Goal: Transaction & Acquisition: Purchase product/service

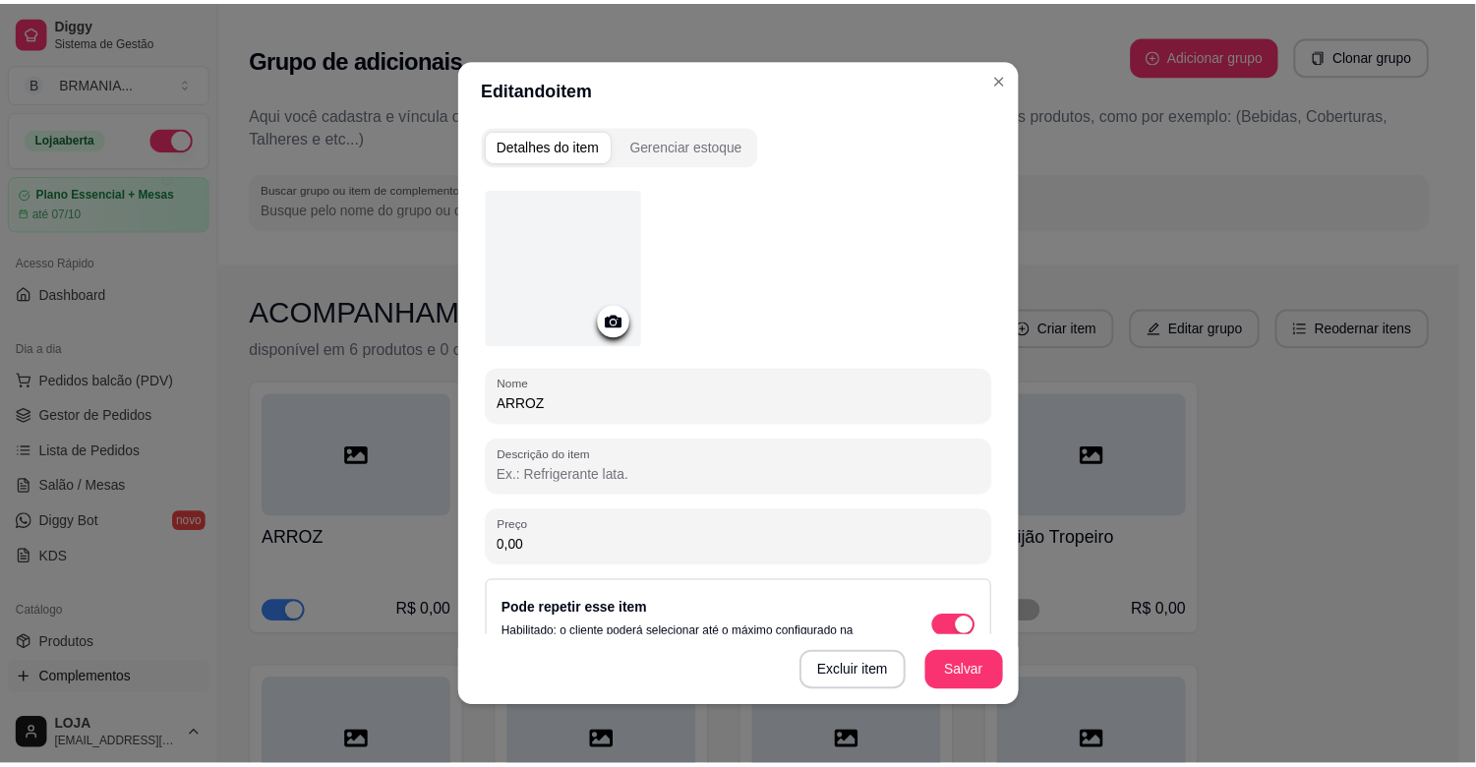
scroll to position [429, 0]
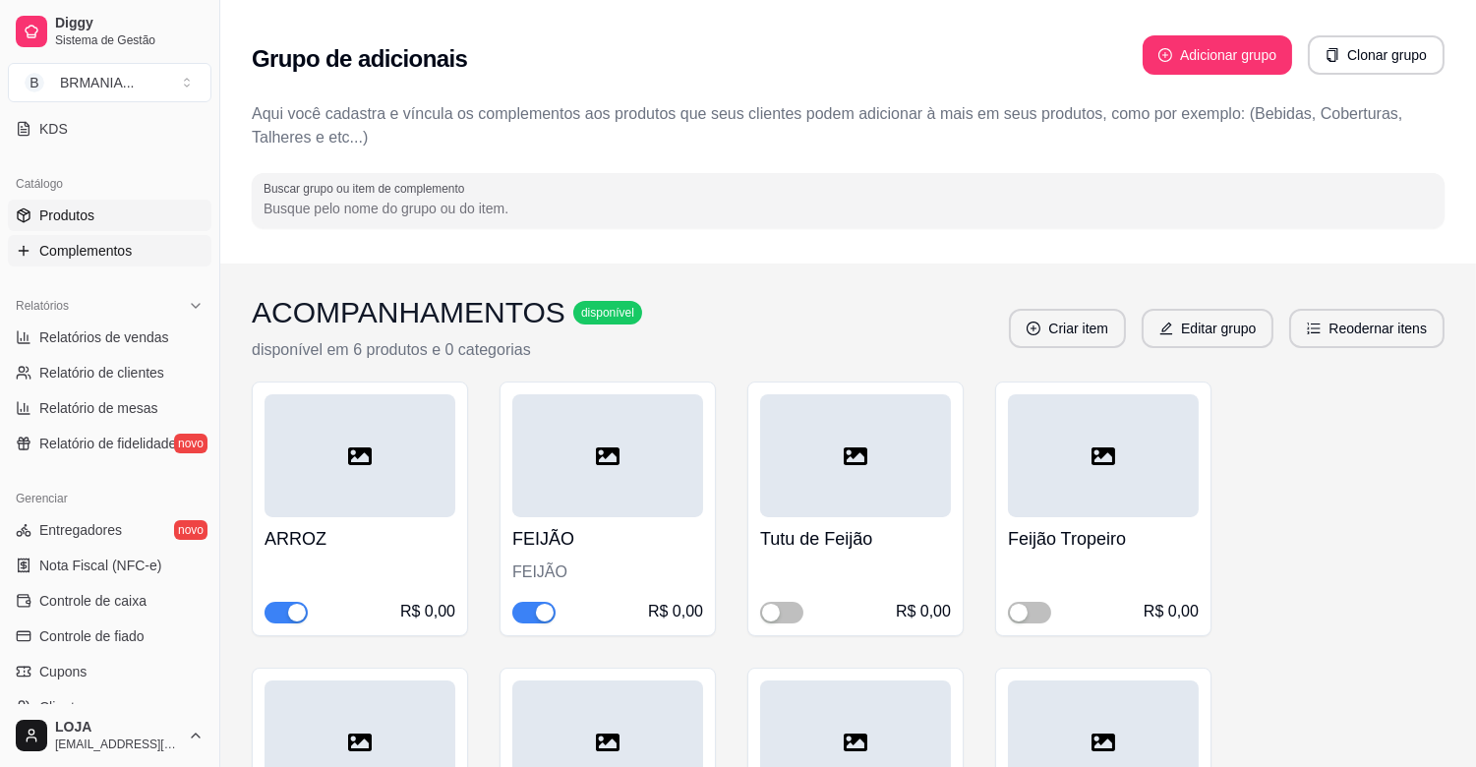
click at [149, 228] on link "Produtos" at bounding box center [110, 215] width 204 height 31
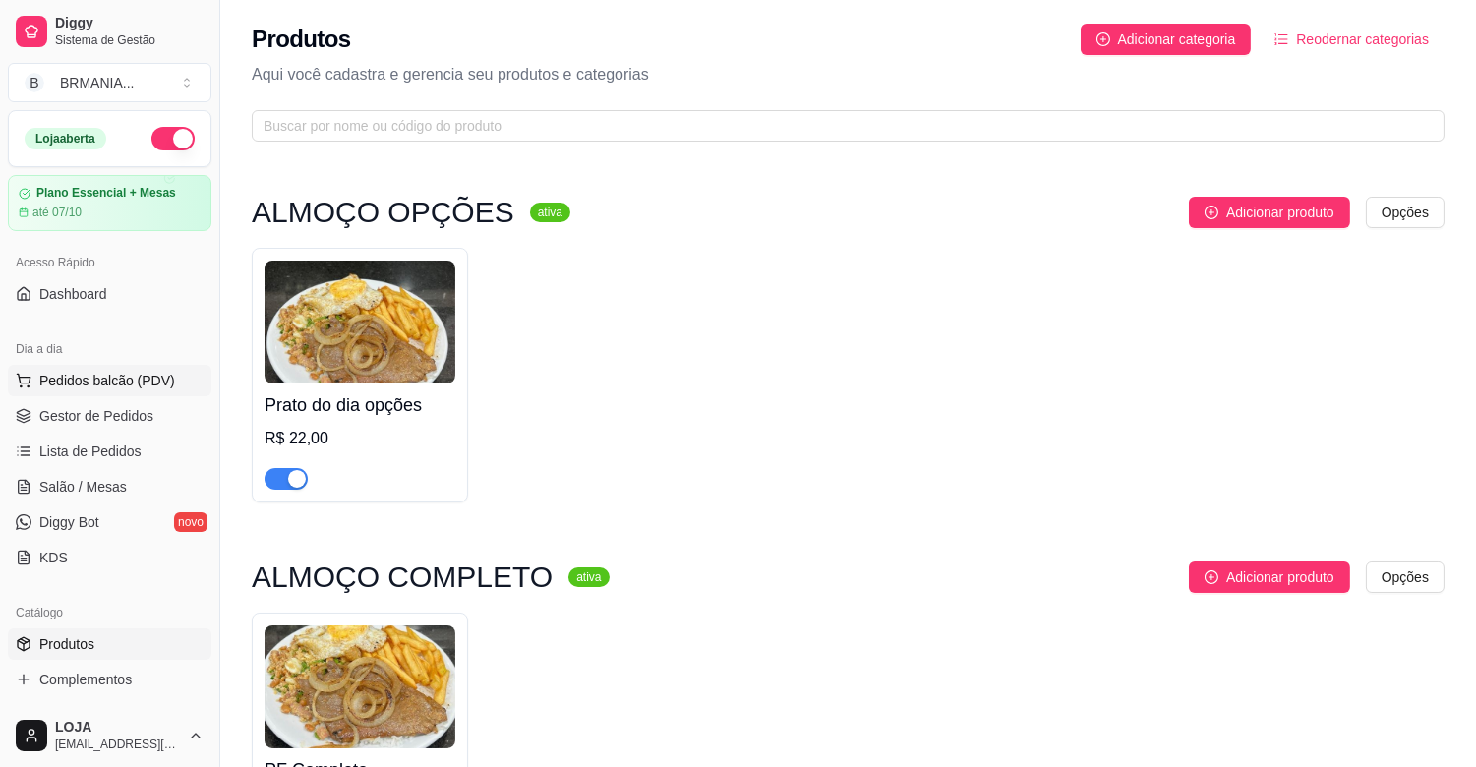
click at [131, 371] on span "Pedidos balcão (PDV)" at bounding box center [107, 381] width 136 height 20
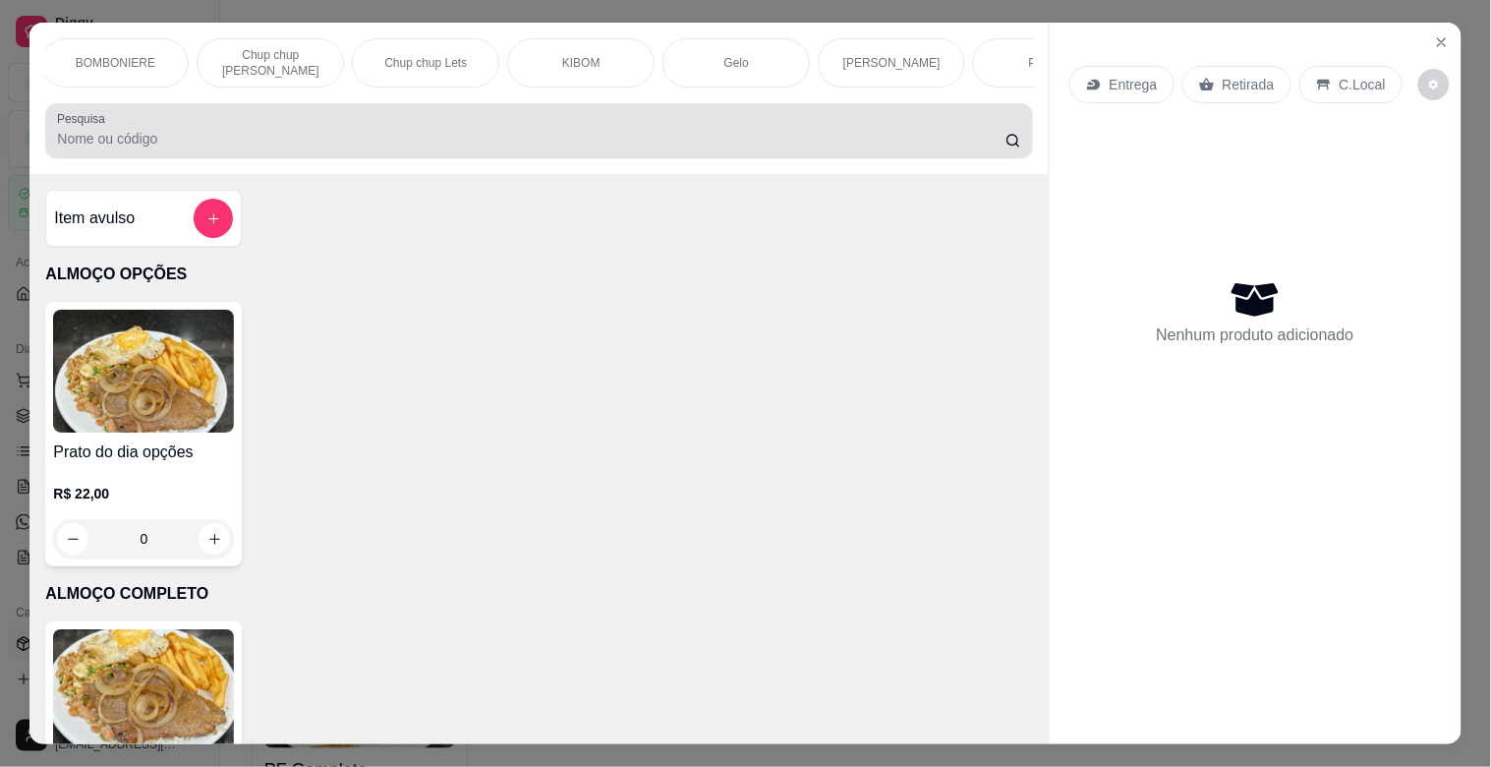
scroll to position [0, 1858]
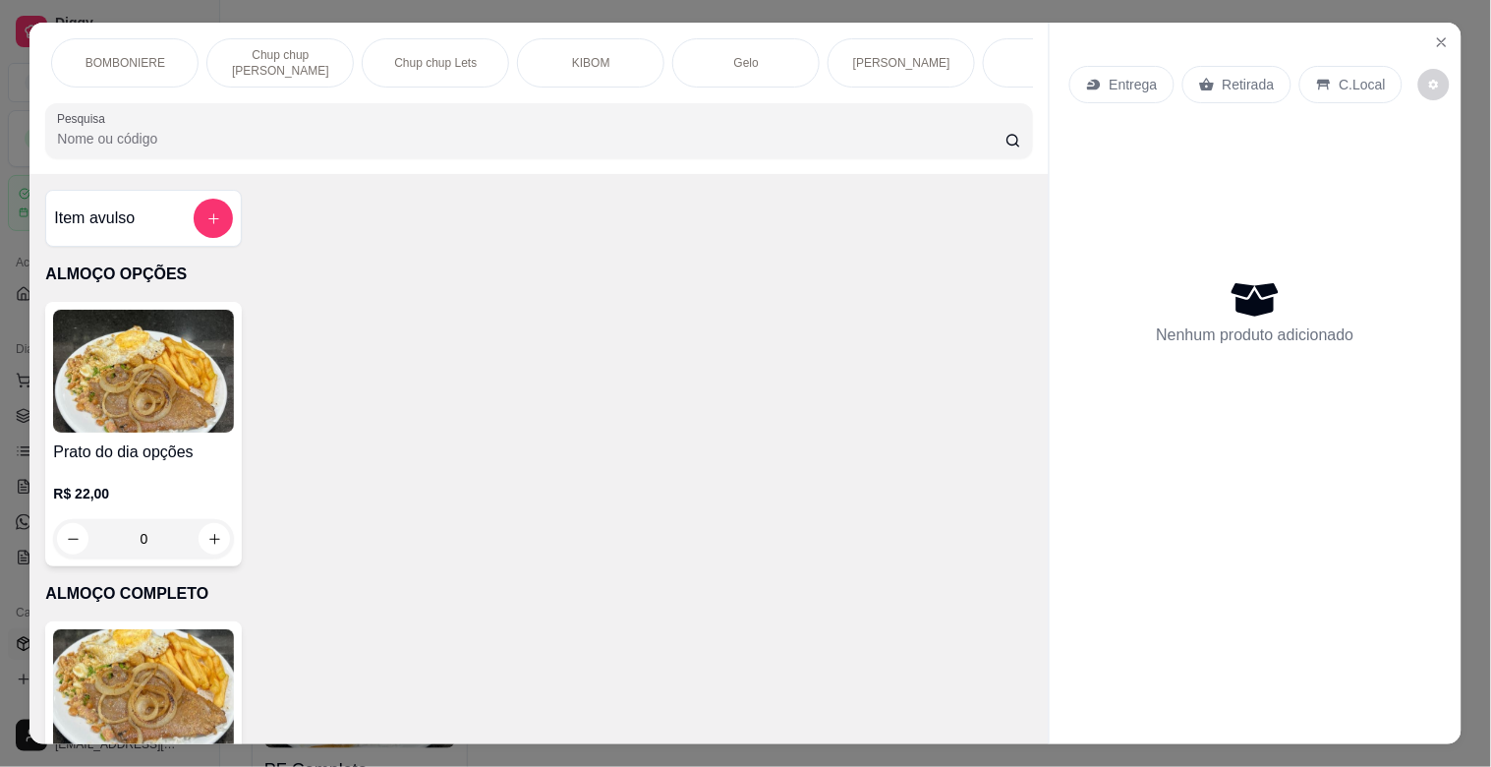
click at [168, 74] on div "BOMBONIERE" at bounding box center [124, 62] width 147 height 49
click at [168, 111] on div at bounding box center [539, 130] width 964 height 39
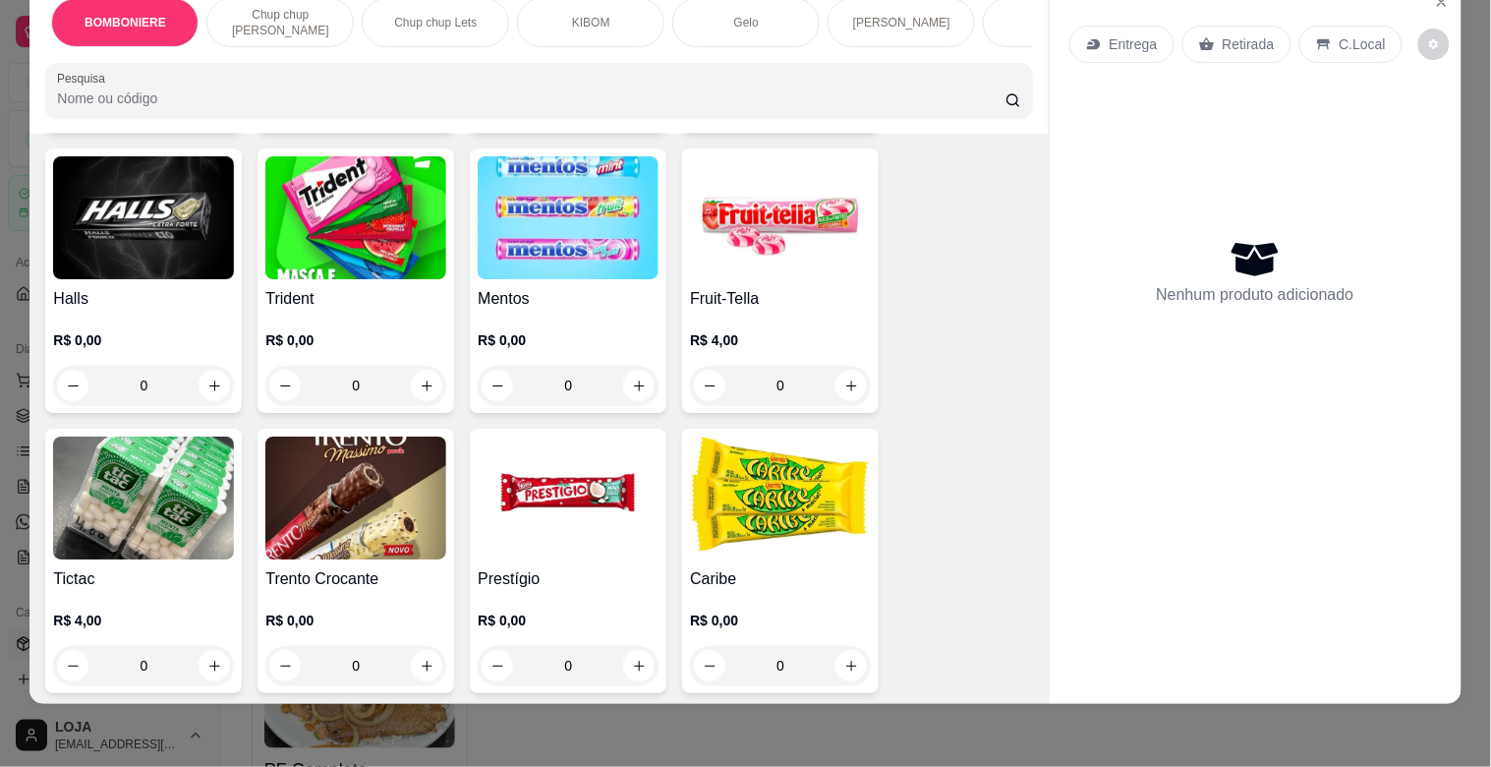
scroll to position [7431, 0]
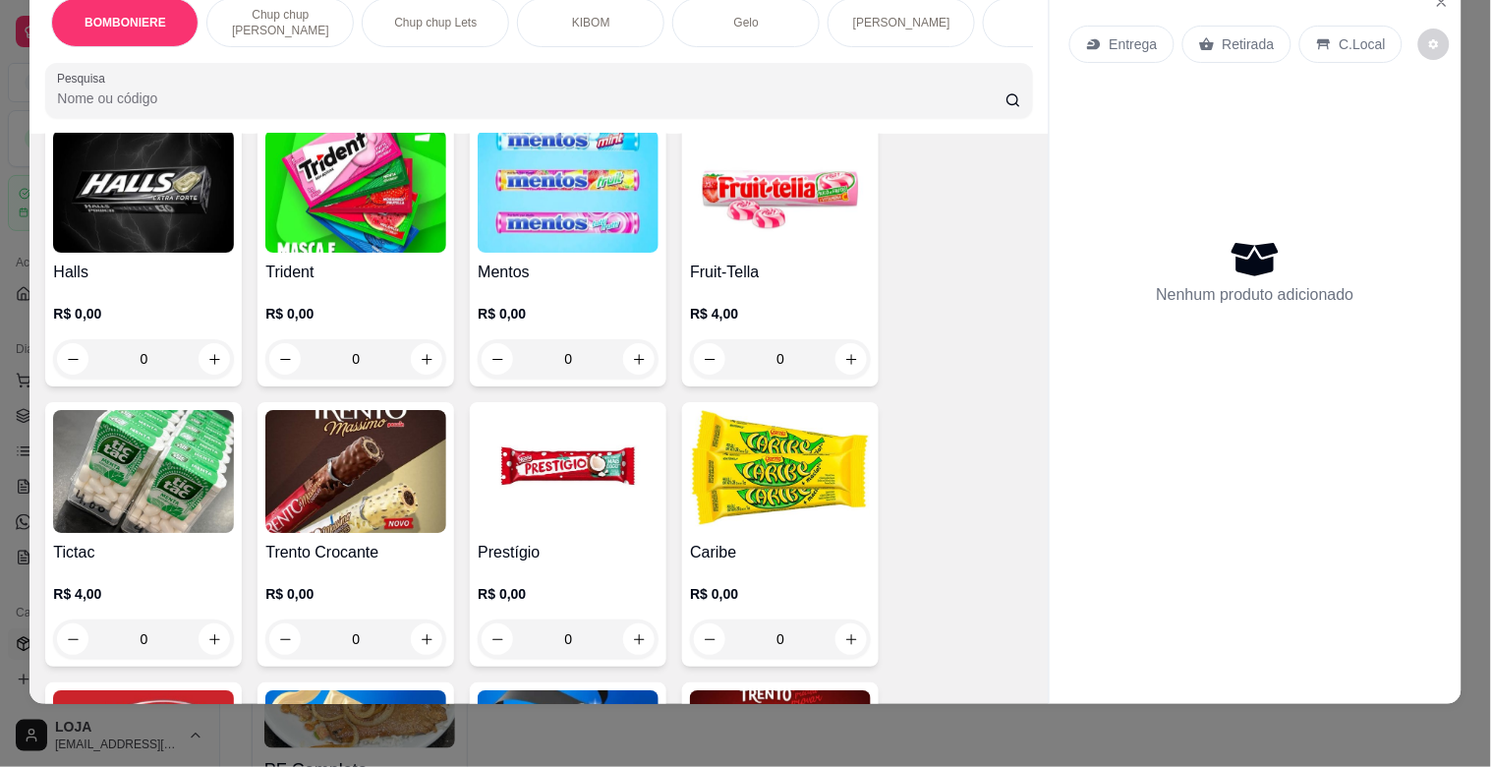
click at [134, 162] on img at bounding box center [143, 191] width 181 height 123
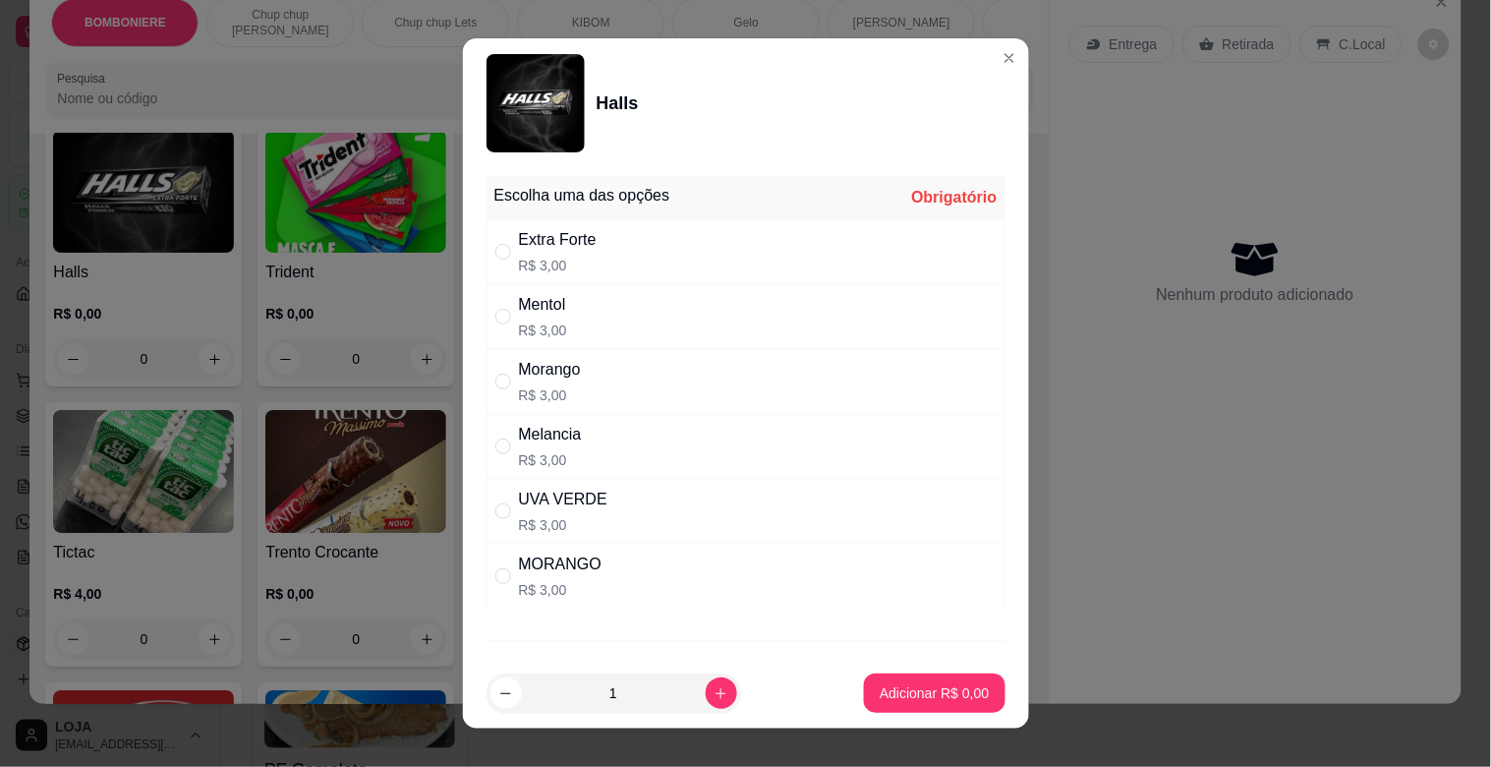
click at [572, 268] on p "R$ 3,00" at bounding box center [558, 266] width 78 height 20
radio input "true"
click at [922, 699] on p "Adicionar R$ 3,00" at bounding box center [934, 693] width 109 height 20
type input "1"
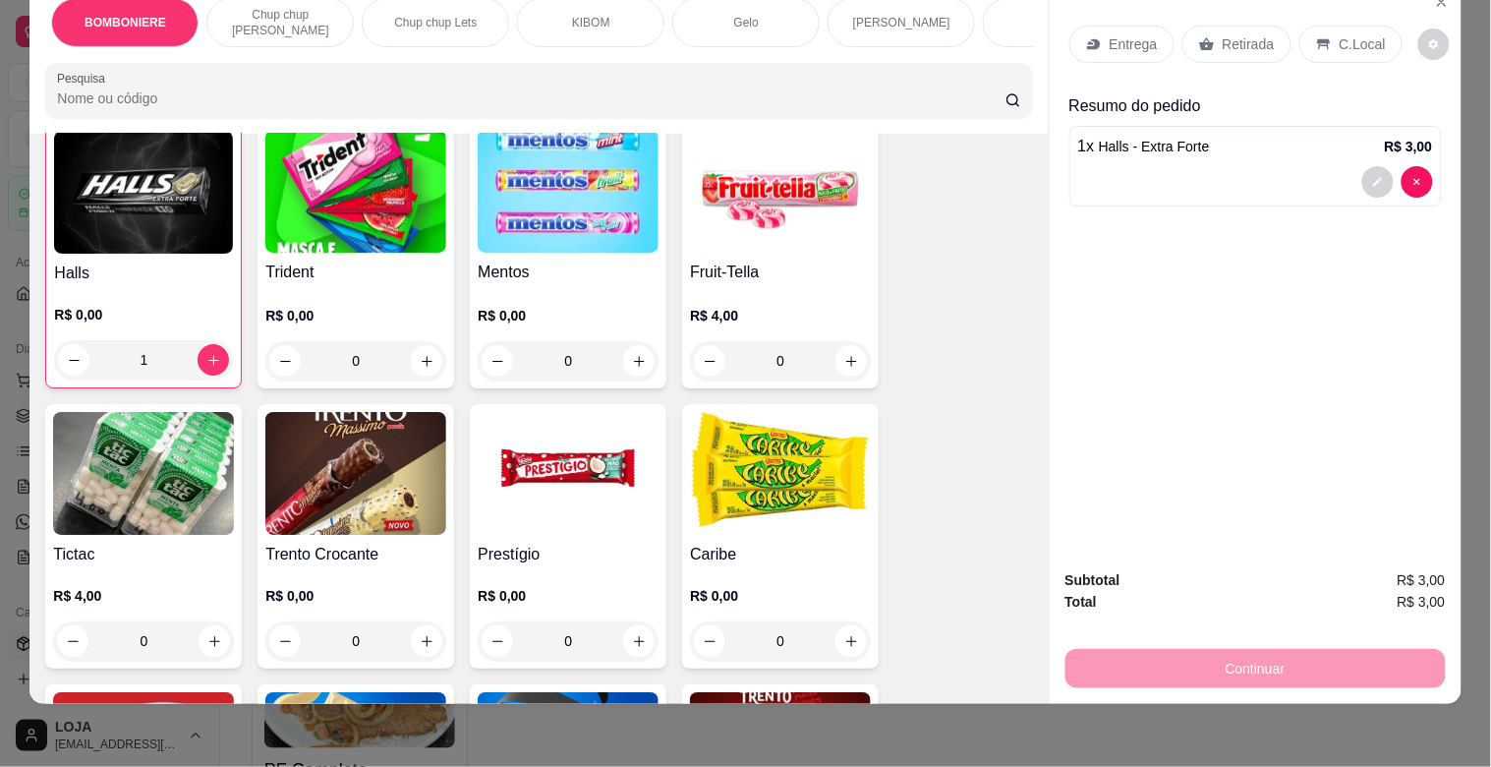
scroll to position [7433, 0]
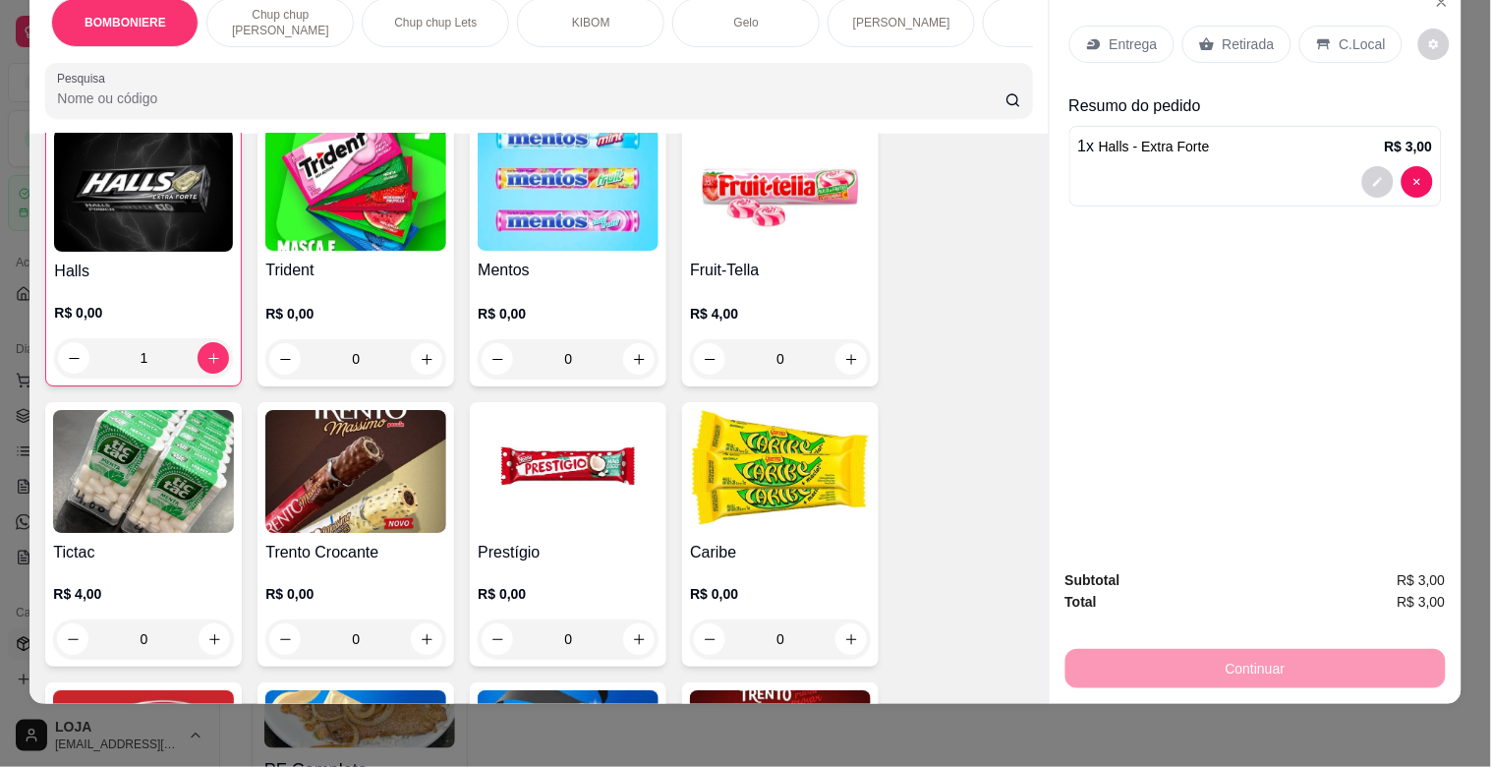
click at [1226, 34] on p "Retirada" at bounding box center [1249, 44] width 52 height 20
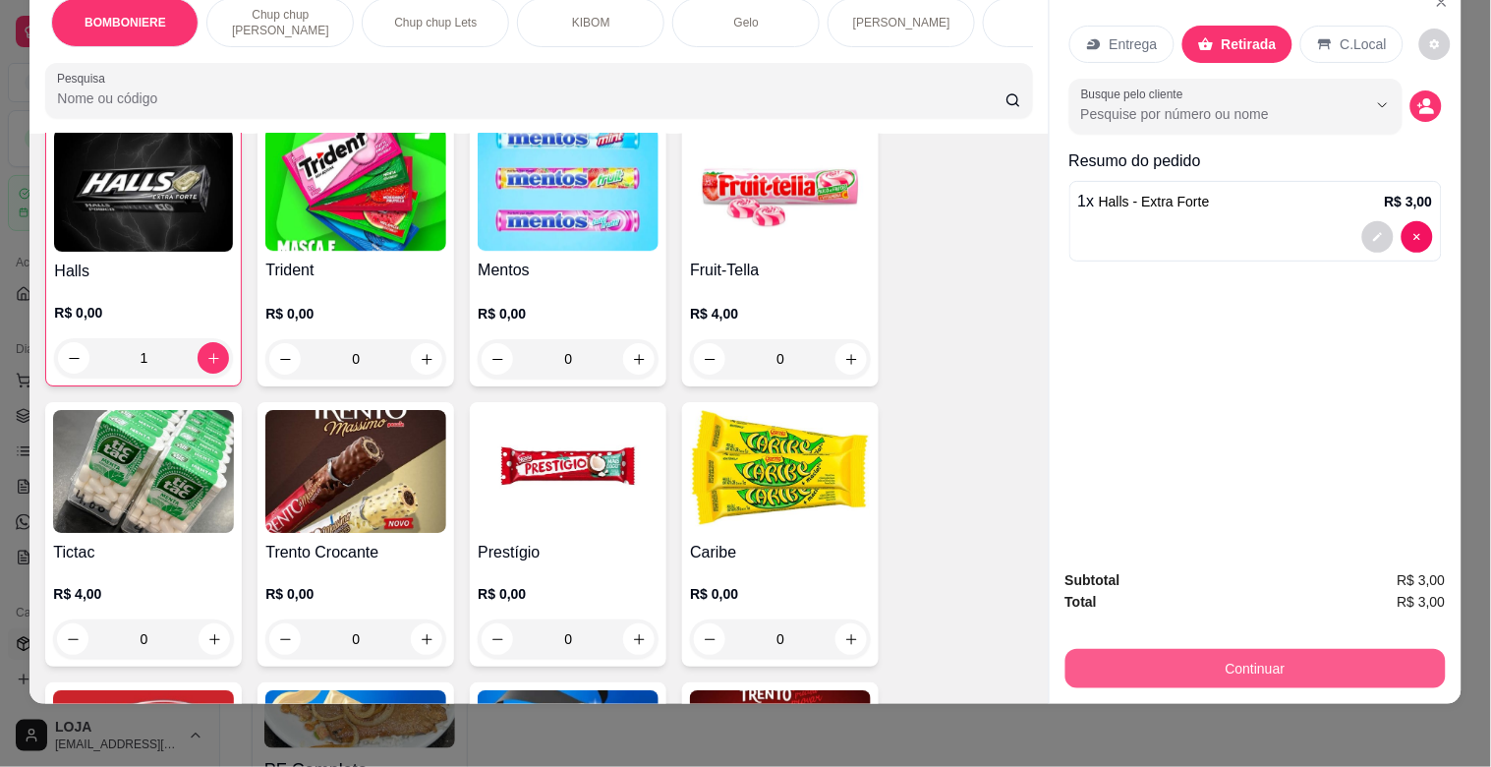
click at [1251, 656] on button "Continuar" at bounding box center [1256, 668] width 380 height 39
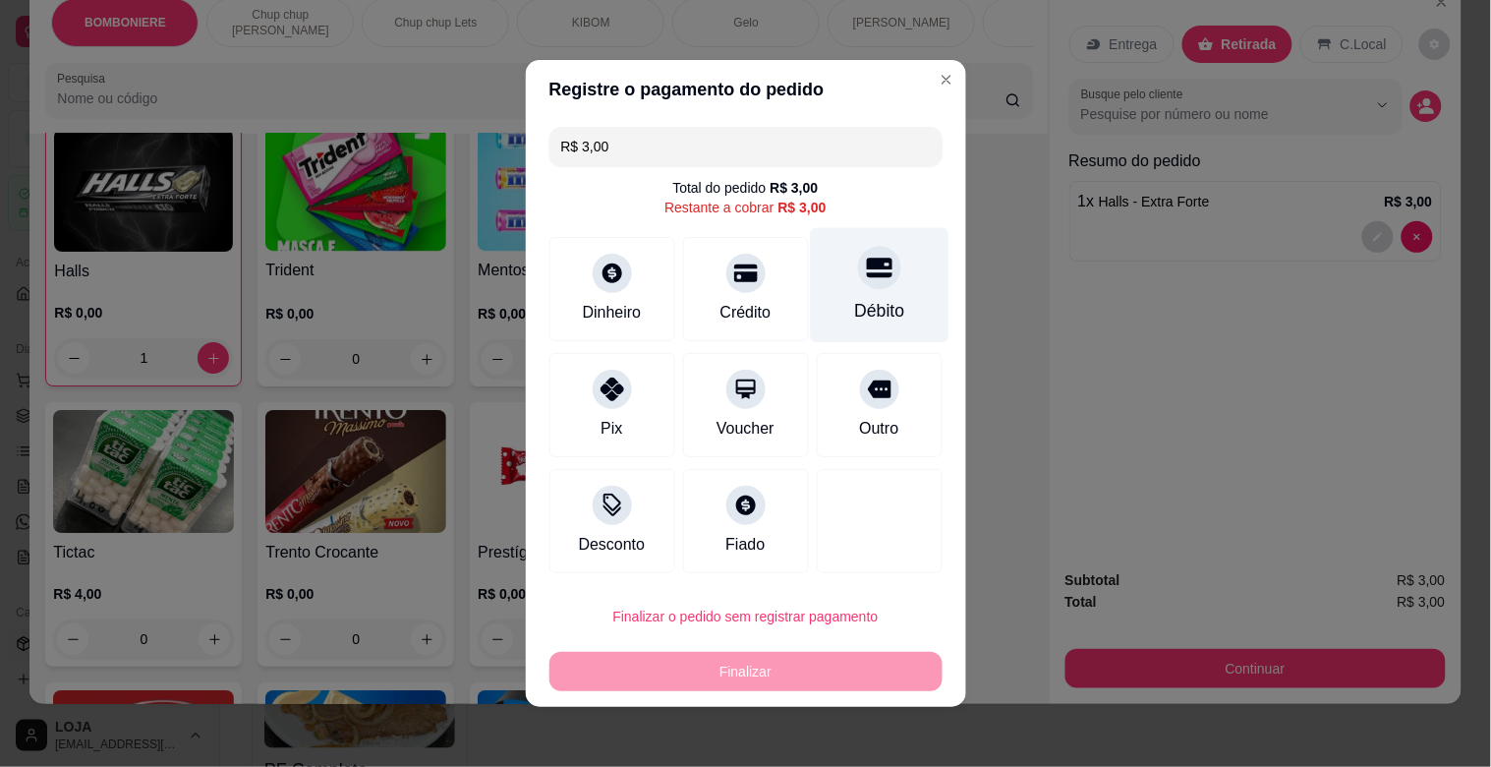
click at [827, 303] on div "Débito" at bounding box center [879, 285] width 139 height 115
type input "R$ 0,00"
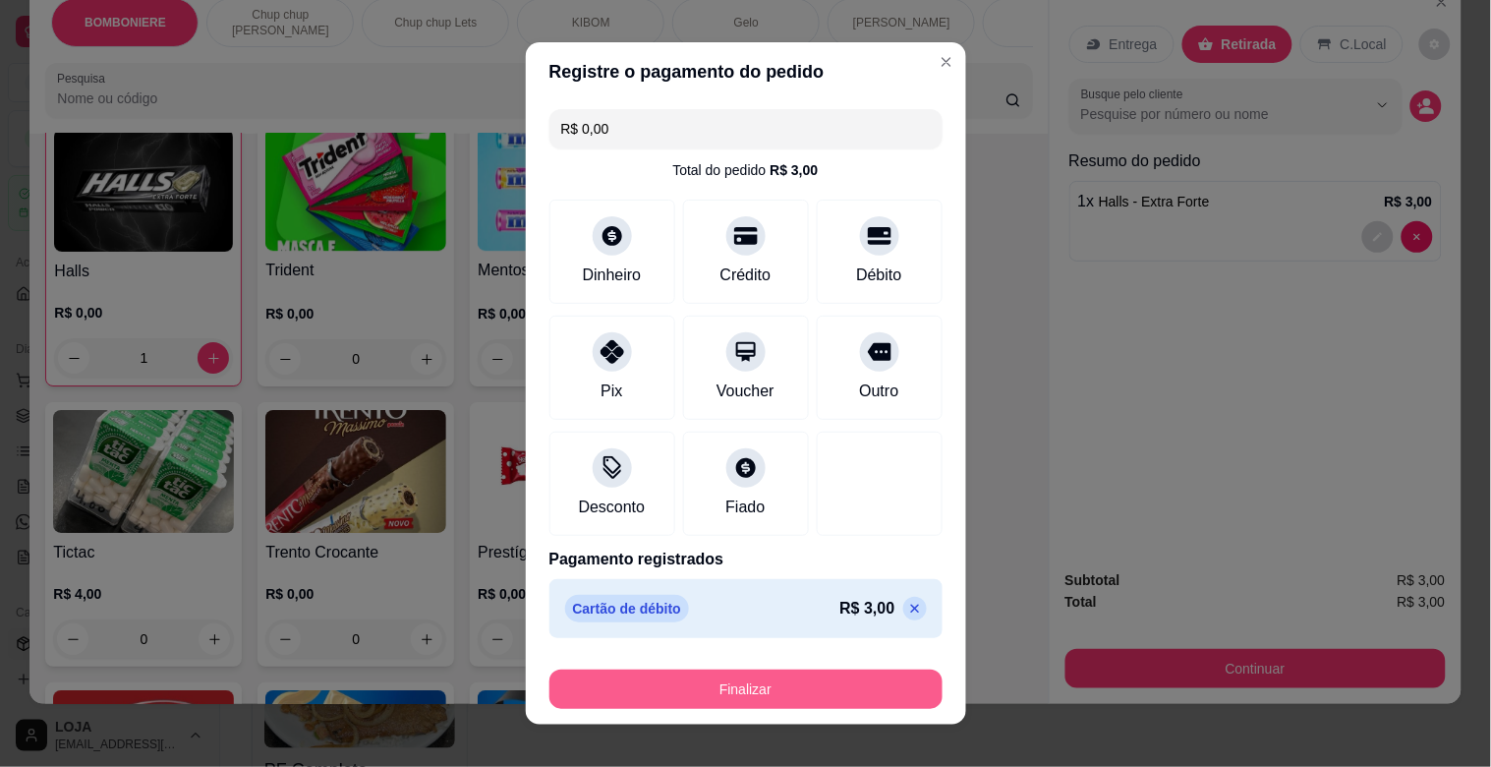
click at [831, 682] on button "Finalizar" at bounding box center [746, 689] width 393 height 39
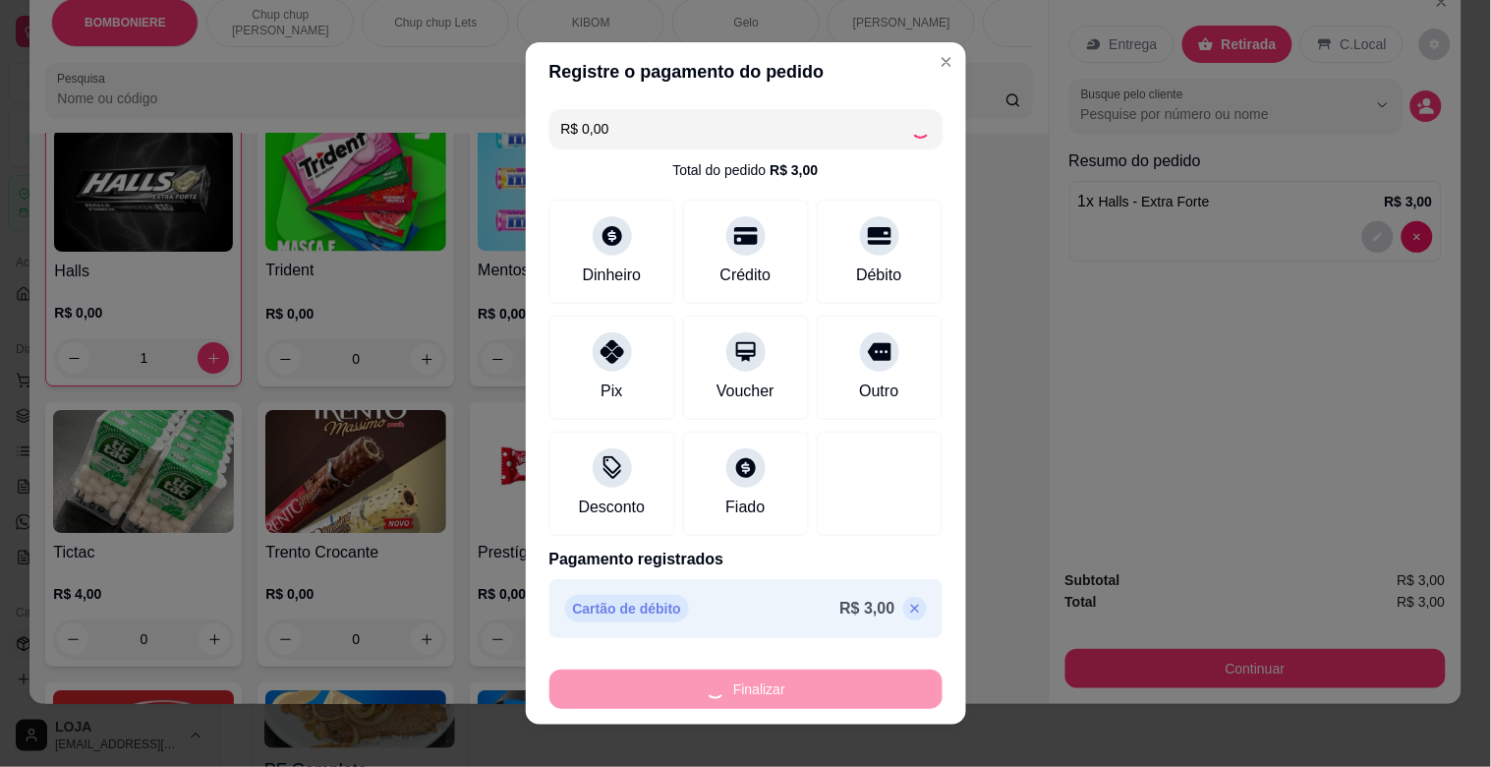
type input "0"
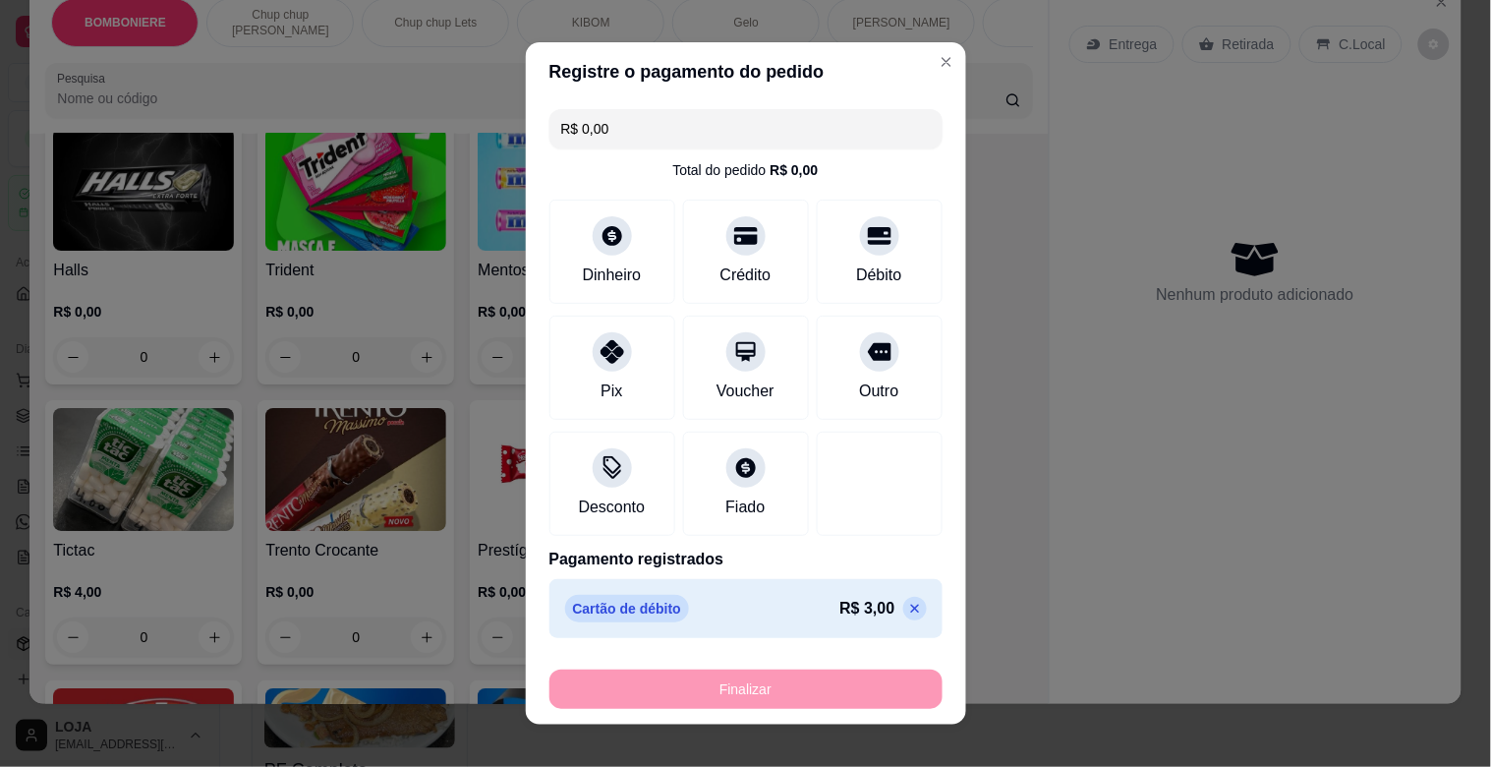
type input "-R$ 3,00"
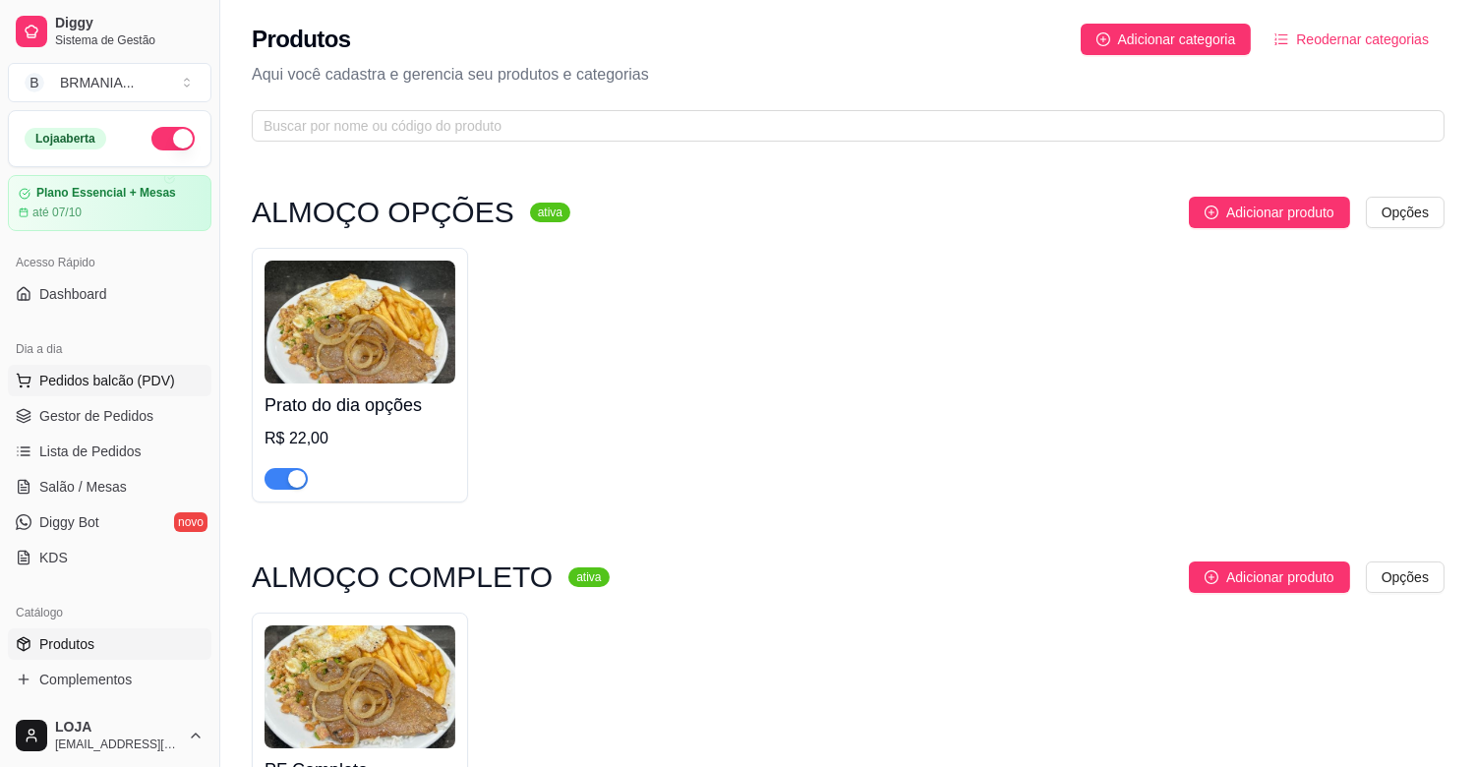
click at [147, 381] on span "Pedidos balcão (PDV)" at bounding box center [107, 381] width 136 height 20
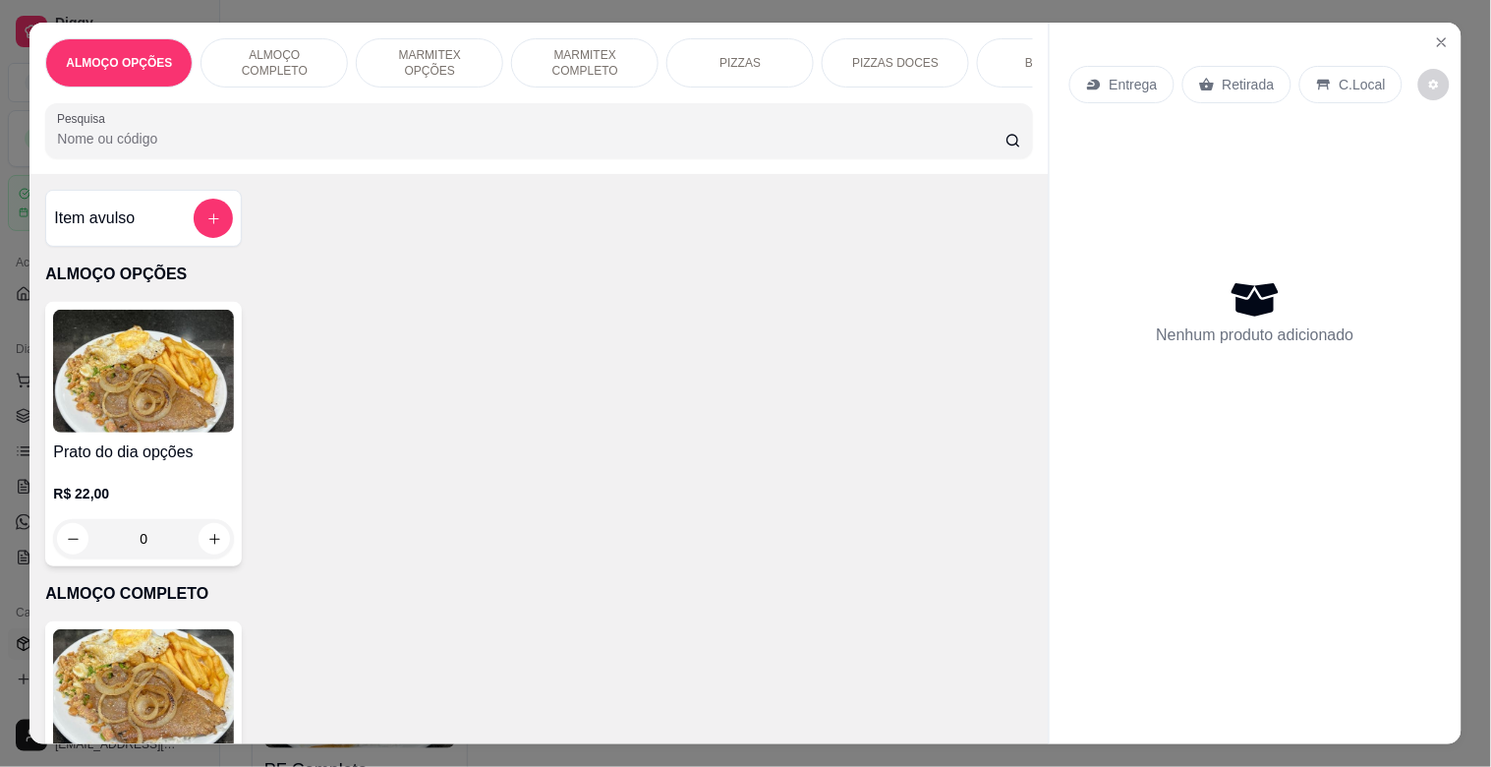
click at [1010, 42] on div "BEBIDAS" at bounding box center [1050, 62] width 147 height 49
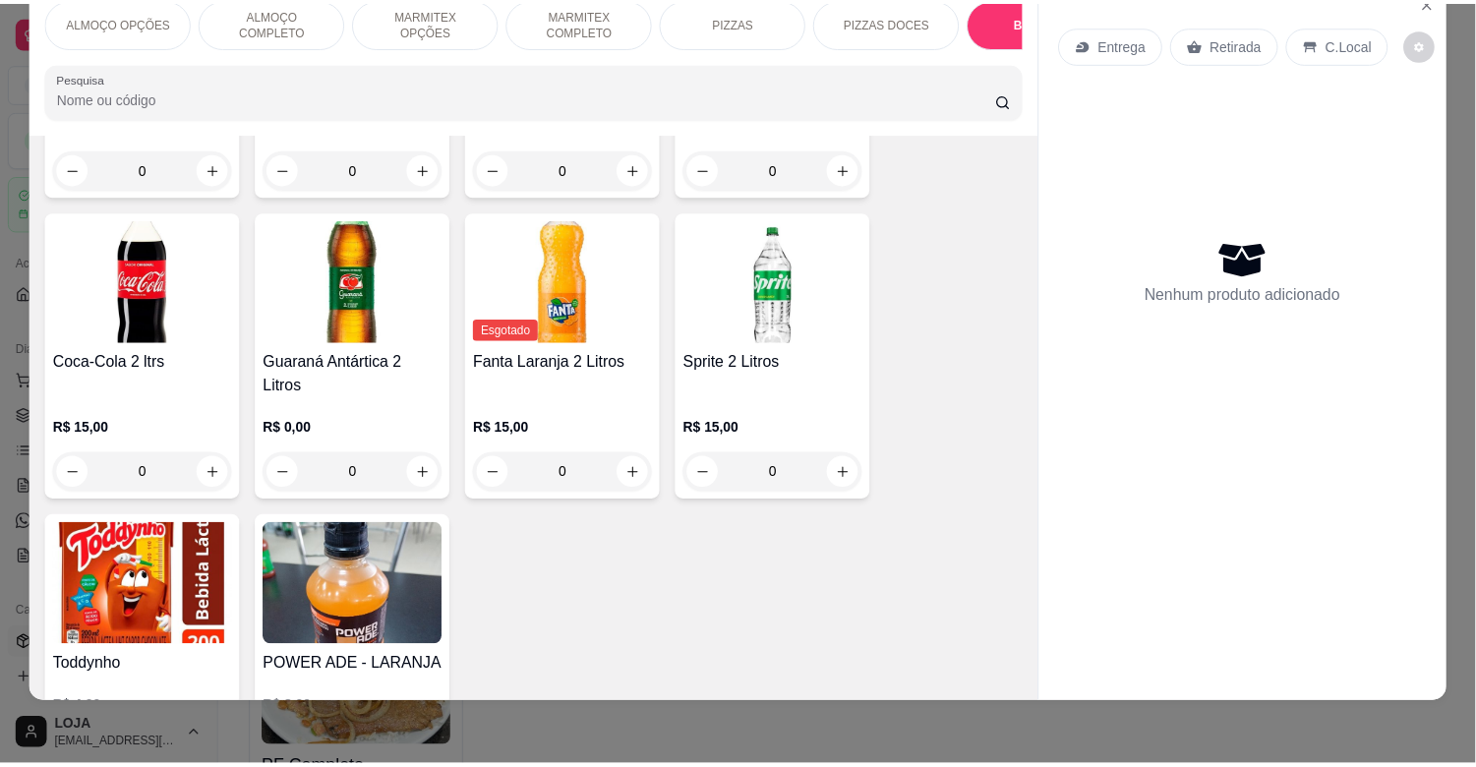
scroll to position [3618, 0]
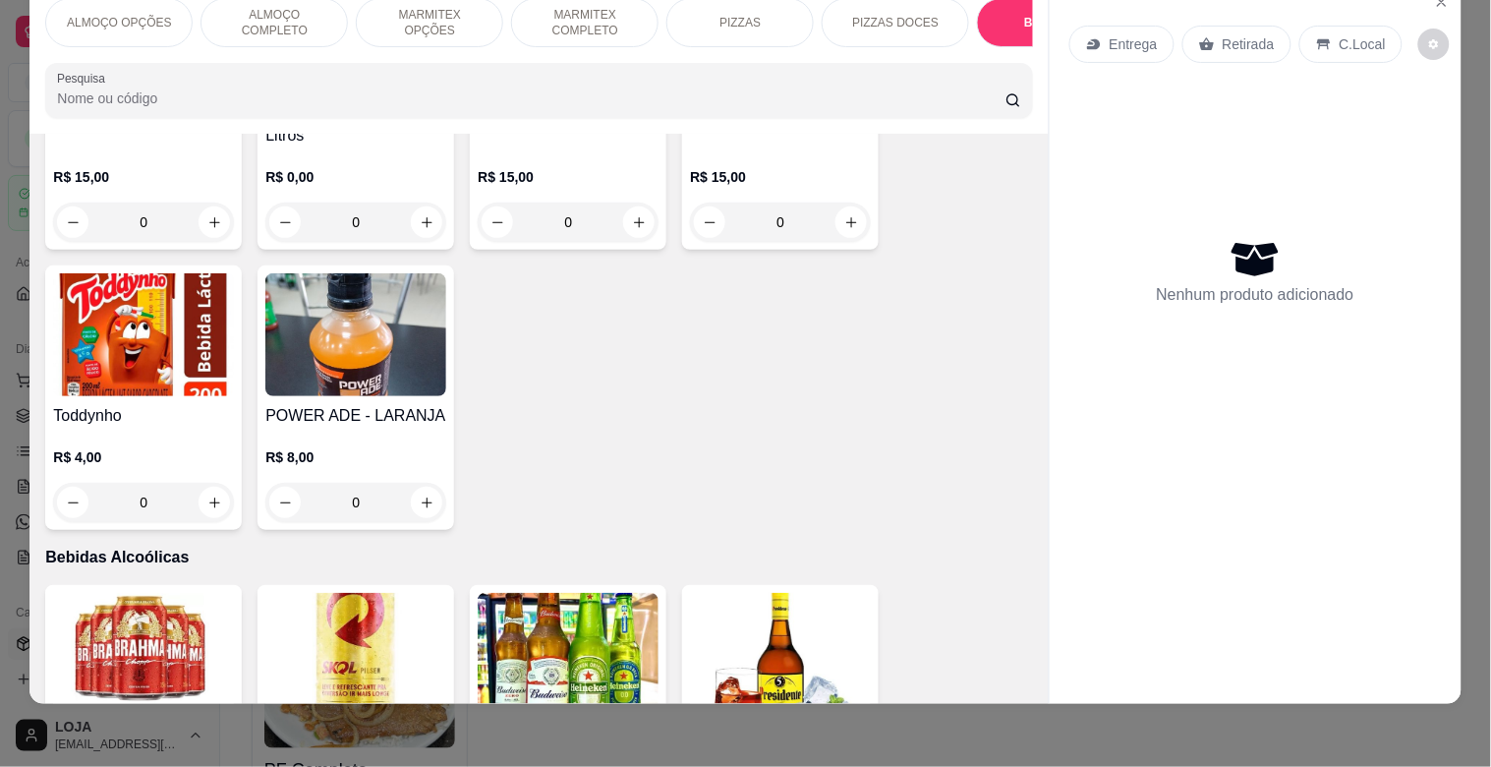
click at [138, 339] on img at bounding box center [143, 334] width 181 height 123
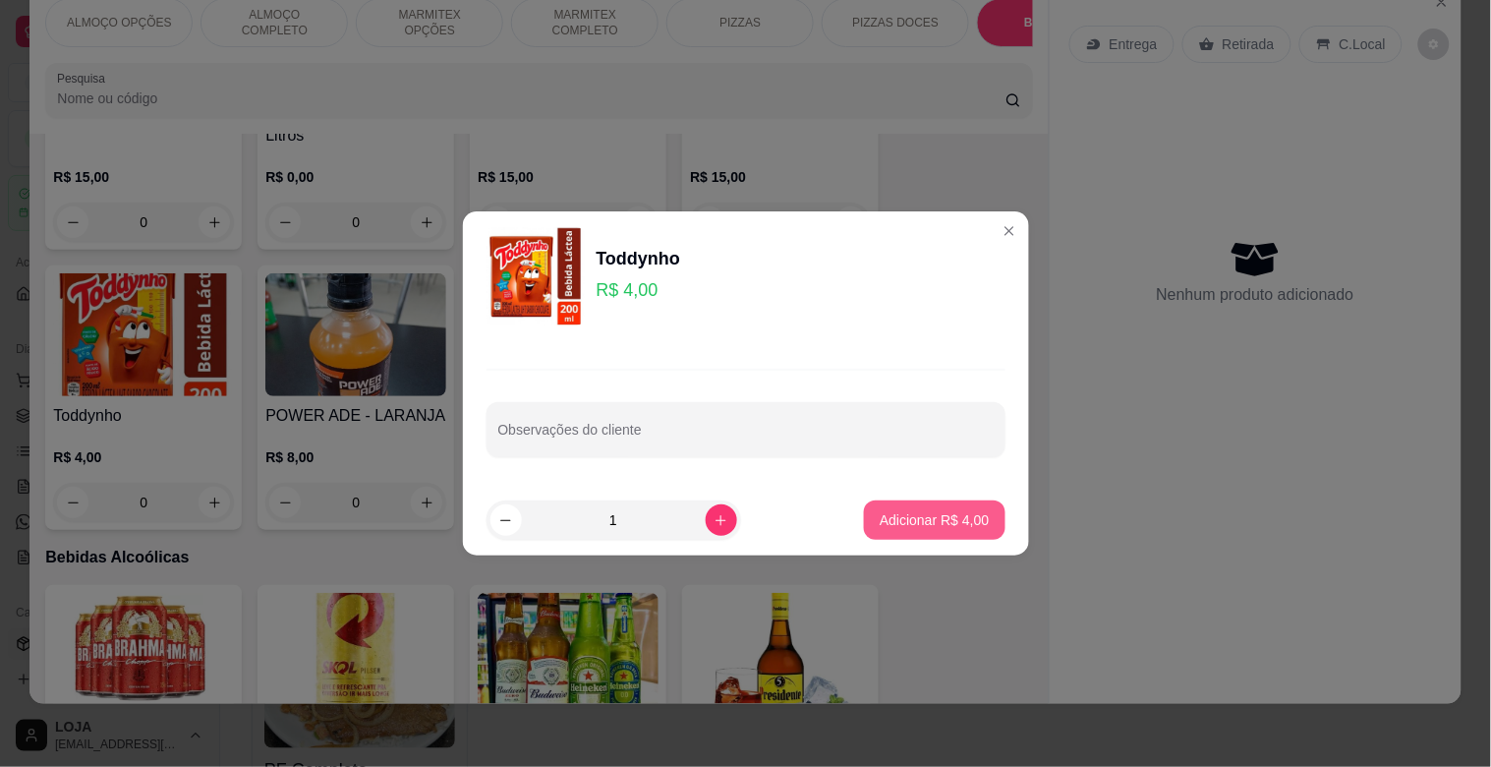
click at [934, 517] on p "Adicionar R$ 4,00" at bounding box center [934, 520] width 109 height 20
type input "1"
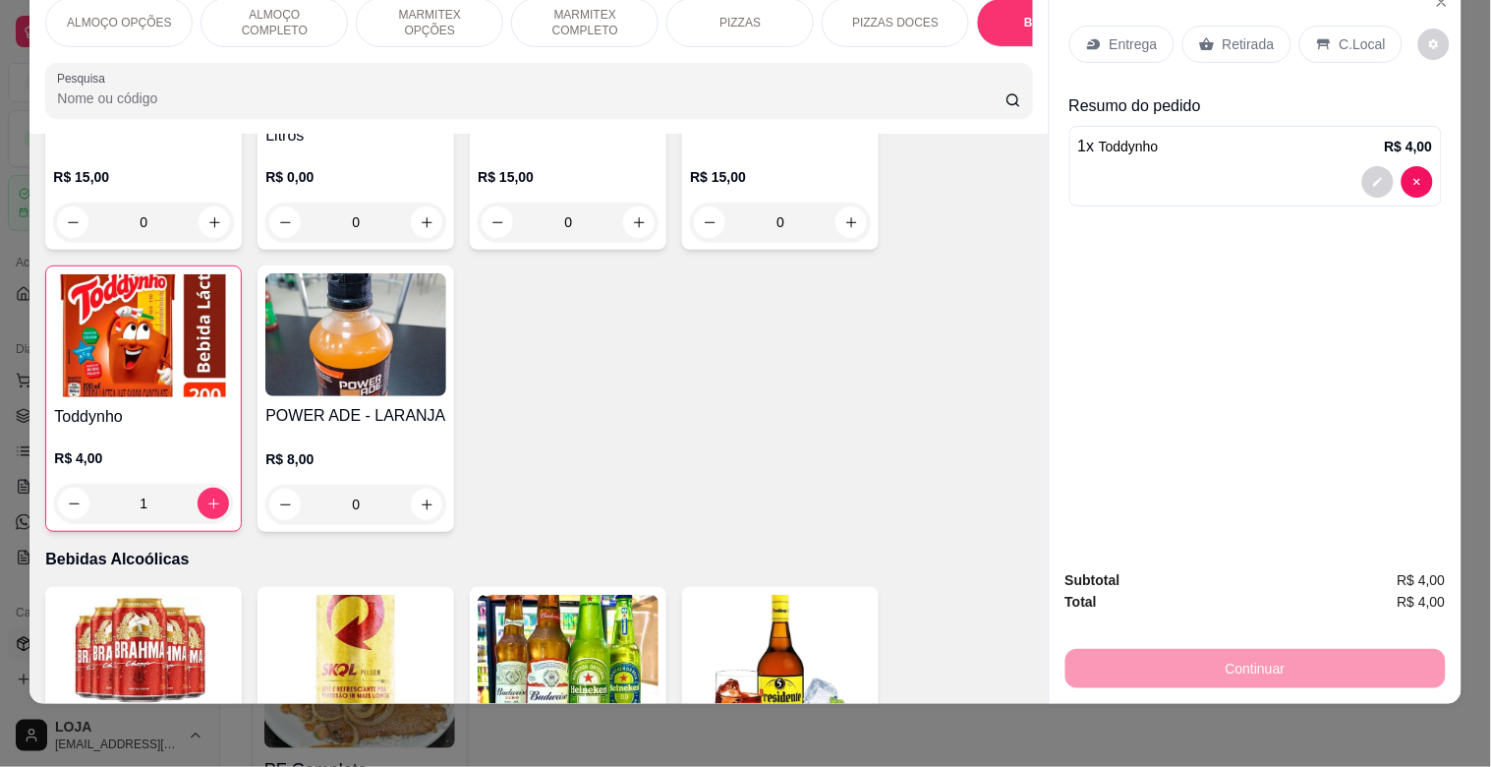
click at [1223, 34] on p "Retirada" at bounding box center [1249, 44] width 52 height 20
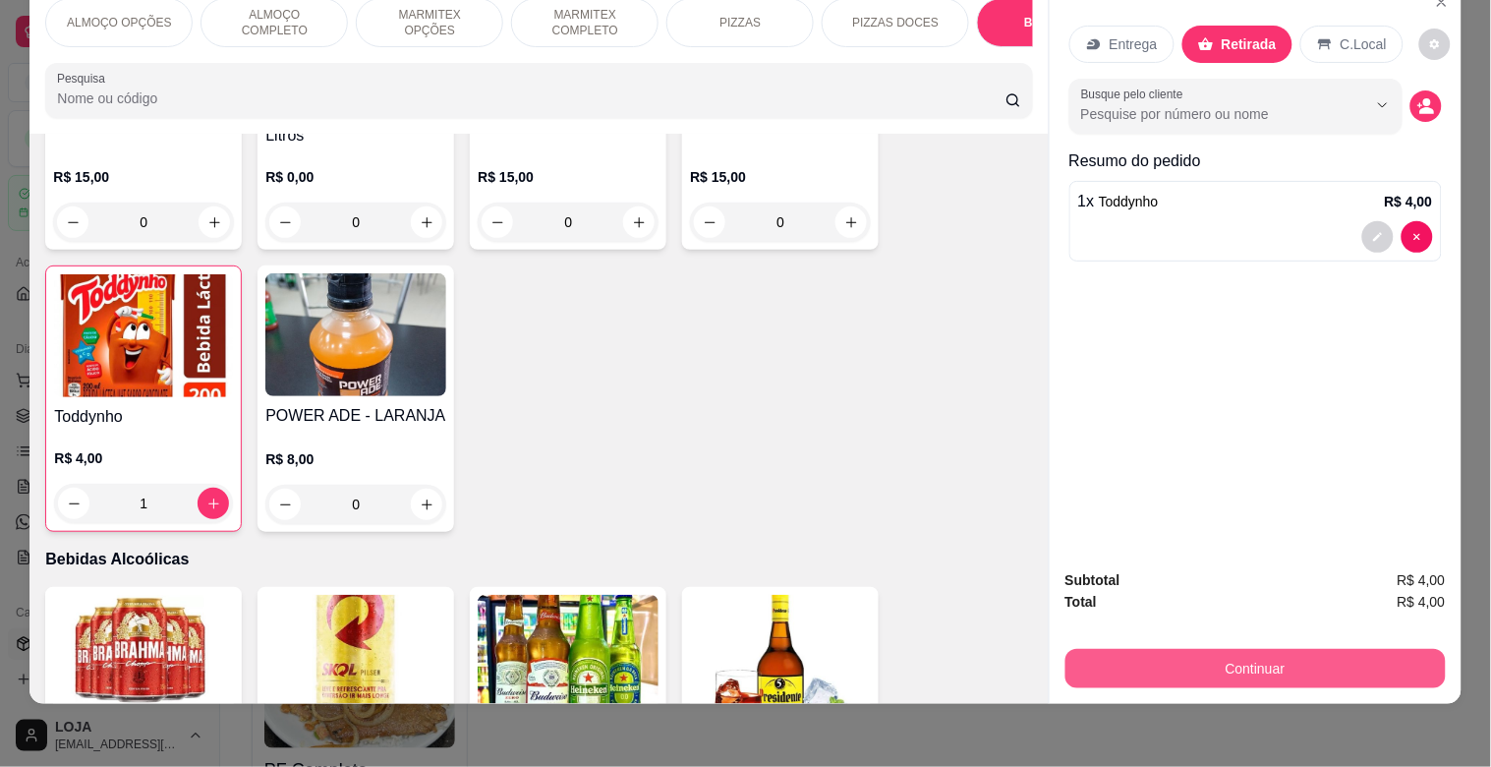
click at [1298, 657] on button "Continuar" at bounding box center [1256, 668] width 380 height 39
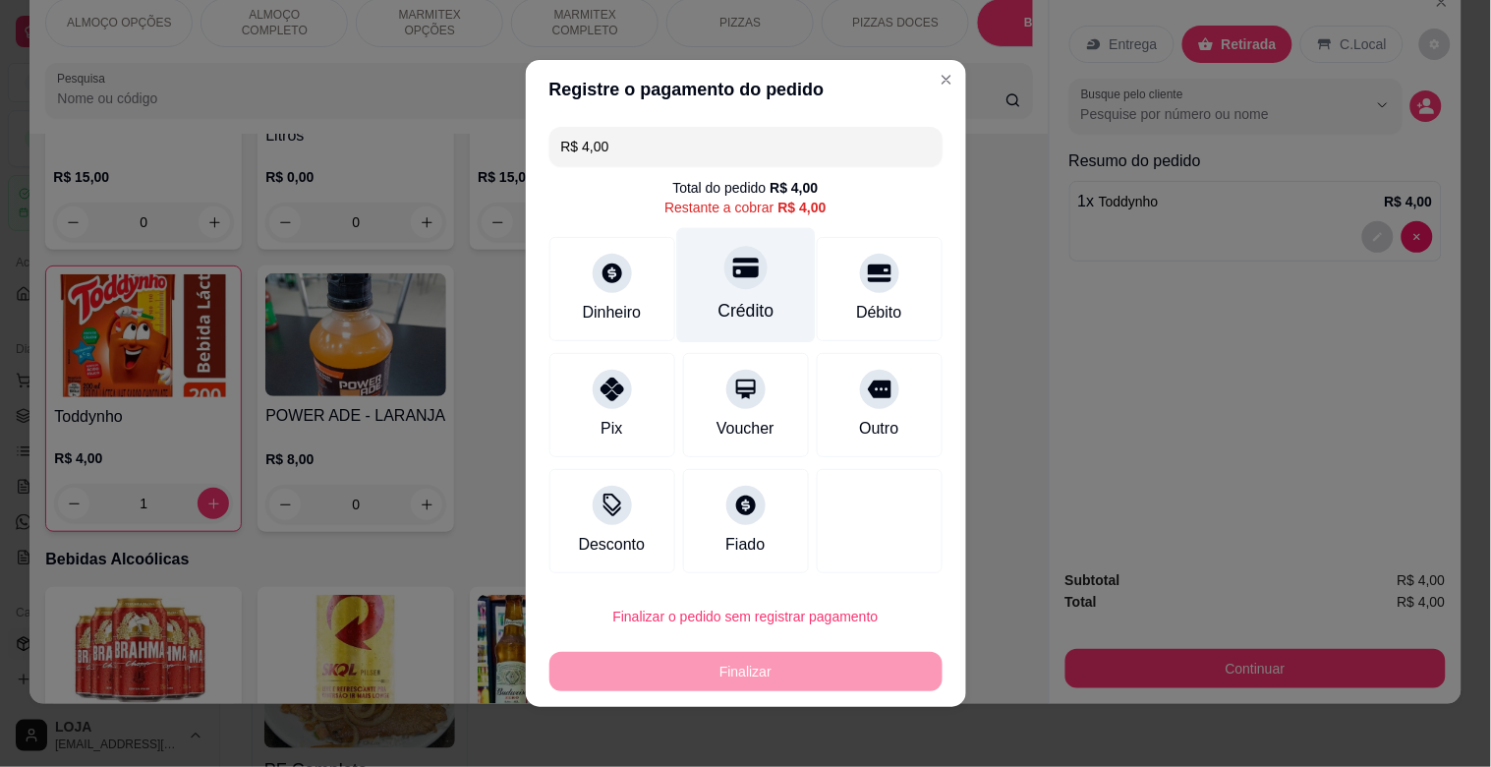
click at [754, 310] on div "Crédito" at bounding box center [746, 311] width 56 height 26
type input "R$ 0,00"
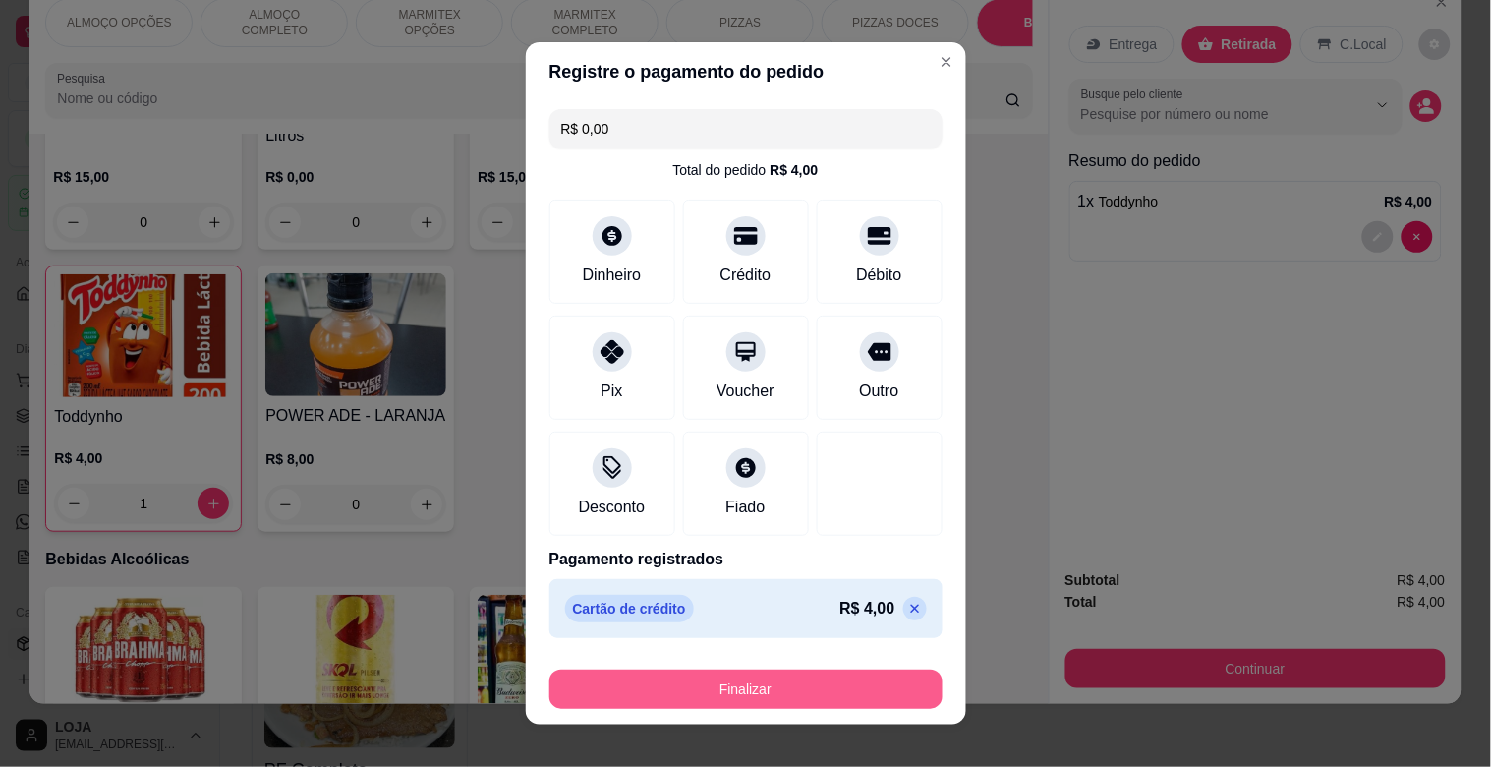
click at [818, 679] on button "Finalizar" at bounding box center [746, 689] width 393 height 39
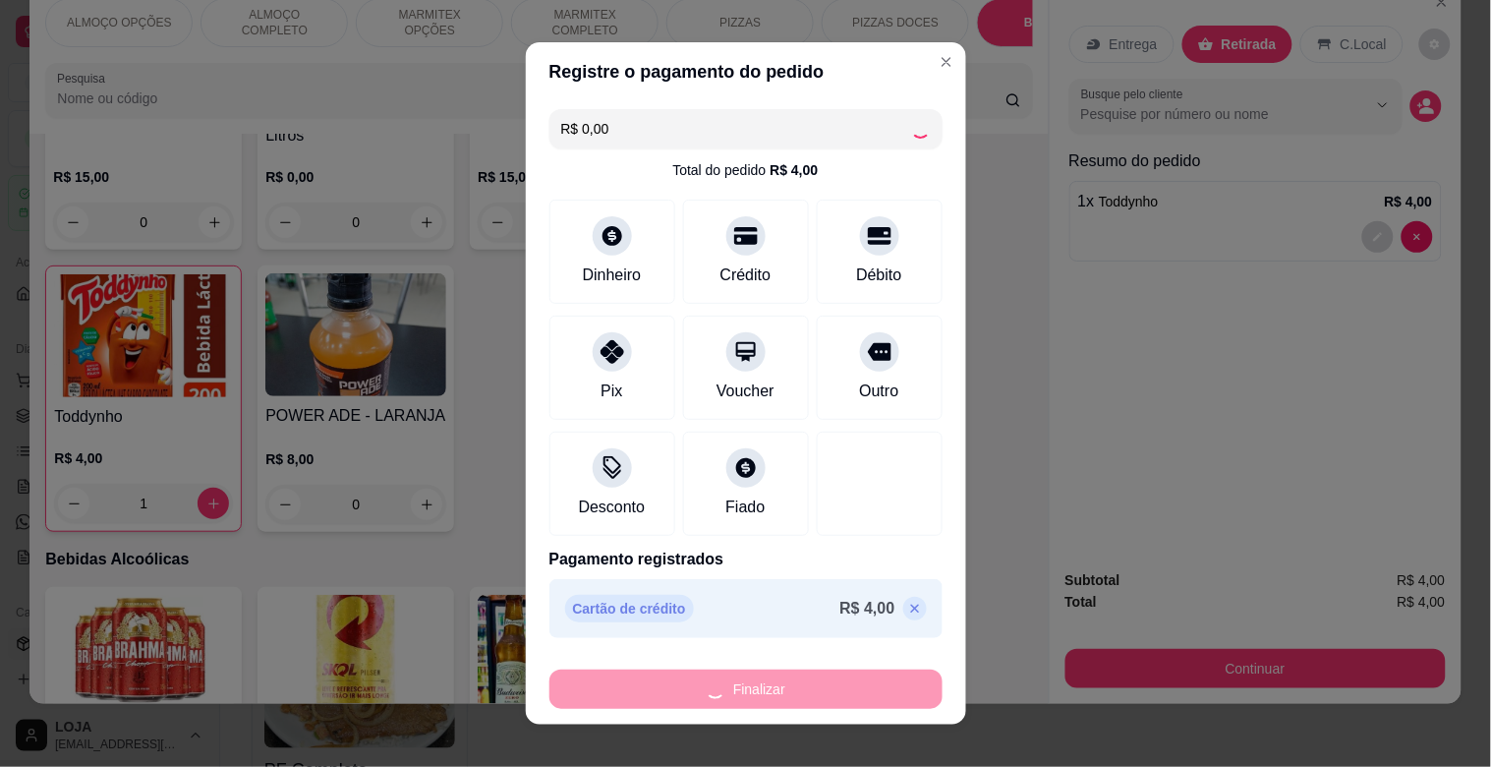
type input "0"
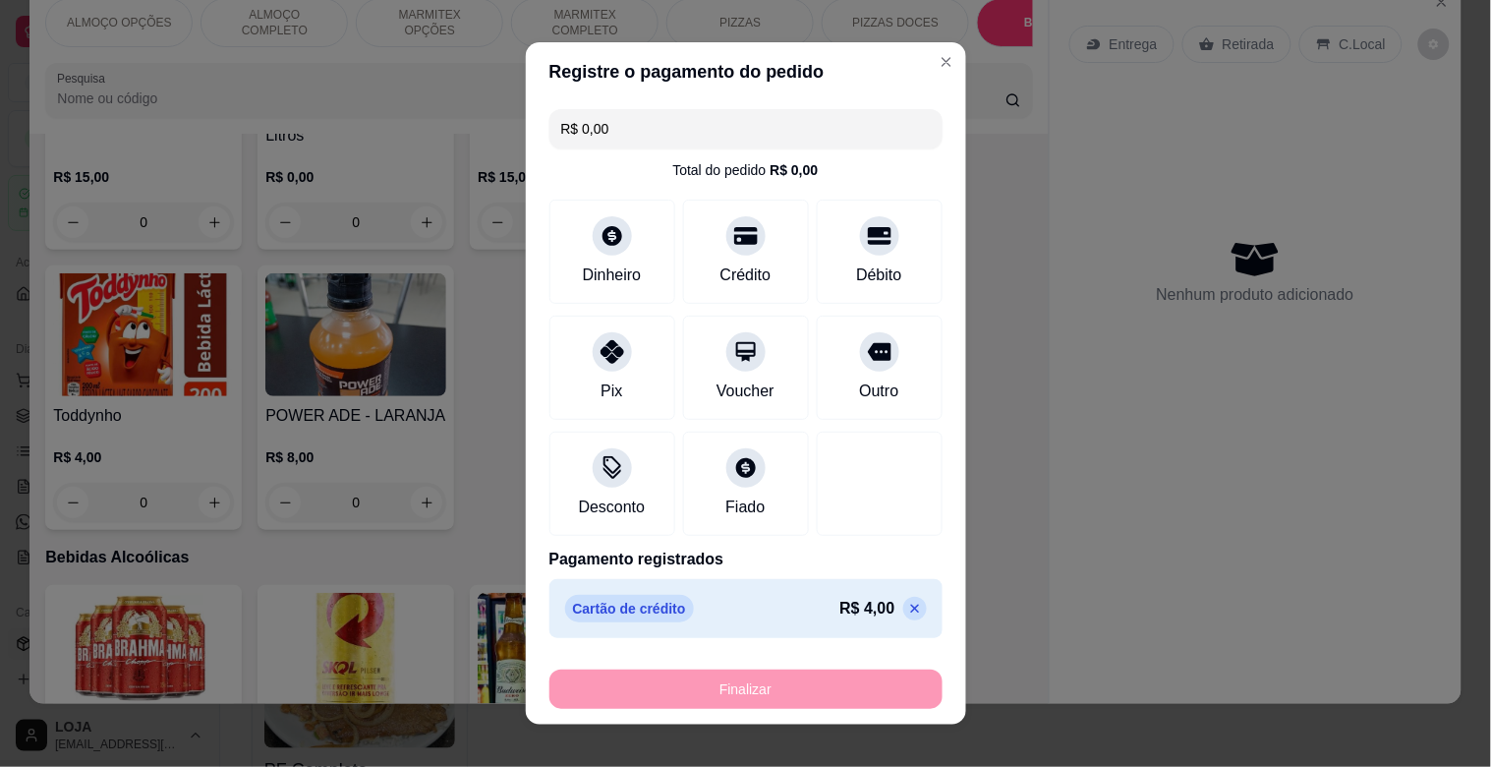
type input "-R$ 4,00"
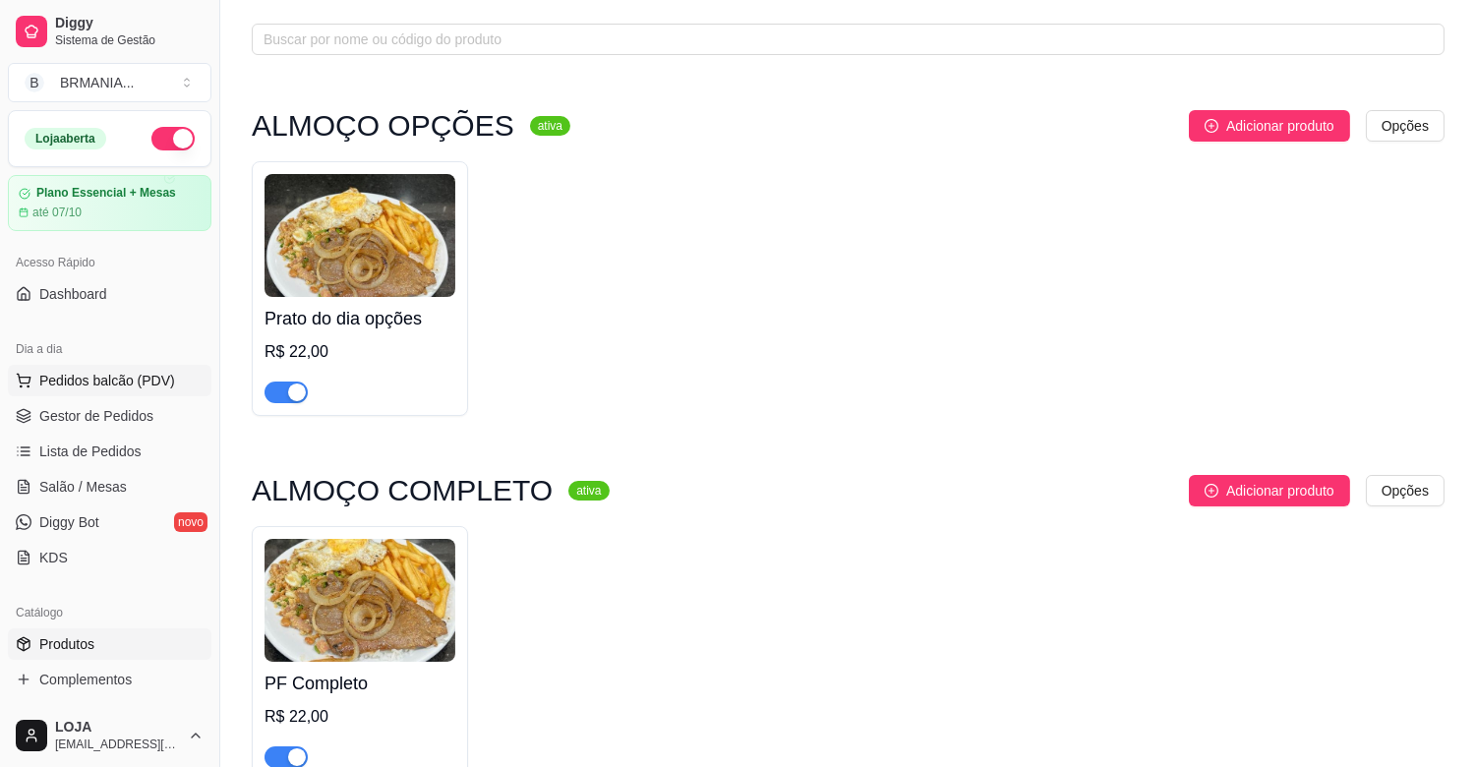
click at [146, 376] on span "Pedidos balcão (PDV)" at bounding box center [107, 381] width 136 height 20
click at [147, 377] on span "Pedidos balcão (PDV)" at bounding box center [107, 381] width 136 height 20
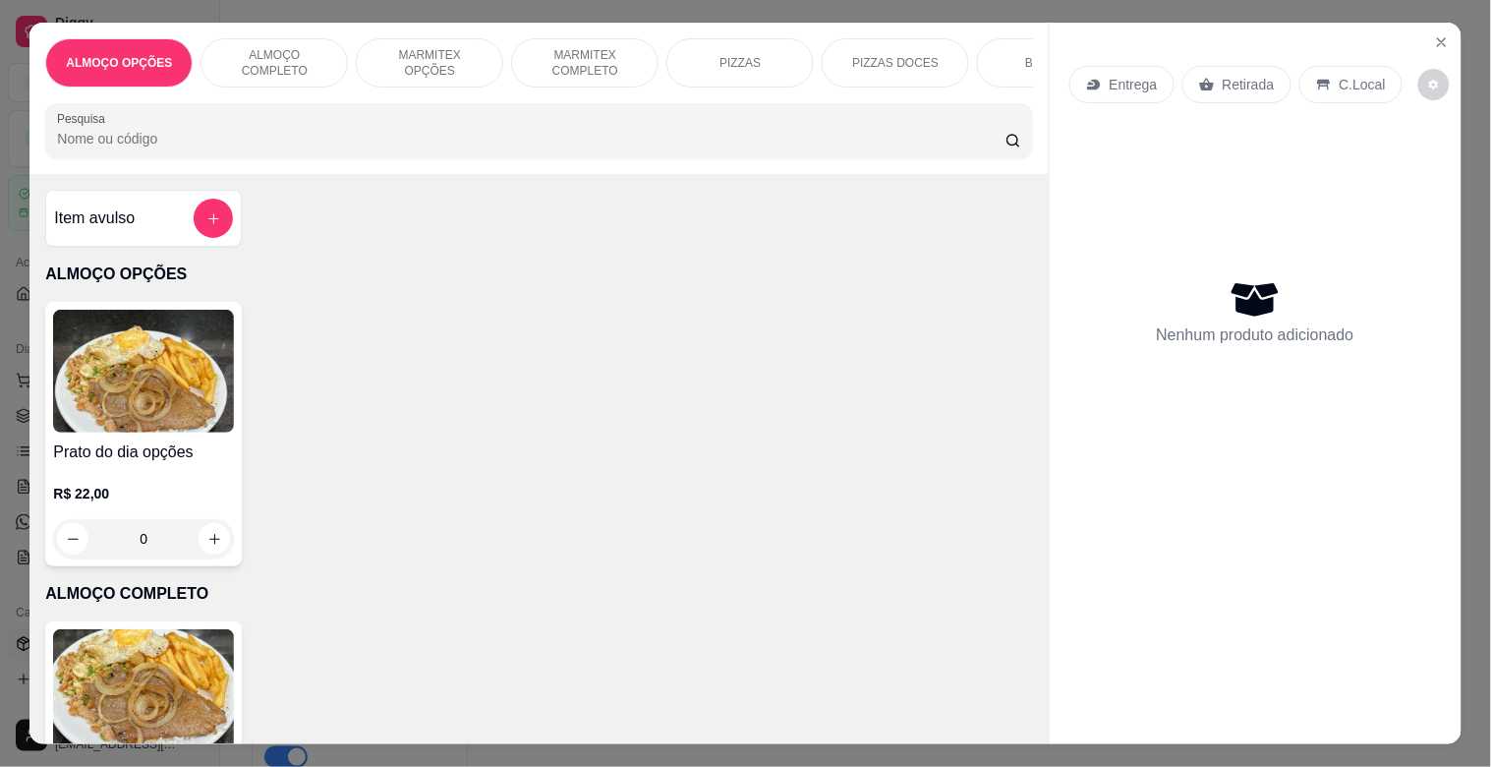
click at [981, 65] on div "BEBIDAS" at bounding box center [1050, 62] width 147 height 49
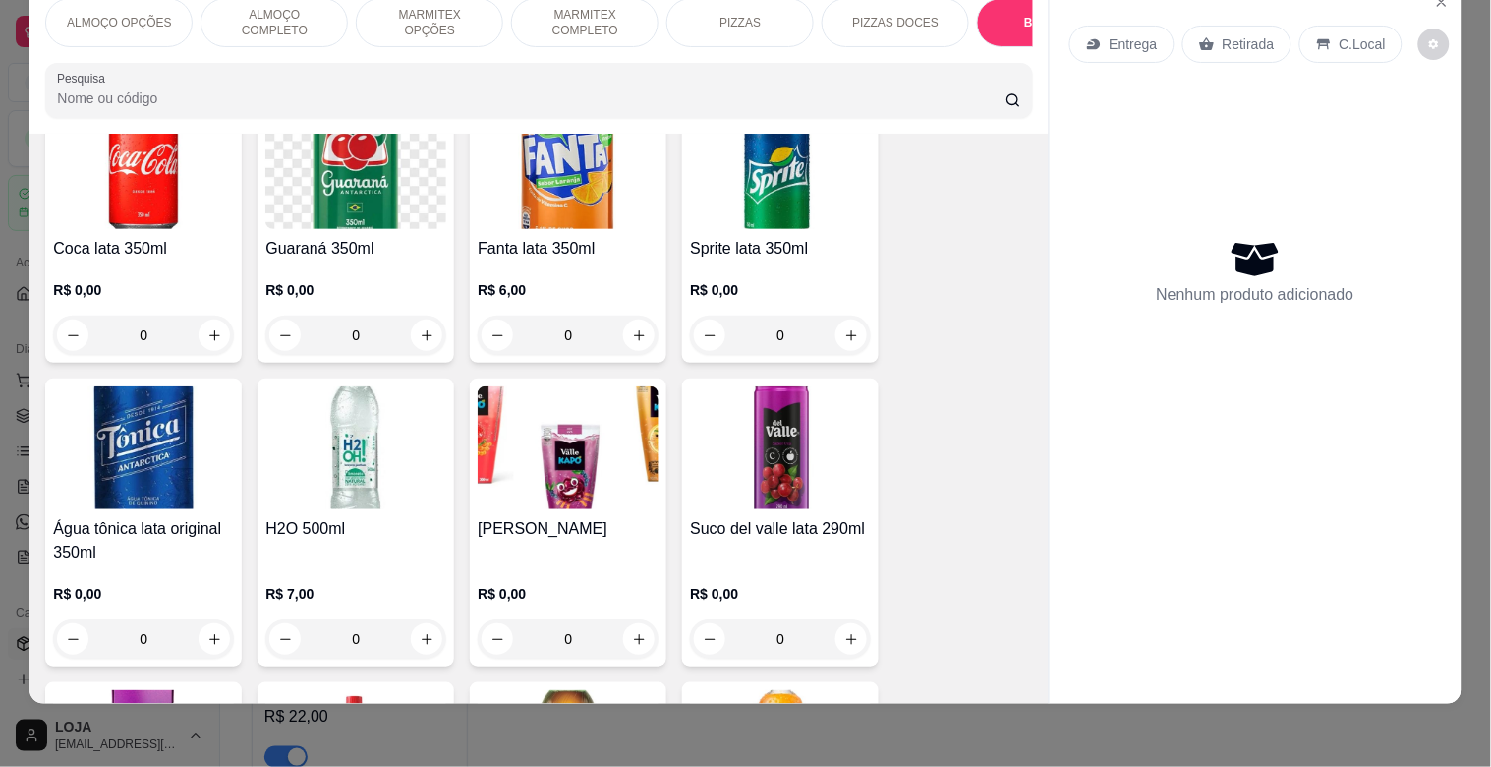
scroll to position [3228, 0]
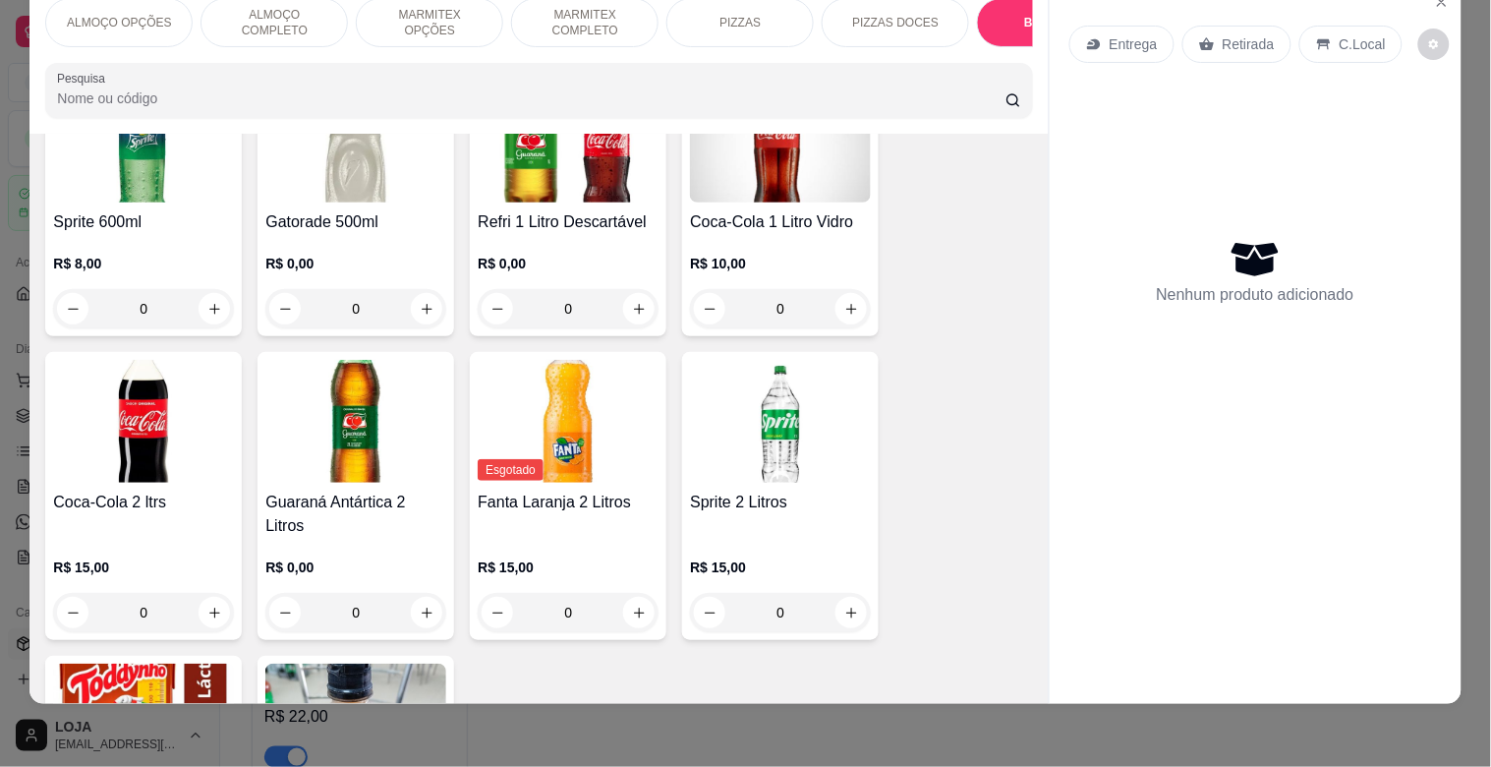
click at [593, 172] on img at bounding box center [568, 141] width 181 height 123
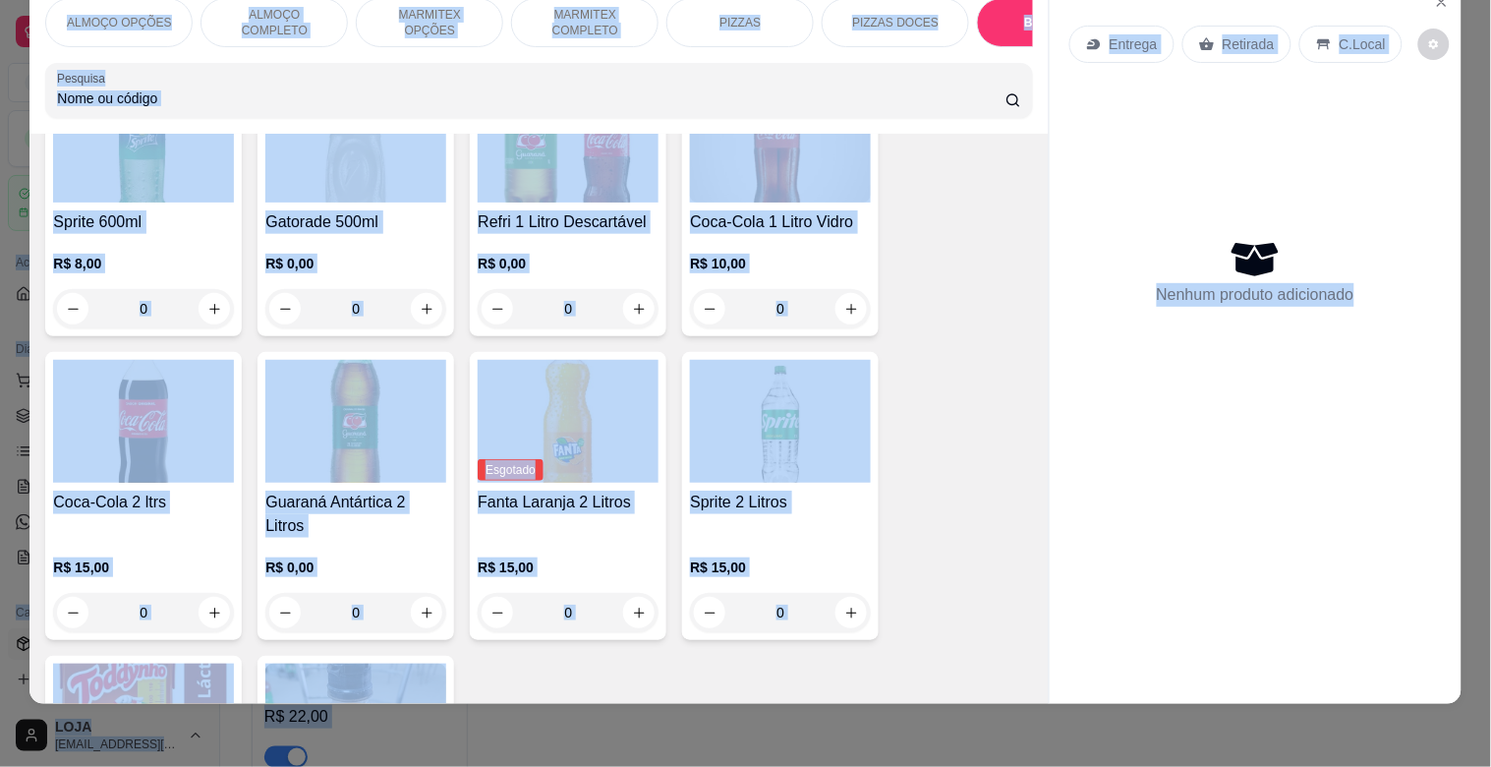
scroll to position [2838, 0]
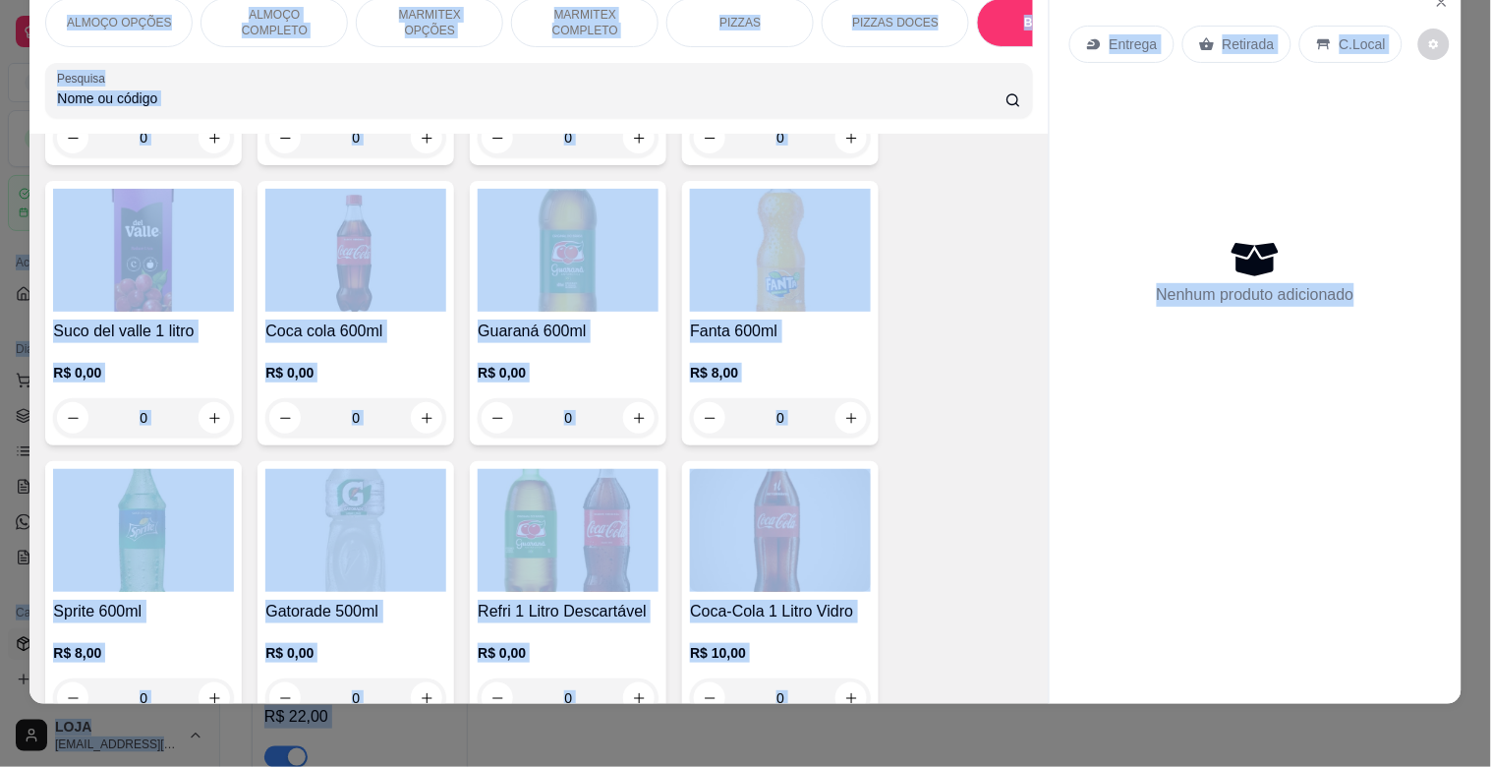
click at [303, 238] on img at bounding box center [355, 250] width 181 height 123
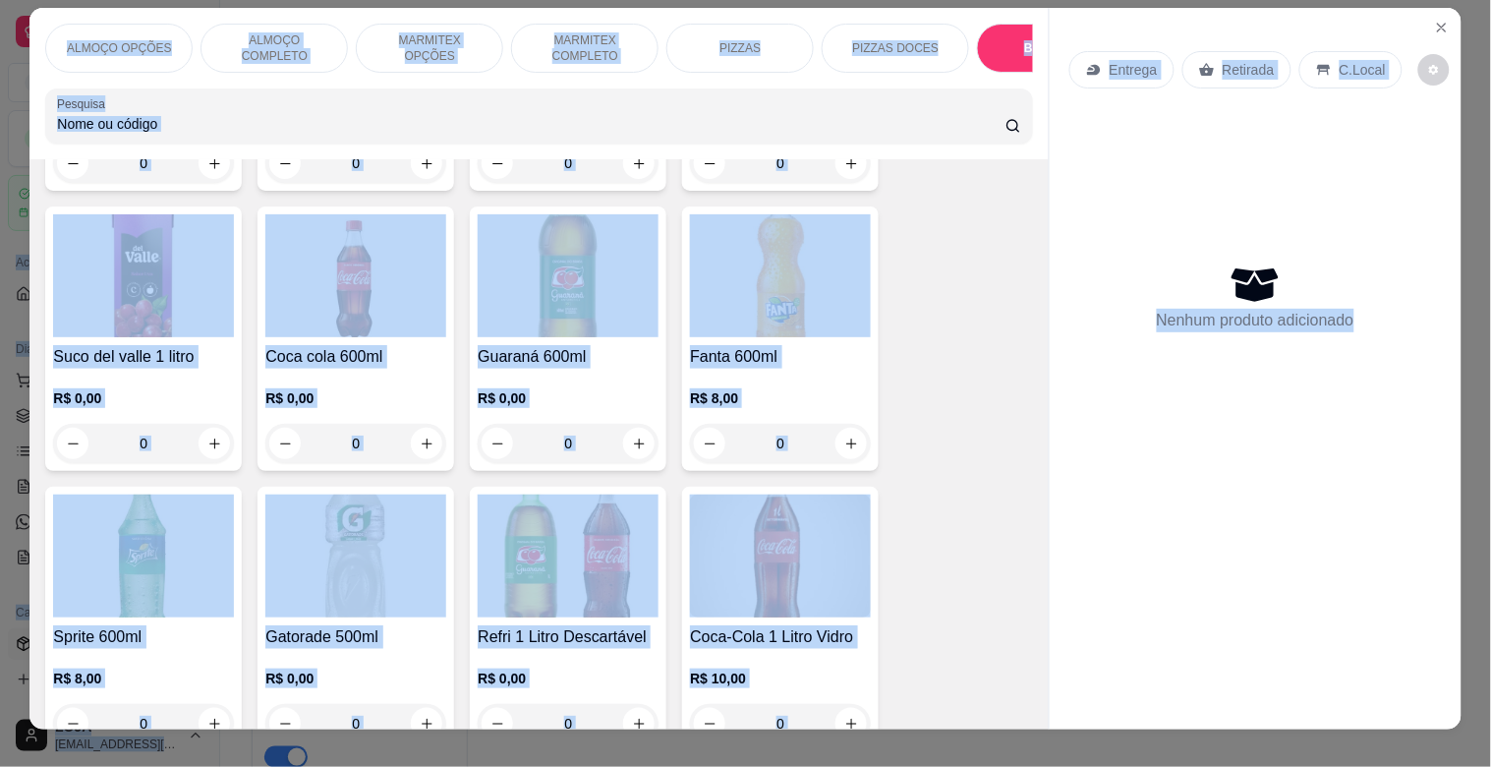
click at [381, 254] on img at bounding box center [355, 275] width 181 height 123
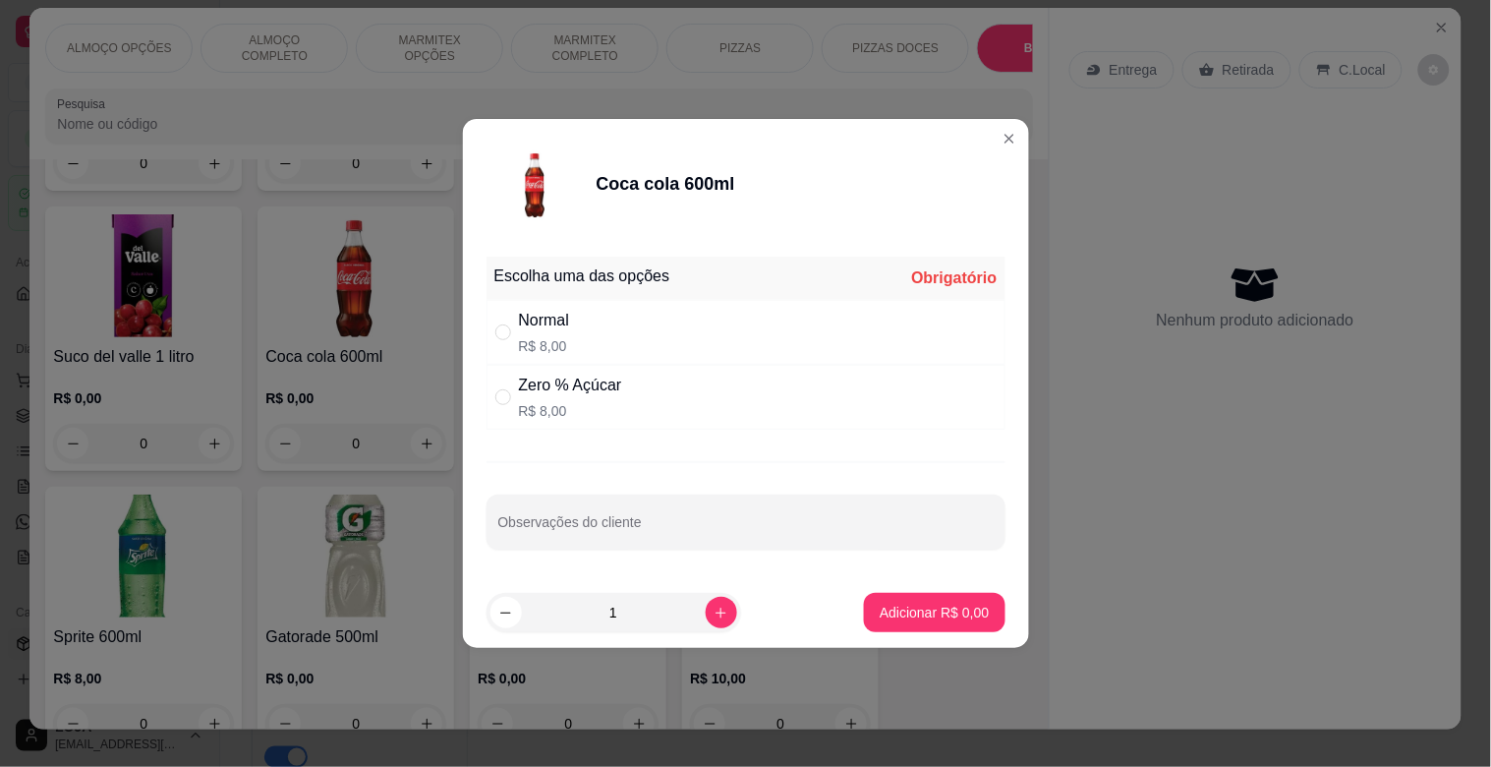
click at [721, 431] on div "Escolha uma das opções Obrigatório Normal R$ 8,00 Zero % Açúcar R$ 8,00 Observa…" at bounding box center [746, 413] width 566 height 328
click at [742, 410] on div "Zero % Açúcar R$ 8,00" at bounding box center [746, 397] width 519 height 65
radio input "true"
click at [947, 629] on button "Adicionar R$ 8,00" at bounding box center [934, 612] width 141 height 39
type input "1"
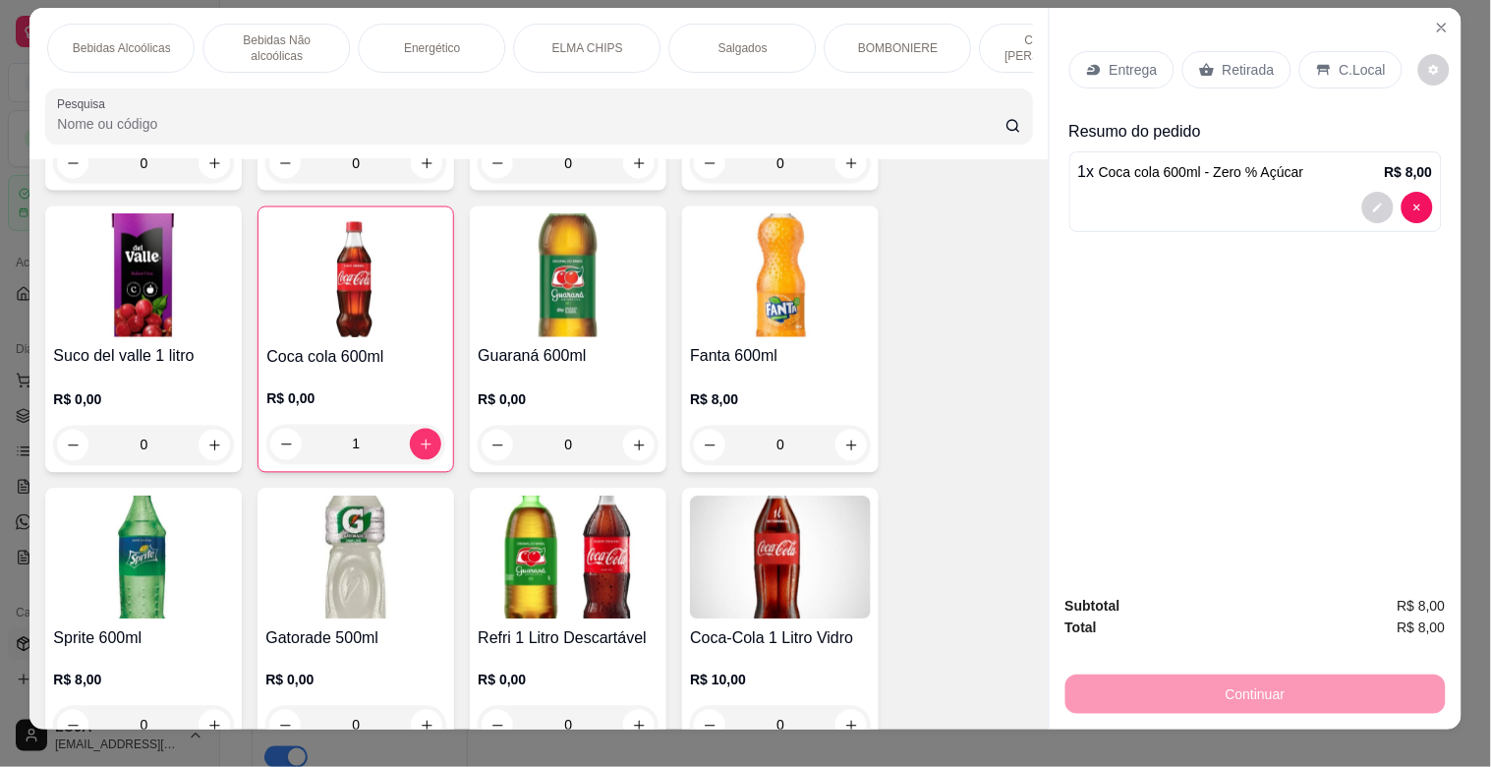
scroll to position [0, 1240]
click at [560, 24] on div "Salgados" at bounding box center [587, 48] width 147 height 49
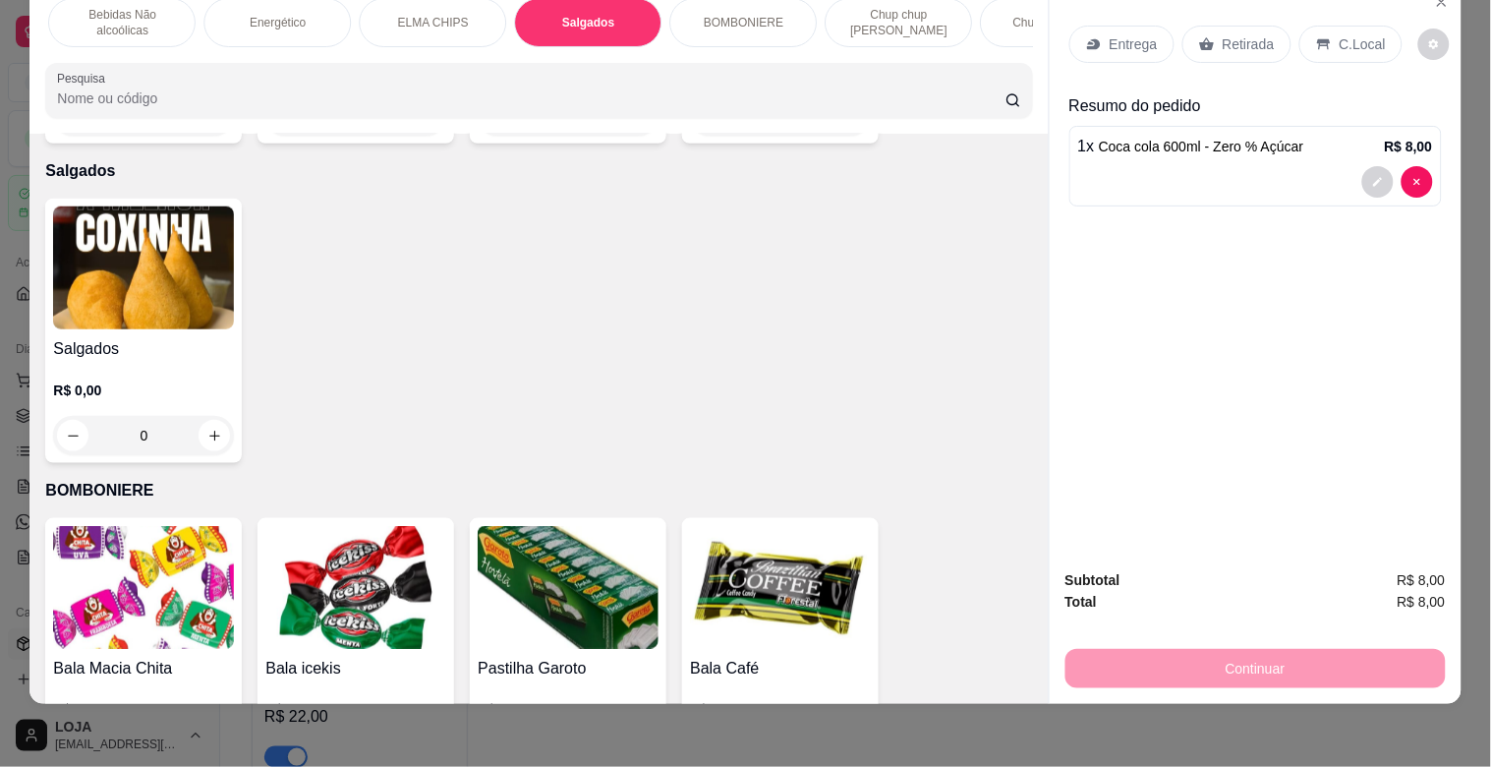
click at [244, 241] on div "Salgados R$ 0,00 0" at bounding box center [538, 331] width 987 height 264
click at [201, 300] on img at bounding box center [143, 267] width 181 height 123
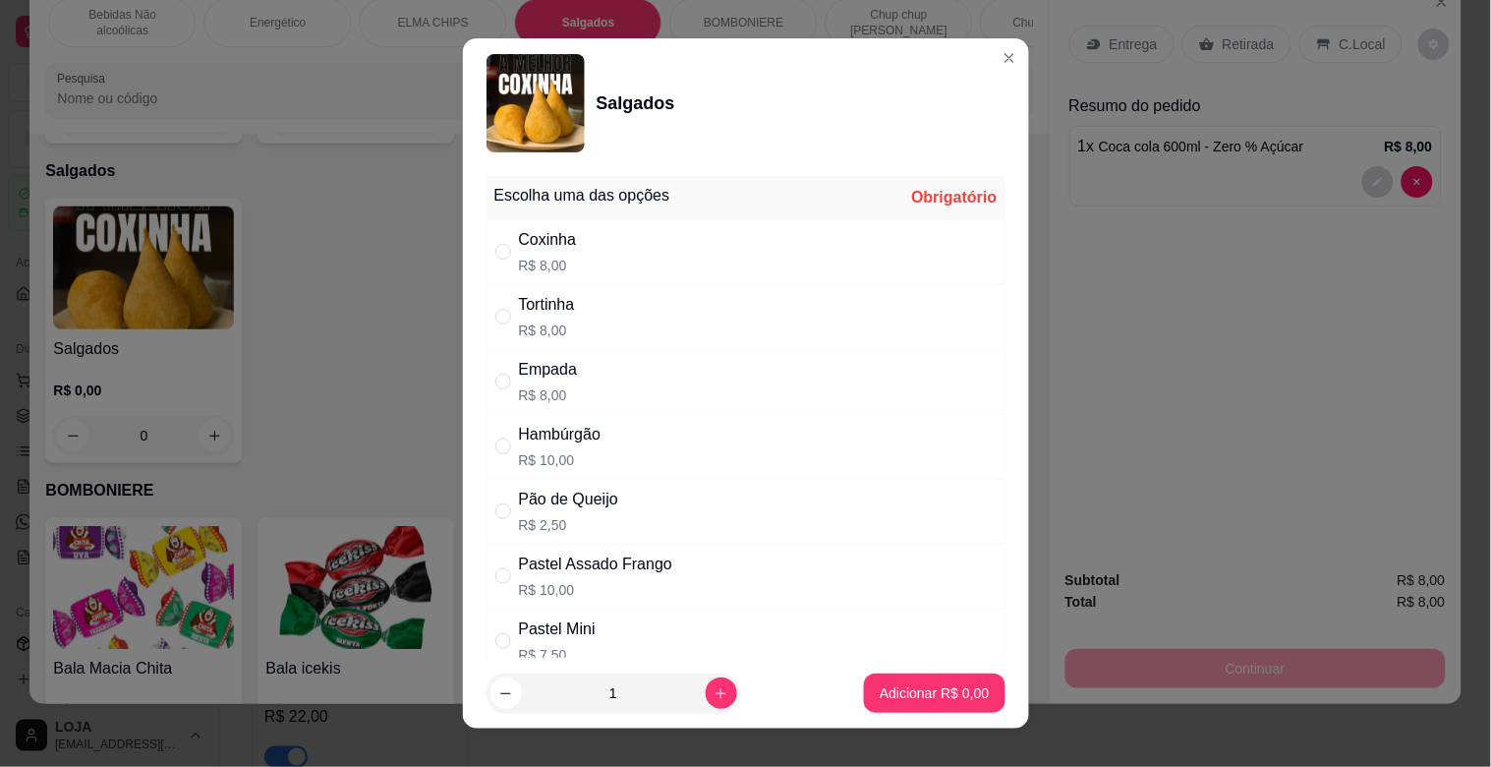
click at [590, 494] on div "Pão de Queijo" at bounding box center [568, 500] width 99 height 24
radio input "true"
click at [706, 682] on button "increase-product-quantity" at bounding box center [721, 692] width 30 height 30
click at [693, 676] on div "2" at bounding box center [614, 692] width 247 height 39
click at [706, 683] on button "increase-product-quantity" at bounding box center [721, 692] width 31 height 31
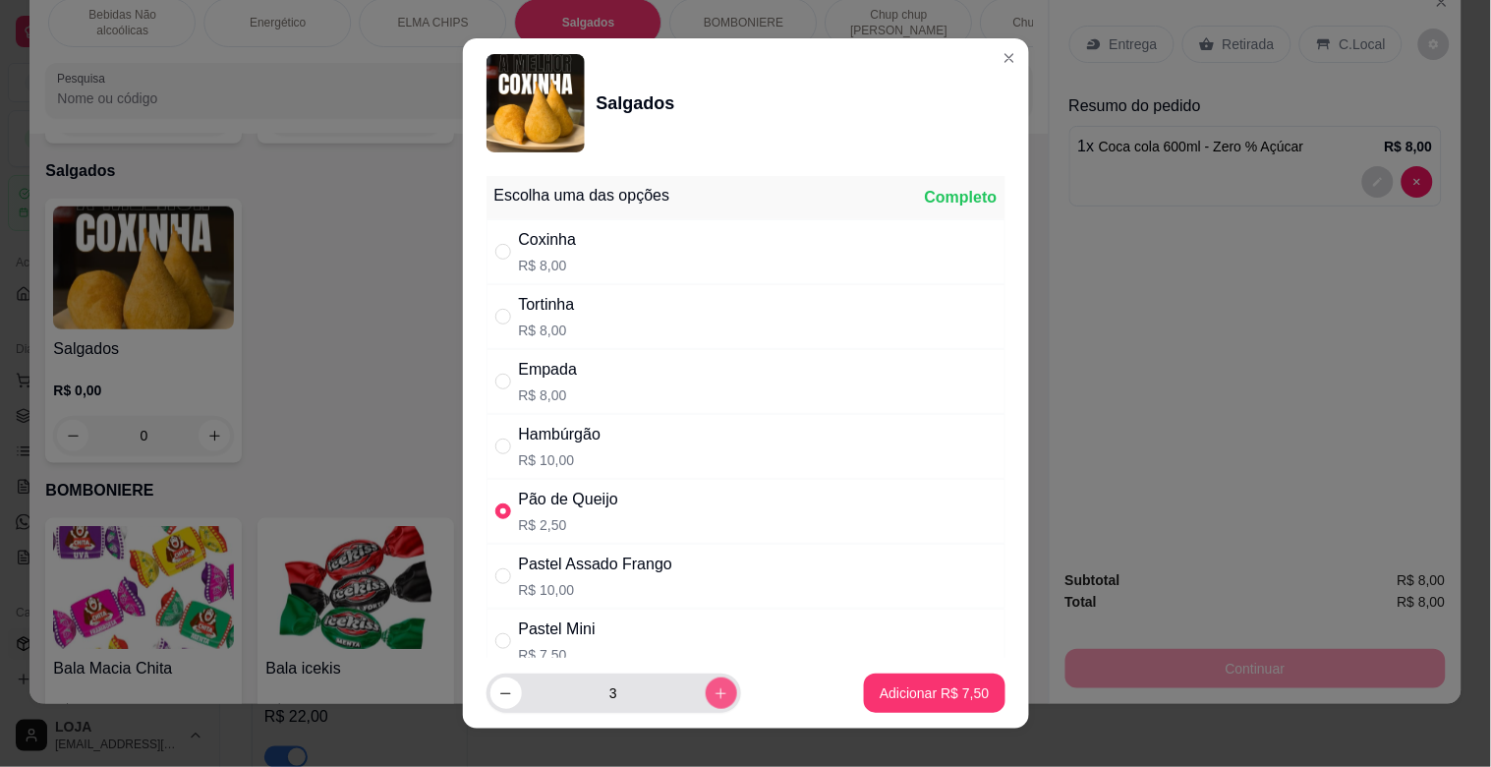
click at [706, 683] on button "increase-product-quantity" at bounding box center [721, 692] width 31 height 31
click at [498, 688] on icon "decrease-product-quantity" at bounding box center [505, 693] width 15 height 15
type input "4"
click at [892, 702] on p "Adicionar R$ 10,00" at bounding box center [930, 693] width 117 height 20
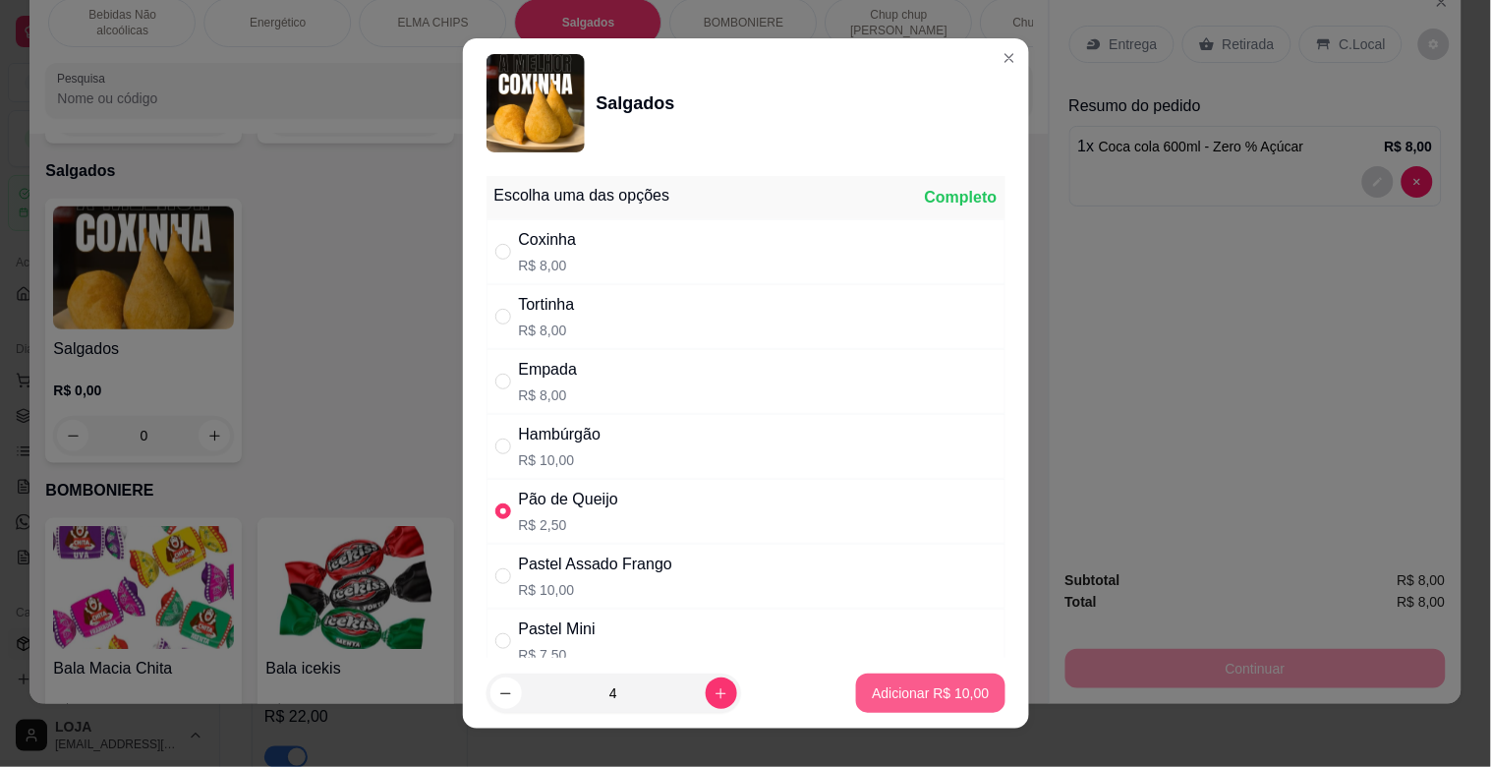
type input "4"
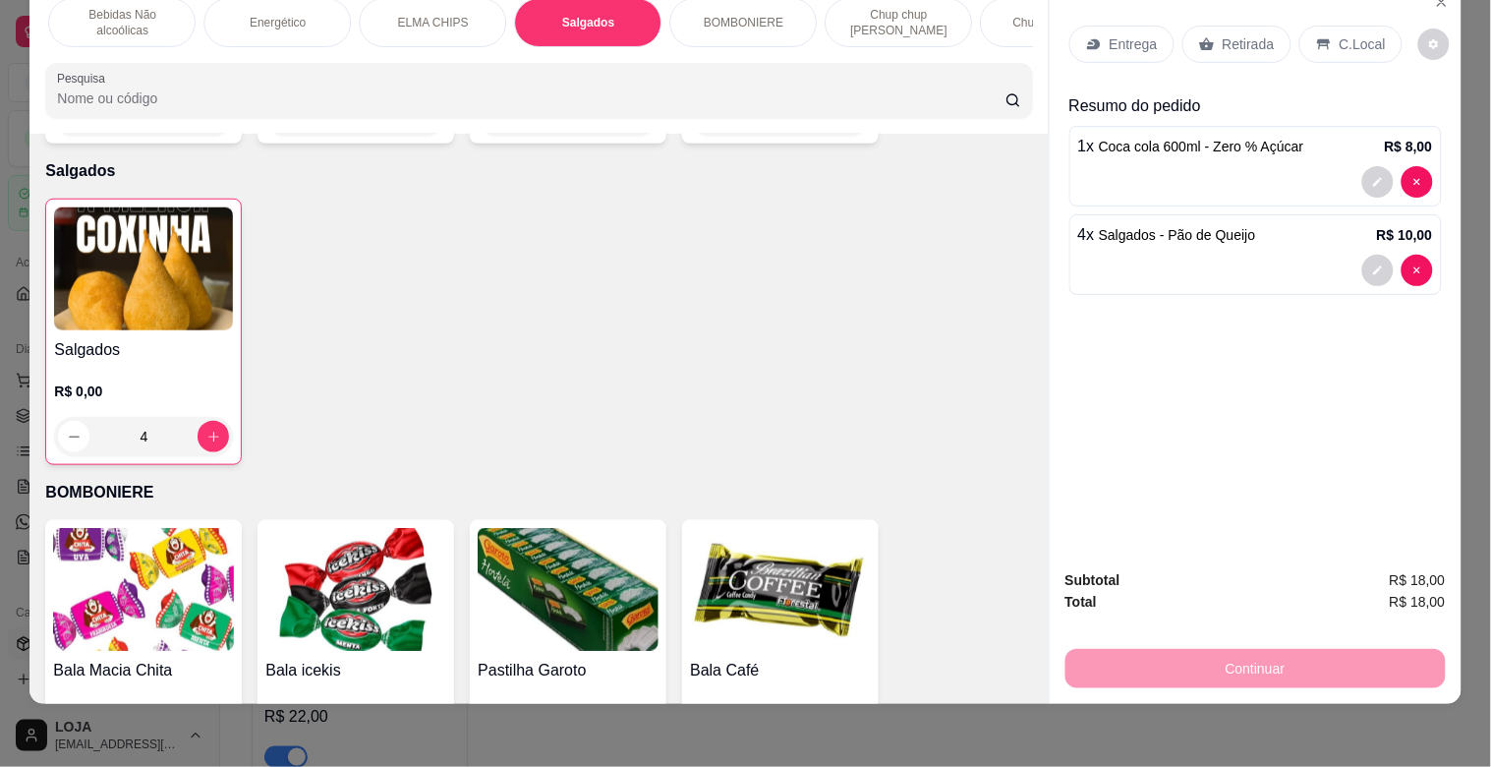
click at [1202, 26] on div "Retirada" at bounding box center [1237, 44] width 109 height 37
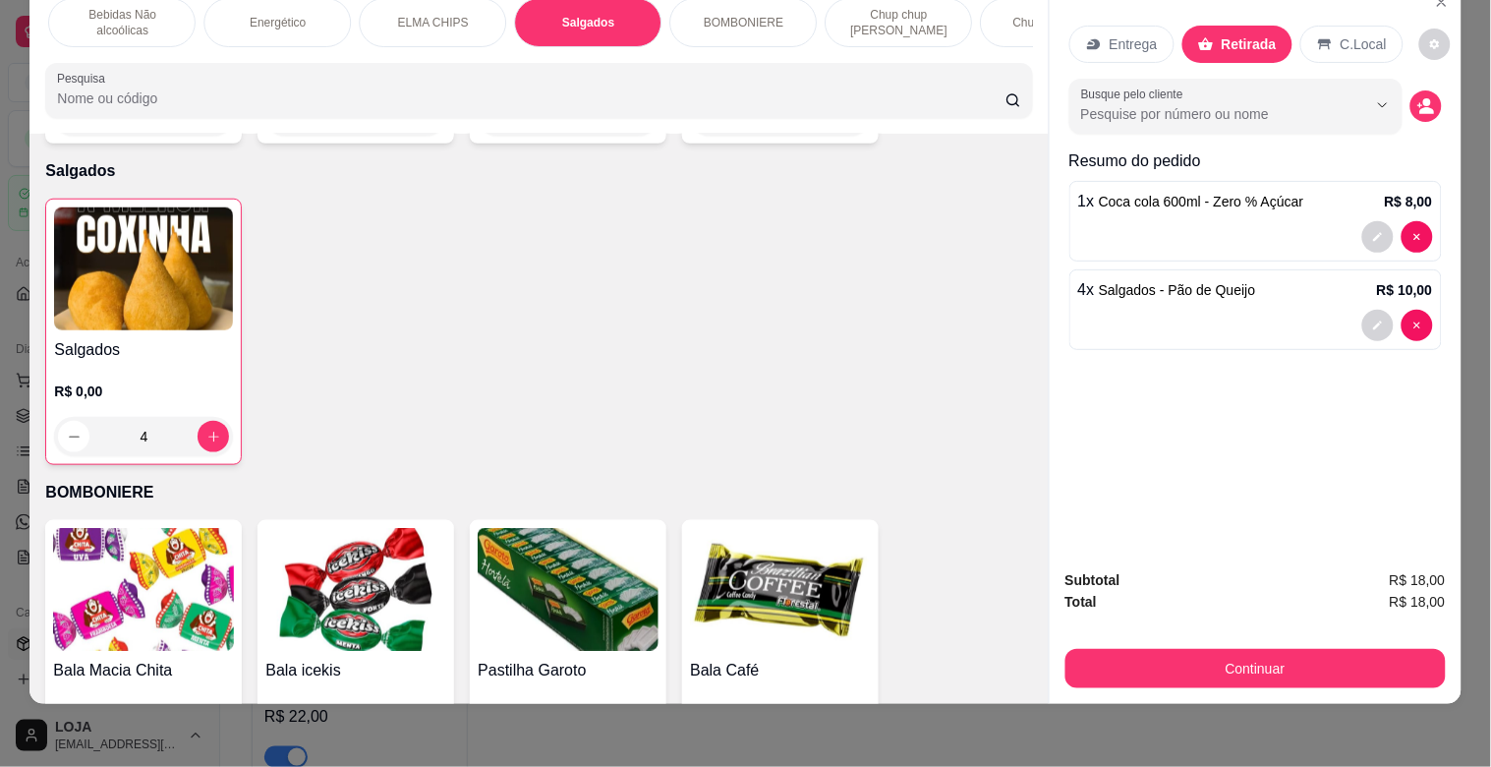
click at [1301, 28] on div "C.Local" at bounding box center [1352, 44] width 103 height 37
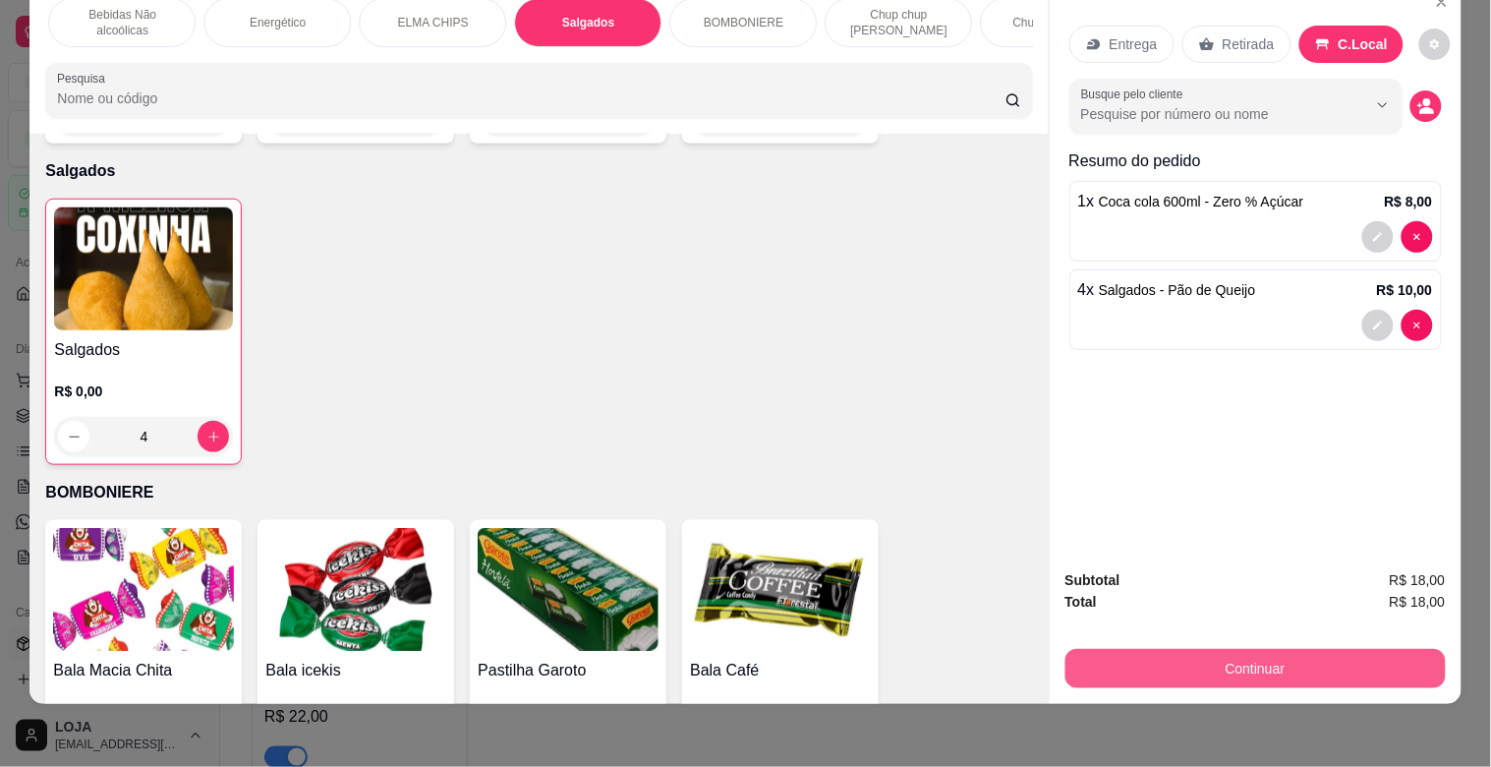
click at [1338, 655] on button "Continuar" at bounding box center [1256, 668] width 380 height 39
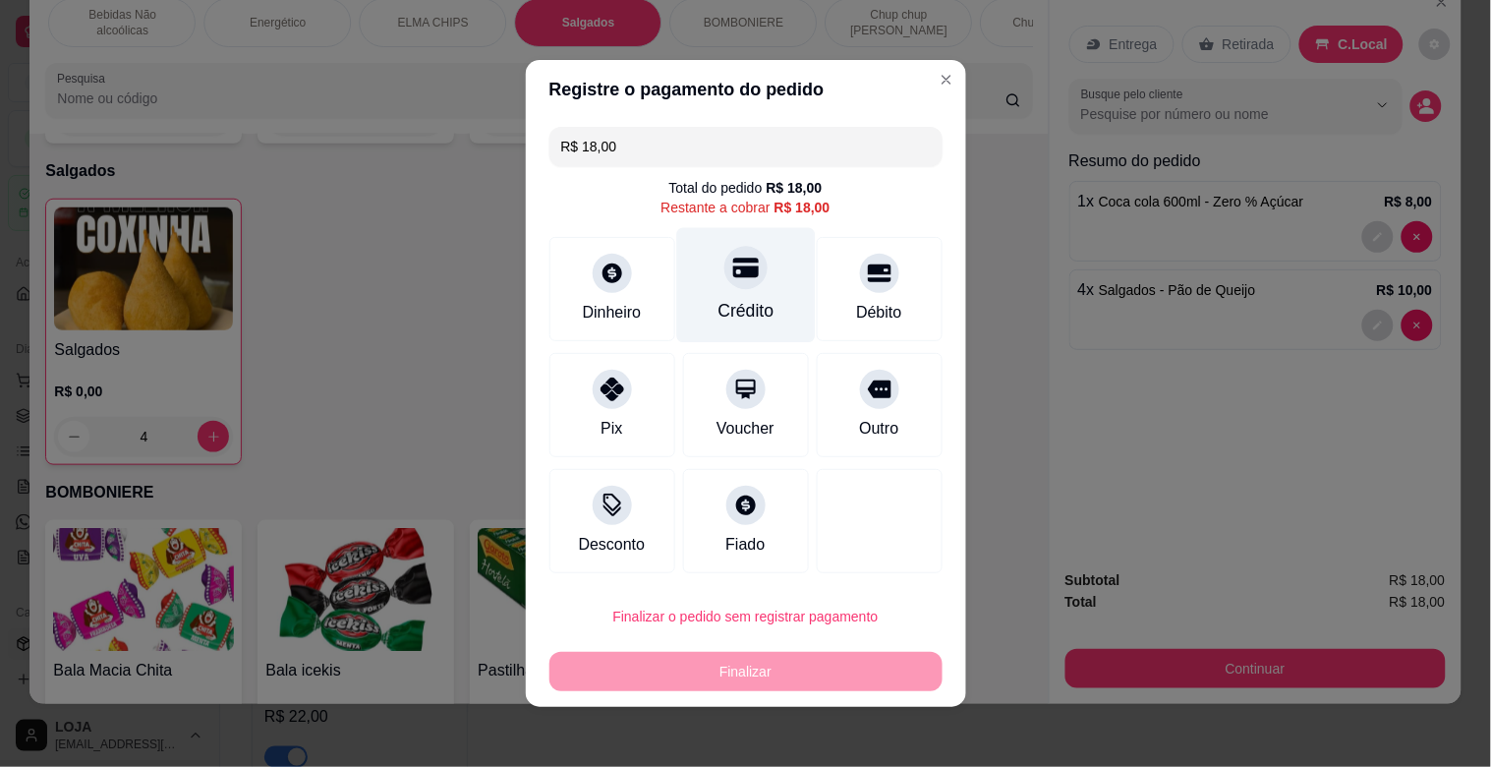
click at [723, 300] on div "Crédito" at bounding box center [746, 311] width 56 height 26
type input "R$ 0,00"
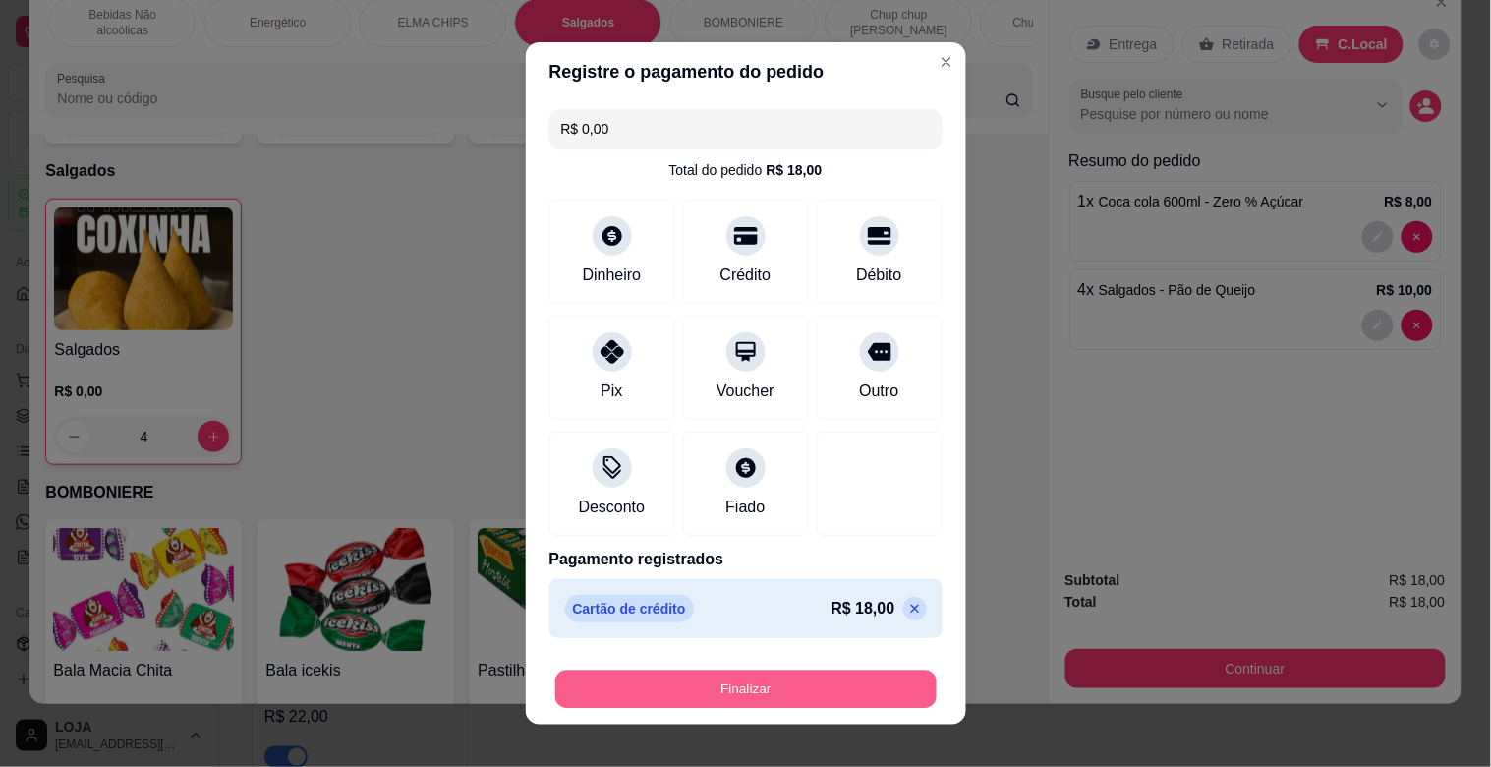
click at [771, 683] on button "Finalizar" at bounding box center [745, 690] width 381 height 38
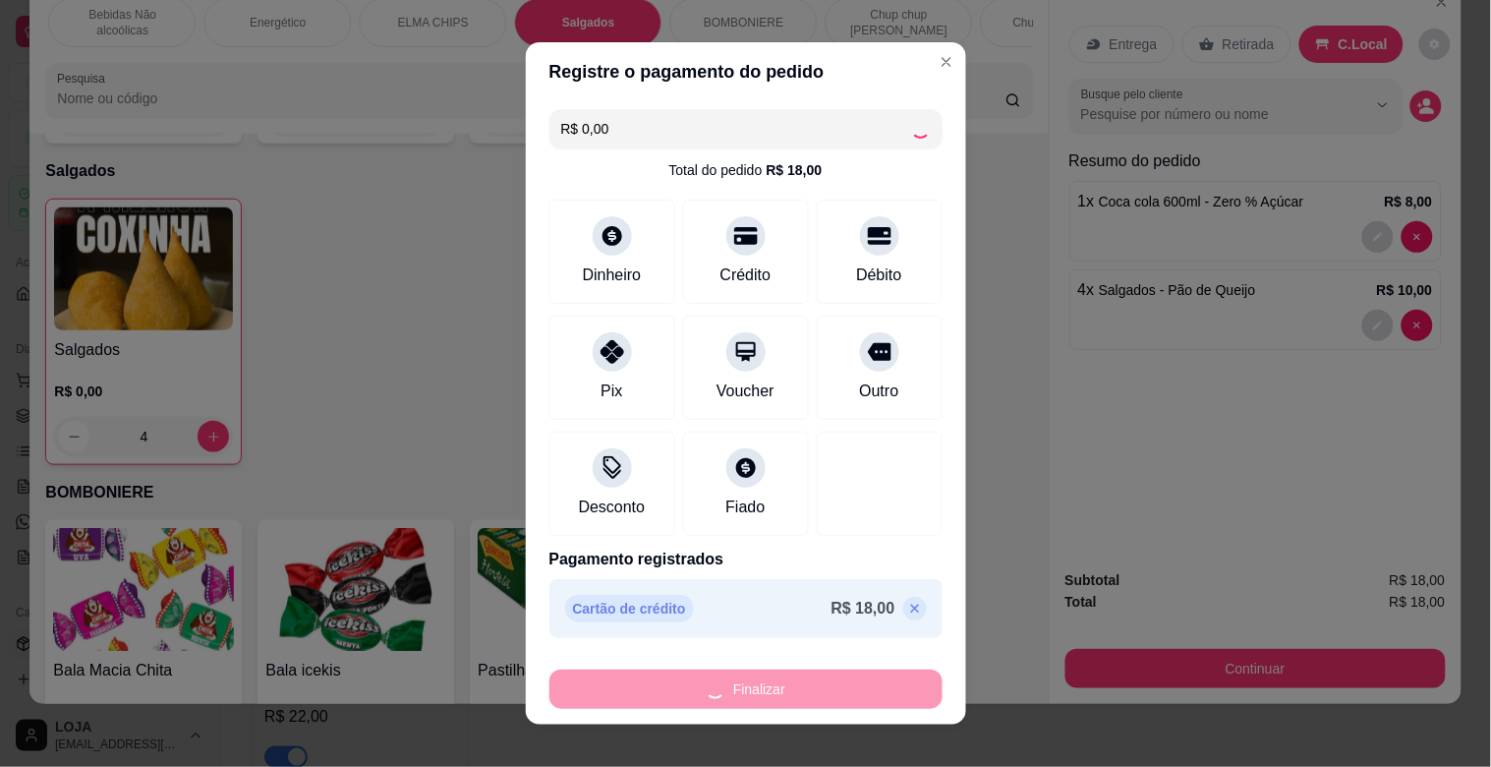
type input "0"
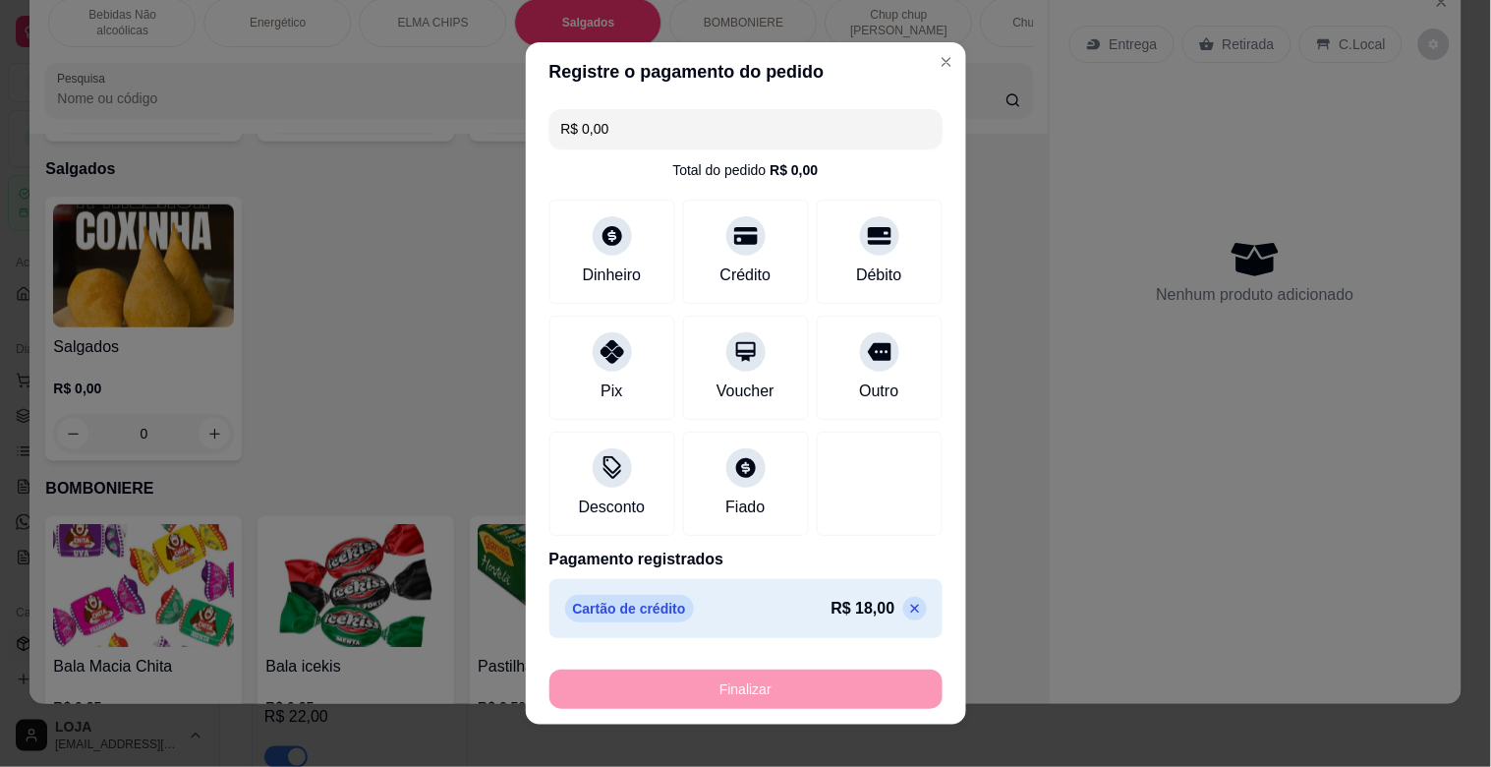
type input "-R$ 18,00"
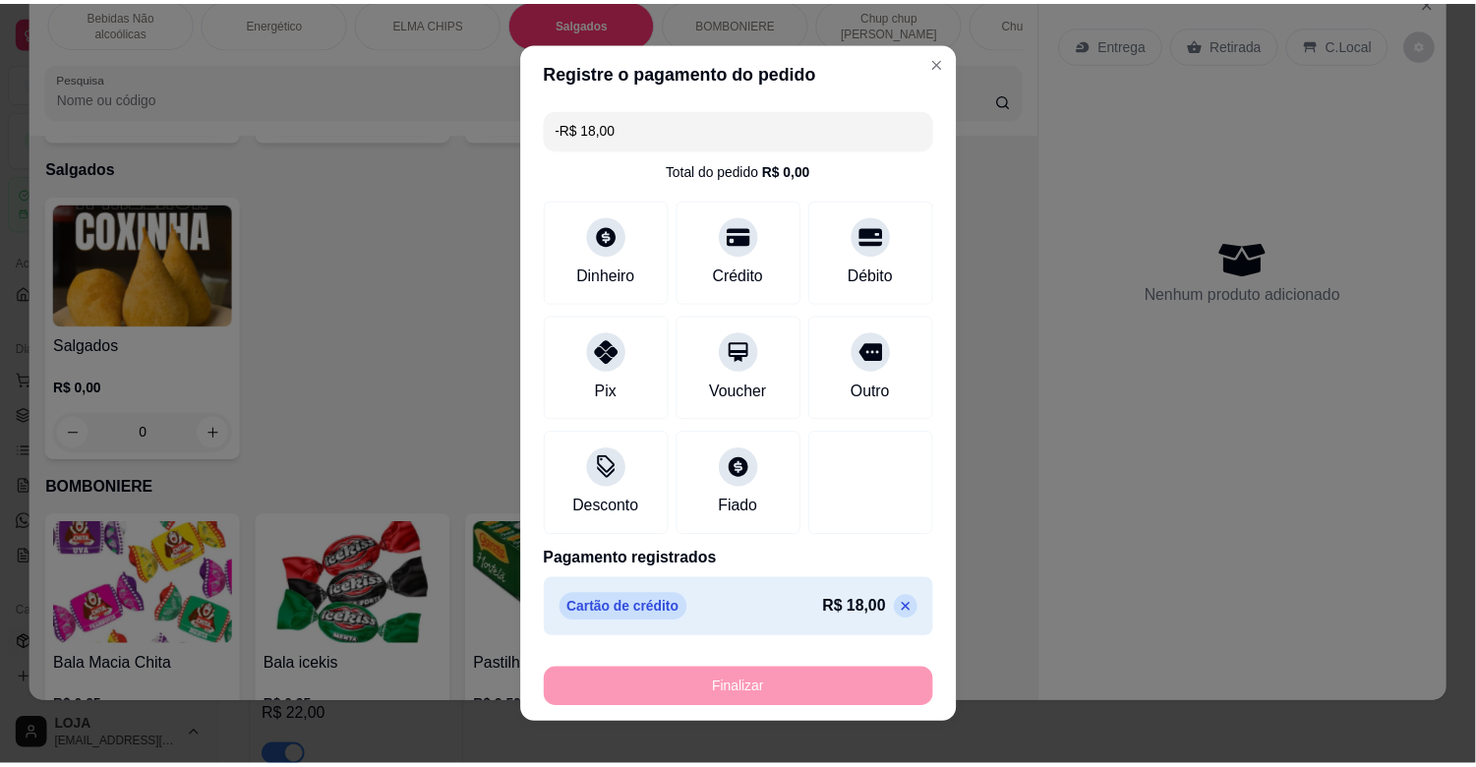
scroll to position [6170, 0]
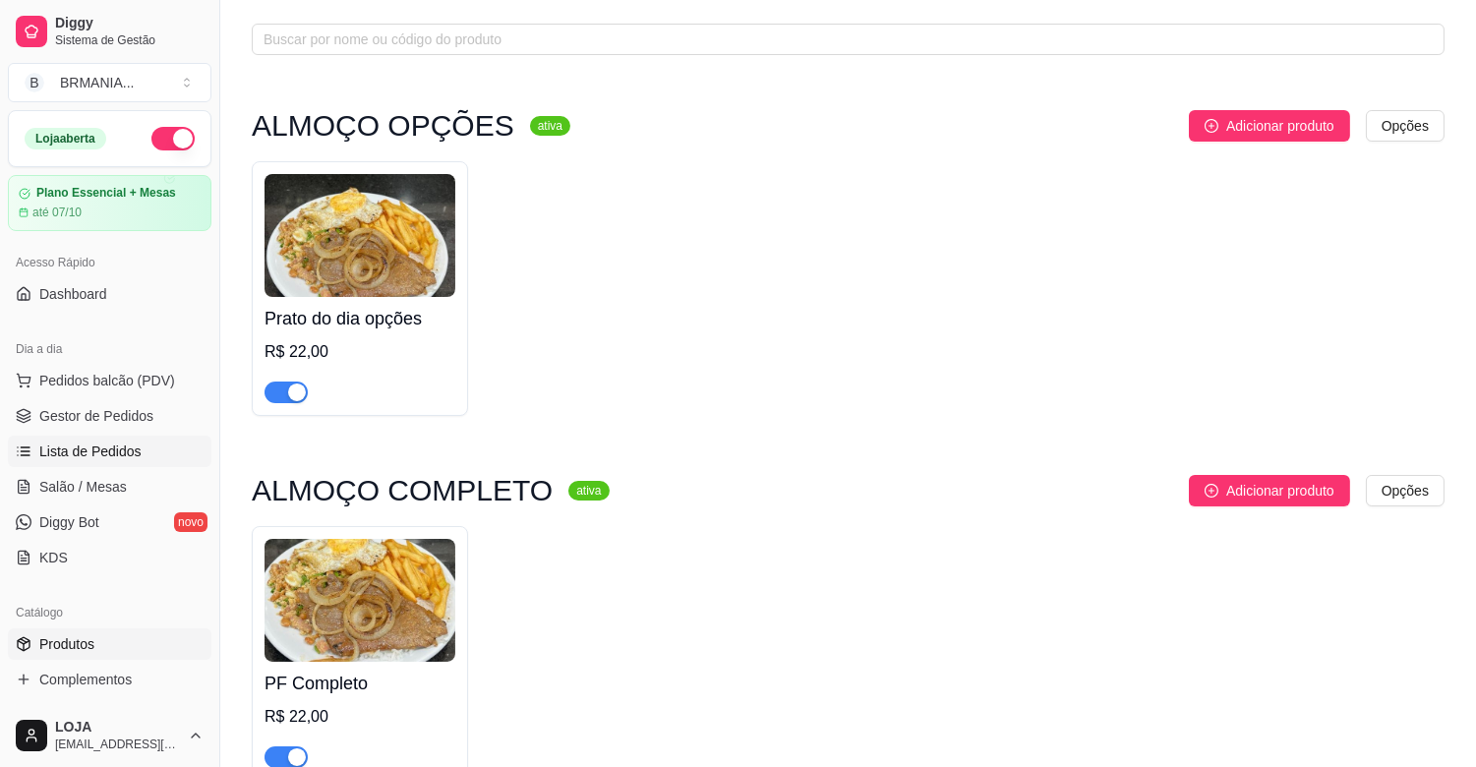
click at [113, 450] on span "Lista de Pedidos" at bounding box center [90, 451] width 102 height 20
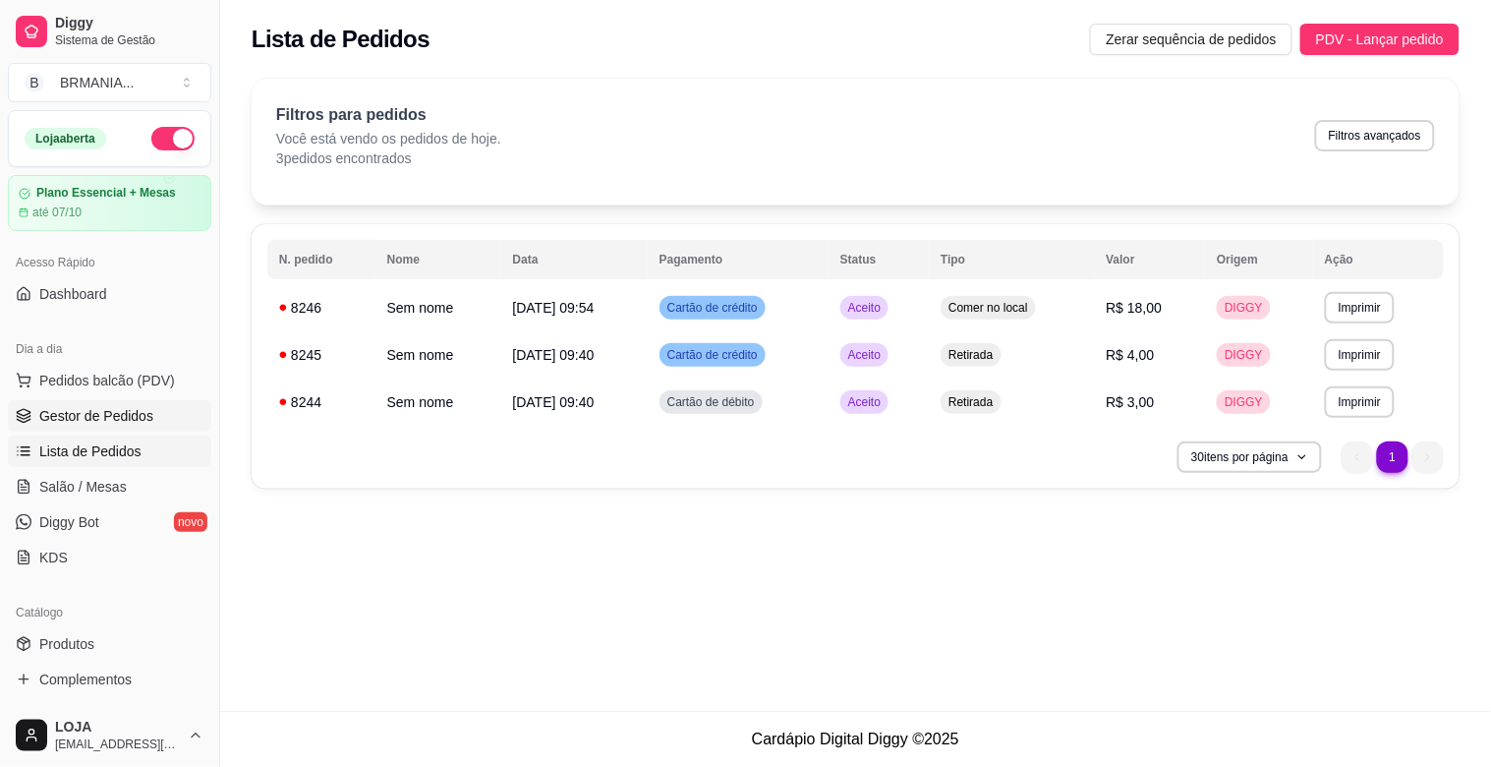
click at [126, 417] on span "Gestor de Pedidos" at bounding box center [96, 416] width 114 height 20
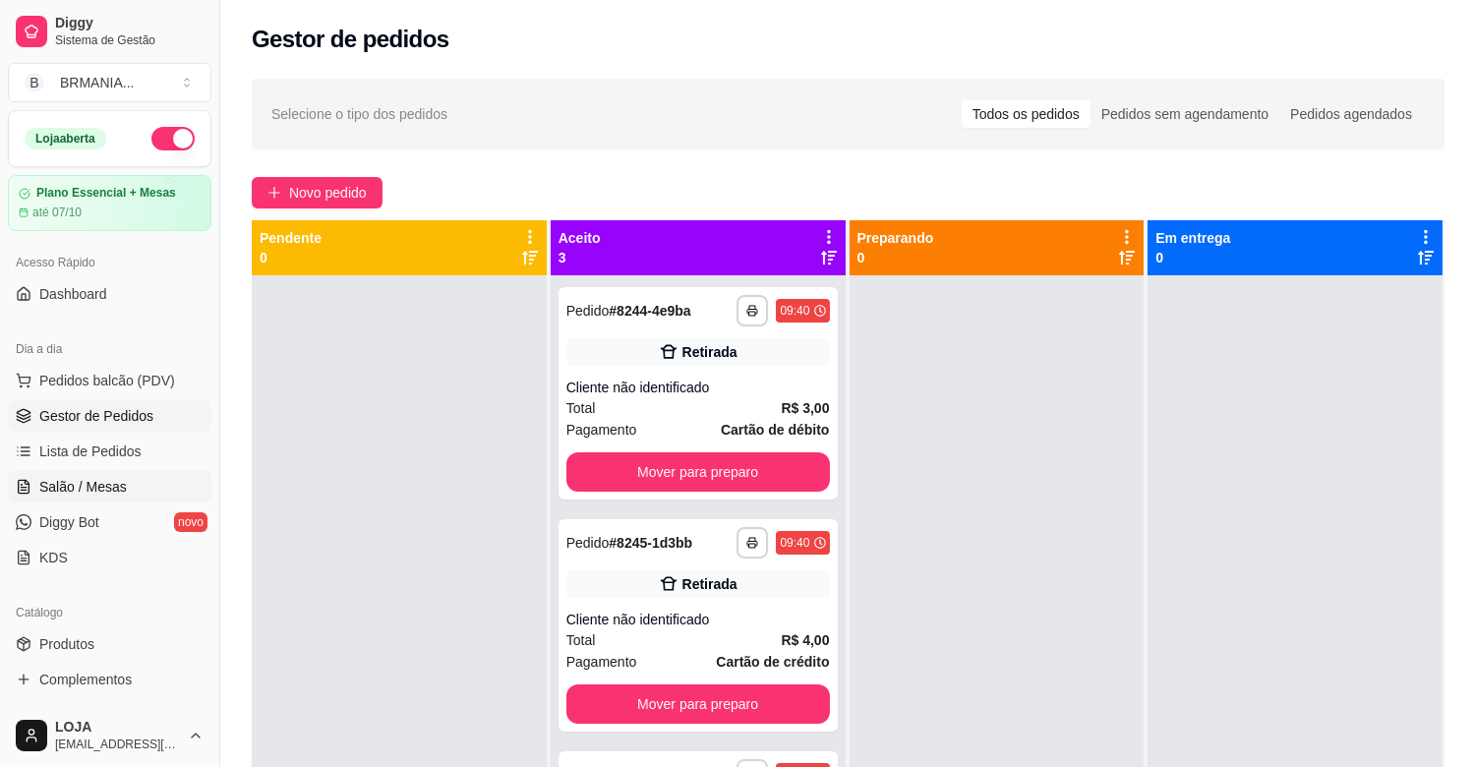
click at [106, 495] on span "Salão / Mesas" at bounding box center [83, 487] width 88 height 20
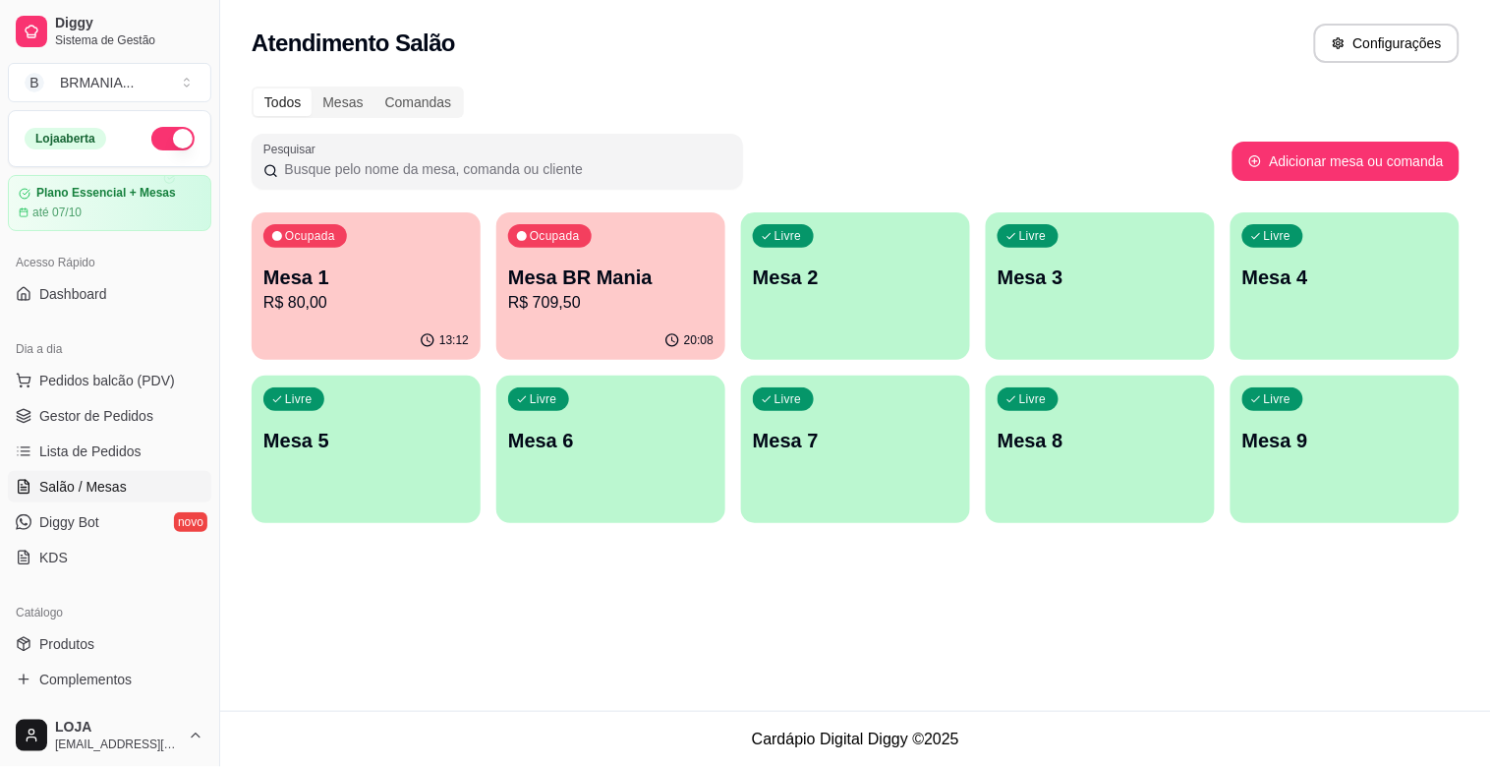
click at [292, 324] on div "13:12" at bounding box center [366, 340] width 229 height 38
click at [292, 324] on body "Diggy Sistema de Gestão B BRMANIA ... Loja aberta Plano Essencial + Mesas até 0…" at bounding box center [745, 383] width 1491 height 767
click at [608, 271] on p "Mesa BR Mania" at bounding box center [610, 277] width 205 height 28
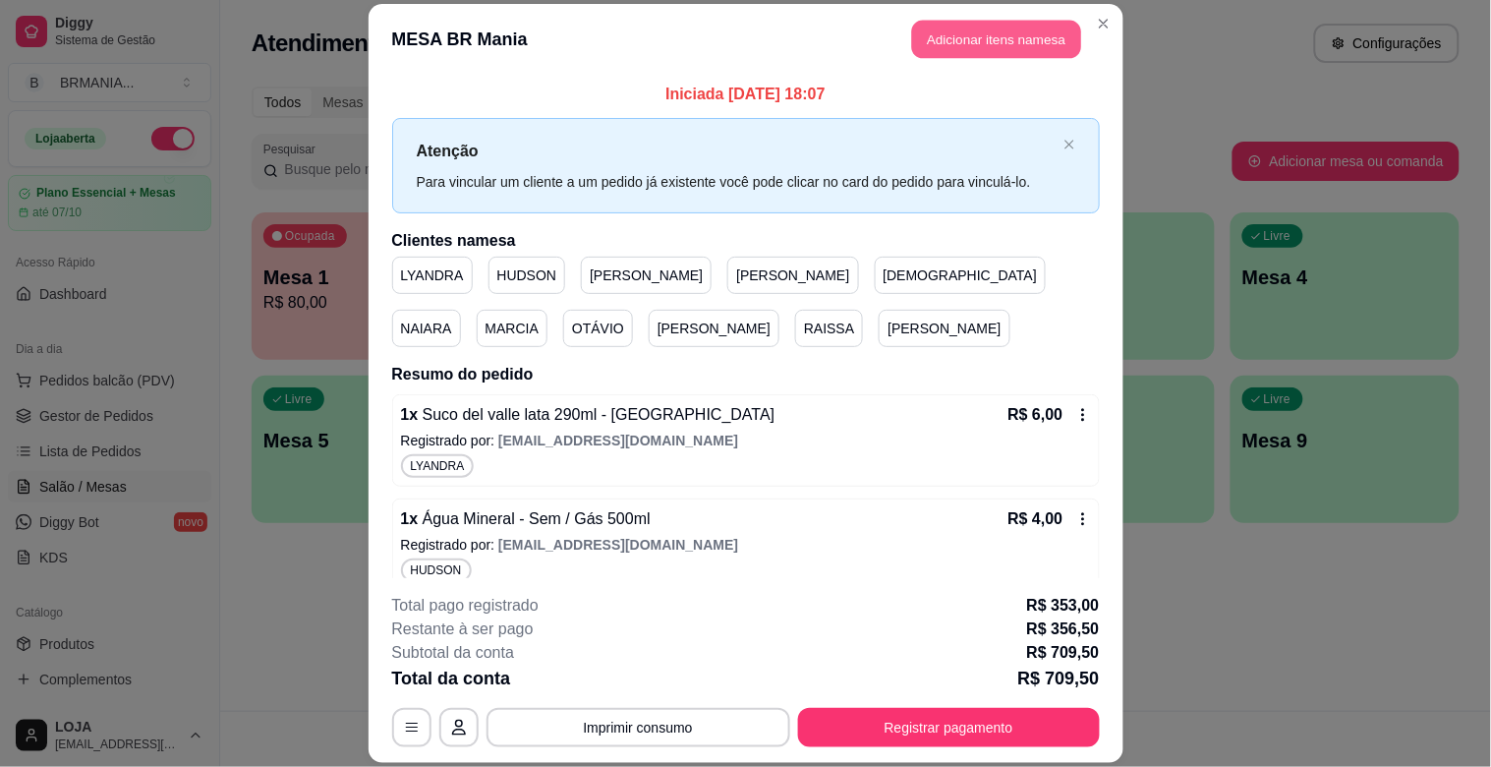
click at [966, 33] on button "Adicionar itens na mesa" at bounding box center [996, 40] width 169 height 38
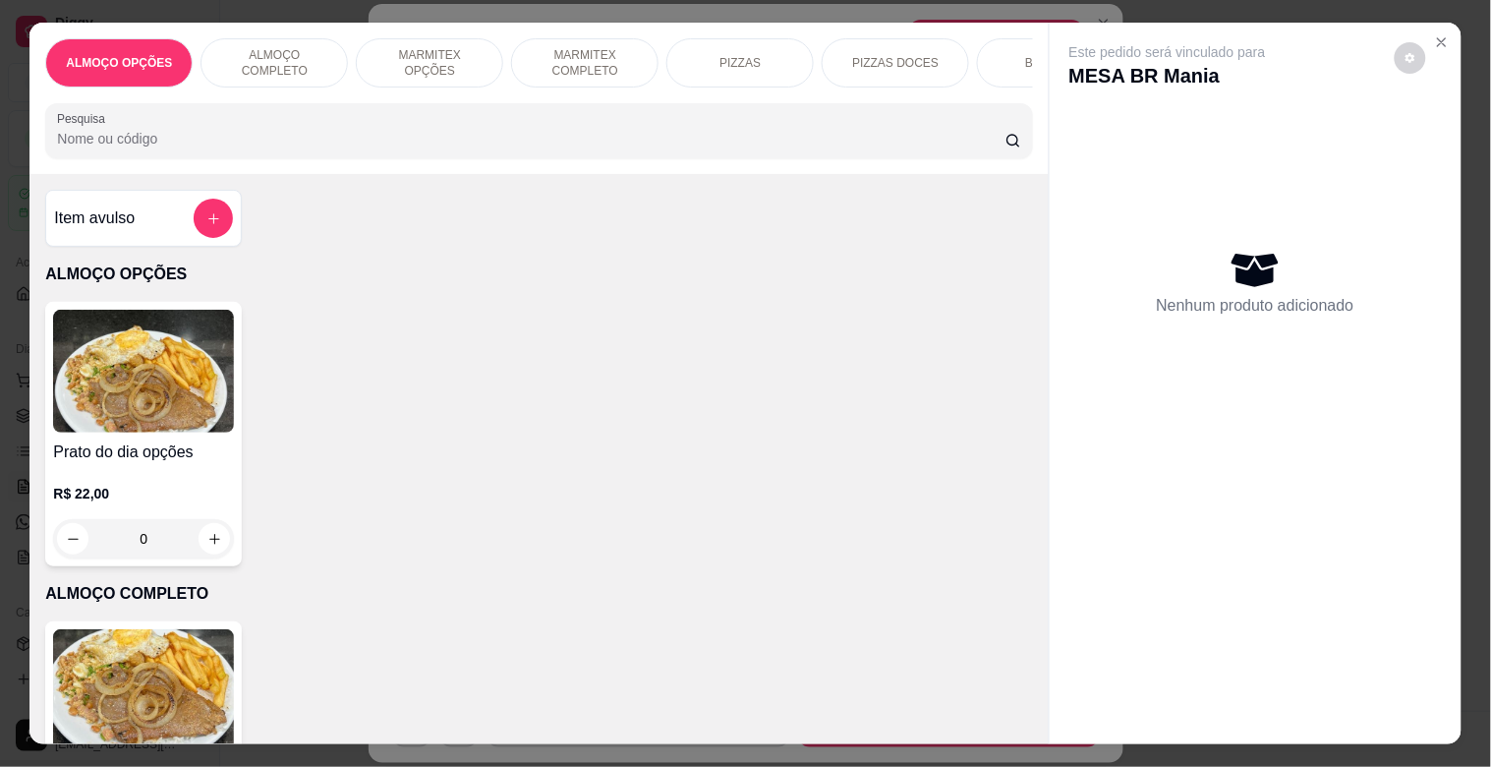
click at [527, 169] on div "ALMOÇO OPÇÕES ALMOÇO COMPLETO MARMITEX OPÇÕES MARMITEX COMPLETO PIZZAS PIZZAS D…" at bounding box center [538, 98] width 1019 height 151
drag, startPoint x: 524, startPoint y: 147, endPoint x: 527, endPoint y: 136, distance: 12.2
click at [525, 144] on input "Pesquisa" at bounding box center [531, 139] width 949 height 20
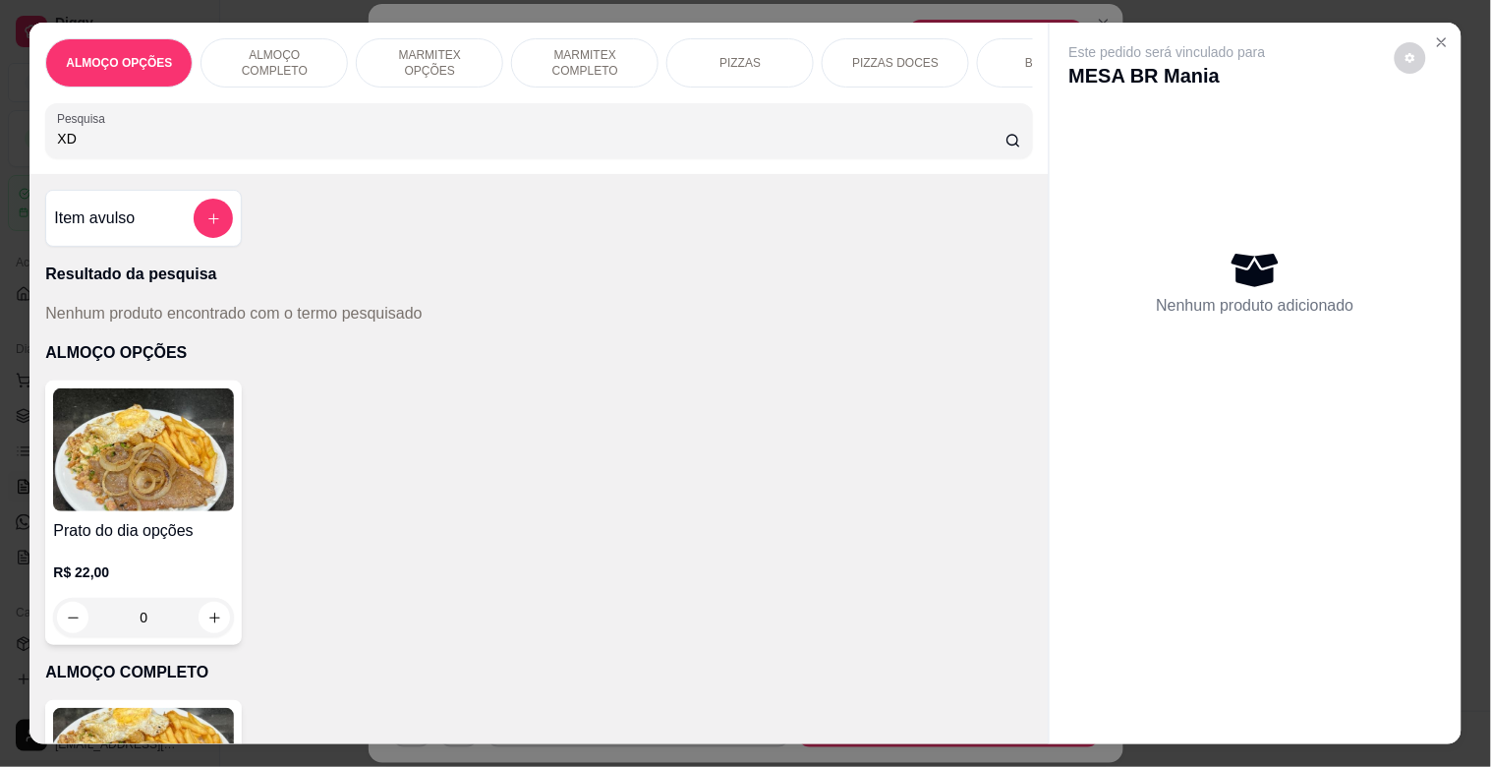
type input "X"
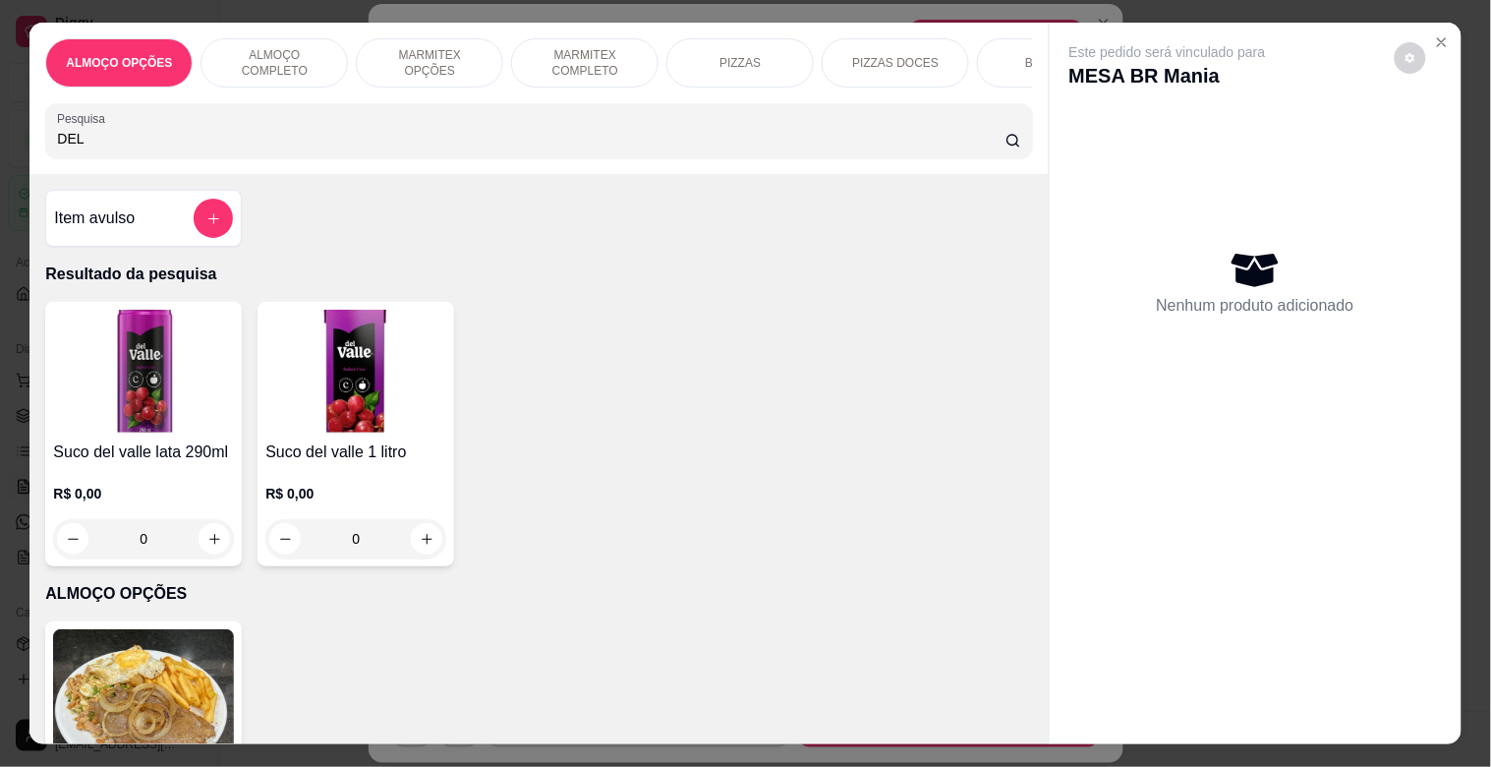
type input "DEL"
click at [172, 394] on img at bounding box center [143, 371] width 181 height 123
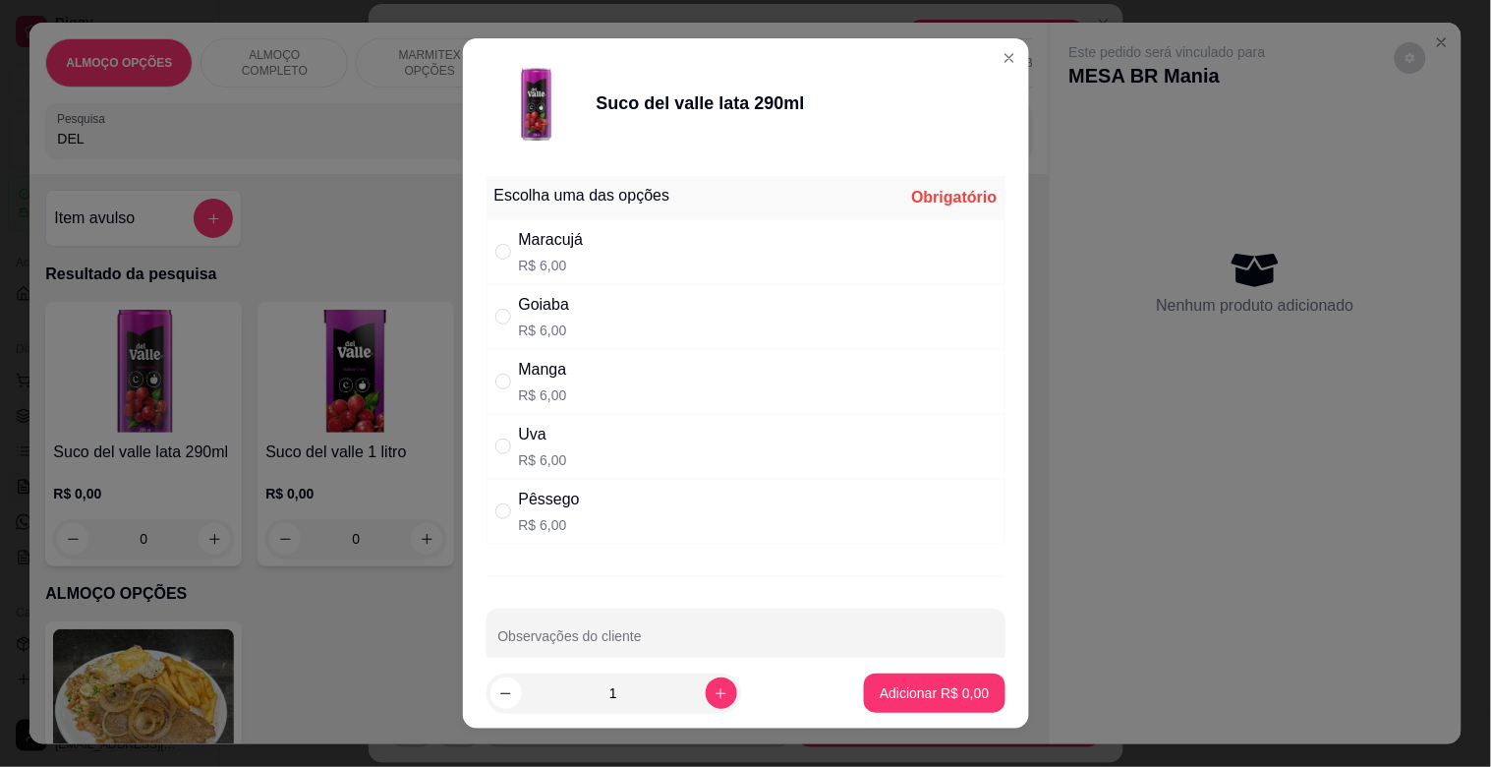
click at [689, 256] on div "Maracujá R$ 6,00" at bounding box center [746, 251] width 519 height 65
radio input "true"
click at [899, 702] on p "Adicionar R$ 6,00" at bounding box center [934, 693] width 109 height 20
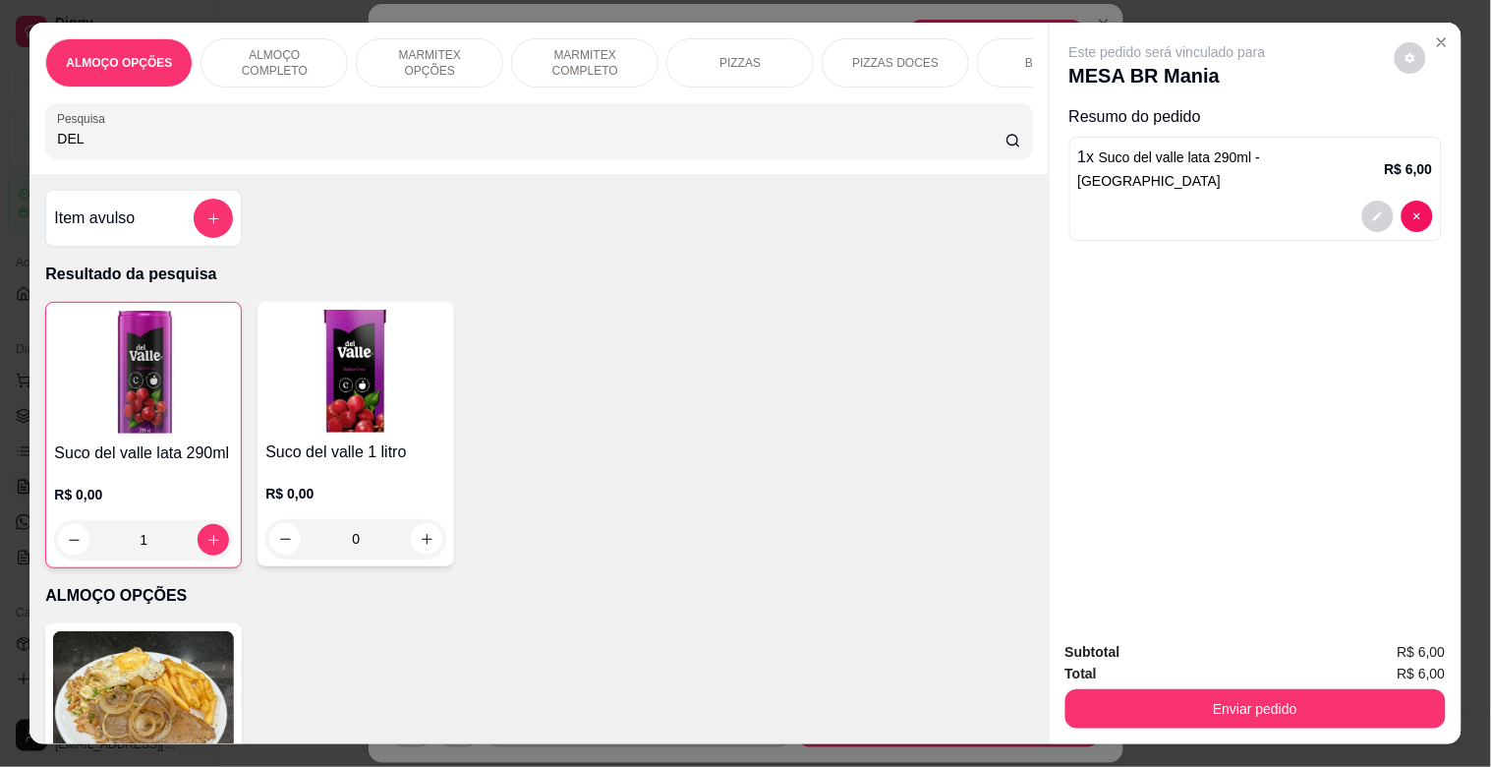
type input "1"
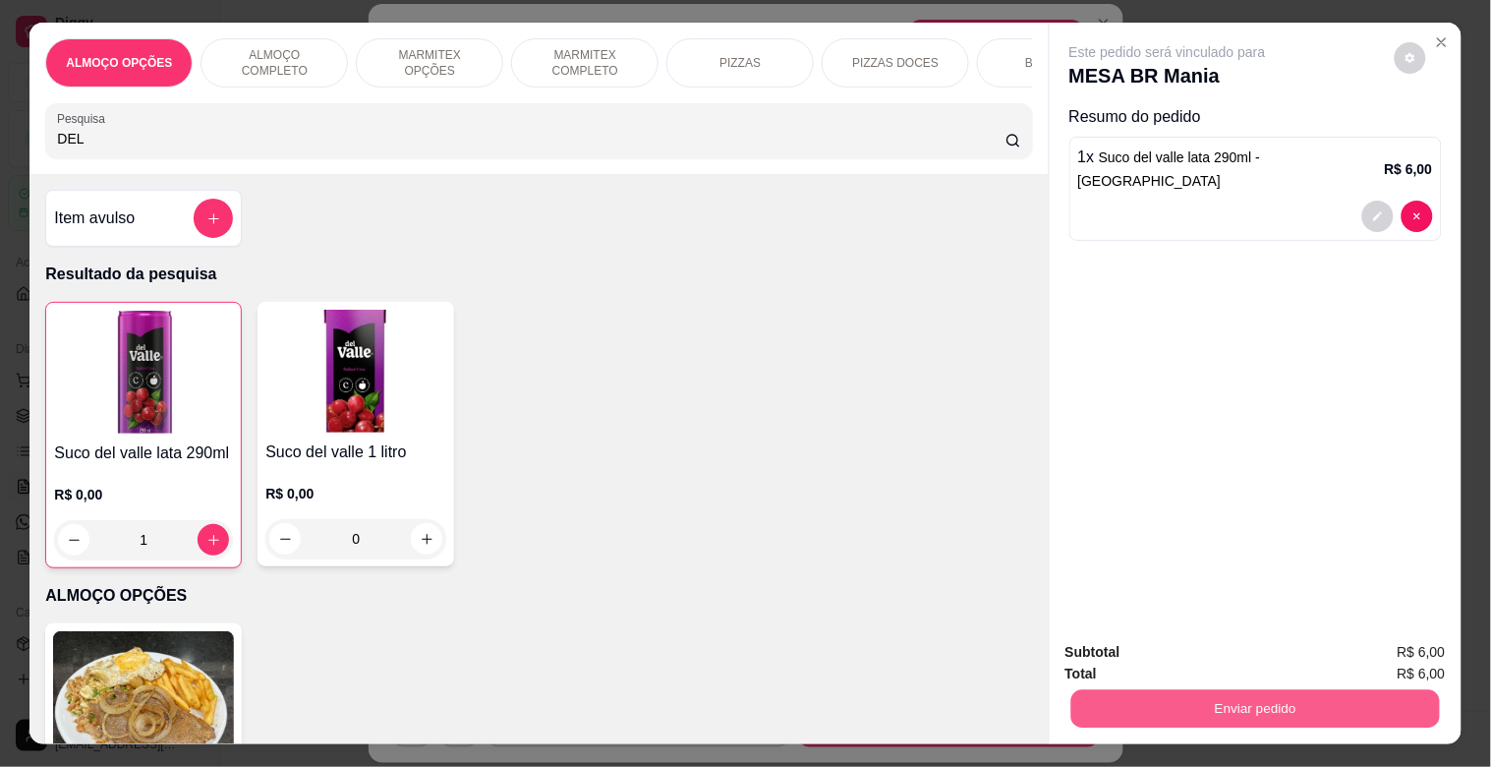
click at [1276, 713] on button "Enviar pedido" at bounding box center [1255, 708] width 369 height 38
click at [1411, 650] on button "Sim, quero registrar" at bounding box center [1378, 651] width 142 height 36
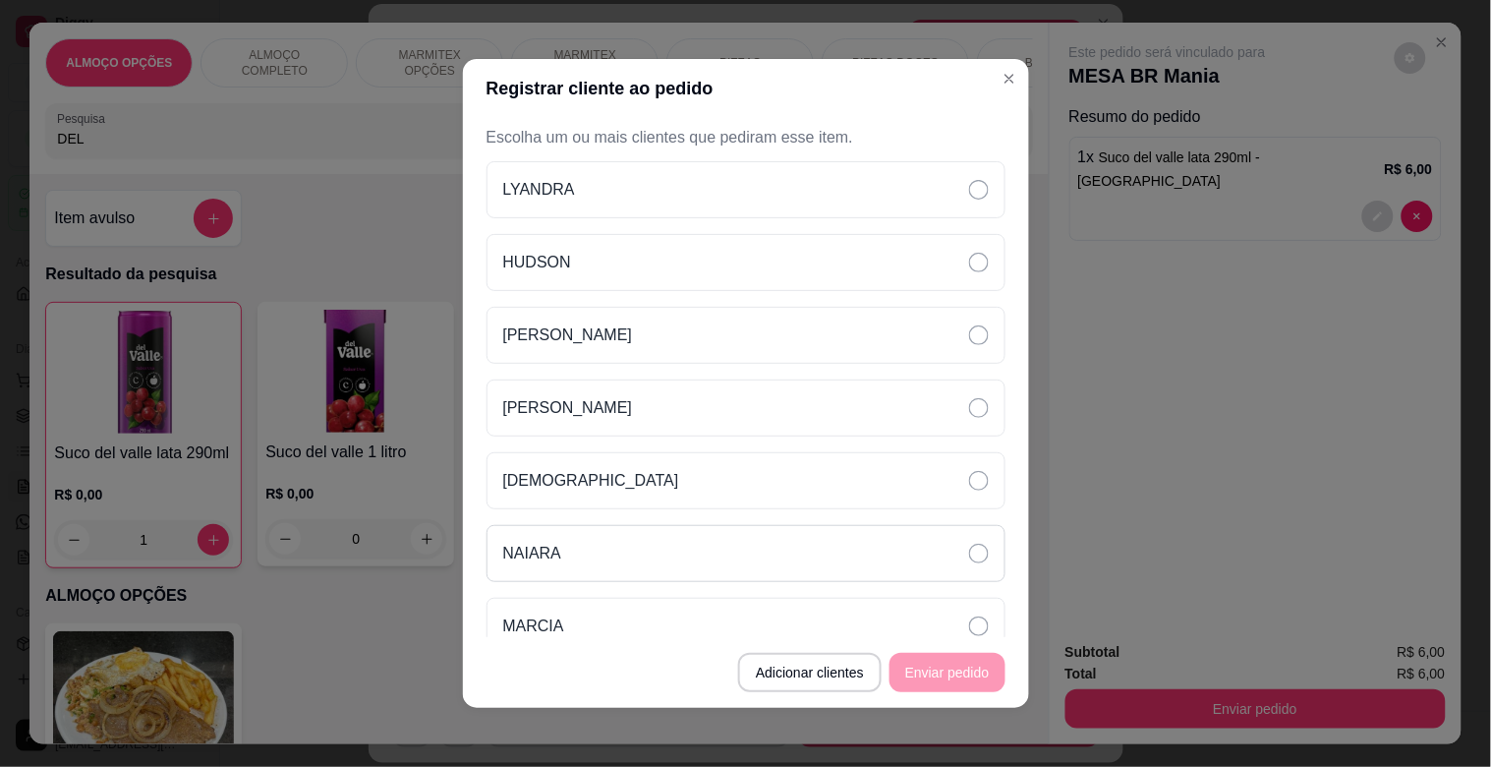
click at [676, 554] on div "NAIARA" at bounding box center [746, 553] width 519 height 57
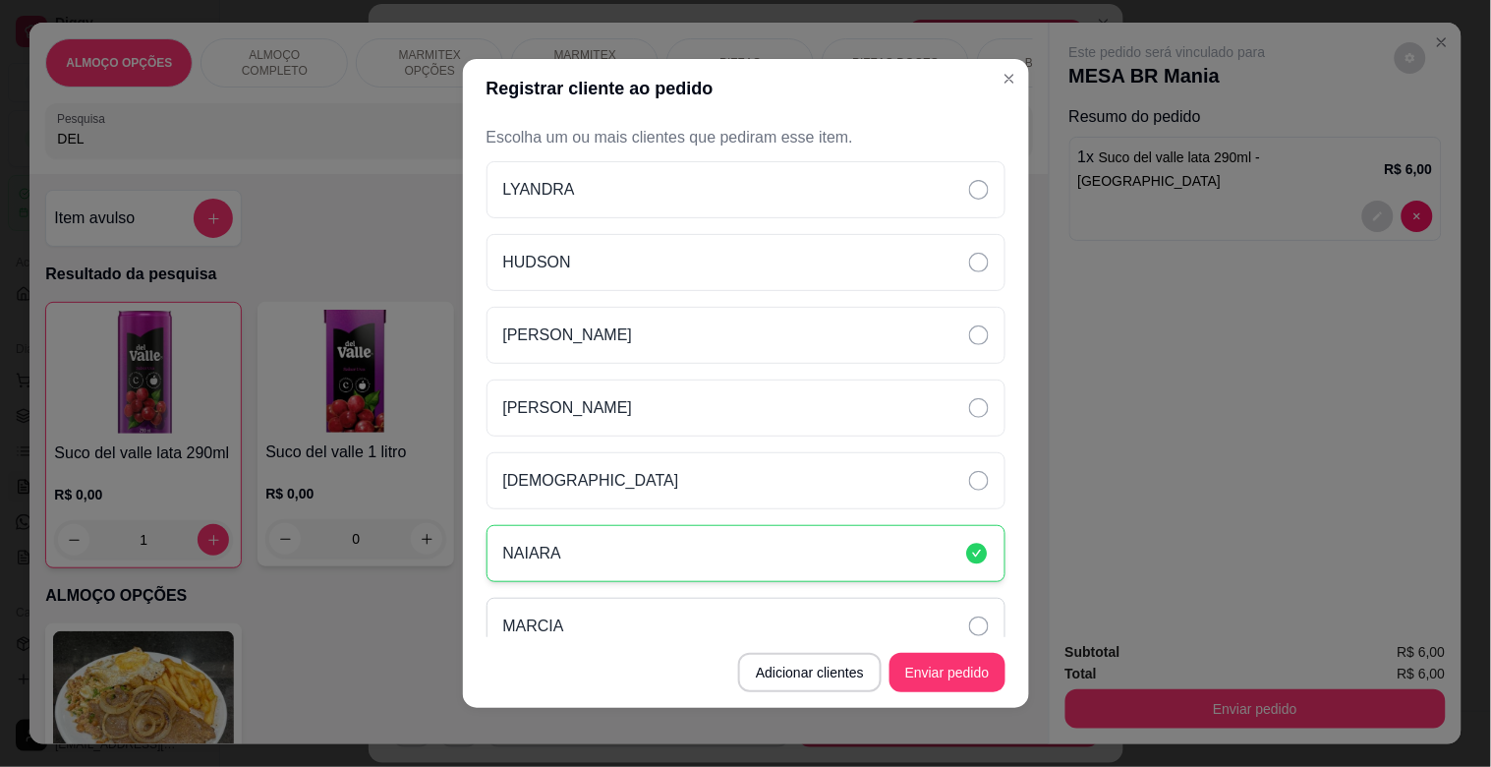
click at [672, 624] on div "MARCIA" at bounding box center [746, 626] width 519 height 57
click at [940, 679] on button "Enviar pedido" at bounding box center [948, 672] width 116 height 39
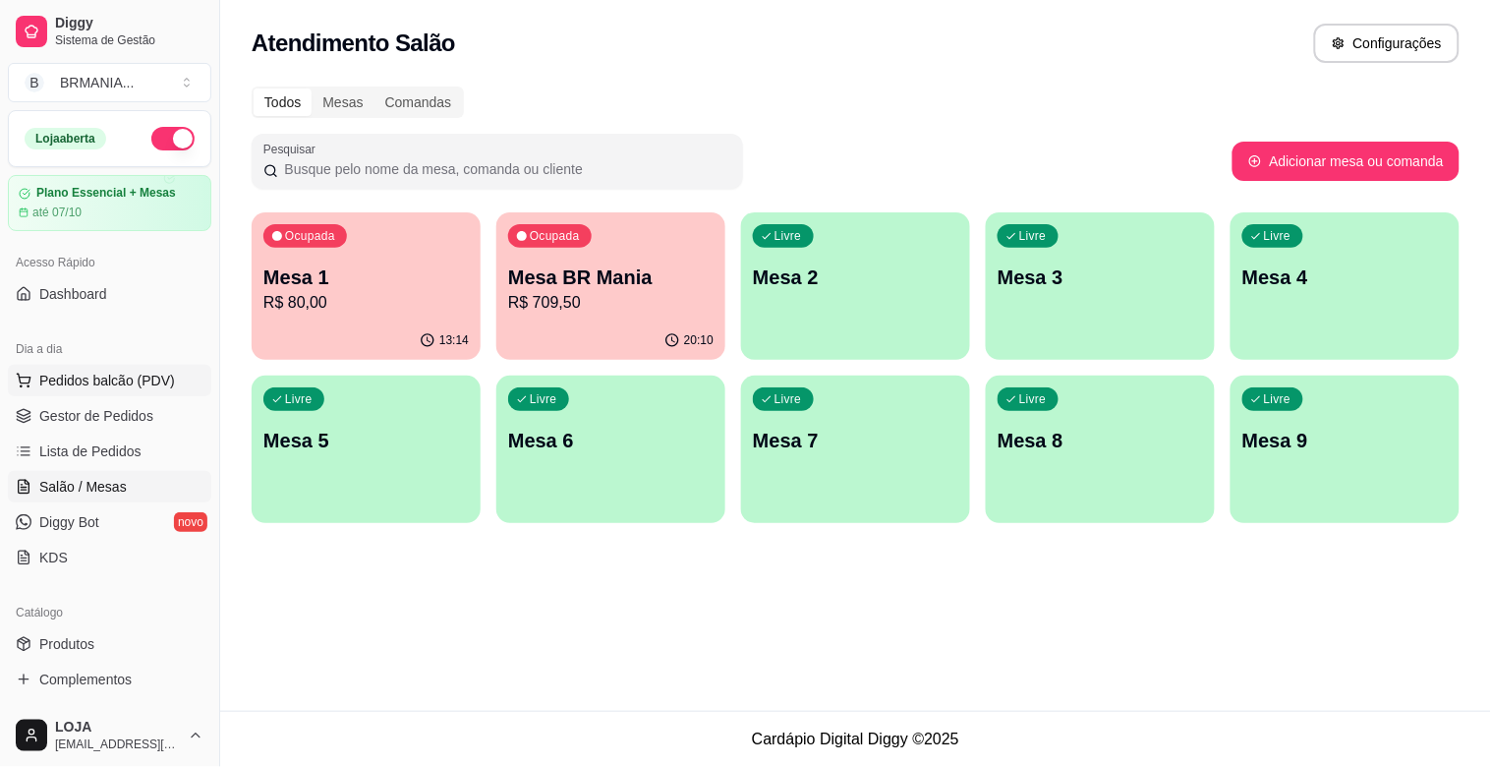
click at [74, 384] on span "Pedidos balcão (PDV)" at bounding box center [107, 381] width 136 height 20
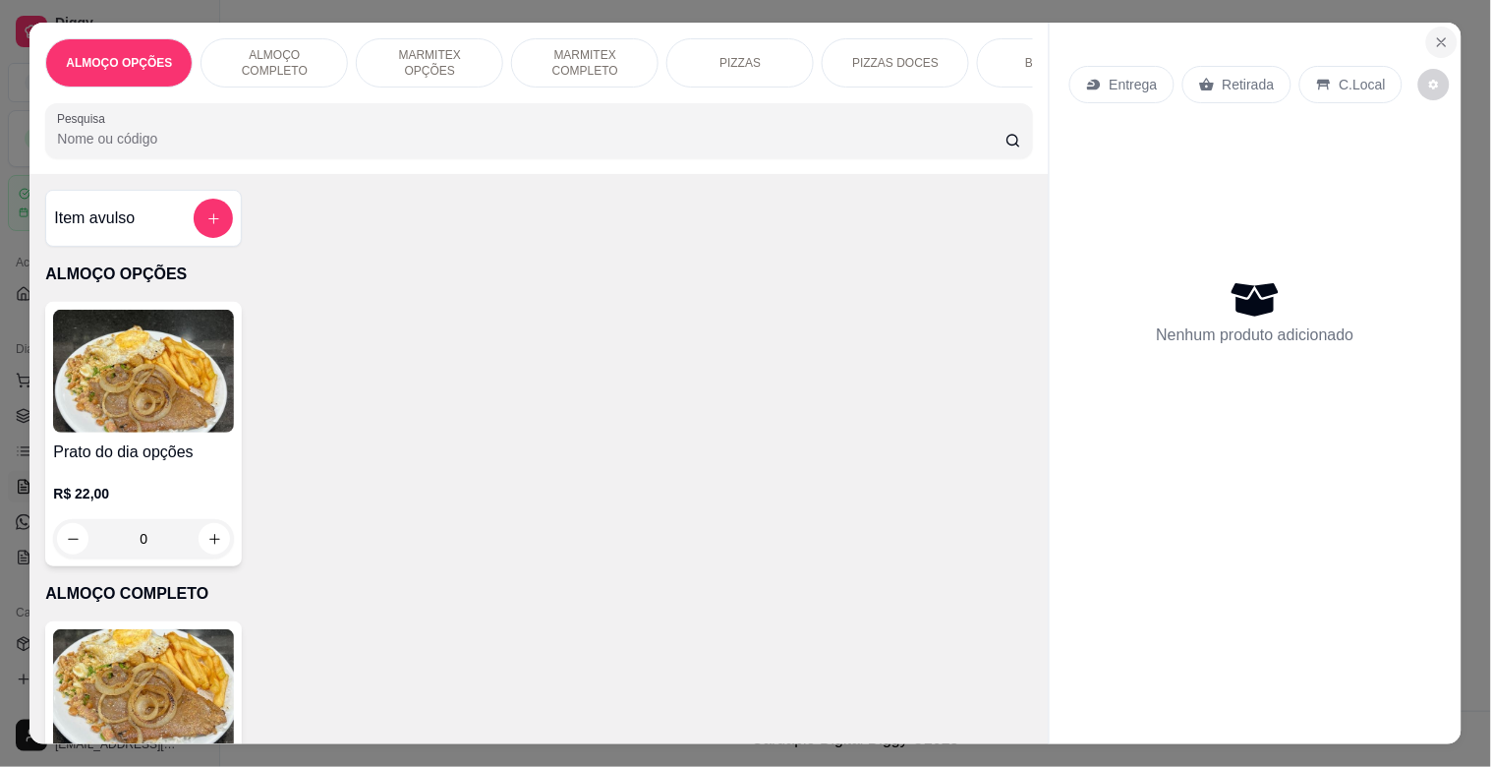
click at [1434, 34] on icon "Close" at bounding box center [1442, 42] width 16 height 16
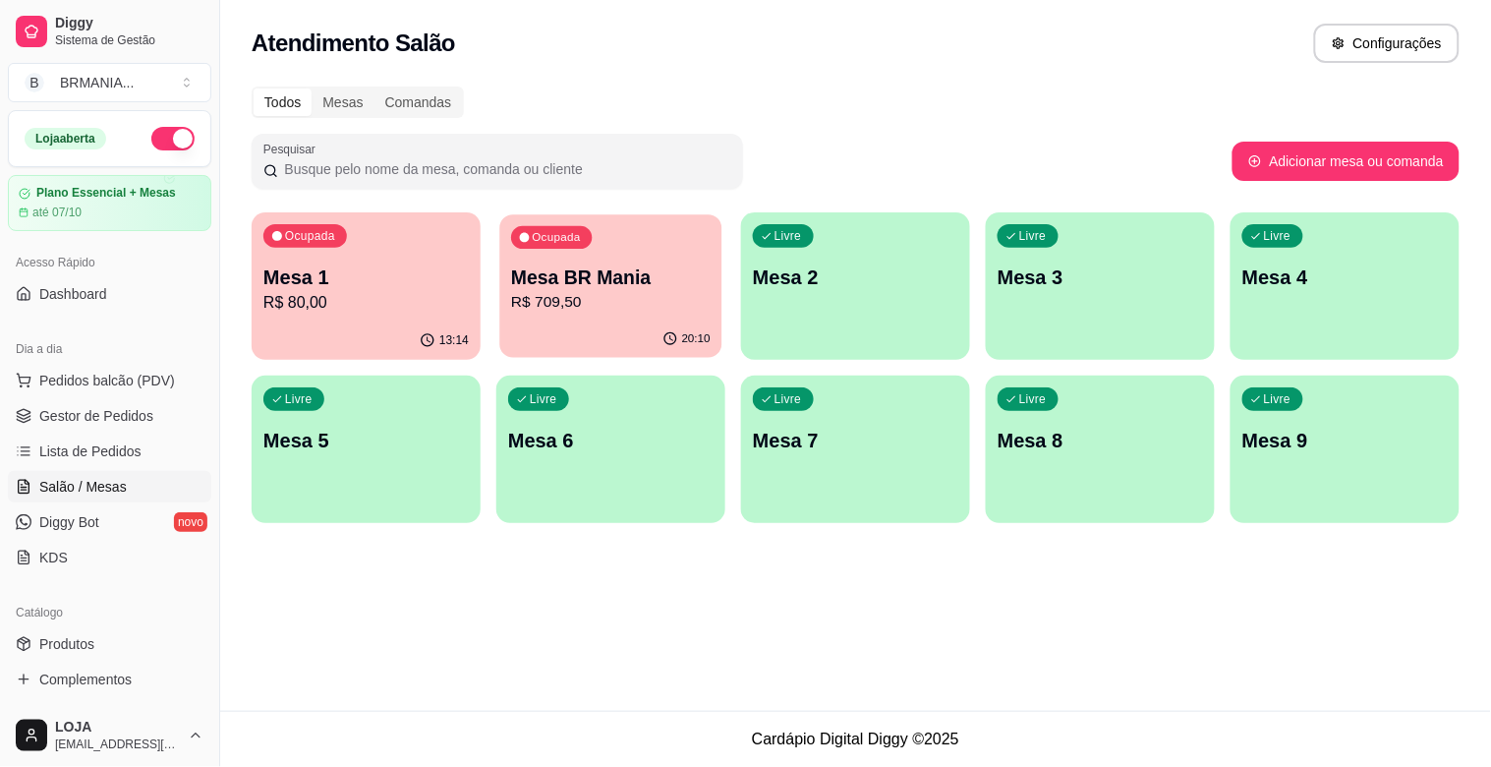
click at [670, 299] on p "R$ 709,50" at bounding box center [611, 302] width 200 height 23
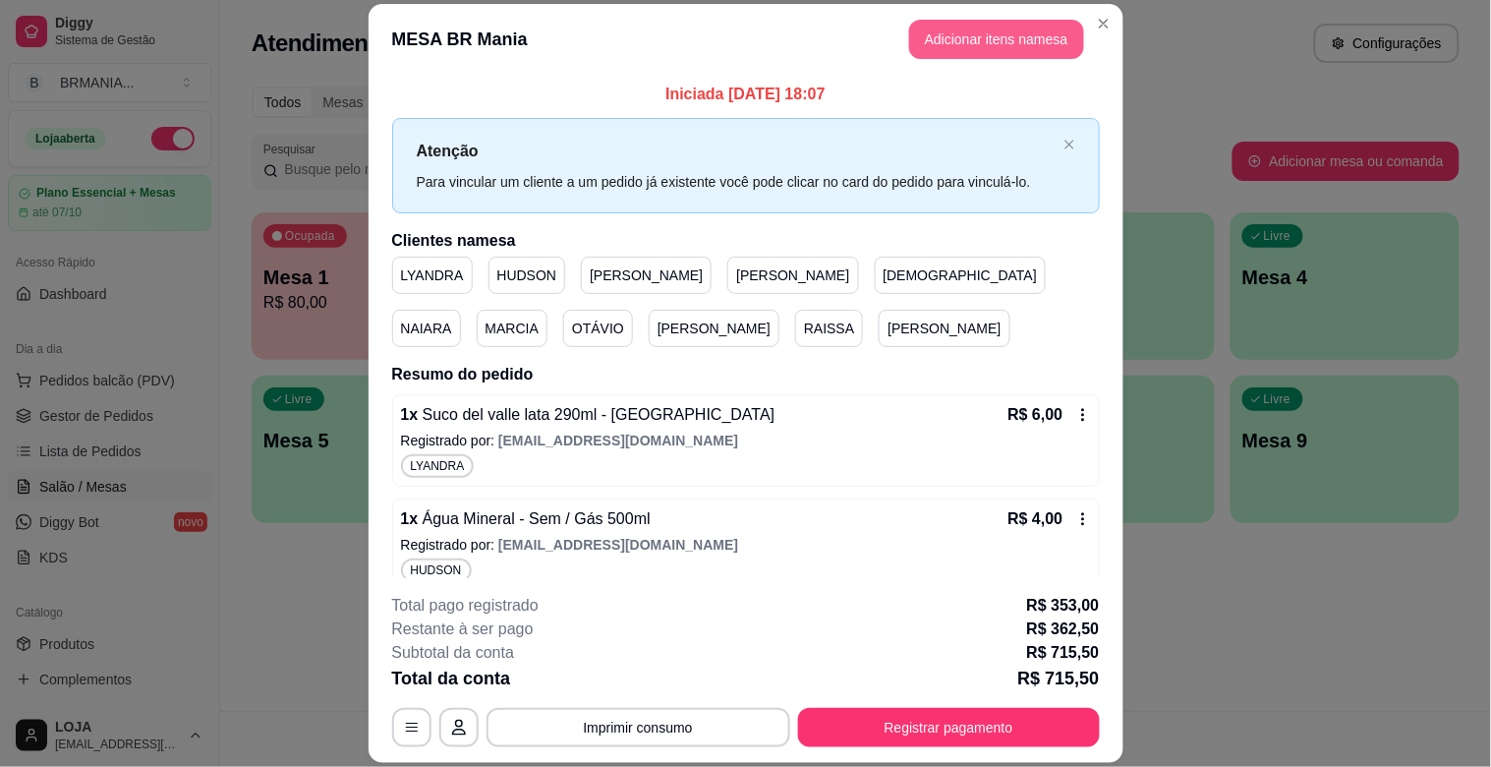
click at [956, 50] on button "Adicionar itens na mesa" at bounding box center [996, 39] width 175 height 39
click at [459, 148] on input "Pesquisa" at bounding box center [531, 139] width 949 height 20
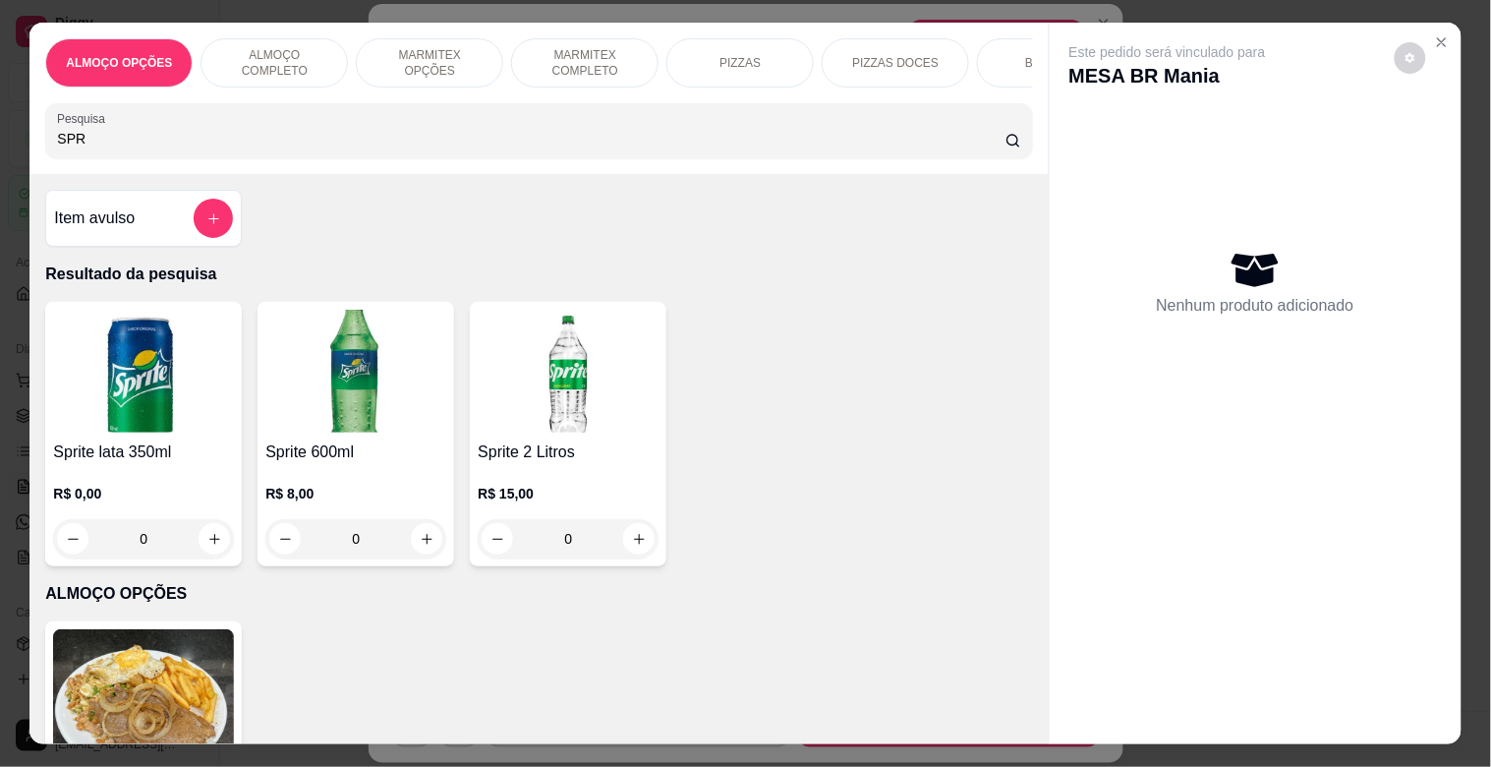
type input "SPR"
click at [164, 352] on img at bounding box center [143, 371] width 181 height 123
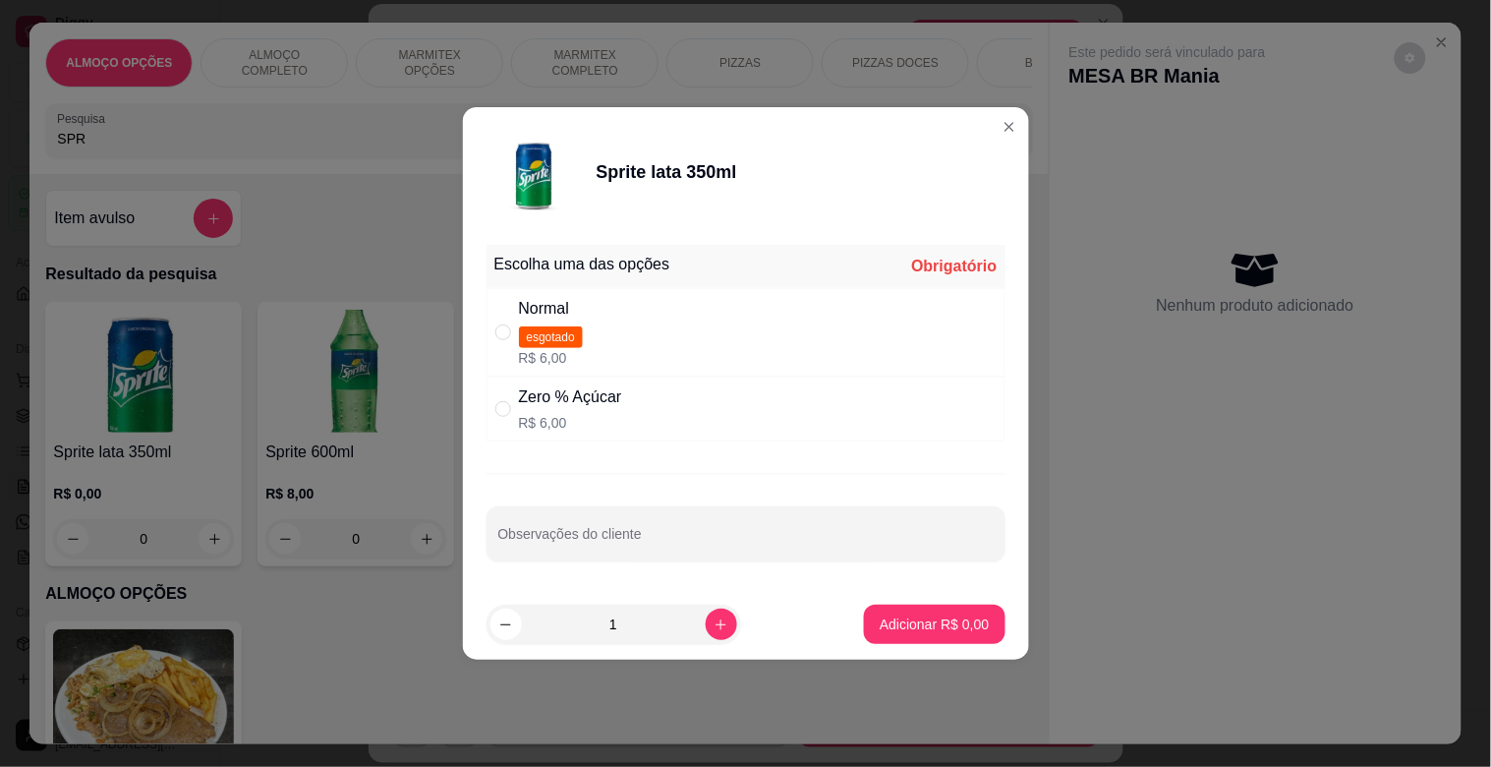
click at [546, 417] on p "R$ 6,00" at bounding box center [570, 423] width 103 height 20
radio input "true"
click at [881, 627] on p "Adicionar R$ 6,00" at bounding box center [934, 624] width 109 height 20
type input "1"
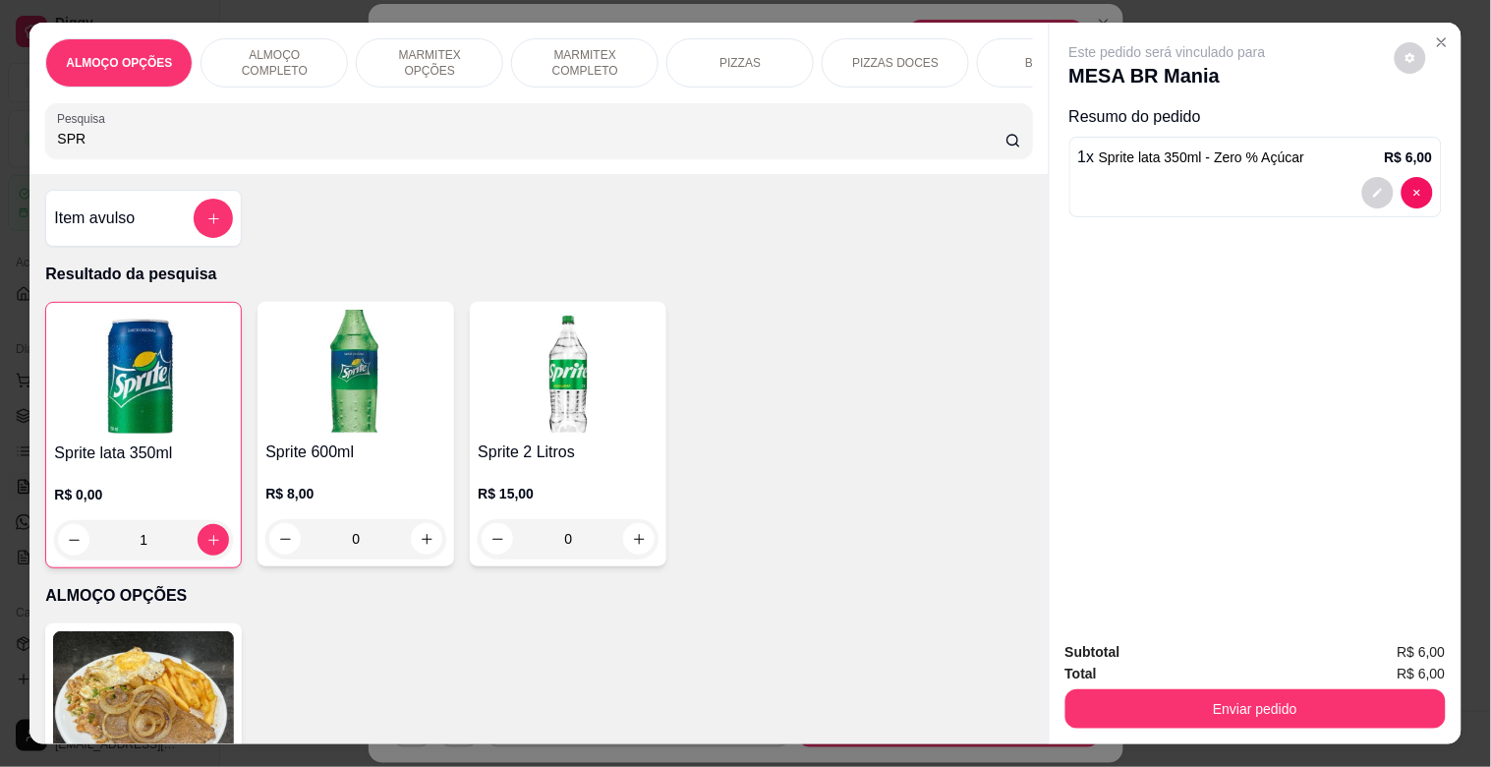
drag, startPoint x: 1386, startPoint y: 728, endPoint x: 1369, endPoint y: 714, distance: 22.4
click at [1380, 725] on div "Subtotal R$ 6,00 Total R$ 6,00 Enviar pedido" at bounding box center [1256, 684] width 412 height 119
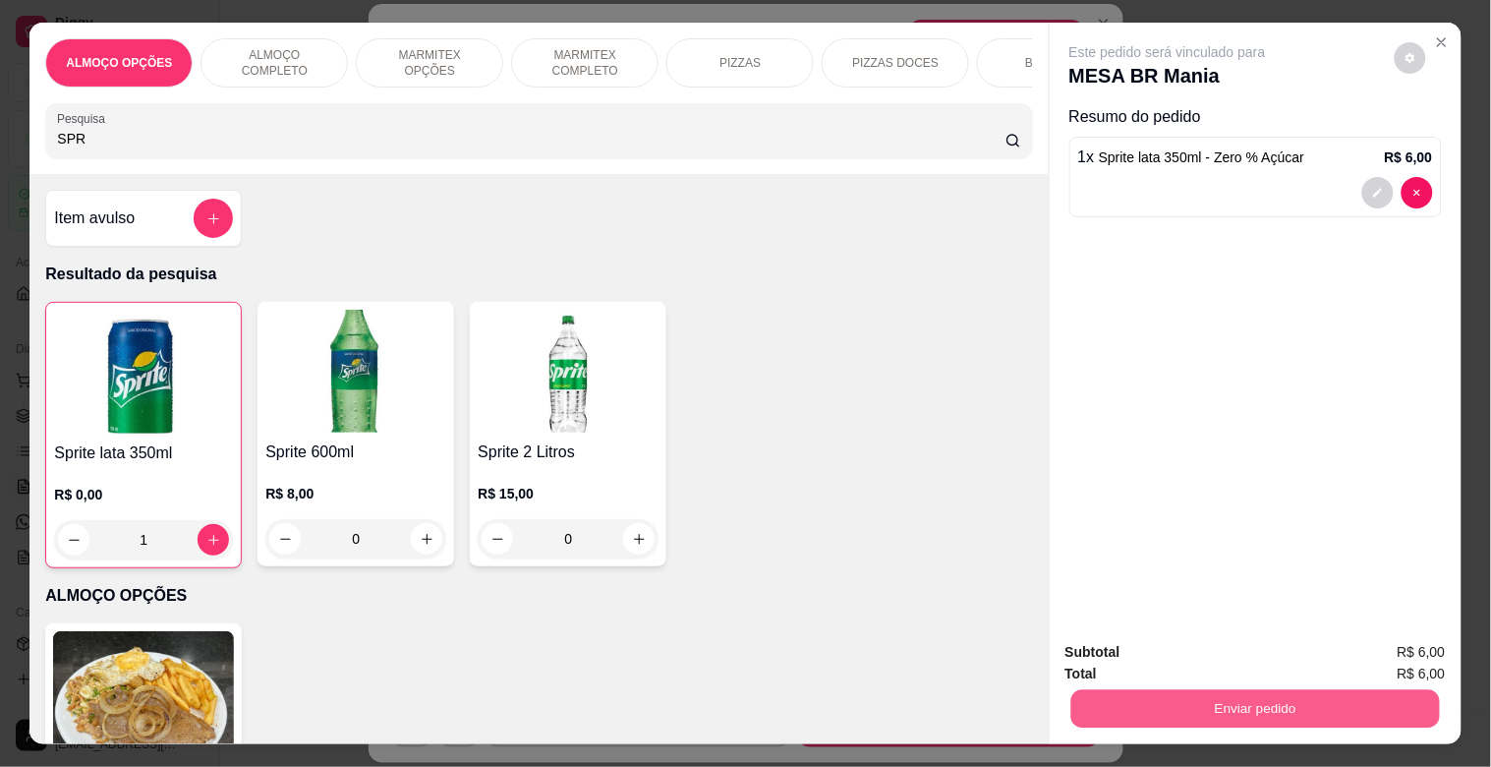
click at [1362, 708] on button "Enviar pedido" at bounding box center [1255, 708] width 369 height 38
click at [1396, 654] on button "Sim, quero registrar" at bounding box center [1377, 651] width 146 height 37
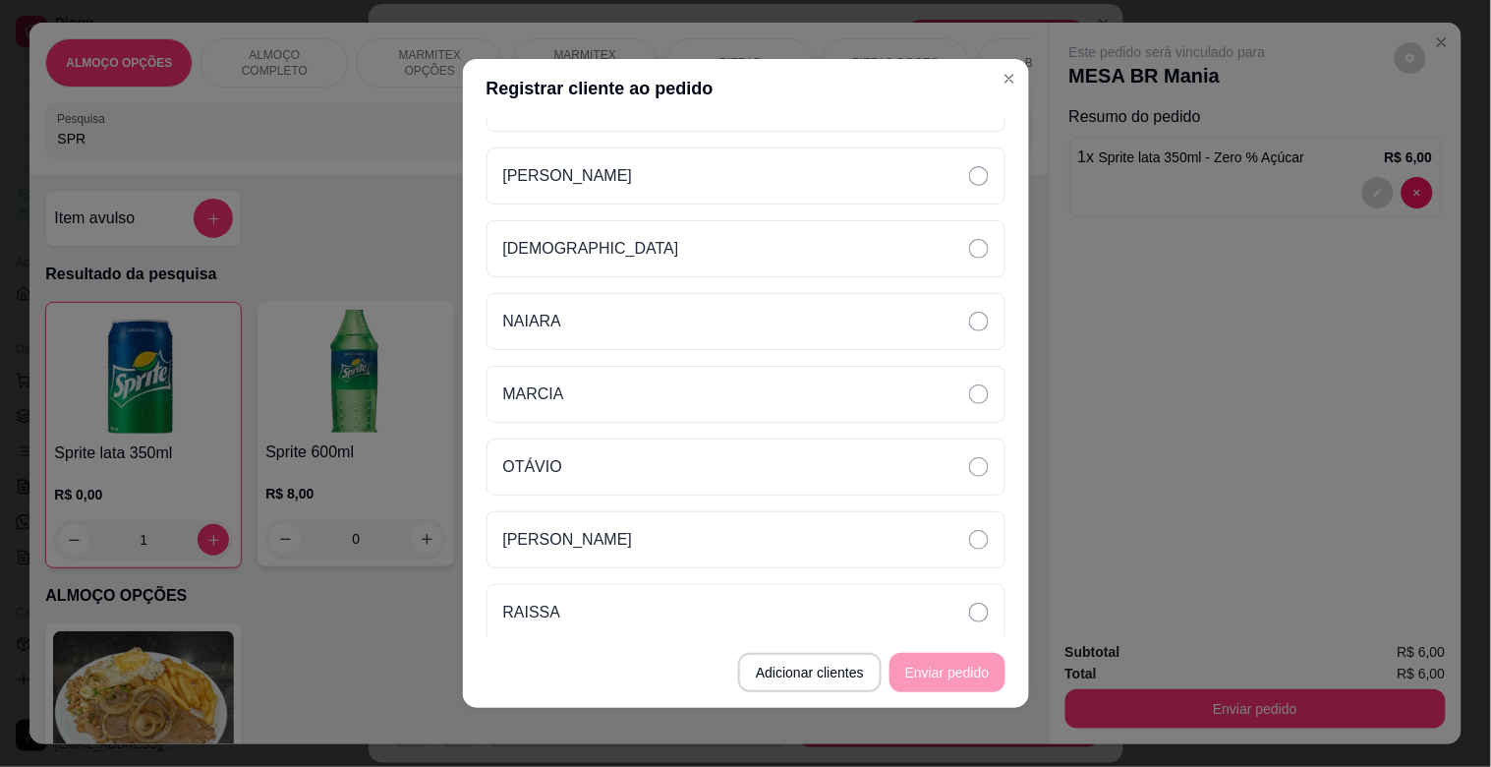
scroll to position [319, 0]
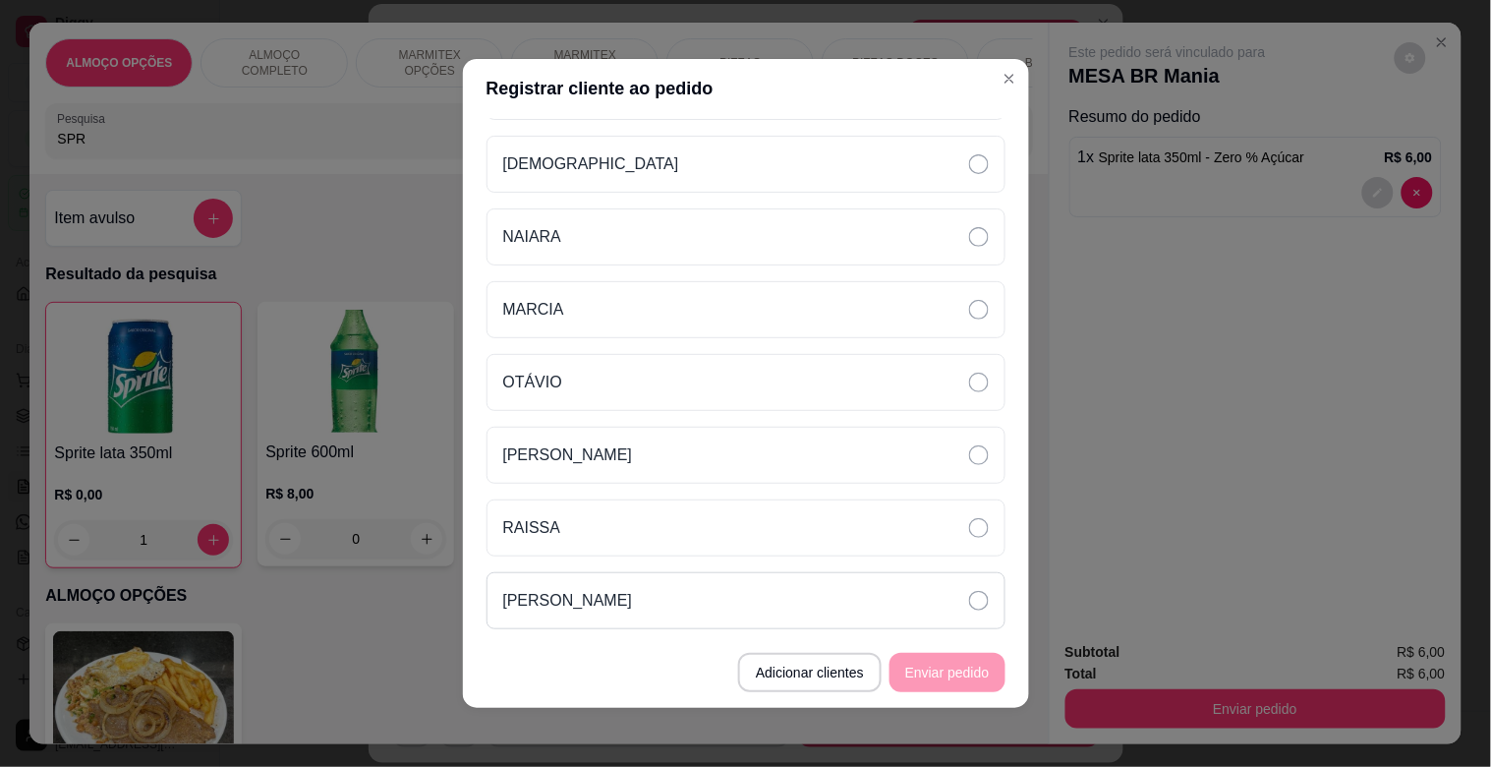
click at [901, 615] on div "[PERSON_NAME]" at bounding box center [746, 600] width 519 height 57
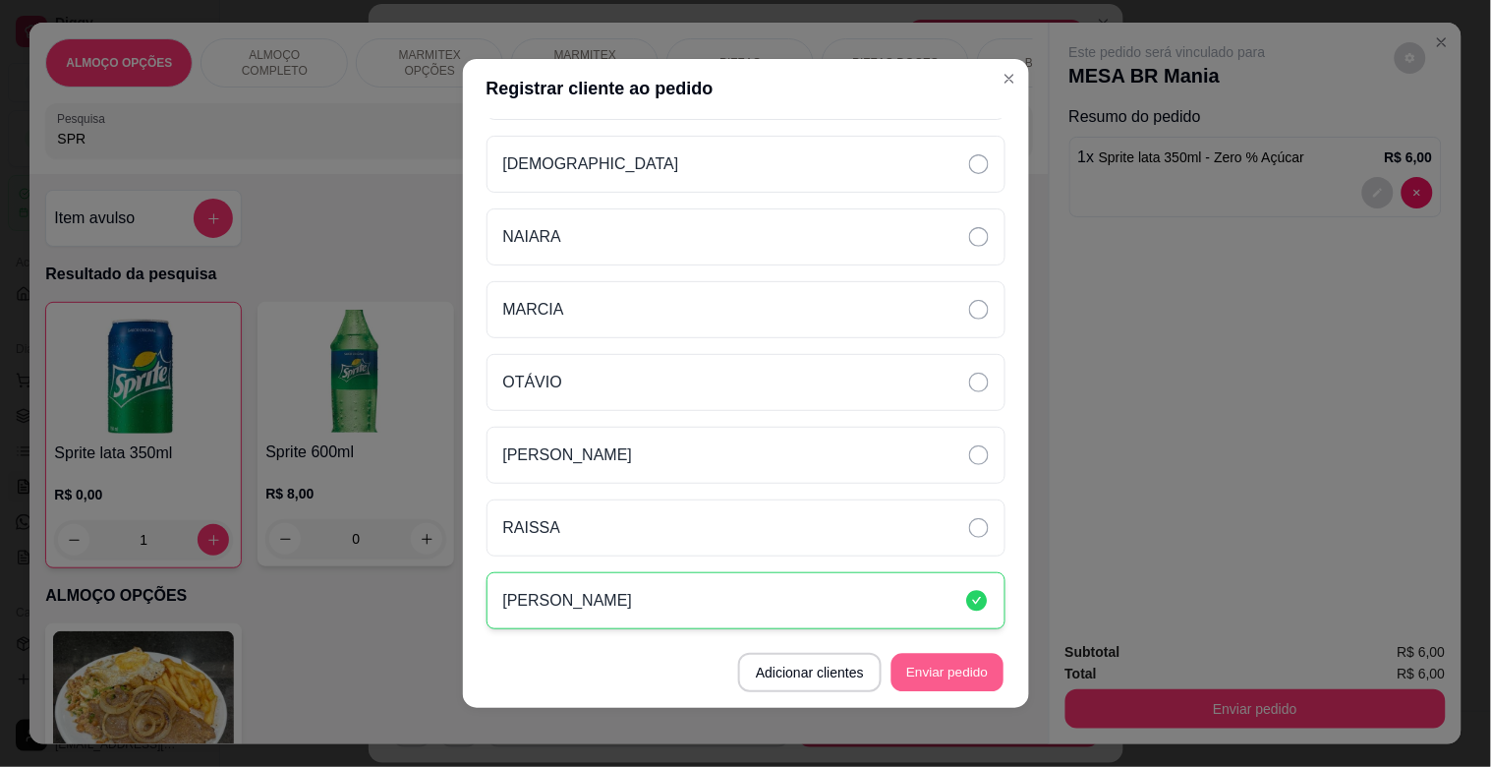
click at [954, 676] on button "Enviar pedido" at bounding box center [948, 673] width 112 height 38
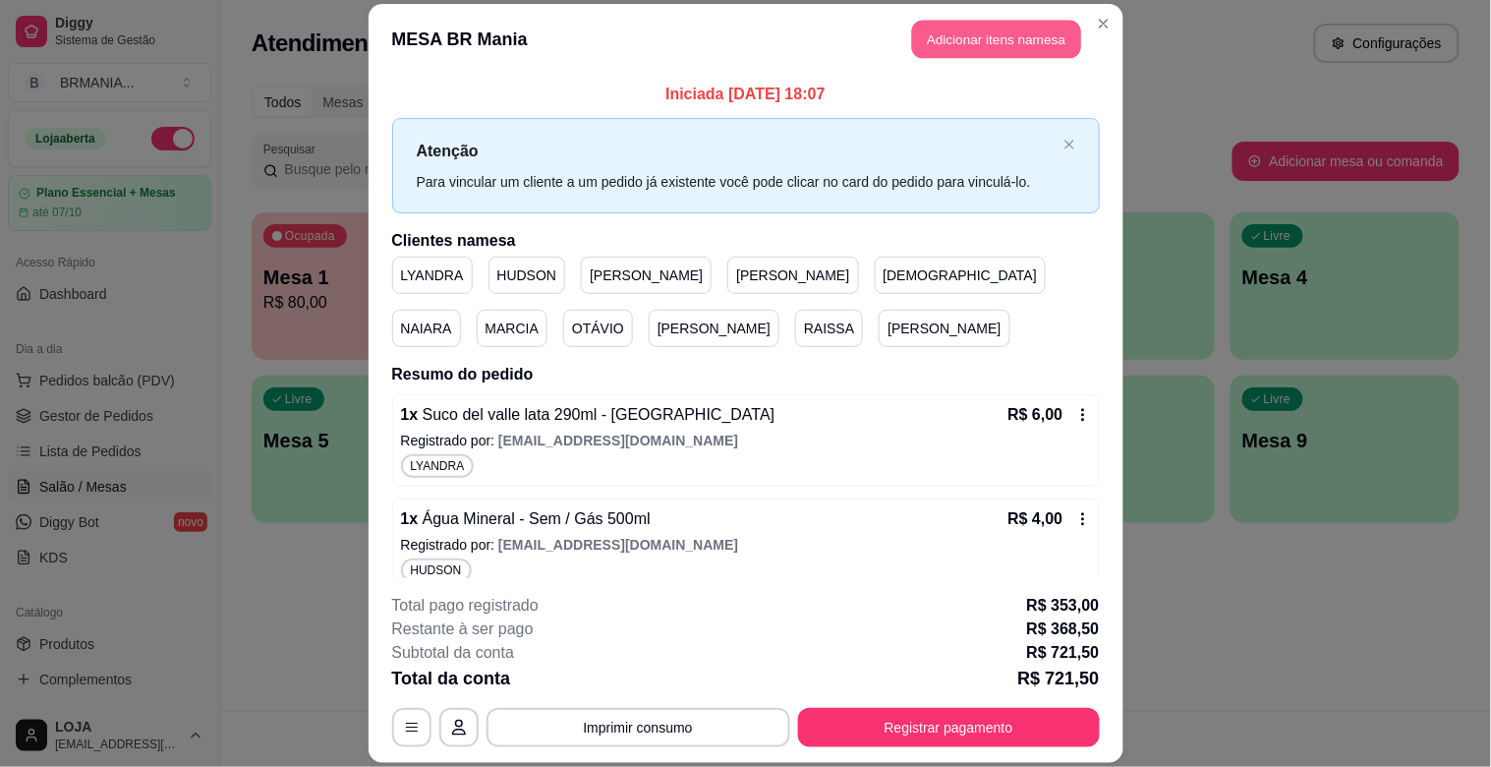
click at [998, 41] on button "Adicionar itens na mesa" at bounding box center [996, 40] width 169 height 38
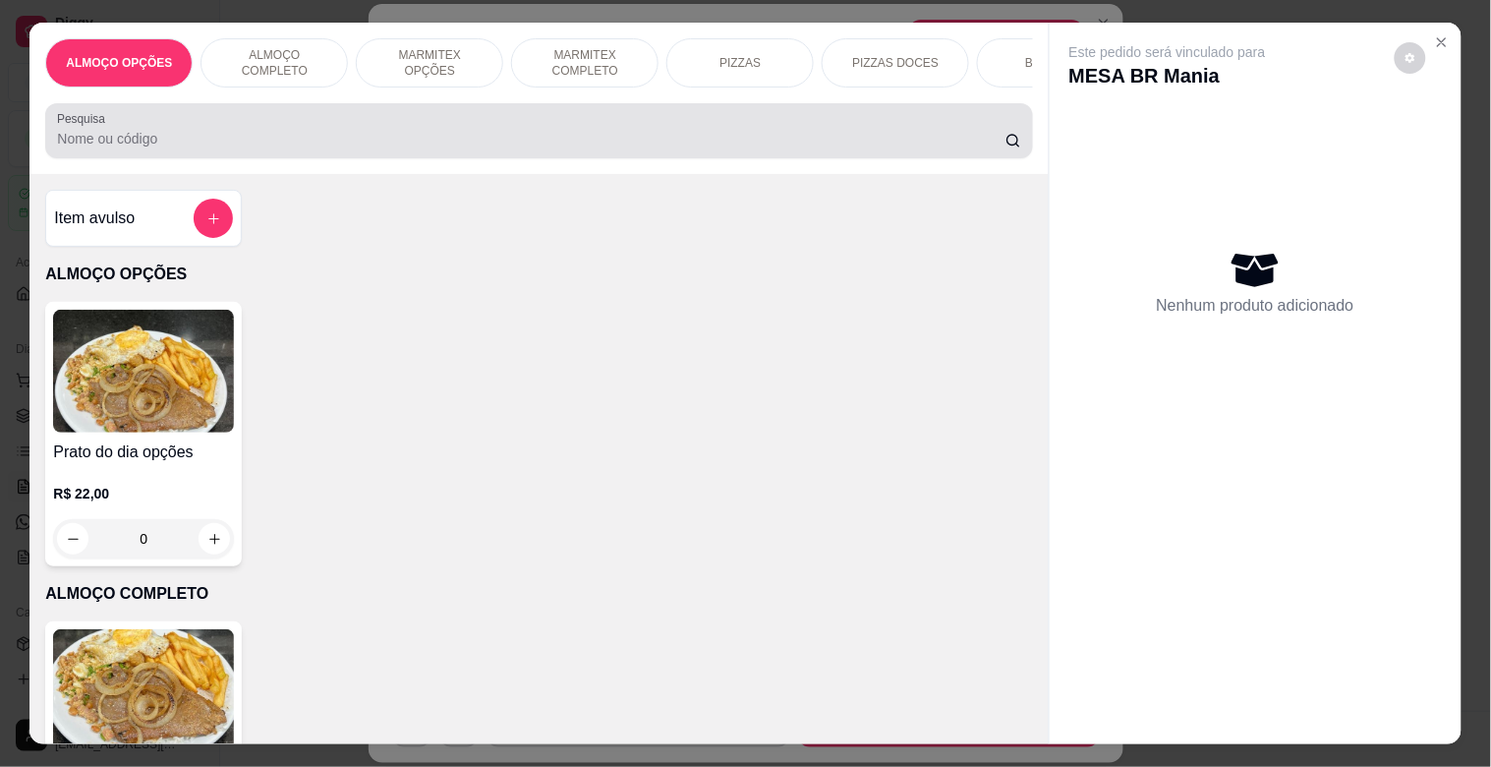
click at [198, 136] on input "Pesquisa" at bounding box center [531, 139] width 949 height 20
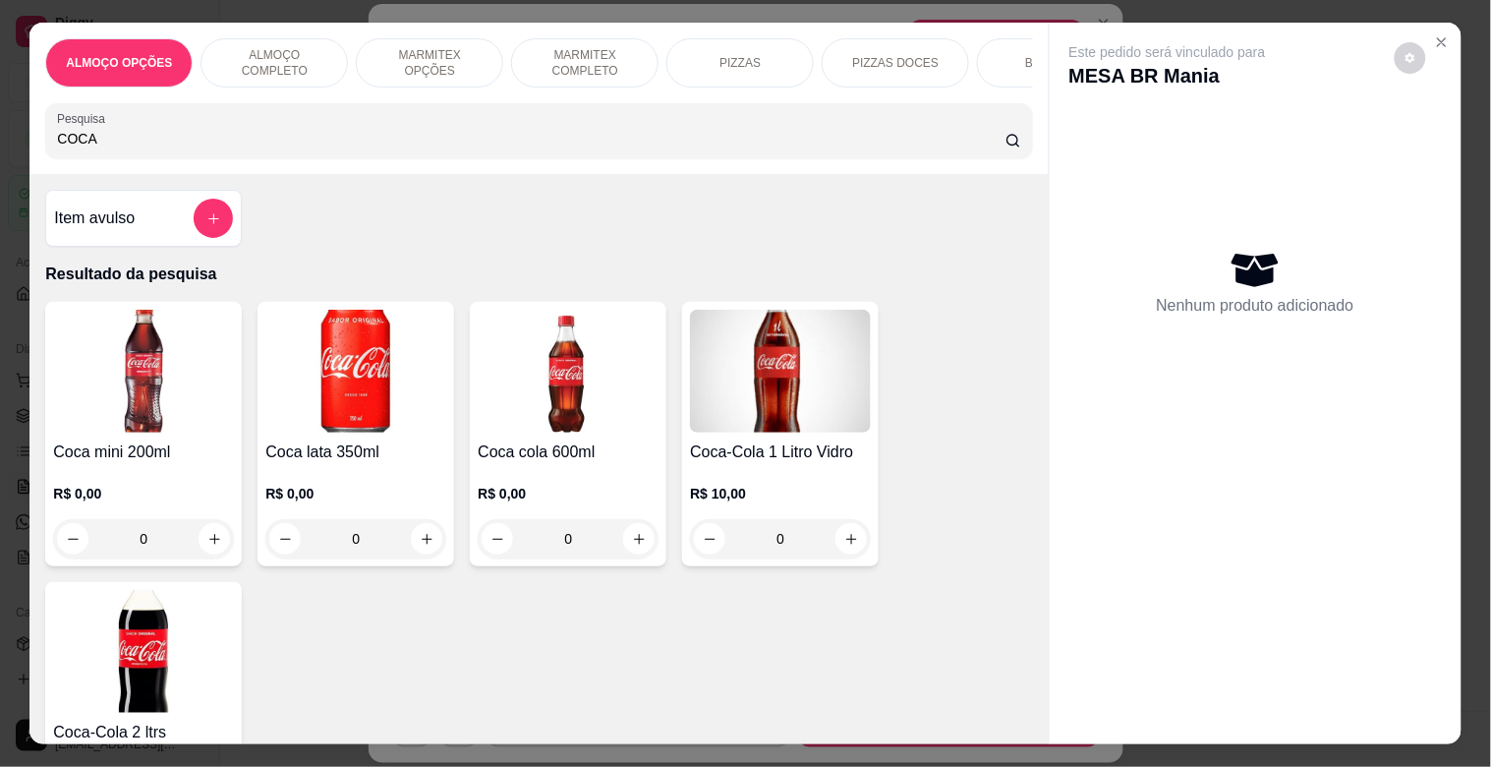
type input "COCA"
click at [206, 346] on img at bounding box center [143, 371] width 181 height 123
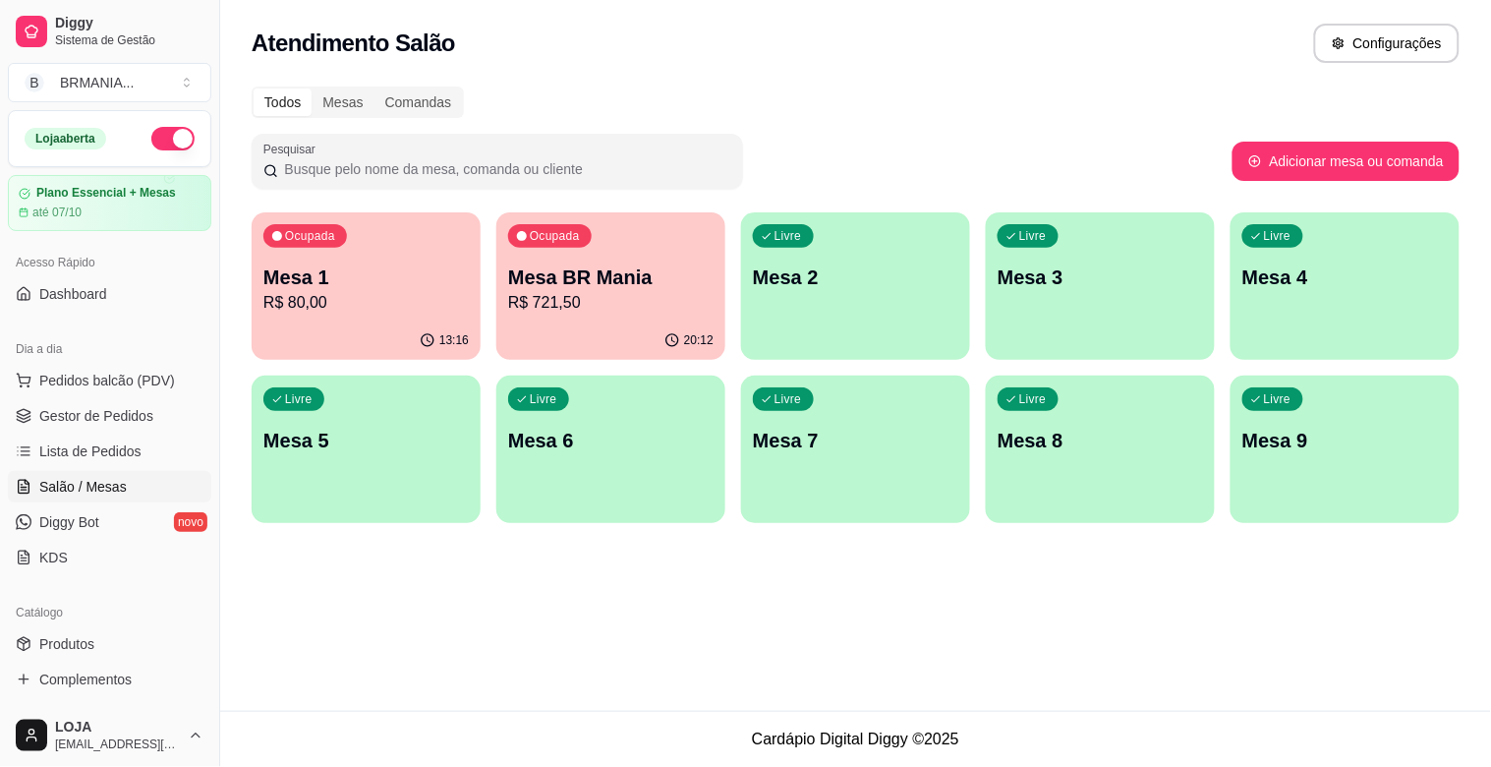
click at [556, 310] on p "R$ 721,50" at bounding box center [610, 303] width 205 height 24
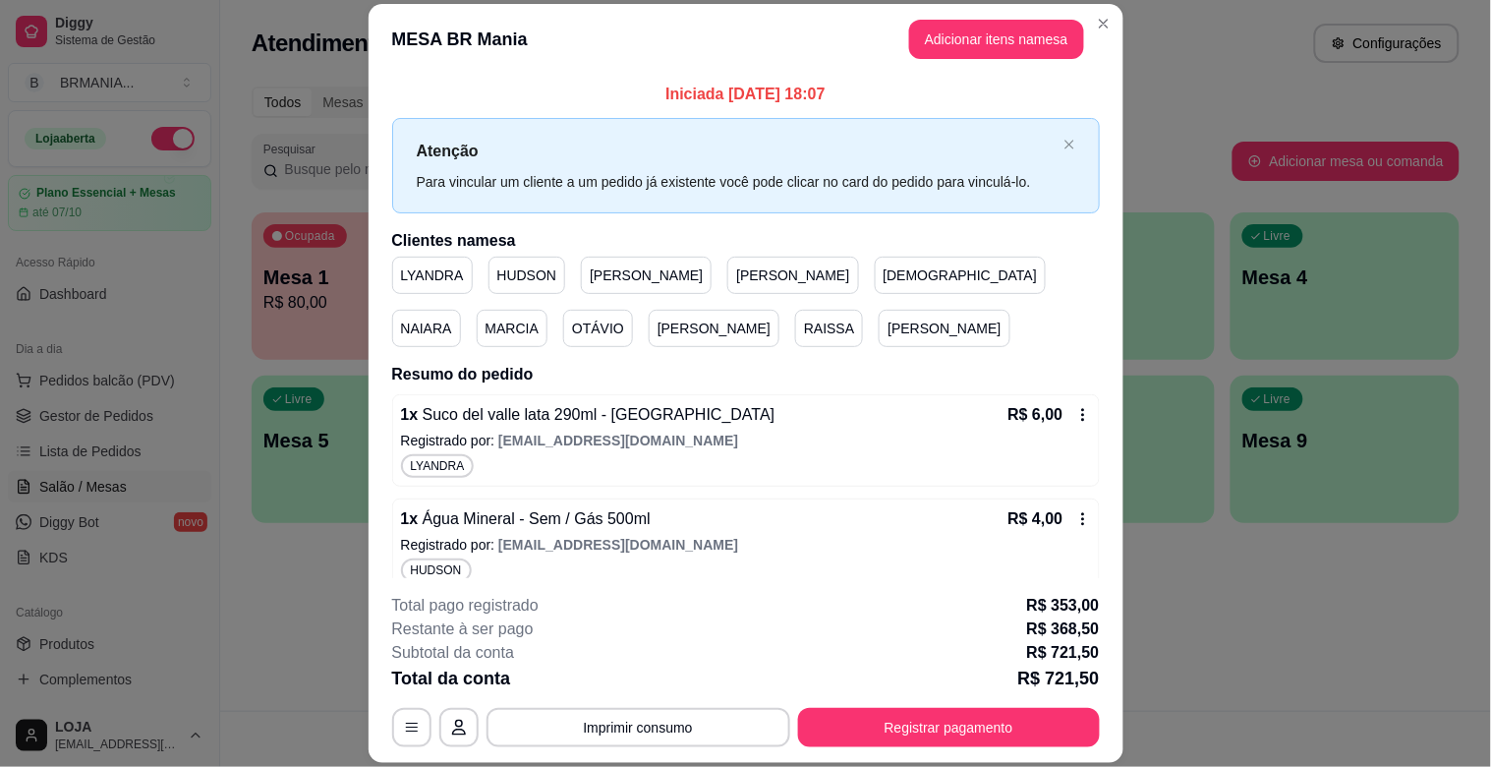
click at [991, 7] on header "MESA BR Mania Adicionar itens na mesa" at bounding box center [746, 39] width 755 height 71
click at [988, 57] on button "Adicionar itens na mesa" at bounding box center [996, 39] width 175 height 39
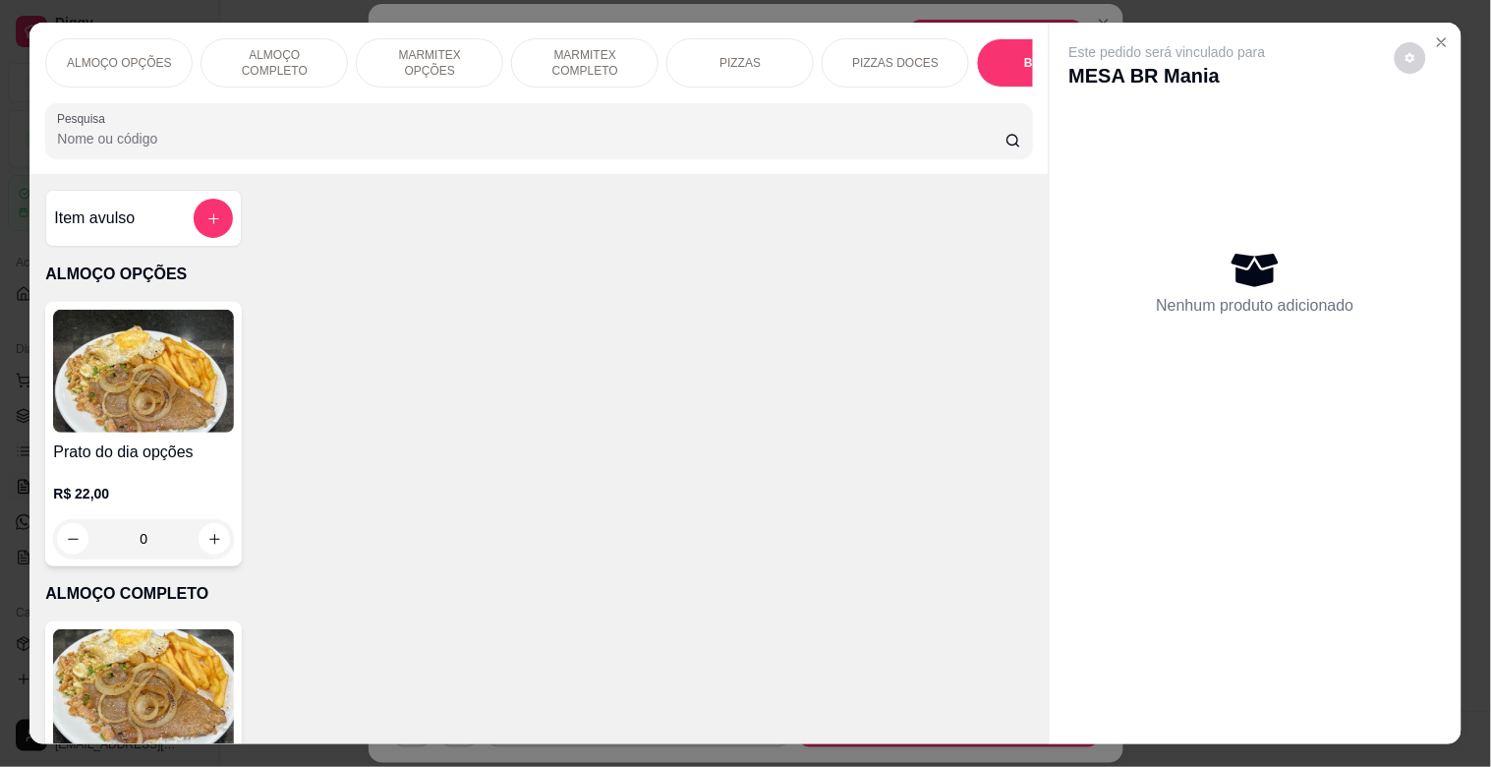
scroll to position [1981, 0]
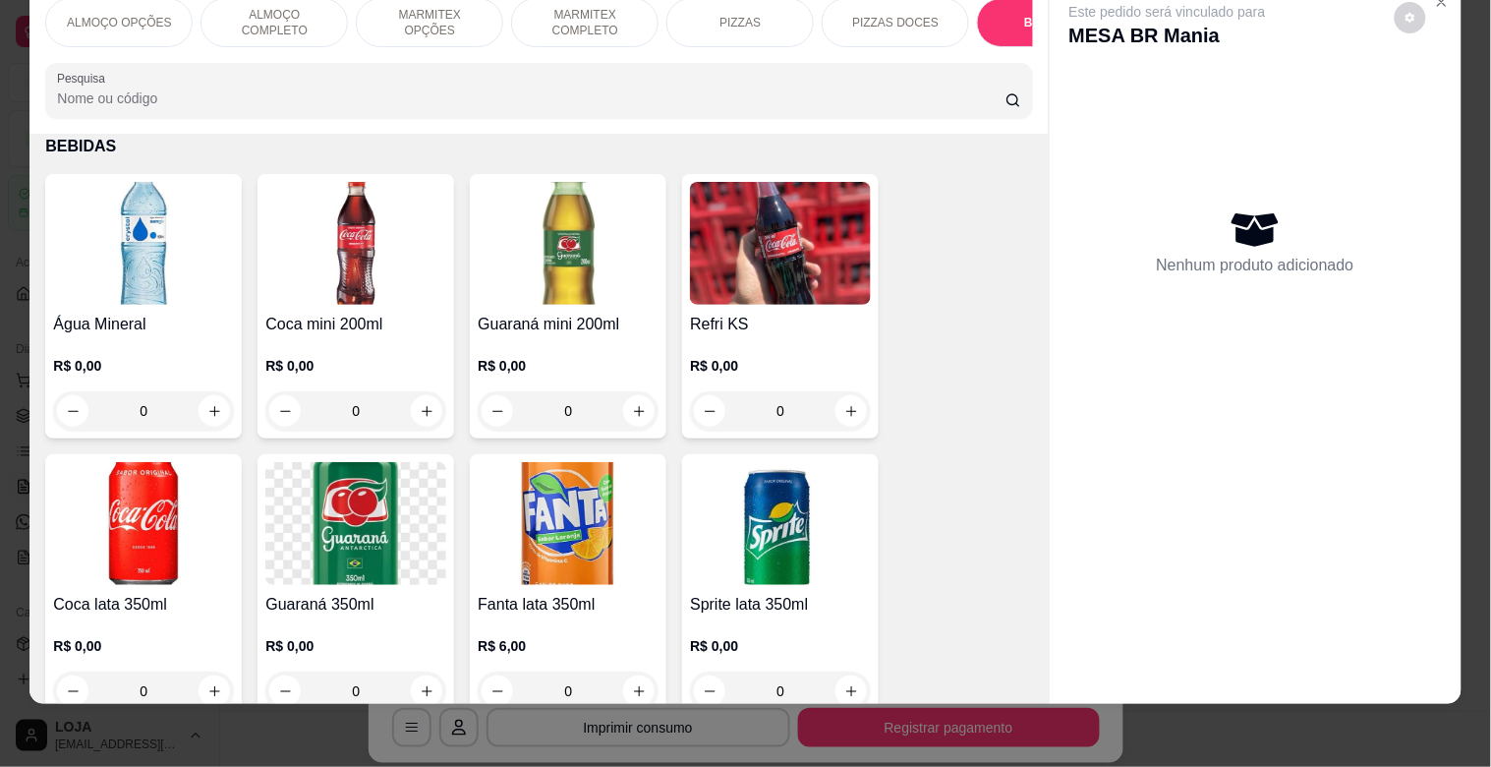
click at [337, 335] on h4 "Coca mini 200ml" at bounding box center [355, 325] width 181 height 24
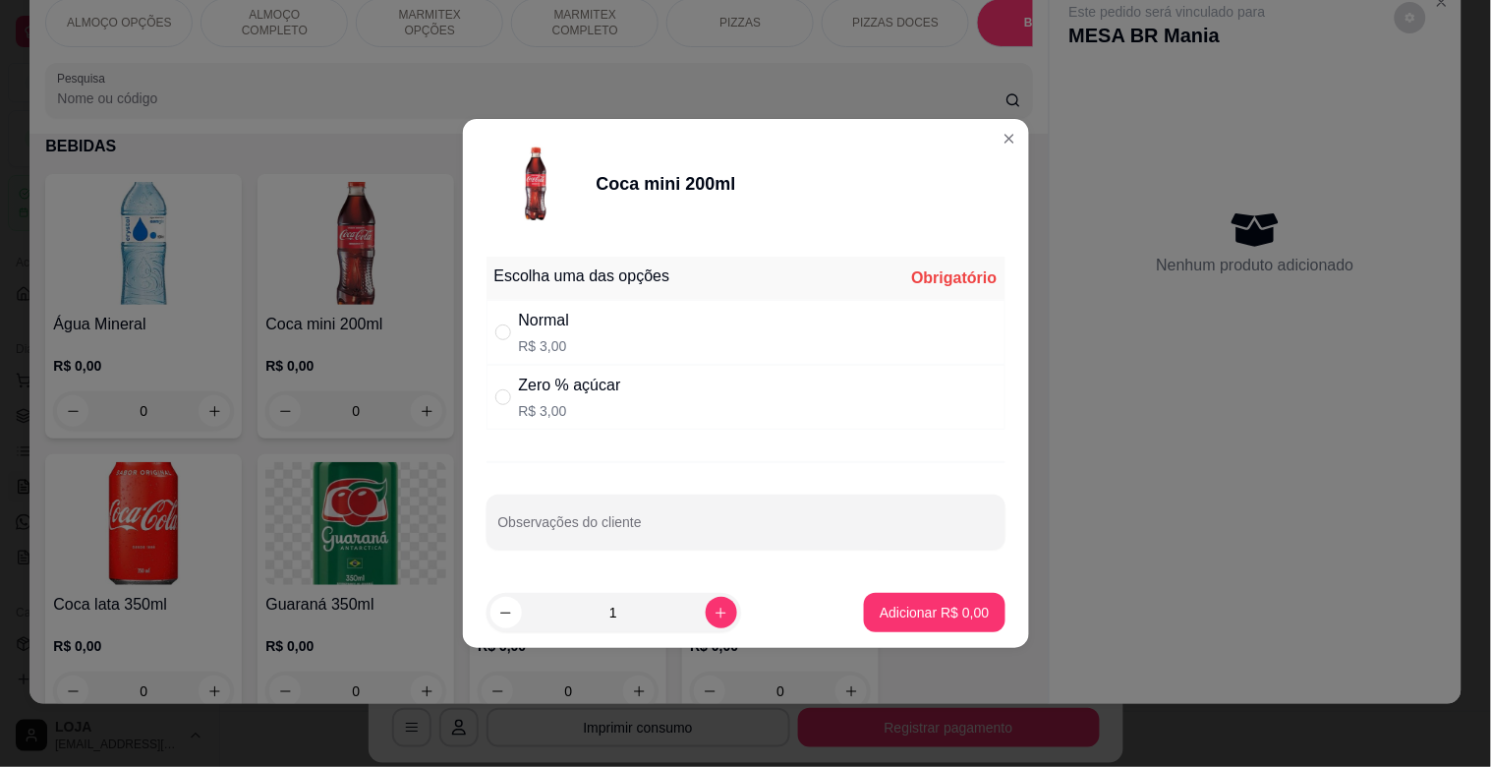
click at [606, 340] on div "Normal R$ 3,00" at bounding box center [746, 332] width 519 height 65
radio input "true"
click at [937, 610] on p "Adicionar R$ 3,00" at bounding box center [934, 613] width 109 height 20
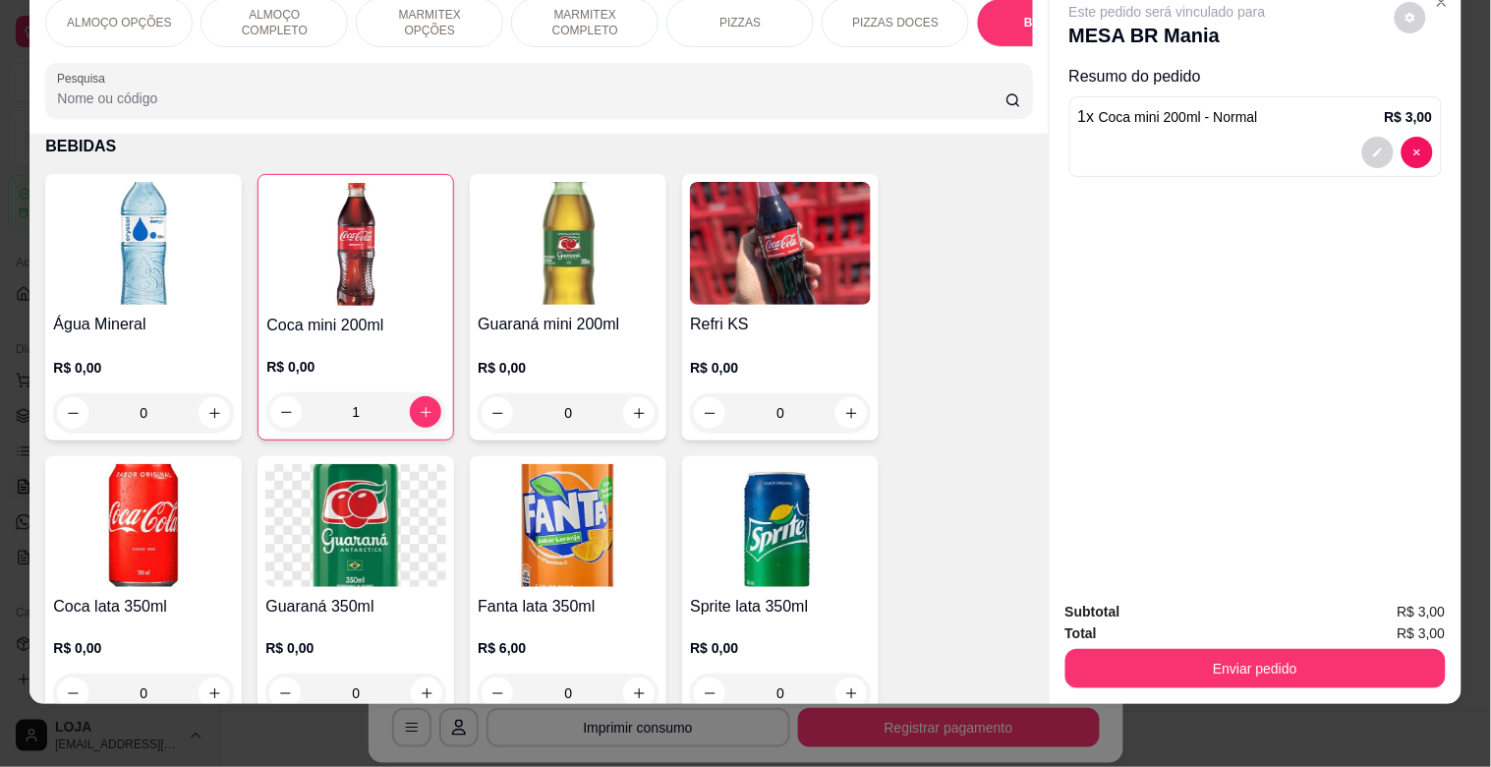
click at [1199, 624] on div "Total R$ 3,00" at bounding box center [1256, 633] width 380 height 22
click at [1206, 649] on button "Enviar pedido" at bounding box center [1256, 668] width 380 height 39
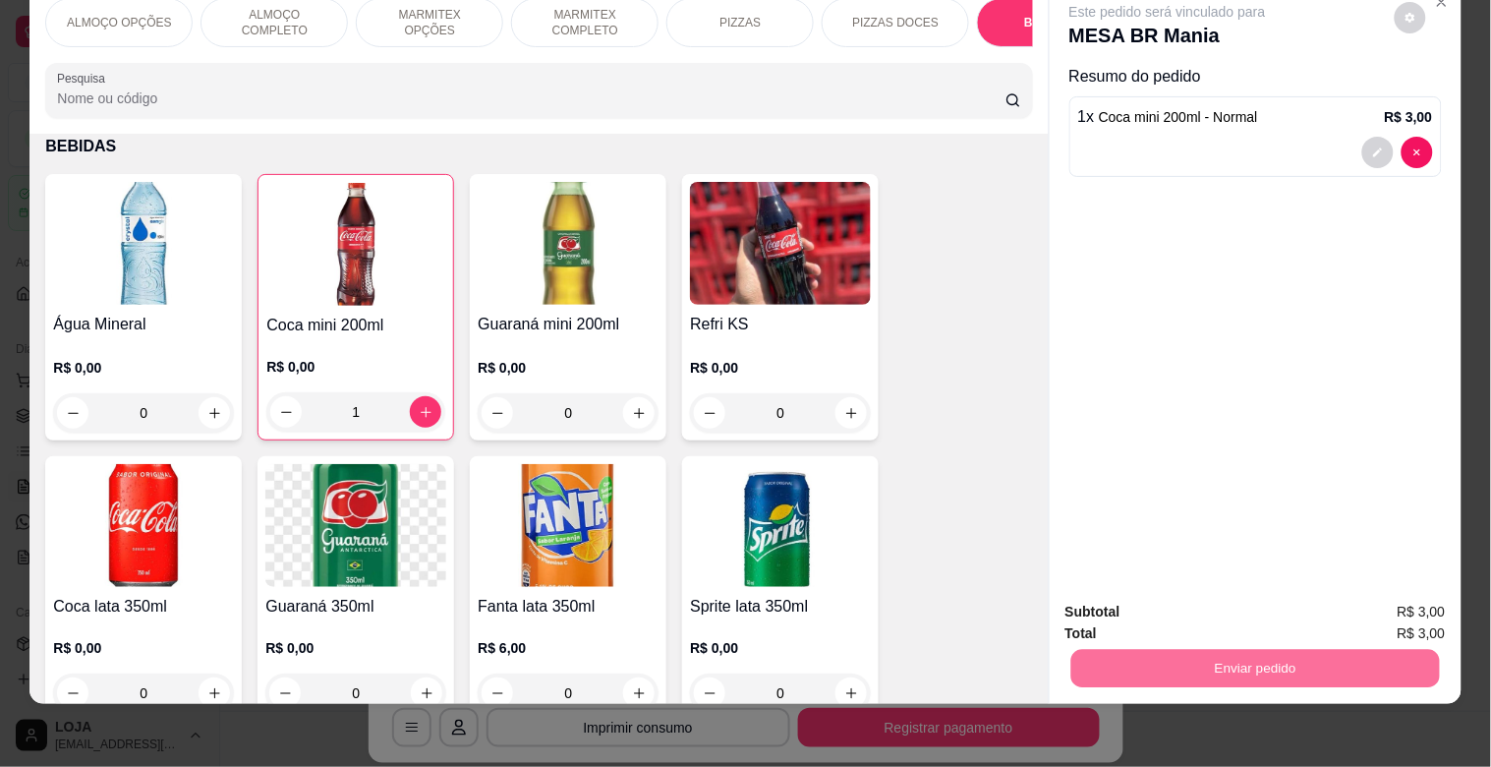
click at [1386, 604] on button "Sim, quero registrar" at bounding box center [1378, 603] width 142 height 36
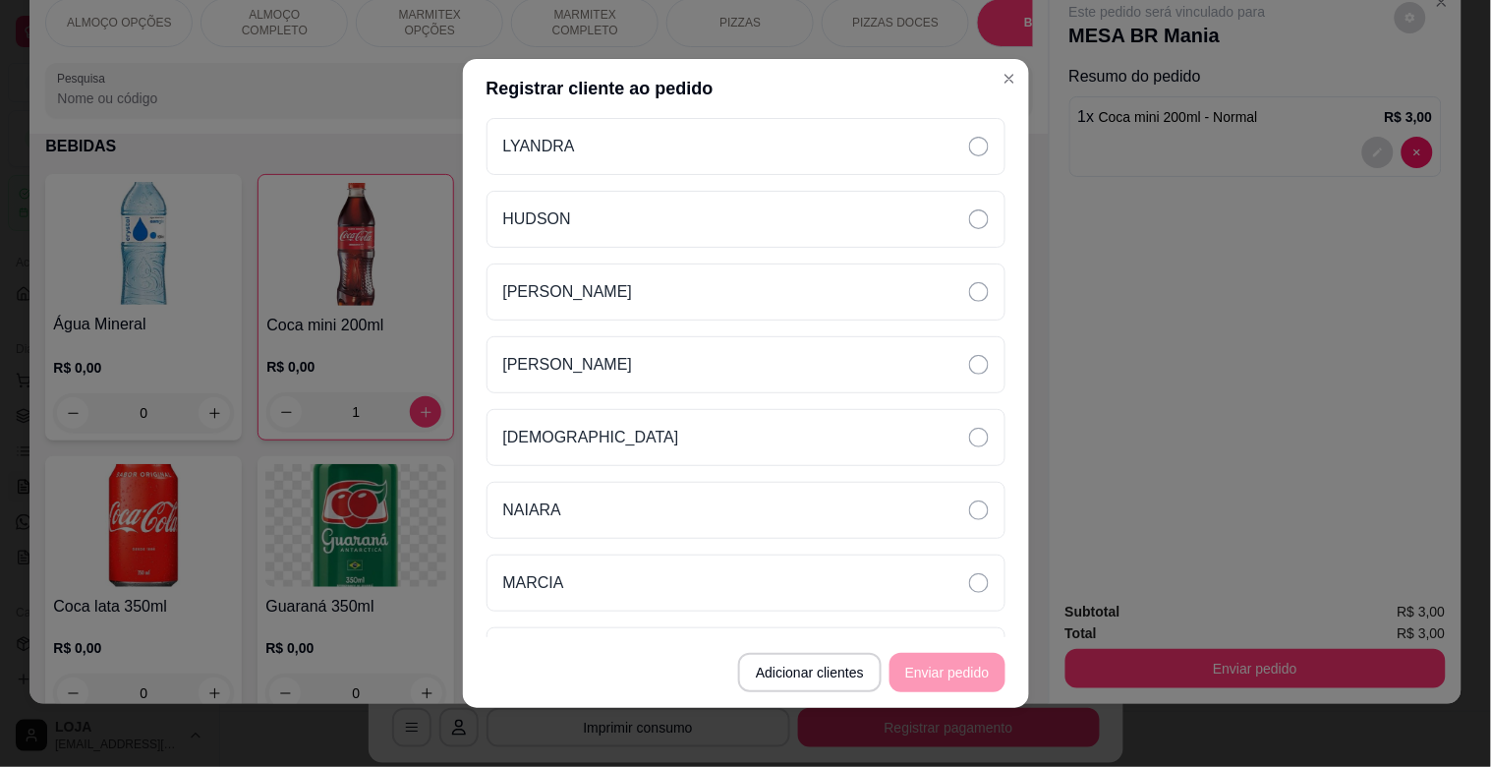
scroll to position [0, 0]
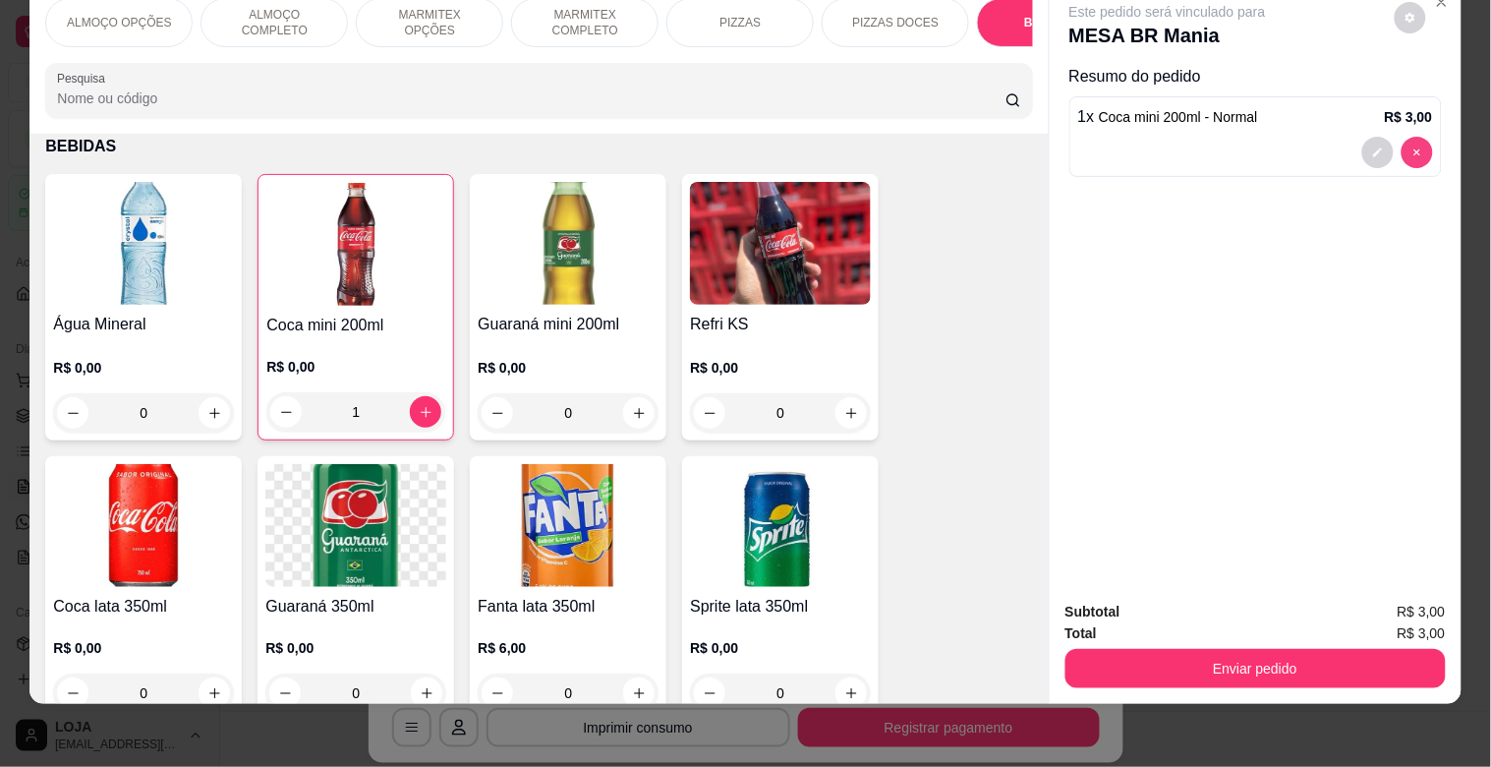
type input "0"
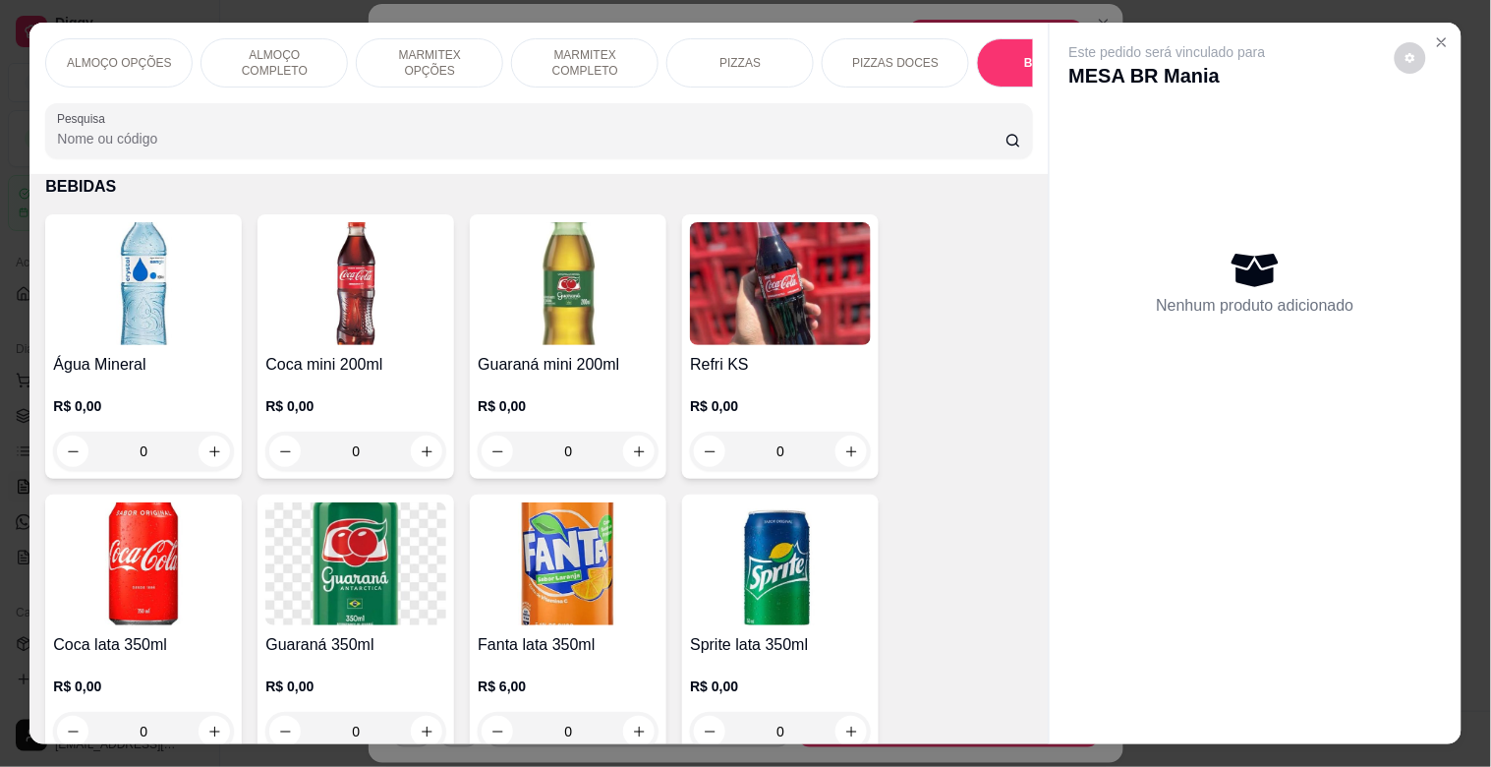
click at [1416, 42] on div "Este pedido será vinculado para MESA BR Mania" at bounding box center [1248, 65] width 357 height 47
click at [1434, 37] on icon "Close" at bounding box center [1442, 42] width 16 height 16
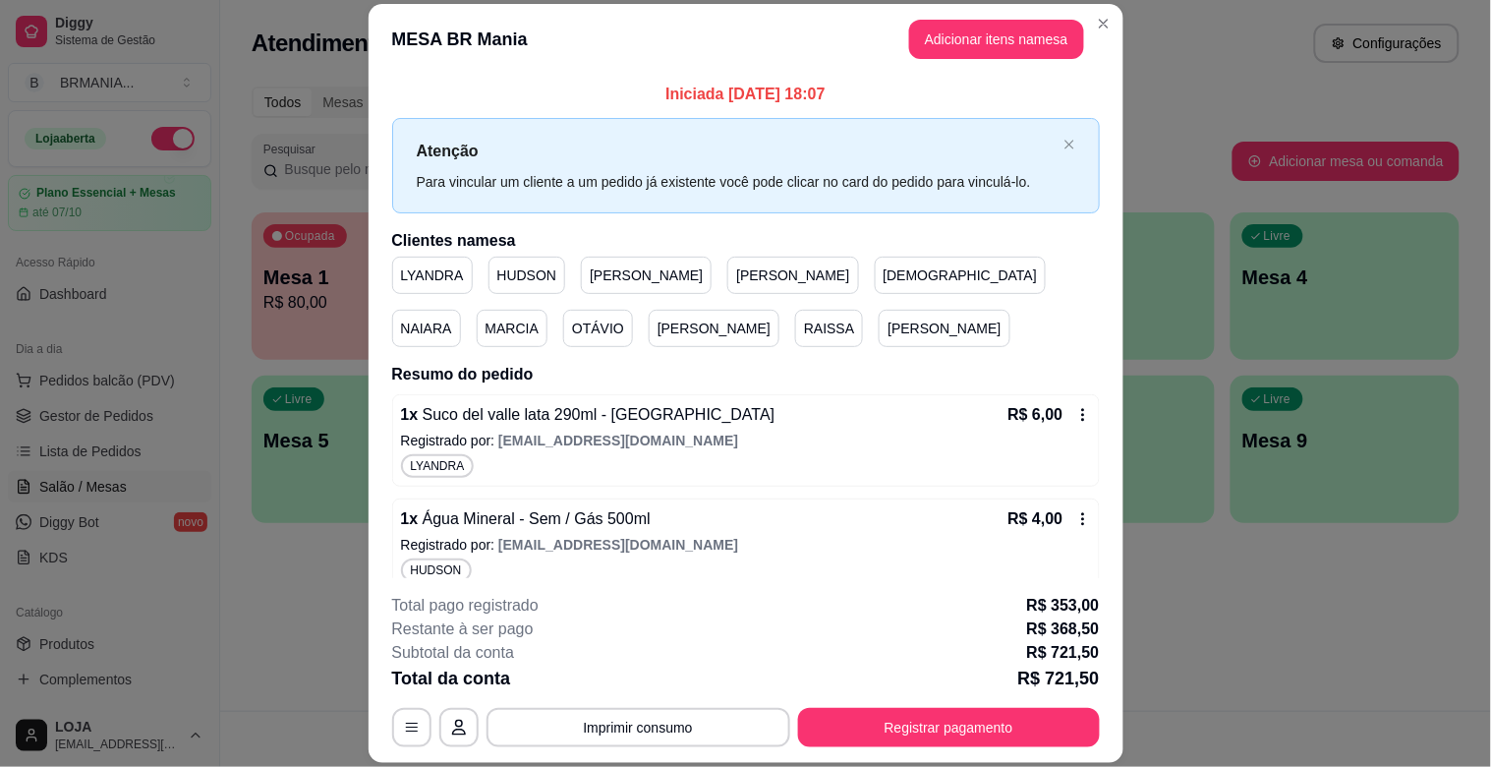
drag, startPoint x: 378, startPoint y: 234, endPoint x: 218, endPoint y: 354, distance: 199.4
click at [378, 238] on div "Iniciada [DATE] 18:07 Atenção Para vincular um cliente a um pedido já existente…" at bounding box center [746, 326] width 755 height 503
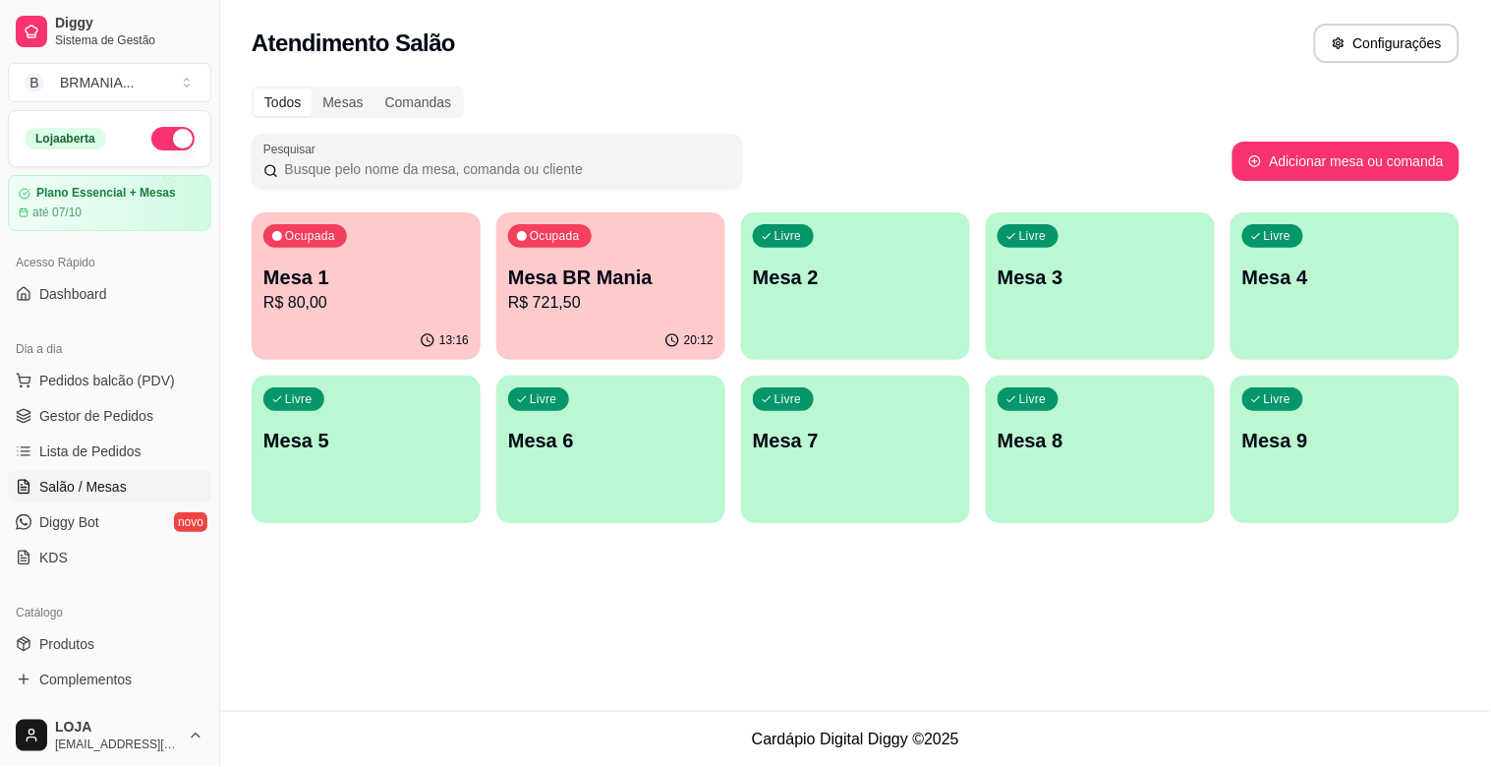
click at [70, 414] on span "Gestor de Pedidos" at bounding box center [96, 416] width 114 height 20
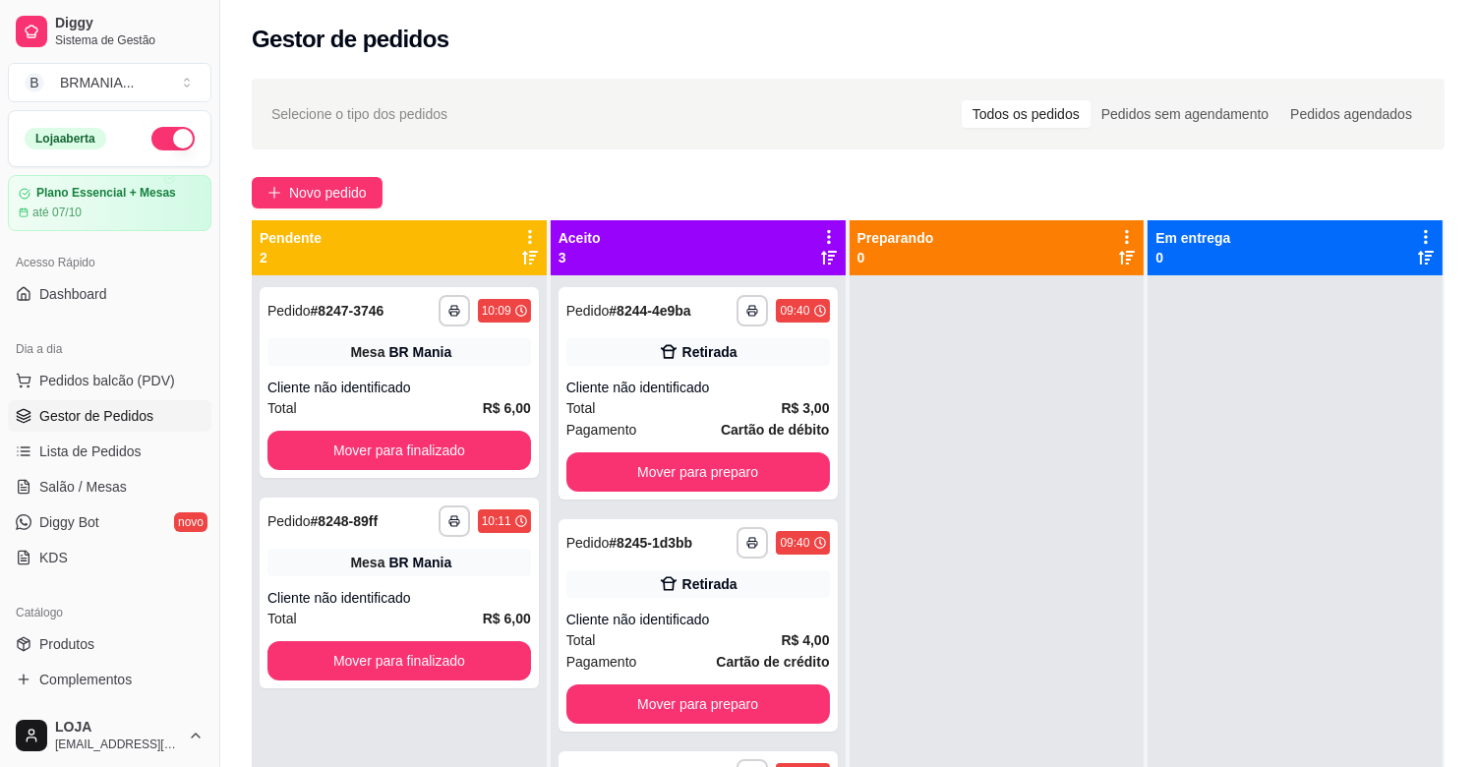
click at [157, 418] on link "Gestor de Pedidos" at bounding box center [110, 415] width 204 height 31
click at [369, 455] on button "Mover para finalizado" at bounding box center [399, 451] width 256 height 38
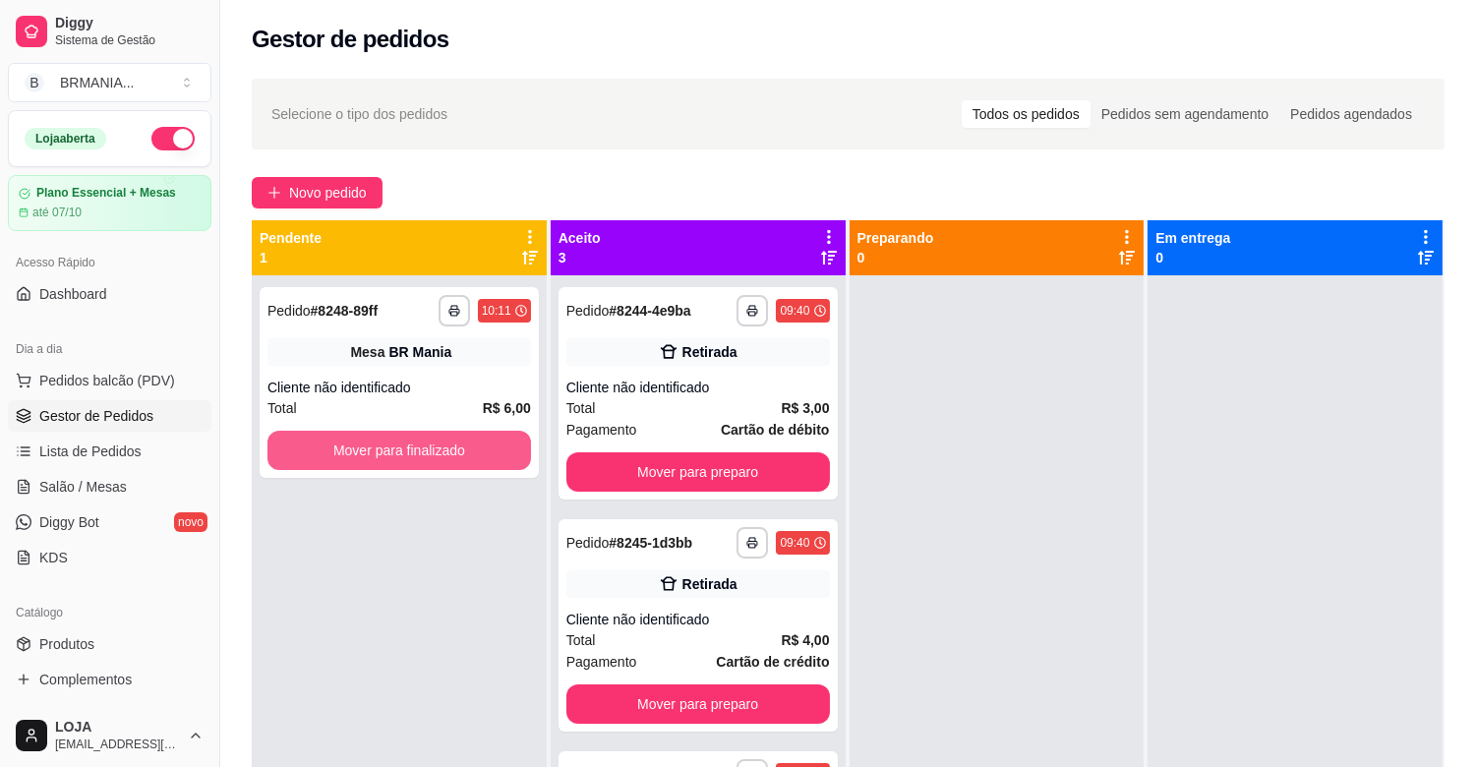
click at [369, 455] on button "Mover para finalizado" at bounding box center [398, 450] width 263 height 39
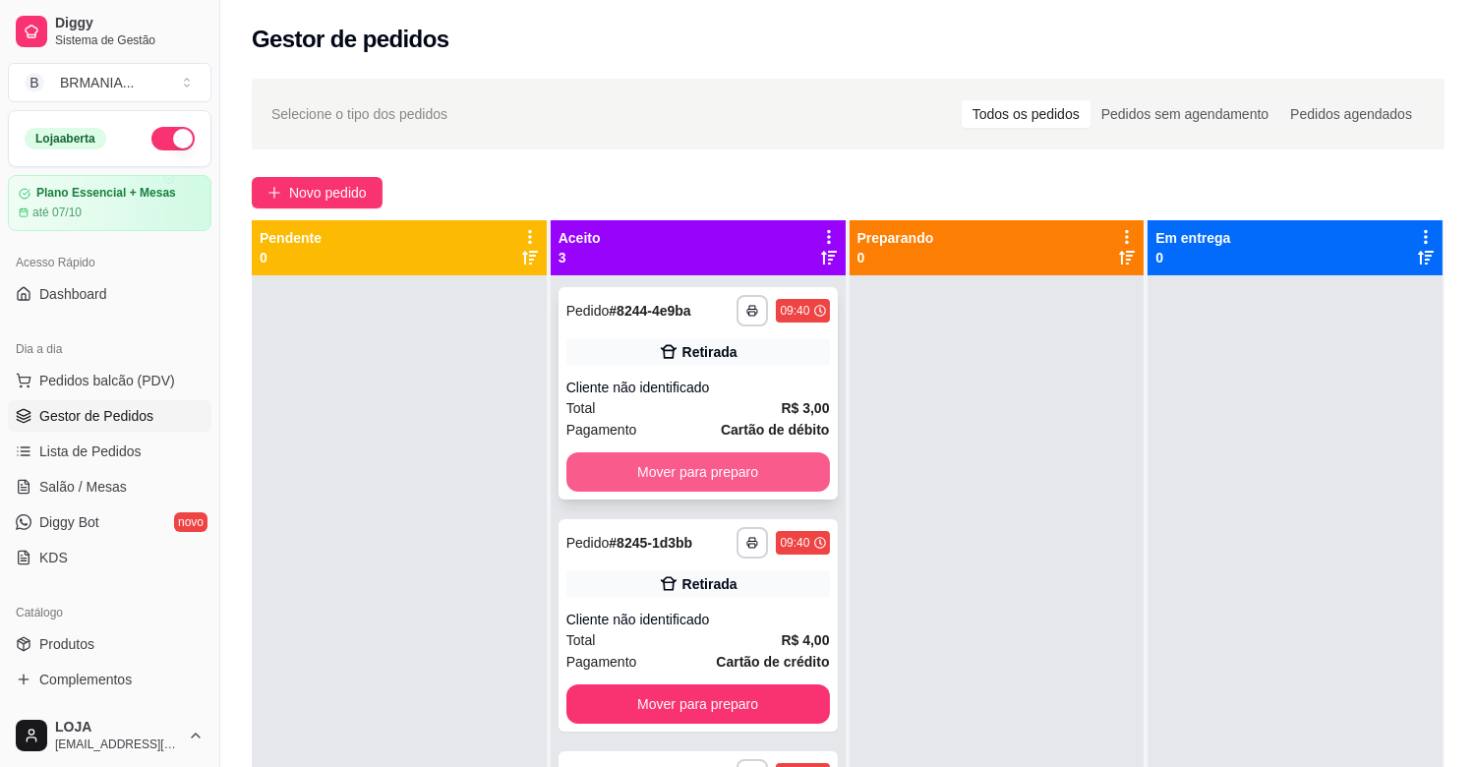
click at [662, 463] on button "Mover para preparo" at bounding box center [697, 471] width 263 height 39
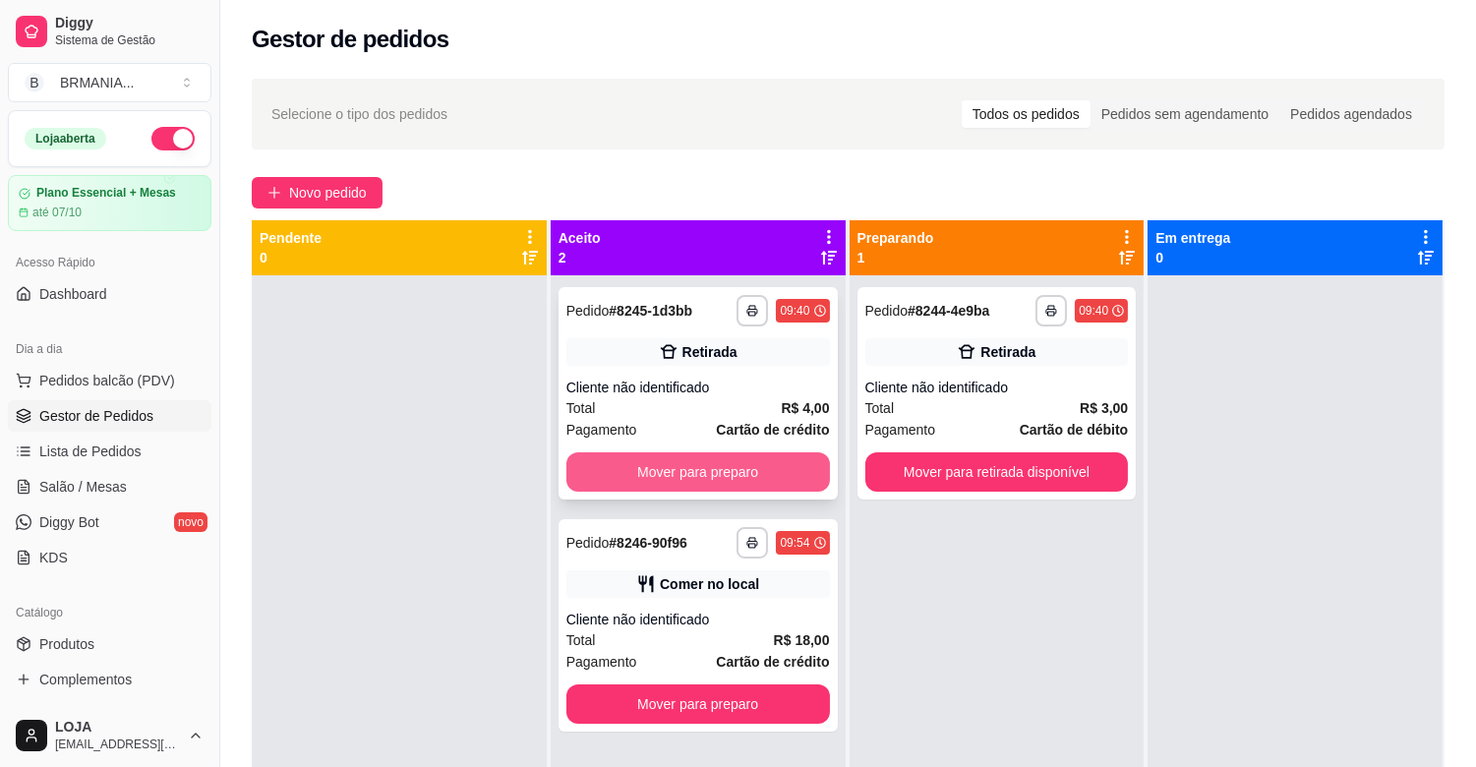
click at [663, 467] on button "Mover para preparo" at bounding box center [697, 471] width 263 height 39
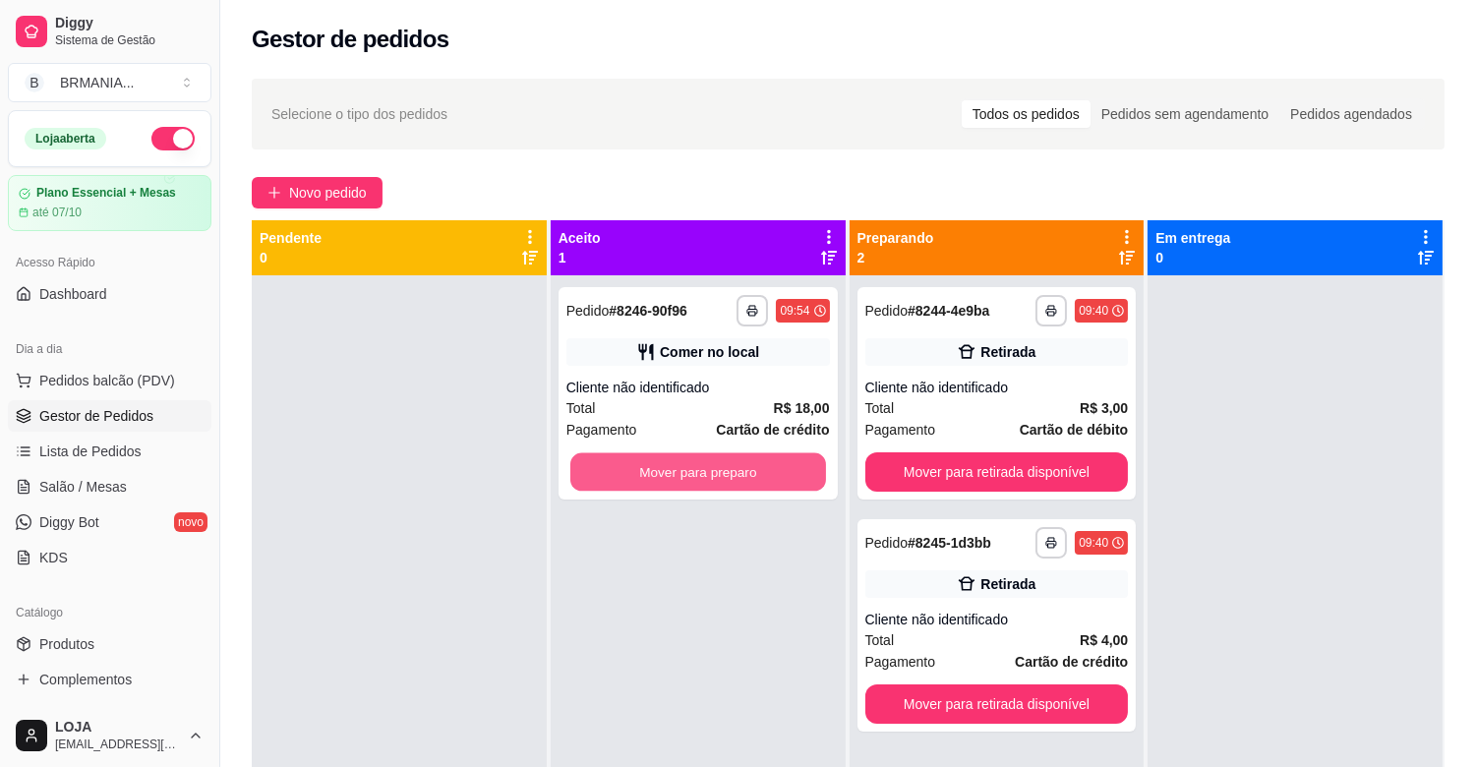
click at [664, 467] on button "Mover para preparo" at bounding box center [698, 472] width 256 height 38
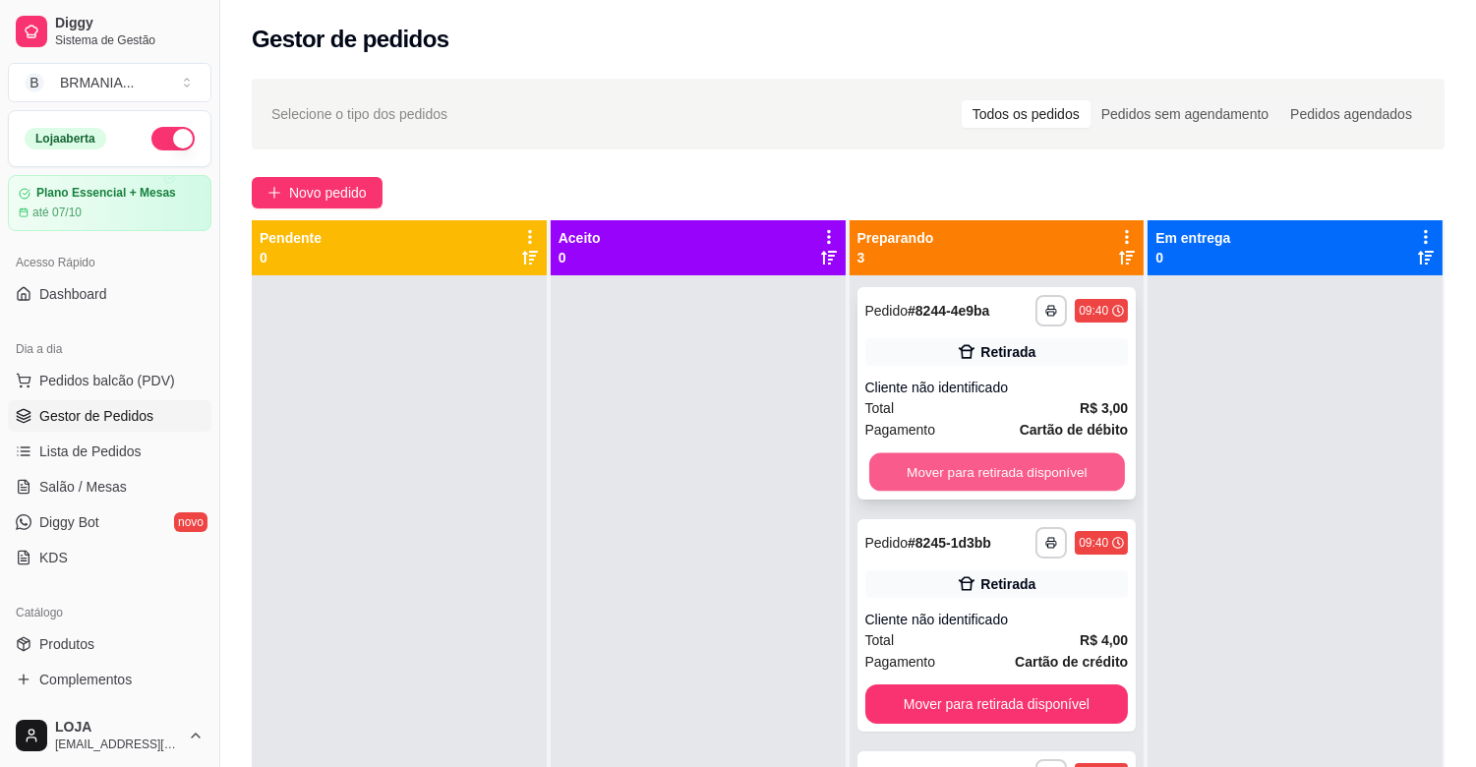
click at [946, 482] on button "Mover para retirada disponível" at bounding box center [997, 472] width 256 height 38
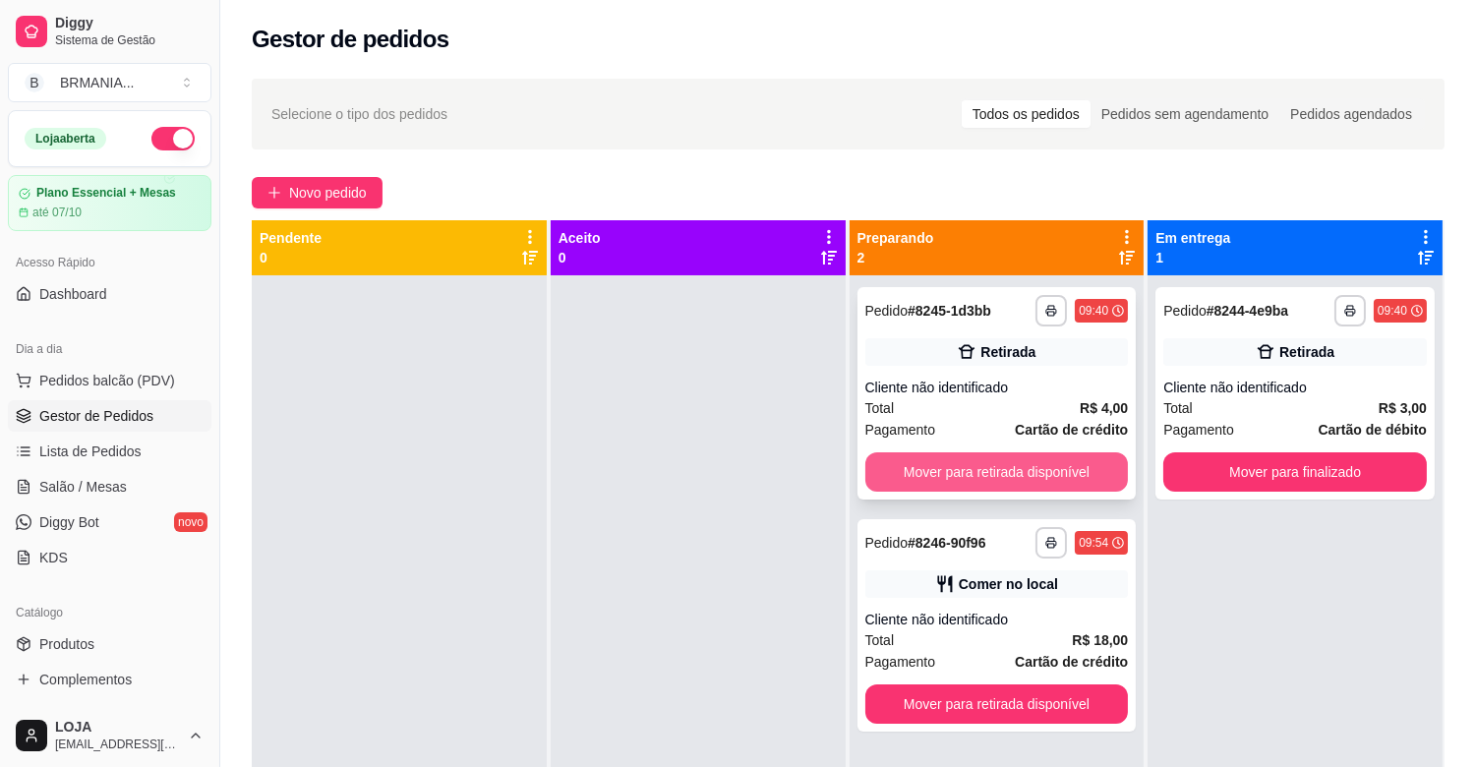
click at [947, 478] on button "Mover para retirada disponível" at bounding box center [996, 471] width 263 height 39
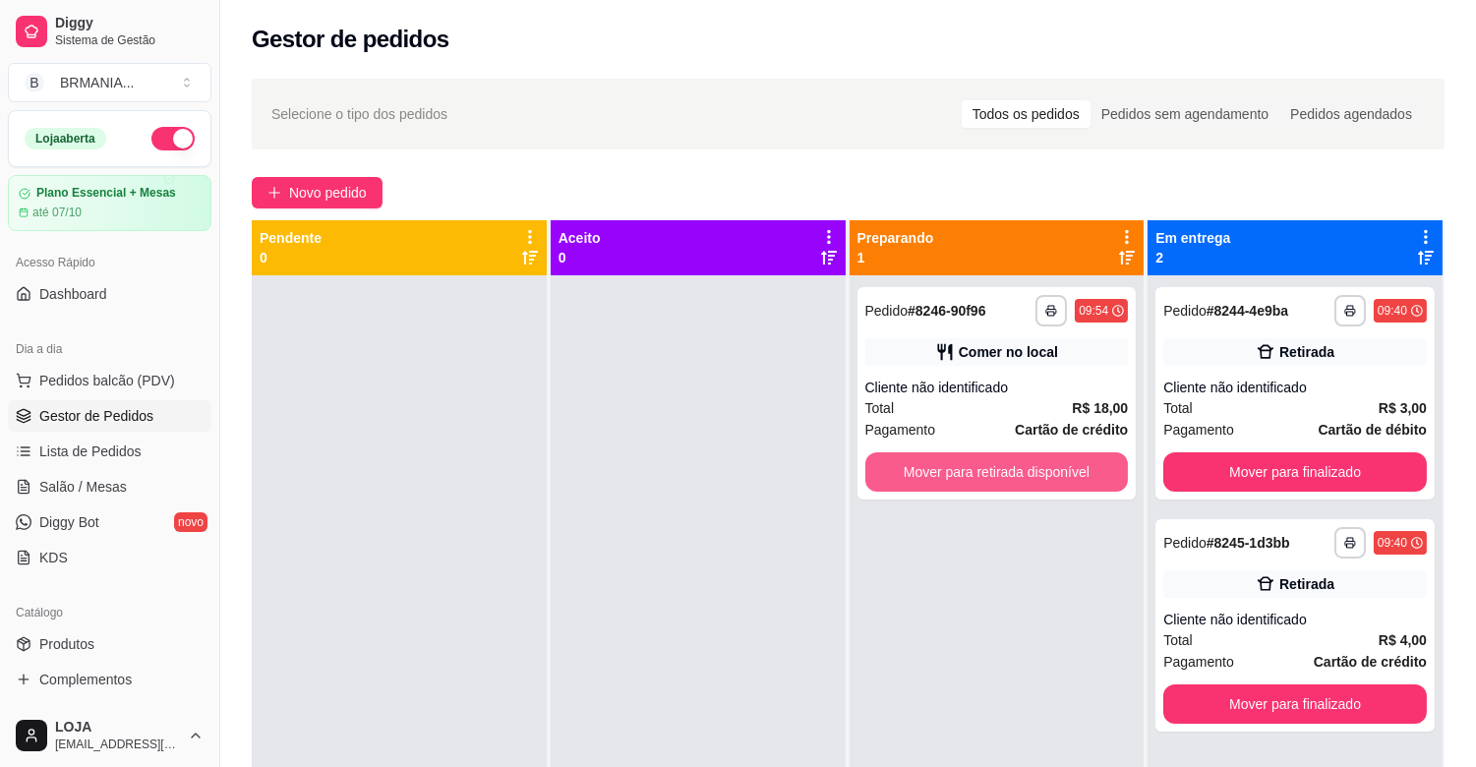
click at [946, 477] on button "Mover para retirada disponível" at bounding box center [996, 471] width 263 height 39
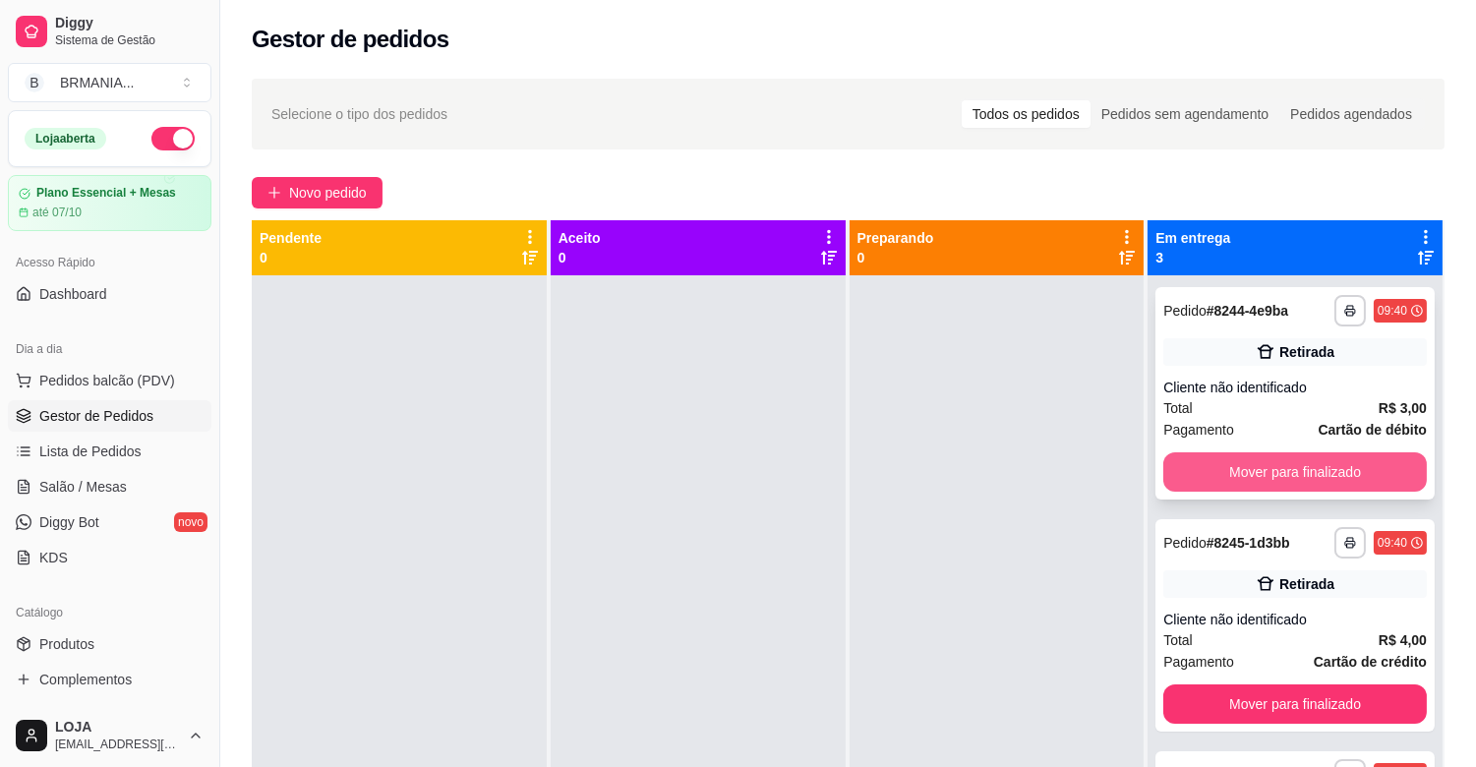
click at [1279, 472] on button "Mover para finalizado" at bounding box center [1294, 471] width 263 height 39
click at [1279, 472] on button "Mover para finalizado" at bounding box center [1295, 472] width 256 height 38
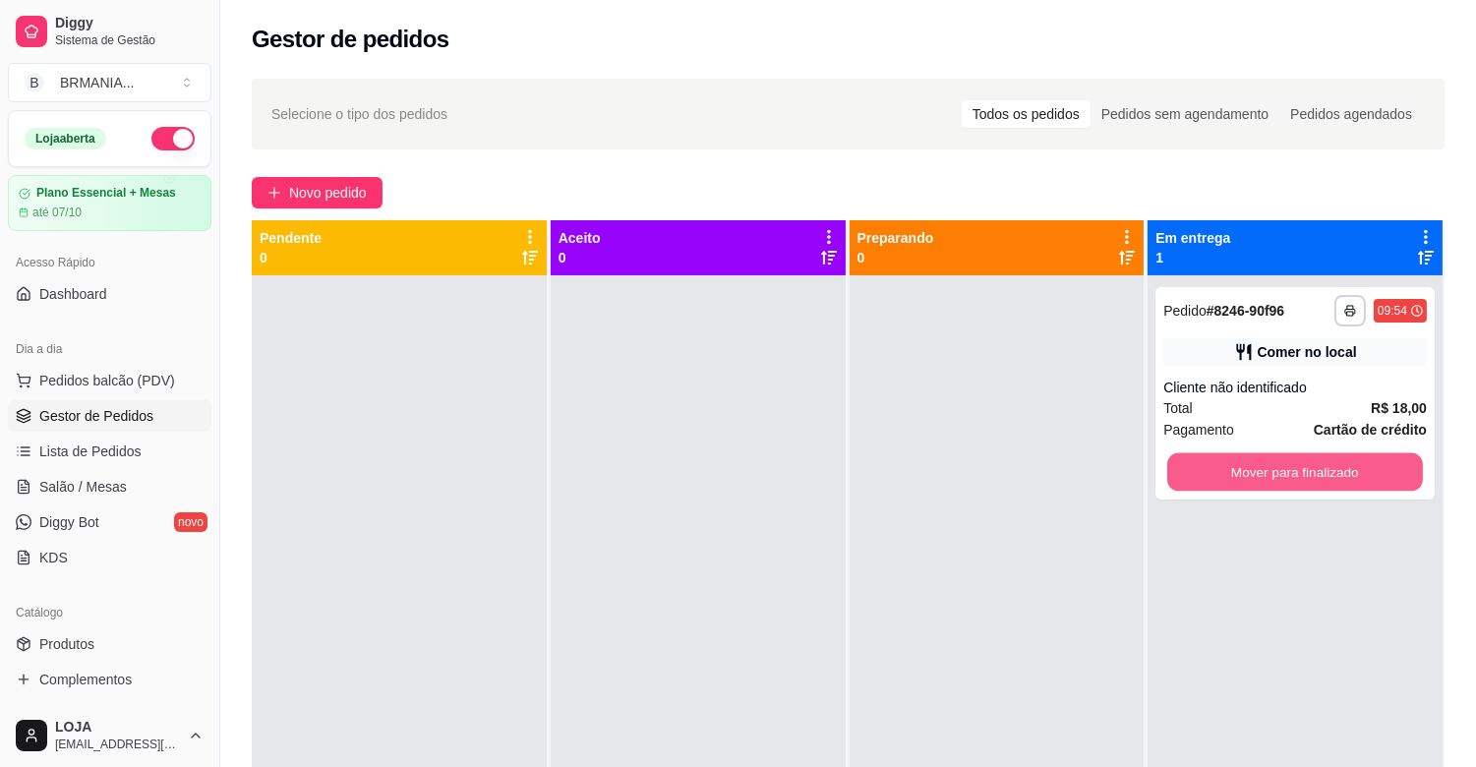
click at [1279, 472] on button "Mover para finalizado" at bounding box center [1295, 472] width 256 height 38
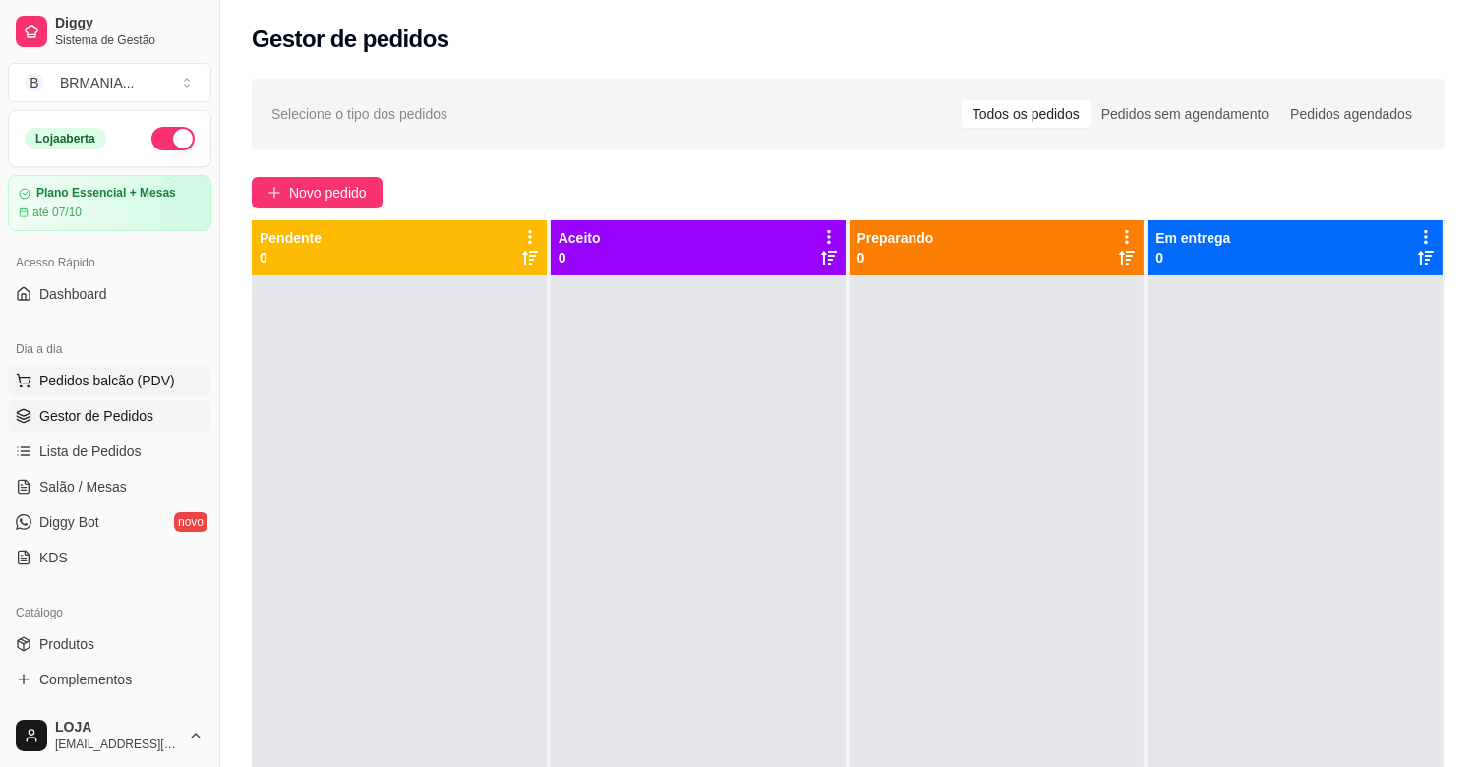
click at [129, 380] on span "Pedidos balcão (PDV)" at bounding box center [107, 381] width 136 height 20
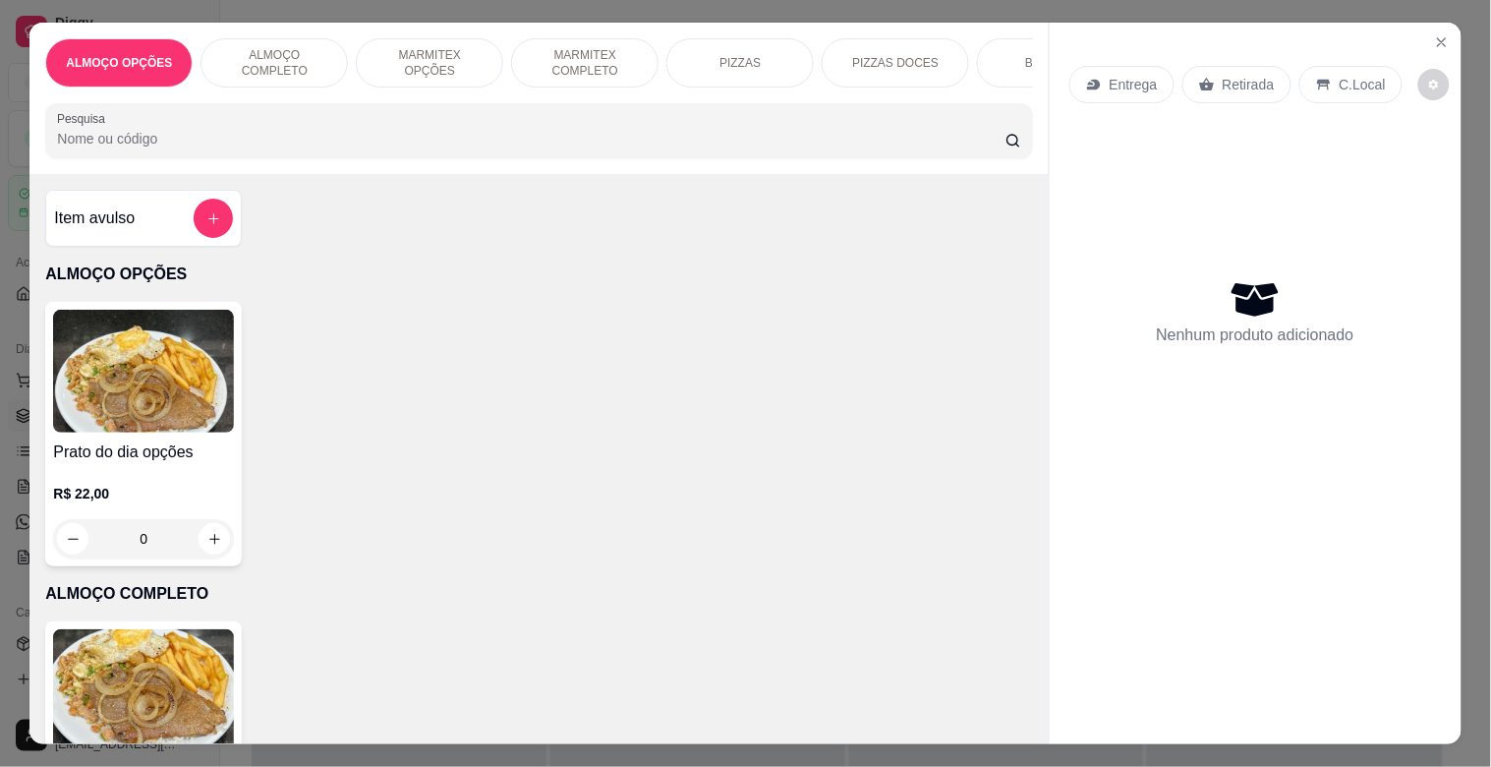
click at [276, 148] on input "Pesquisa" at bounding box center [531, 139] width 949 height 20
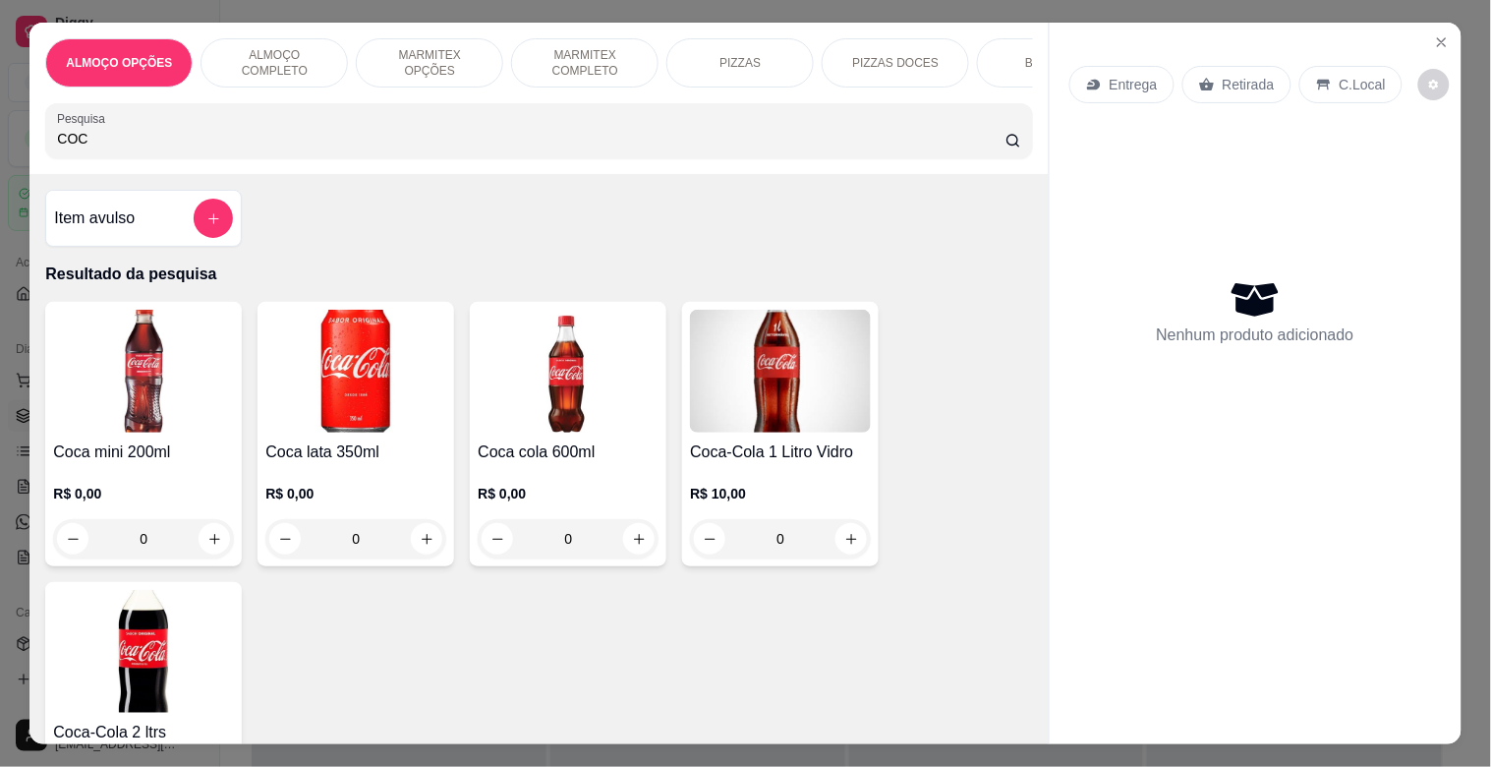
type input "COC"
click at [511, 391] on img at bounding box center [568, 371] width 181 height 123
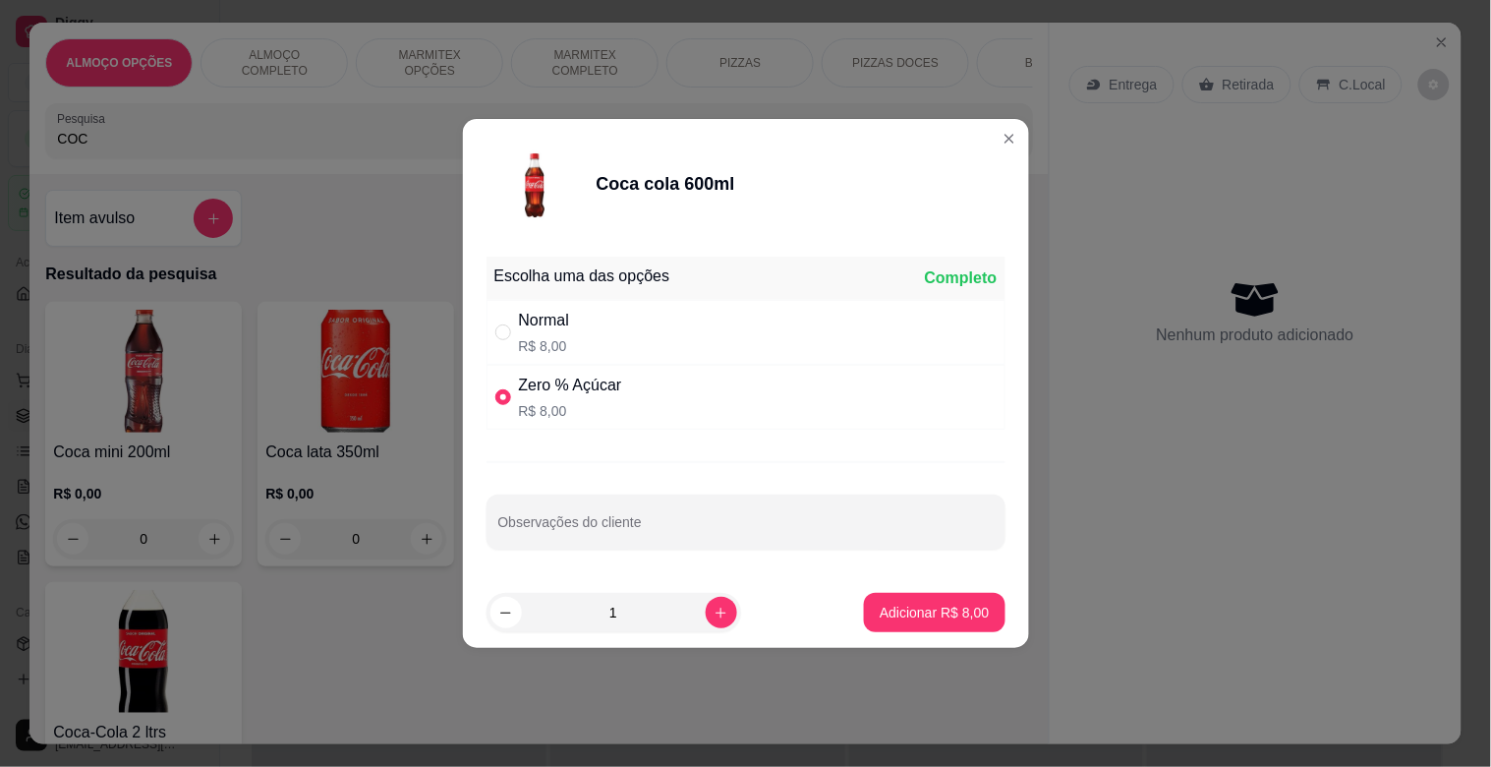
click at [555, 329] on div "Normal" at bounding box center [544, 321] width 51 height 24
radio input "true"
radio input "false"
click at [929, 617] on p "Adicionar R$ 8,00" at bounding box center [935, 612] width 106 height 19
type input "1"
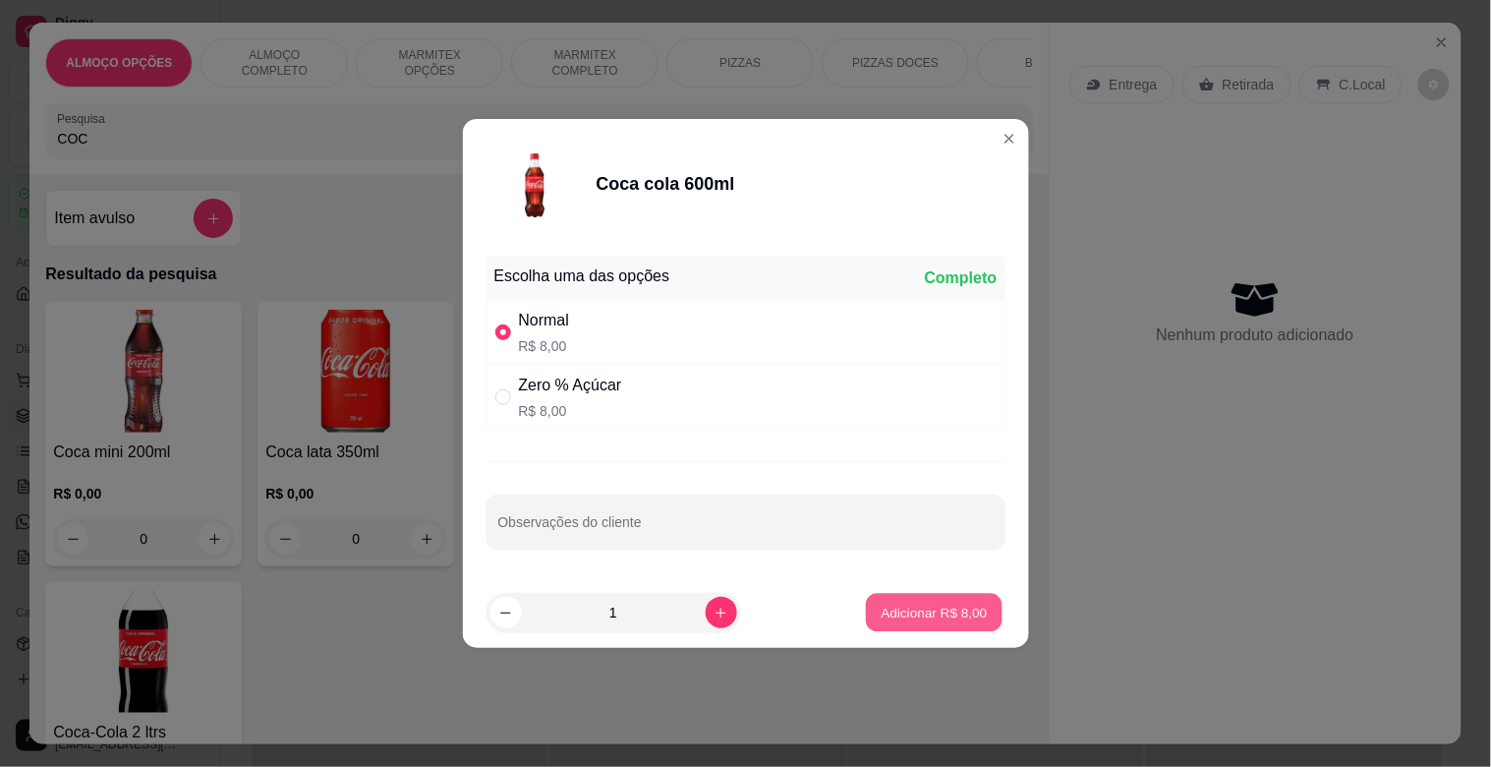
type input "1"
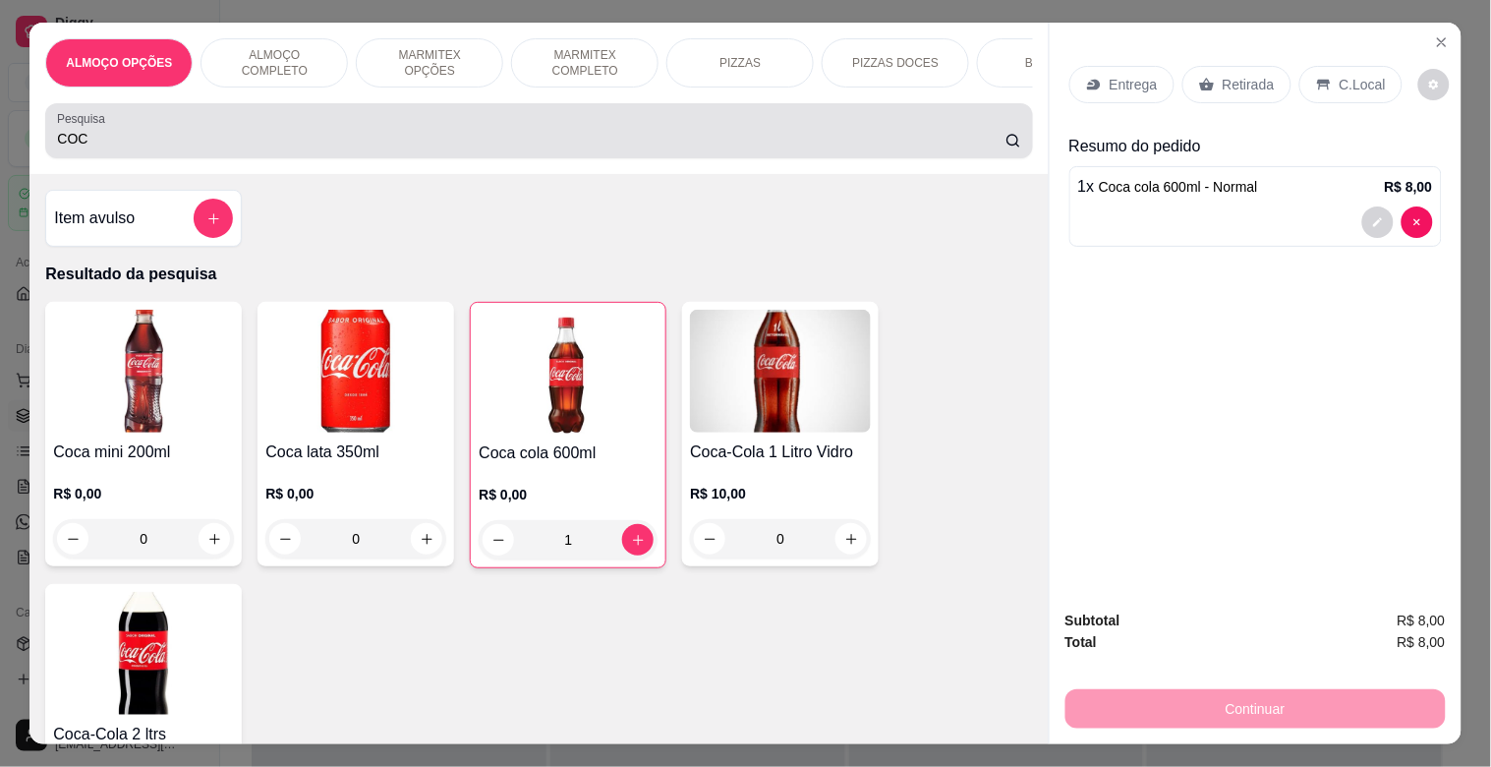
click at [154, 158] on div "Pesquisa COC" at bounding box center [538, 130] width 987 height 55
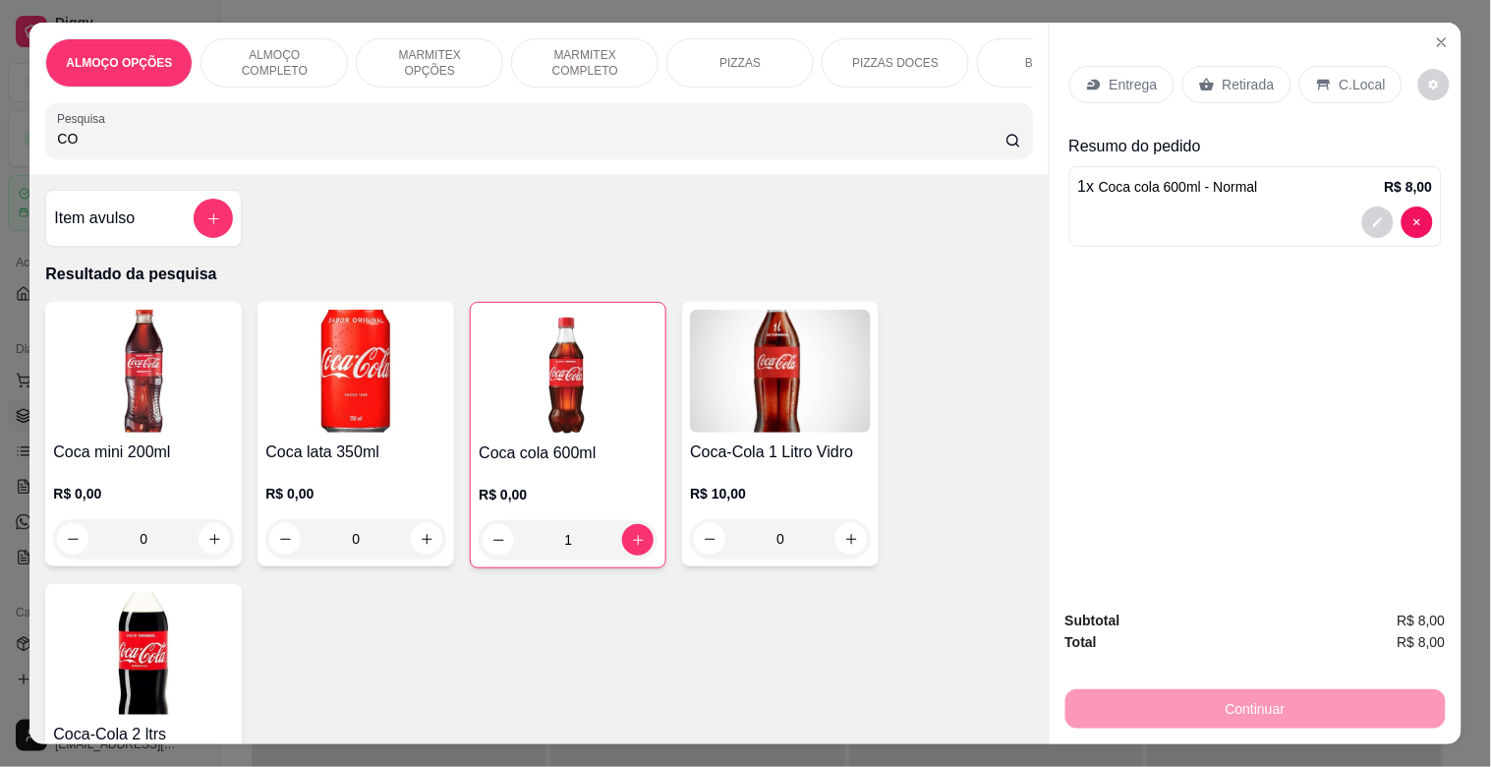
type input "C"
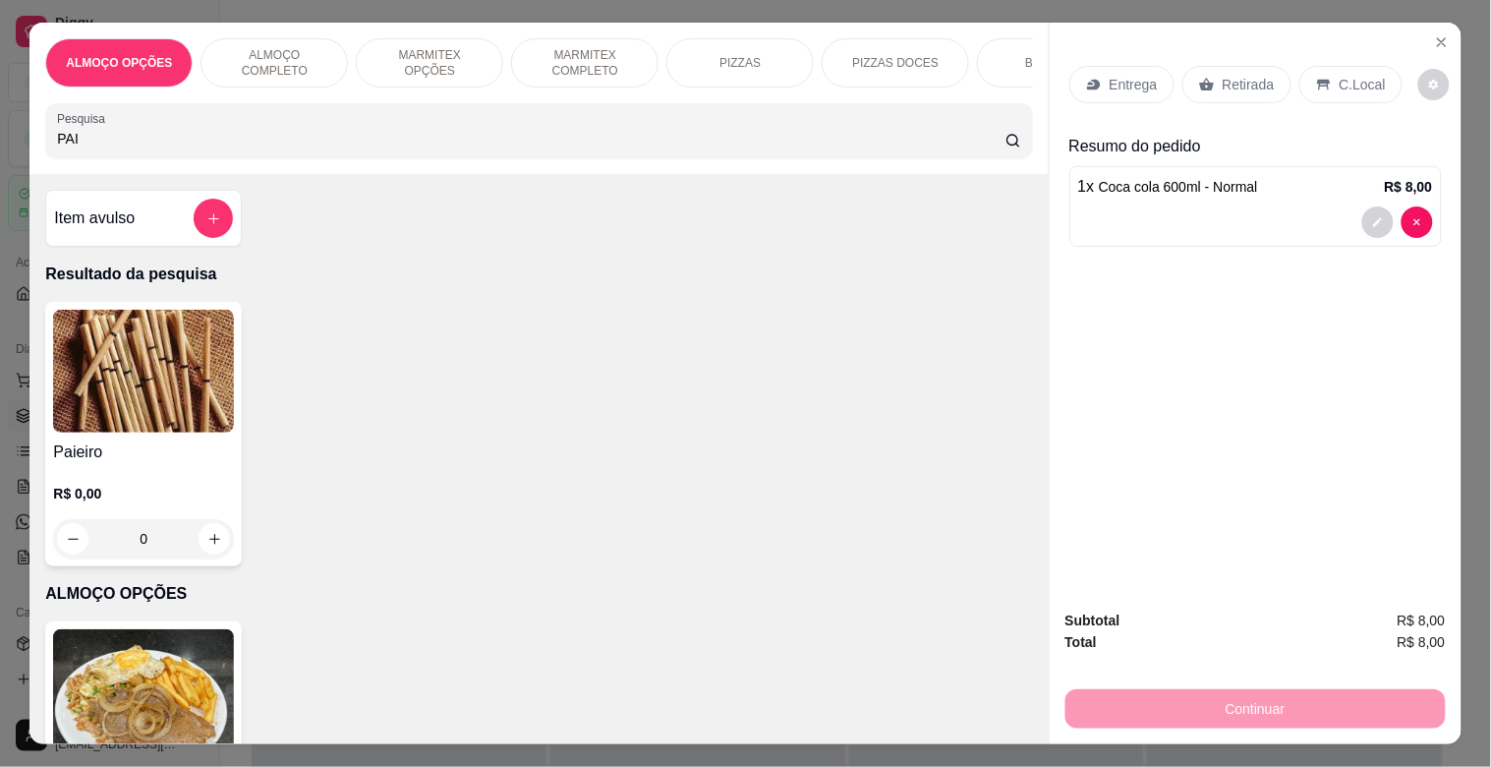
type input "PAI"
click at [121, 376] on img at bounding box center [143, 371] width 181 height 123
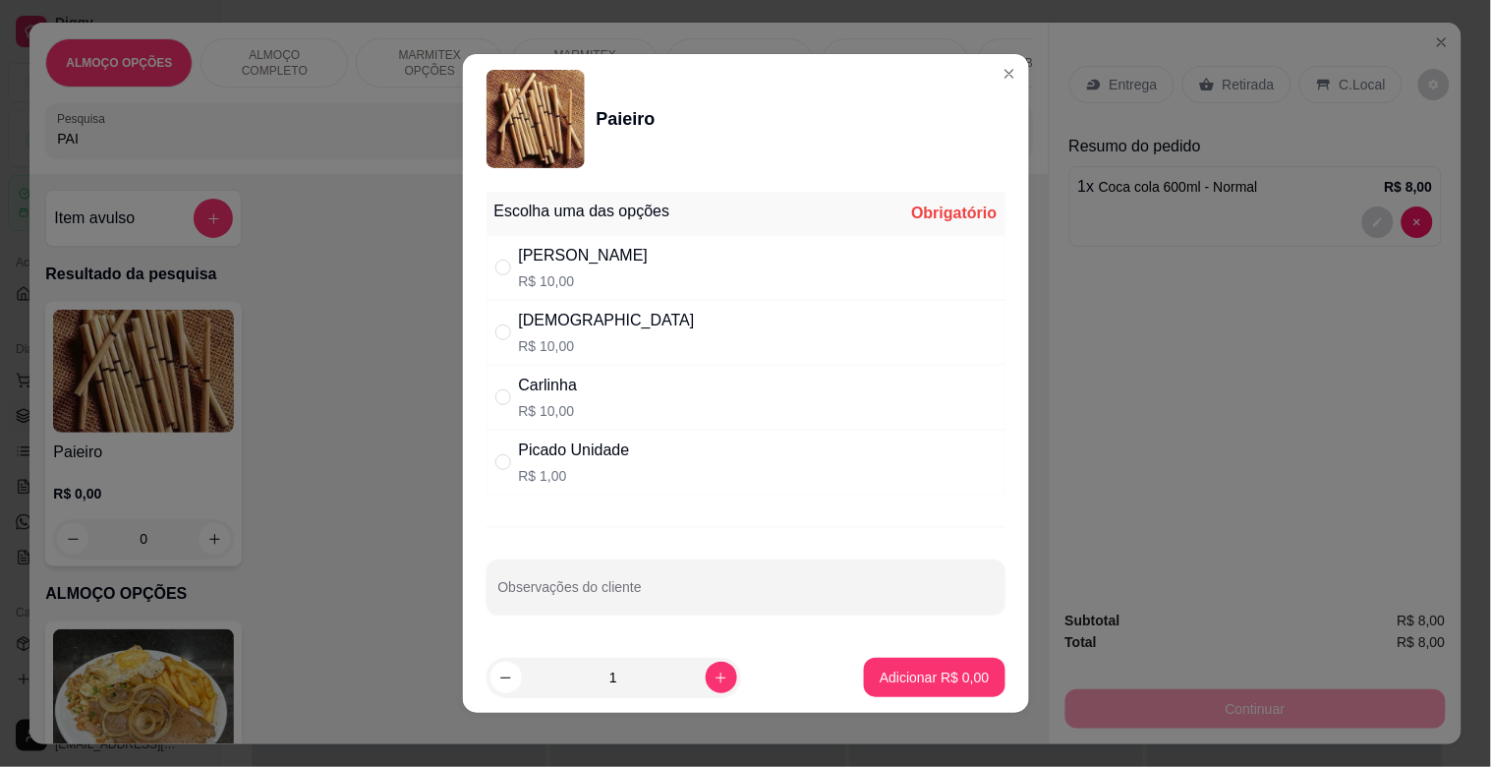
click at [637, 327] on div "Dinha R$ 10,00" at bounding box center [746, 332] width 519 height 65
radio input "true"
click at [919, 671] on p "Adicionar R$ 10,00" at bounding box center [930, 678] width 117 height 20
type input "1"
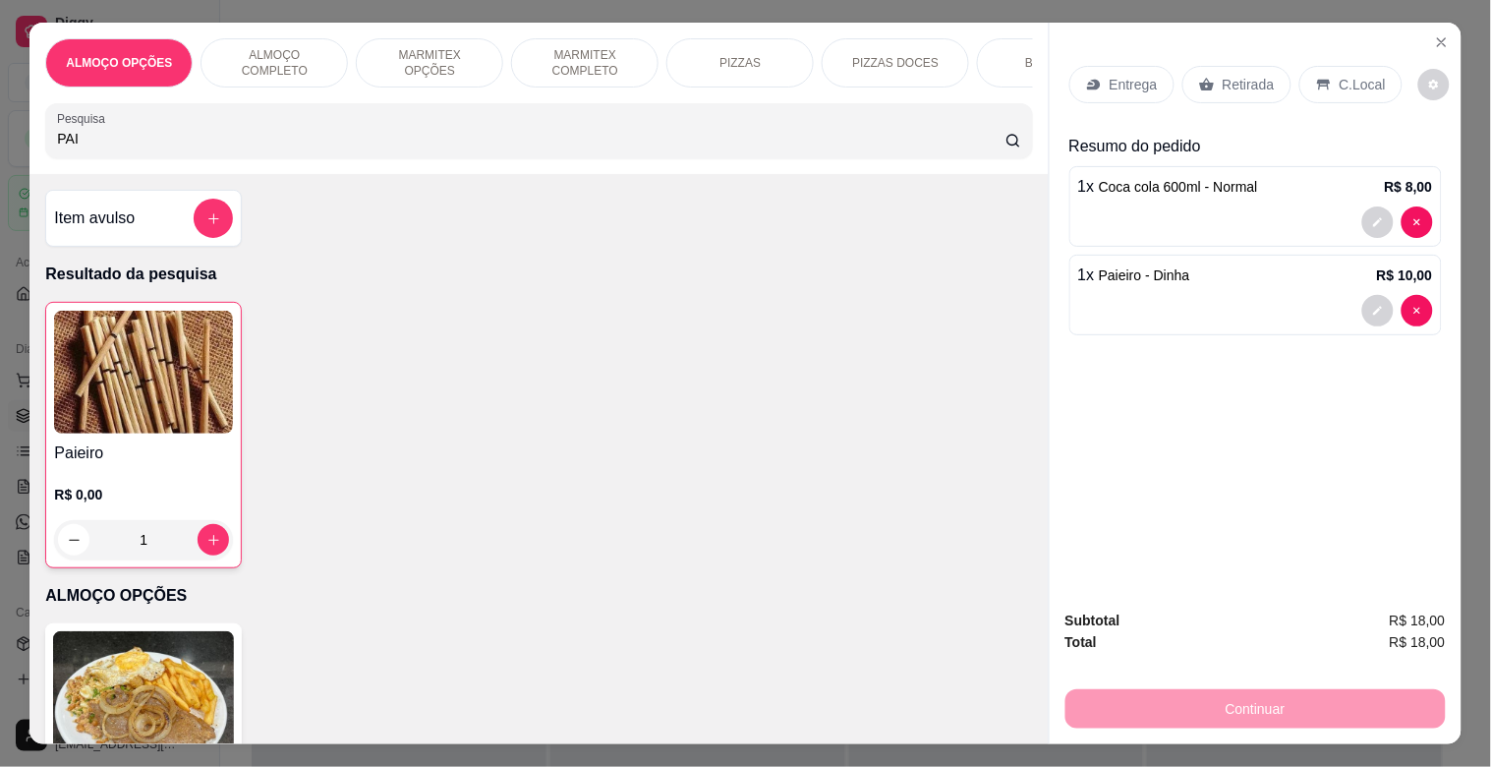
drag, startPoint x: 104, startPoint y: 136, endPoint x: 0, endPoint y: 169, distance: 109.4
click at [0, 169] on div "ALMOÇO OPÇÕES ALMOÇO COMPLETO MARMITEX OPÇÕES MARMITEX COMPLETO PIZZAS PIZZAS D…" at bounding box center [745, 383] width 1491 height 767
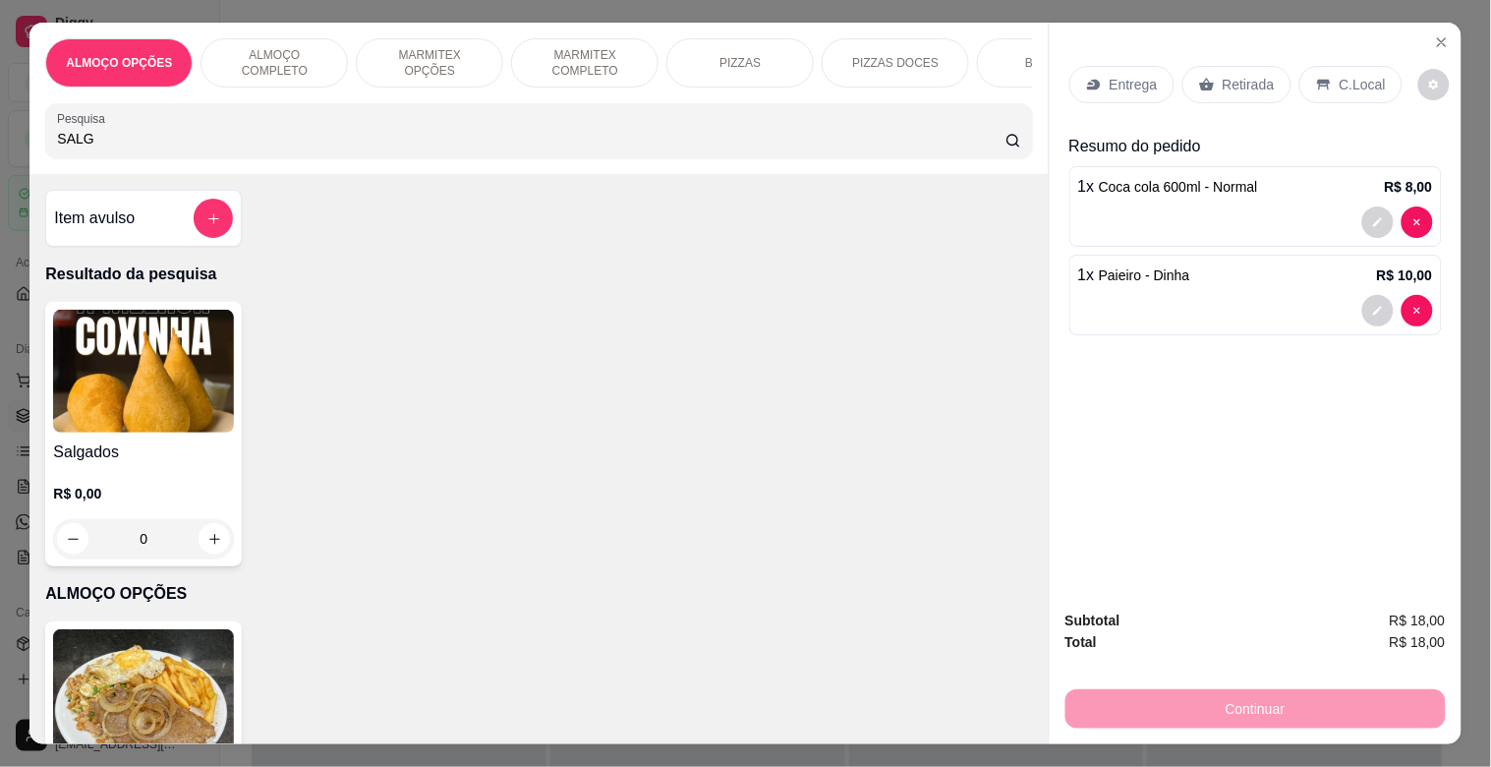
type input "SALG"
click at [192, 464] on h4 "Salgados" at bounding box center [143, 452] width 181 height 24
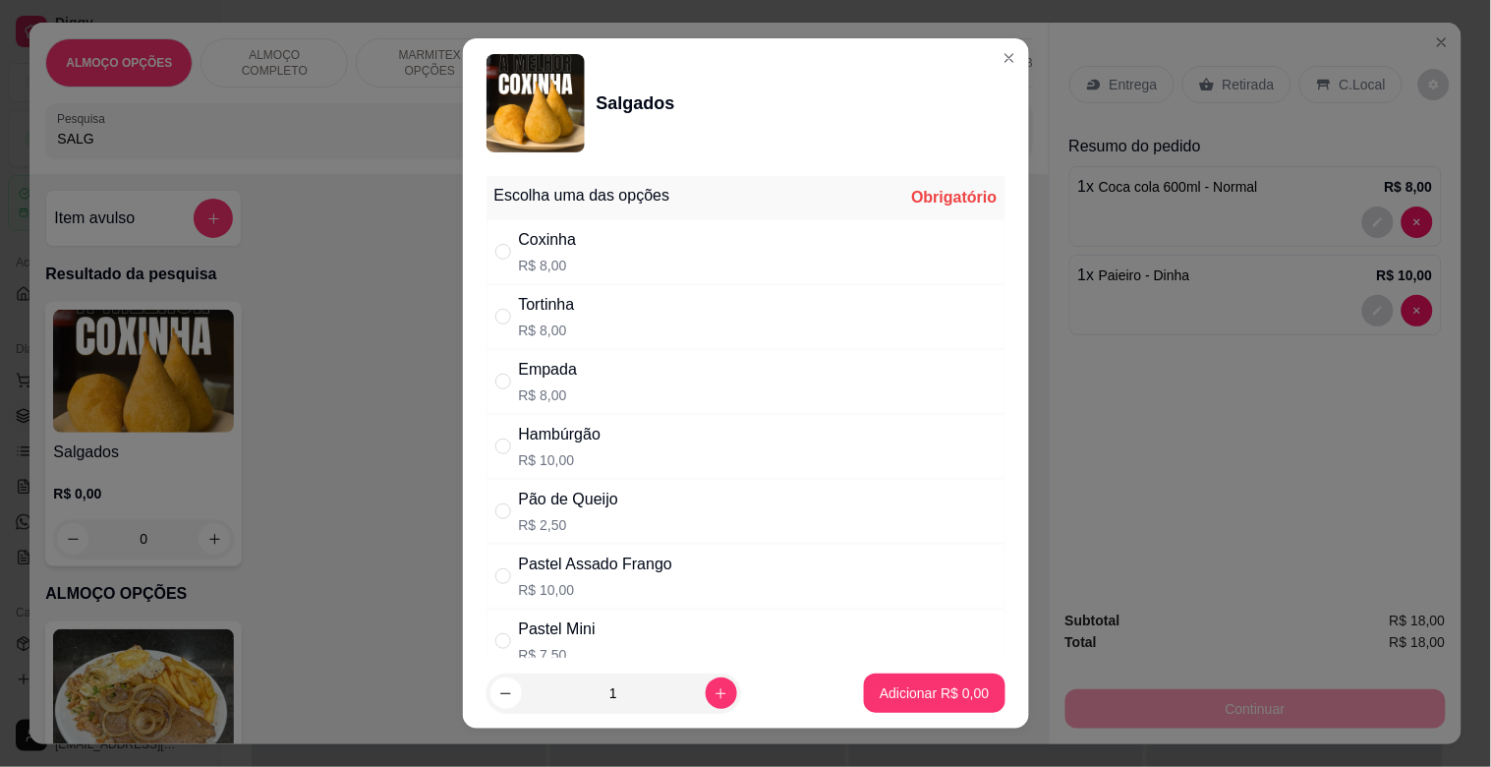
click at [617, 453] on div "Hambúrgão R$ 10,00" at bounding box center [746, 446] width 519 height 65
radio input "true"
click at [902, 688] on p "Adicionar R$ 10,00" at bounding box center [930, 693] width 117 height 20
type input "1"
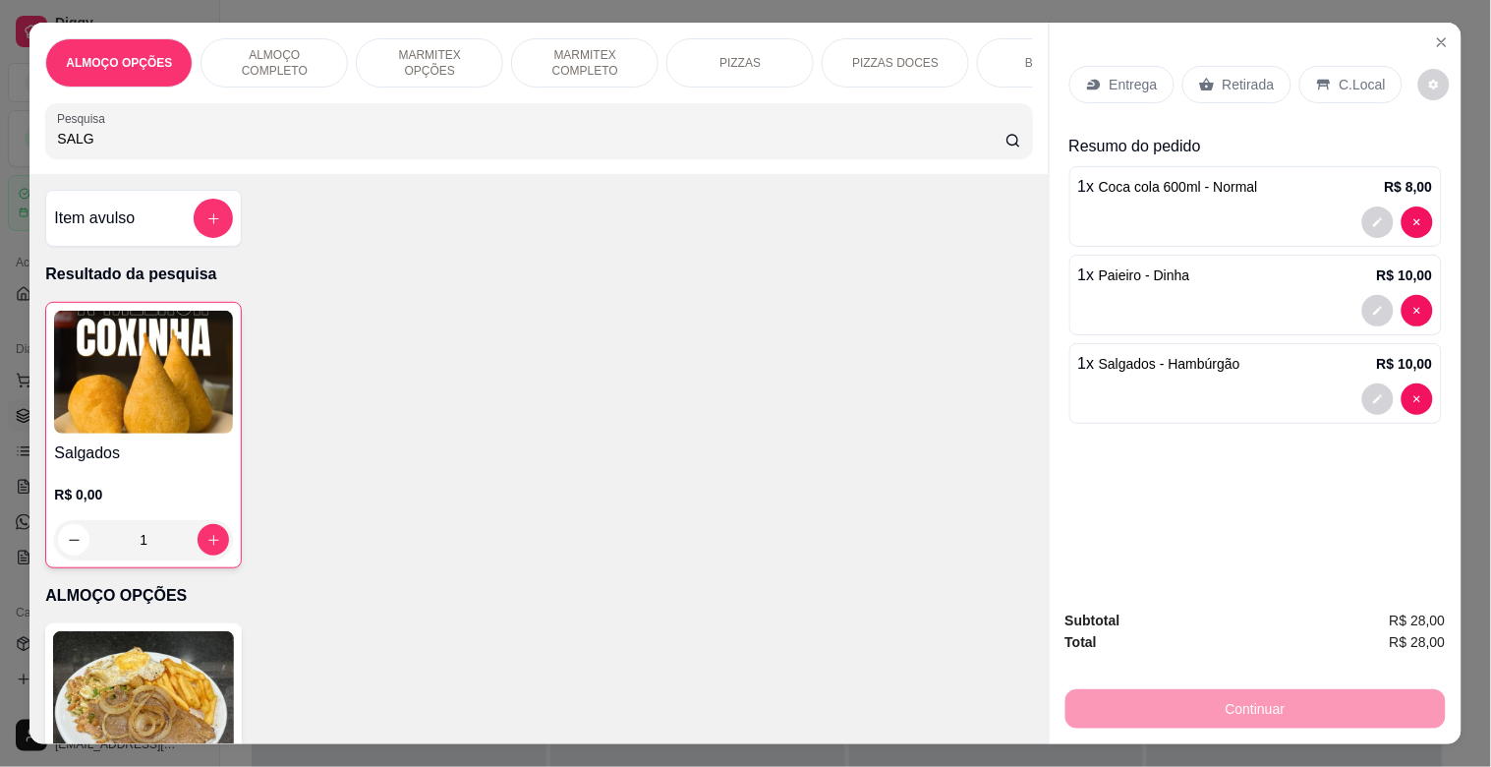
drag, startPoint x: 105, startPoint y: 142, endPoint x: 0, endPoint y: 178, distance: 111.3
click at [0, 173] on div "ALMOÇO OPÇÕES ALMOÇO COMPLETO MARMITEX OPÇÕES MARMITEX COMPLETO PIZZAS PIZZAS D…" at bounding box center [745, 383] width 1491 height 767
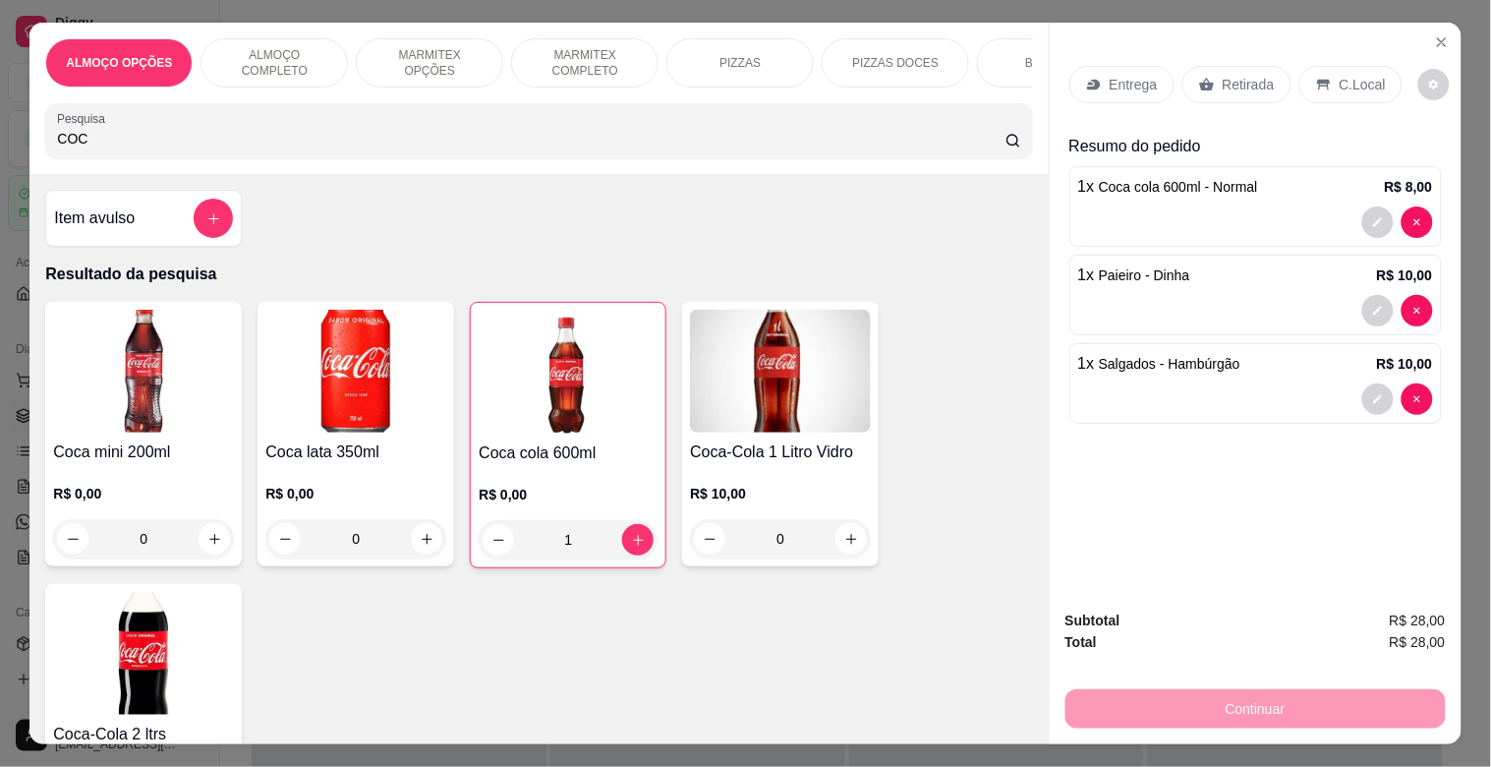
type input "COC"
click at [109, 356] on img at bounding box center [143, 371] width 181 height 123
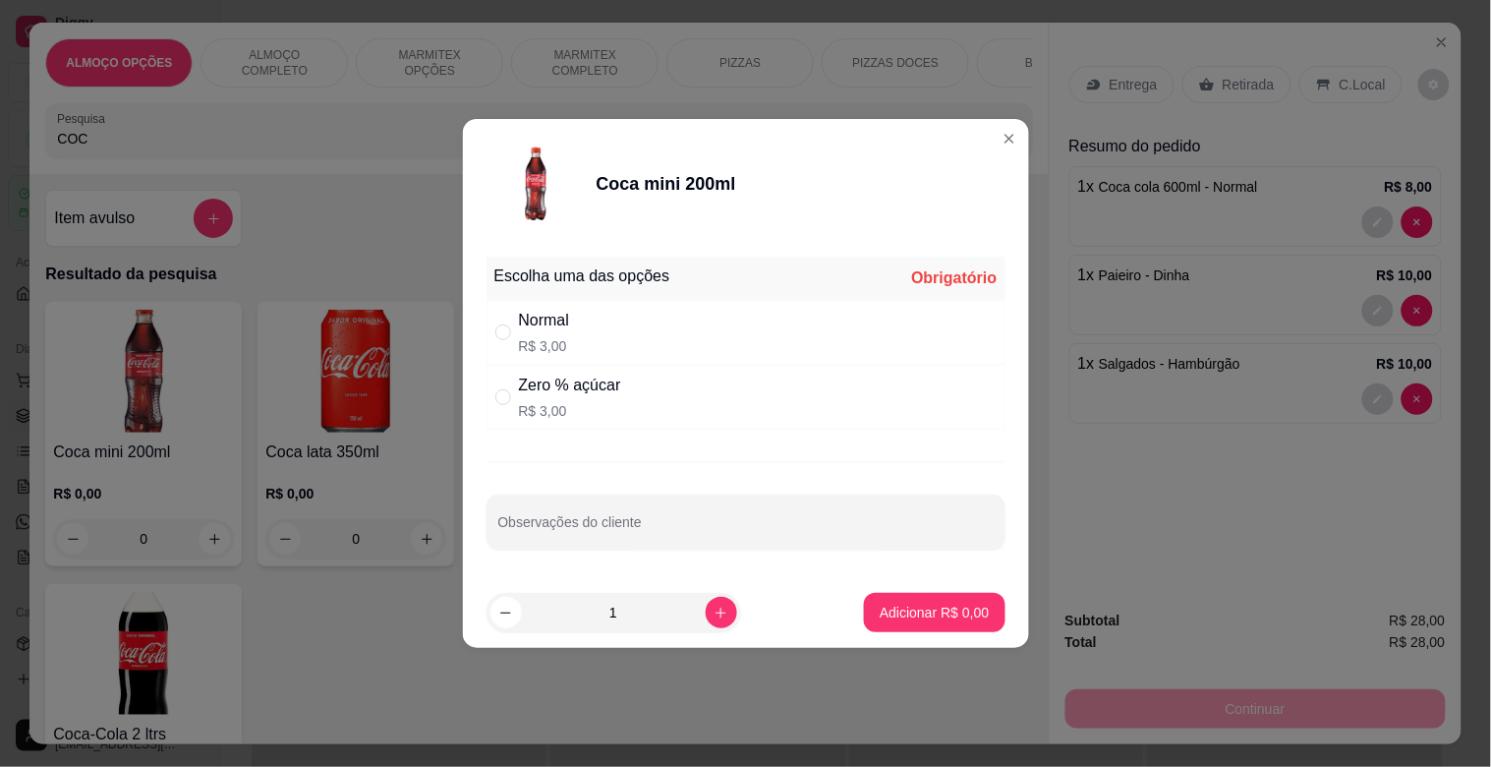
drag, startPoint x: 610, startPoint y: 337, endPoint x: 738, endPoint y: 425, distance: 155.7
click at [613, 338] on div "Normal R$ 3,00" at bounding box center [746, 332] width 519 height 65
radio input "true"
click at [919, 632] on footer "1 Adicionar R$ 3,00" at bounding box center [746, 612] width 566 height 71
click at [946, 615] on p "Adicionar R$ 3,00" at bounding box center [935, 612] width 106 height 19
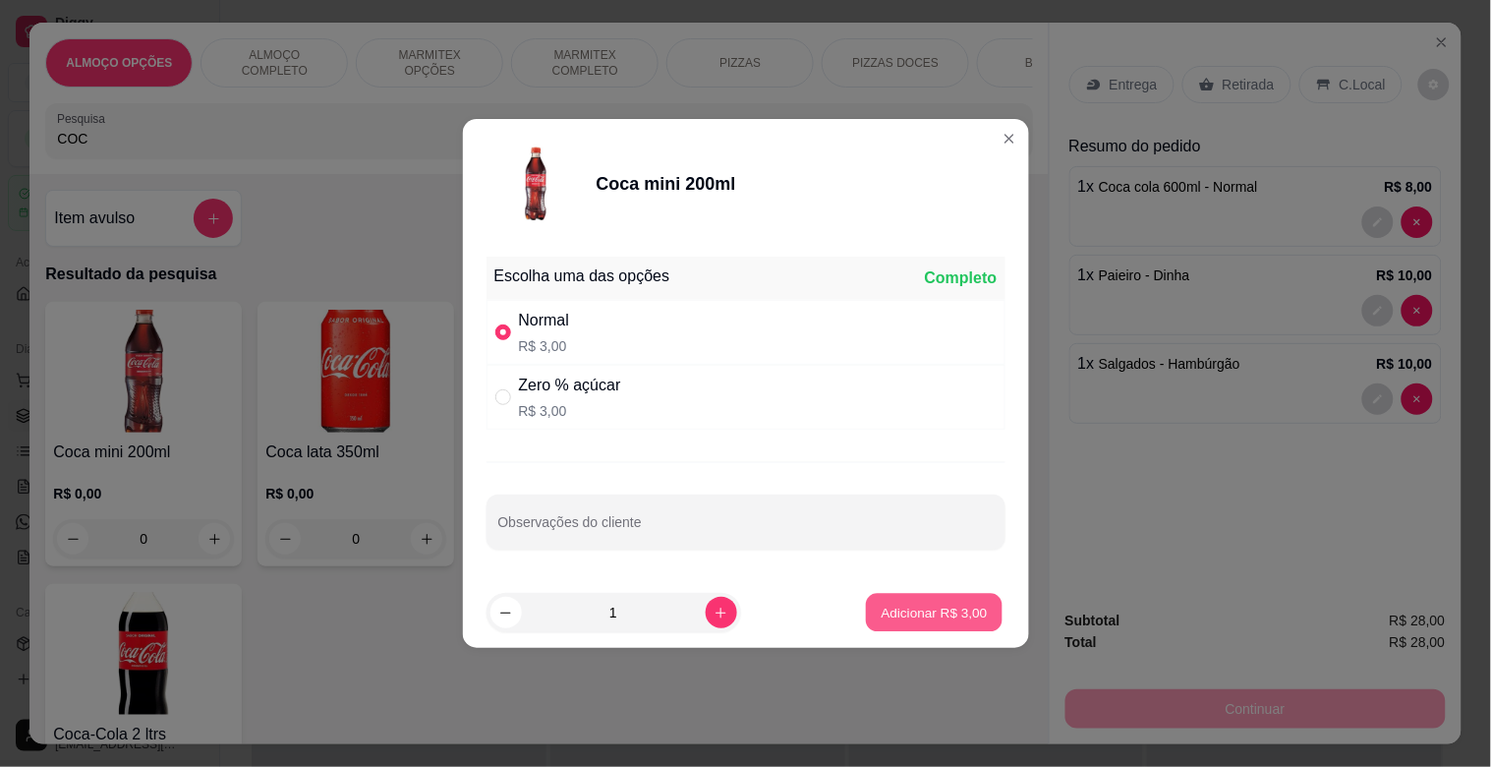
type input "1"
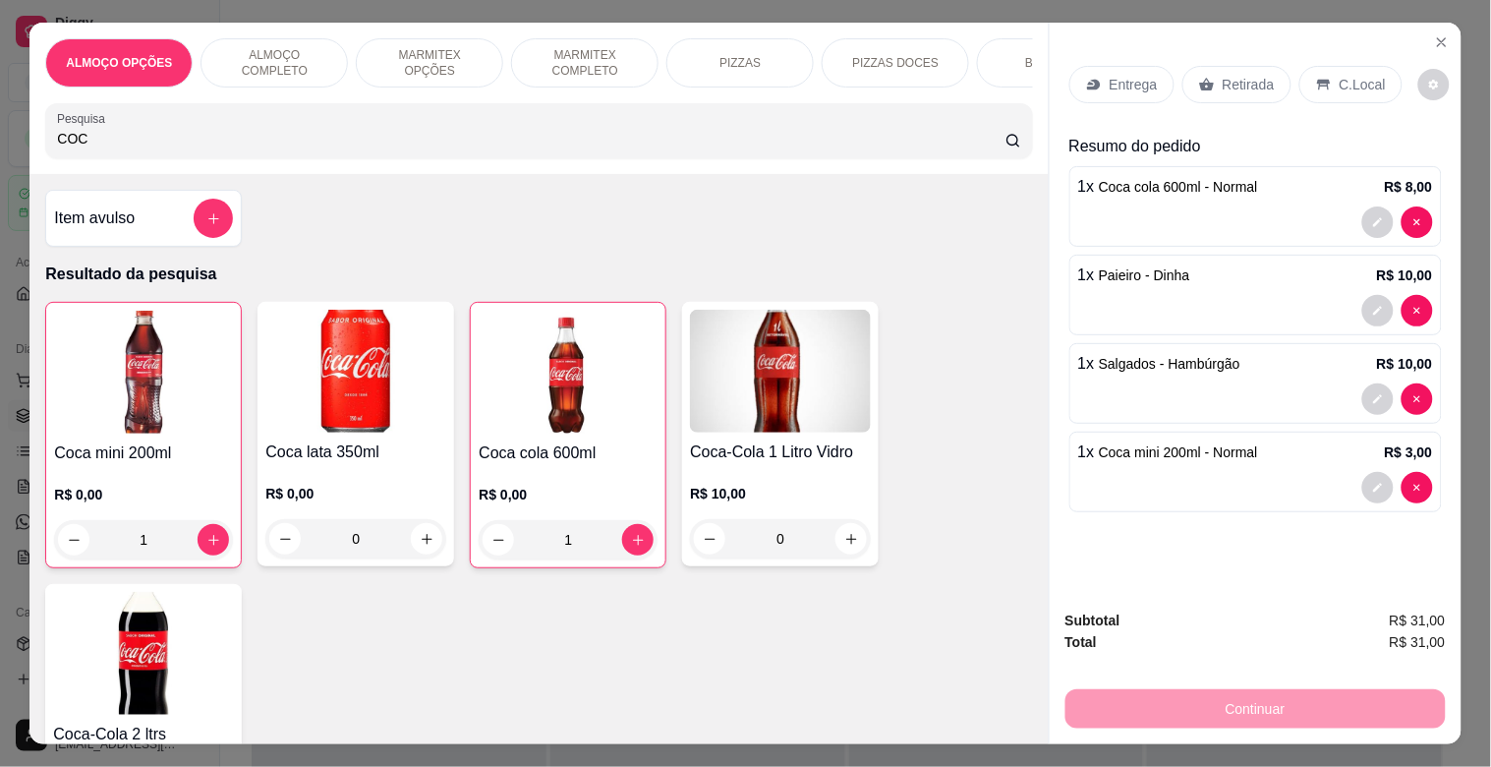
click at [1256, 75] on p "Retirada" at bounding box center [1249, 85] width 52 height 20
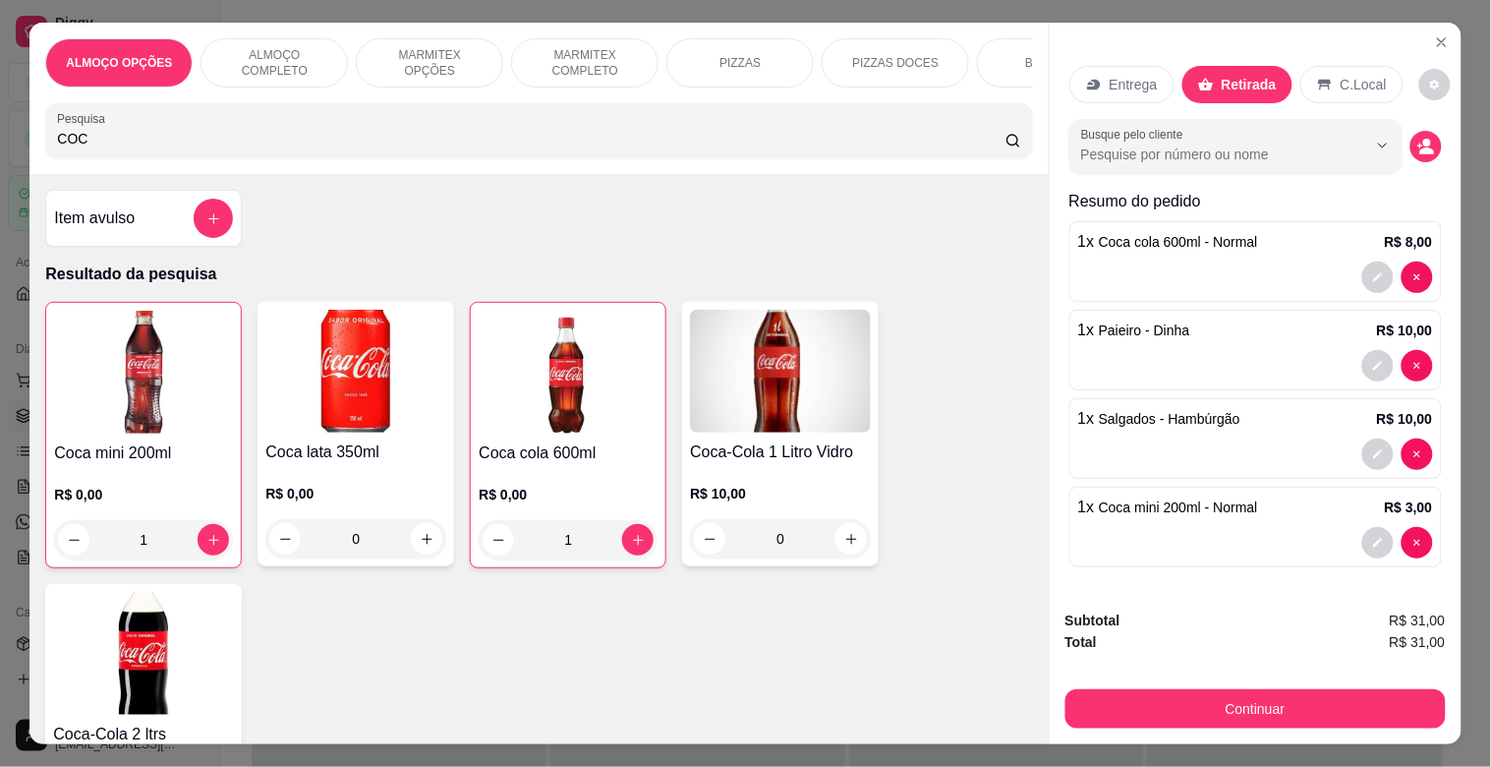
click at [1373, 92] on div "C.Local" at bounding box center [1352, 84] width 103 height 37
click at [1362, 75] on p "C.Local" at bounding box center [1364, 85] width 50 height 20
click at [1373, 133] on div "Busque pelo cliente" at bounding box center [1256, 146] width 373 height 55
click at [1419, 146] on div "Entrega Retirada C.Local Busque pelo cliente Resumo do pedido 1 x Coca cola 600…" at bounding box center [1256, 308] width 412 height 570
click at [1411, 147] on button "decrease-product-quantity" at bounding box center [1426, 146] width 31 height 31
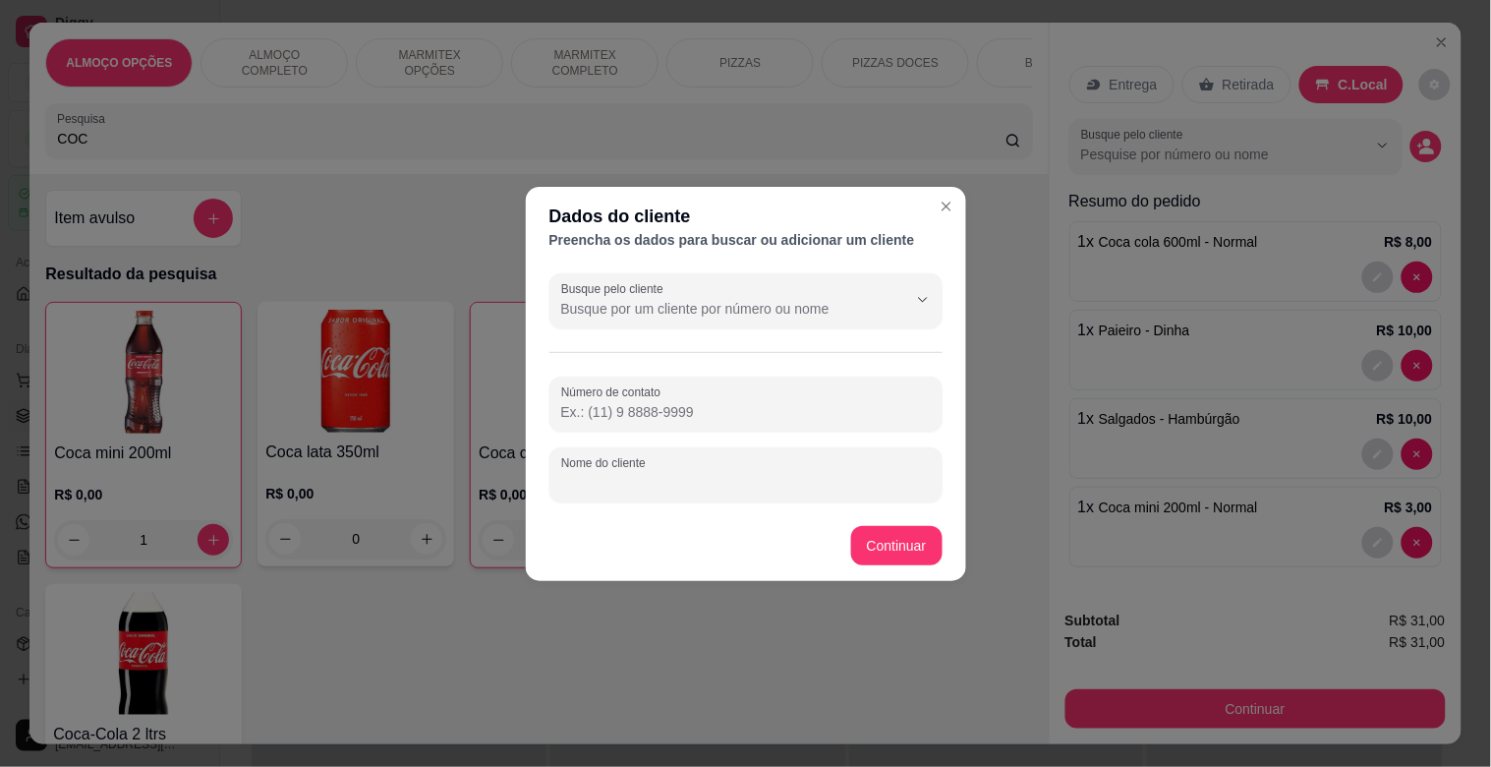
click at [673, 477] on input "Nome do cliente" at bounding box center [746, 483] width 370 height 20
type input "OTAVIO"
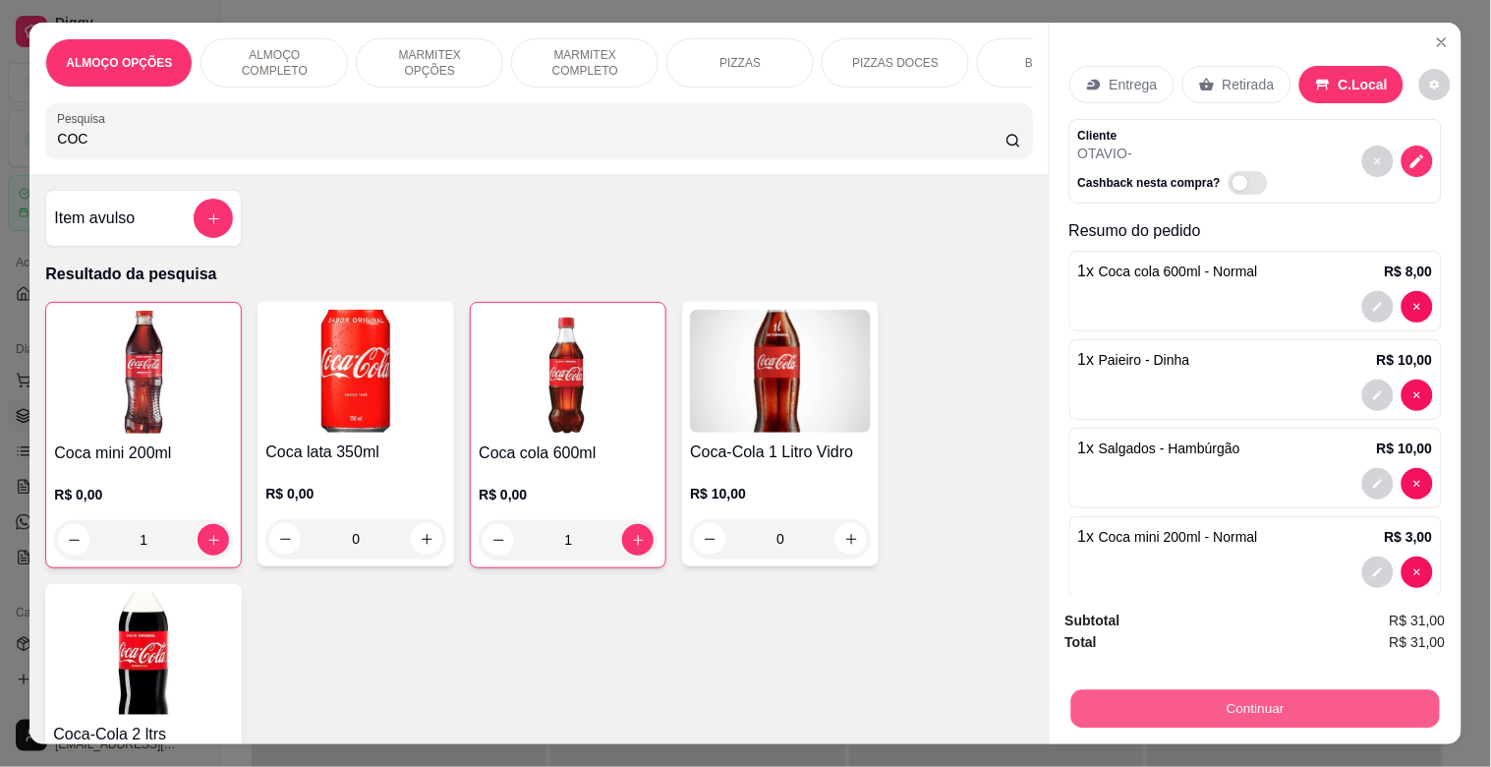
click at [1240, 700] on button "Continuar" at bounding box center [1255, 708] width 369 height 38
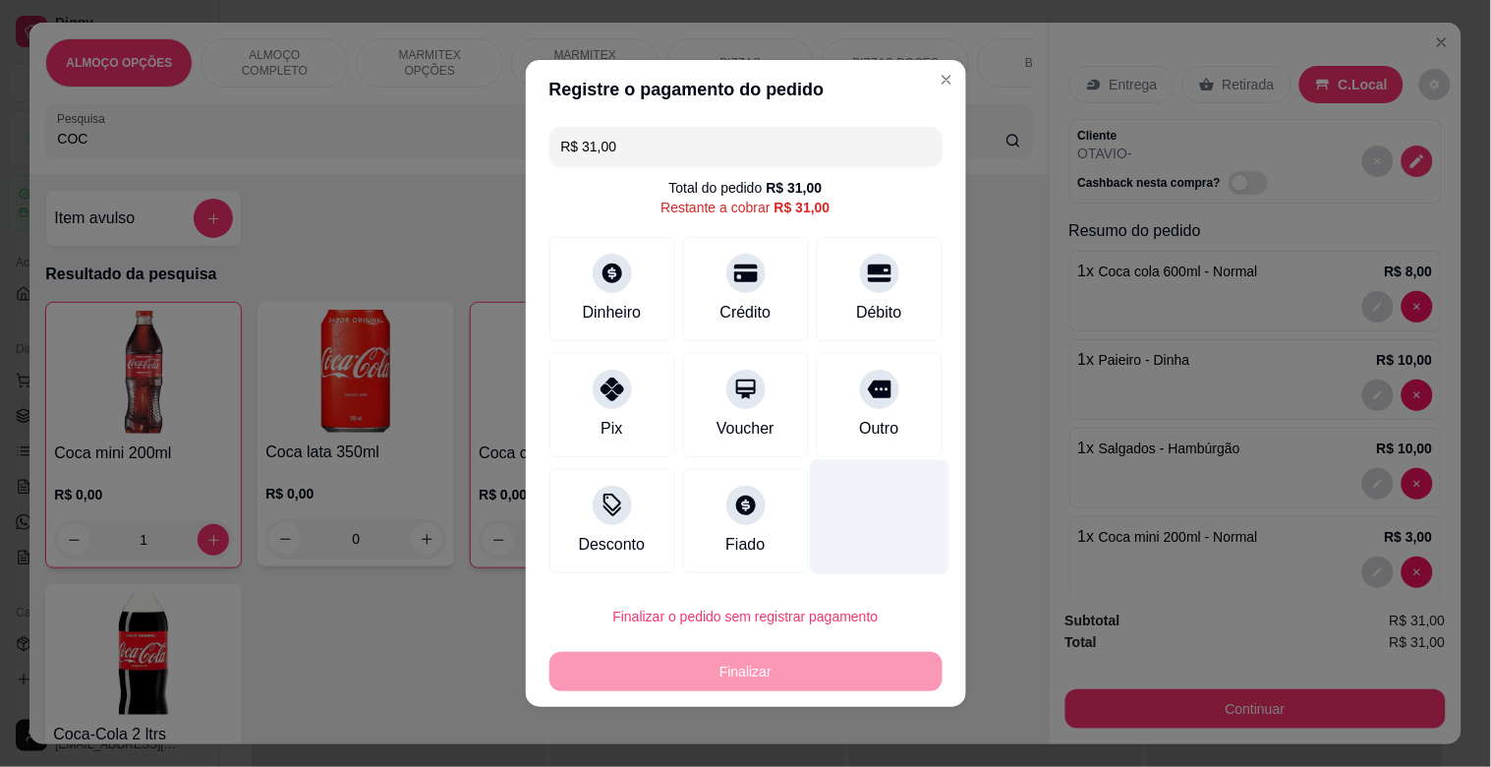
drag, startPoint x: 867, startPoint y: 421, endPoint x: 853, endPoint y: 467, distance: 48.2
click at [868, 421] on div "Outro" at bounding box center [878, 429] width 39 height 24
type input "R$ 0,00"
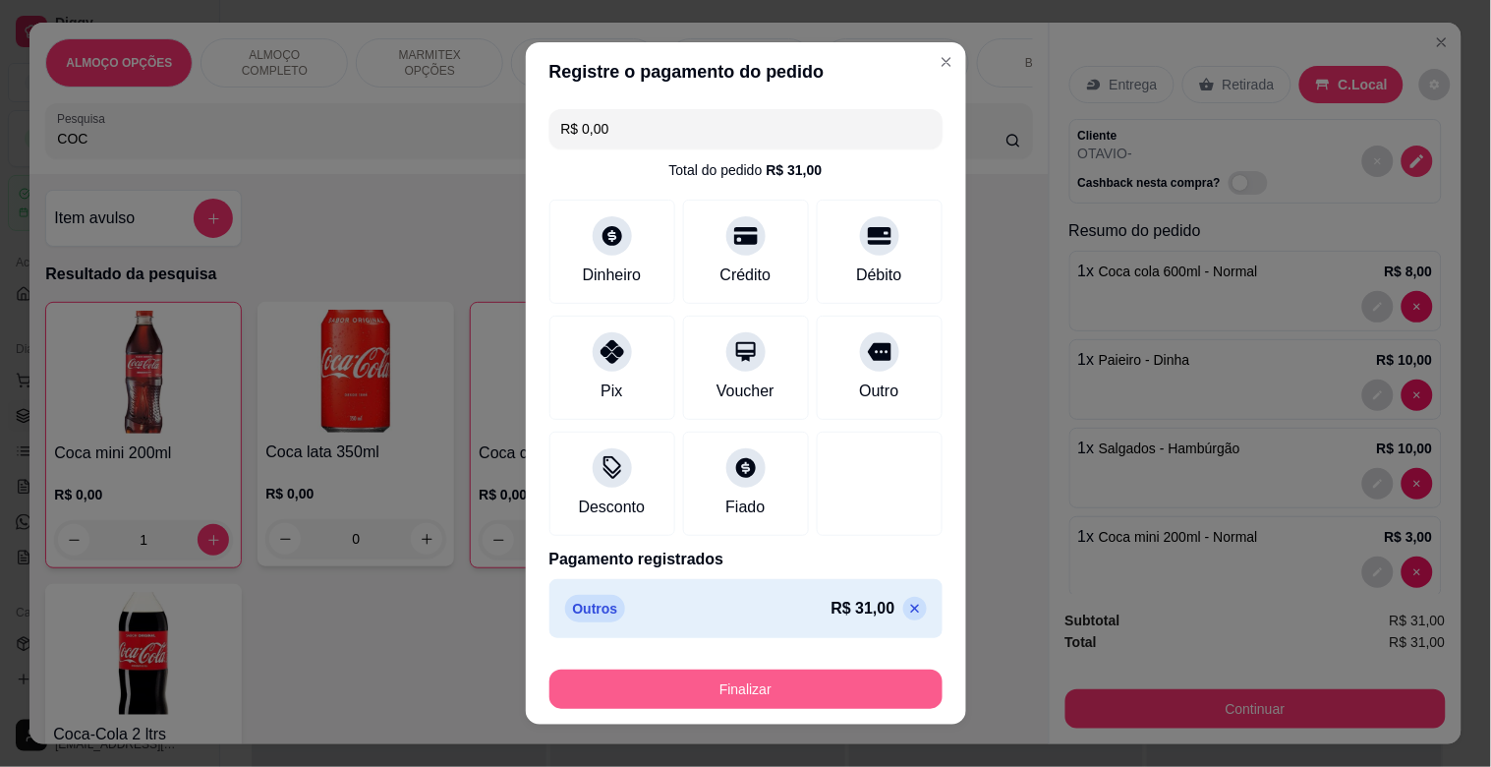
click at [812, 692] on button "Finalizar" at bounding box center [746, 689] width 393 height 39
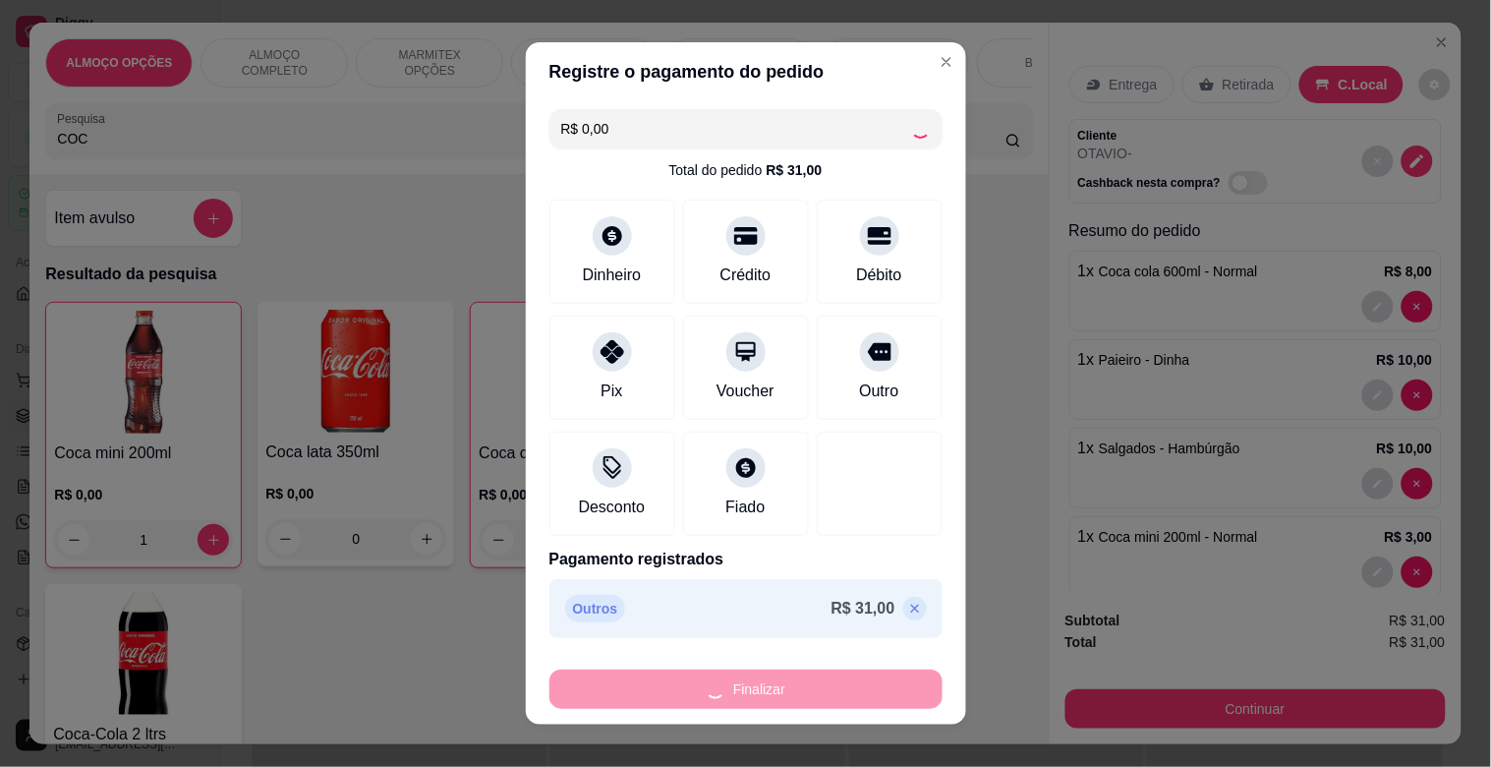
type input "0"
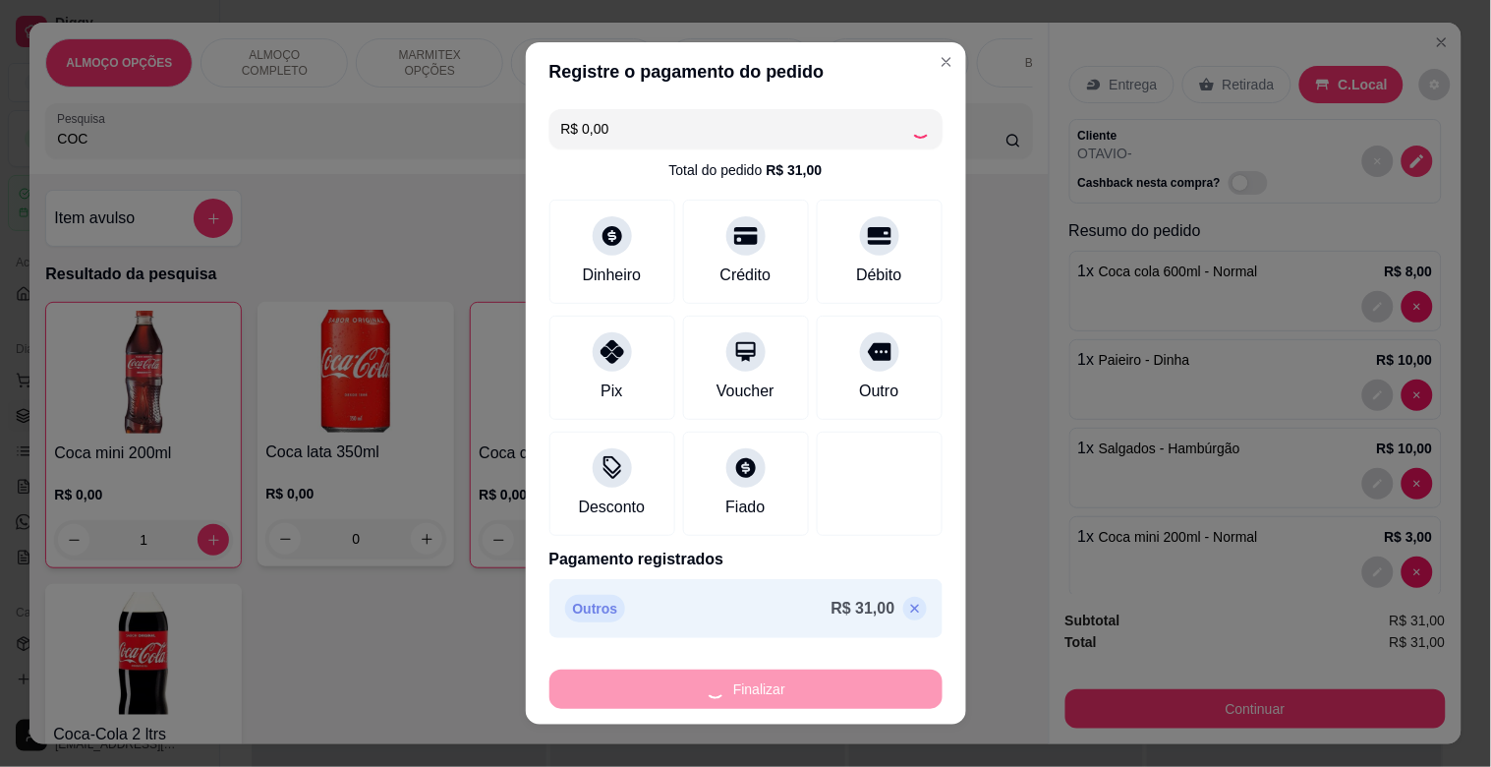
type input "0"
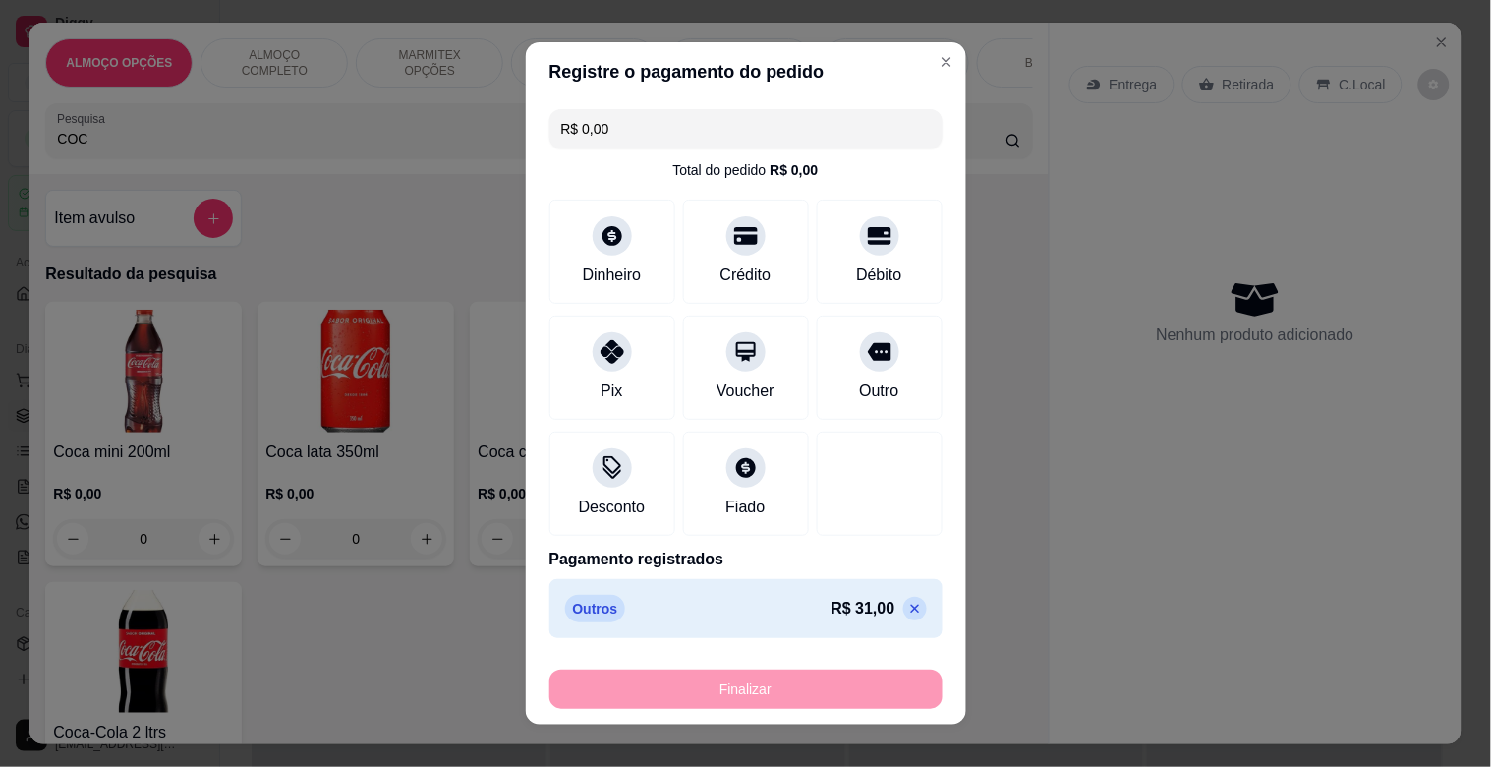
type input "-R$ 31,00"
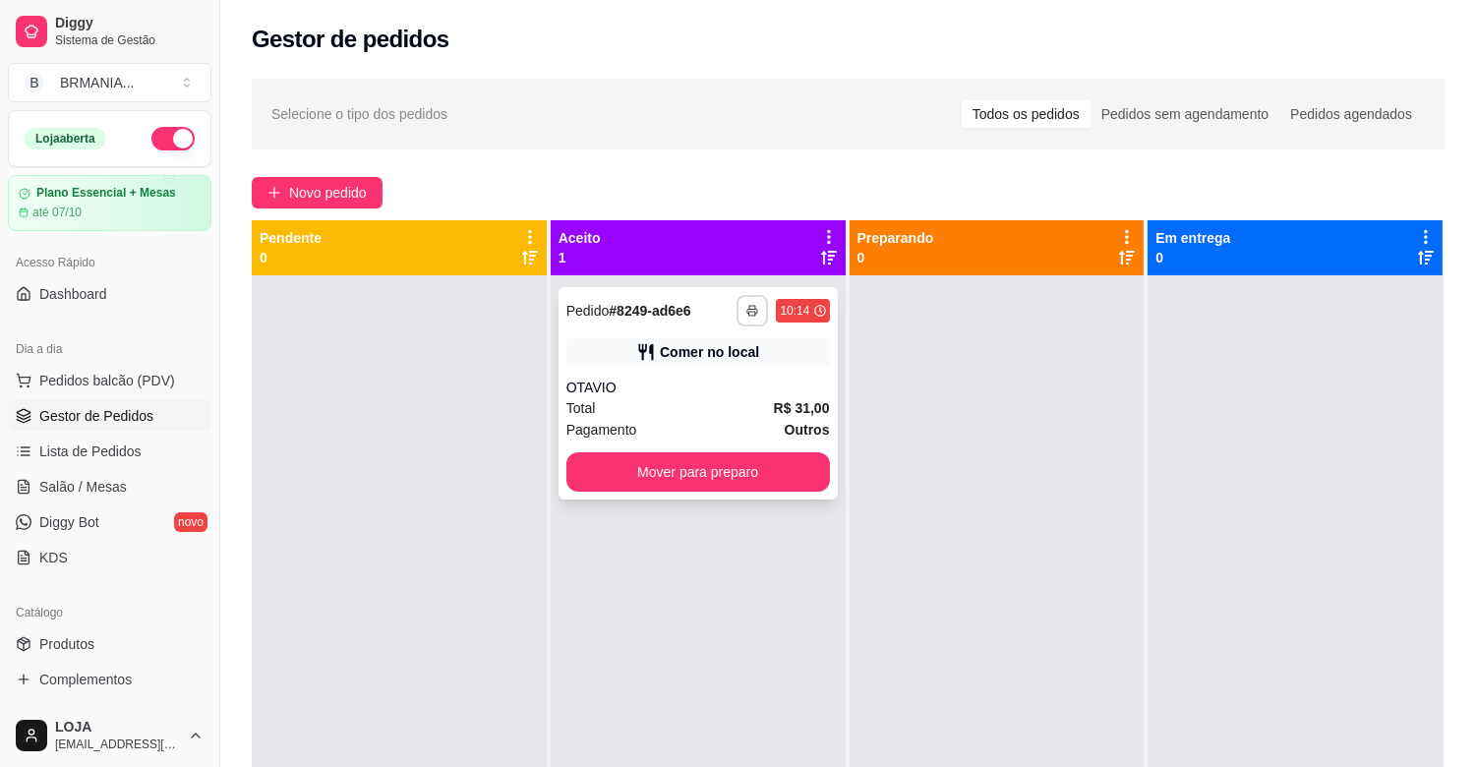
click at [742, 299] on button "button" at bounding box center [751, 310] width 31 height 31
click at [714, 375] on button "IMPRESSORA" at bounding box center [694, 379] width 143 height 31
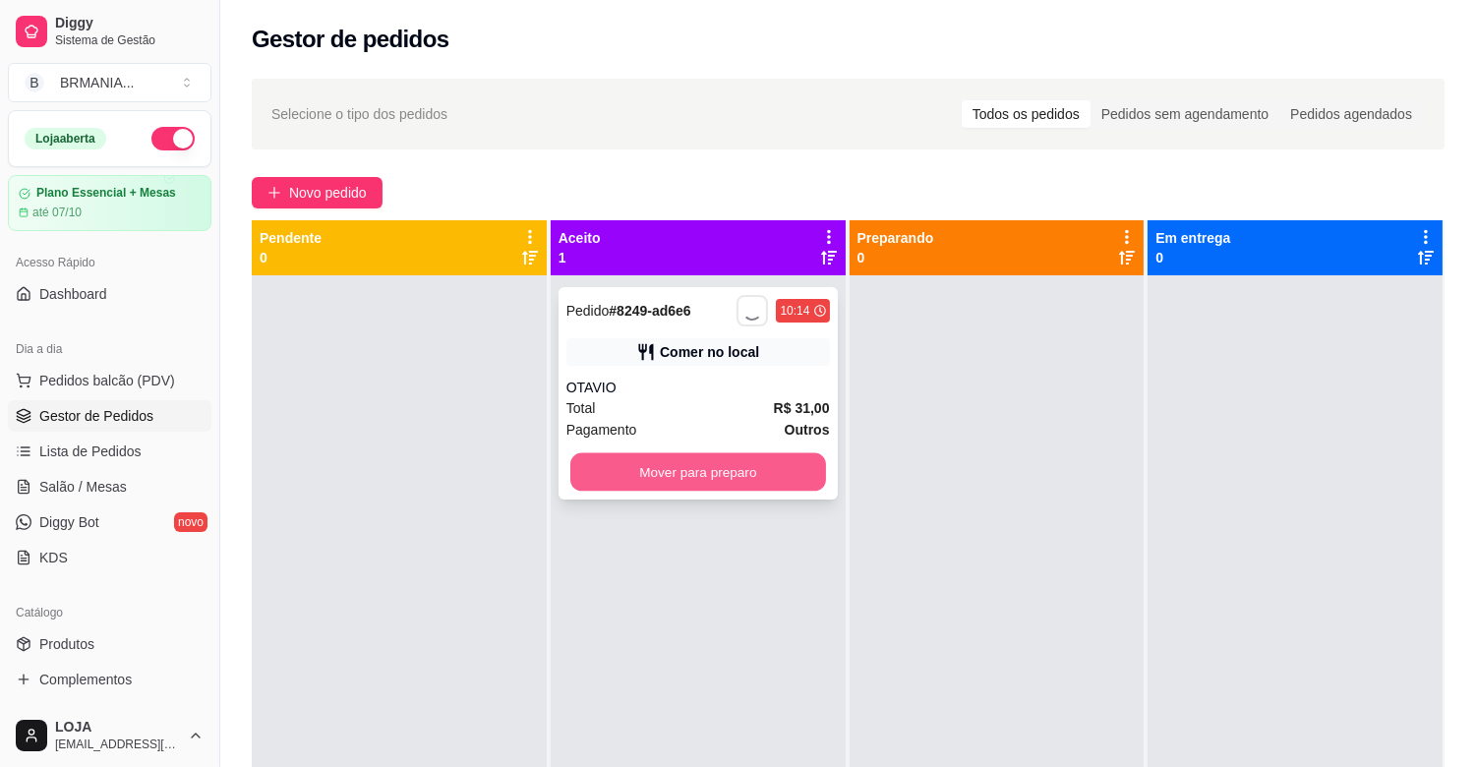
click at [718, 482] on button "Mover para preparo" at bounding box center [698, 472] width 256 height 38
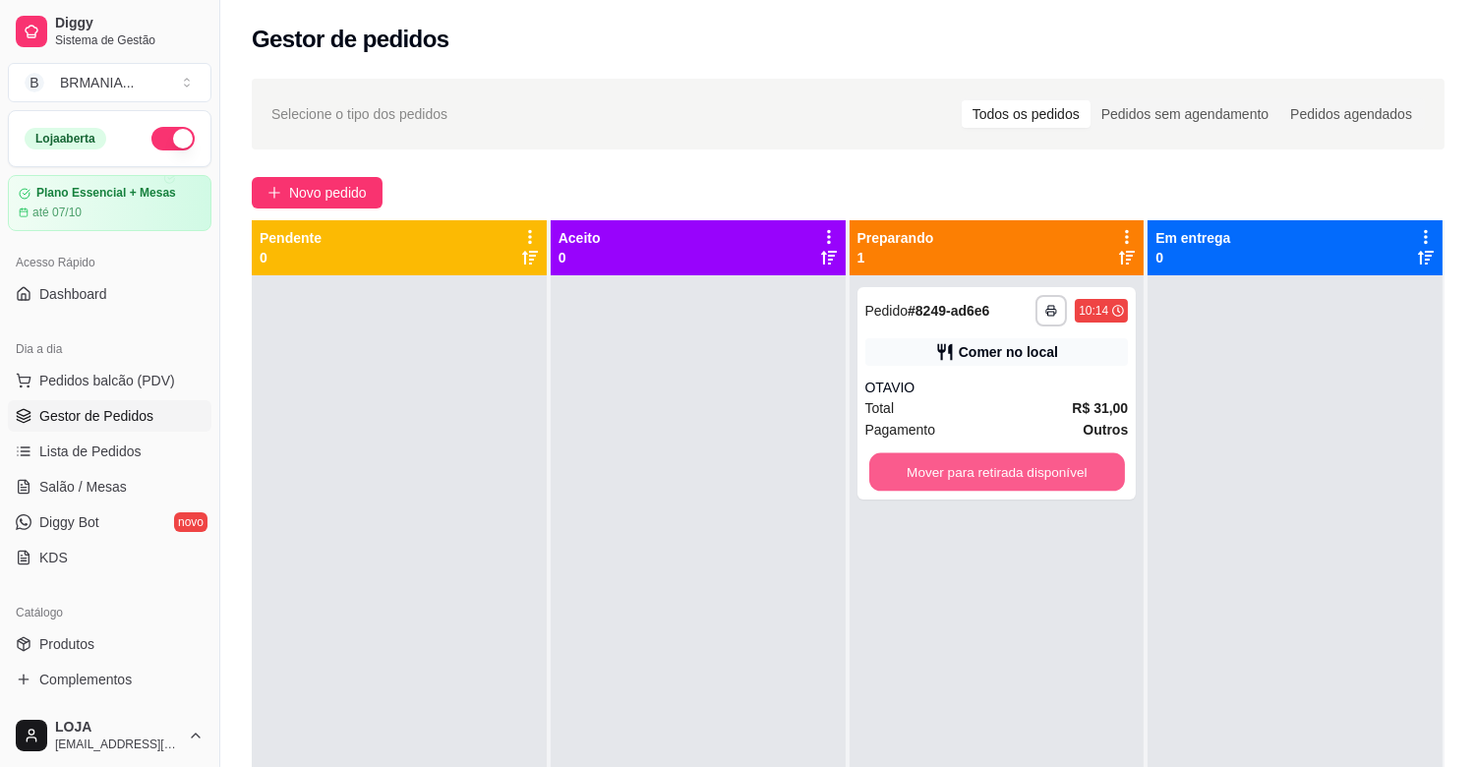
click at [998, 474] on button "Mover para retirada disponível" at bounding box center [997, 472] width 256 height 38
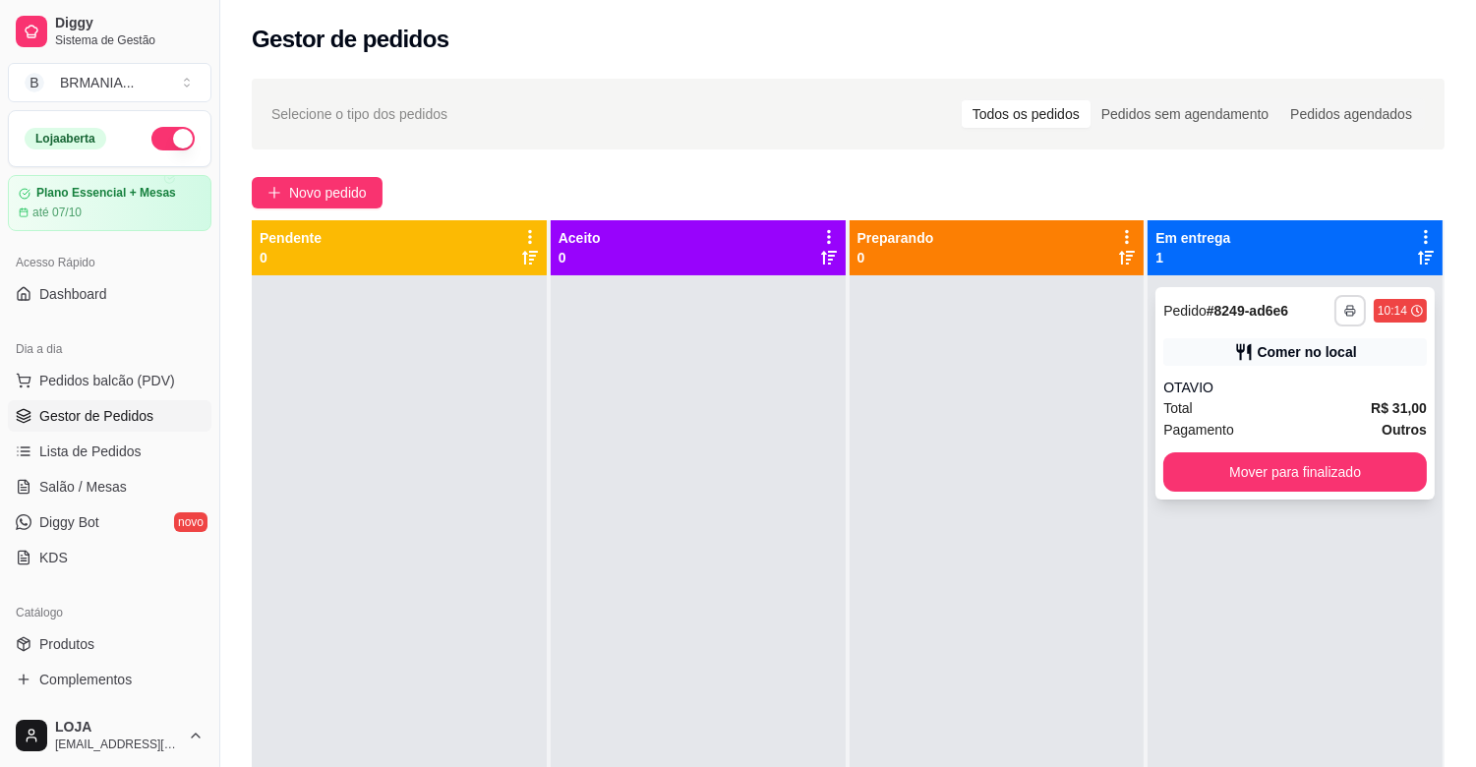
click at [1334, 317] on button "button" at bounding box center [1349, 310] width 31 height 31
click at [1289, 380] on button "IMPRESSORA" at bounding box center [1283, 379] width 138 height 30
click at [1303, 474] on button "Mover para finalizado" at bounding box center [1295, 472] width 256 height 38
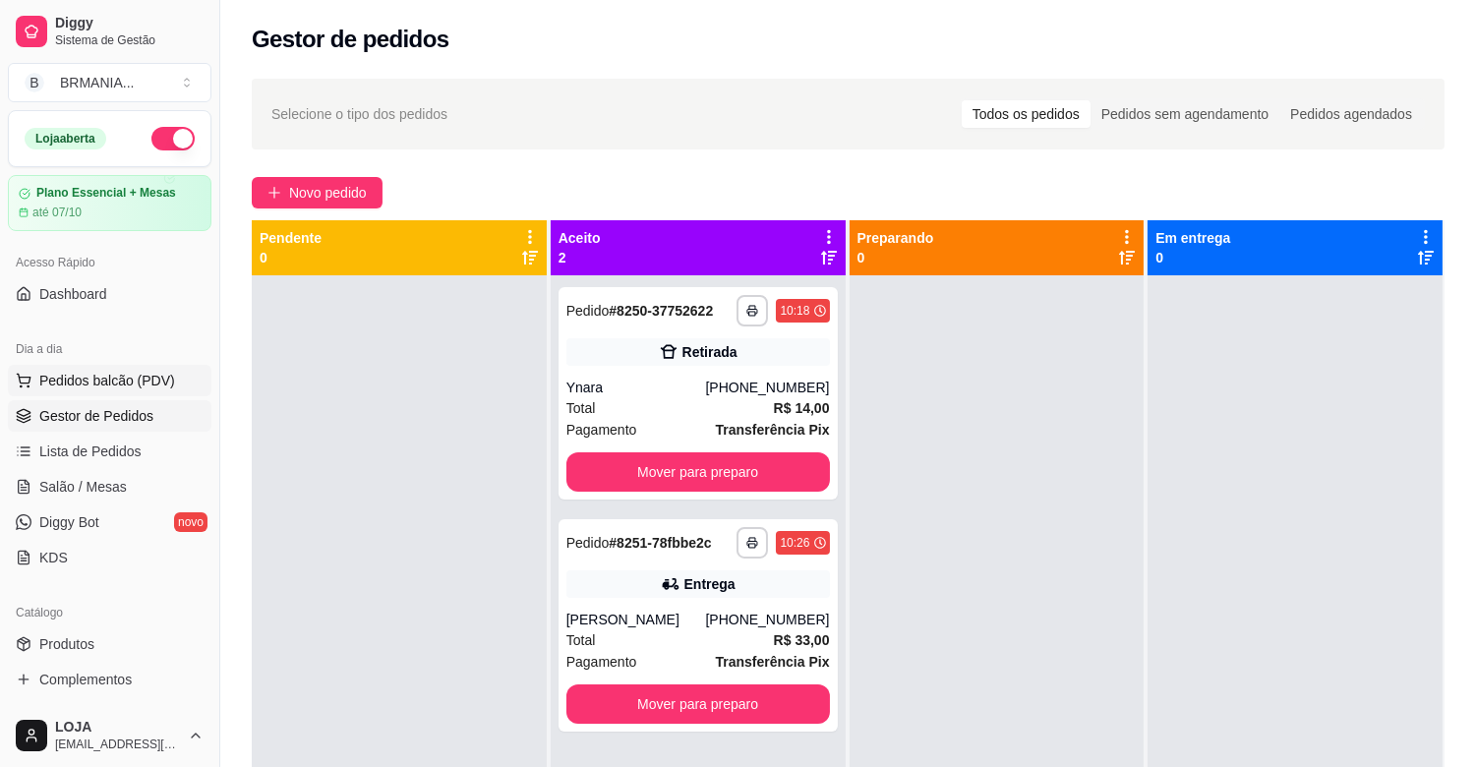
click at [119, 379] on span "Pedidos balcão (PDV)" at bounding box center [107, 381] width 136 height 20
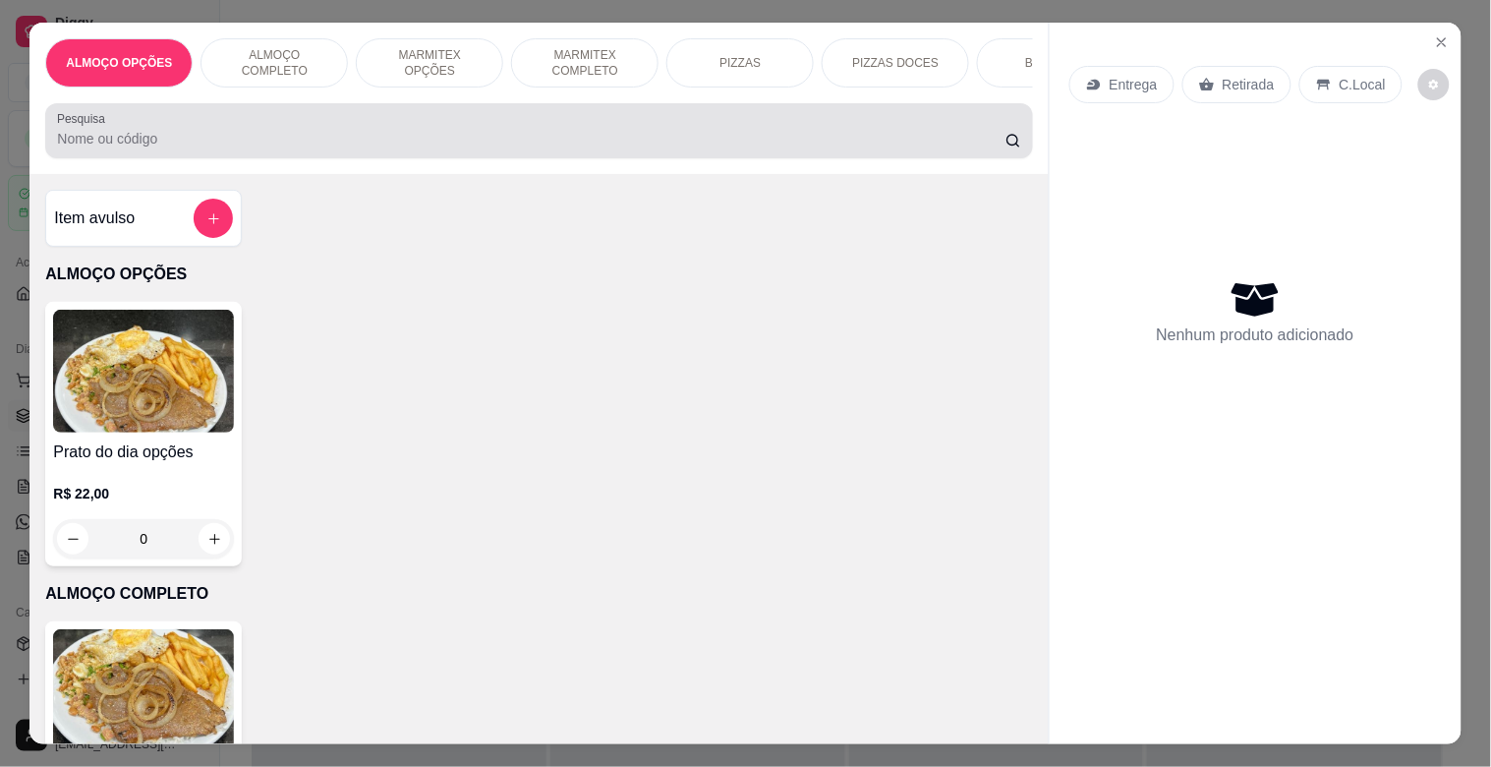
click at [260, 114] on div "Pesquisa" at bounding box center [538, 130] width 987 height 55
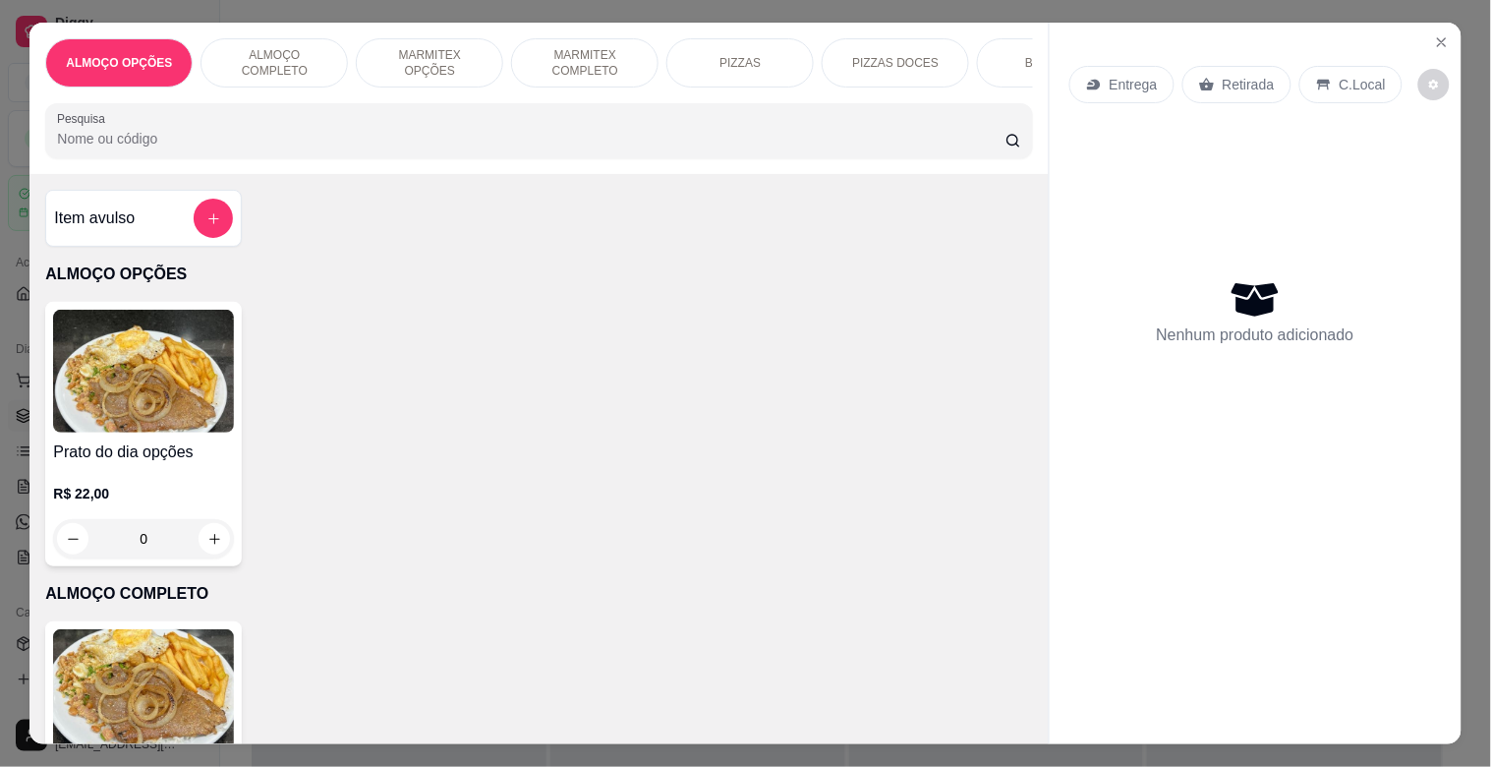
click at [275, 142] on input "Pesquisa" at bounding box center [531, 139] width 949 height 20
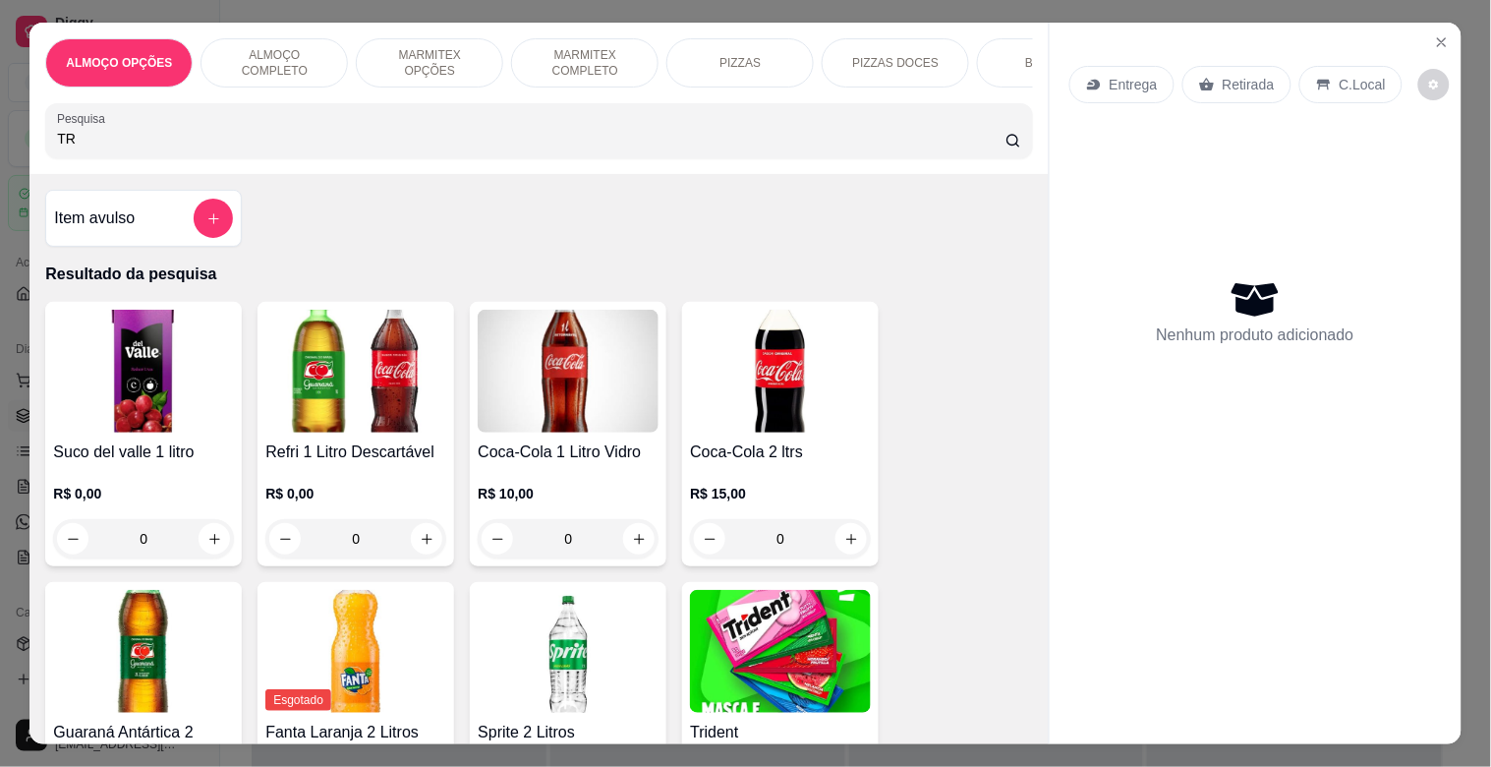
type input "TR"
click at [744, 625] on img at bounding box center [780, 651] width 181 height 123
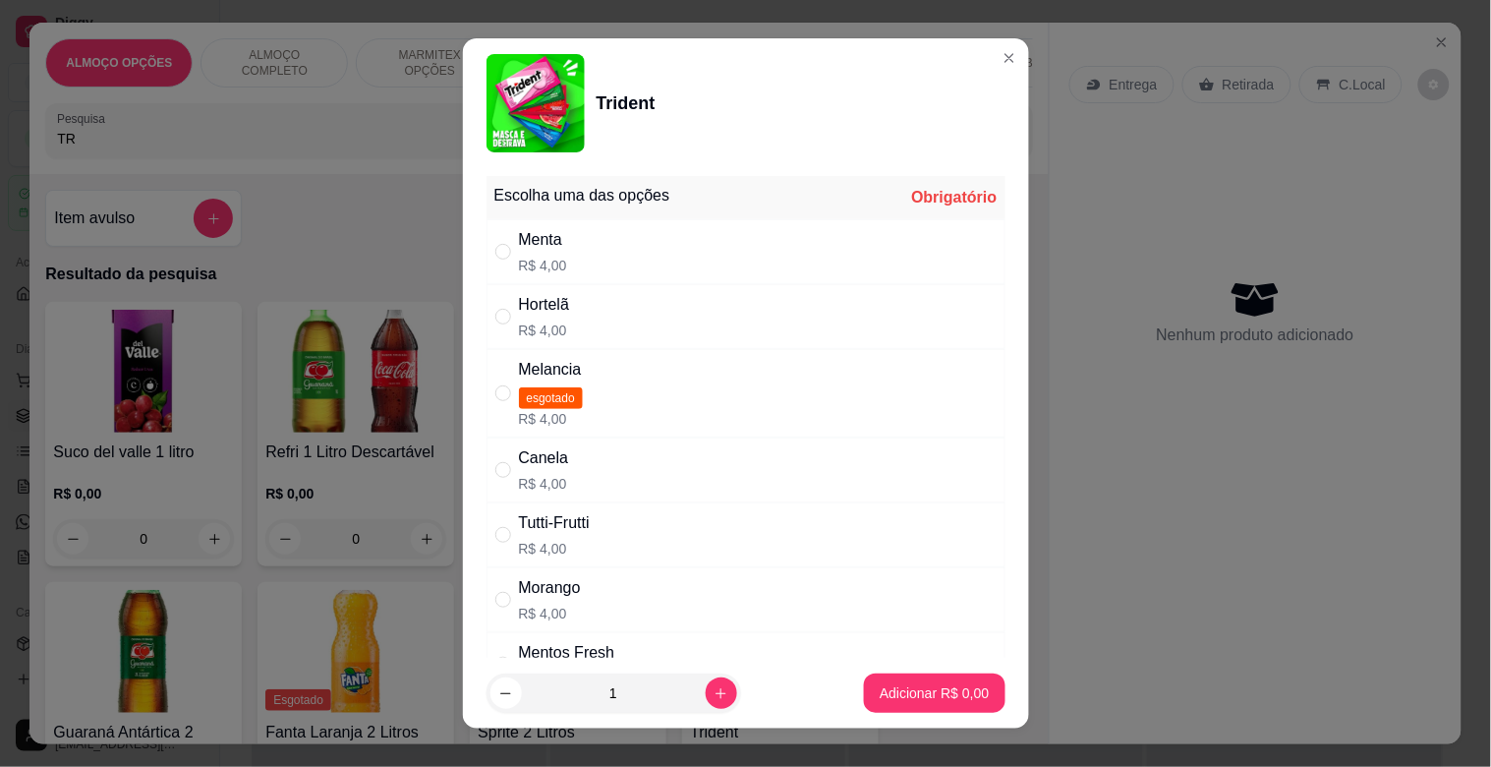
click at [606, 325] on div "Hortelã R$ 4,00" at bounding box center [746, 316] width 519 height 65
radio input "true"
click at [896, 709] on button "Adicionar R$ 4,00" at bounding box center [934, 692] width 141 height 39
type input "1"
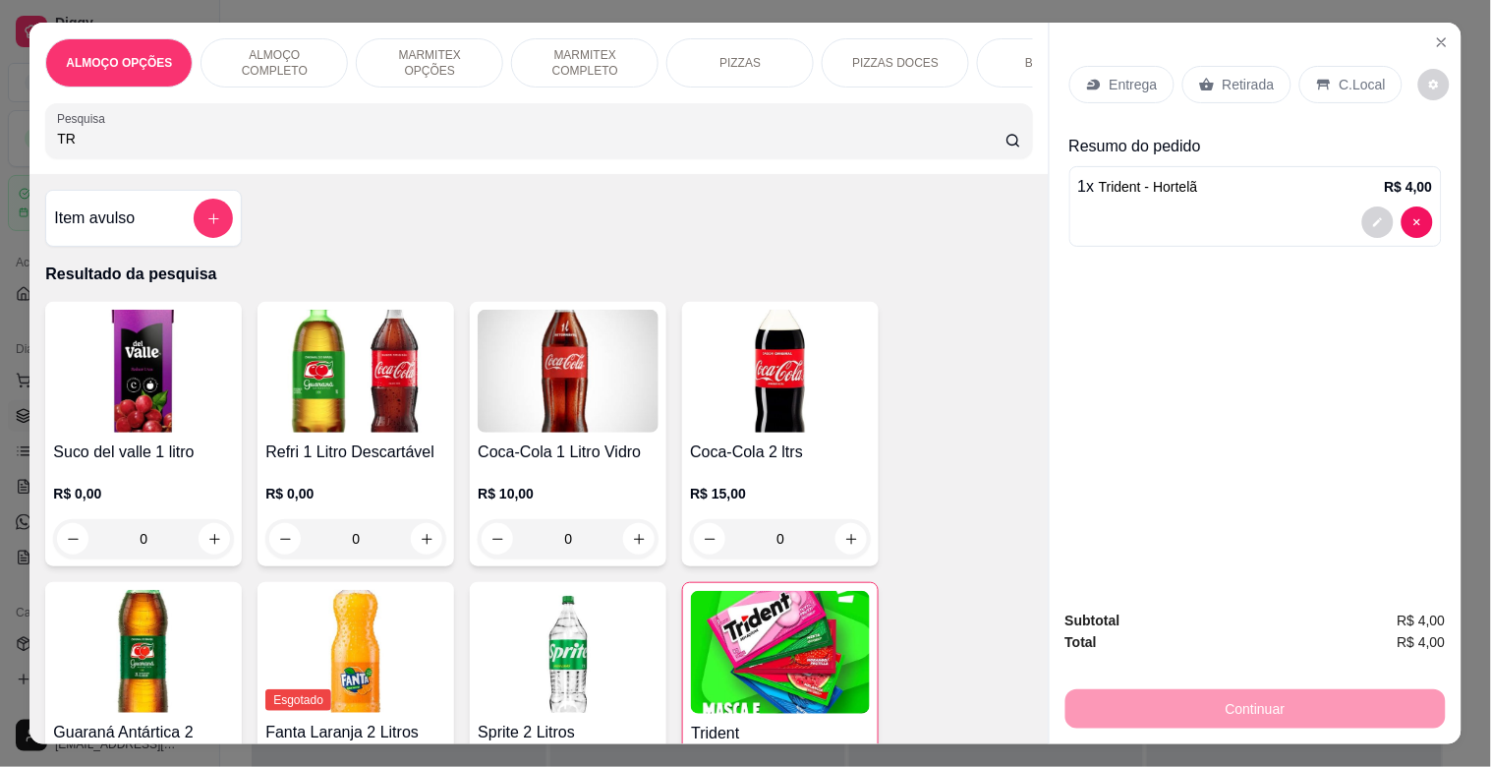
drag, startPoint x: 144, startPoint y: 126, endPoint x: 120, endPoint y: 139, distance: 26.8
click at [120, 139] on div "TR" at bounding box center [539, 130] width 964 height 39
type input "T"
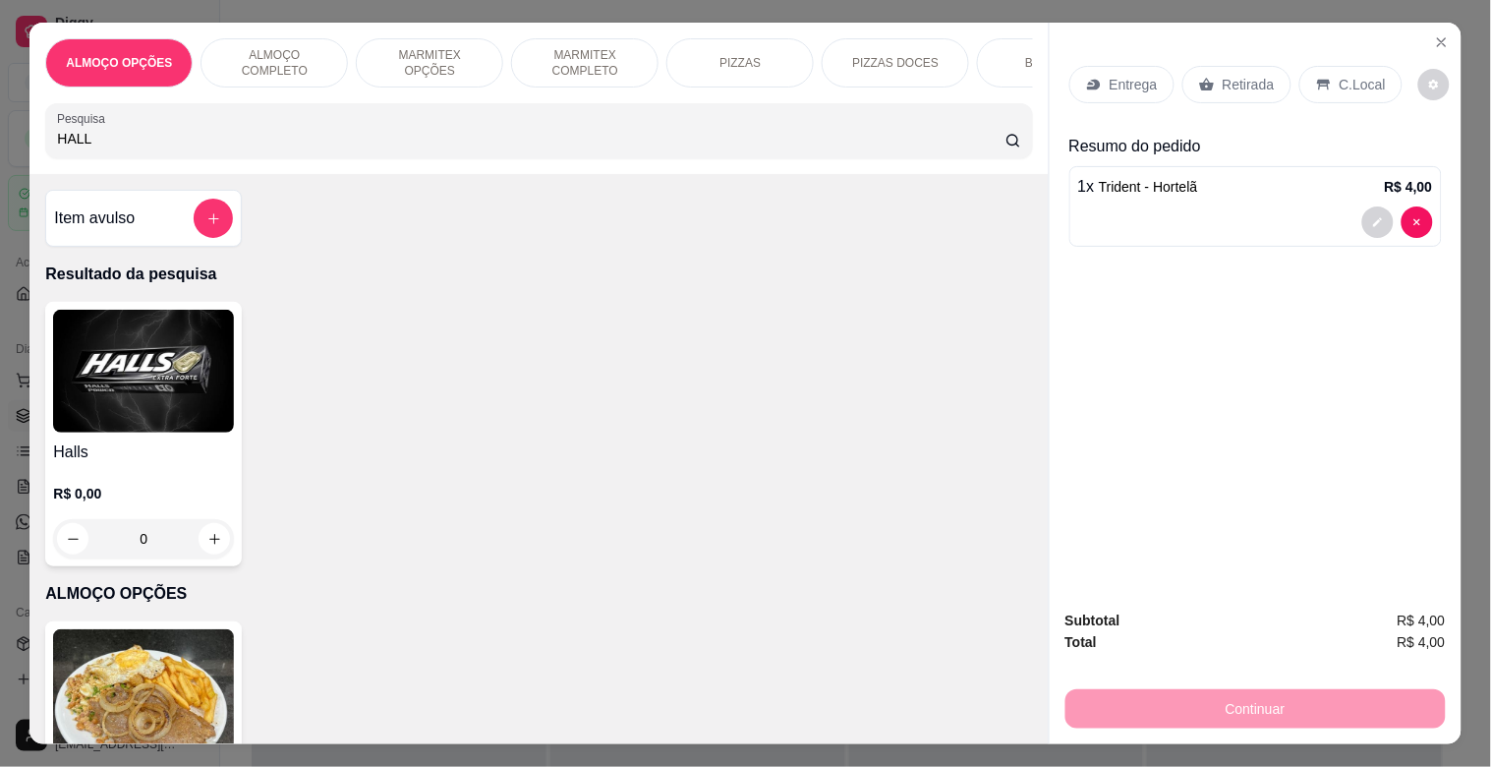
type input "HALL"
click at [119, 391] on img at bounding box center [143, 371] width 181 height 123
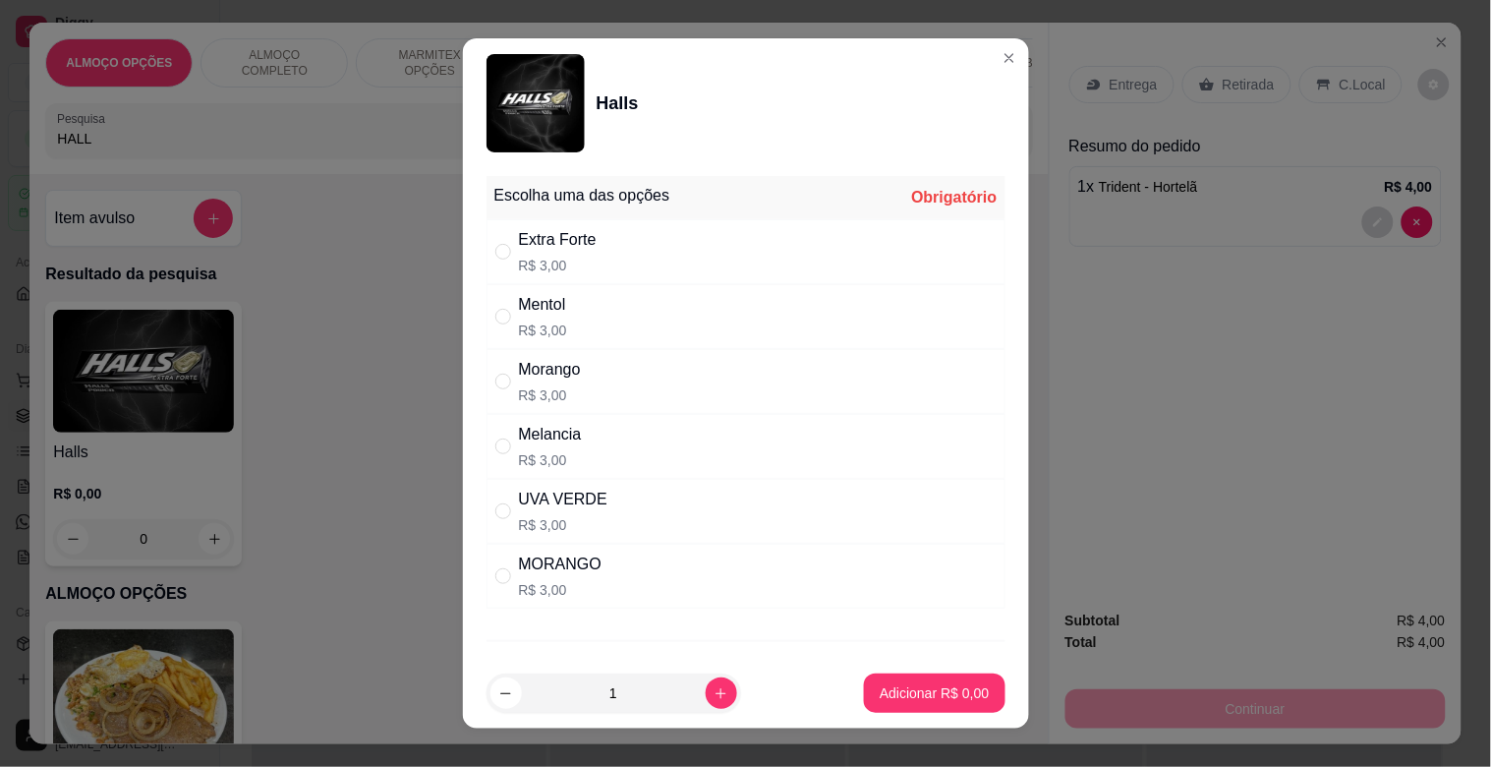
click at [662, 497] on div "UVA VERDE R$ 3,00" at bounding box center [746, 511] width 519 height 65
radio input "true"
click at [936, 690] on p "Adicionar R$ 3,00" at bounding box center [934, 693] width 109 height 20
type input "1"
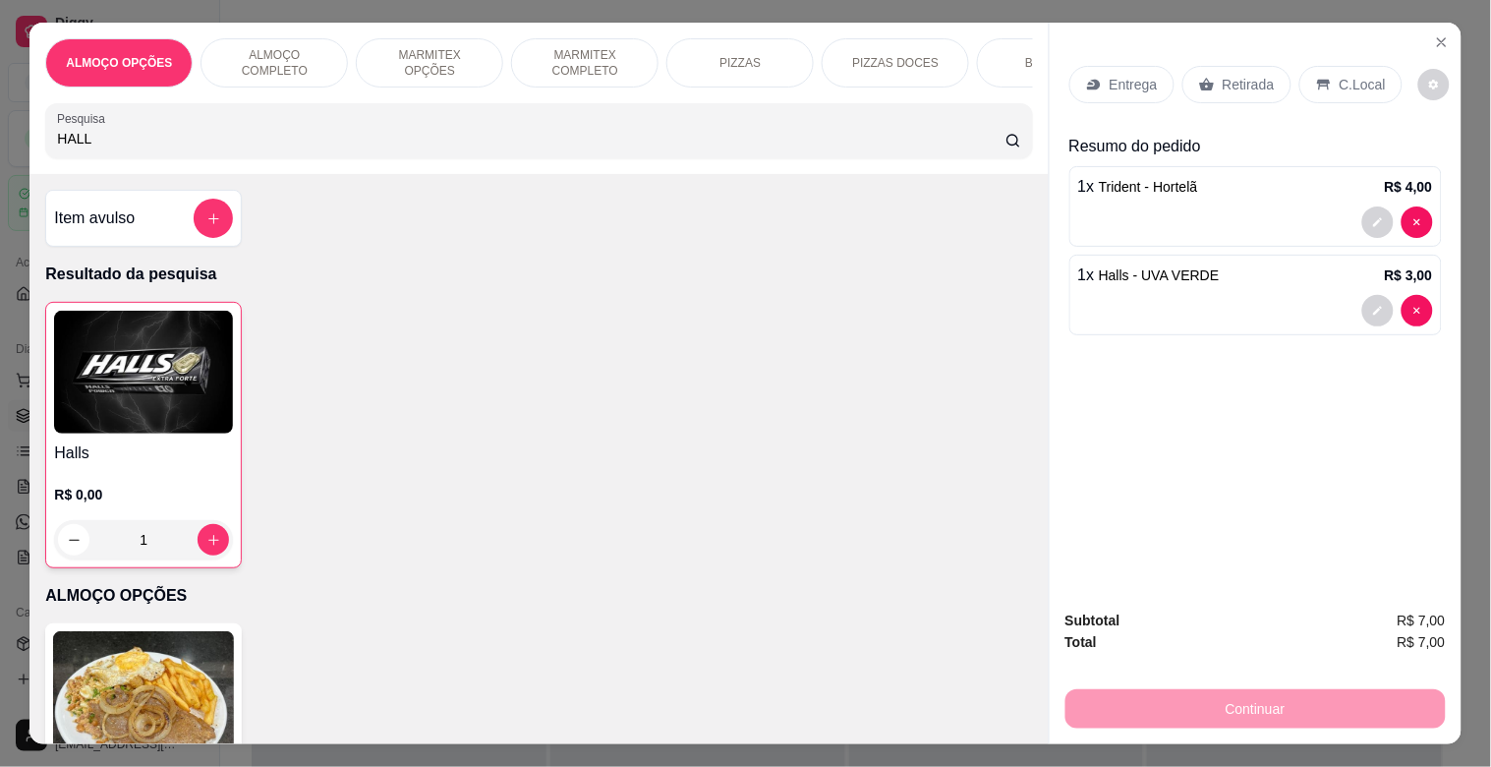
click at [1227, 87] on div "Retirada" at bounding box center [1237, 84] width 109 height 37
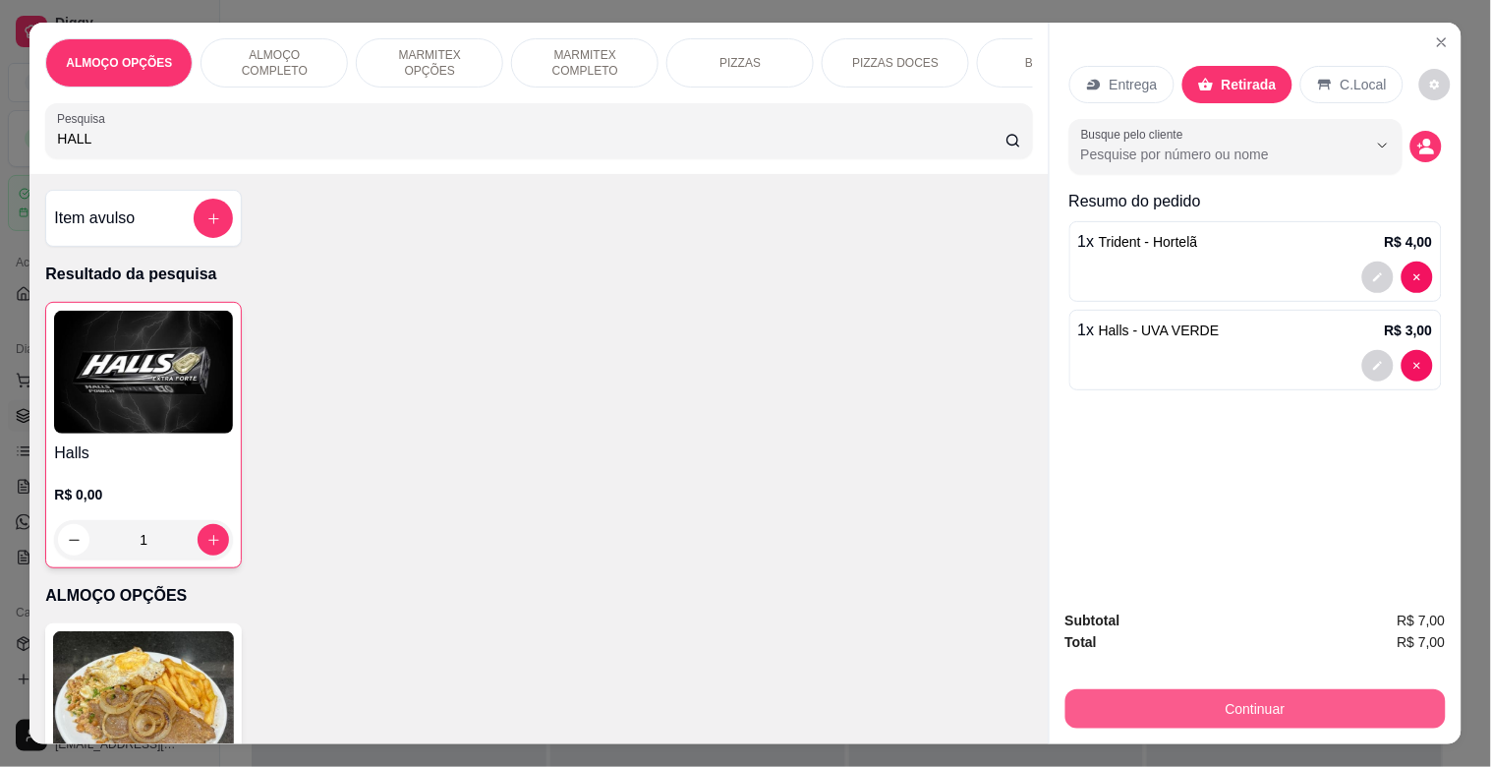
click at [1260, 698] on button "Continuar" at bounding box center [1256, 708] width 380 height 39
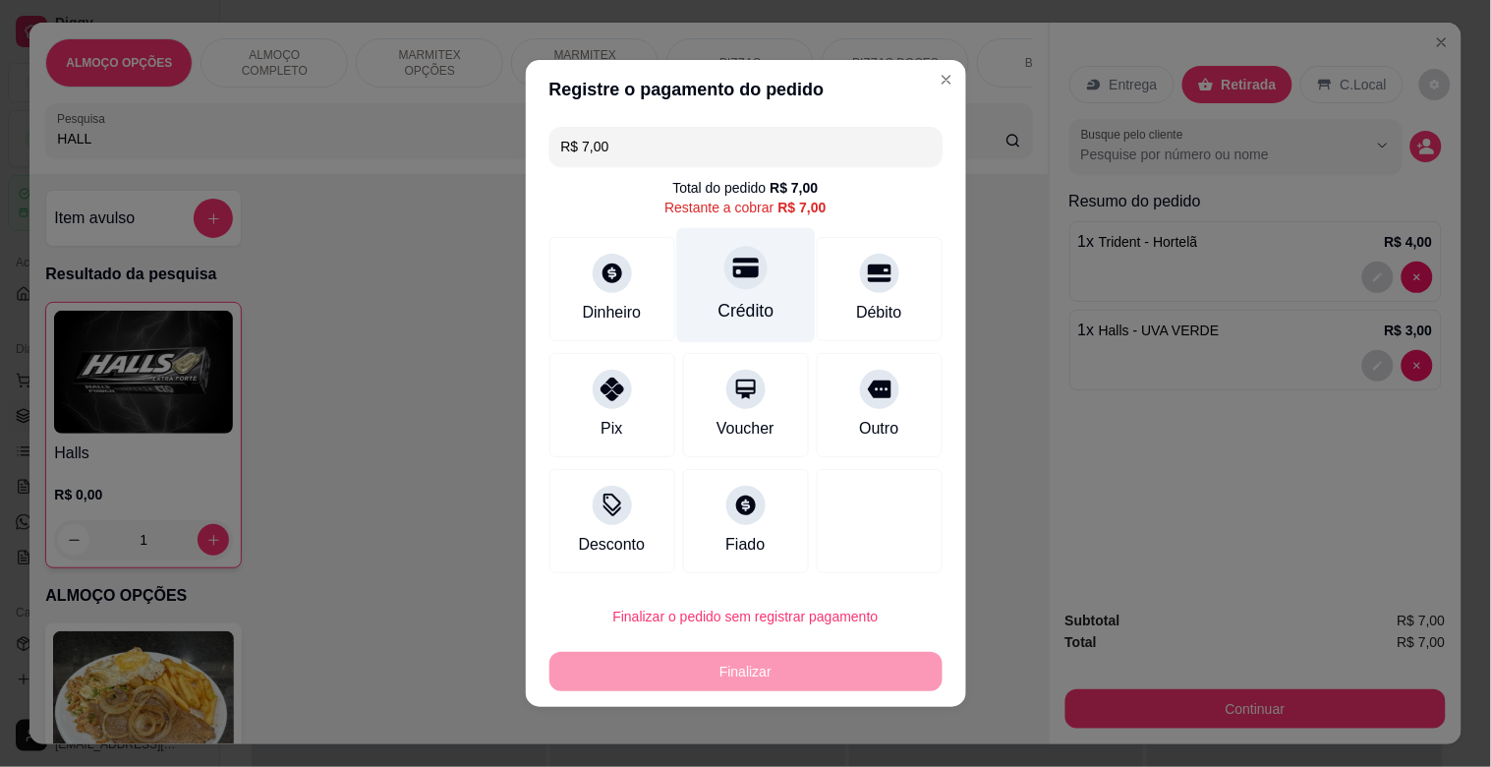
click at [726, 309] on div "Crédito" at bounding box center [746, 311] width 56 height 26
type input "R$ 0,00"
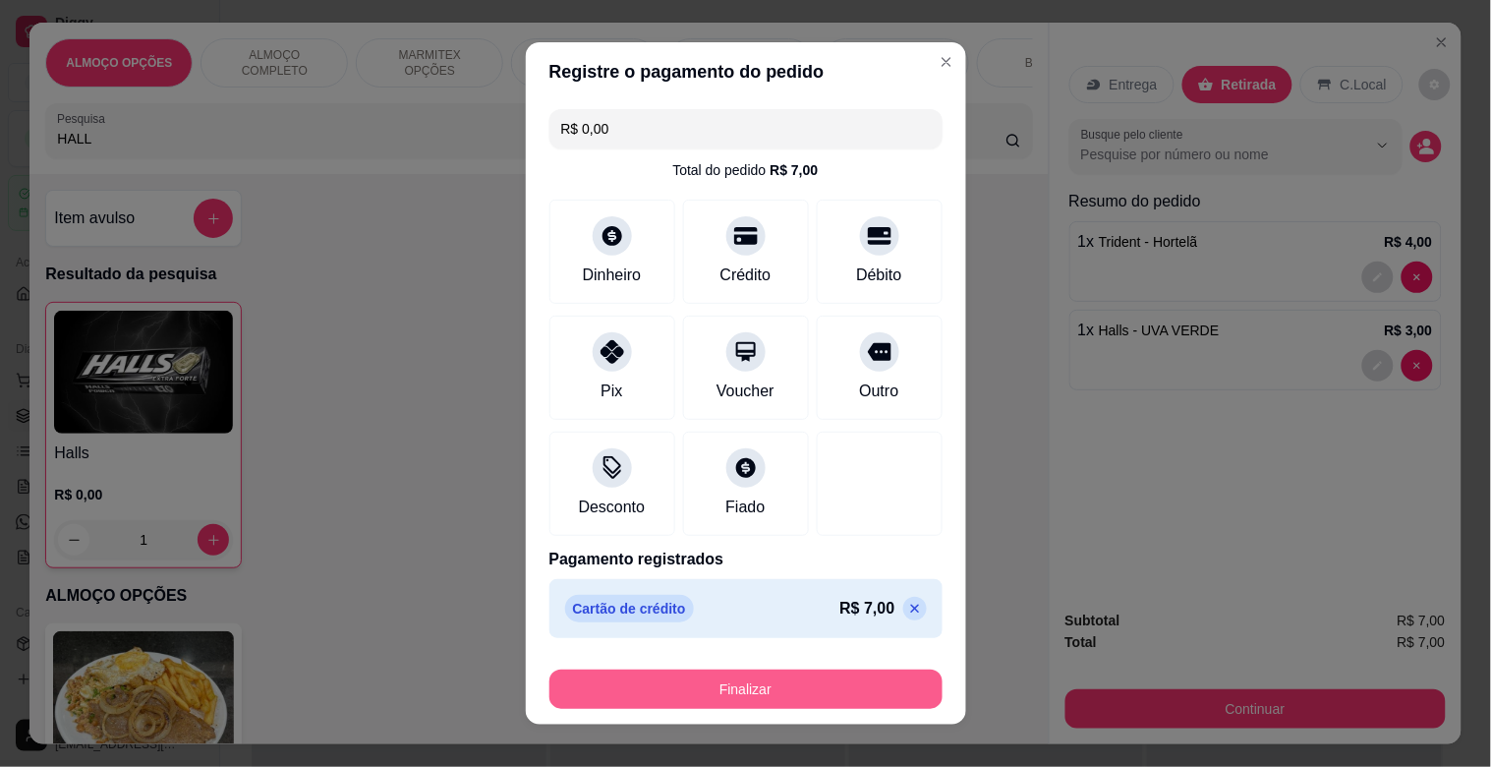
click at [748, 685] on button "Finalizar" at bounding box center [746, 689] width 393 height 39
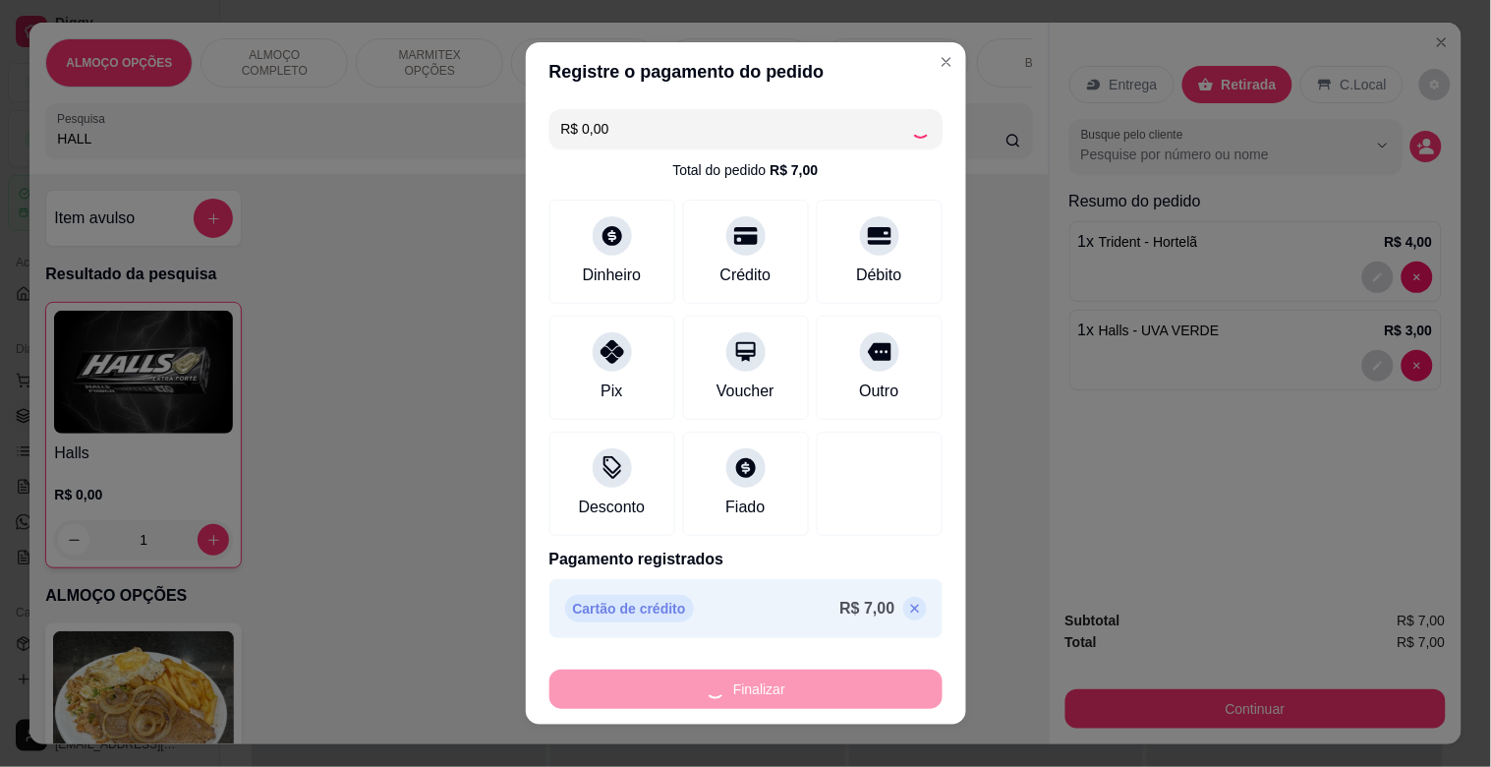
type input "0"
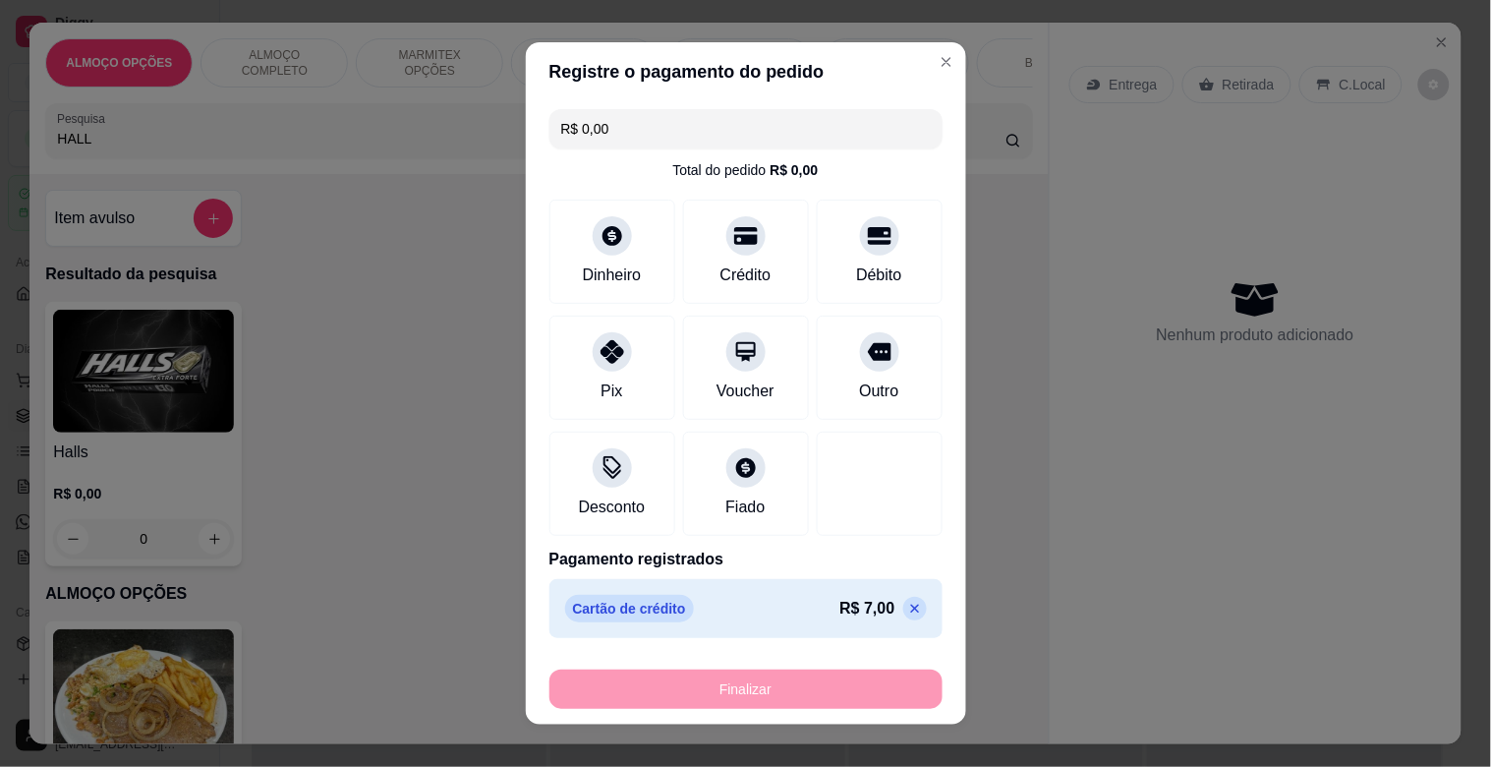
type input "-R$ 7,00"
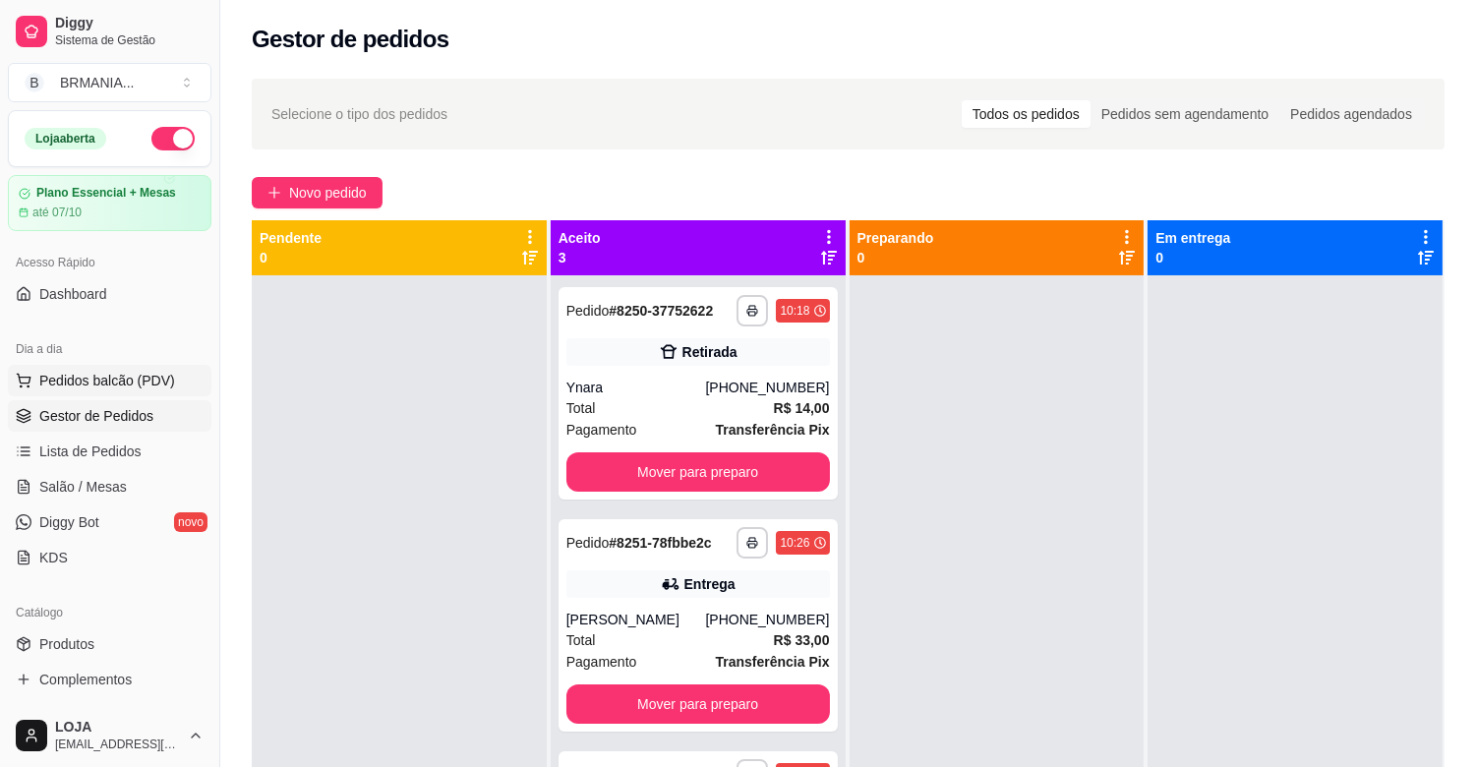
click at [60, 386] on span "Pedidos balcão (PDV)" at bounding box center [107, 381] width 136 height 20
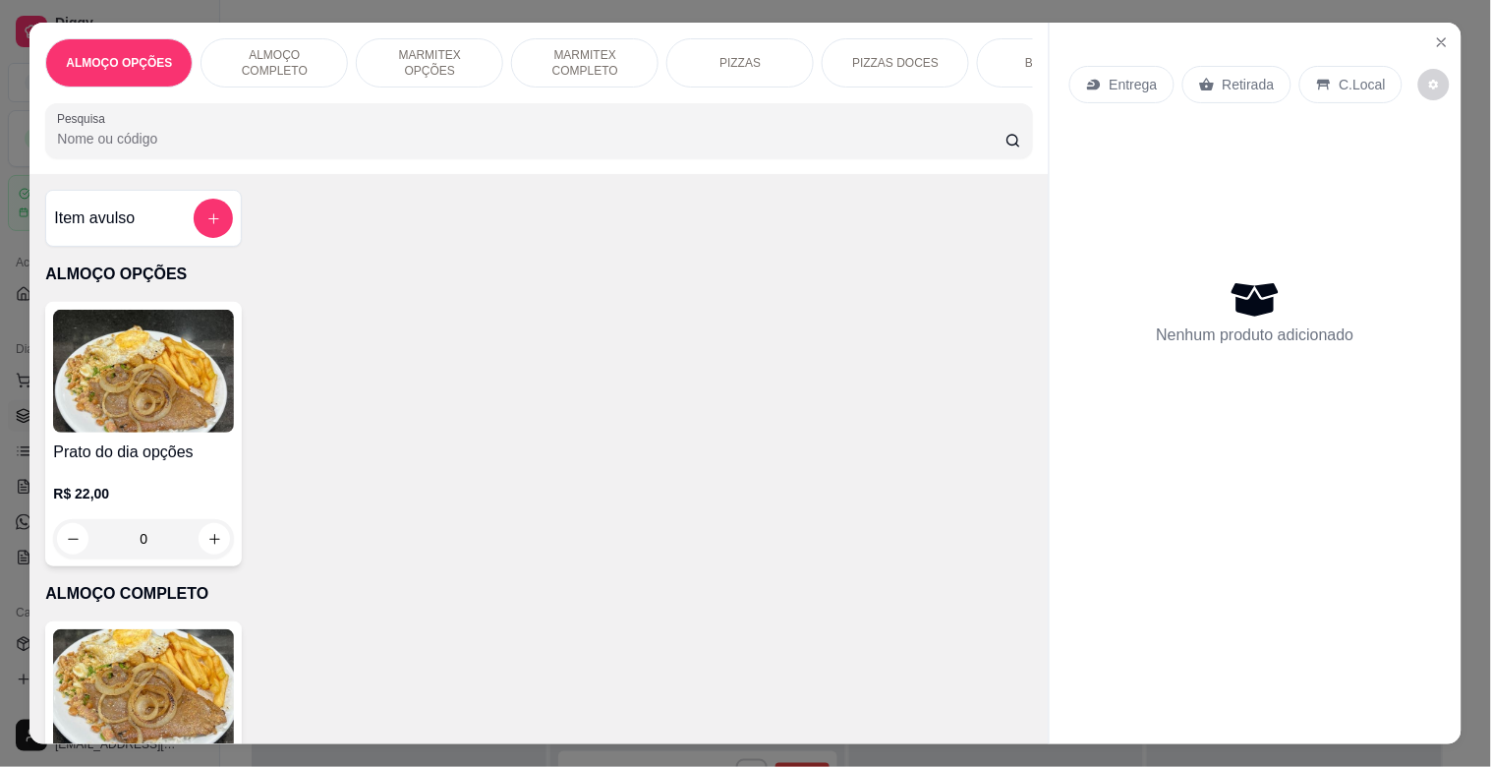
click at [594, 54] on p "MARMITEX COMPLETO" at bounding box center [585, 62] width 114 height 31
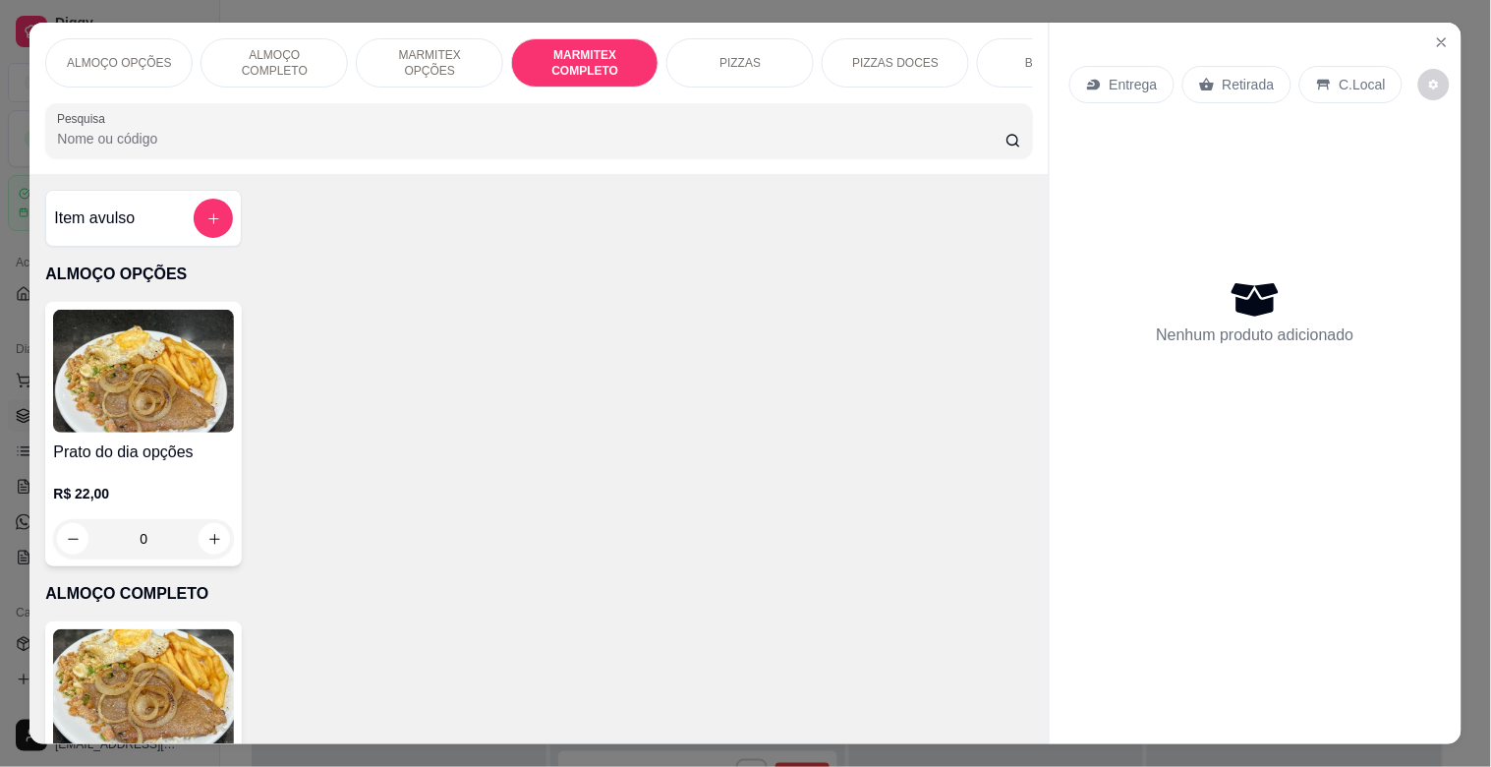
scroll to position [47, 0]
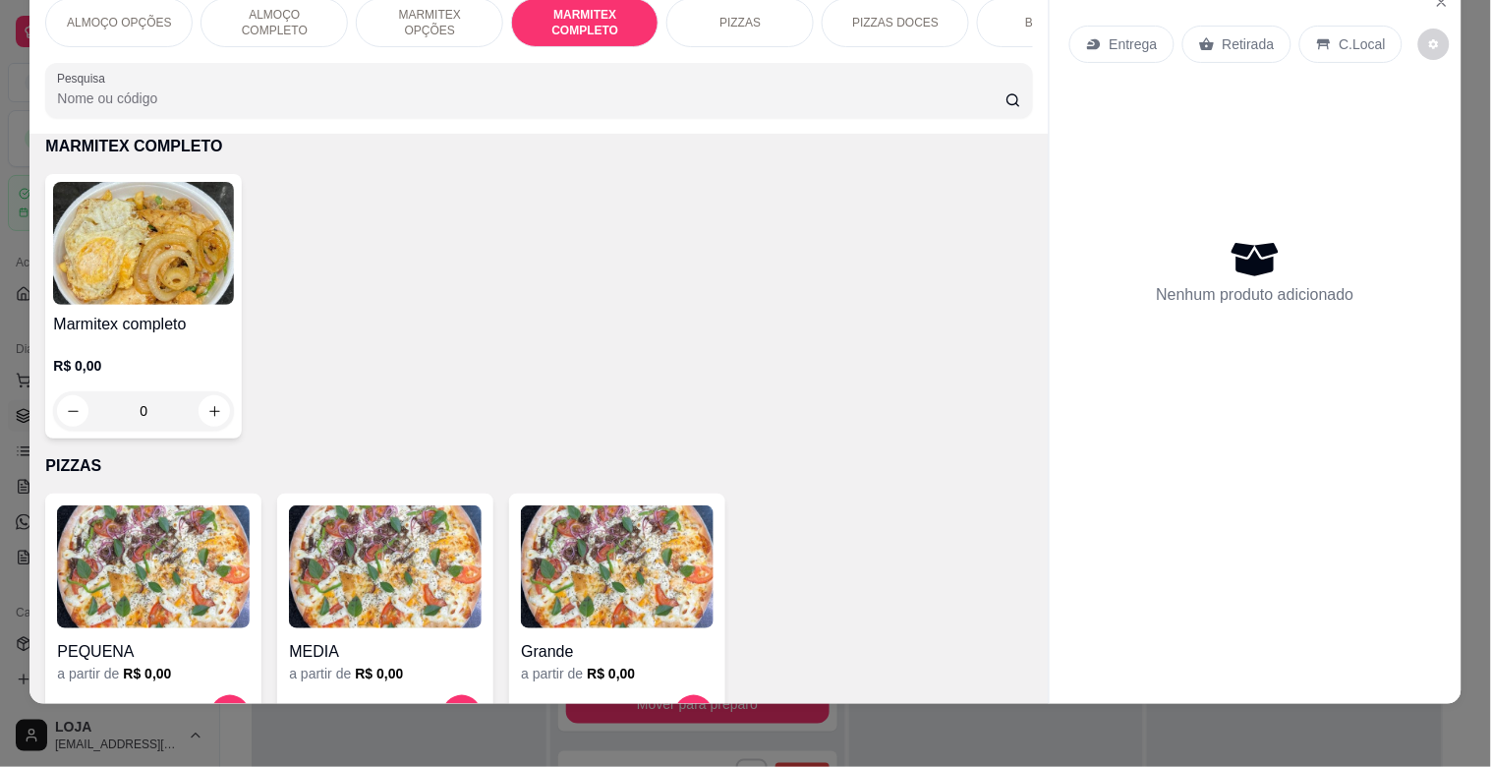
click at [164, 316] on h4 "Marmitex completo" at bounding box center [143, 325] width 181 height 24
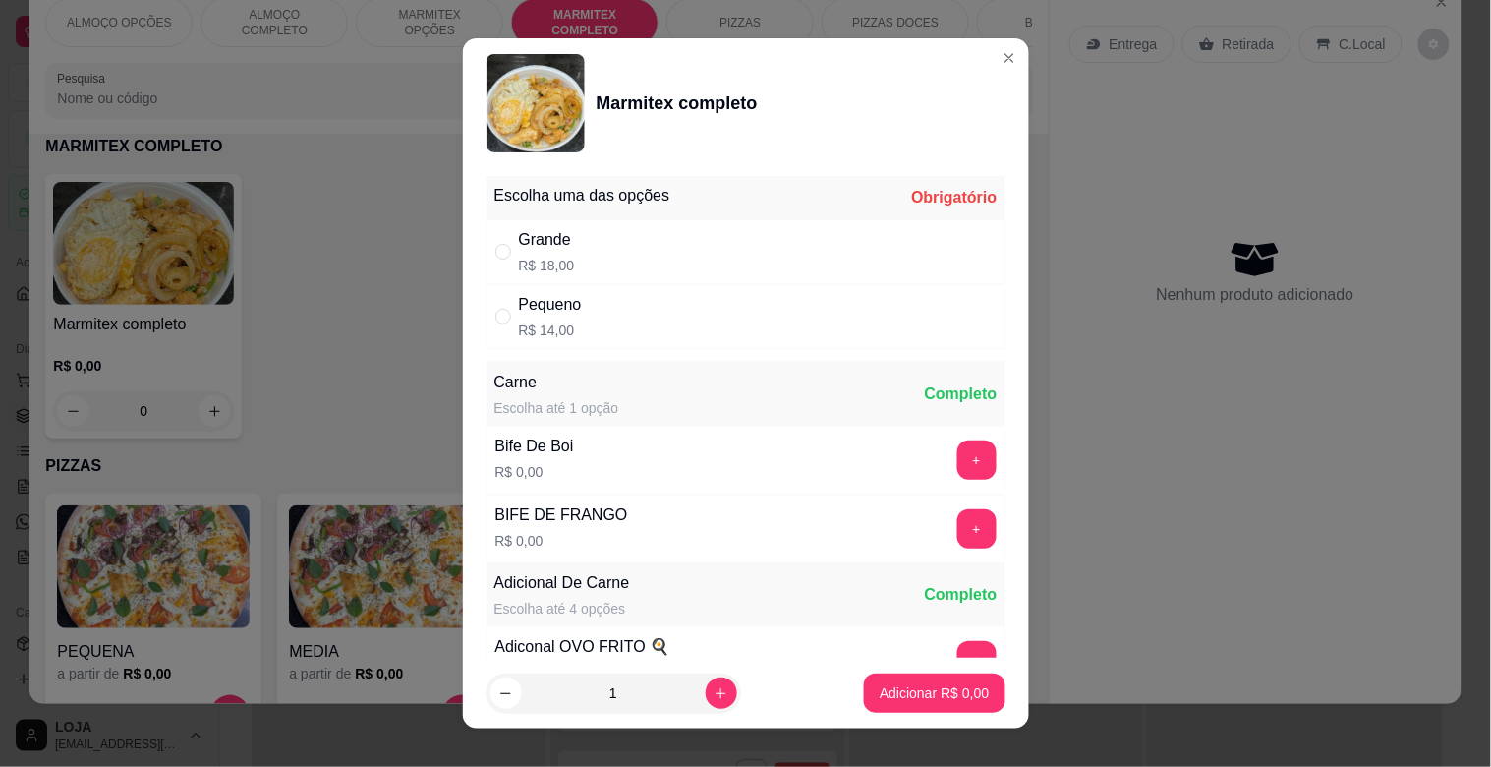
click at [708, 261] on div "Grande R$ 18,00" at bounding box center [746, 251] width 519 height 65
radio input "true"
click at [958, 458] on button "+" at bounding box center [977, 460] width 38 height 38
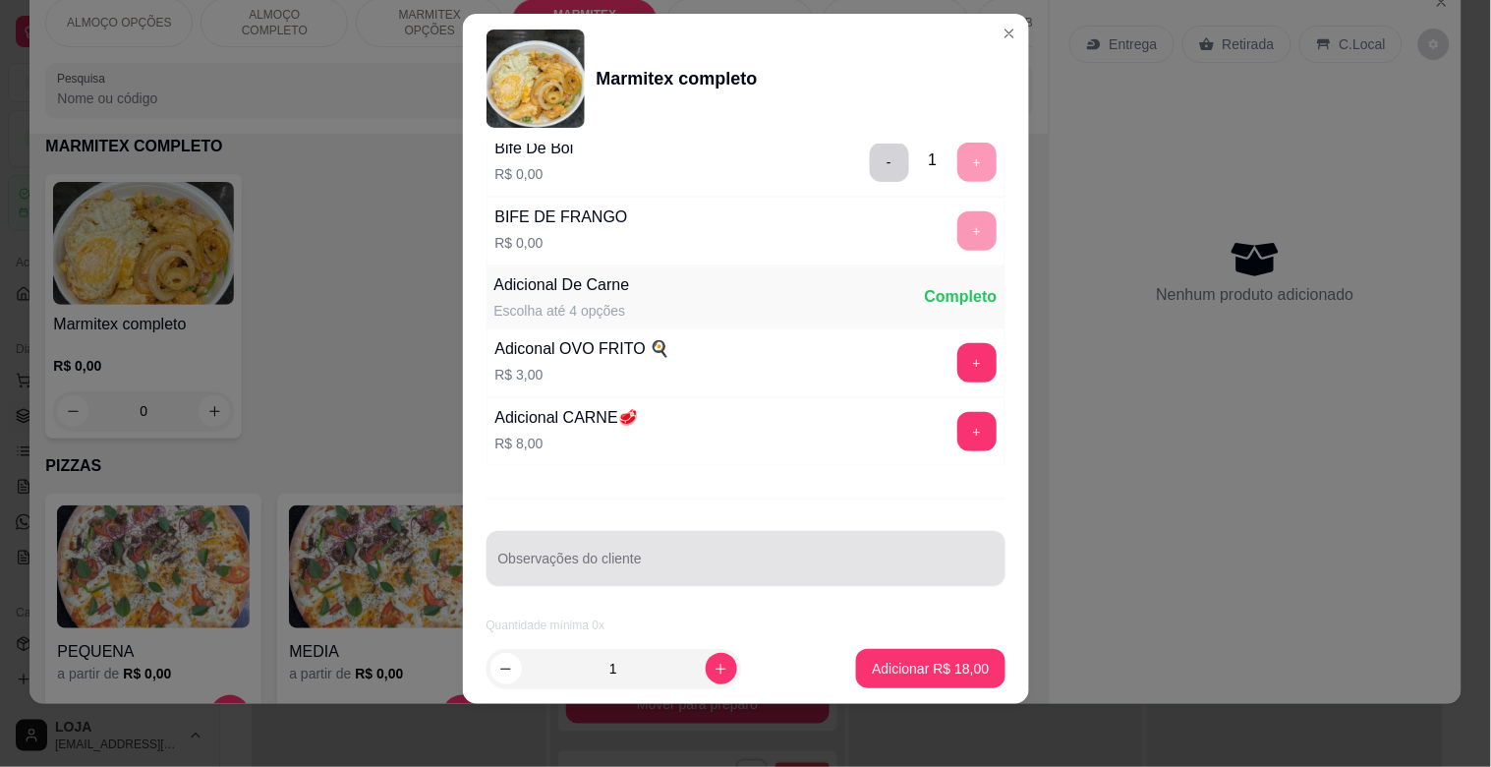
scroll to position [275, 0]
click at [571, 578] on div "Observações do cliente" at bounding box center [746, 558] width 519 height 55
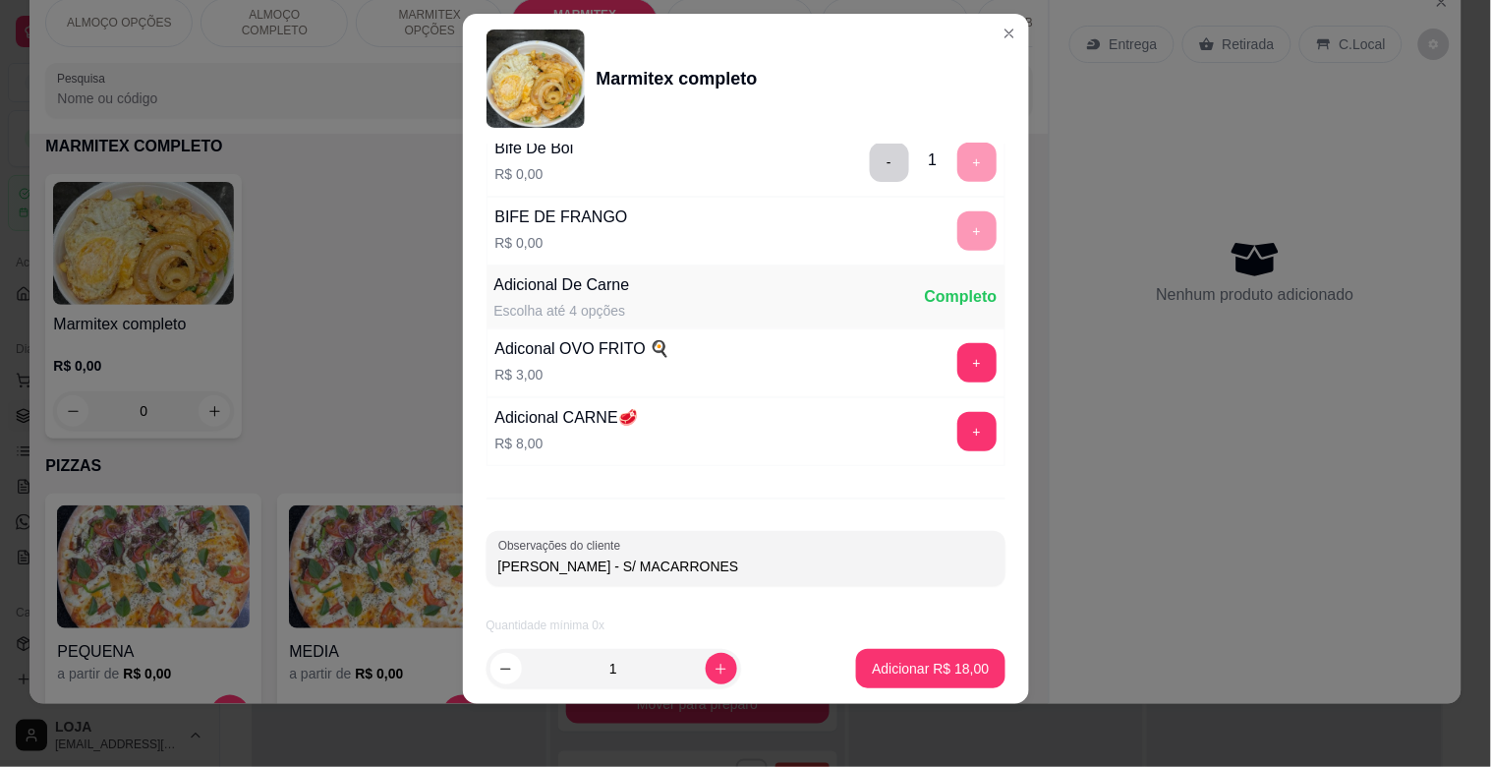
type input "[PERSON_NAME] - S/ MACARRONESE"
click at [893, 664] on p "Adicionar R$ 18,00" at bounding box center [930, 669] width 117 height 20
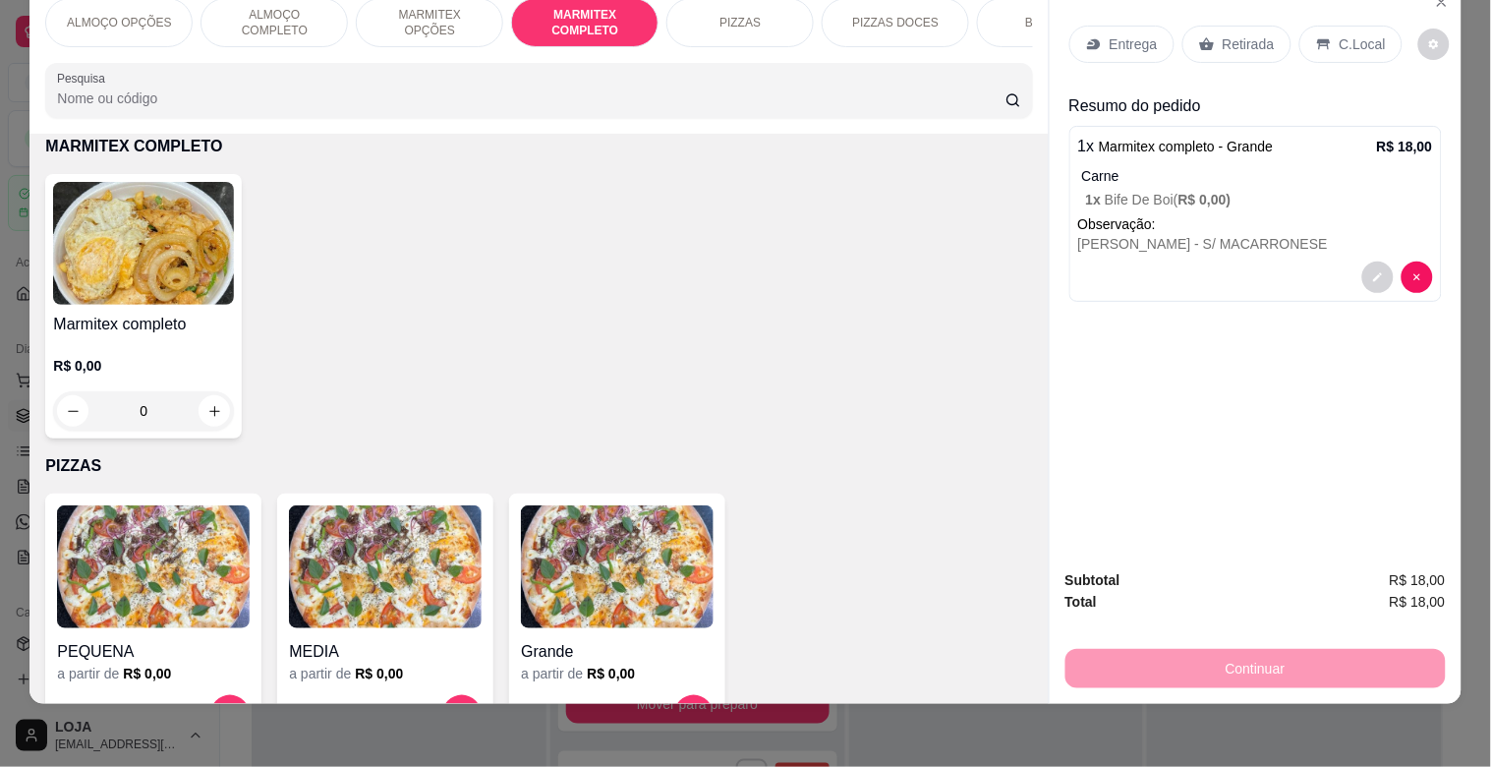
click at [193, 262] on img at bounding box center [143, 243] width 181 height 123
click at [679, 229] on div "Grande R$ 18,00" at bounding box center [746, 251] width 520 height 65
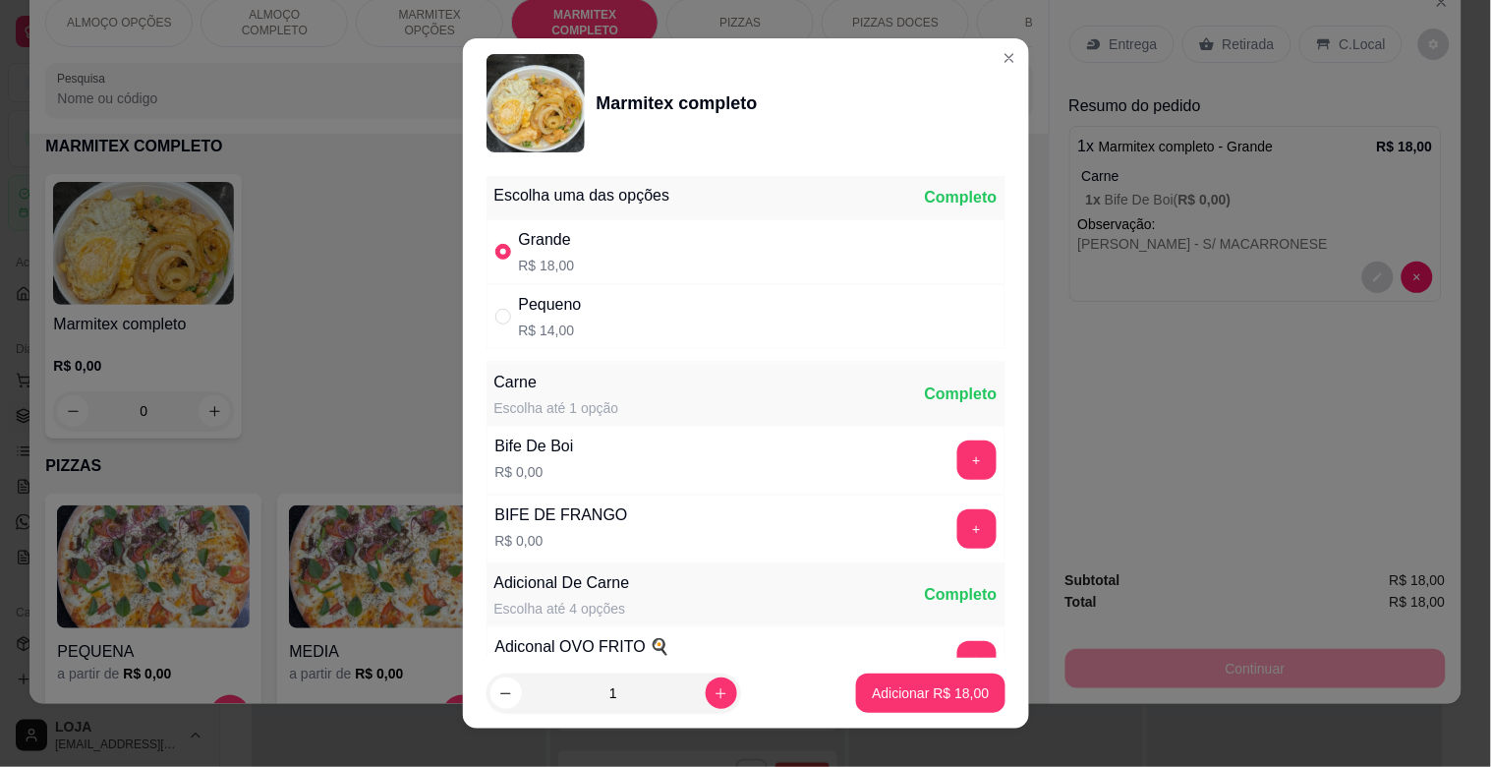
radio input "true"
click at [958, 452] on button "+" at bounding box center [977, 459] width 39 height 39
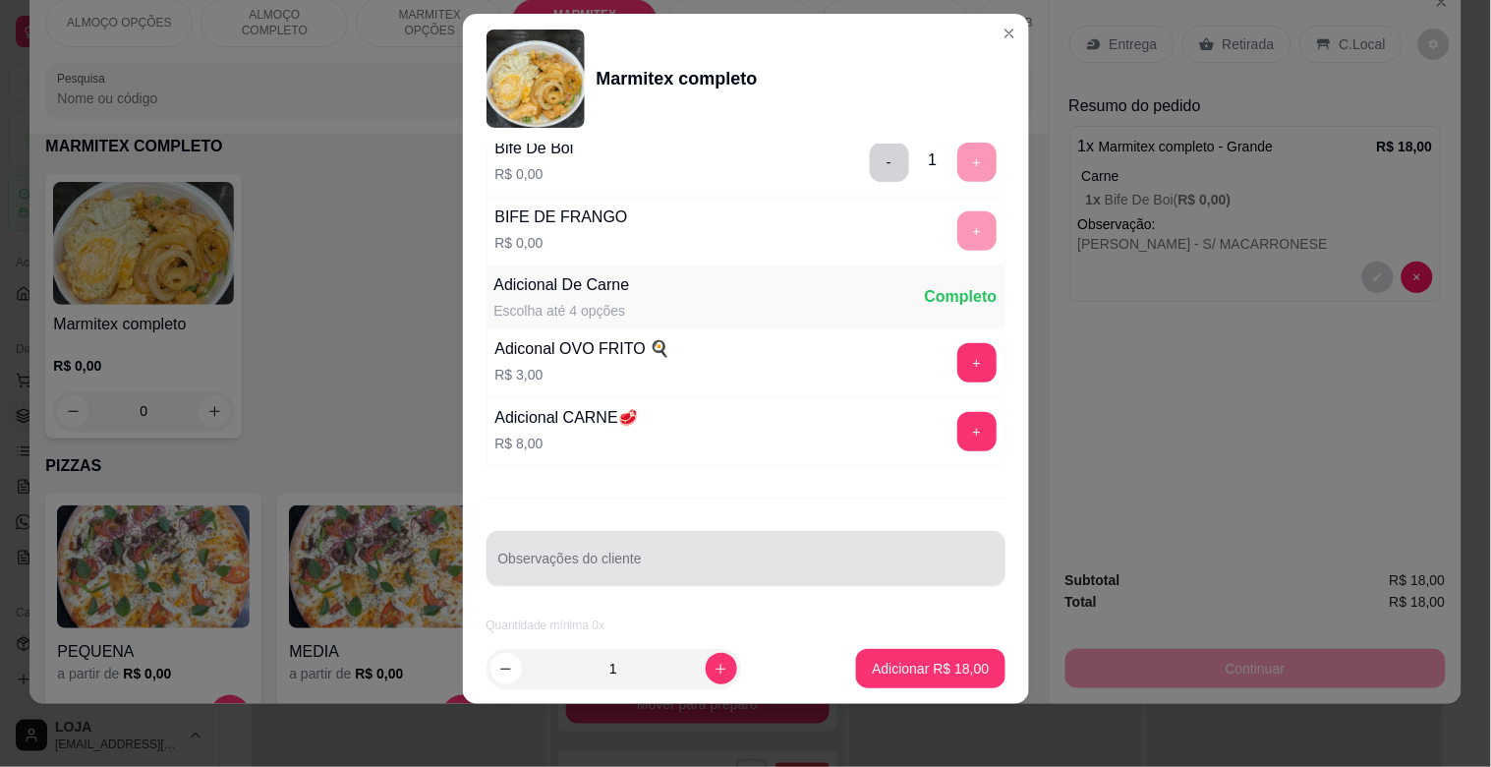
drag, startPoint x: 613, startPoint y: 542, endPoint x: 604, endPoint y: 549, distance: 11.2
click at [613, 546] on div at bounding box center [746, 558] width 496 height 39
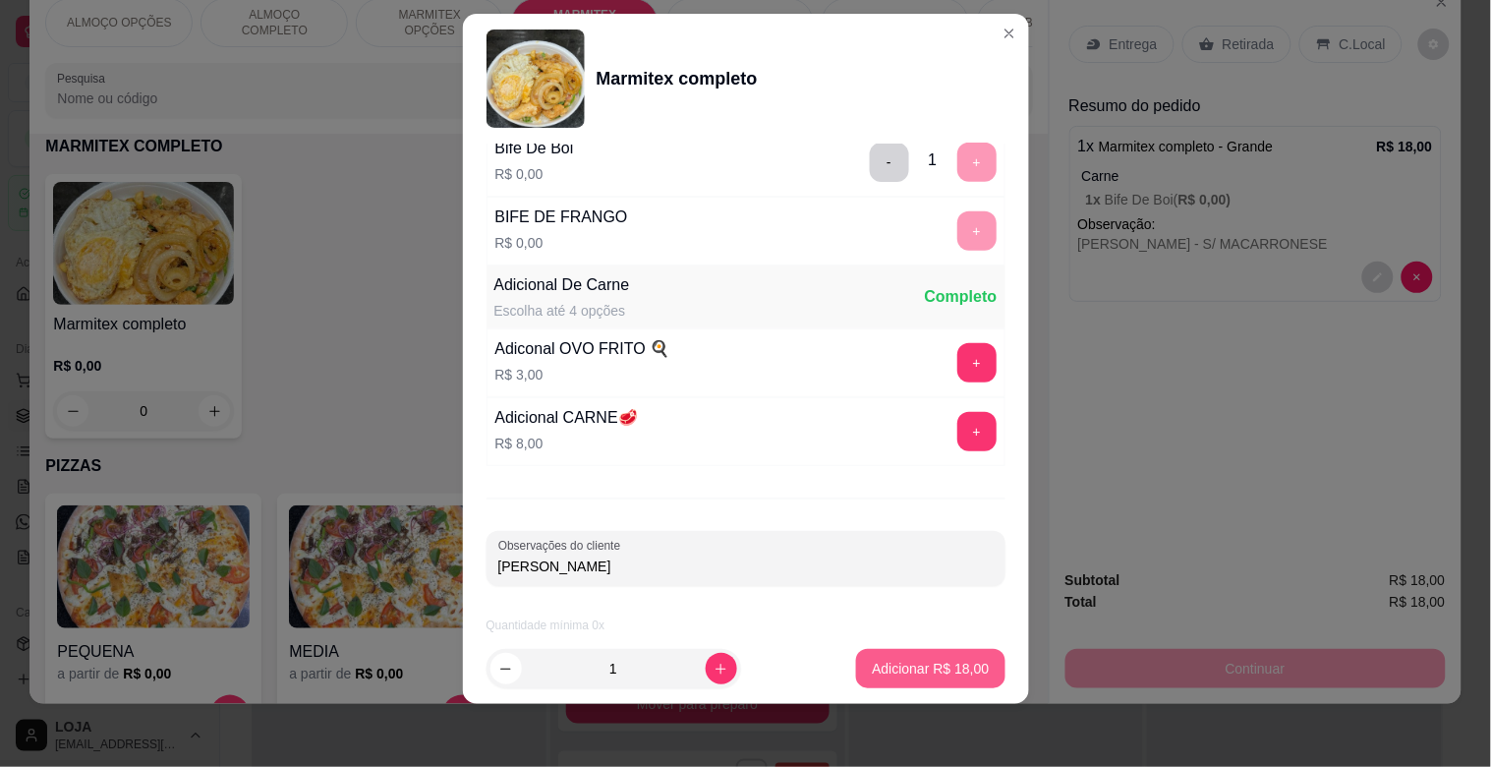
type input "[PERSON_NAME]"
click at [895, 651] on button "Adicionar R$ 18,00" at bounding box center [931, 669] width 145 height 38
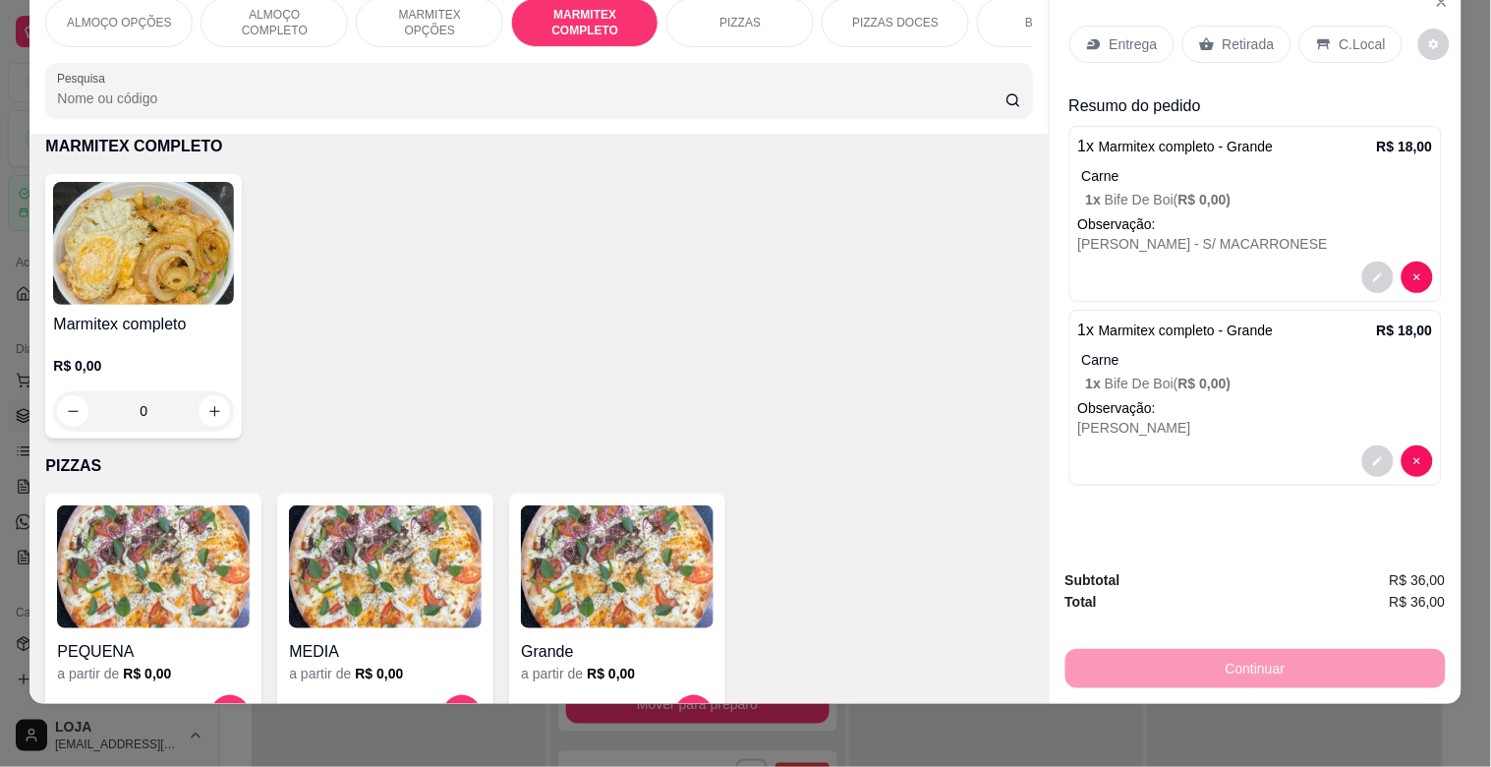
click at [143, 346] on div "R$ 0,00 0" at bounding box center [143, 383] width 181 height 94
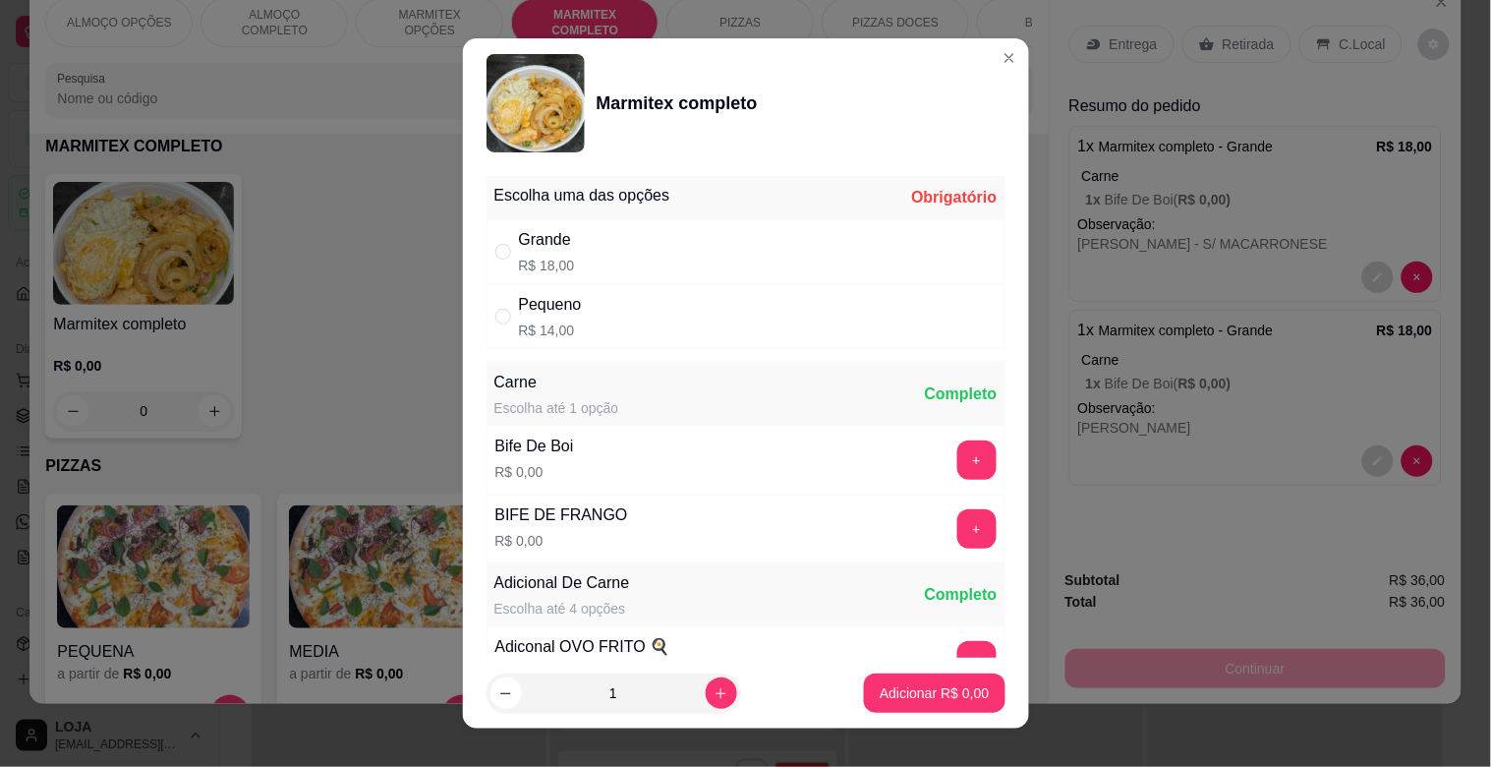
drag, startPoint x: 605, startPoint y: 230, endPoint x: 614, endPoint y: 251, distance: 22.9
click at [610, 241] on div "Grande R$ 18,00" at bounding box center [746, 251] width 519 height 65
click at [617, 313] on div "Pequeno R$ 14,00" at bounding box center [746, 316] width 519 height 65
radio input "false"
radio input "true"
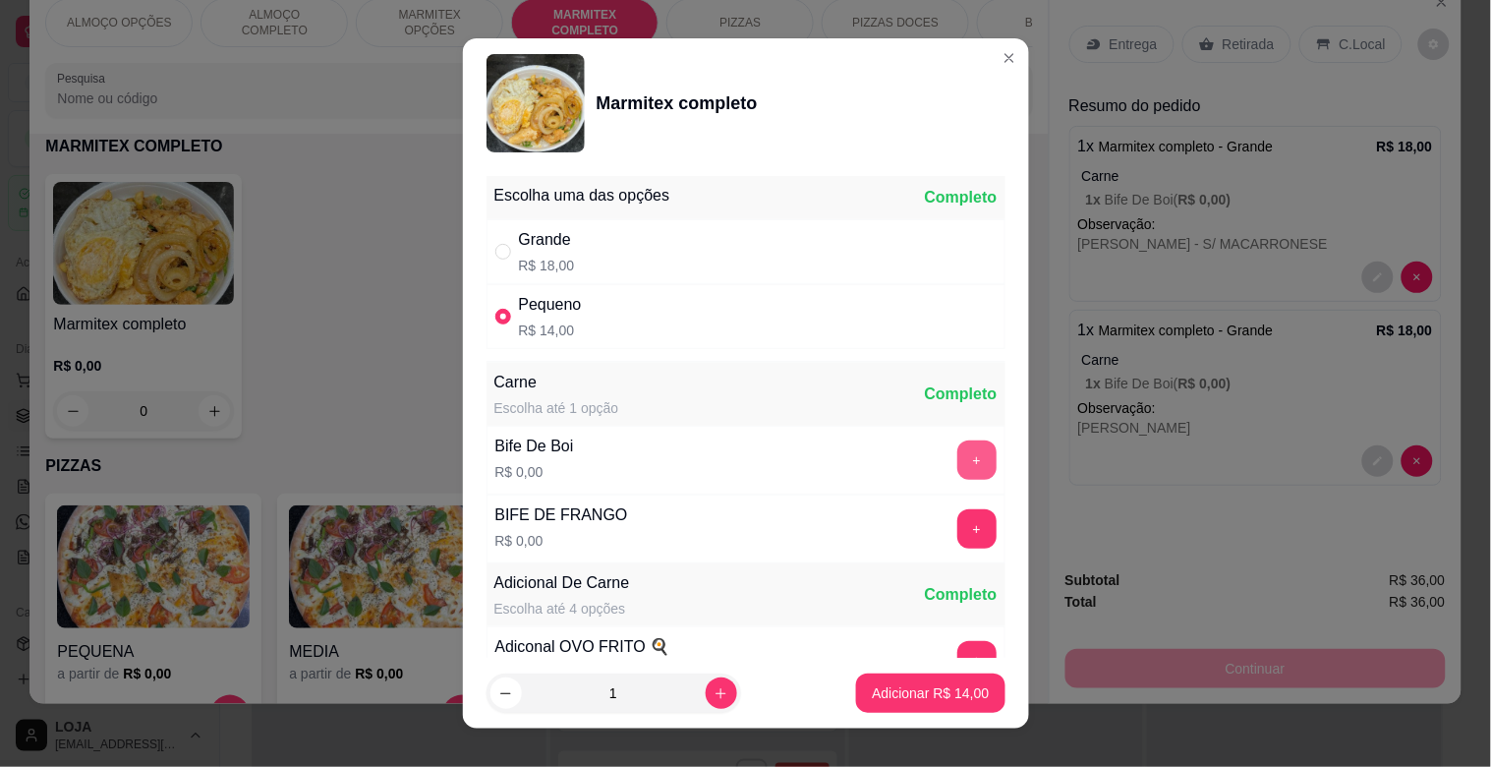
click at [958, 460] on button "+" at bounding box center [977, 459] width 39 height 39
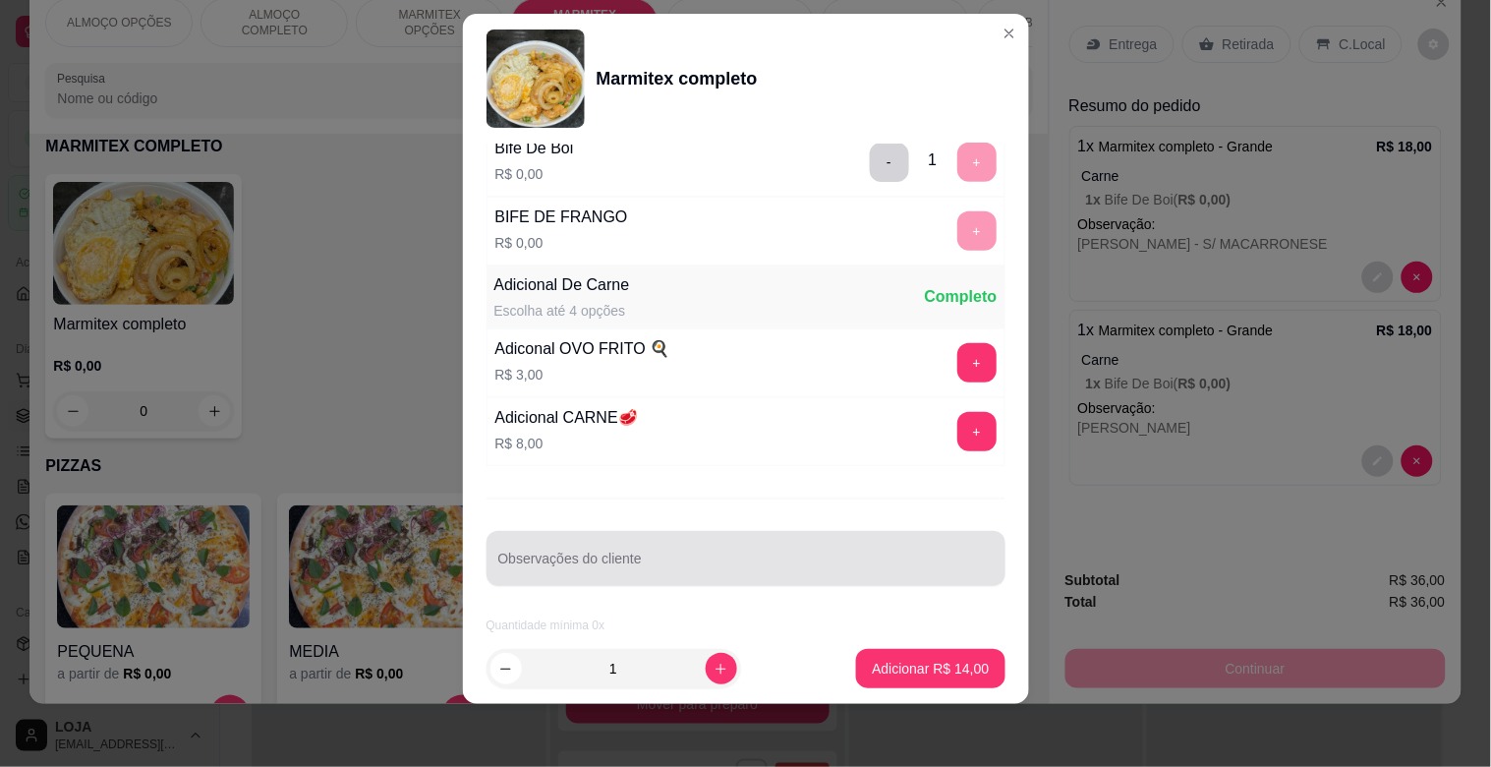
click at [600, 562] on input "Observações do cliente" at bounding box center [746, 566] width 496 height 20
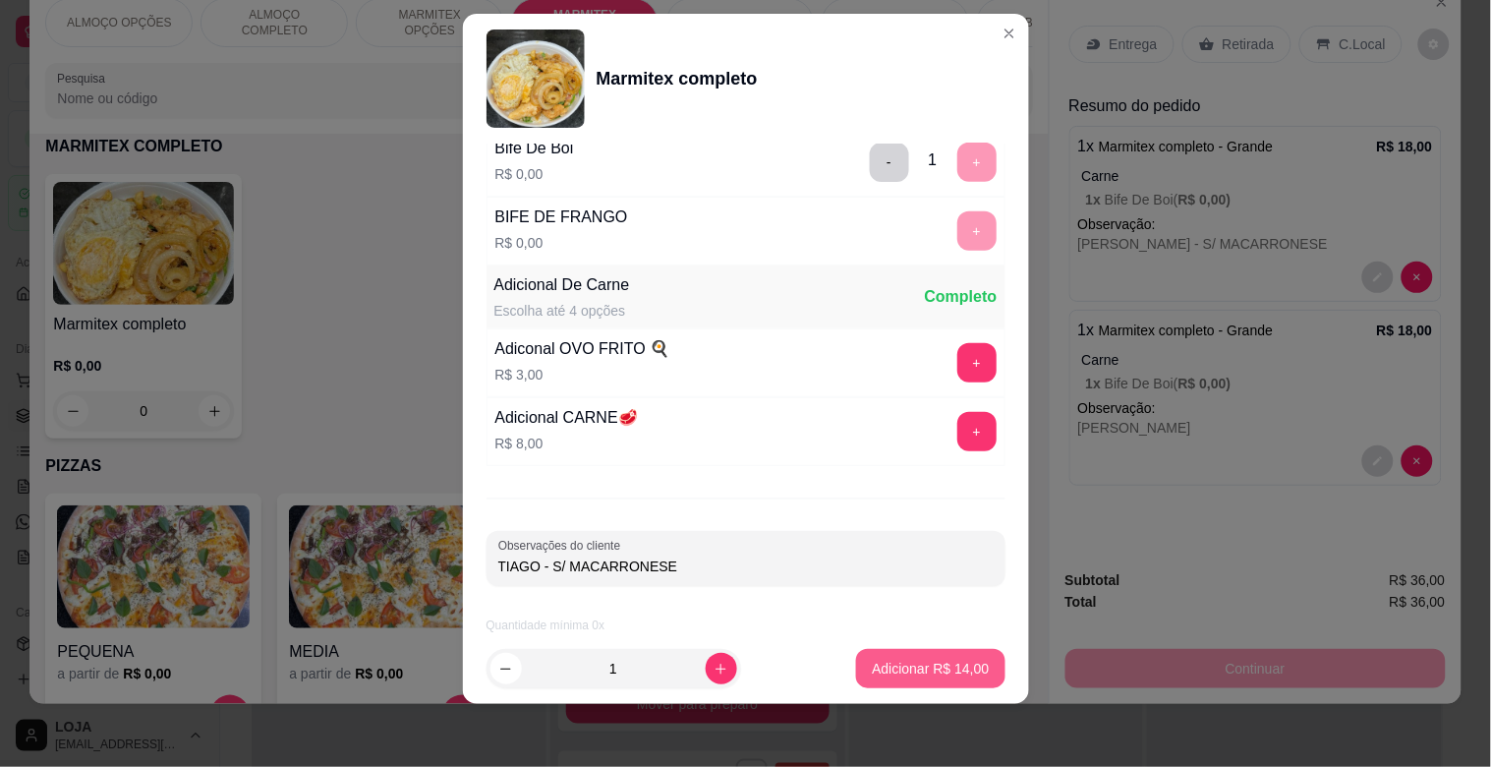
type input "TIAGO - S/ MACARRONESE"
click at [956, 662] on p "Adicionar R$ 14,00" at bounding box center [931, 668] width 114 height 19
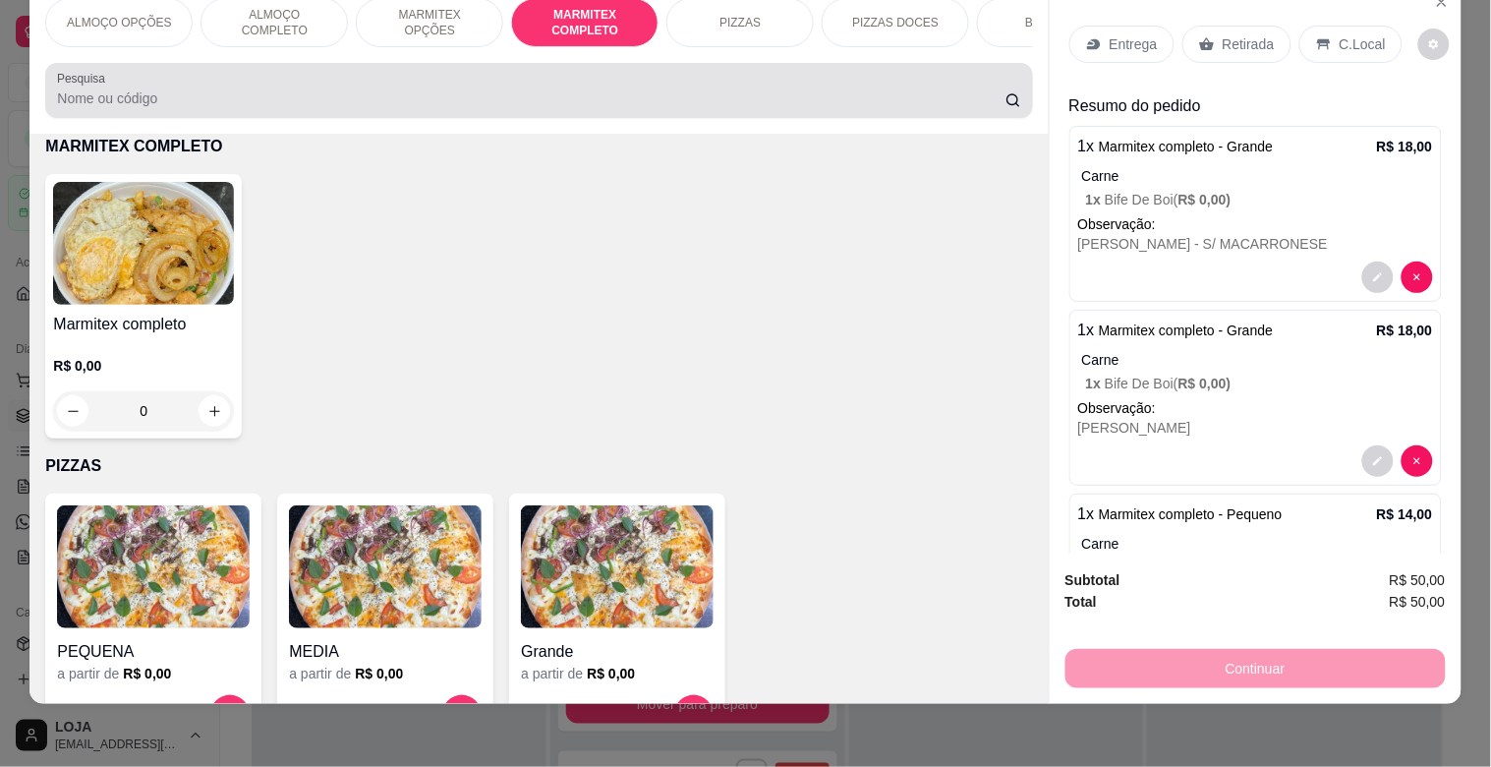
click at [308, 94] on input "Pesquisa" at bounding box center [531, 98] width 949 height 20
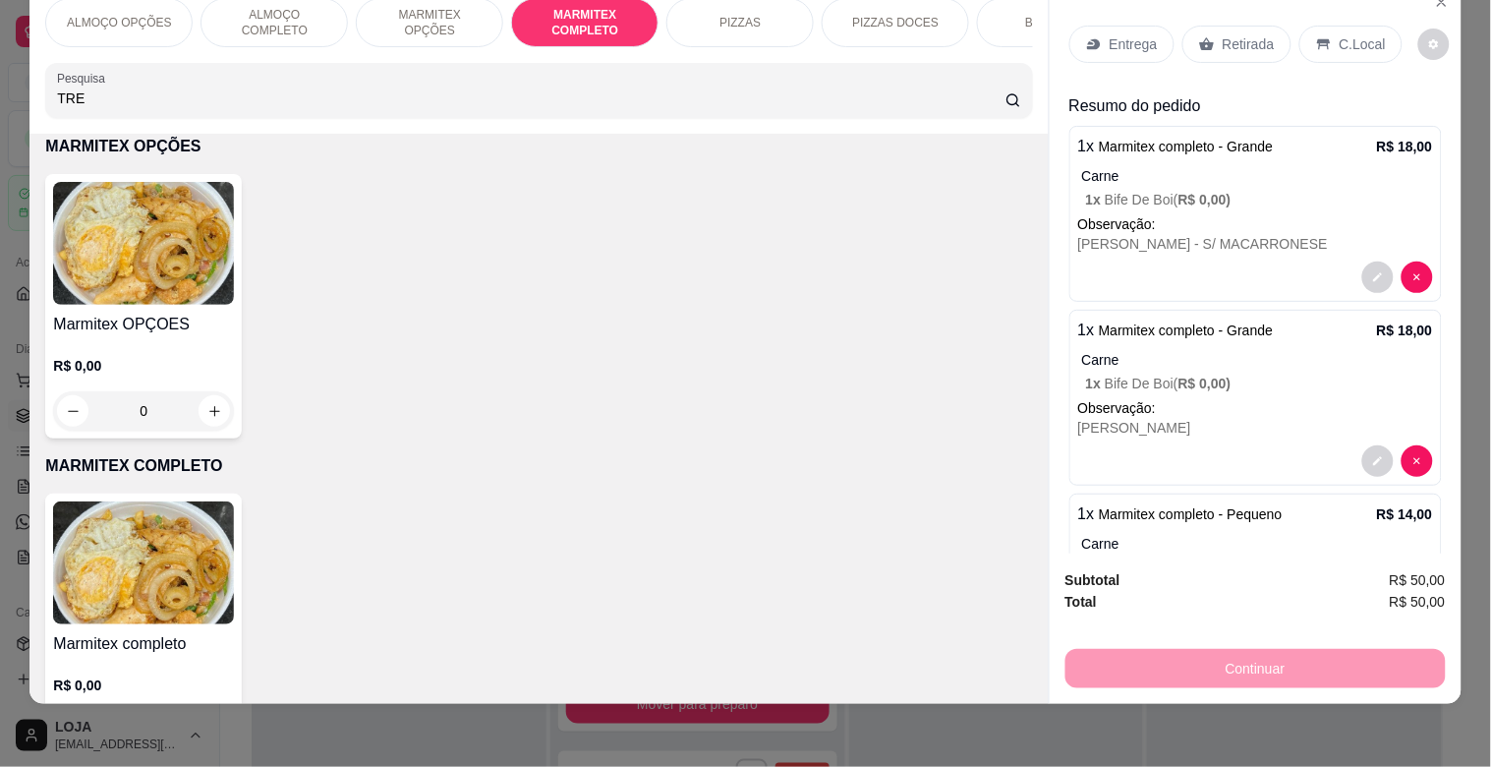
scroll to position [1367, 0]
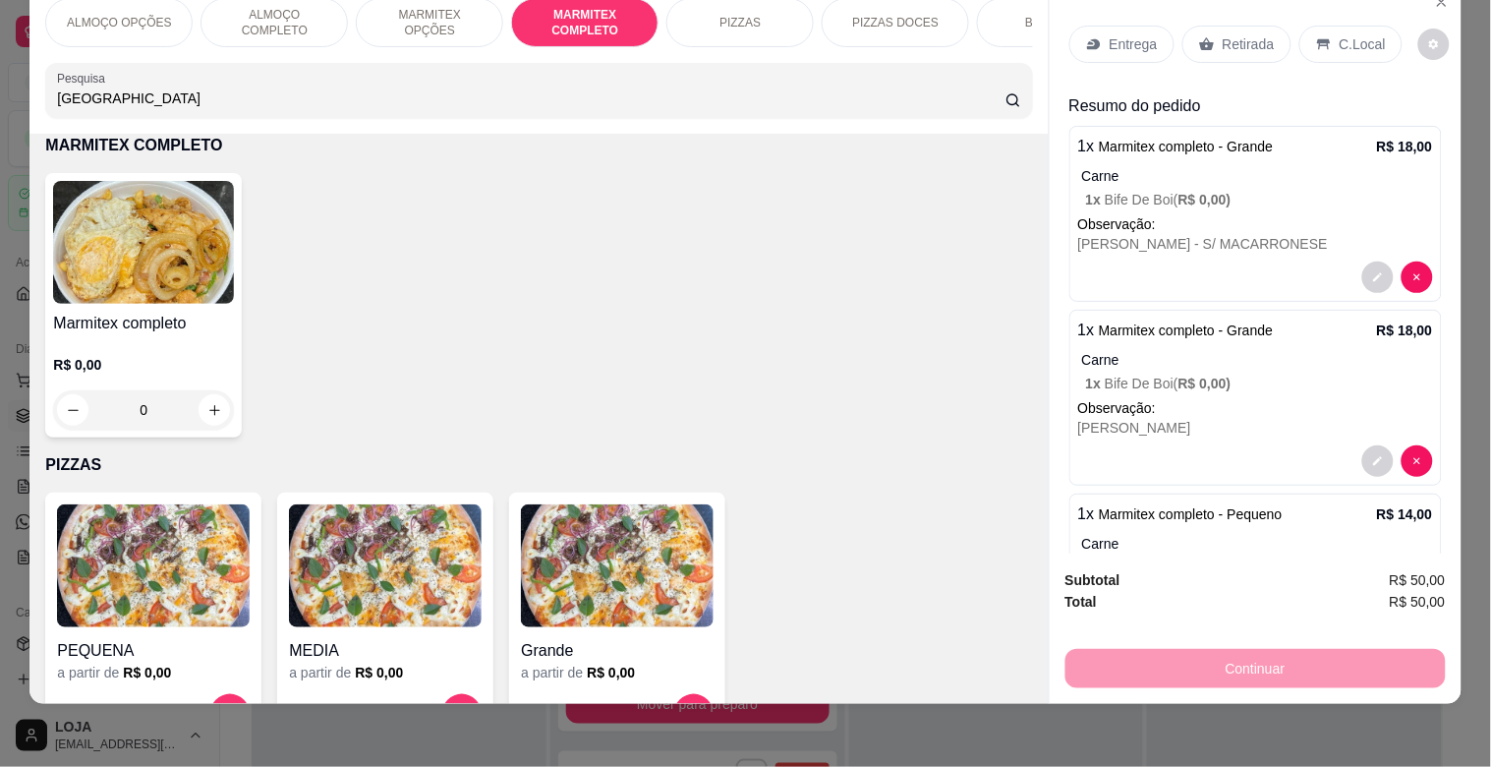
type input "[GEOGRAPHIC_DATA]"
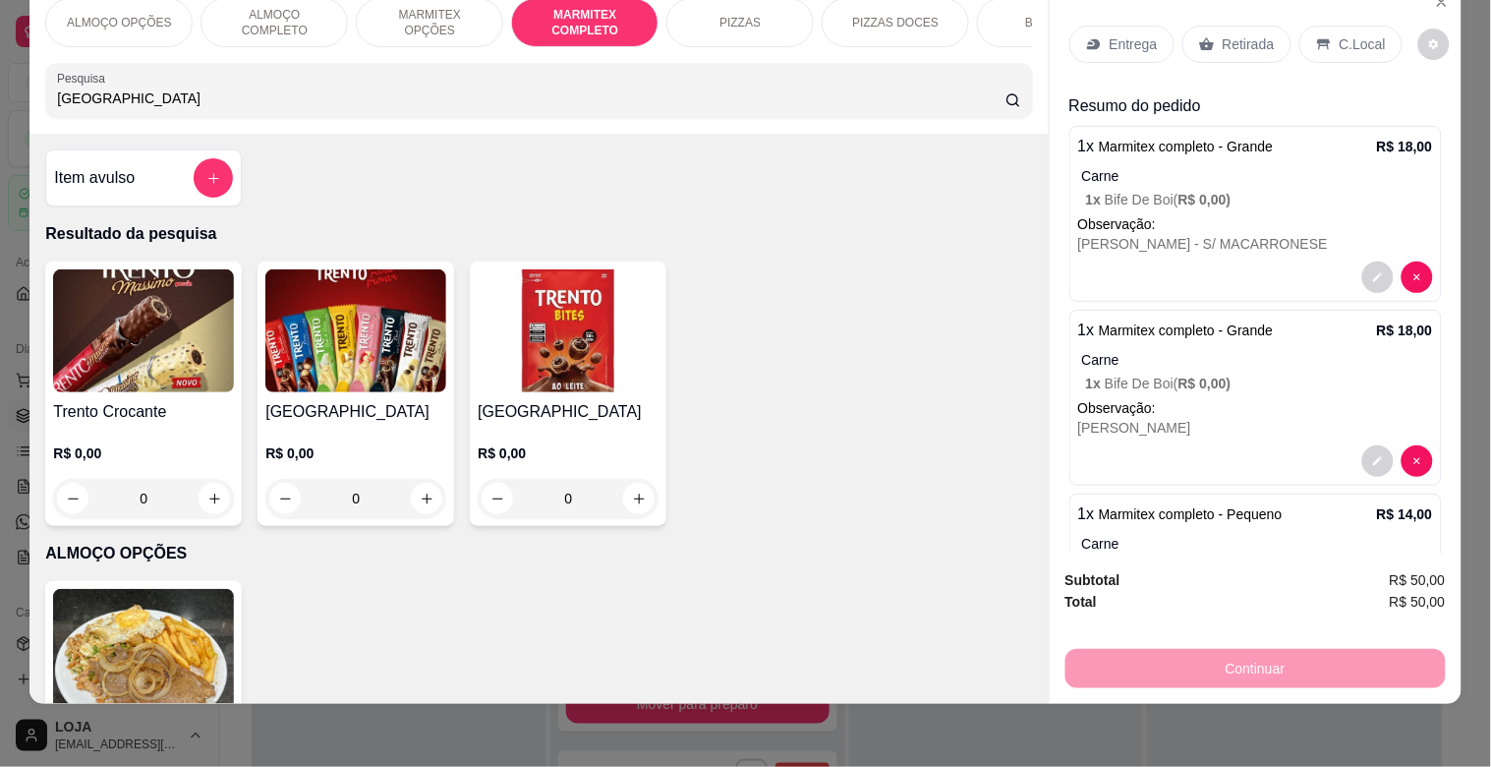
click at [367, 364] on img at bounding box center [355, 330] width 181 height 123
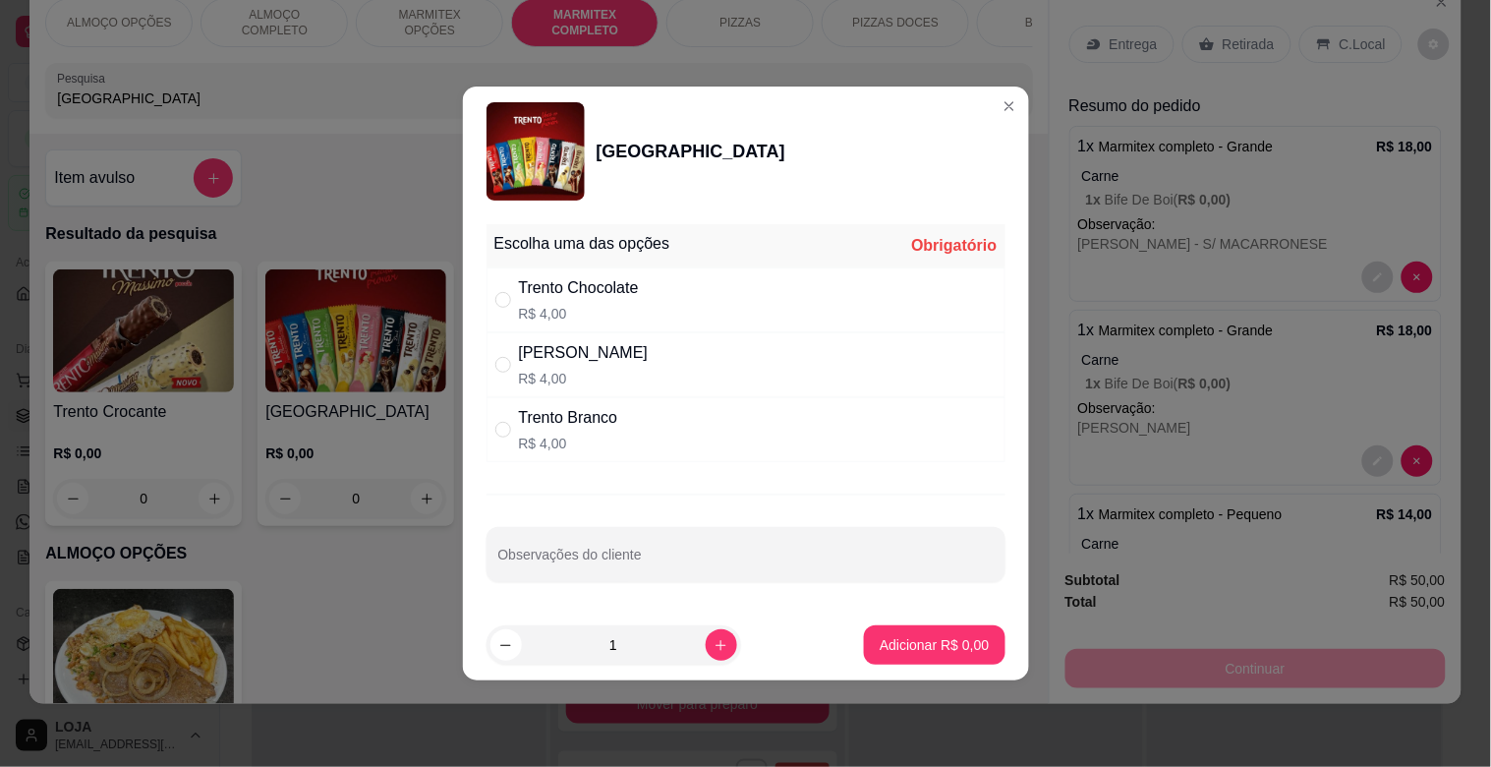
click at [674, 307] on div "Trento Chocolate R$ 4,00" at bounding box center [746, 299] width 519 height 65
radio input "true"
click at [920, 631] on button "Adicionar R$ 4,00" at bounding box center [934, 644] width 141 height 39
type input "1"
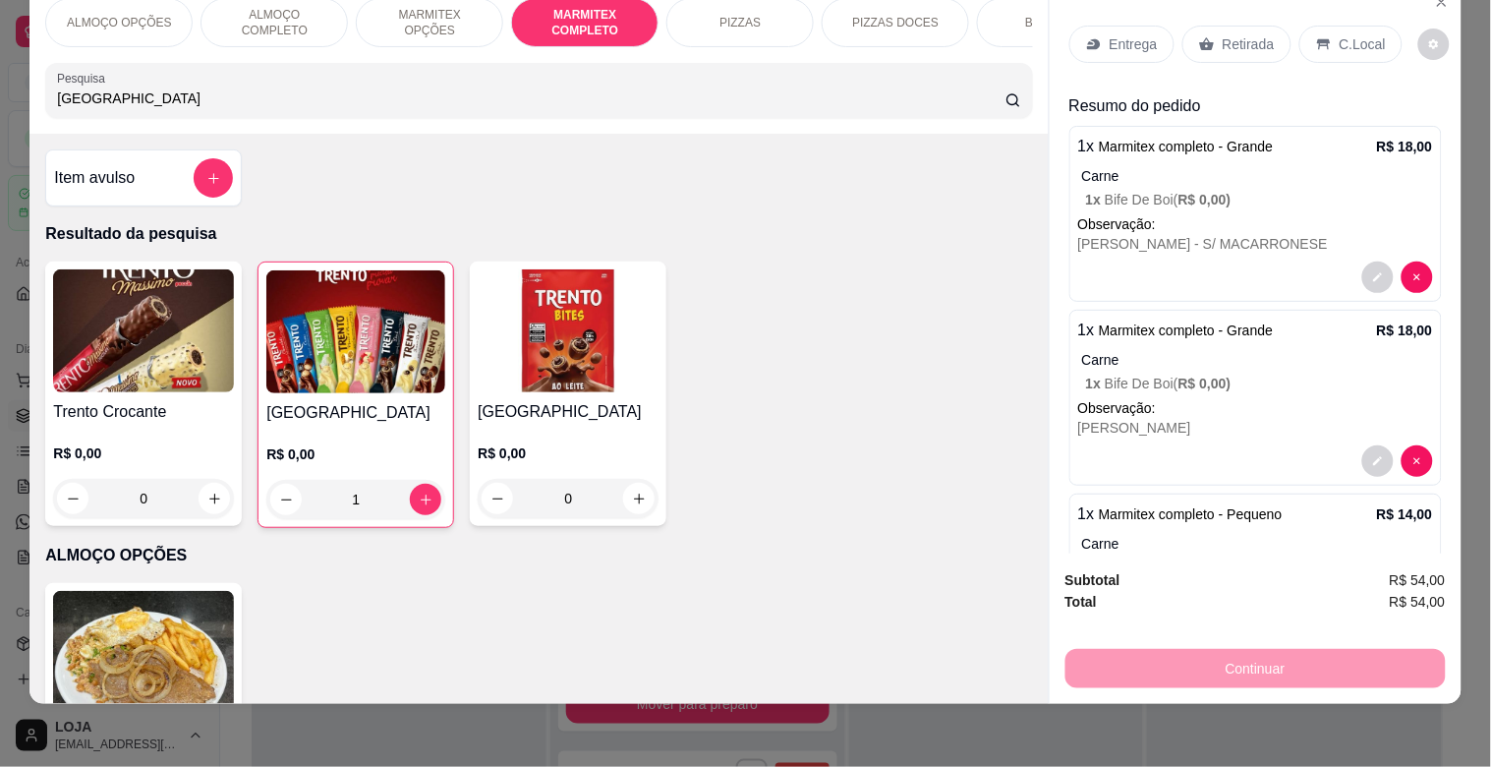
click at [592, 14] on p "MARMITEX COMPLETO" at bounding box center [585, 22] width 114 height 31
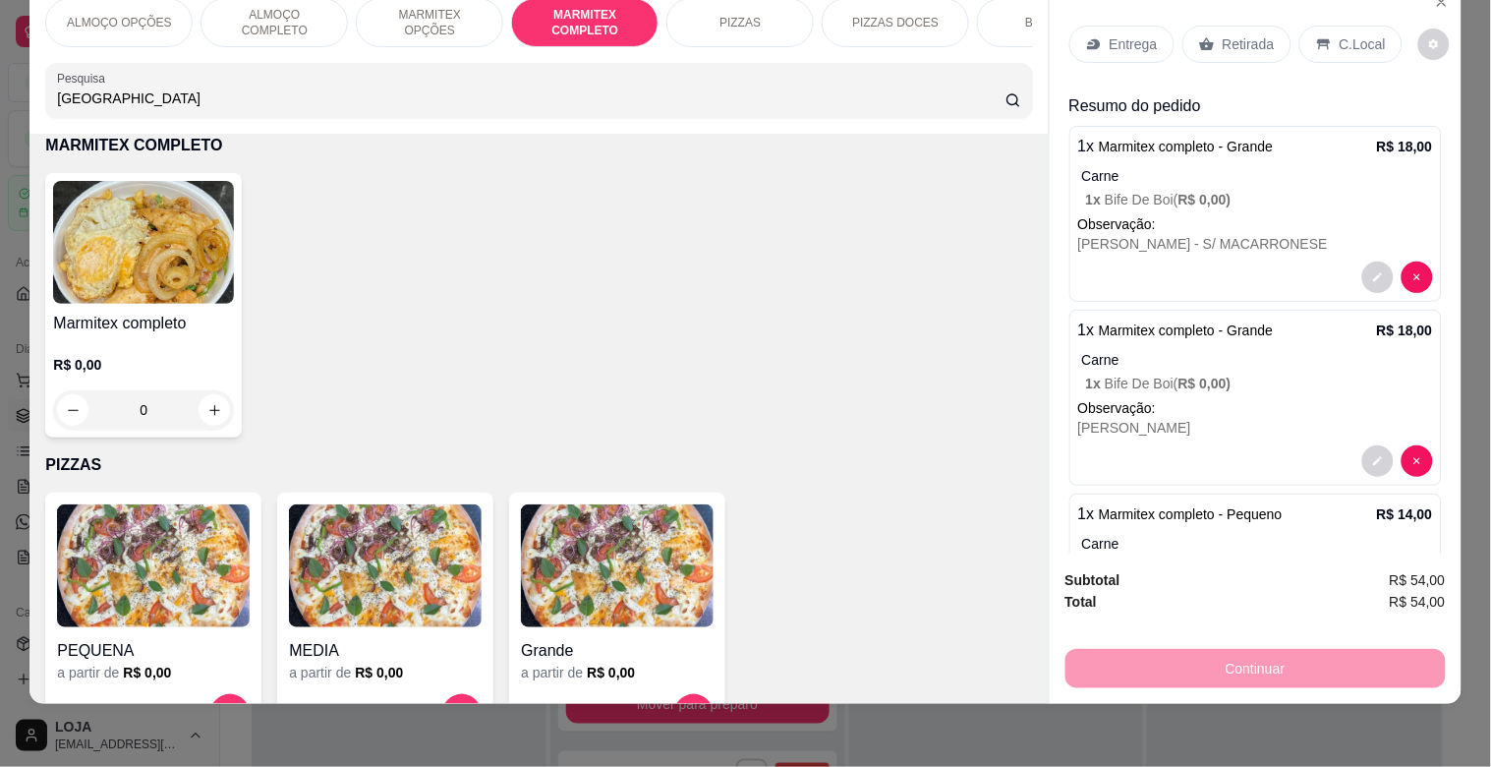
click at [99, 268] on img at bounding box center [143, 242] width 181 height 123
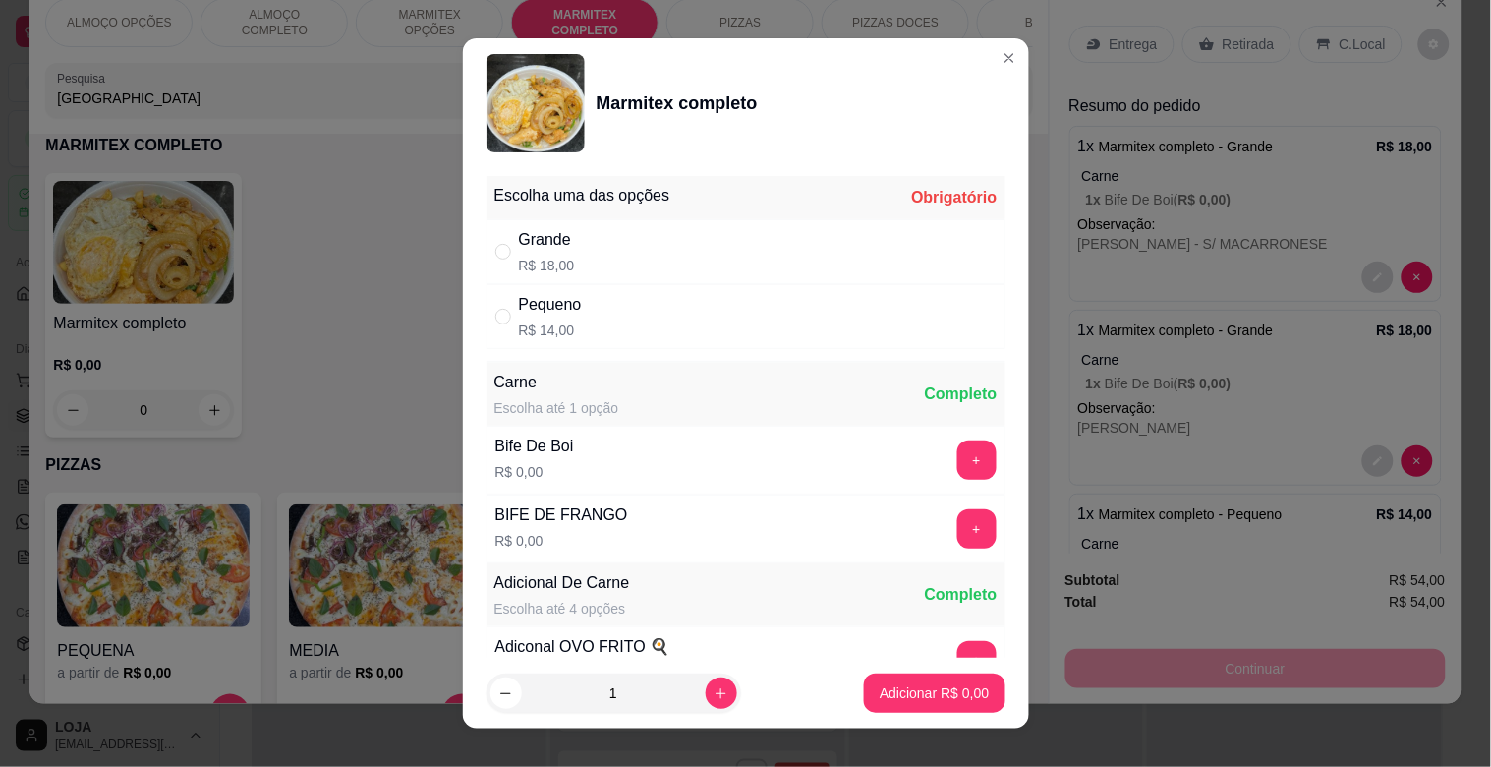
click at [656, 257] on div "Grande R$ 18,00" at bounding box center [746, 251] width 519 height 65
radio input "true"
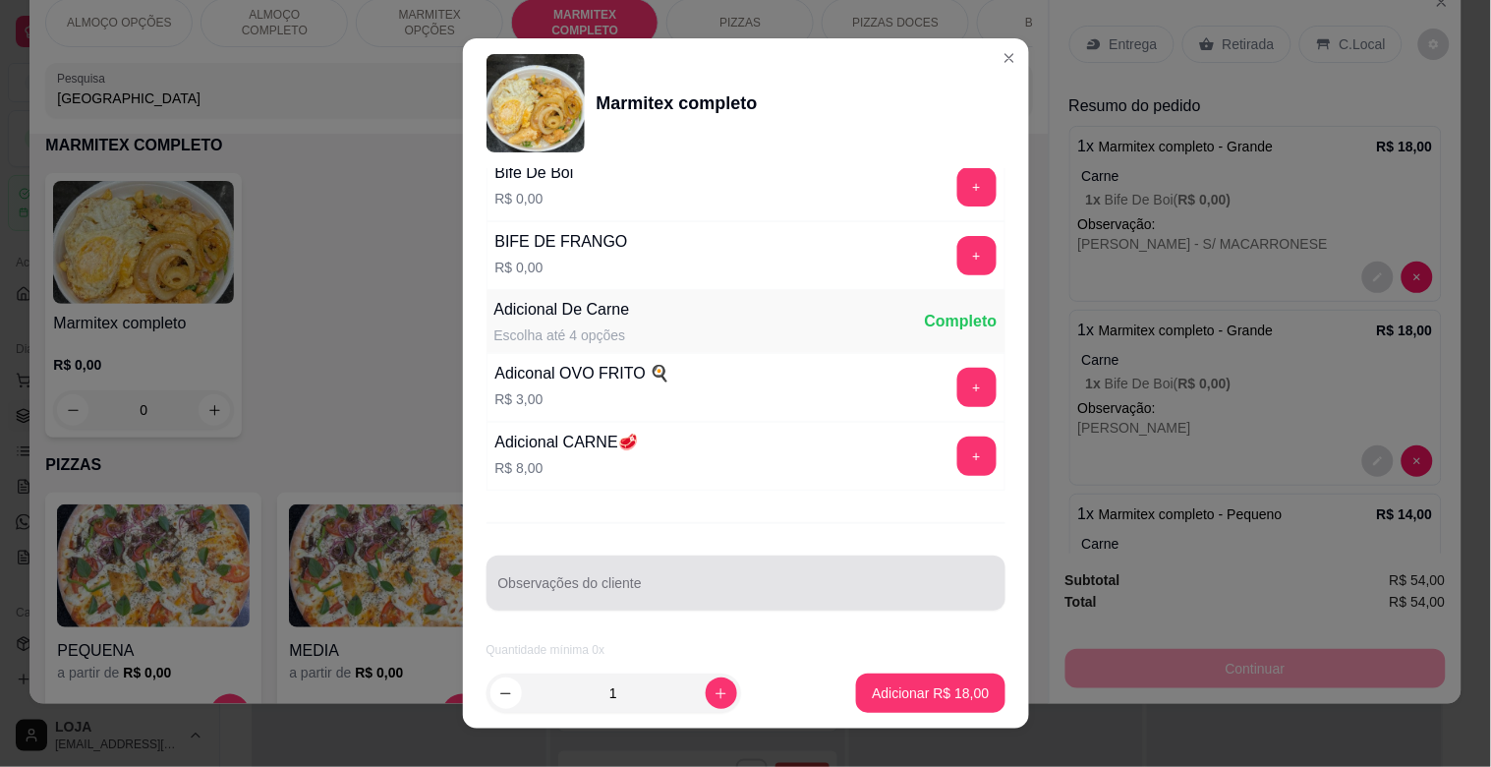
click at [650, 568] on div at bounding box center [746, 582] width 496 height 39
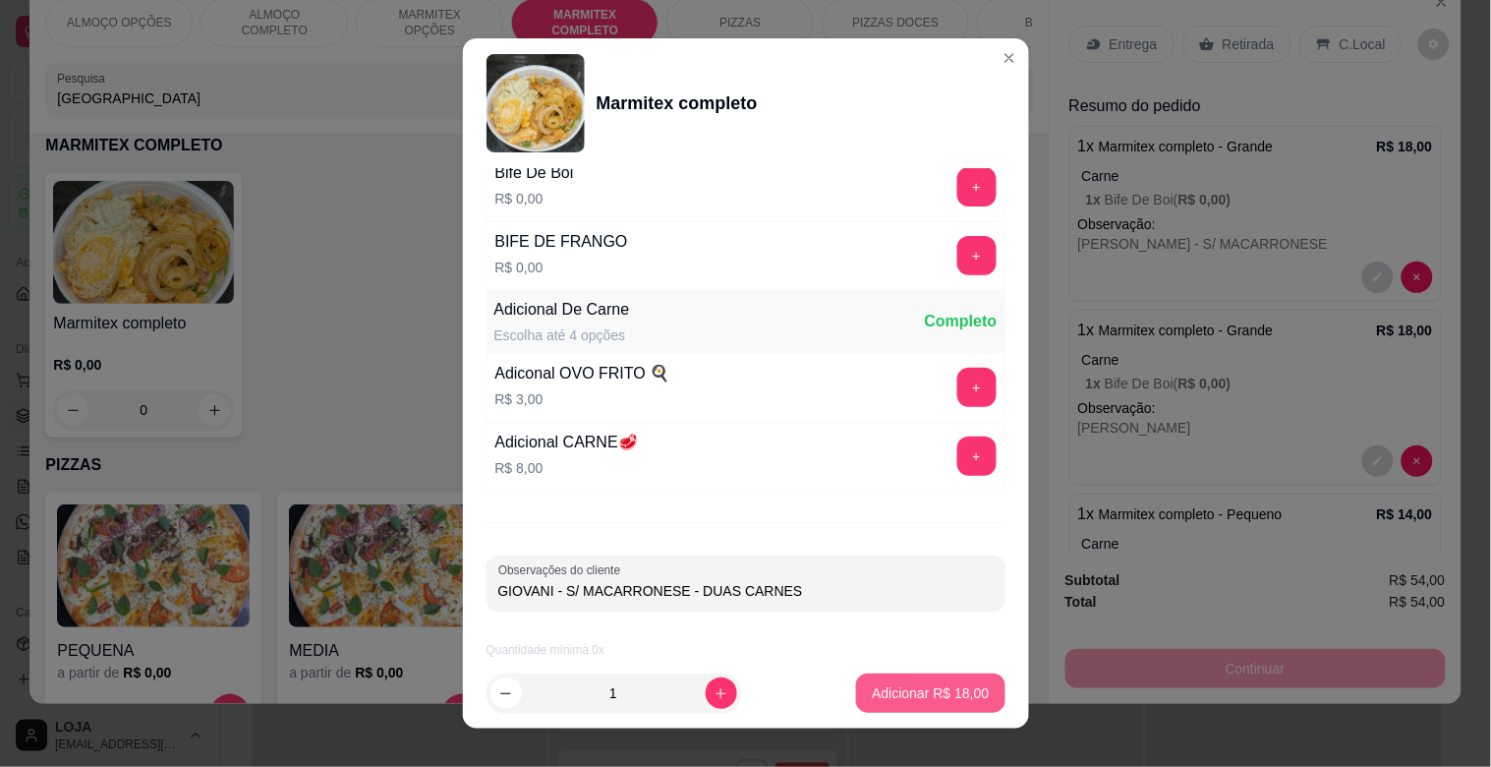
type input "GIOVANI - S/ MACARRONESE - DUAS CARNES"
click at [898, 691] on p "Adicionar R$ 18,00" at bounding box center [931, 692] width 114 height 19
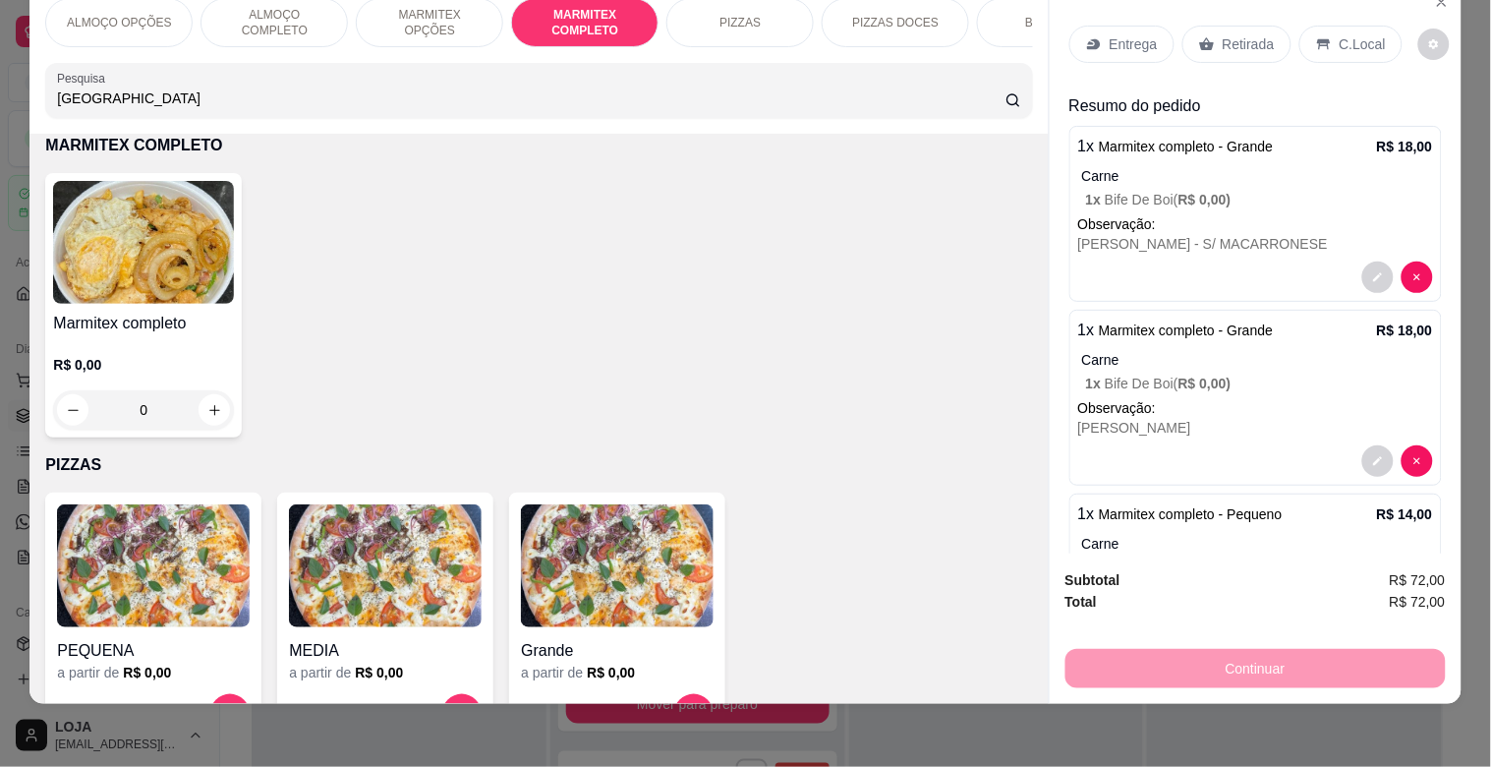
click at [136, 266] on img at bounding box center [143, 242] width 181 height 123
click at [604, 243] on div "Grande R$ 18,00" at bounding box center [746, 251] width 520 height 65
radio input "true"
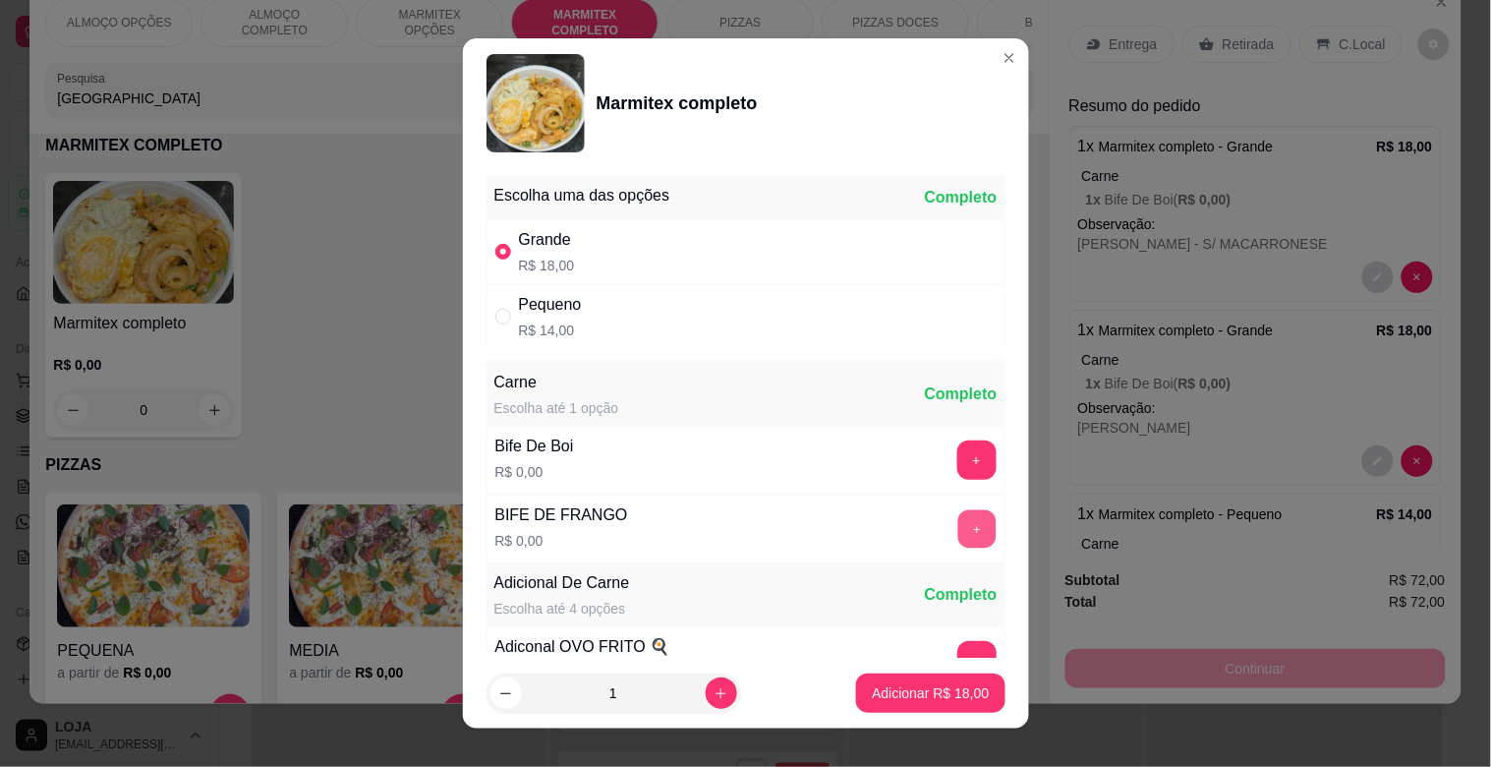
click at [958, 533] on button "+" at bounding box center [977, 529] width 38 height 38
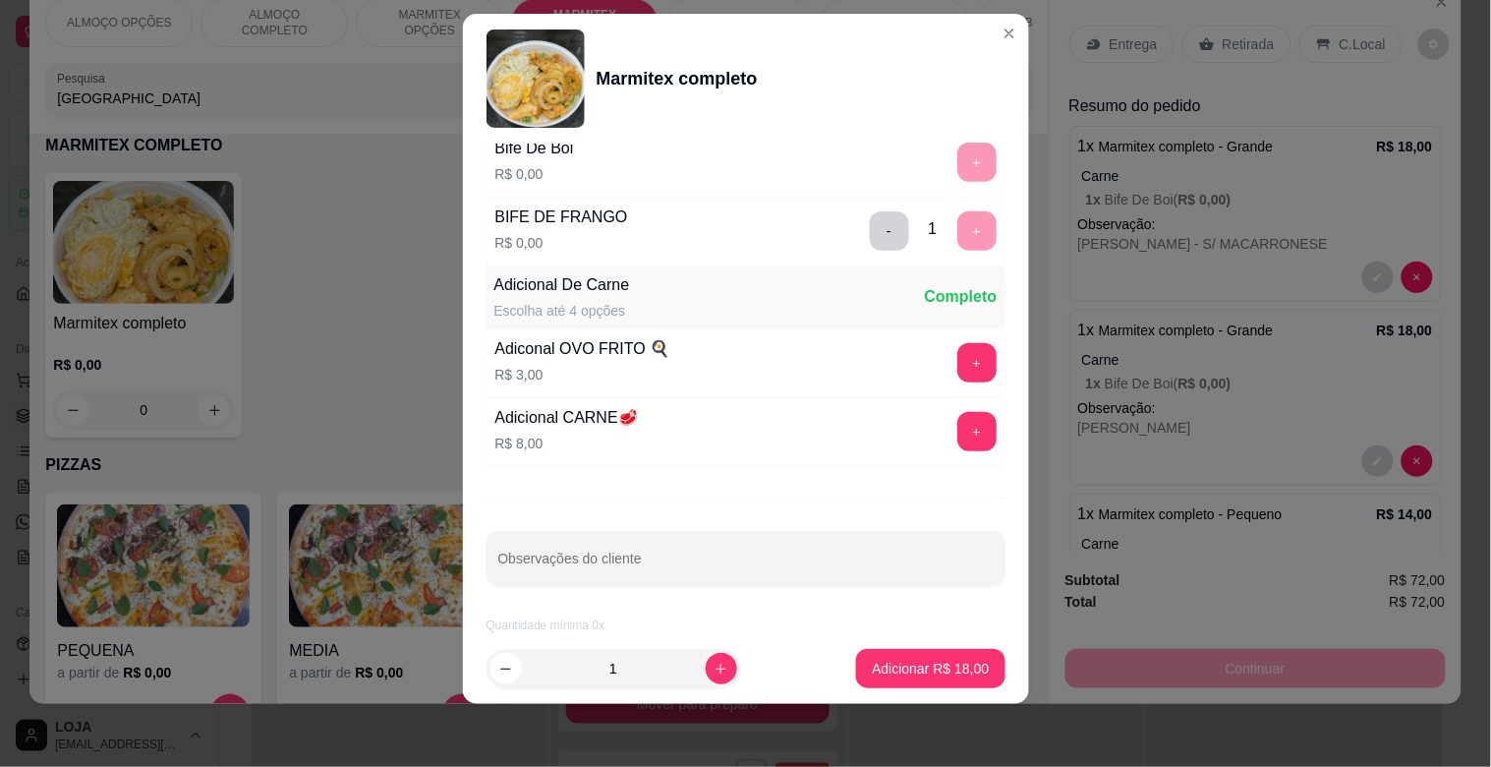
click at [659, 560] on input "Observações do cliente" at bounding box center [746, 566] width 496 height 20
type input "TAINAH - S/ MACARRONESE S/ BETERRABA"
click at [945, 672] on p "Adicionar R$ 18,00" at bounding box center [930, 669] width 117 height 20
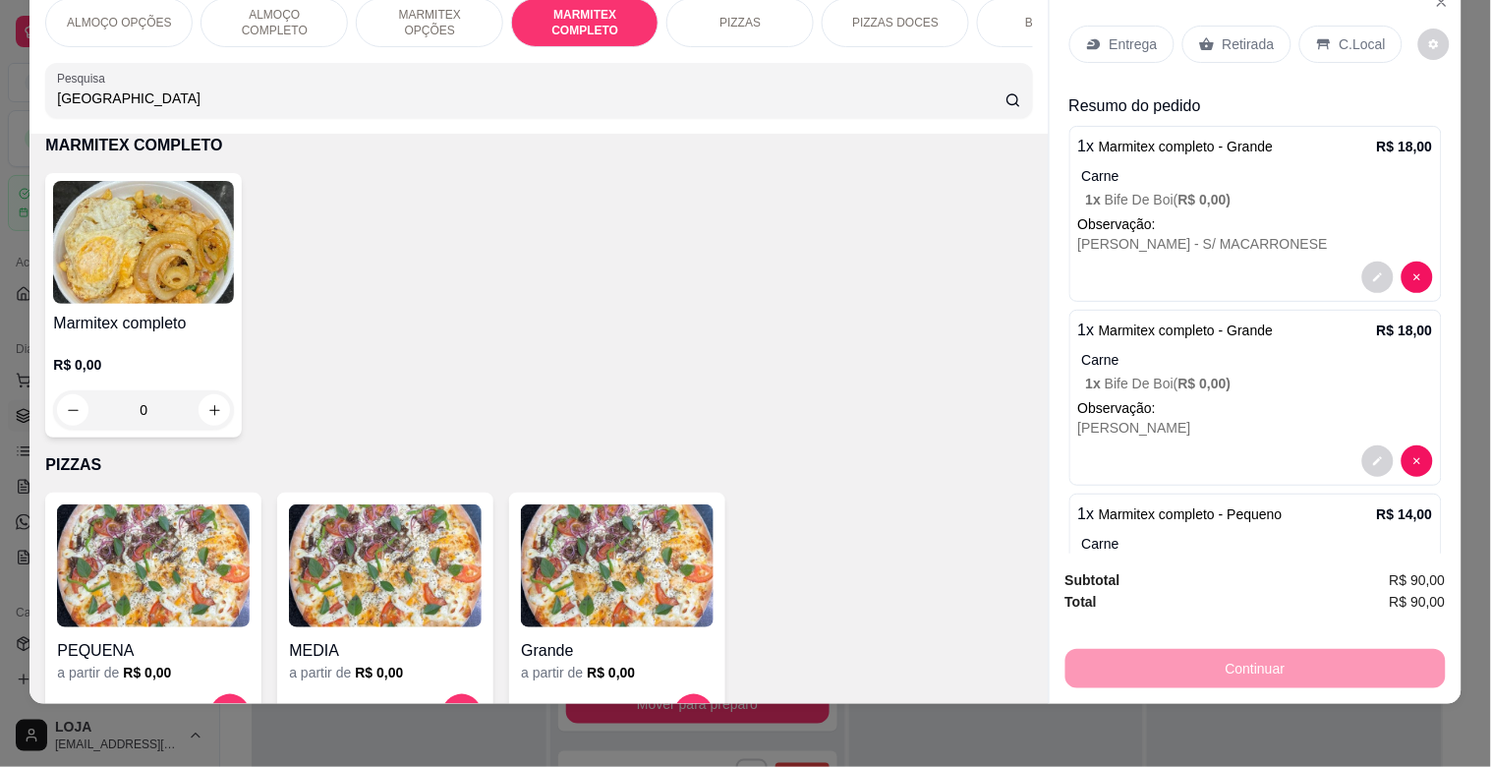
click at [194, 317] on h4 "Marmitex completo" at bounding box center [143, 324] width 181 height 24
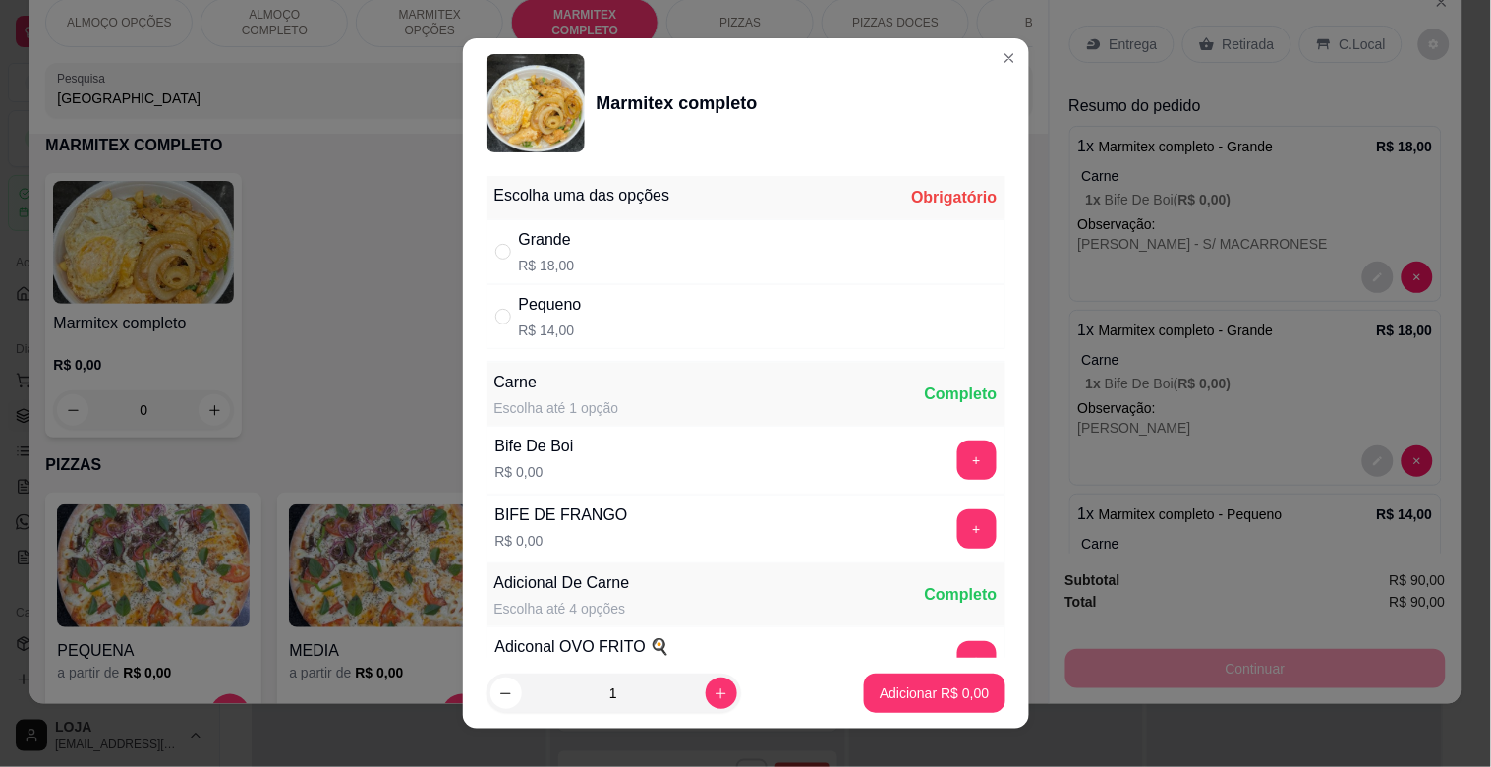
click at [645, 259] on div "Grande R$ 18,00" at bounding box center [746, 251] width 519 height 65
radio input "true"
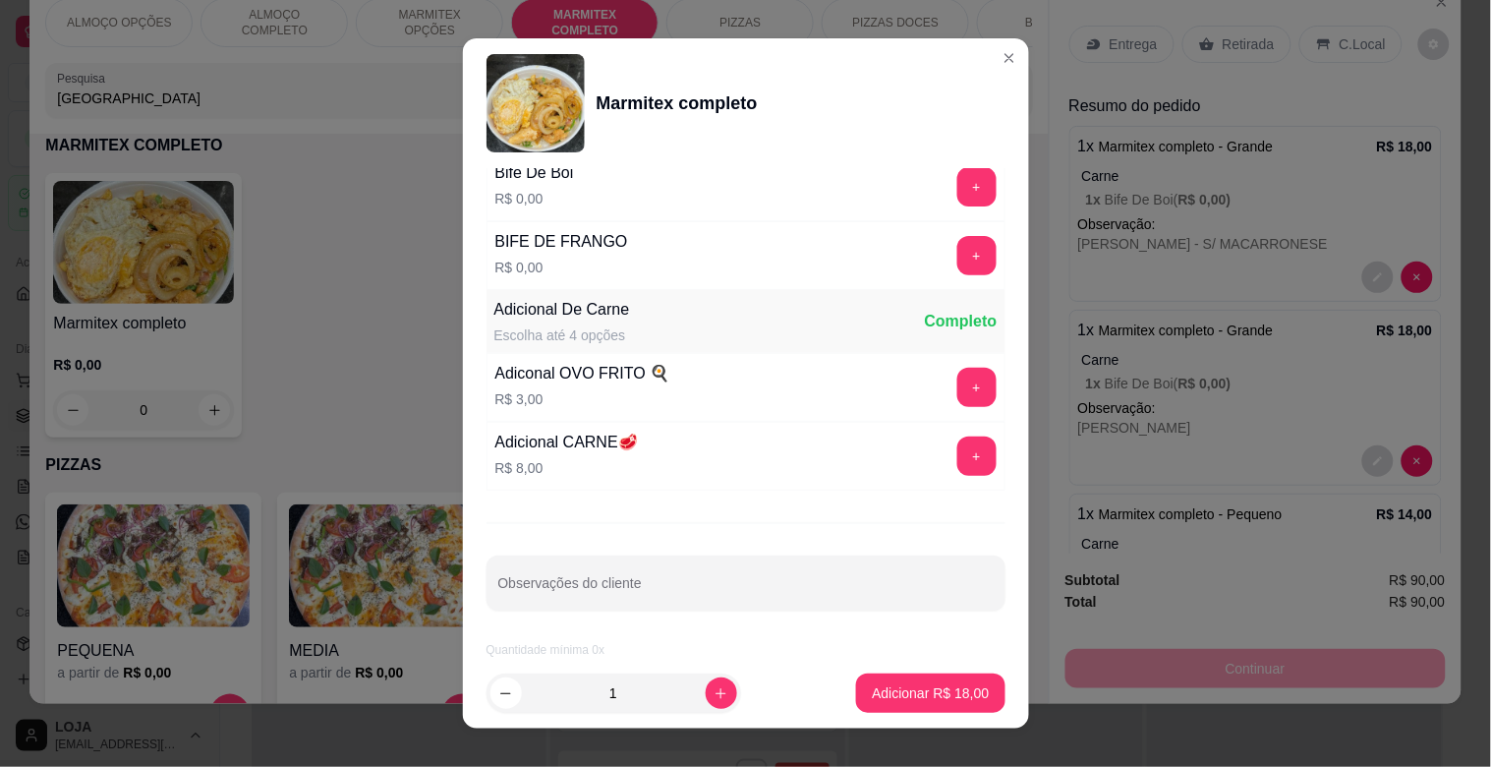
drag, startPoint x: 629, startPoint y: 552, endPoint x: 630, endPoint y: 563, distance: 11.8
click at [630, 552] on div "Escolha uma das opções Completo Grande R$ 18,00 Pequeno R$ 14,00 Carne Escolha …" at bounding box center [746, 413] width 566 height 490
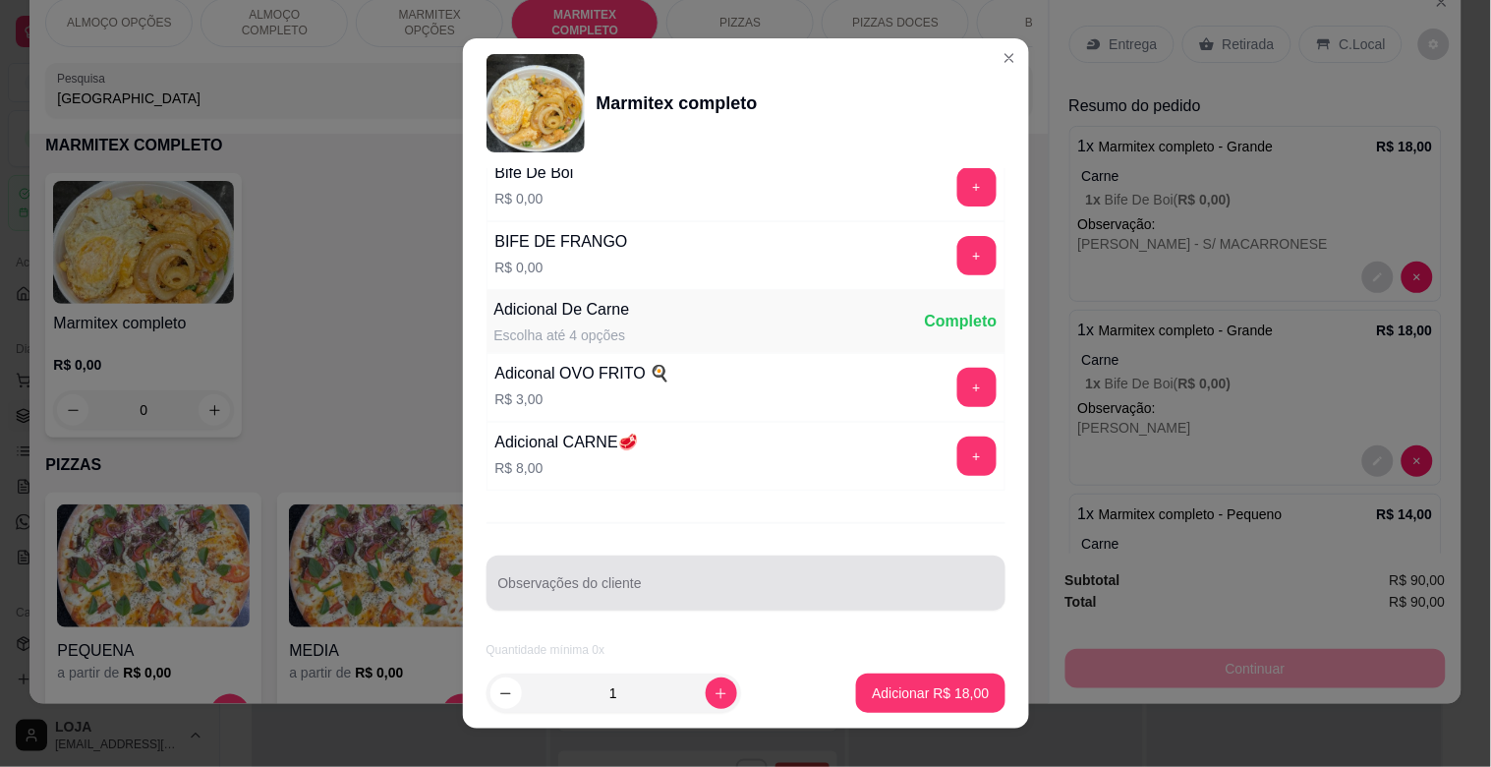
click at [630, 563] on div at bounding box center [746, 582] width 496 height 39
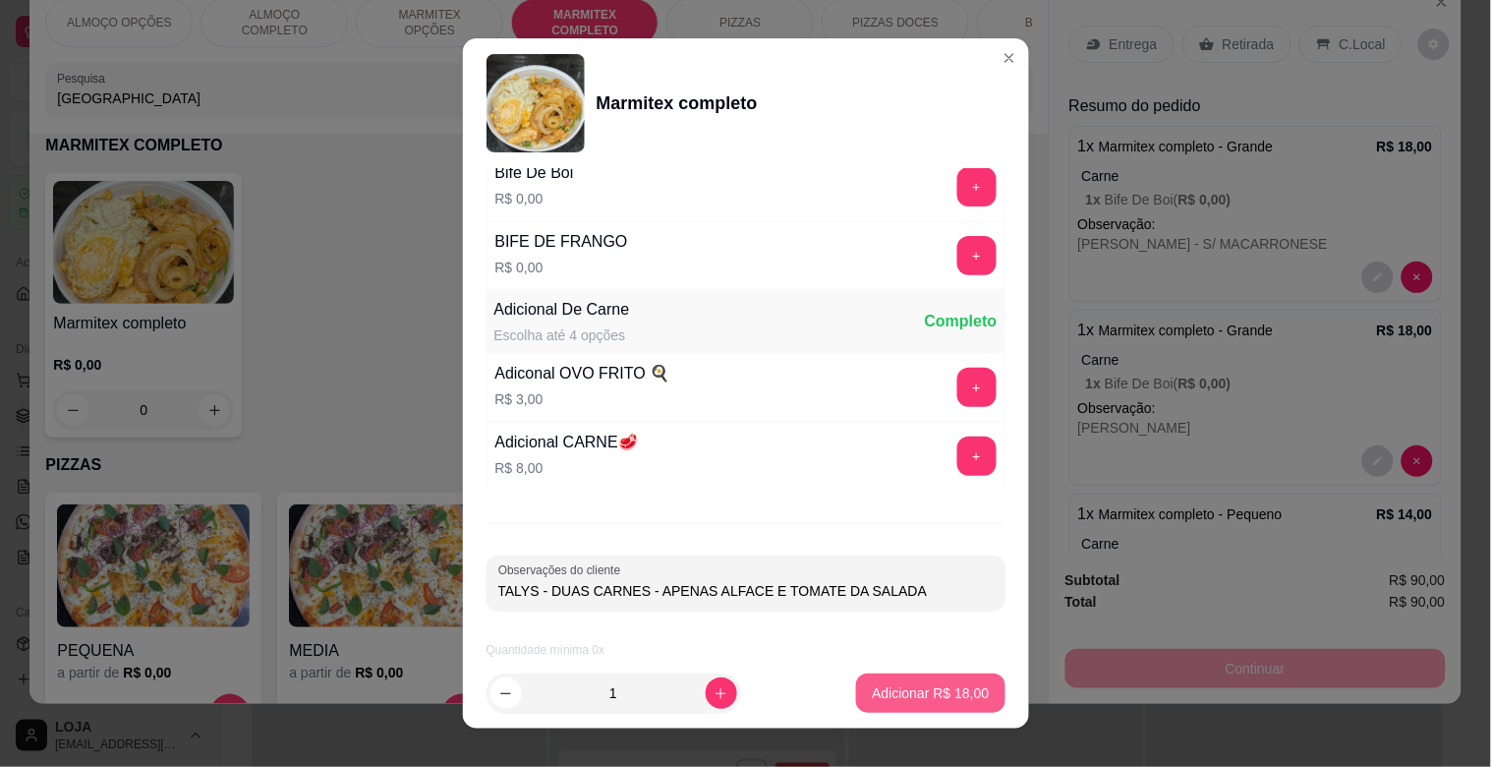
type input "TALYS - DUAS CARNES - APENAS ALFACE E TOMATE DA SALADA"
click at [912, 688] on p "Adicionar R$ 18,00" at bounding box center [931, 692] width 114 height 19
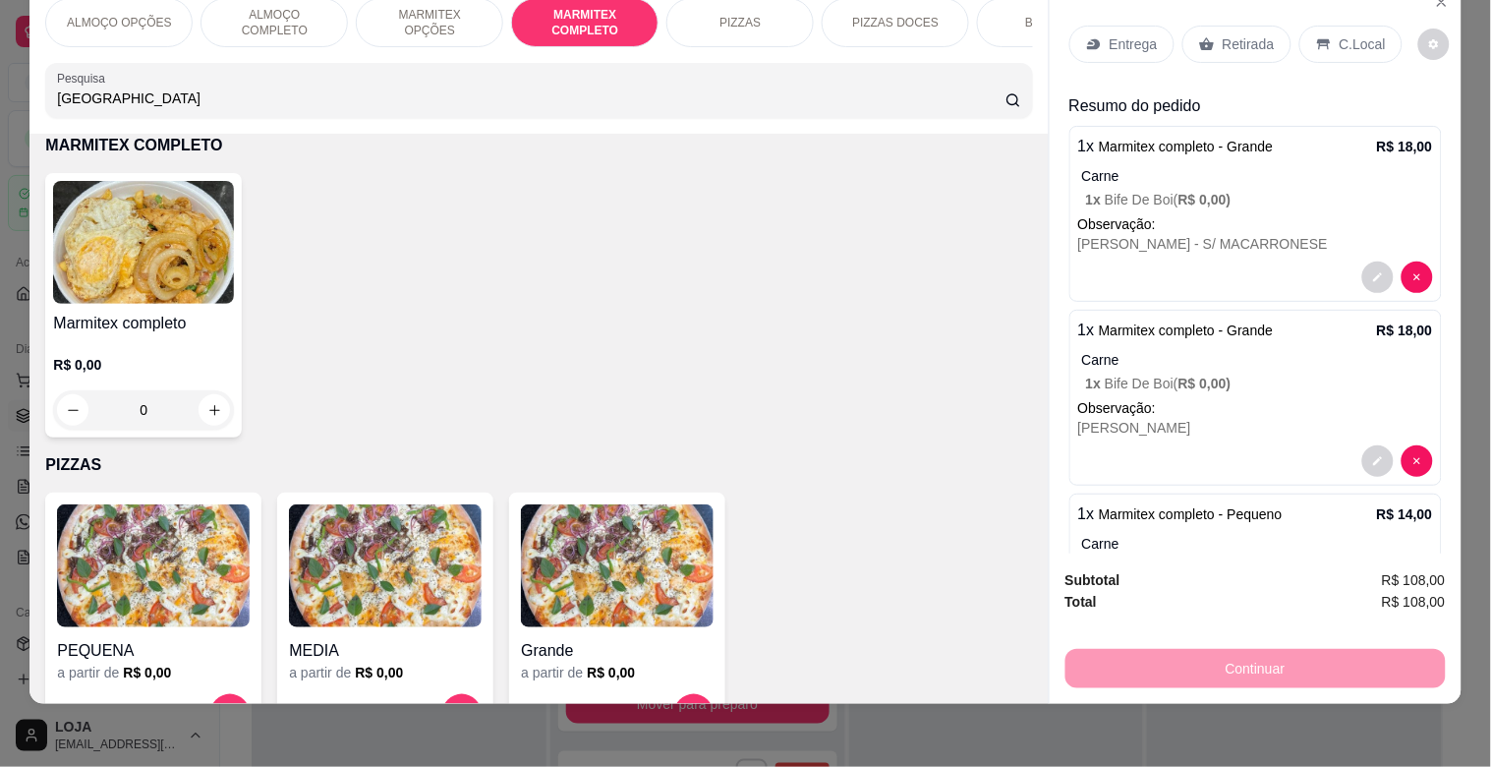
click at [162, 231] on img at bounding box center [143, 242] width 181 height 123
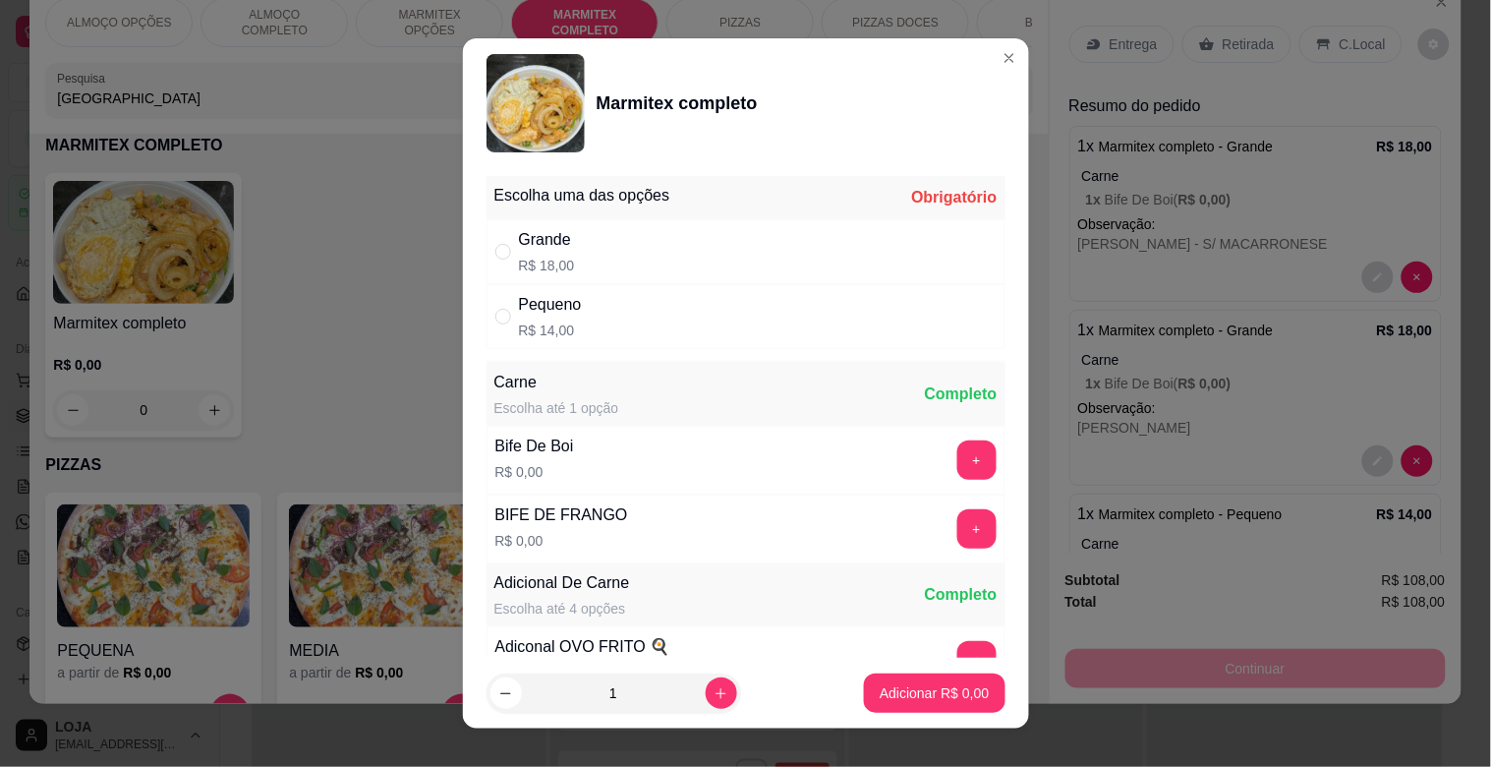
click at [564, 263] on div "Grande R$ 18,00" at bounding box center [746, 251] width 519 height 65
radio input "true"
click at [958, 462] on button "+" at bounding box center [977, 459] width 39 height 39
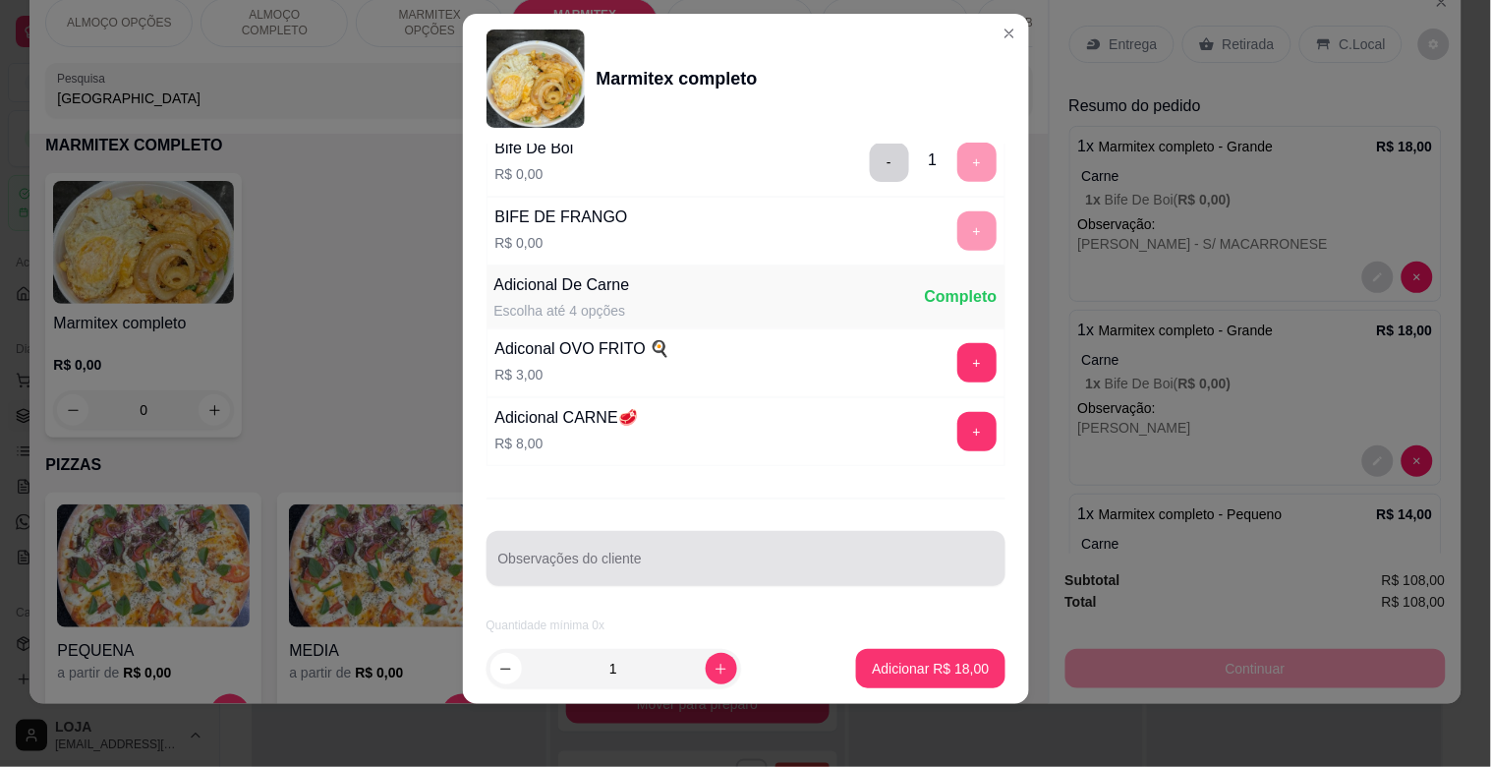
click at [592, 580] on div "Observações do cliente" at bounding box center [746, 558] width 519 height 55
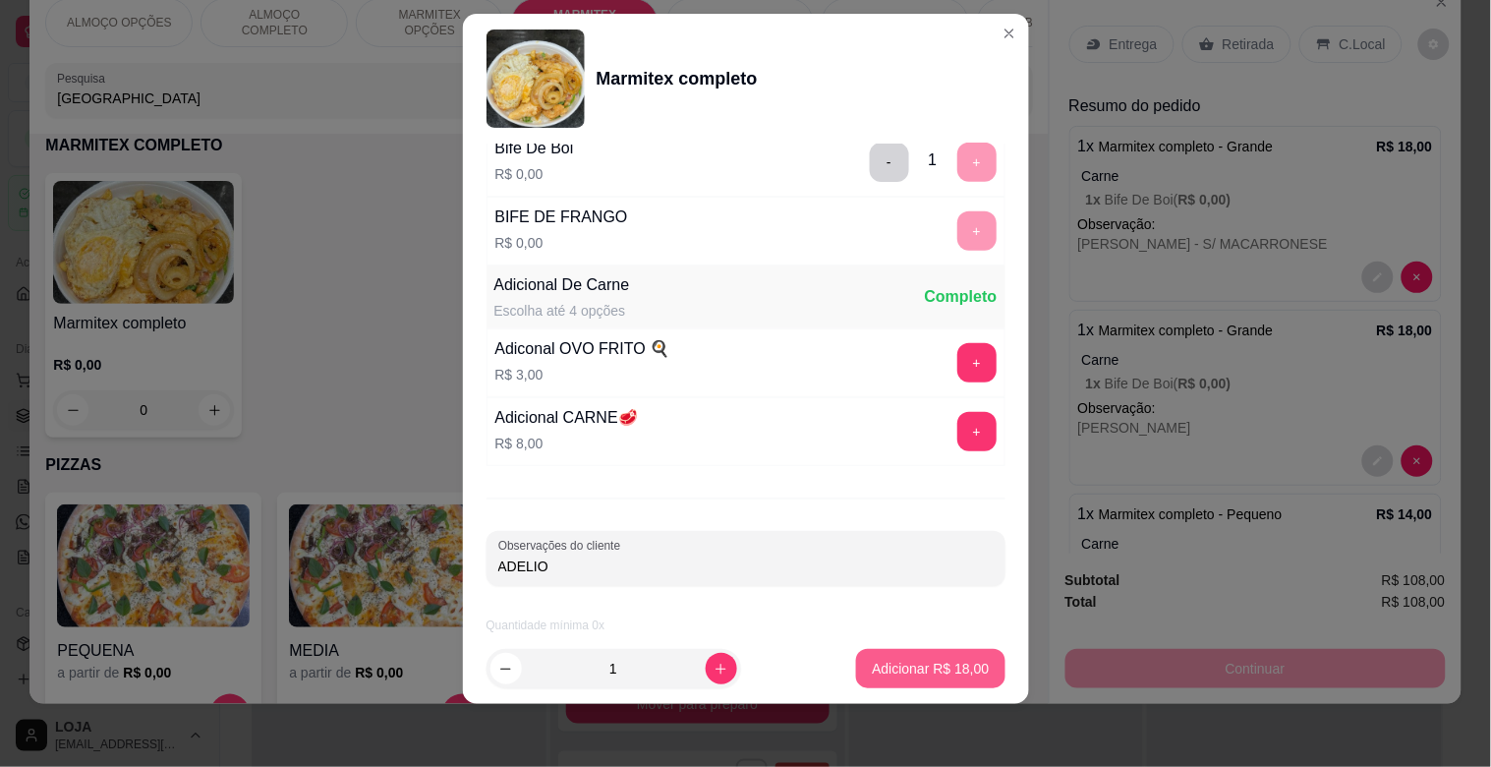
type input "ADELIO"
click at [915, 663] on p "Adicionar R$ 18,00" at bounding box center [931, 668] width 114 height 19
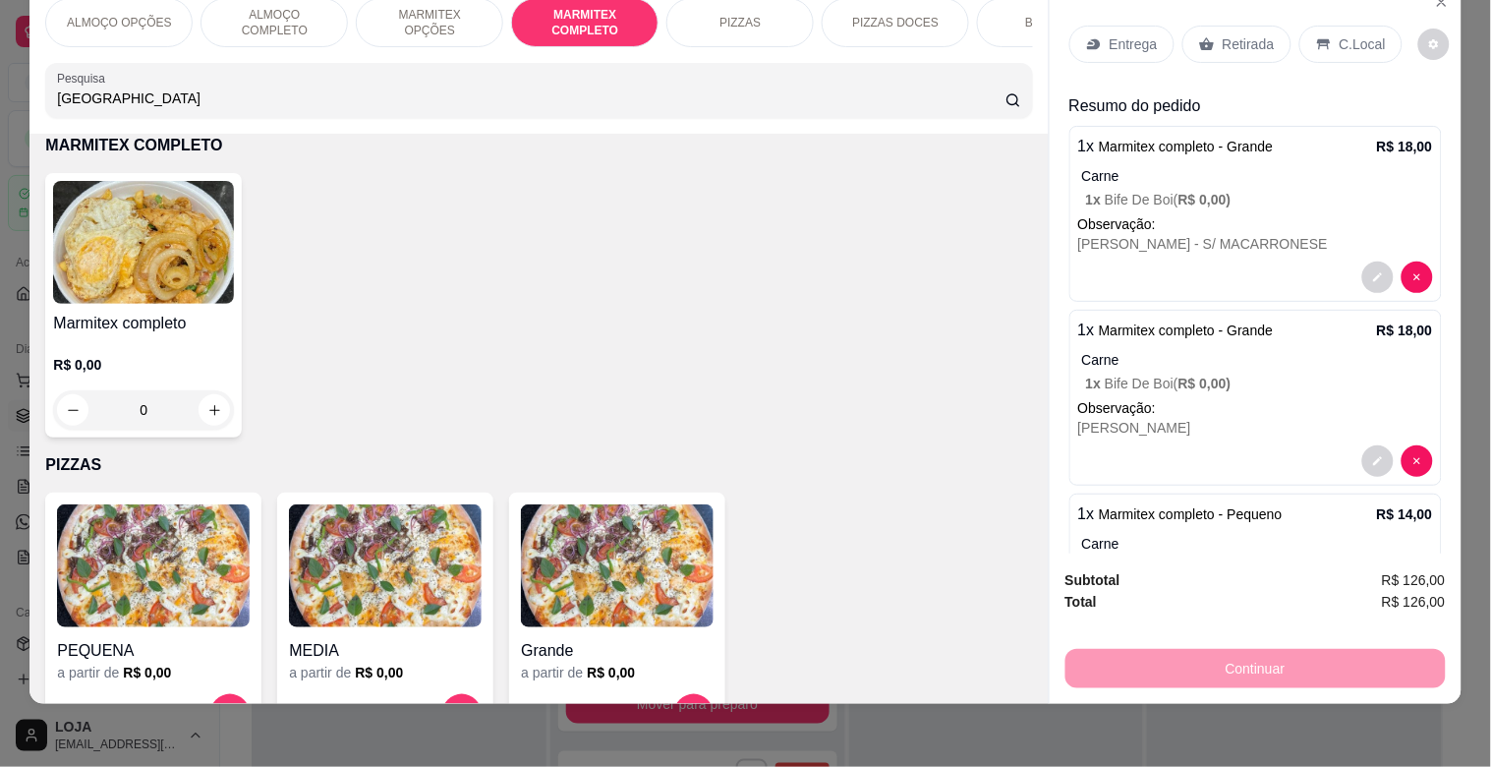
click at [1118, 34] on p "Entrega" at bounding box center [1134, 44] width 48 height 20
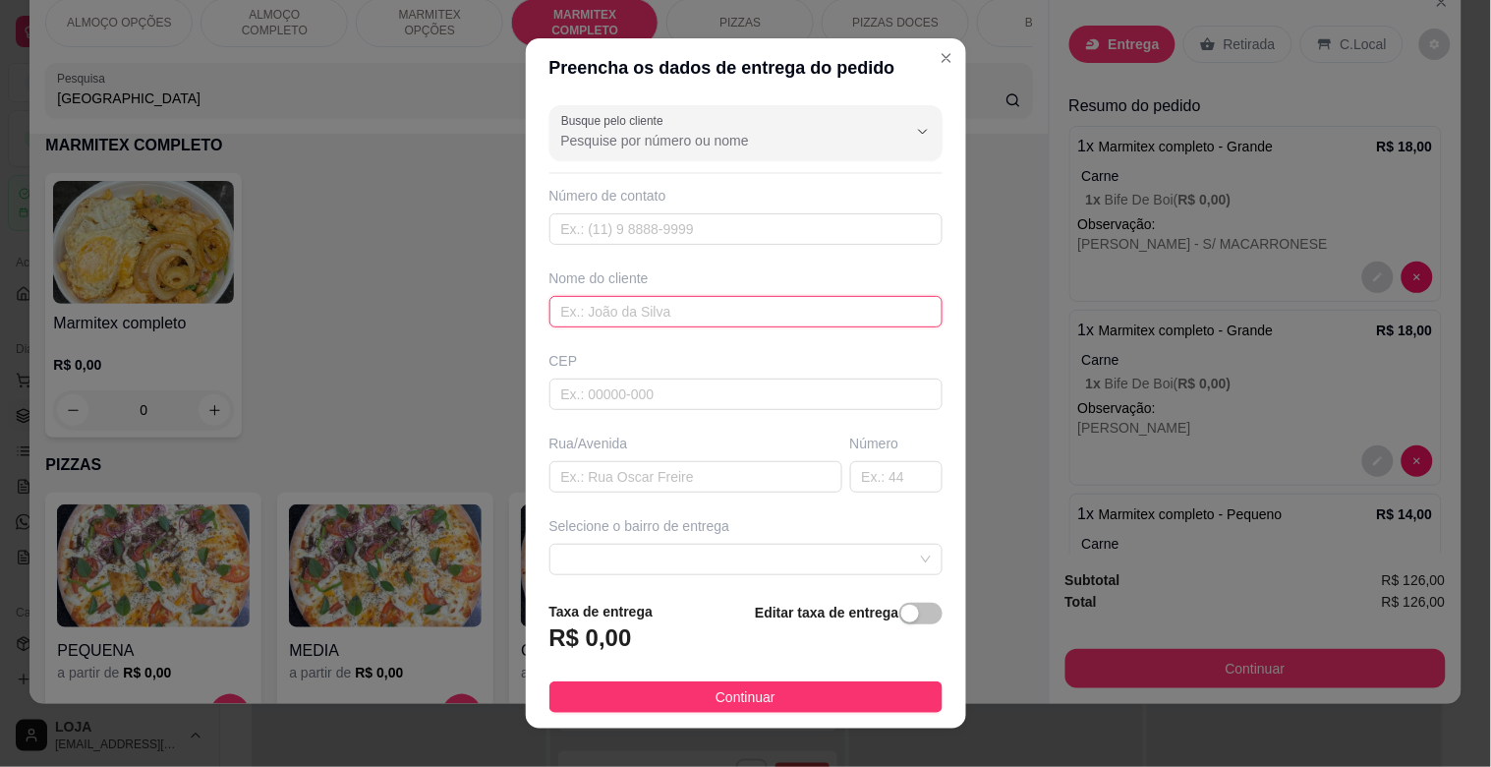
click at [637, 302] on input "text" at bounding box center [746, 311] width 393 height 31
click at [888, 560] on span at bounding box center [746, 559] width 370 height 29
type input "TRACTEL"
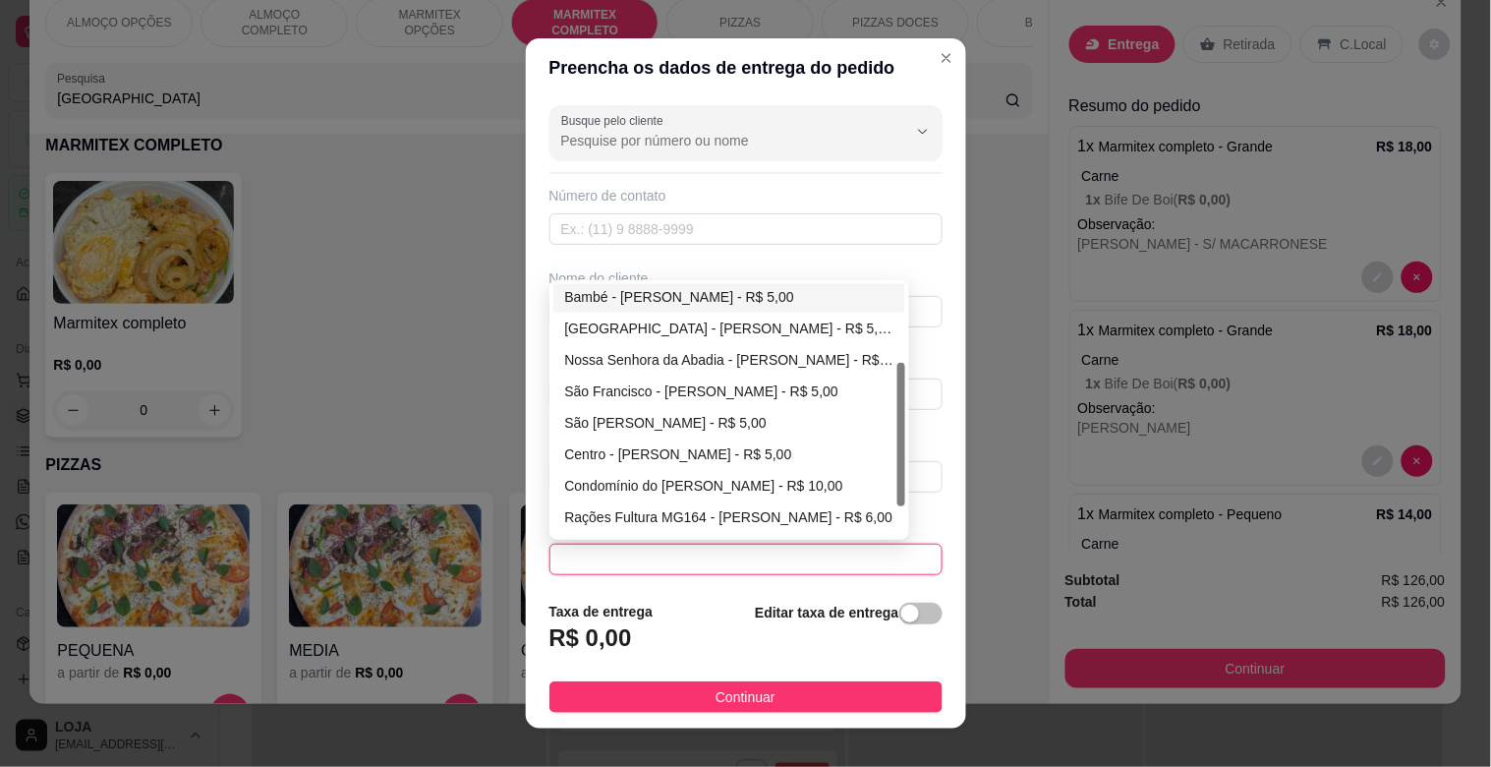
scroll to position [143, 0]
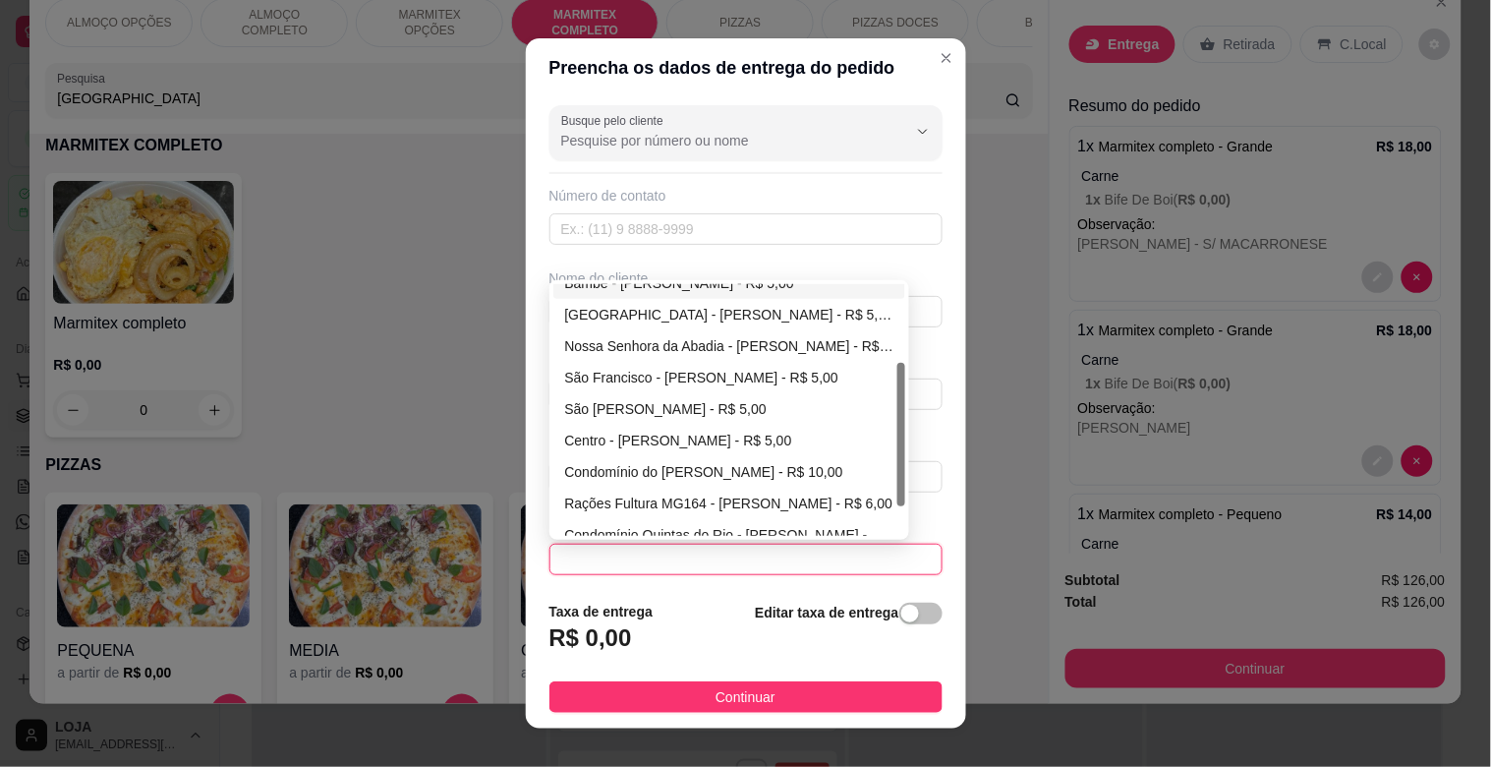
drag, startPoint x: 892, startPoint y: 411, endPoint x: 873, endPoint y: 493, distance: 83.7
click at [881, 493] on div "Bambé - [PERSON_NAME] - R$ 5,00 [GEOGRAPHIC_DATA] - [PERSON_NAME] - R$ 5,00 [GE…" at bounding box center [730, 410] width 353 height 252
click at [636, 446] on div "Centro - [PERSON_NAME] - R$ 5,00" at bounding box center [729, 441] width 329 height 22
type input "[PERSON_NAME]"
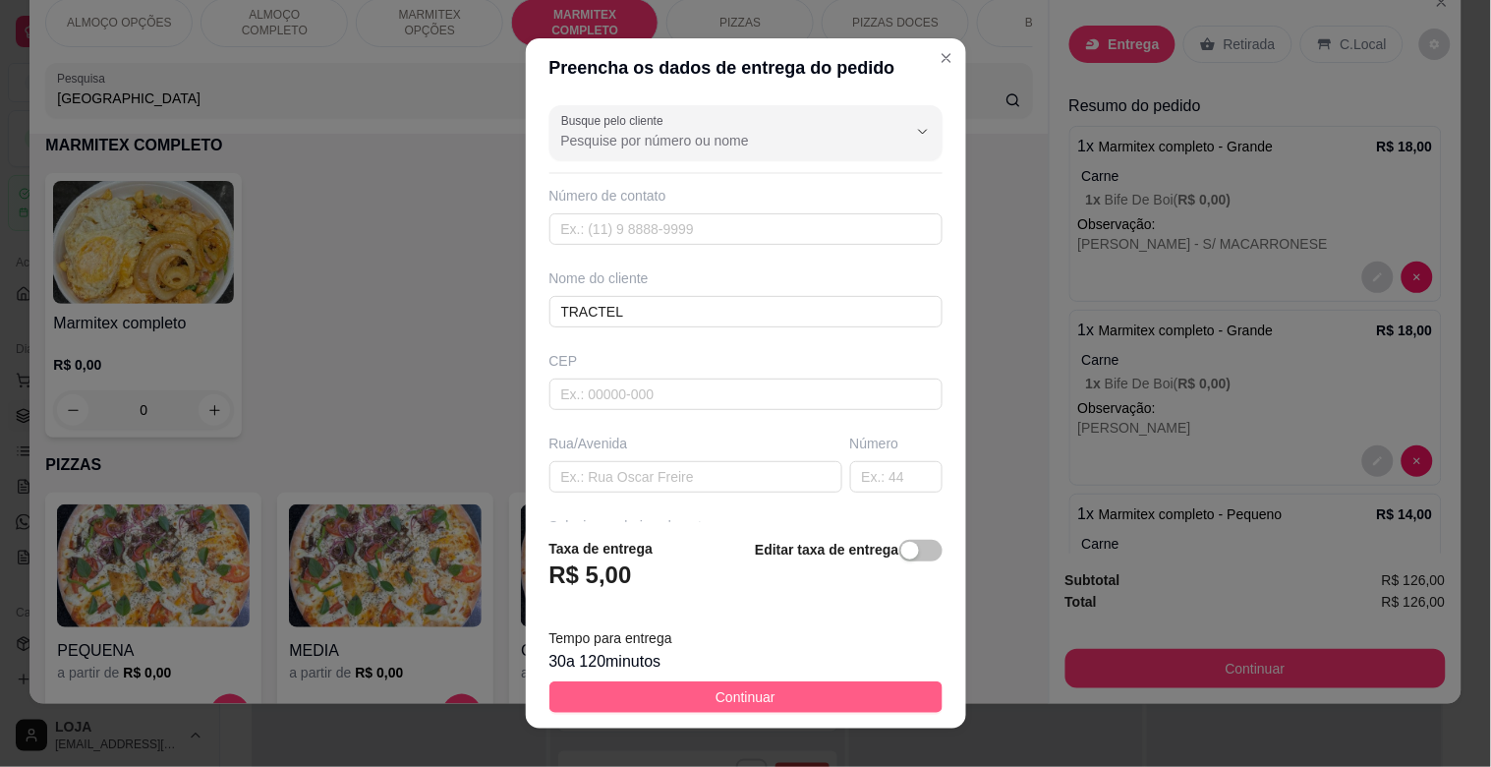
click at [743, 689] on span "Continuar" at bounding box center [746, 697] width 60 height 22
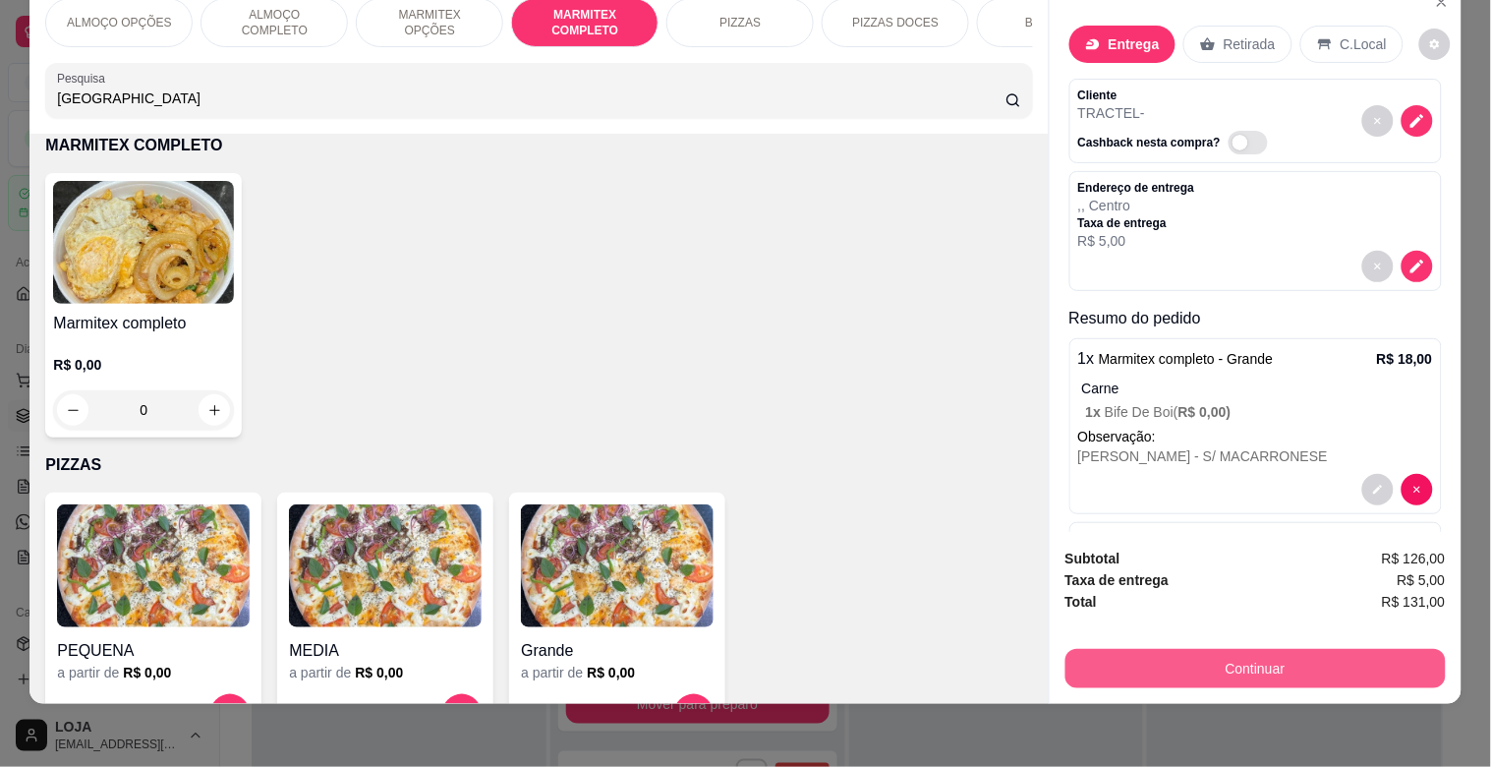
click at [1320, 652] on button "Continuar" at bounding box center [1256, 668] width 380 height 39
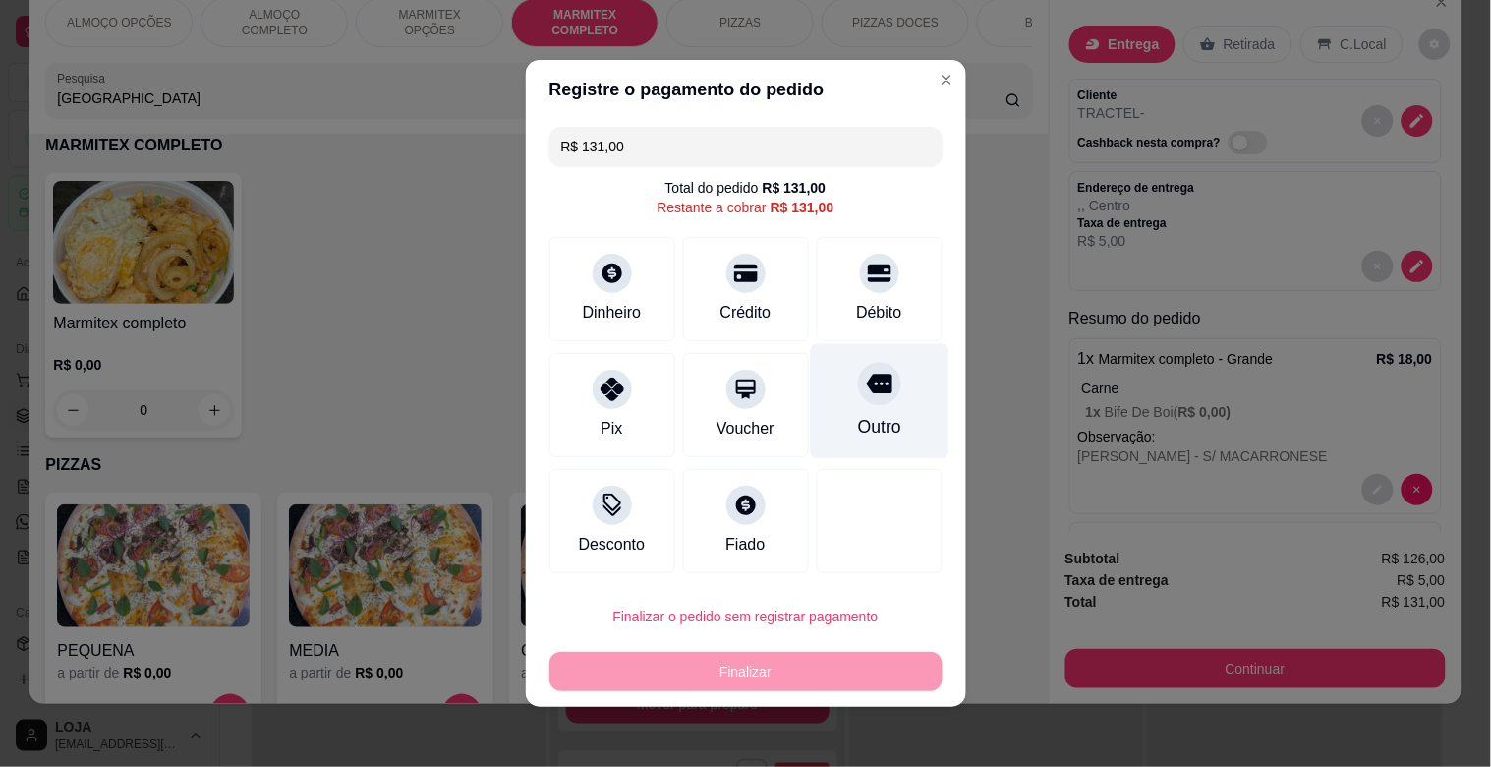
click at [837, 406] on div "Outro" at bounding box center [879, 401] width 139 height 115
type input "R$ 0,00"
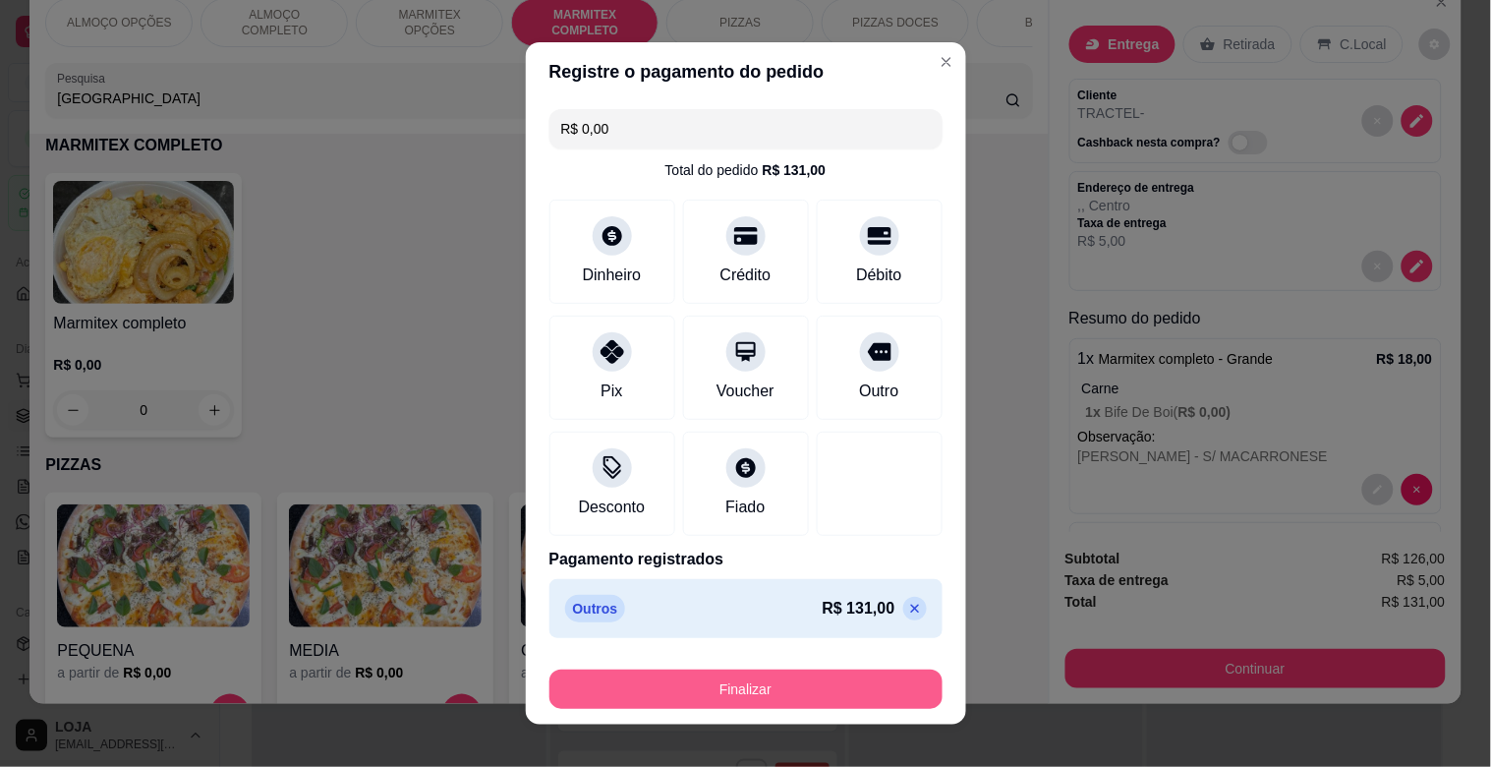
click at [801, 701] on button "Finalizar" at bounding box center [746, 689] width 393 height 39
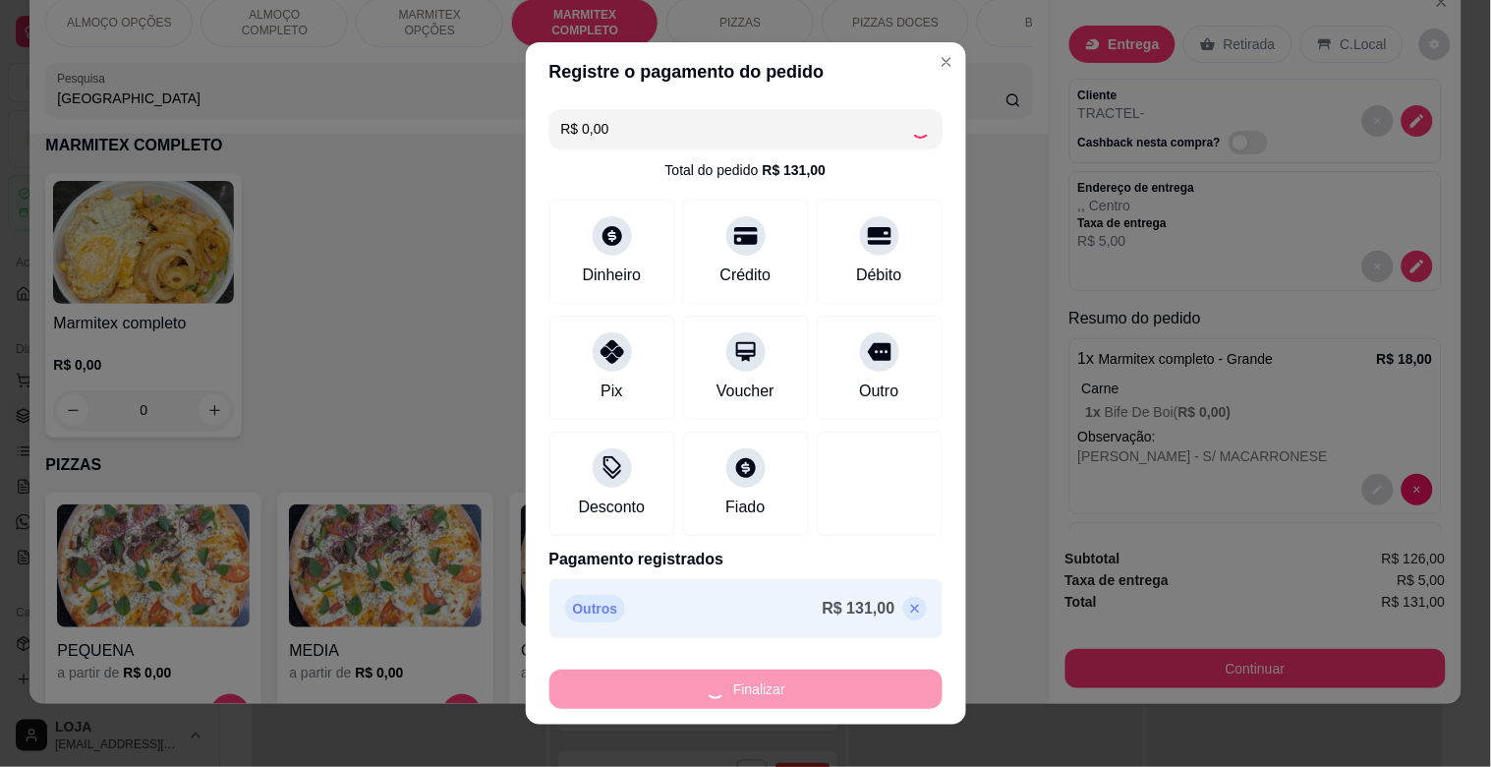
type input "0"
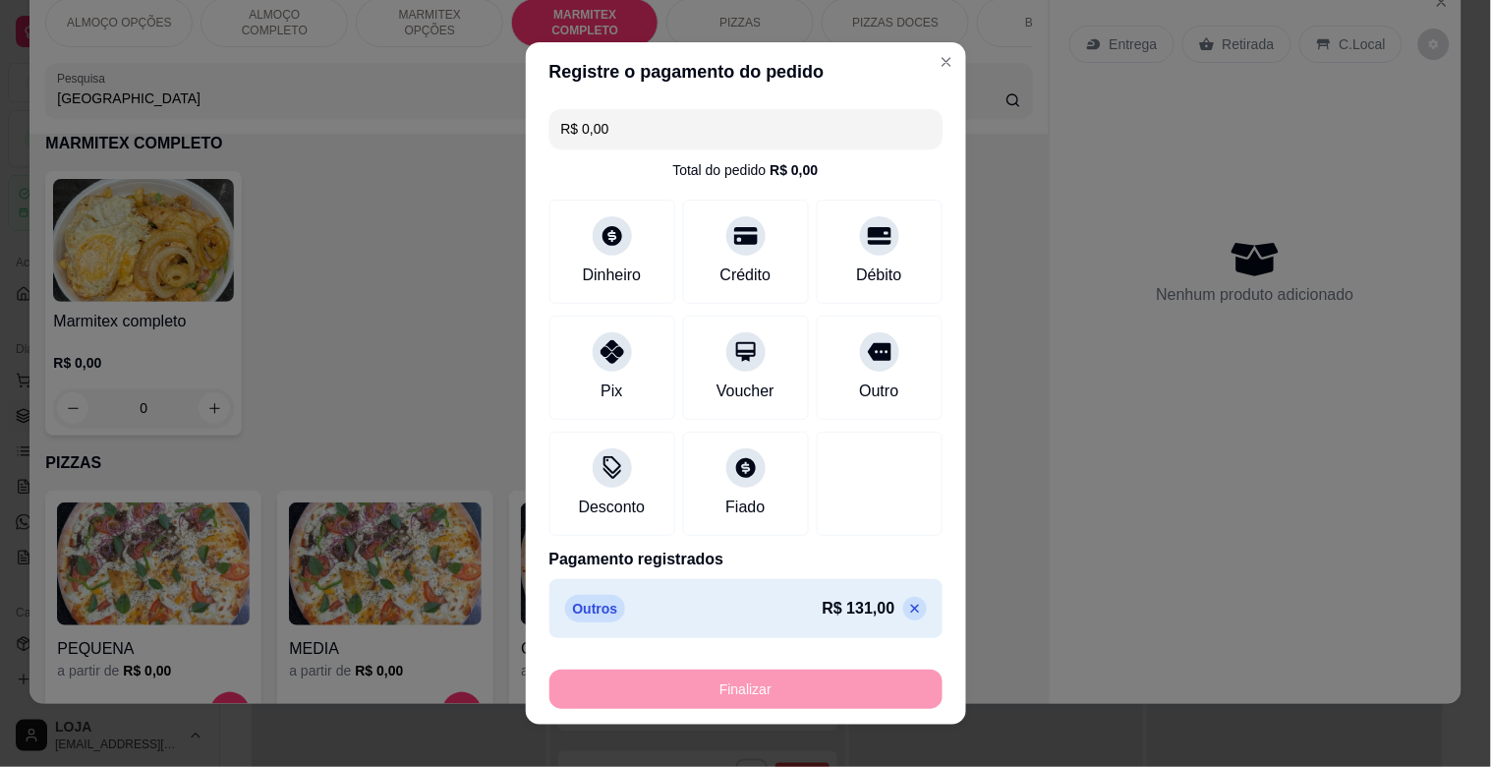
type input "-R$ 131,00"
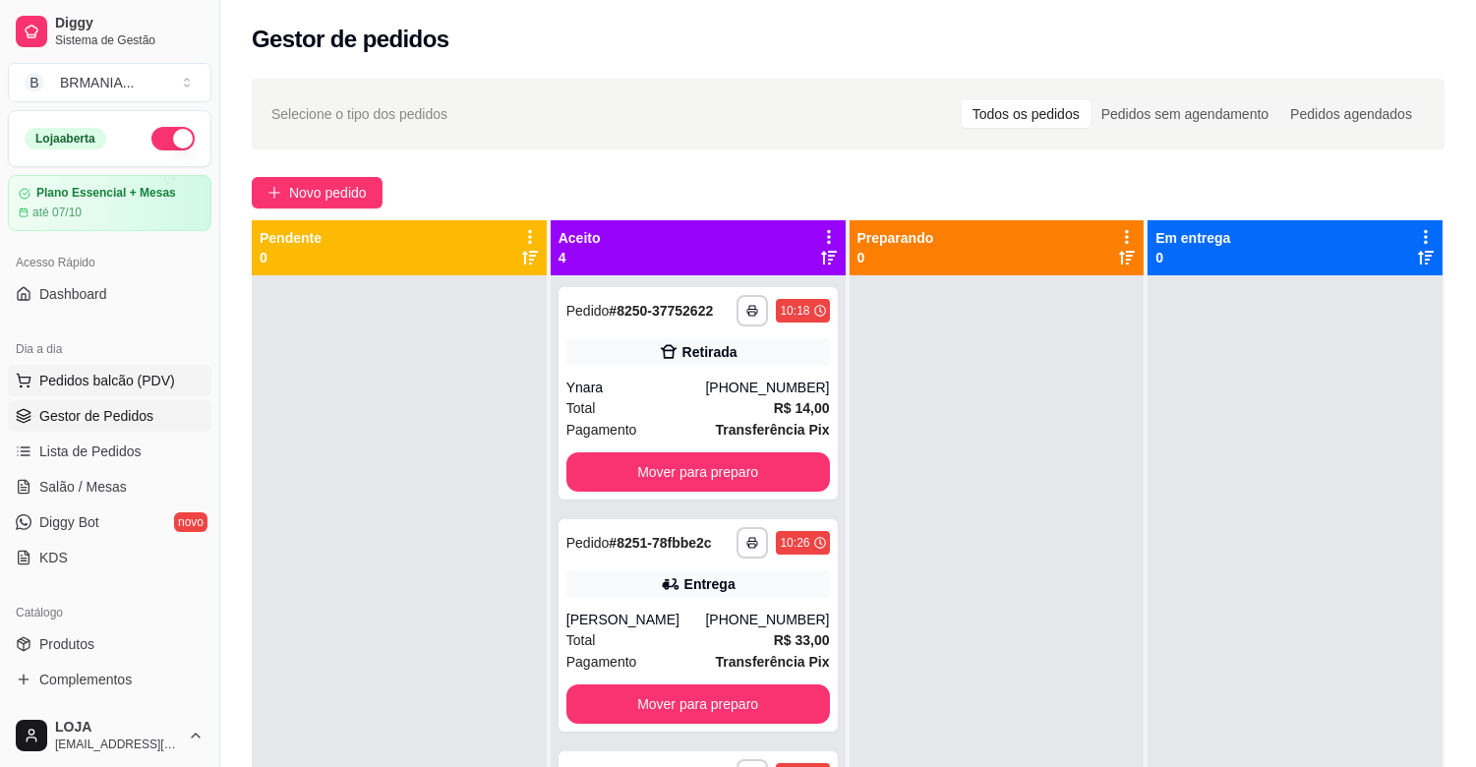
click at [149, 380] on span "Pedidos balcão (PDV)" at bounding box center [107, 381] width 136 height 20
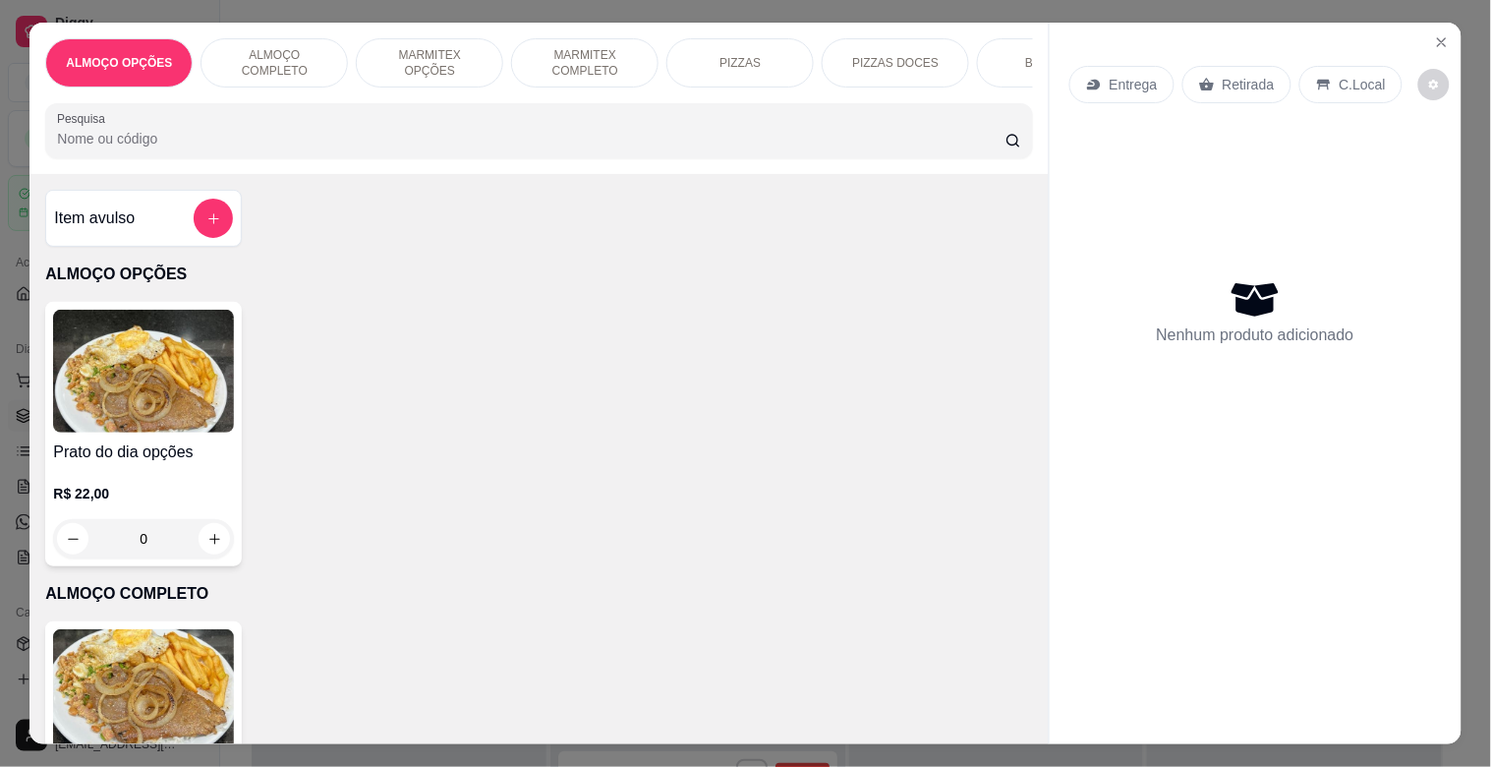
click at [563, 51] on p "MARMITEX COMPLETO" at bounding box center [585, 62] width 114 height 31
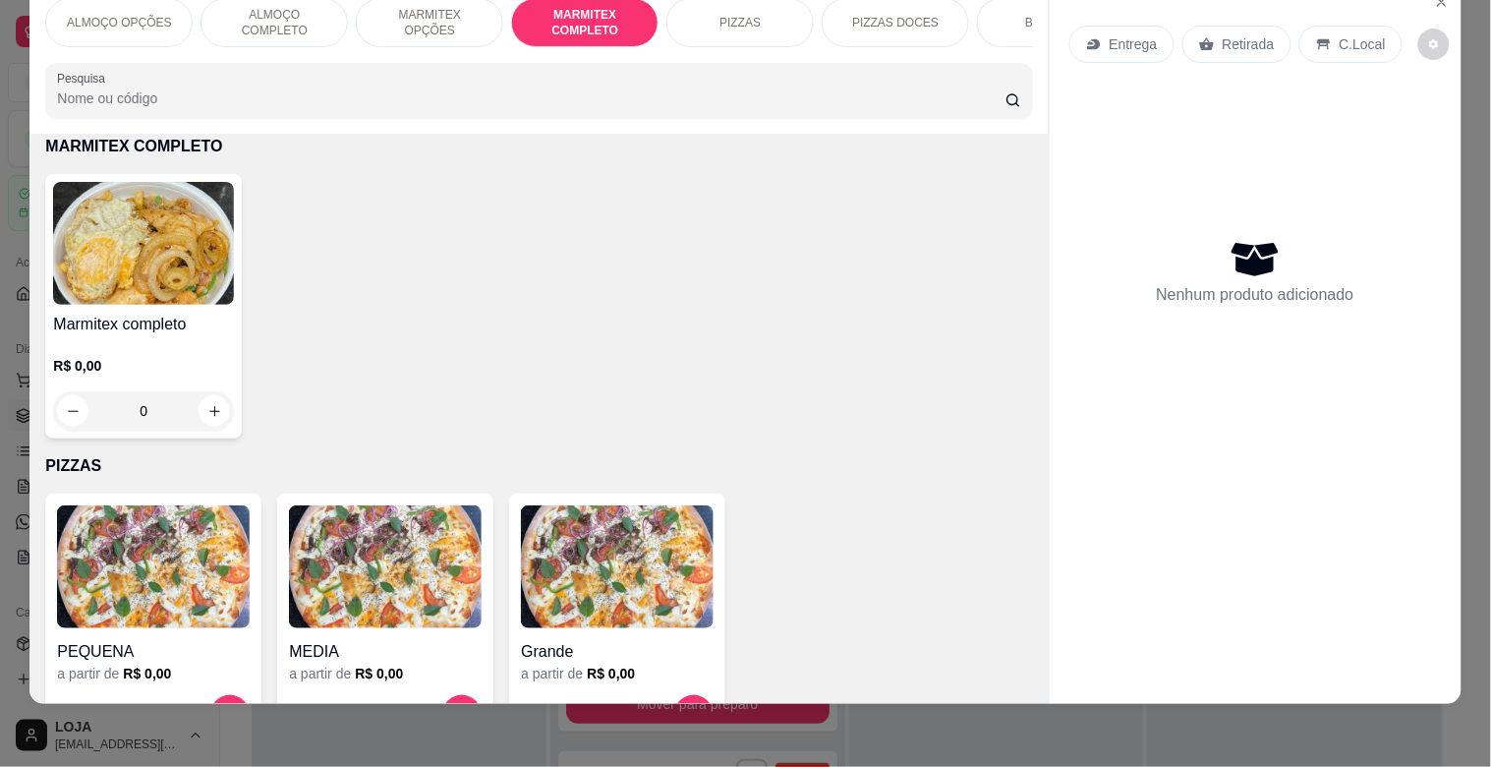
click at [437, 13] on p "MARMITEX OPÇÕES" at bounding box center [430, 22] width 114 height 31
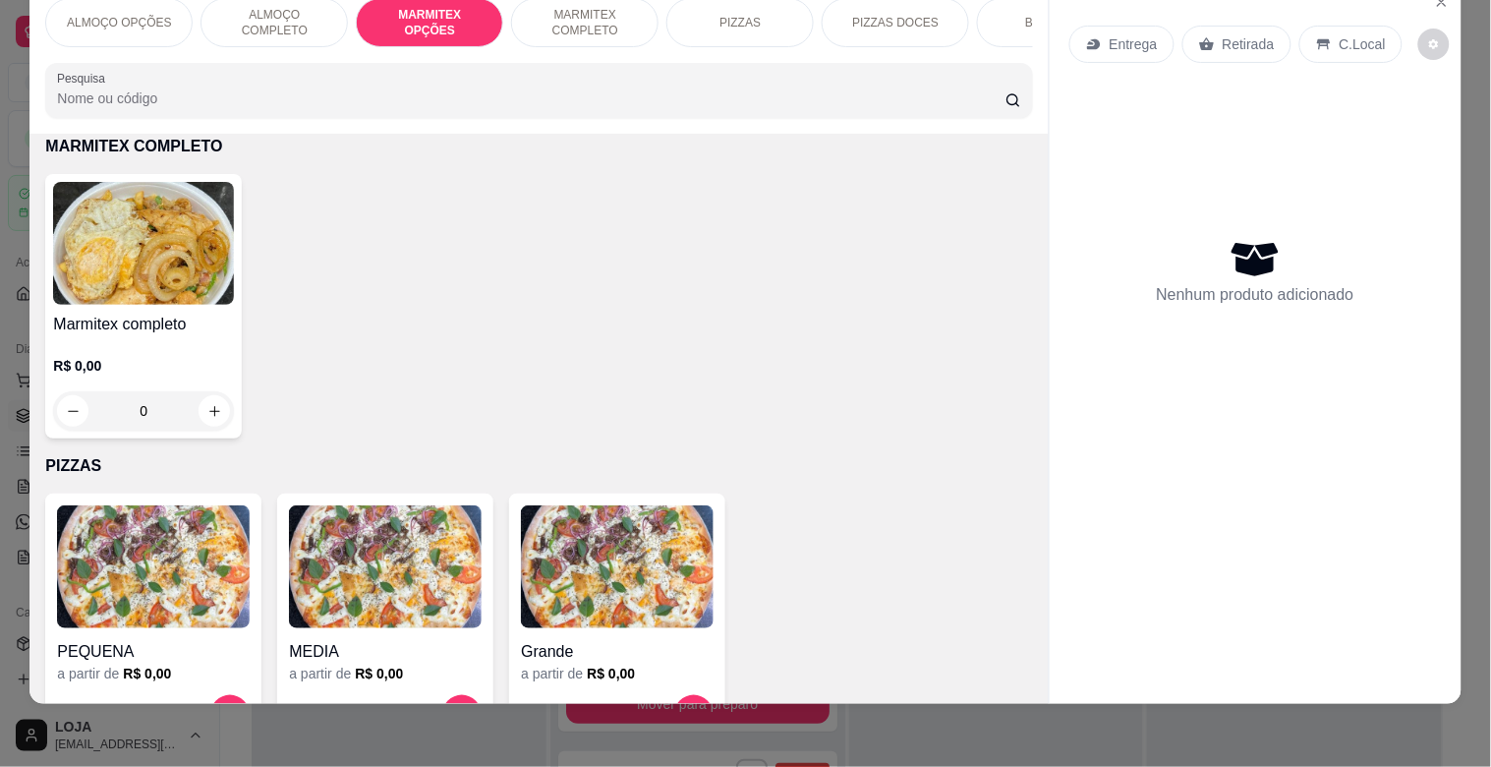
scroll to position [728, 0]
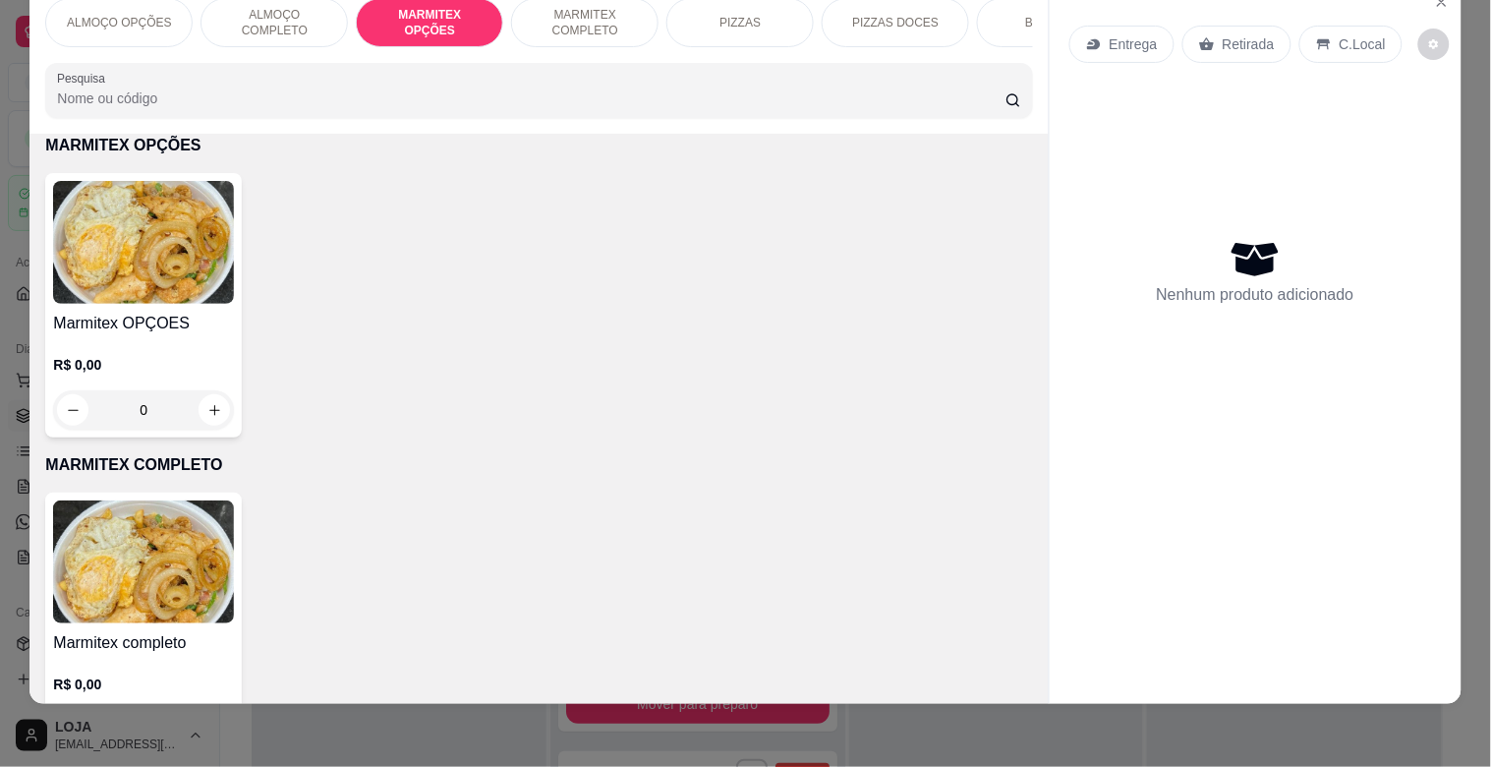
click at [118, 212] on img at bounding box center [143, 242] width 181 height 123
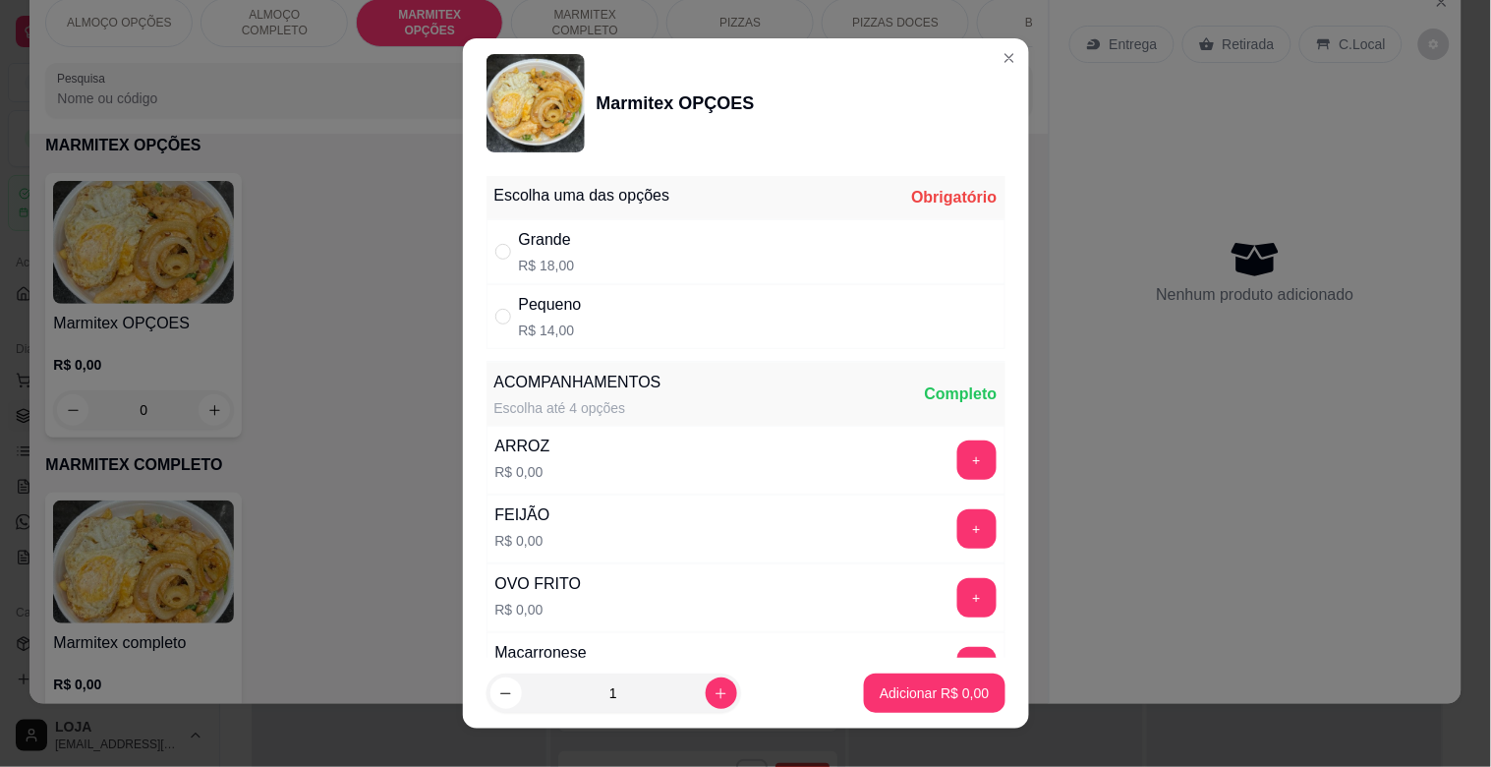
click at [728, 243] on div "Grande R$ 18,00" at bounding box center [746, 251] width 519 height 65
radio input "true"
click at [958, 523] on button "+" at bounding box center [977, 528] width 39 height 39
click at [870, 518] on button "-" at bounding box center [889, 528] width 39 height 39
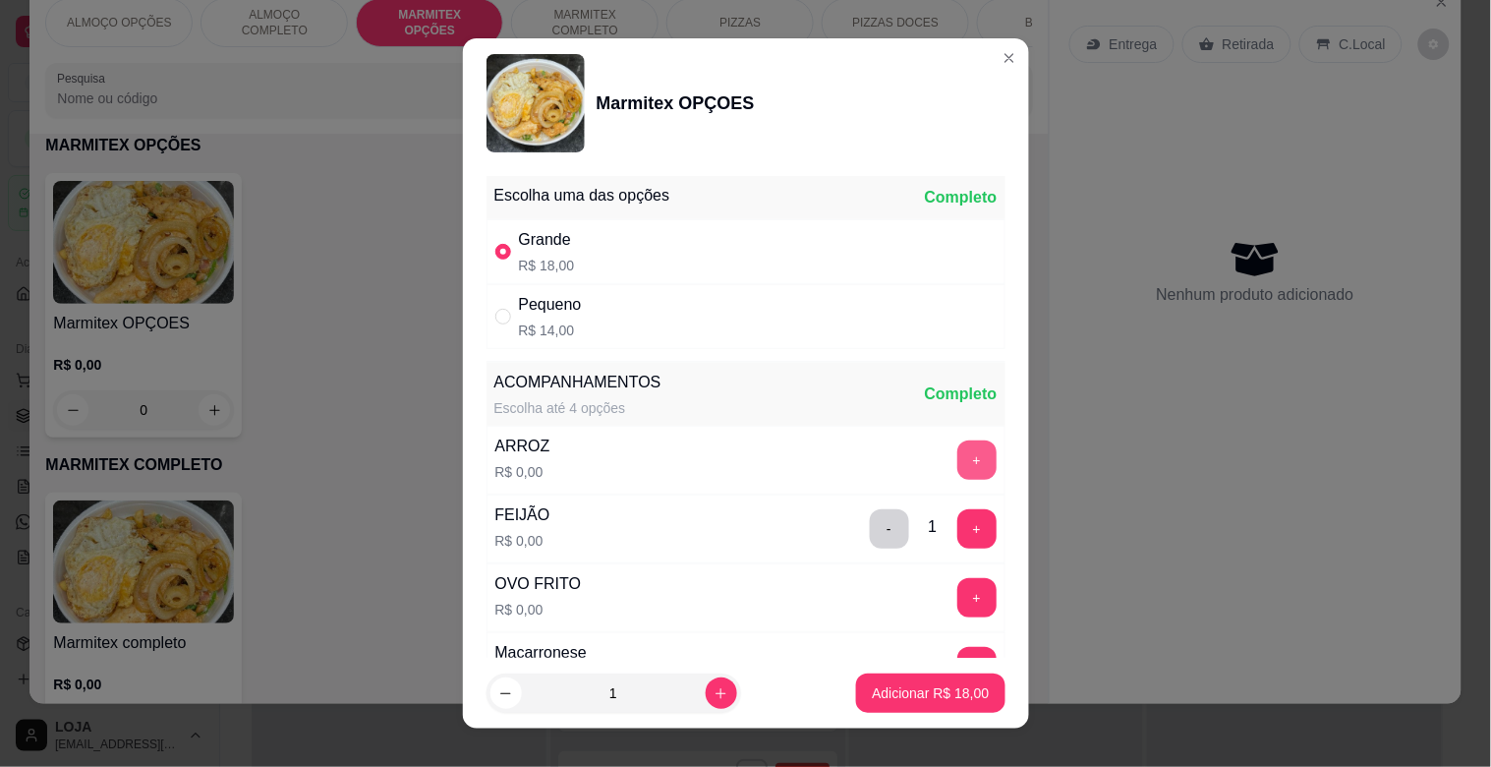
click at [958, 454] on button "+" at bounding box center [977, 459] width 39 height 39
click at [958, 597] on button "+" at bounding box center [977, 597] width 39 height 39
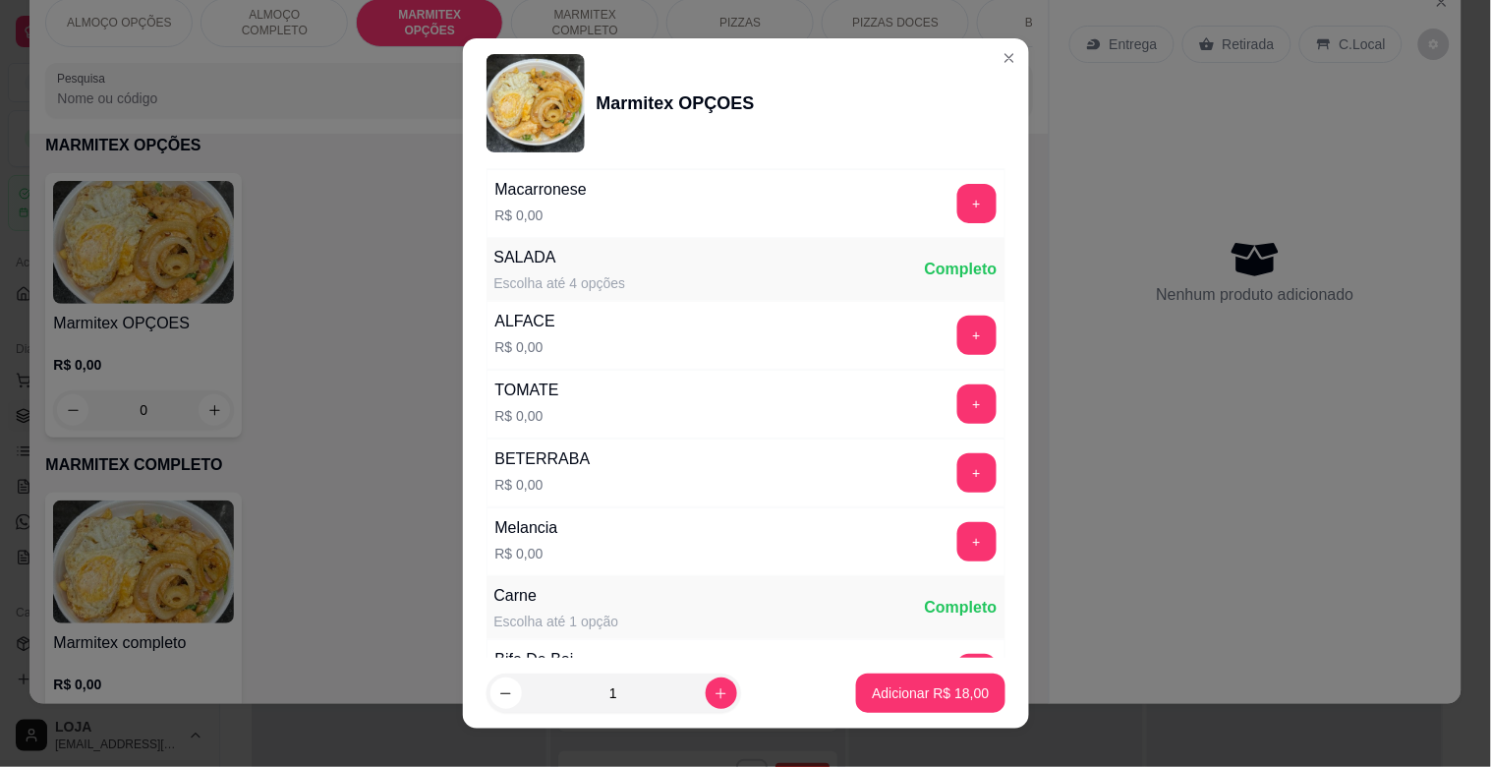
scroll to position [521, 0]
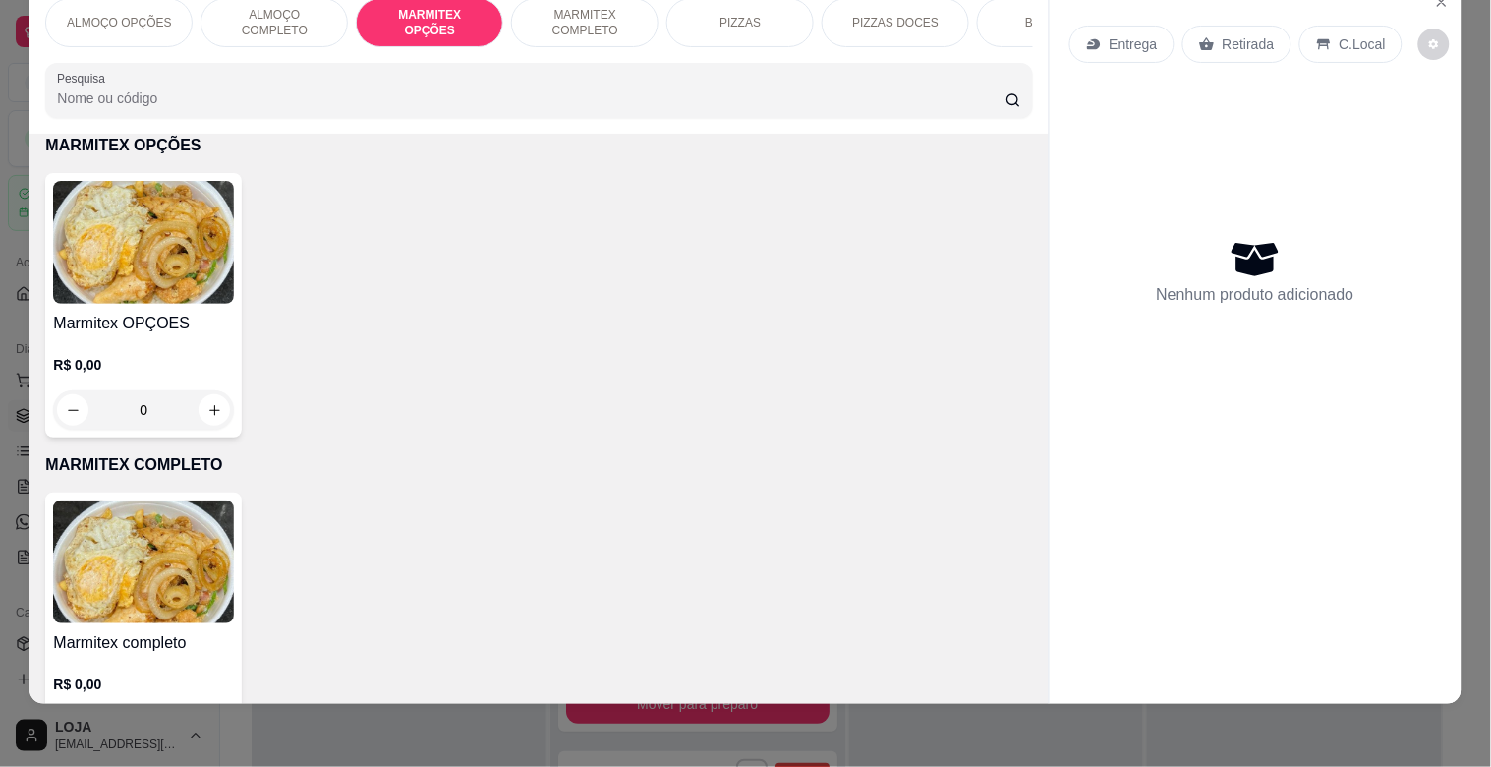
drag, startPoint x: 344, startPoint y: 325, endPoint x: 204, endPoint y: 327, distance: 140.6
click at [344, 326] on div "Marmitex OPÇOES R$ 0,00 0" at bounding box center [538, 305] width 987 height 264
click at [192, 324] on h4 "Marmitex OPÇOES" at bounding box center [143, 324] width 181 height 24
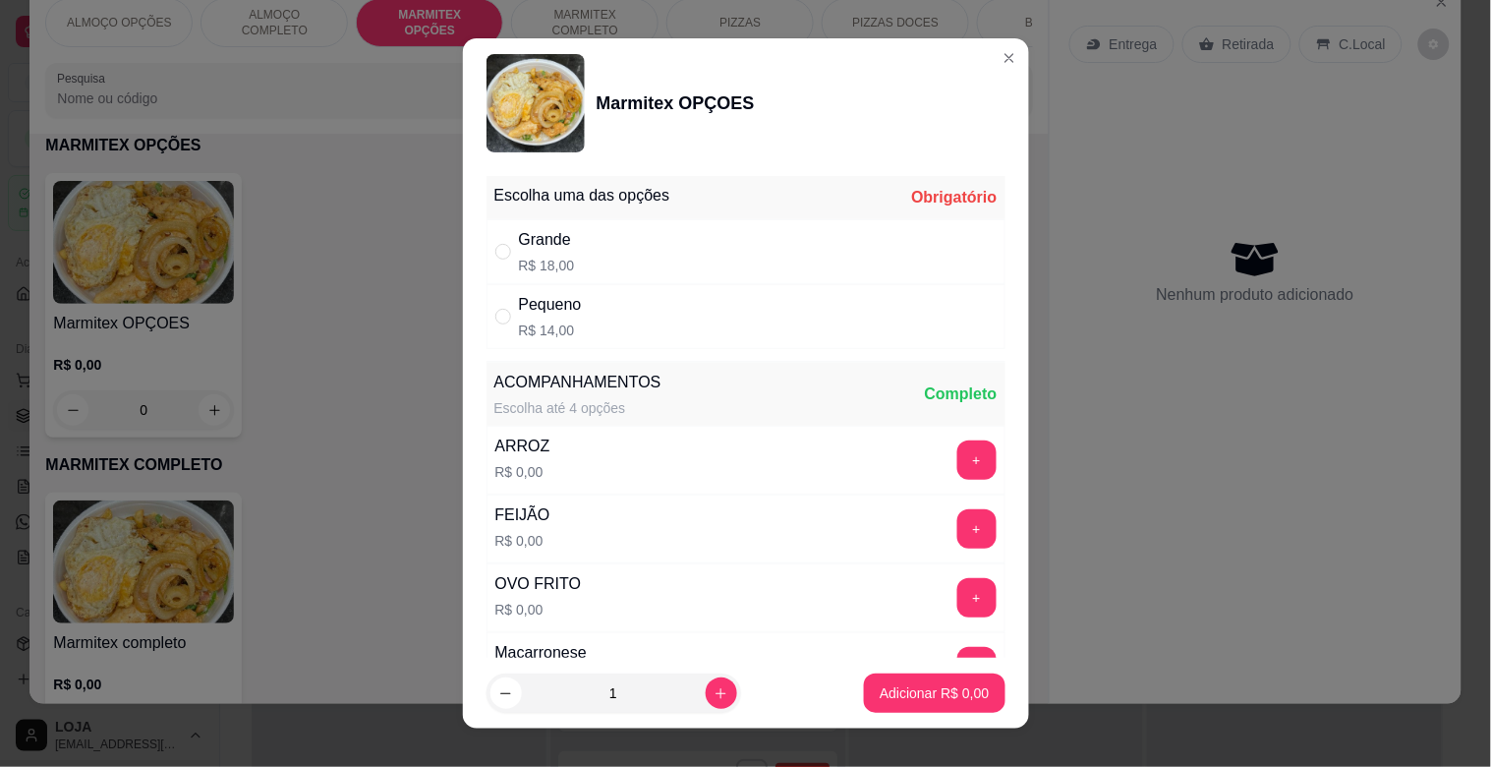
click at [672, 249] on div "Grande R$ 18,00" at bounding box center [746, 251] width 519 height 65
radio input "true"
click at [958, 462] on button "+" at bounding box center [977, 459] width 39 height 39
click at [958, 515] on button "+" at bounding box center [977, 528] width 39 height 39
click at [958, 600] on button "+" at bounding box center [977, 597] width 39 height 39
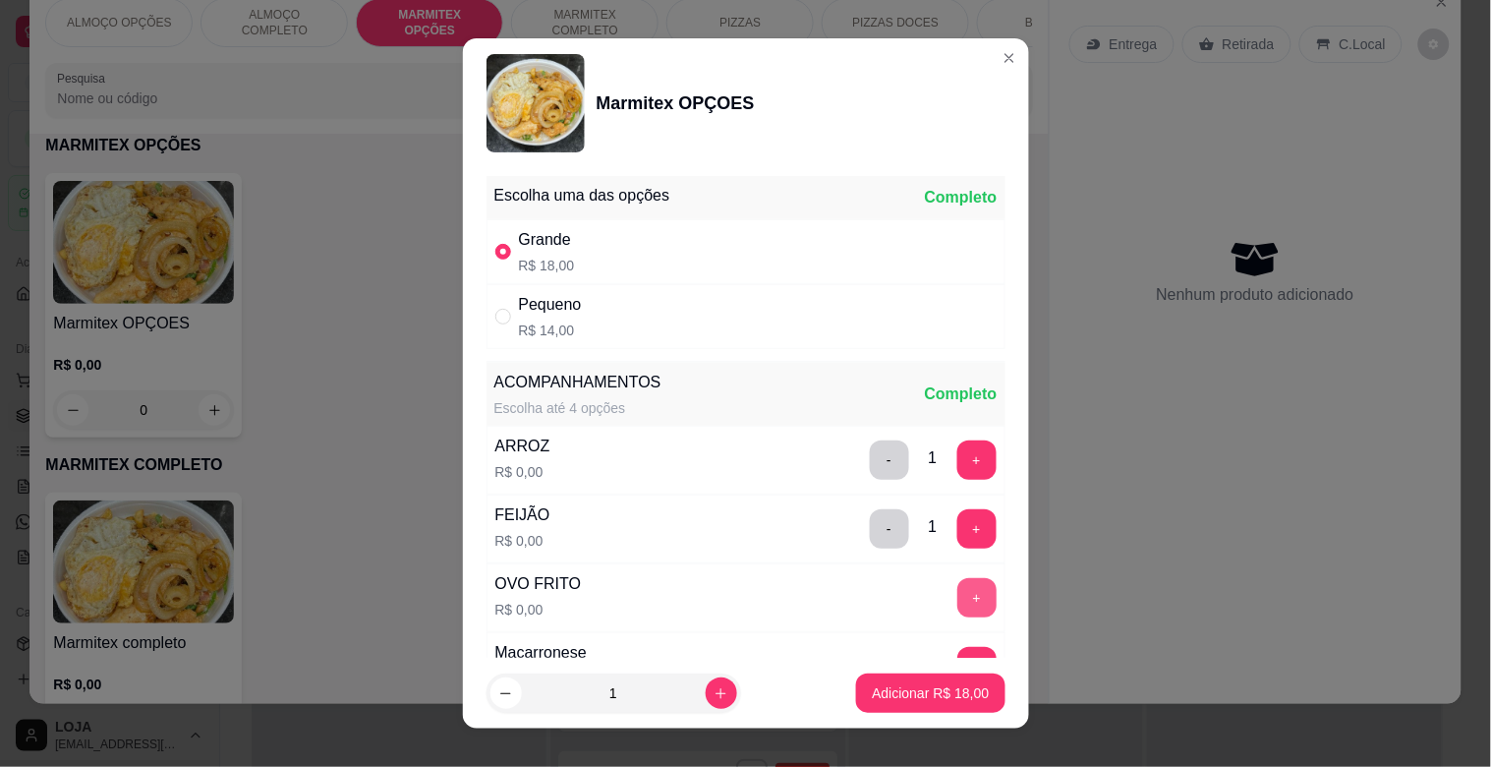
click at [958, 600] on button "+" at bounding box center [977, 597] width 39 height 39
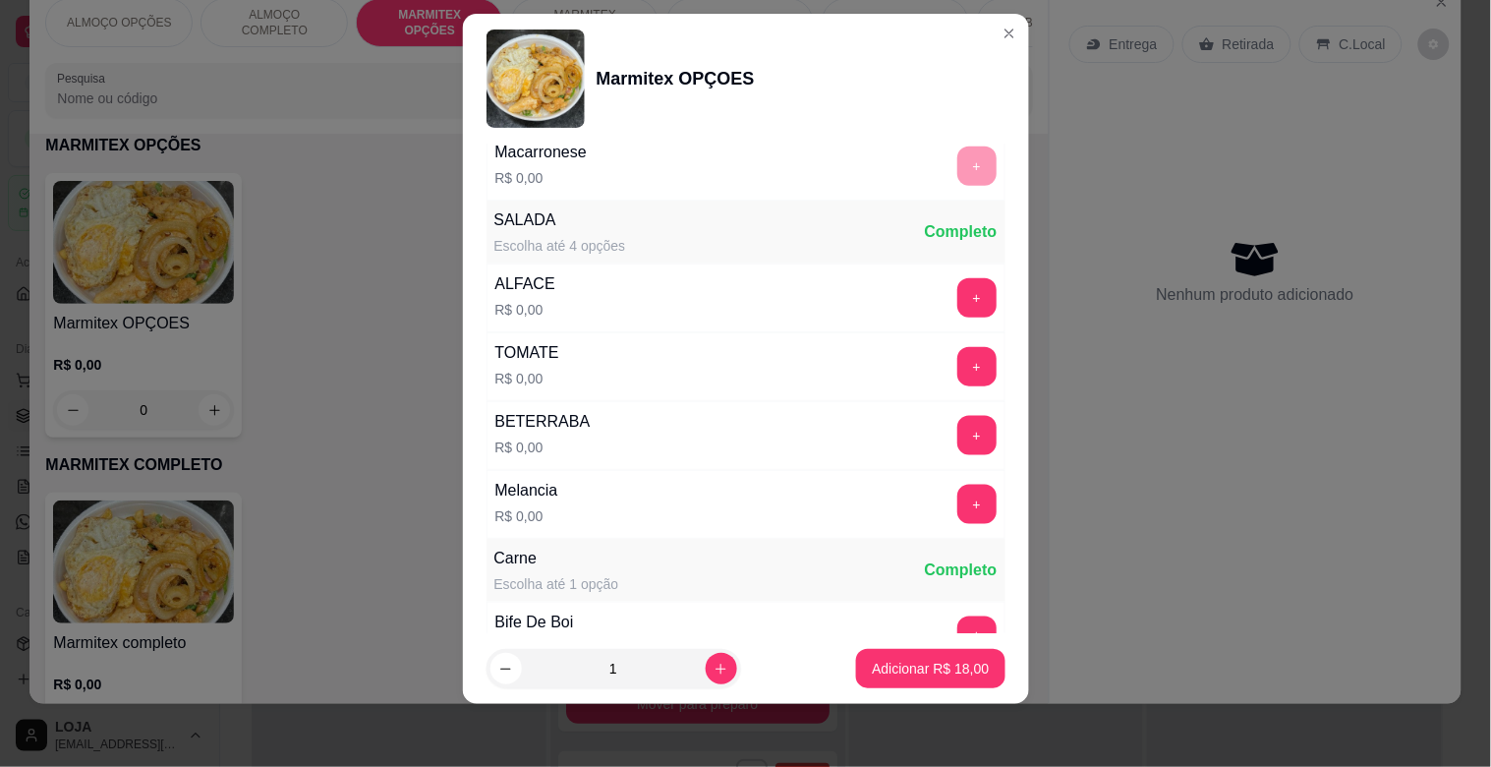
scroll to position [438, 0]
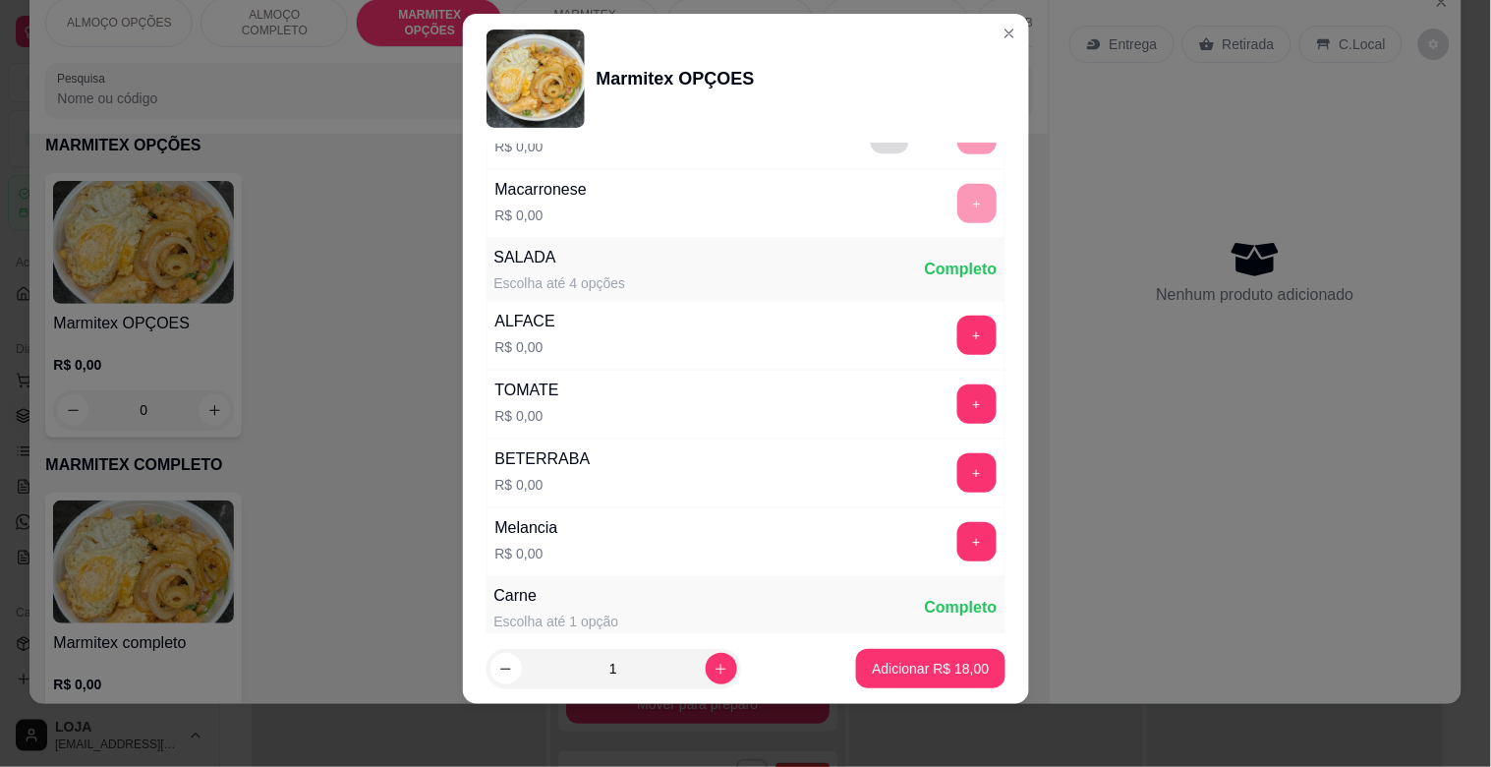
click at [870, 149] on button "-" at bounding box center [889, 135] width 38 height 38
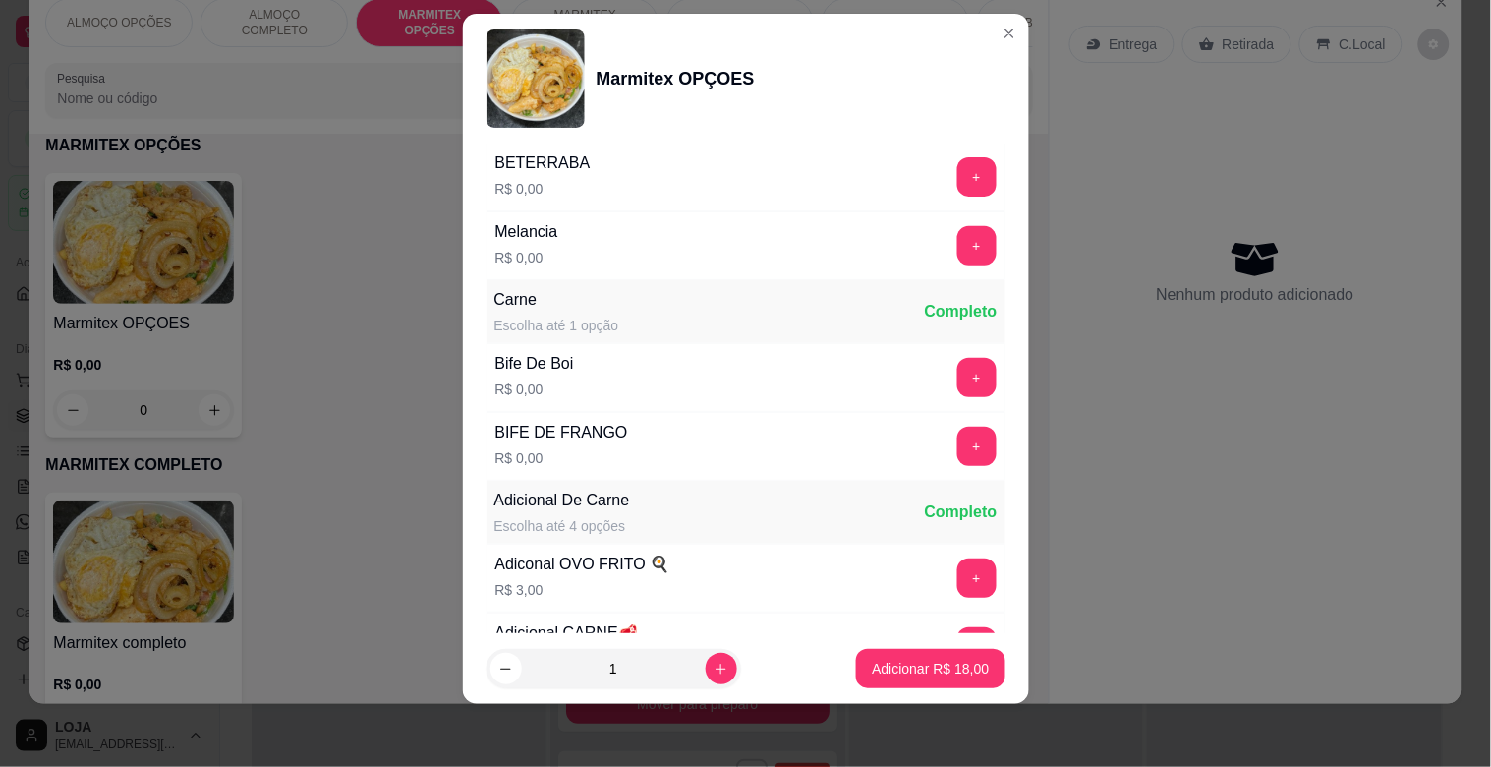
scroll to position [750, 0]
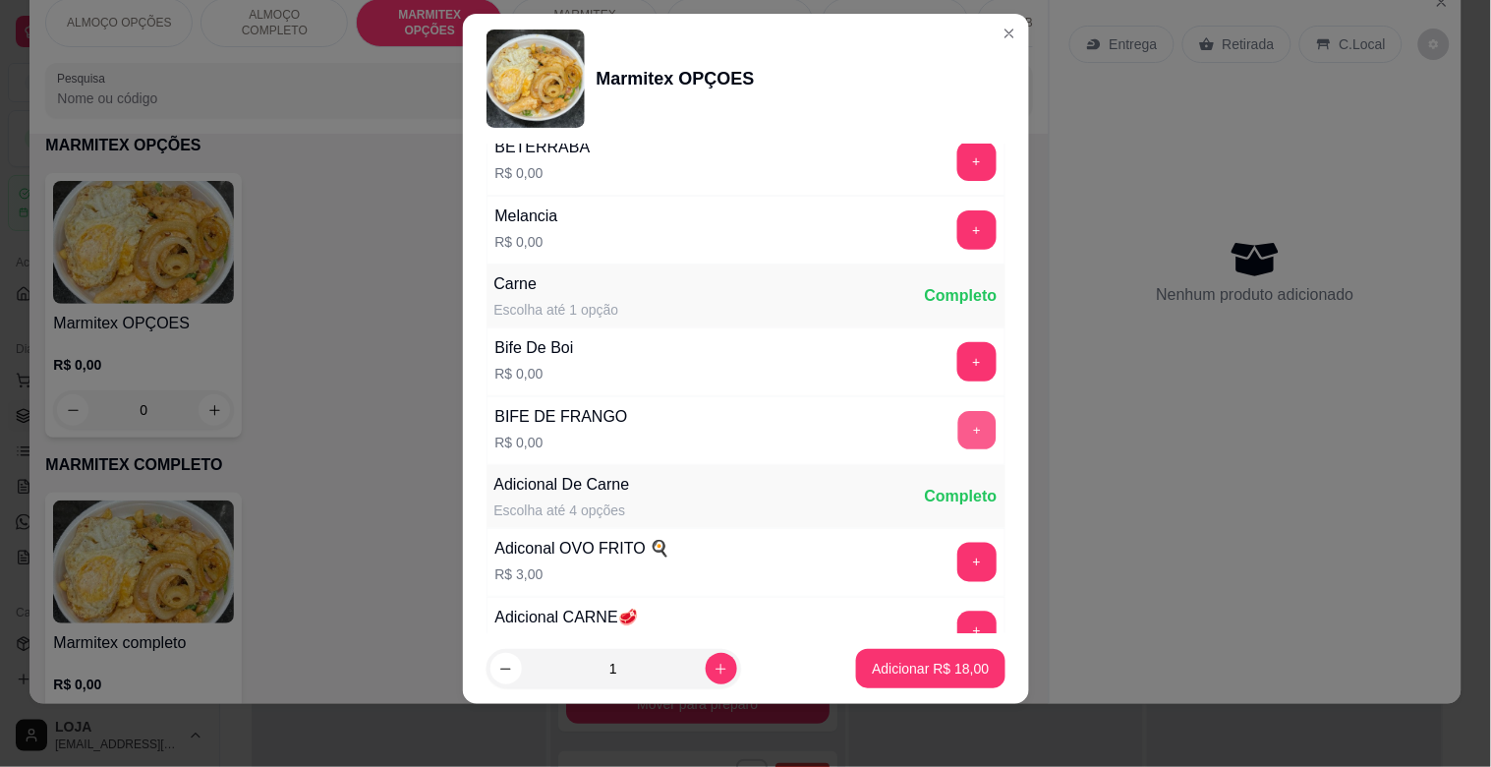
click at [958, 426] on button "+" at bounding box center [977, 431] width 38 height 38
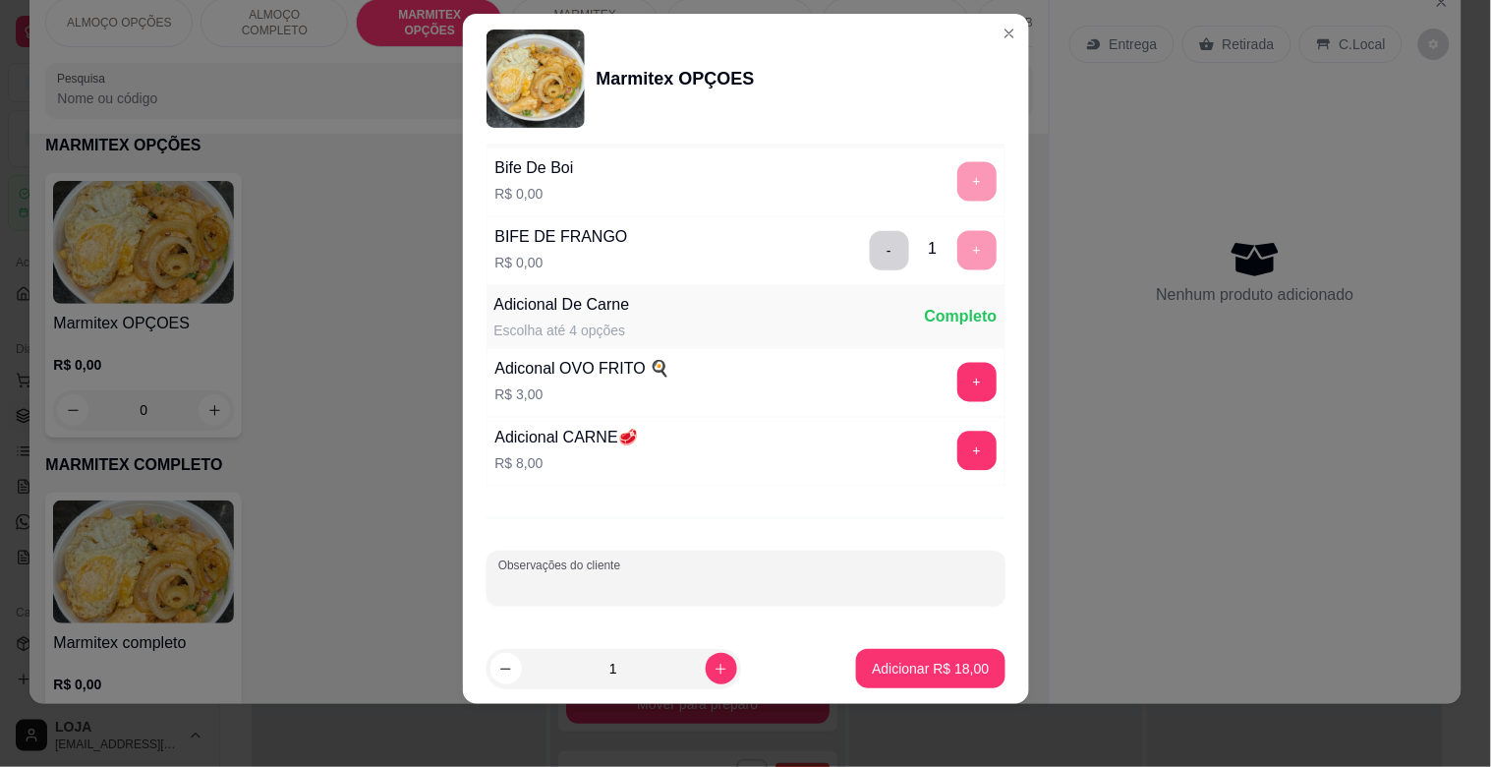
click at [834, 585] on input "Observações do cliente" at bounding box center [746, 586] width 496 height 20
type input "[PERSON_NAME] - BIFE BEM PASSADO"
click at [945, 669] on p "Adicionar R$ 18,00" at bounding box center [931, 668] width 114 height 19
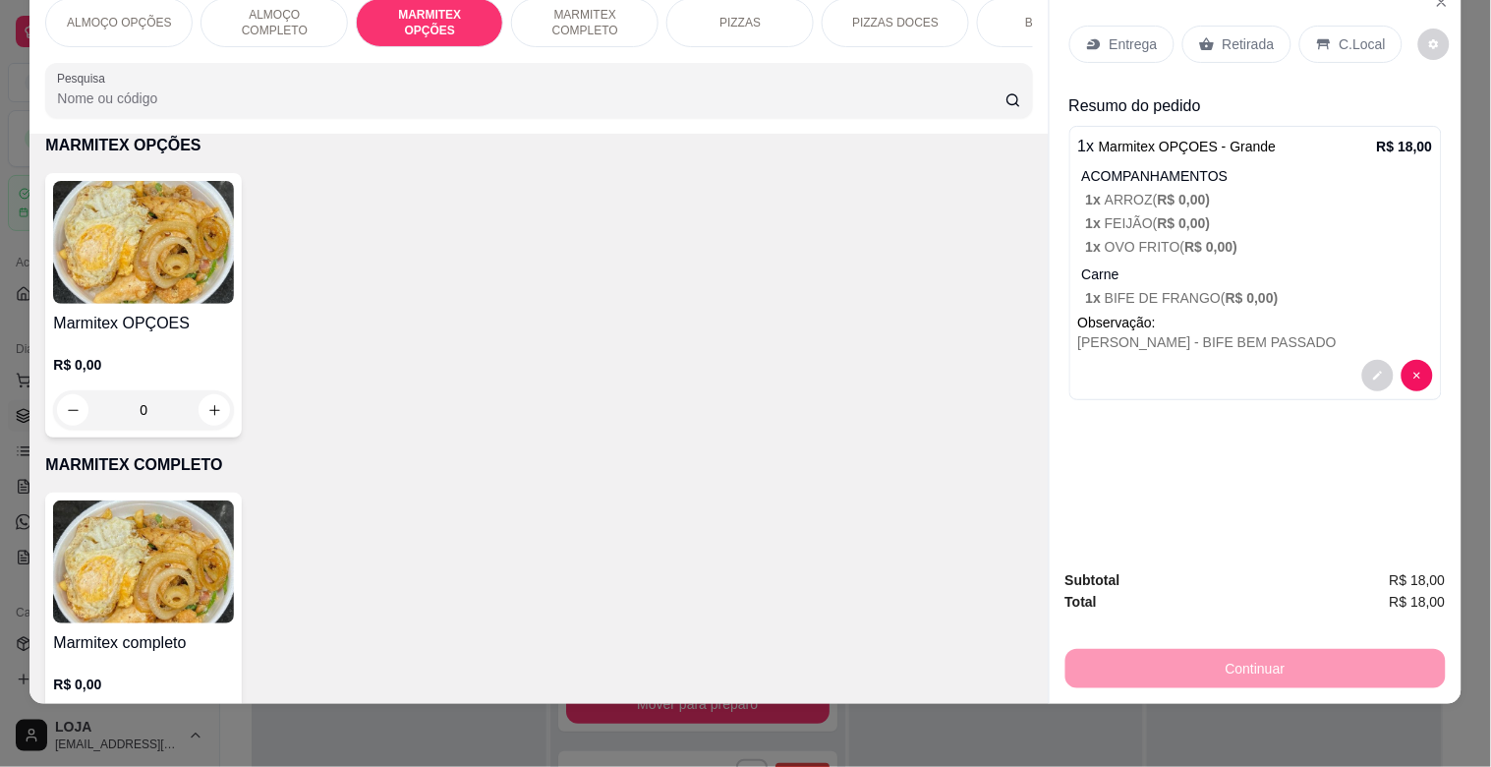
click at [566, 14] on p "MARMITEX COMPLETO" at bounding box center [585, 22] width 114 height 31
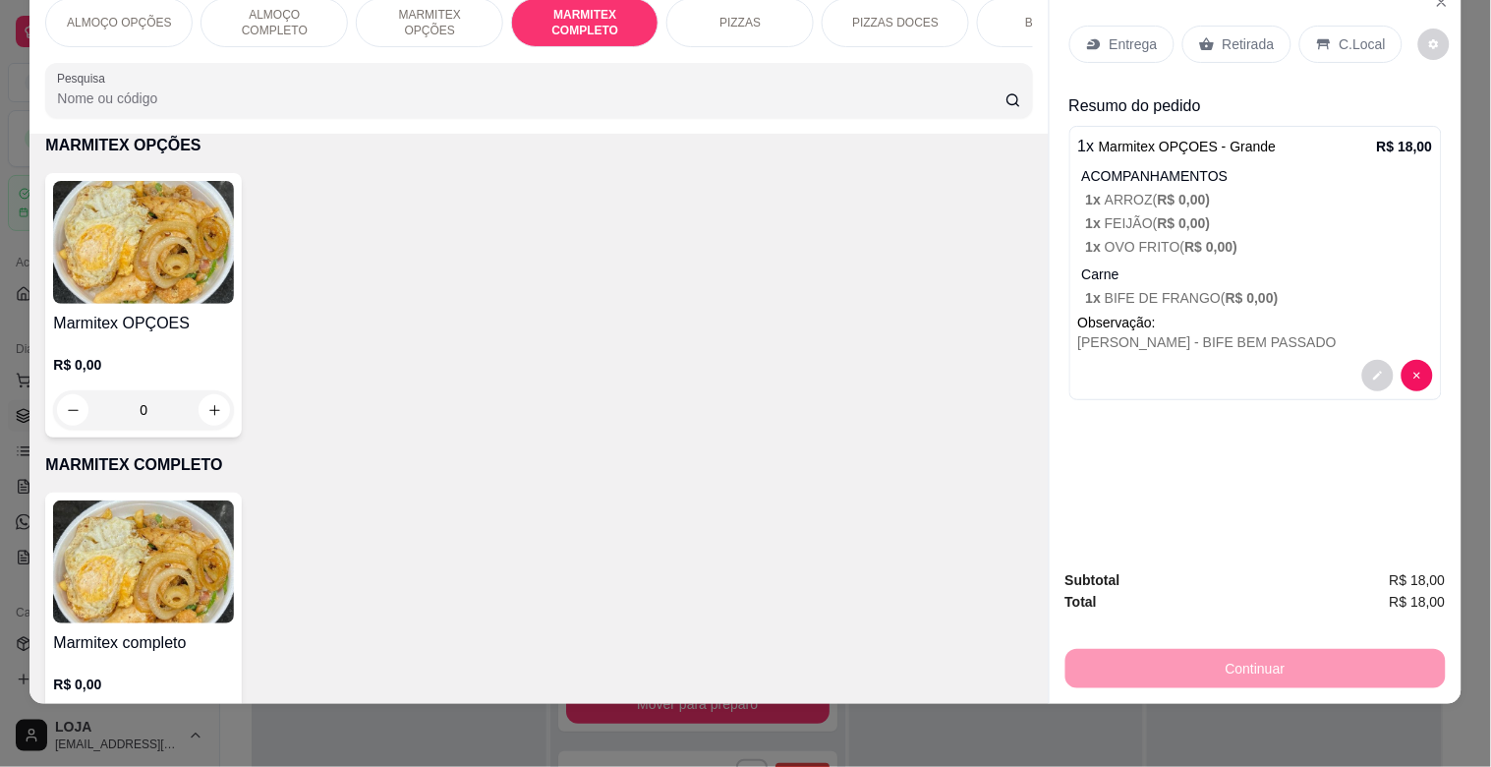
scroll to position [1046, 0]
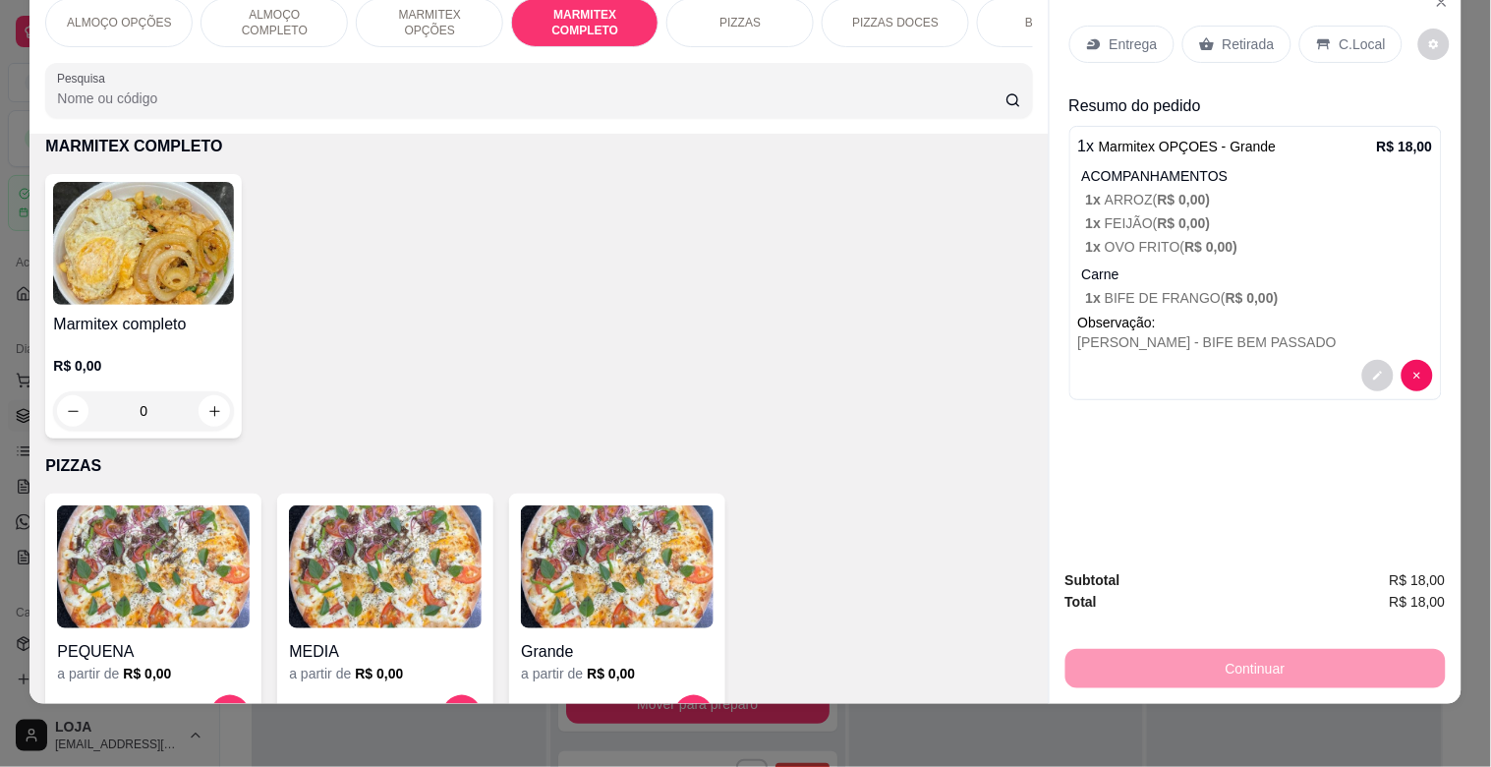
click at [218, 244] on img at bounding box center [143, 243] width 181 height 123
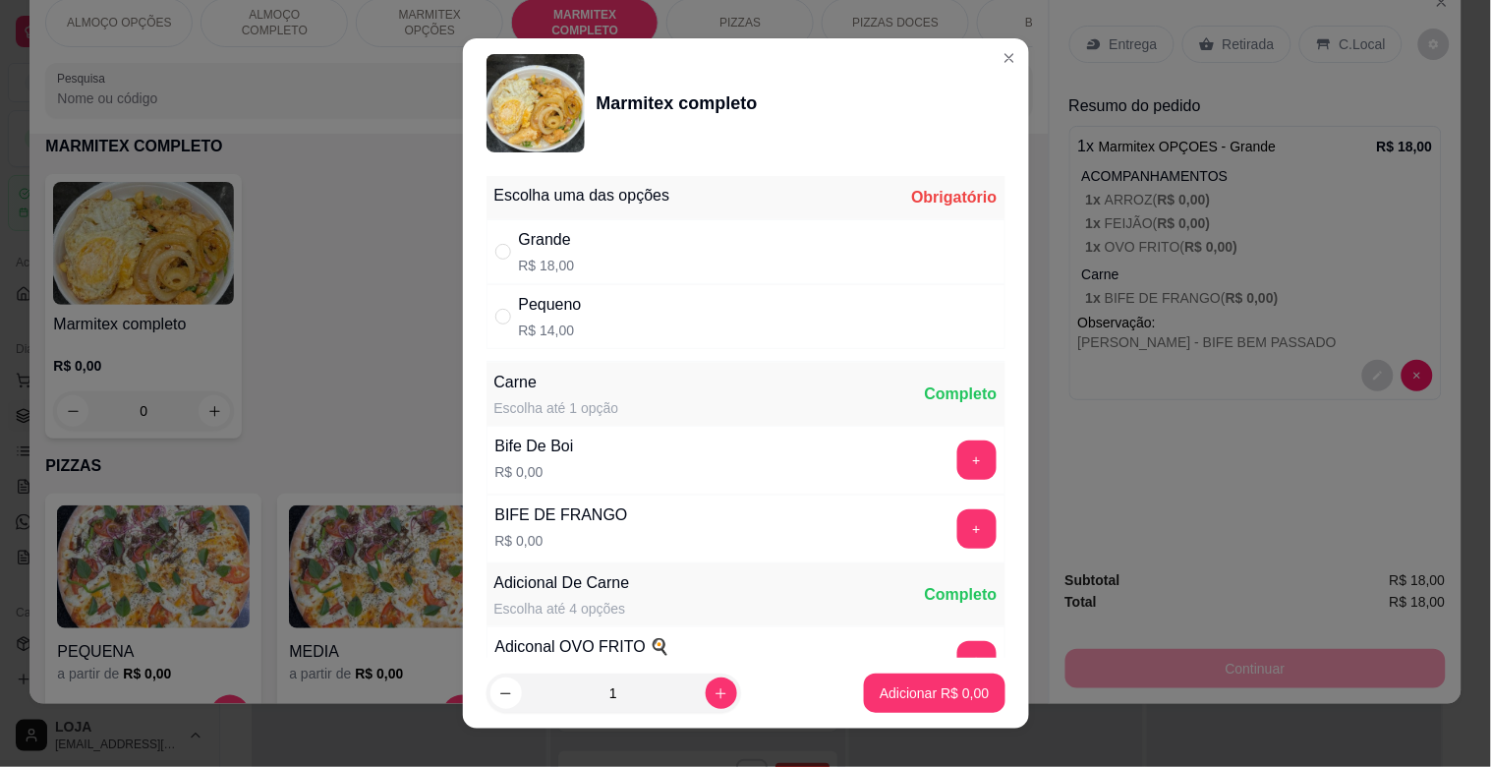
click at [616, 266] on div "Grande R$ 18,00" at bounding box center [746, 251] width 519 height 65
radio input "true"
click at [958, 454] on button "+" at bounding box center [977, 460] width 38 height 38
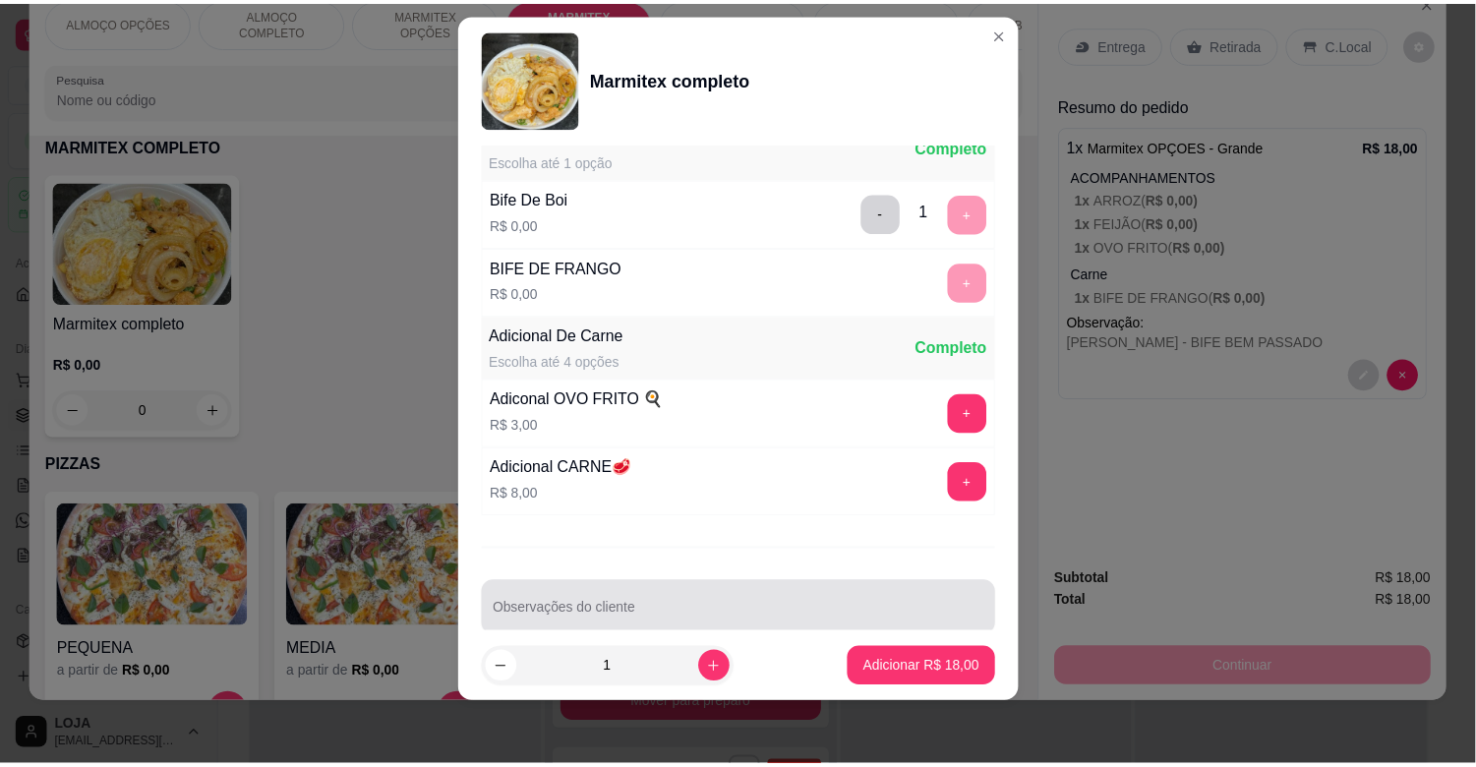
scroll to position [275, 0]
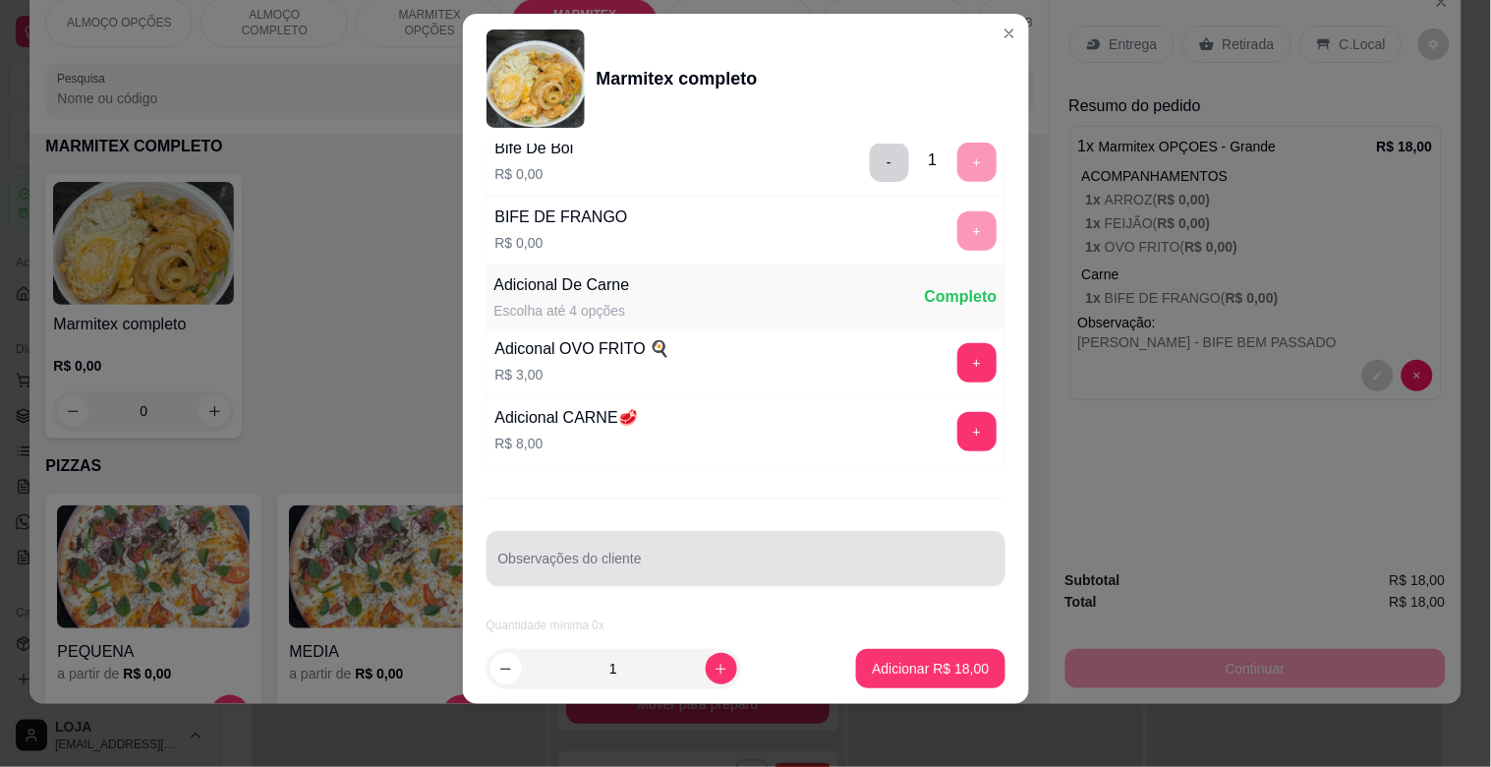
click at [603, 556] on div "Observações do cliente" at bounding box center [746, 558] width 519 height 55
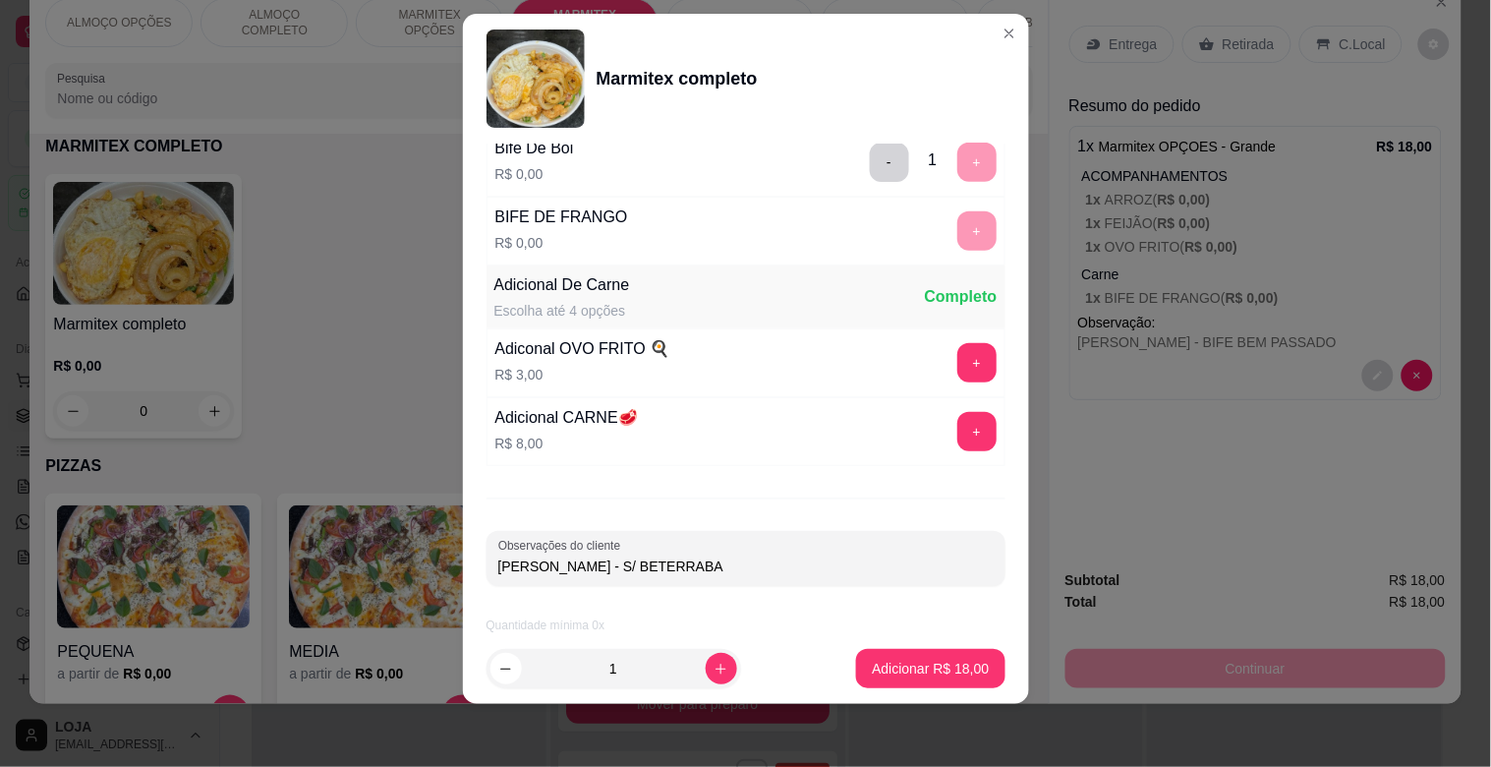
click at [534, 568] on input "[PERSON_NAME] - S/ BETERRABA" at bounding box center [746, 566] width 496 height 20
type input "[PERSON_NAME] - S/ BETERRABA"
click at [888, 662] on p "Adicionar R$ 18,00" at bounding box center [930, 669] width 117 height 20
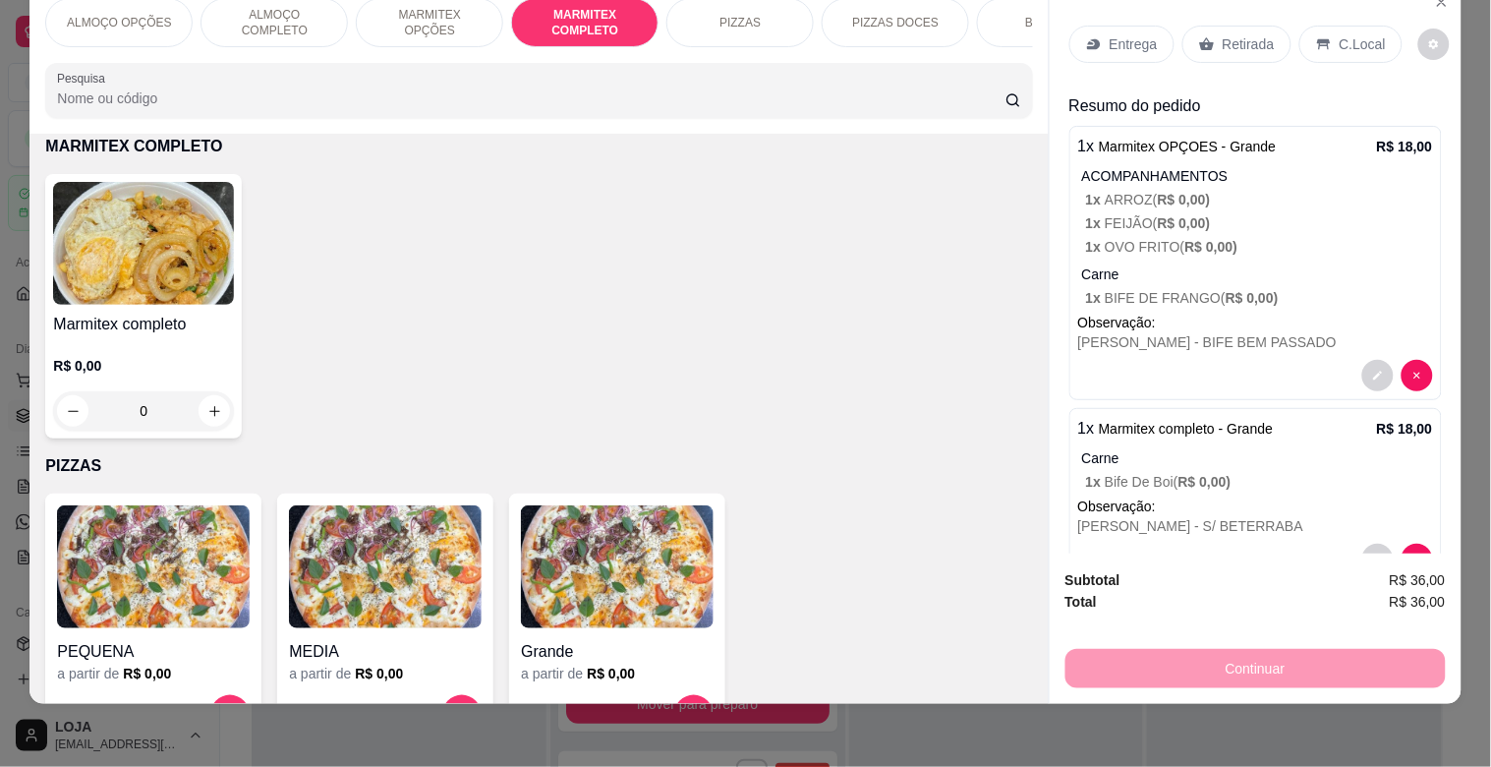
click at [1134, 34] on p "Entrega" at bounding box center [1134, 44] width 48 height 20
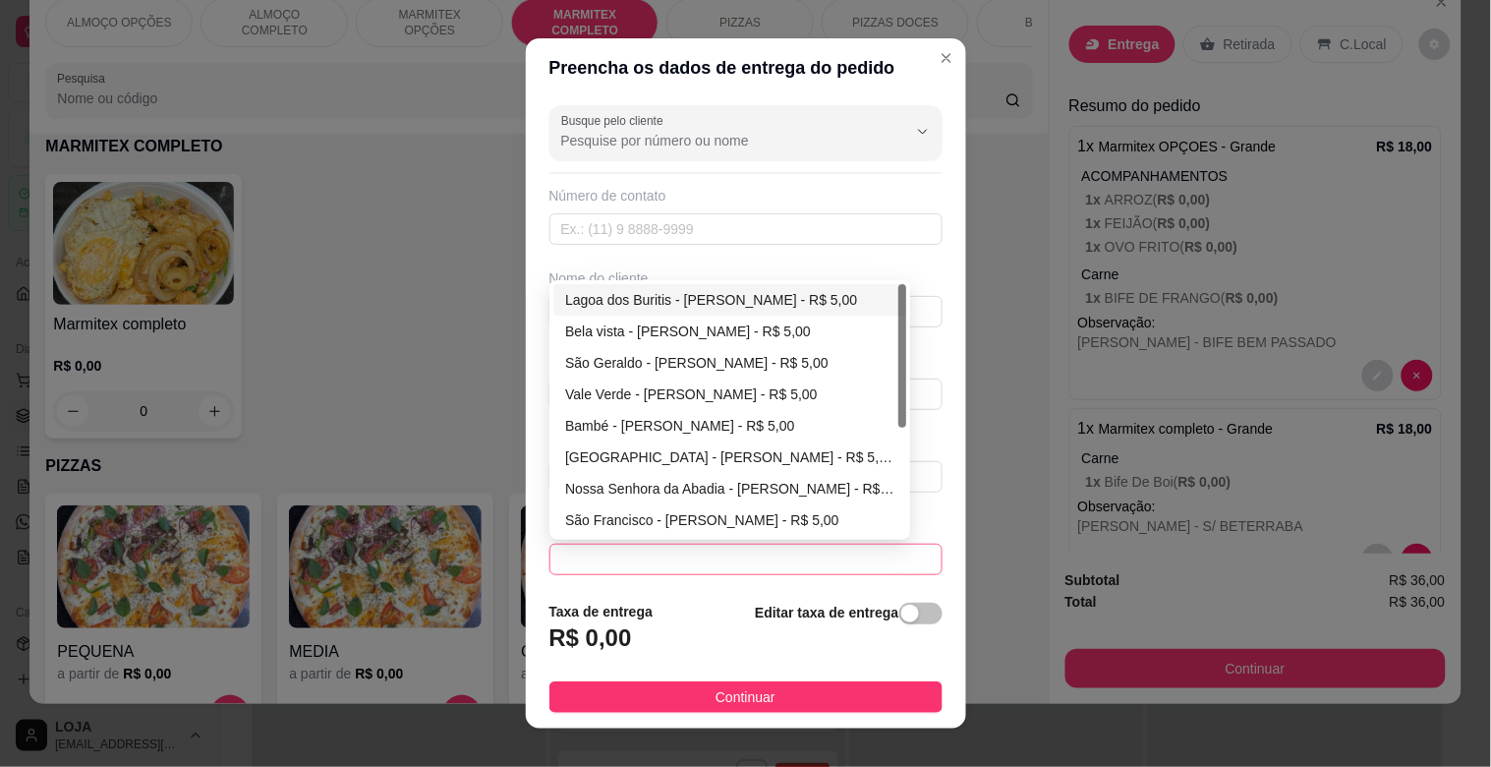
click at [887, 554] on span at bounding box center [746, 559] width 370 height 29
click at [765, 514] on div "São Francisco - [PERSON_NAME] - R$ 5,00" at bounding box center [729, 520] width 329 height 22
type input "[PERSON_NAME]"
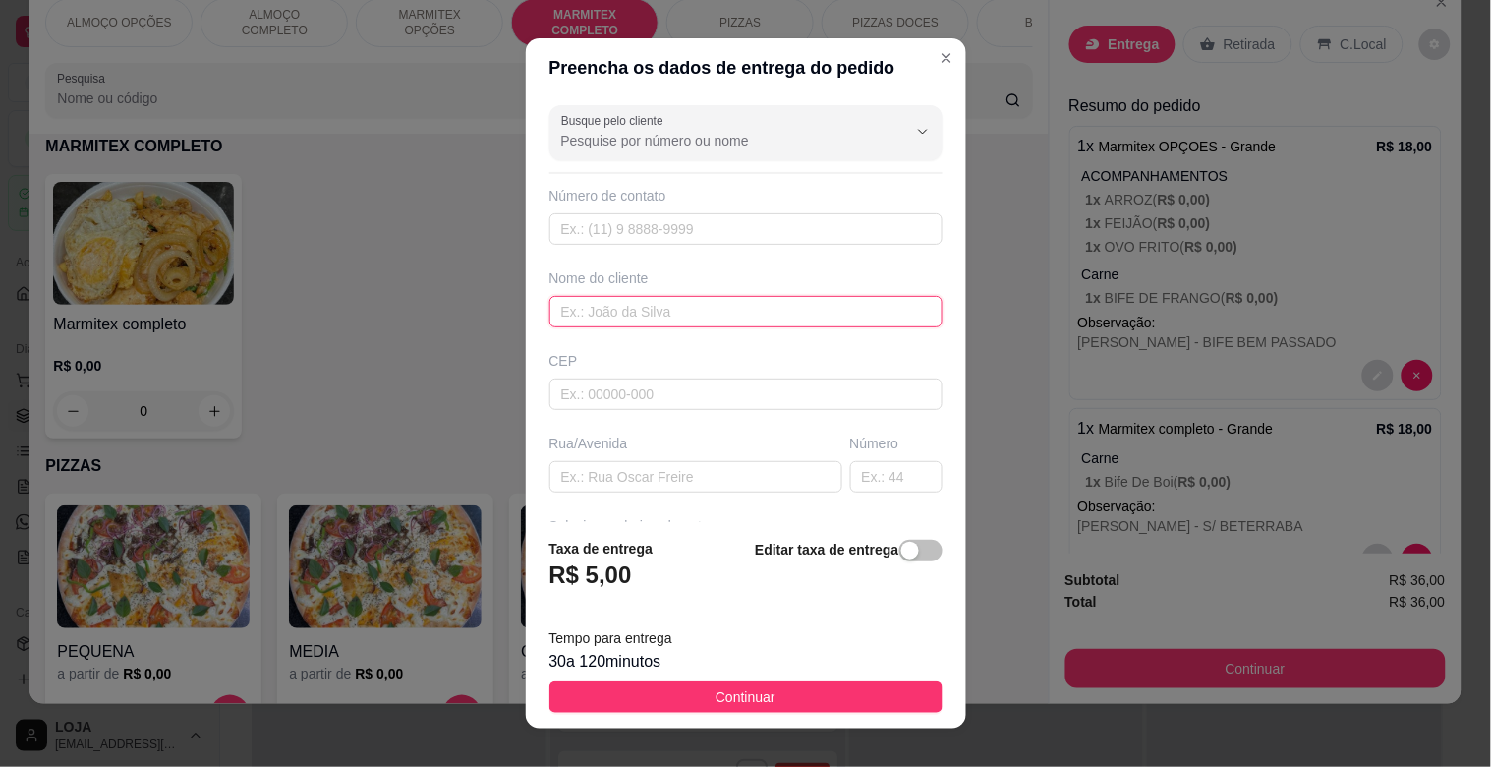
click at [652, 318] on input "text" at bounding box center [746, 311] width 393 height 31
type input "MECANICA PERES"
click at [653, 473] on input "text" at bounding box center [696, 476] width 293 height 31
type input "TOCANTINS"
drag, startPoint x: 867, startPoint y: 478, endPoint x: 891, endPoint y: 467, distance: 26.0
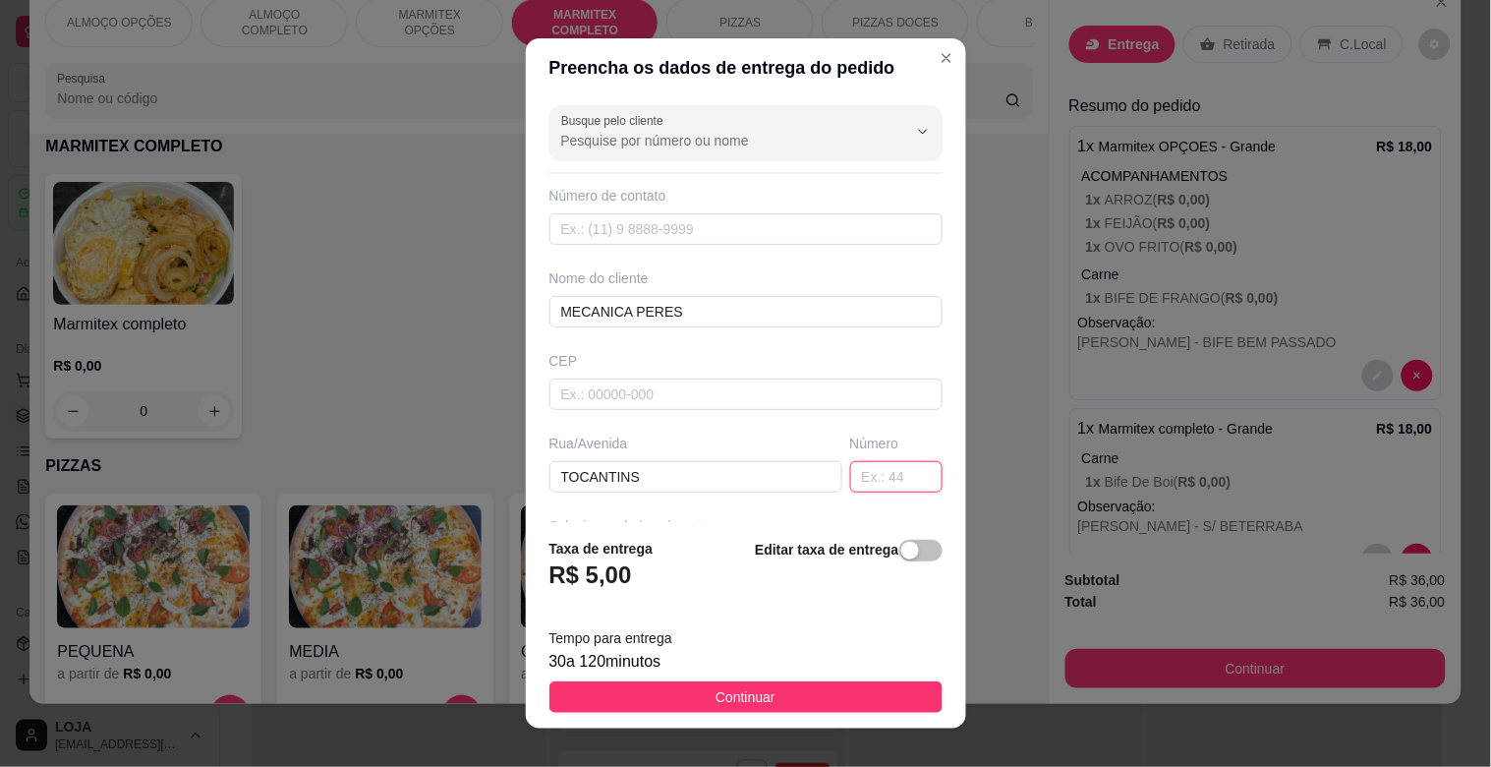
click at [873, 475] on input "text" at bounding box center [896, 476] width 92 height 31
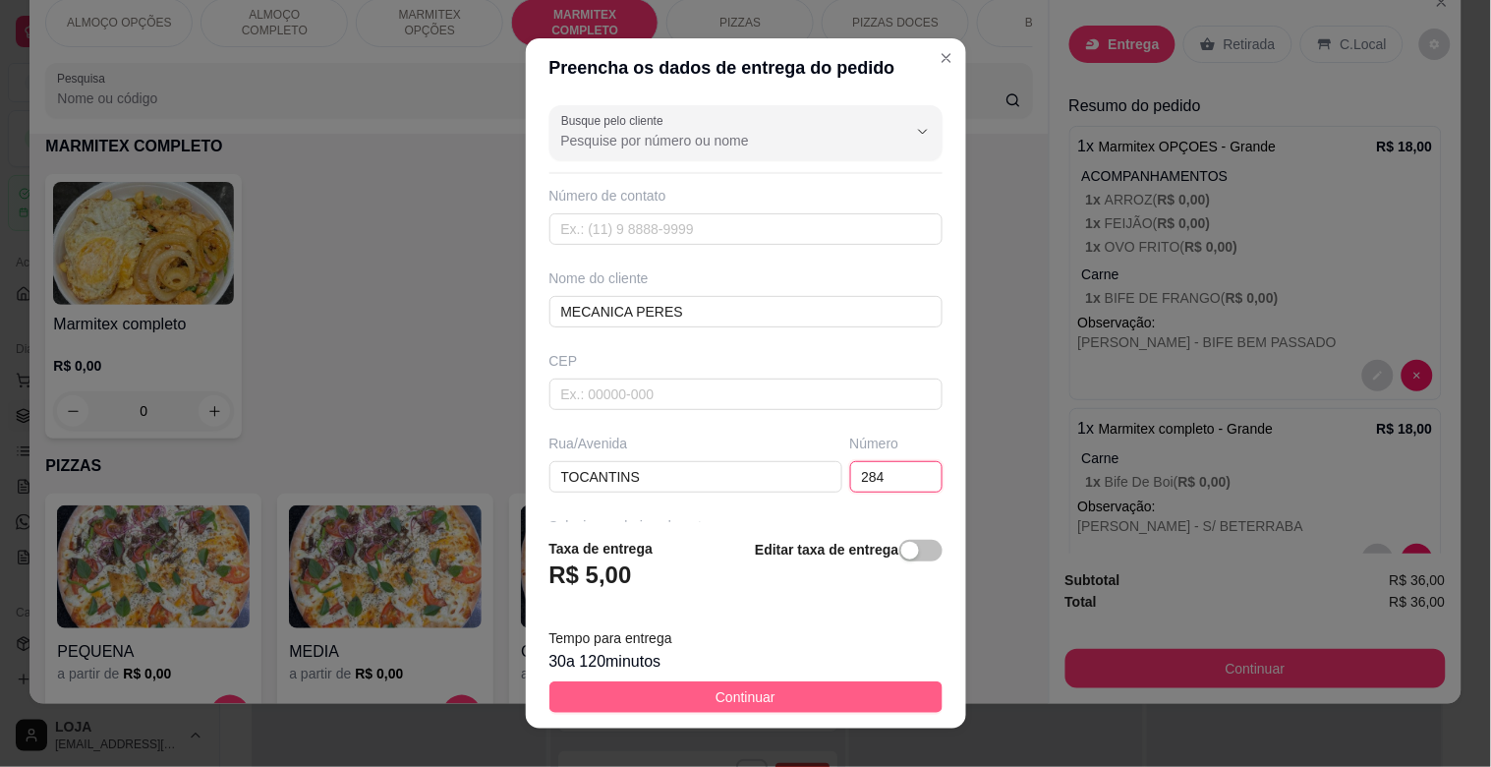
type input "284"
click at [718, 691] on span "Continuar" at bounding box center [746, 697] width 60 height 22
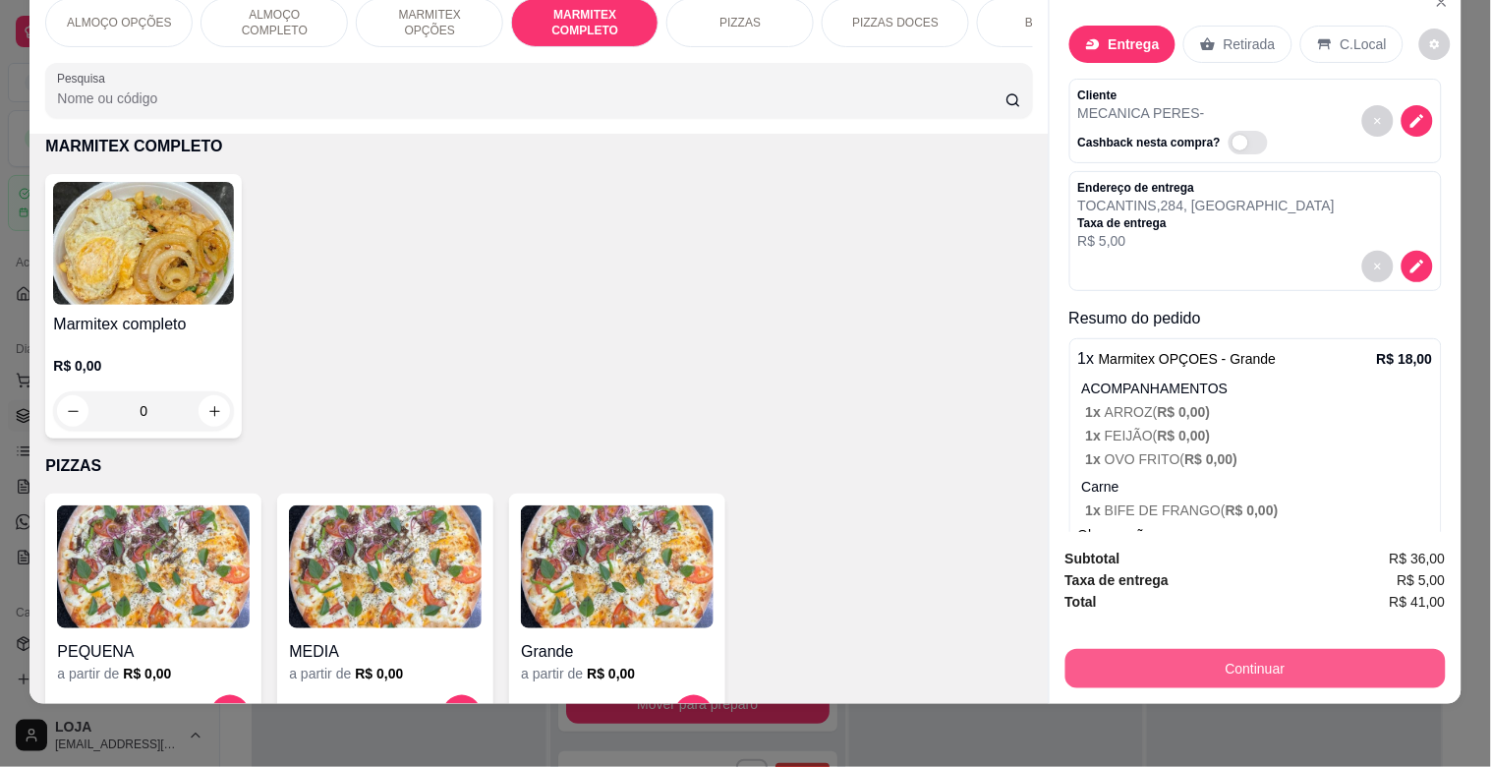
click at [1306, 652] on button "Continuar" at bounding box center [1256, 668] width 380 height 39
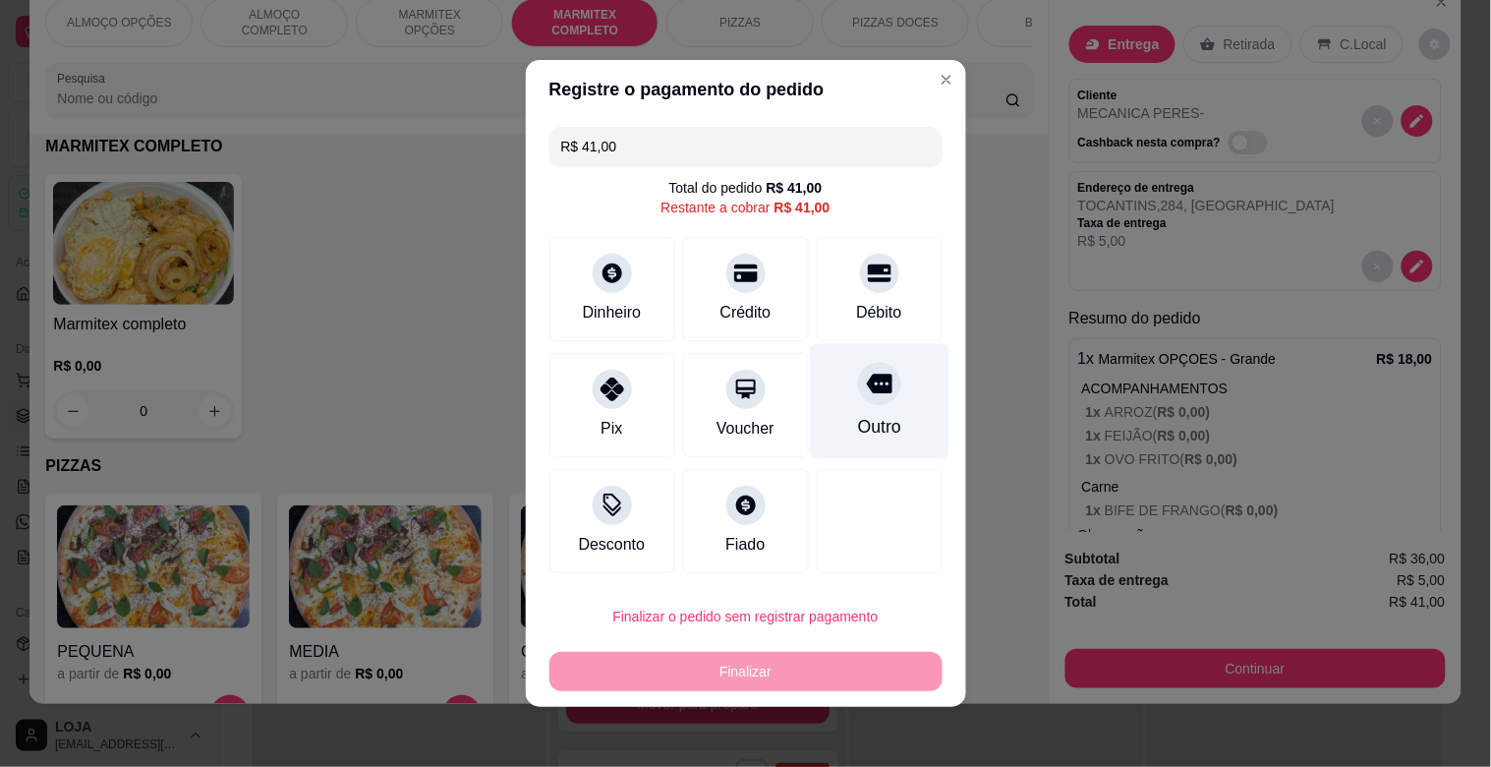
click at [882, 428] on div "Outro" at bounding box center [879, 401] width 139 height 115
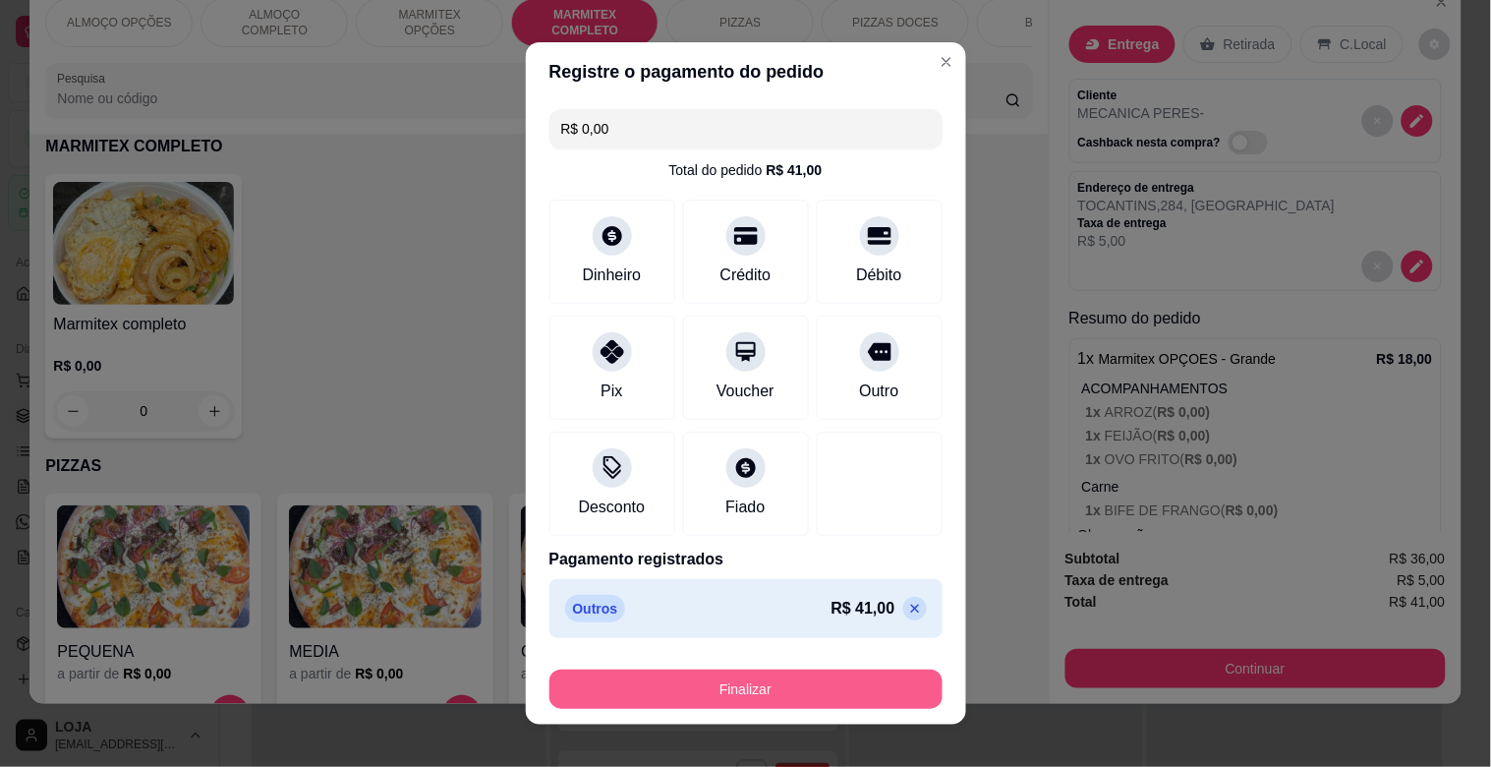
click at [735, 692] on button "Finalizar" at bounding box center [746, 689] width 393 height 39
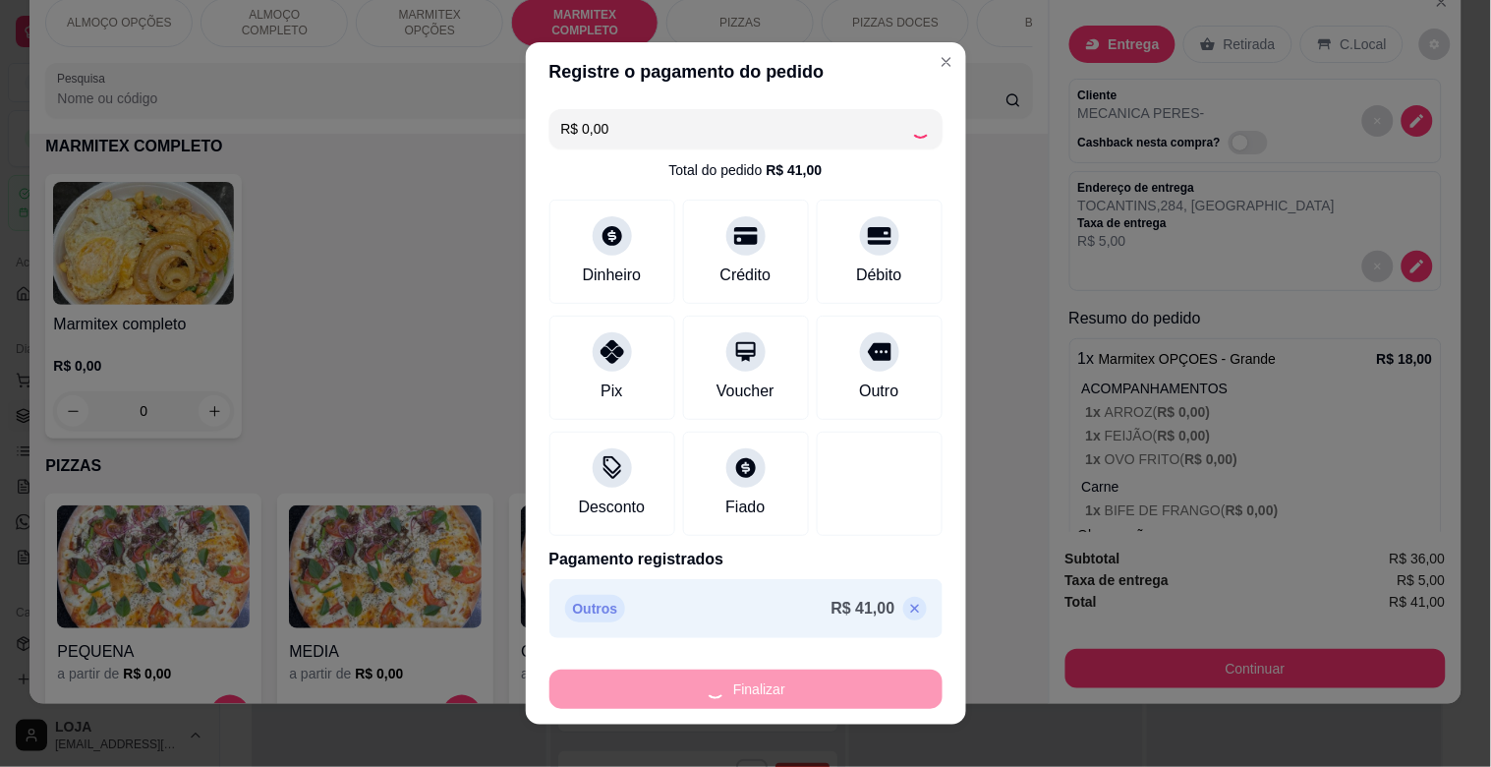
type input "-R$ 41,00"
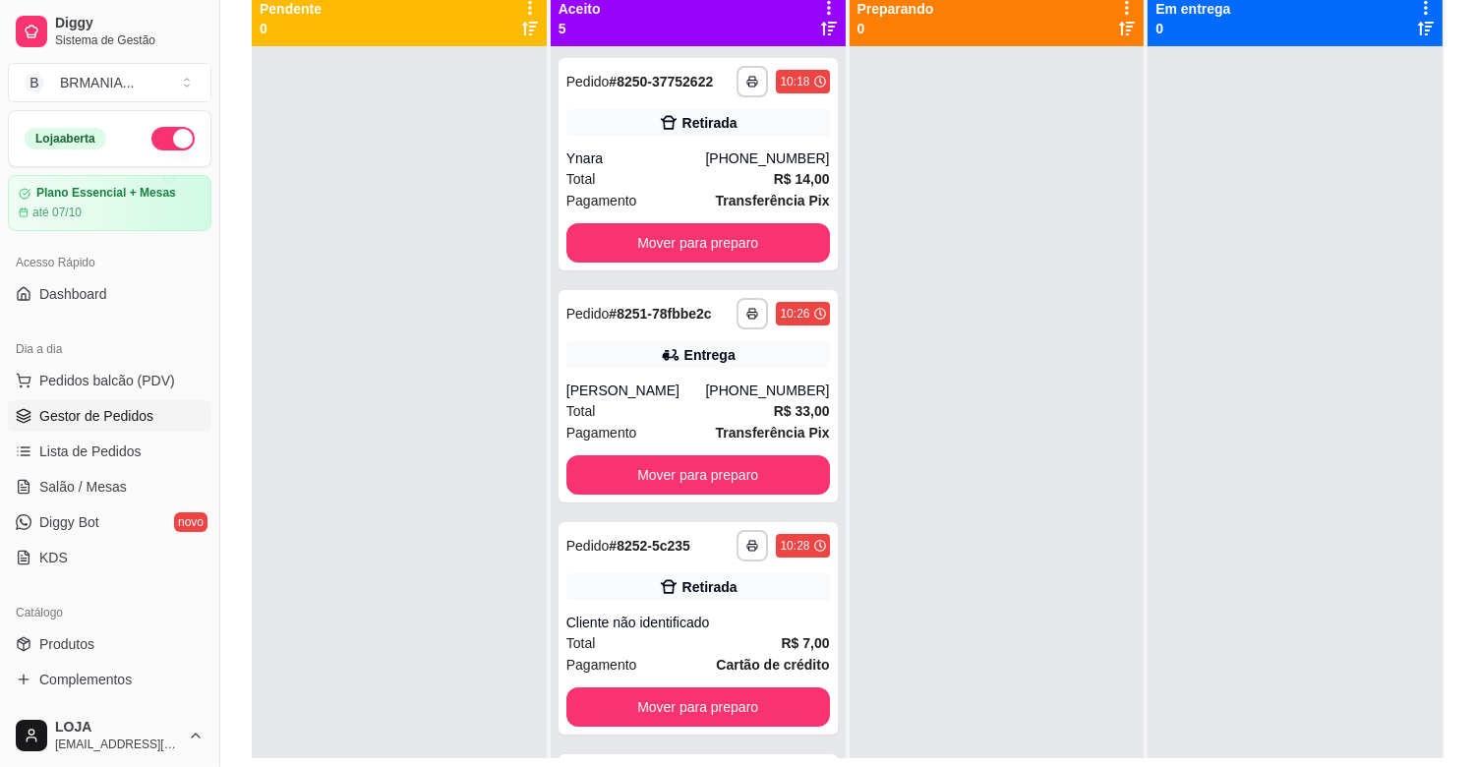
scroll to position [300, 0]
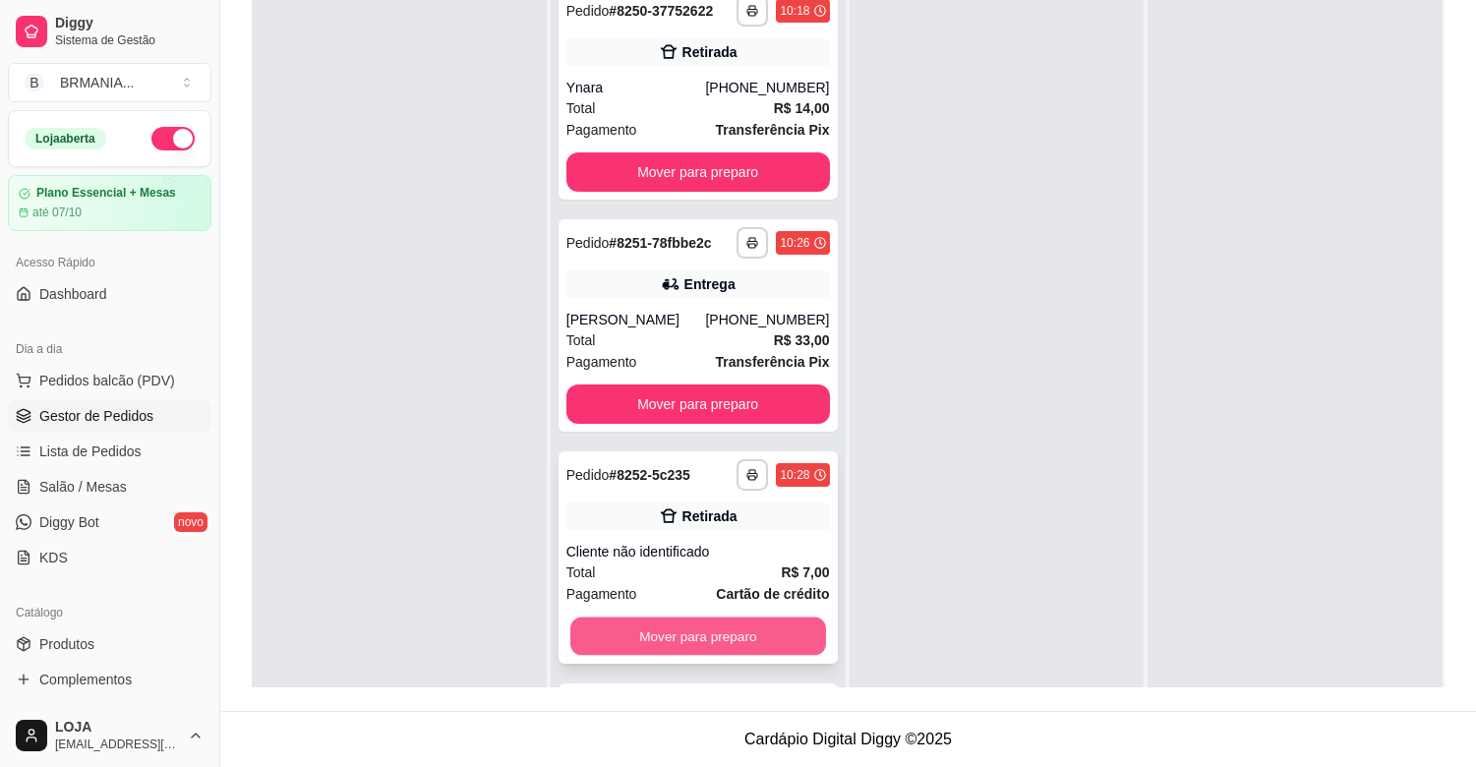
click at [743, 646] on button "Mover para preparo" at bounding box center [698, 636] width 256 height 38
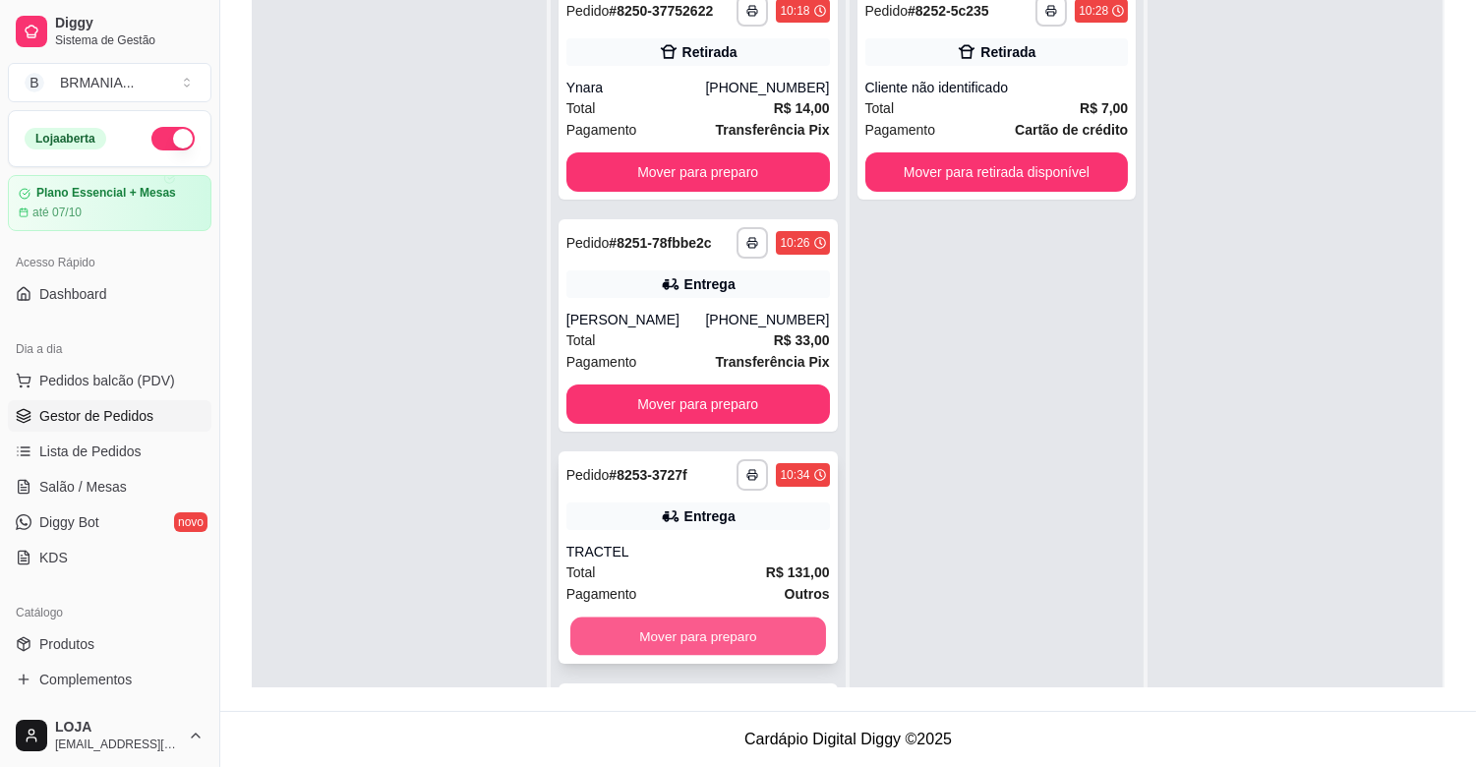
click at [679, 643] on button "Mover para preparo" at bounding box center [698, 636] width 256 height 38
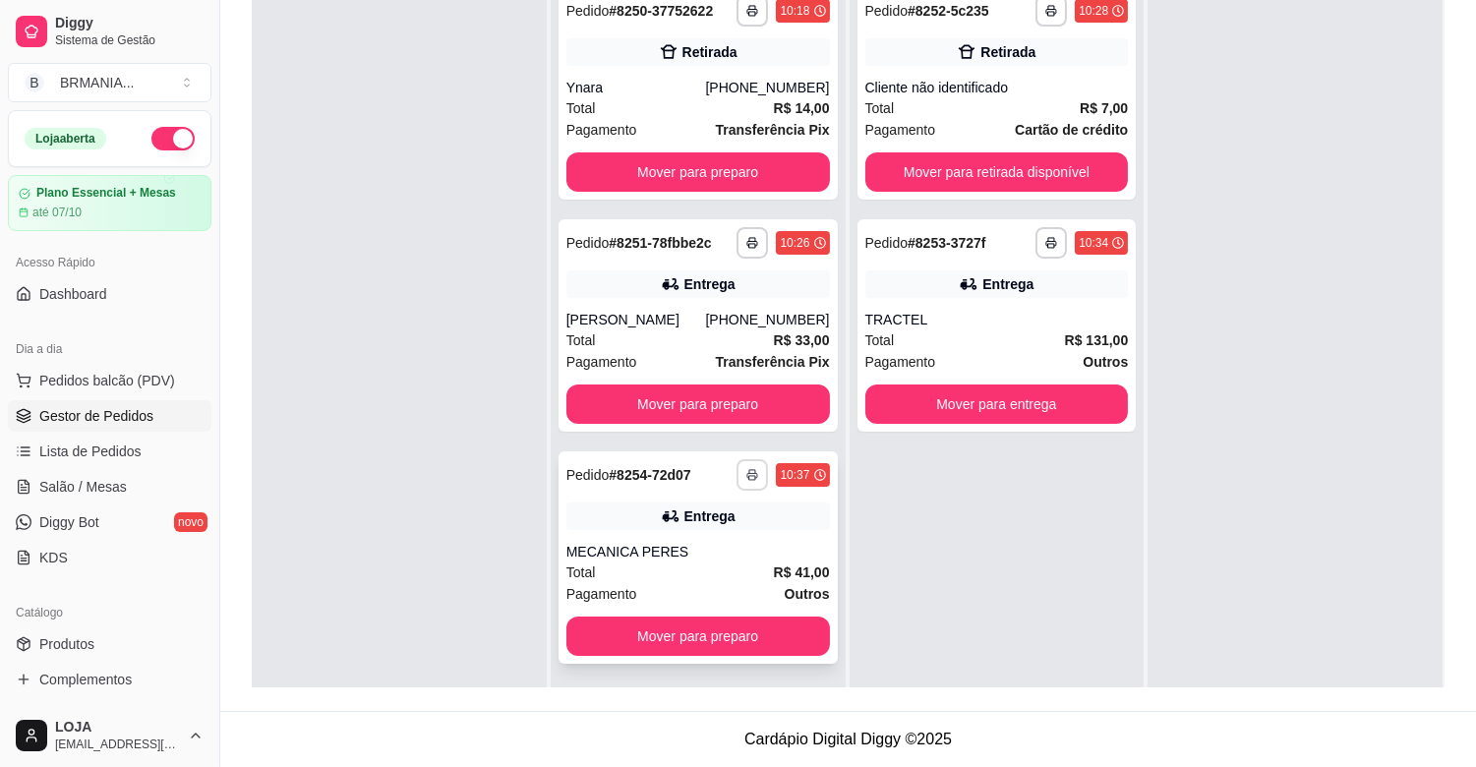
click at [736, 491] on button "button" at bounding box center [751, 474] width 31 height 31
click at [683, 557] on button "IMPRESSORA" at bounding box center [694, 563] width 138 height 30
click at [698, 656] on button "Mover para preparo" at bounding box center [697, 635] width 263 height 39
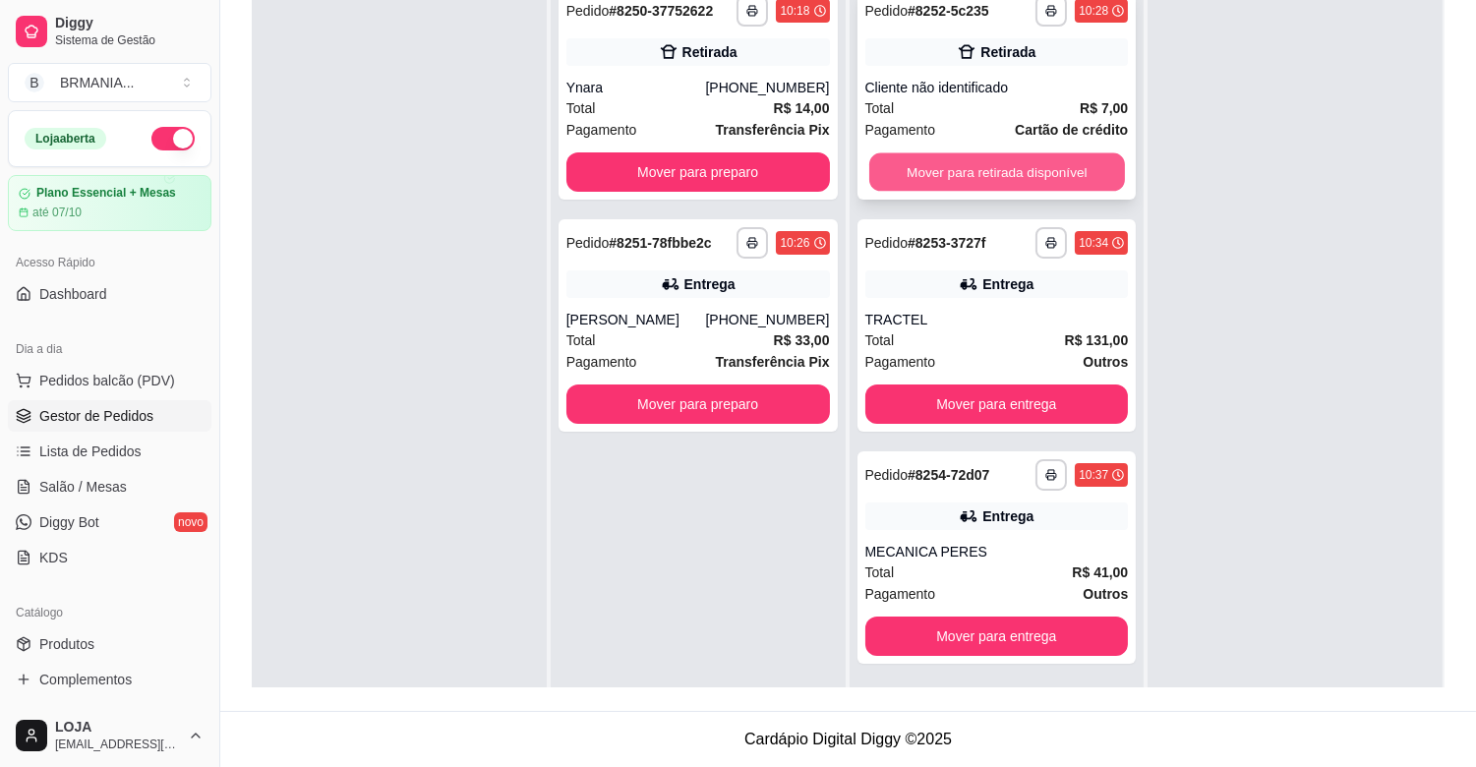
click at [961, 163] on button "Mover para retirada disponível" at bounding box center [997, 172] width 256 height 38
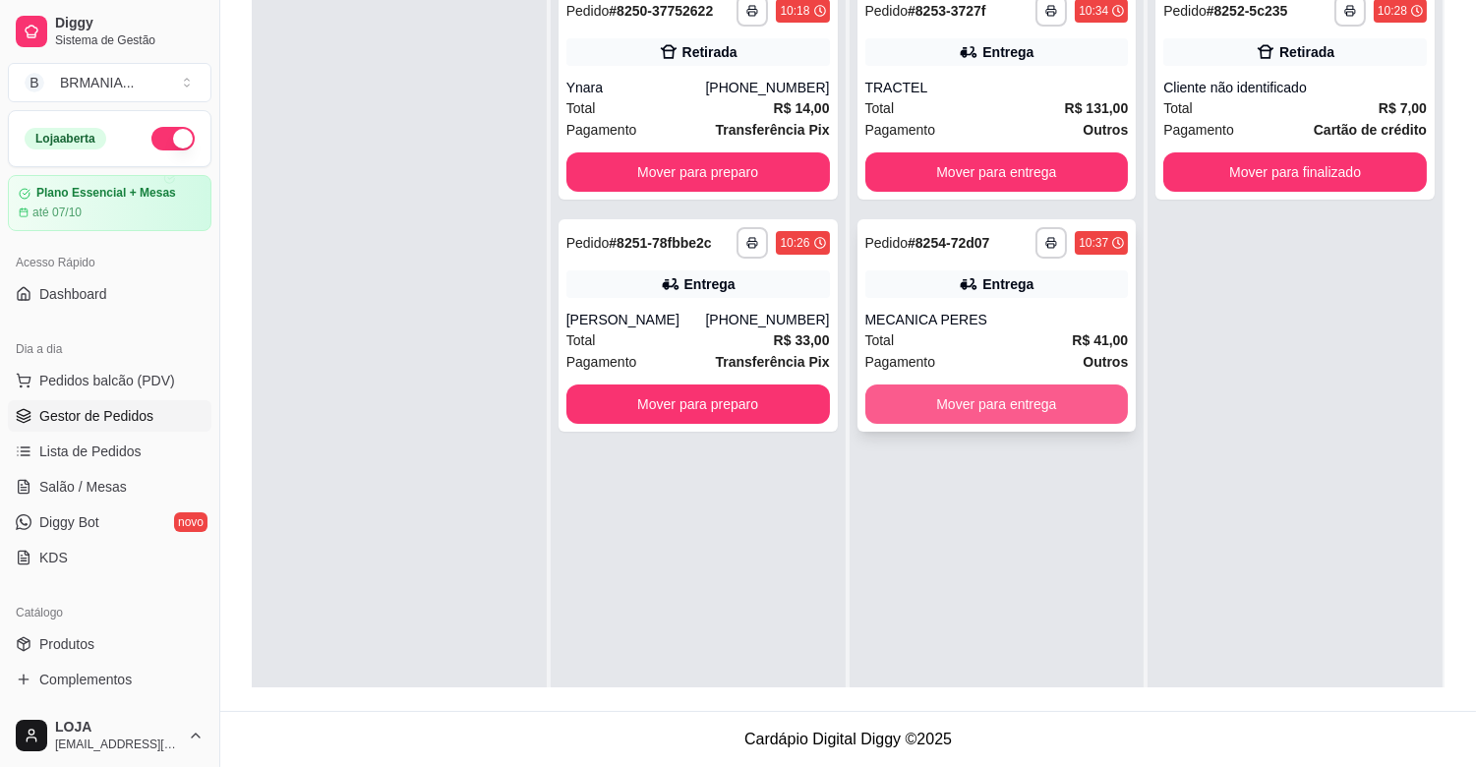
click at [989, 408] on button "Mover para entrega" at bounding box center [996, 403] width 263 height 39
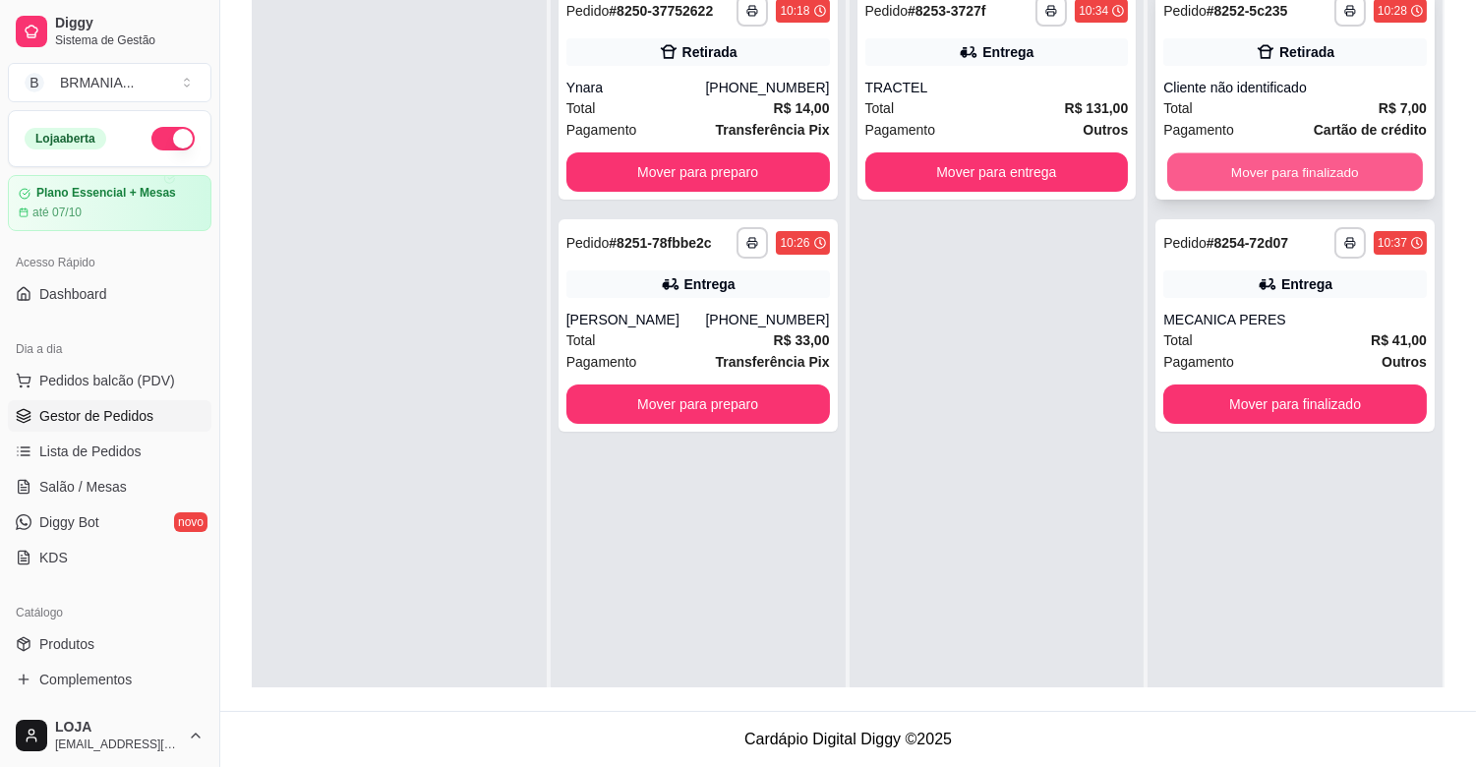
click at [1269, 171] on button "Mover para finalizado" at bounding box center [1295, 172] width 256 height 38
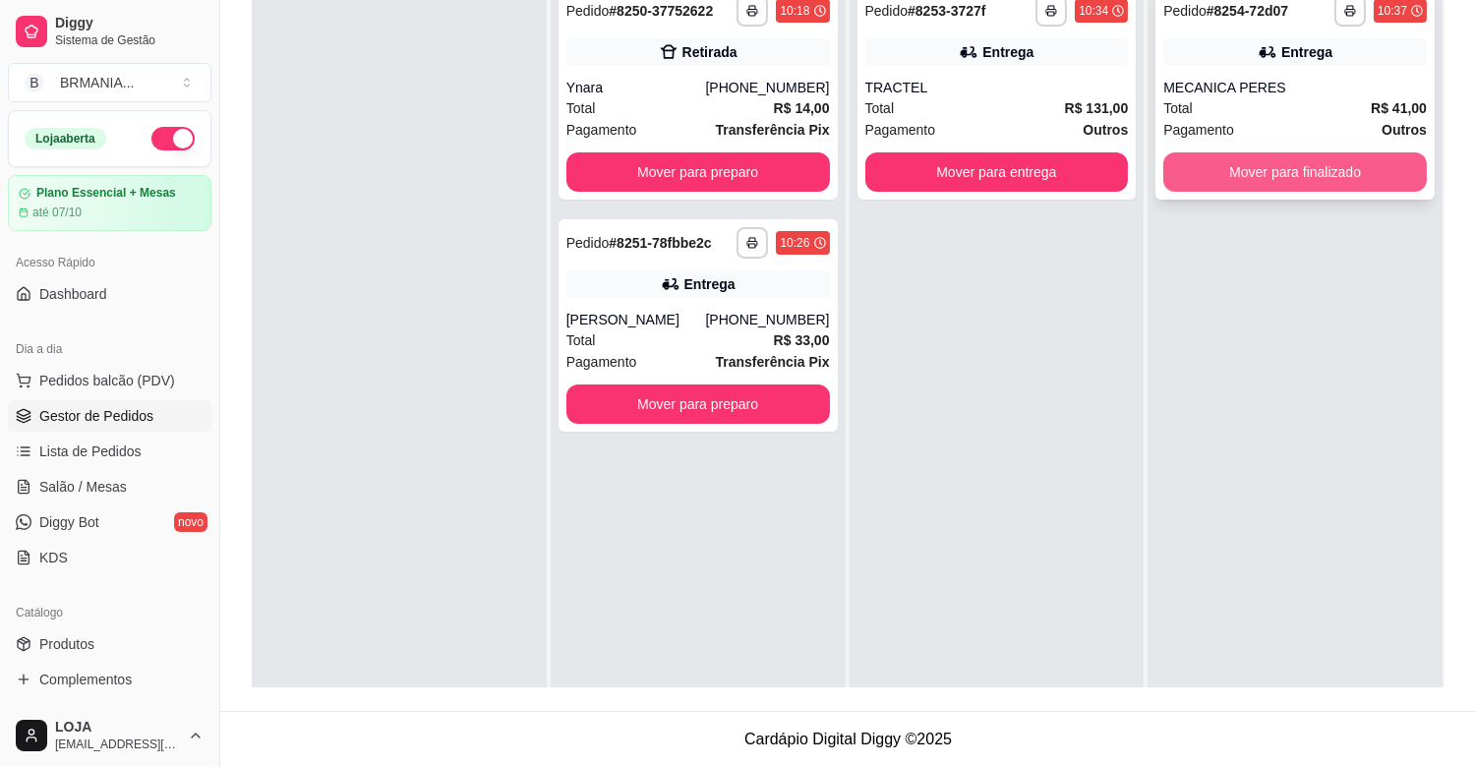
click at [1253, 169] on button "Mover para finalizado" at bounding box center [1294, 171] width 263 height 39
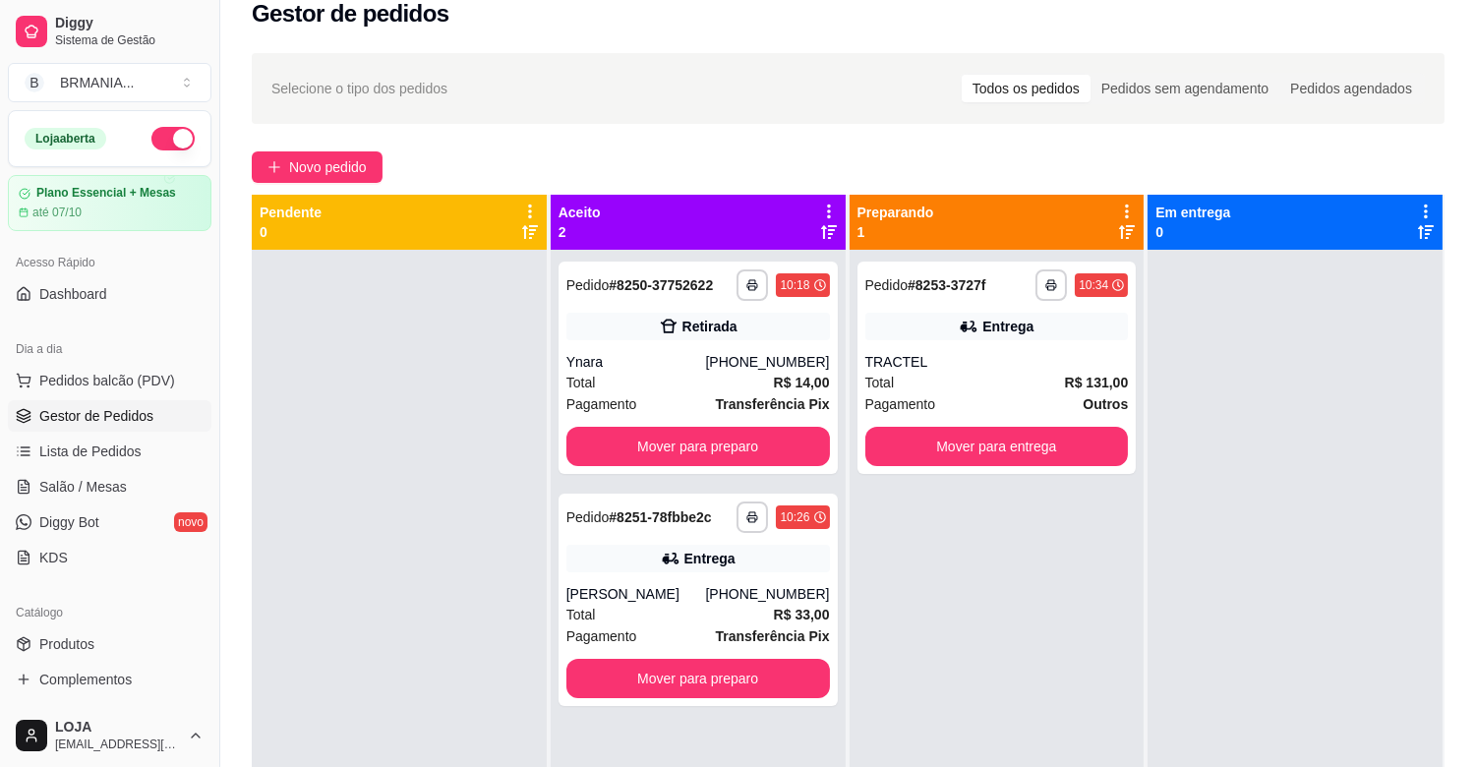
scroll to position [0, 0]
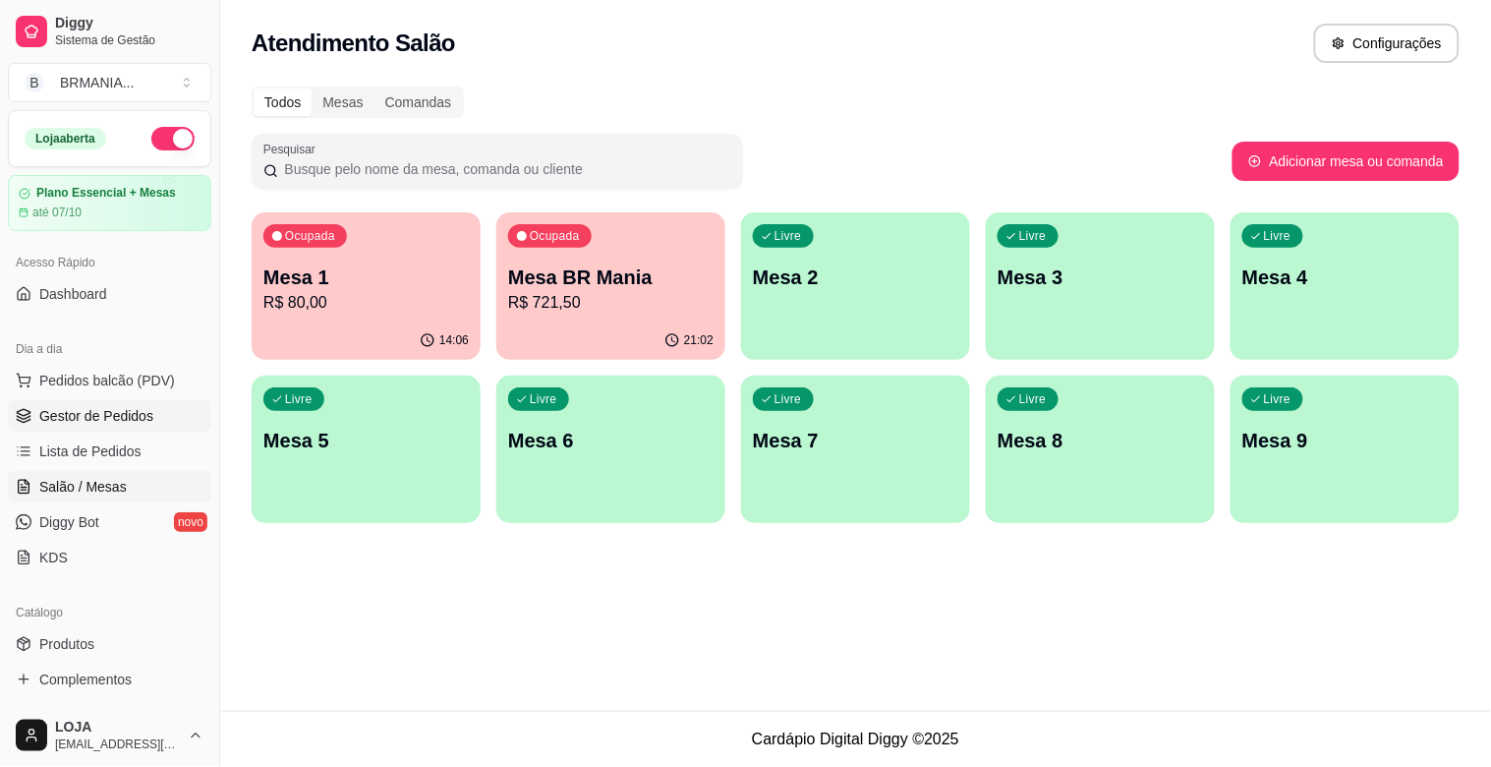
click at [123, 424] on span "Gestor de Pedidos" at bounding box center [96, 416] width 114 height 20
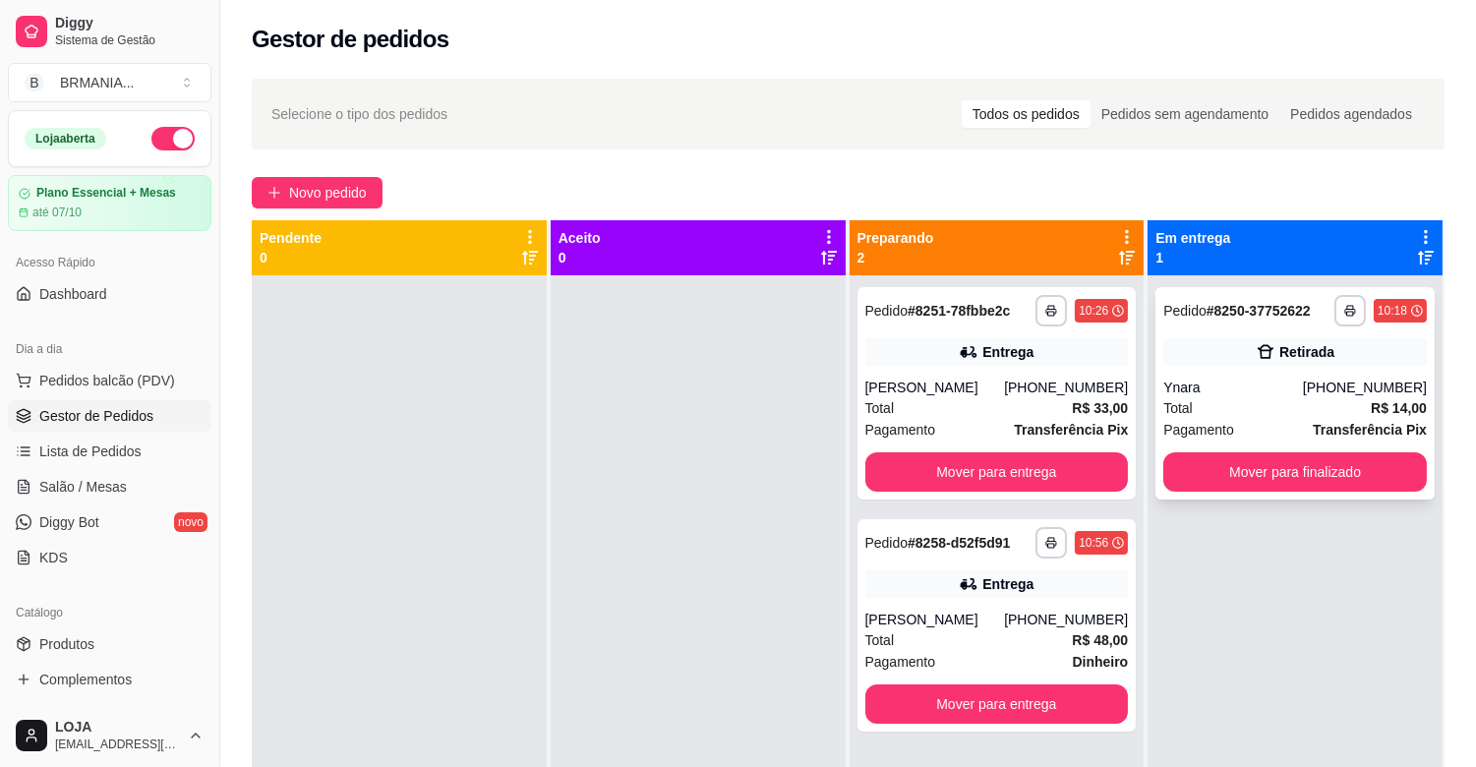
click at [1289, 404] on div "Total R$ 14,00" at bounding box center [1294, 408] width 263 height 22
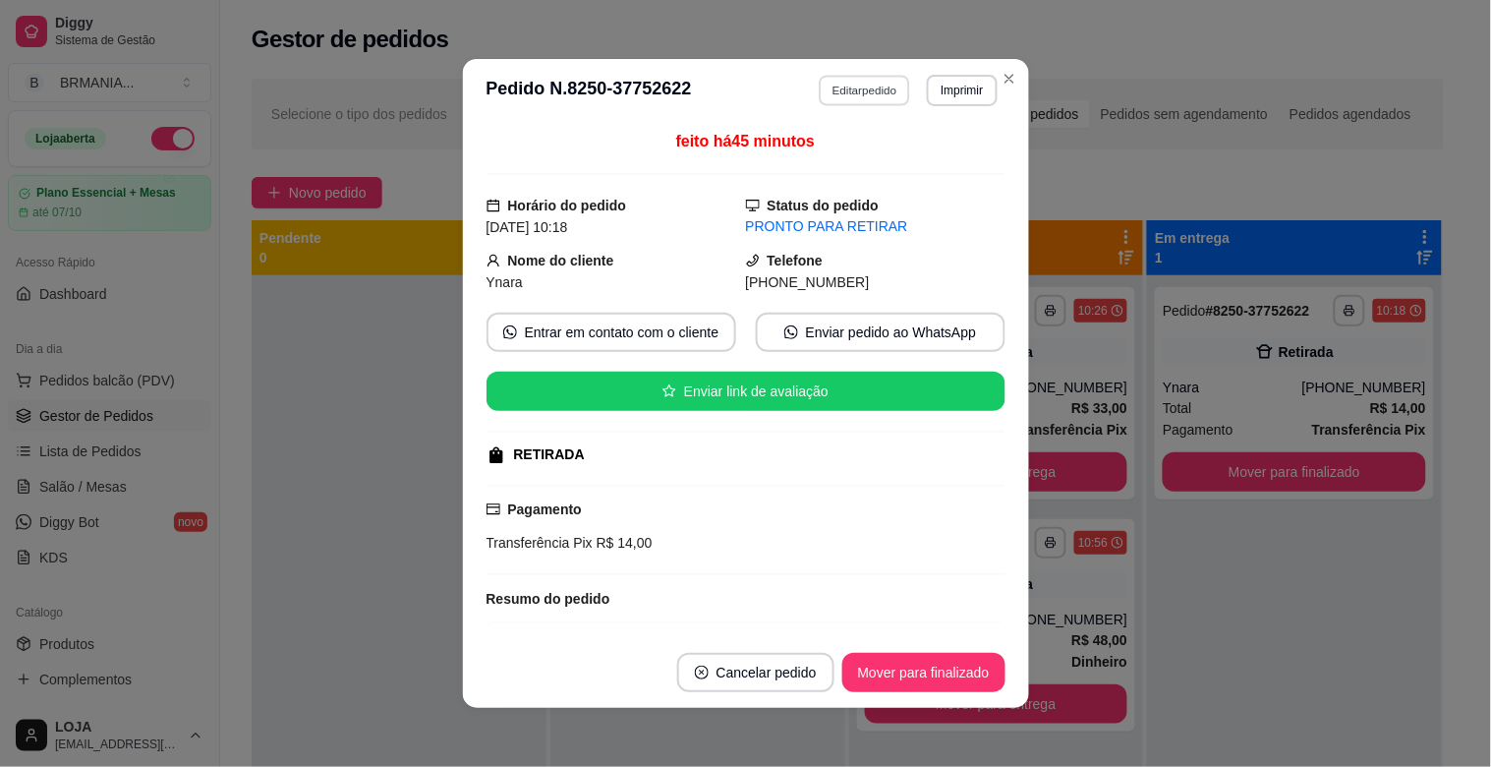
click at [849, 88] on button "Editar pedido" at bounding box center [864, 90] width 91 height 30
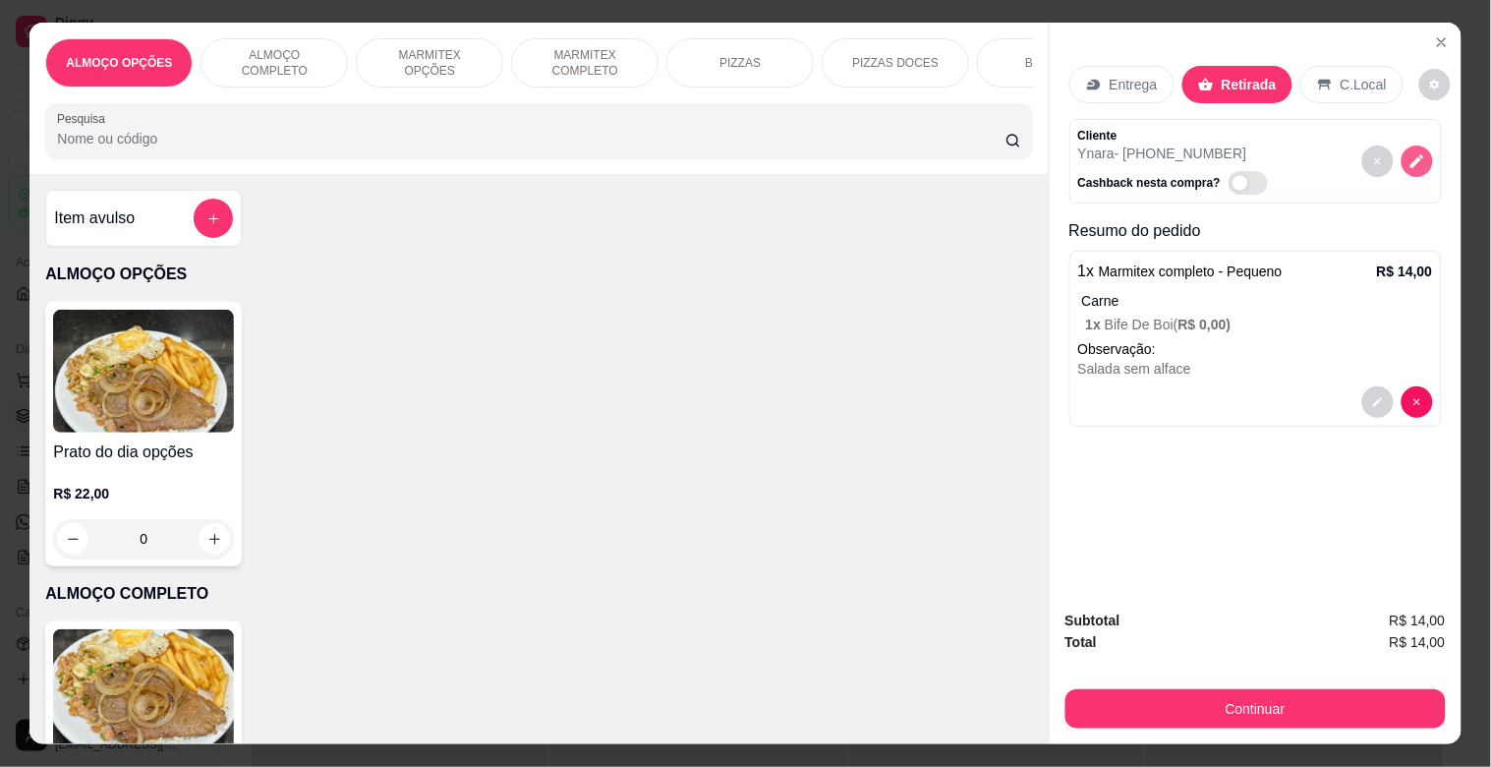
click at [1411, 155] on icon "decrease-product-quantity" at bounding box center [1418, 162] width 14 height 14
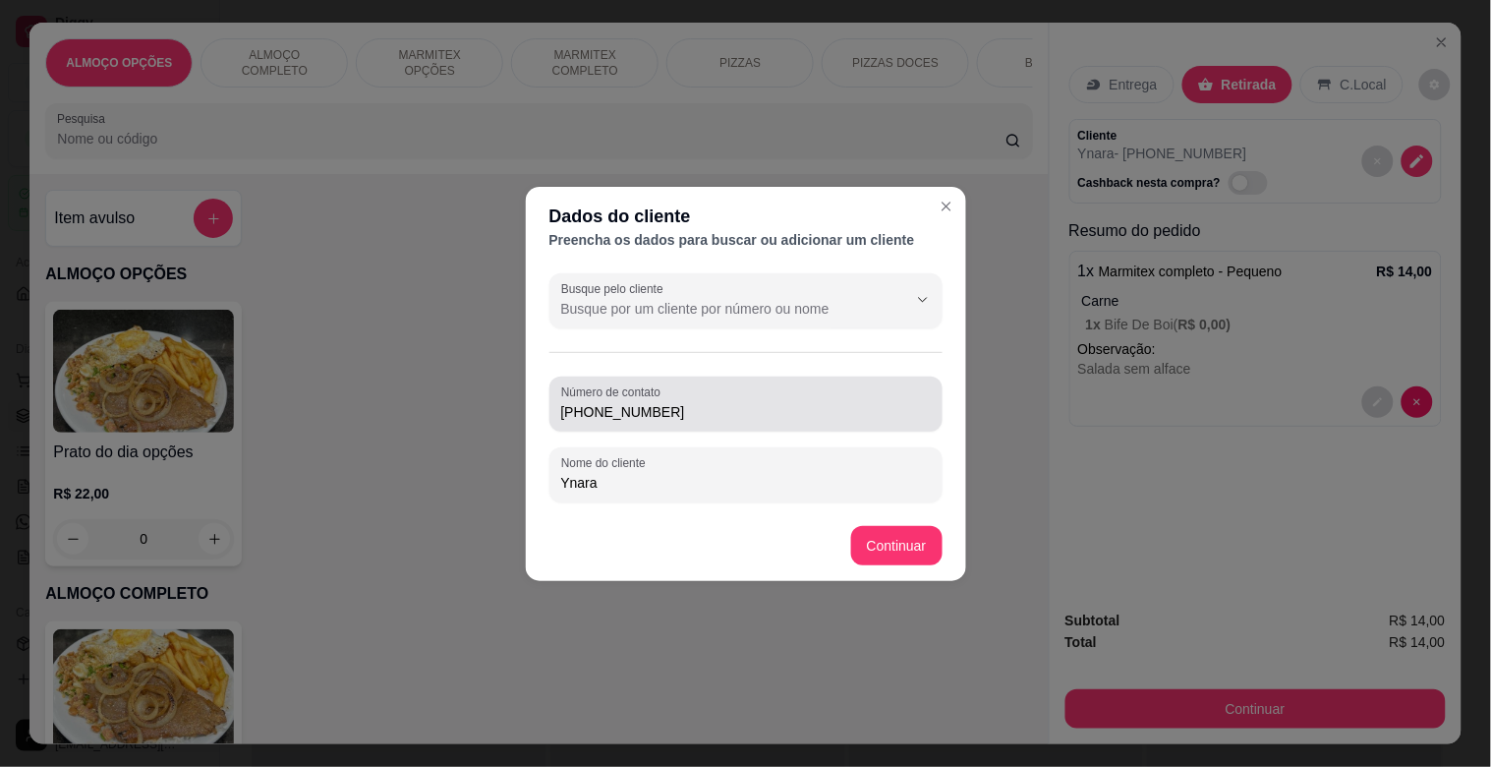
drag, startPoint x: 657, startPoint y: 427, endPoint x: 607, endPoint y: 415, distance: 51.5
click at [607, 415] on div "Número de contato (31) 9 8021-5915" at bounding box center [746, 404] width 393 height 55
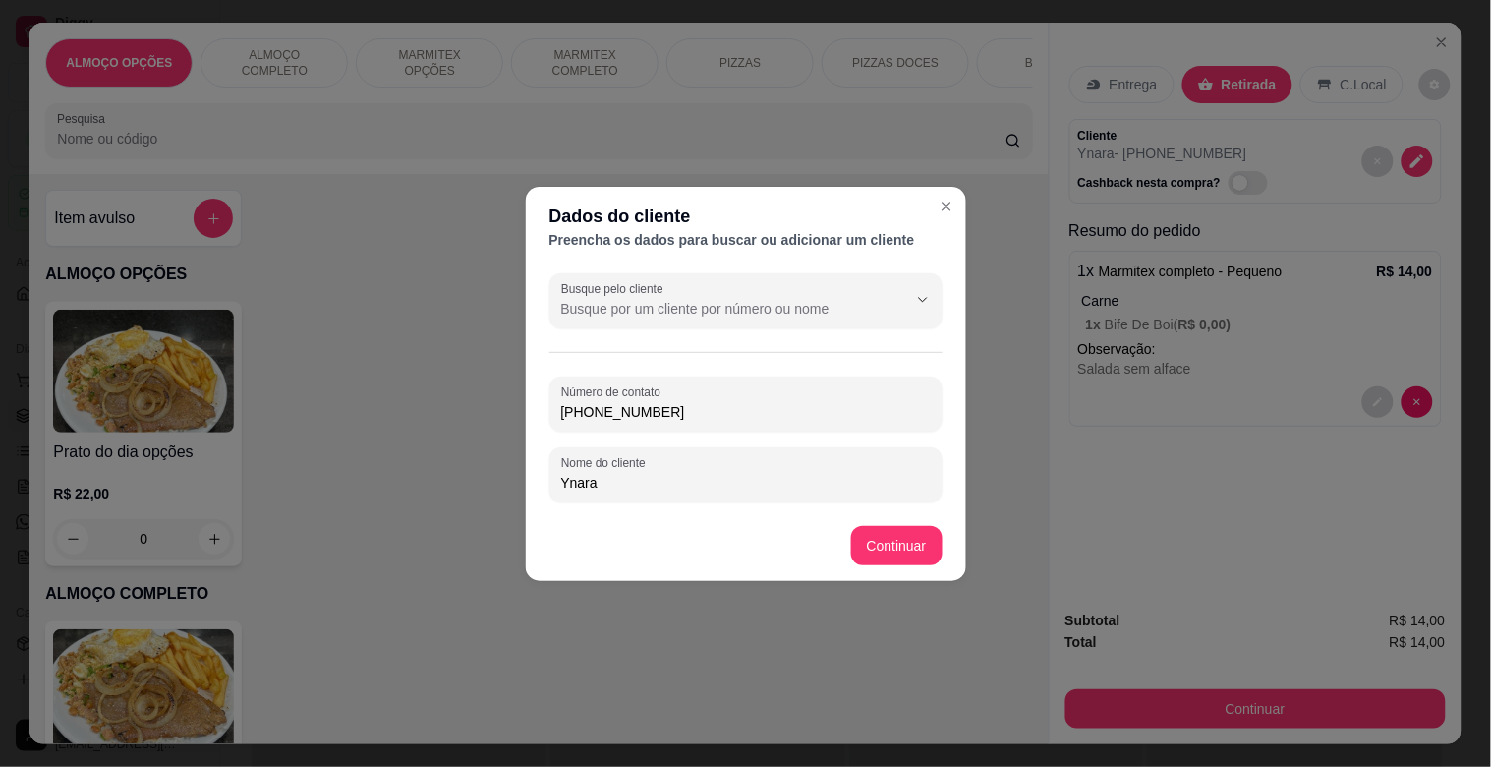
drag, startPoint x: 691, startPoint y: 407, endPoint x: 447, endPoint y: 418, distance: 244.1
click at [433, 411] on div "Dados do cliente Preencha os dados para buscar ou adicionar um cliente Busque p…" at bounding box center [745, 383] width 1491 height 767
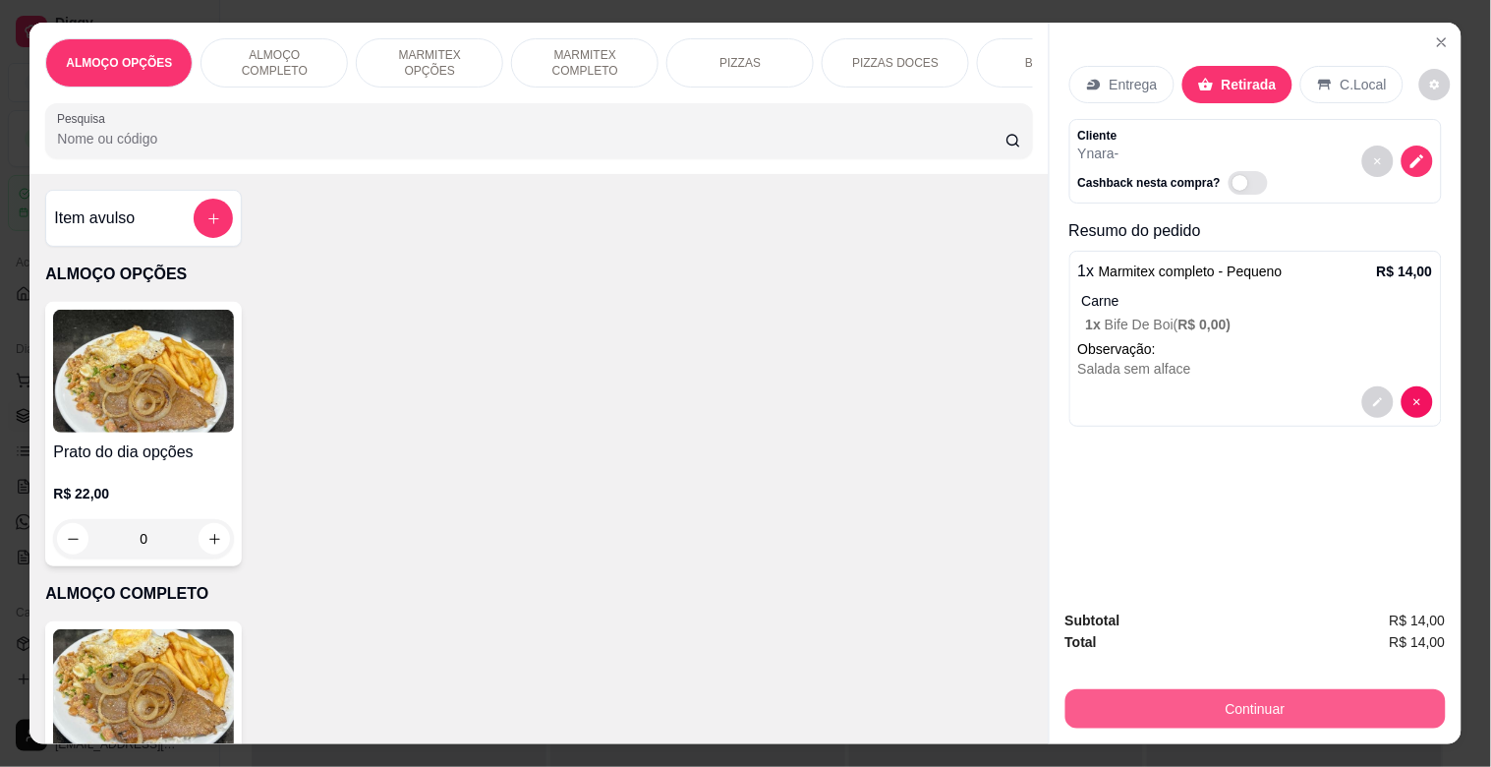
click at [1332, 689] on button "Continuar" at bounding box center [1256, 708] width 380 height 39
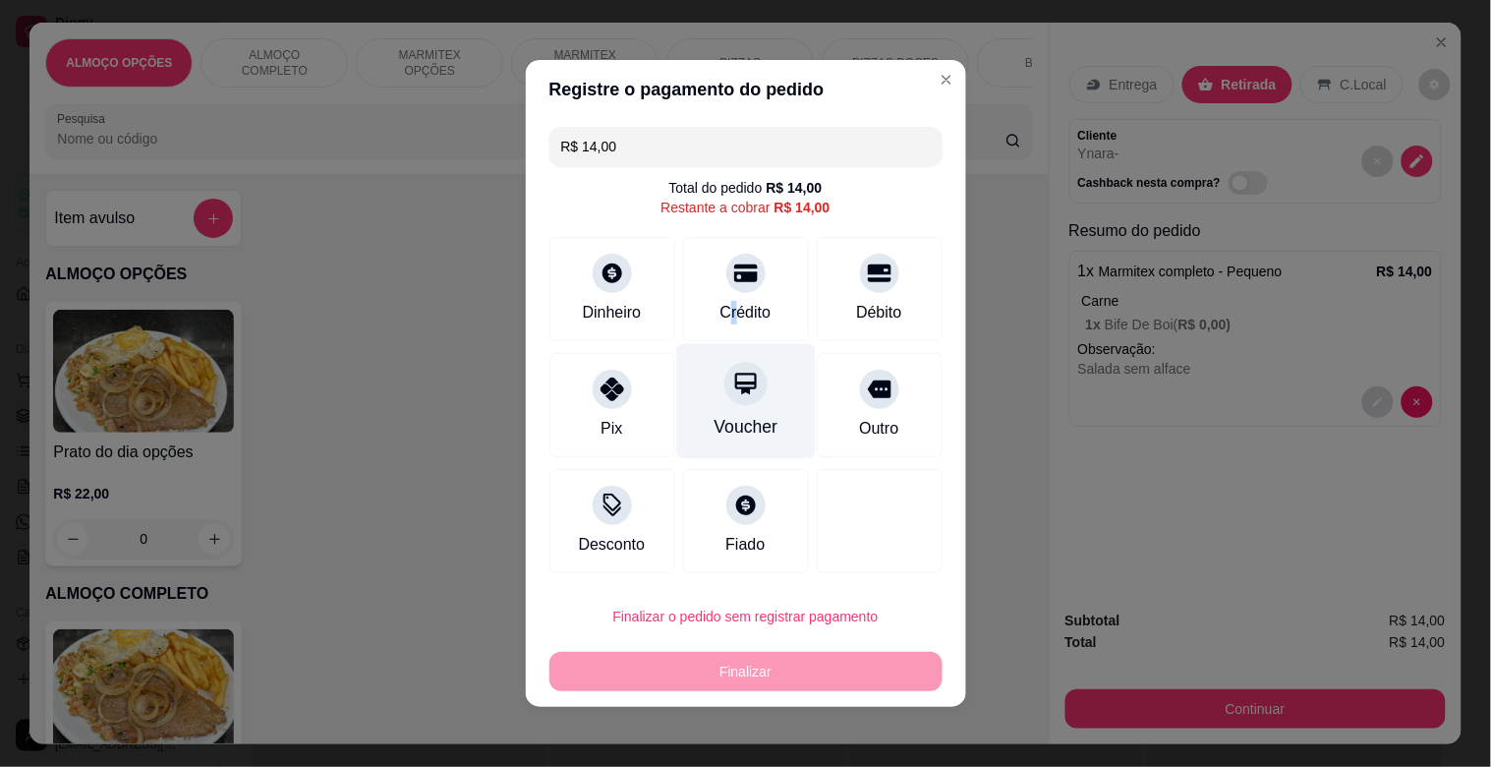
click at [731, 293] on div "Crédito" at bounding box center [746, 289] width 126 height 104
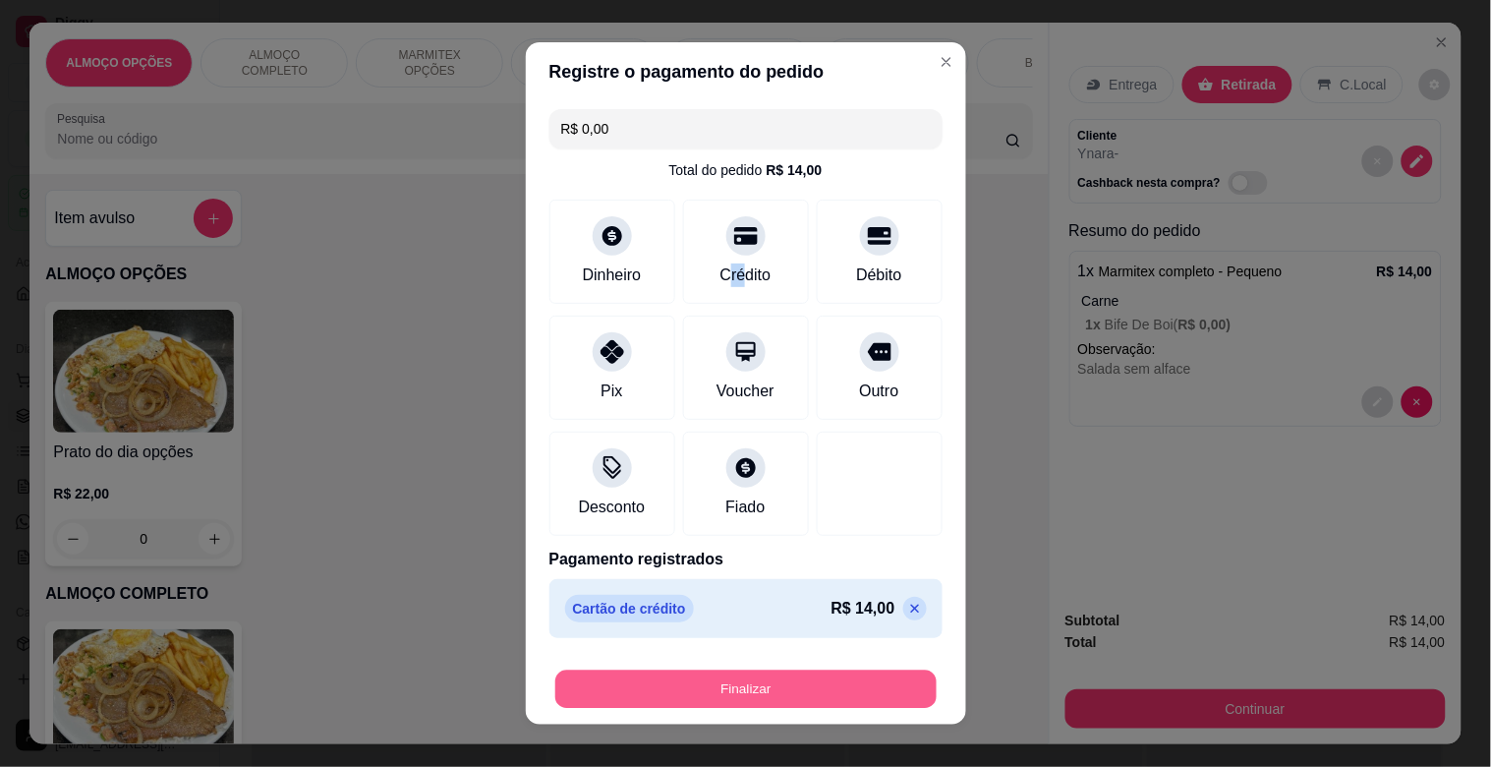
click at [787, 682] on button "Finalizar" at bounding box center [745, 690] width 381 height 38
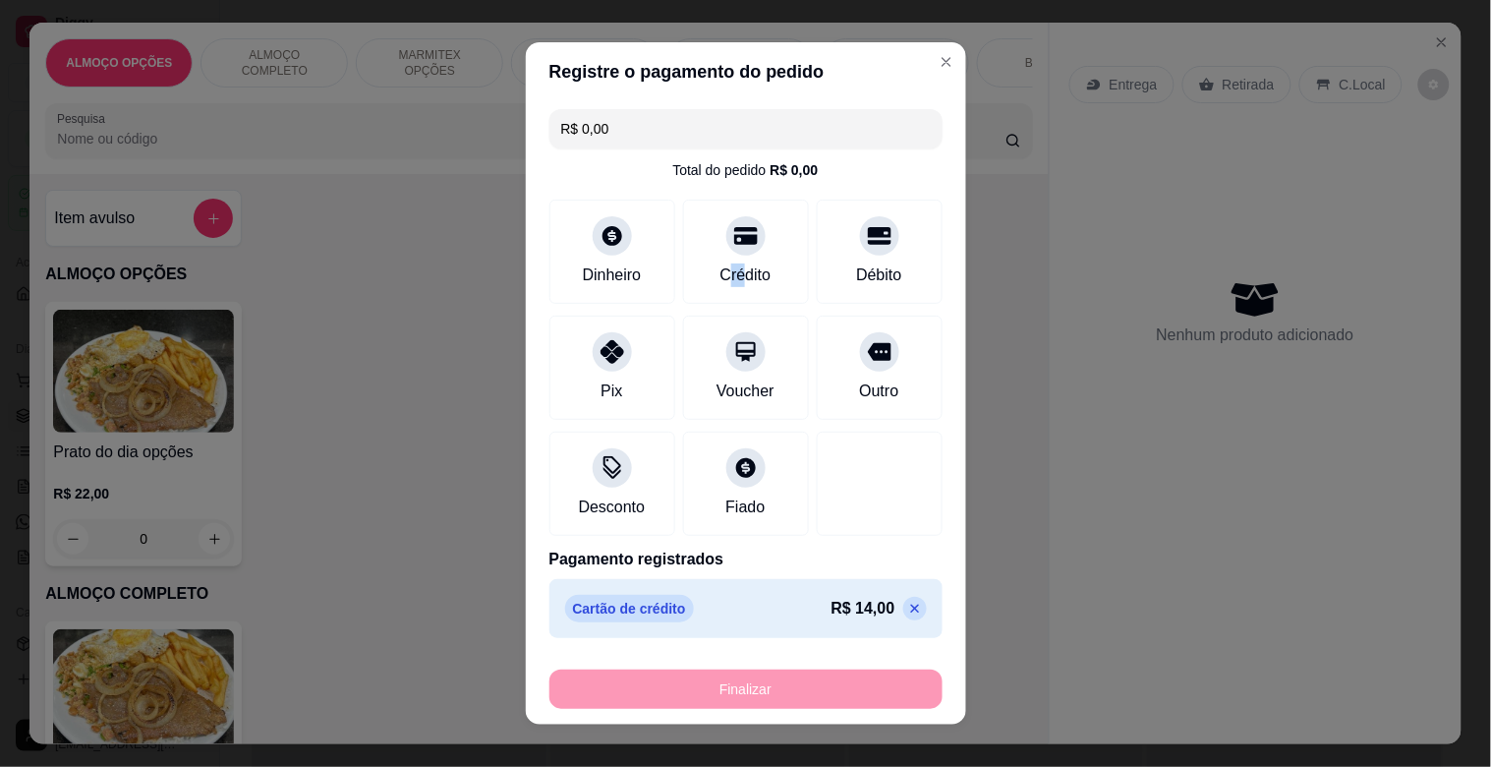
type input "-R$ 14,00"
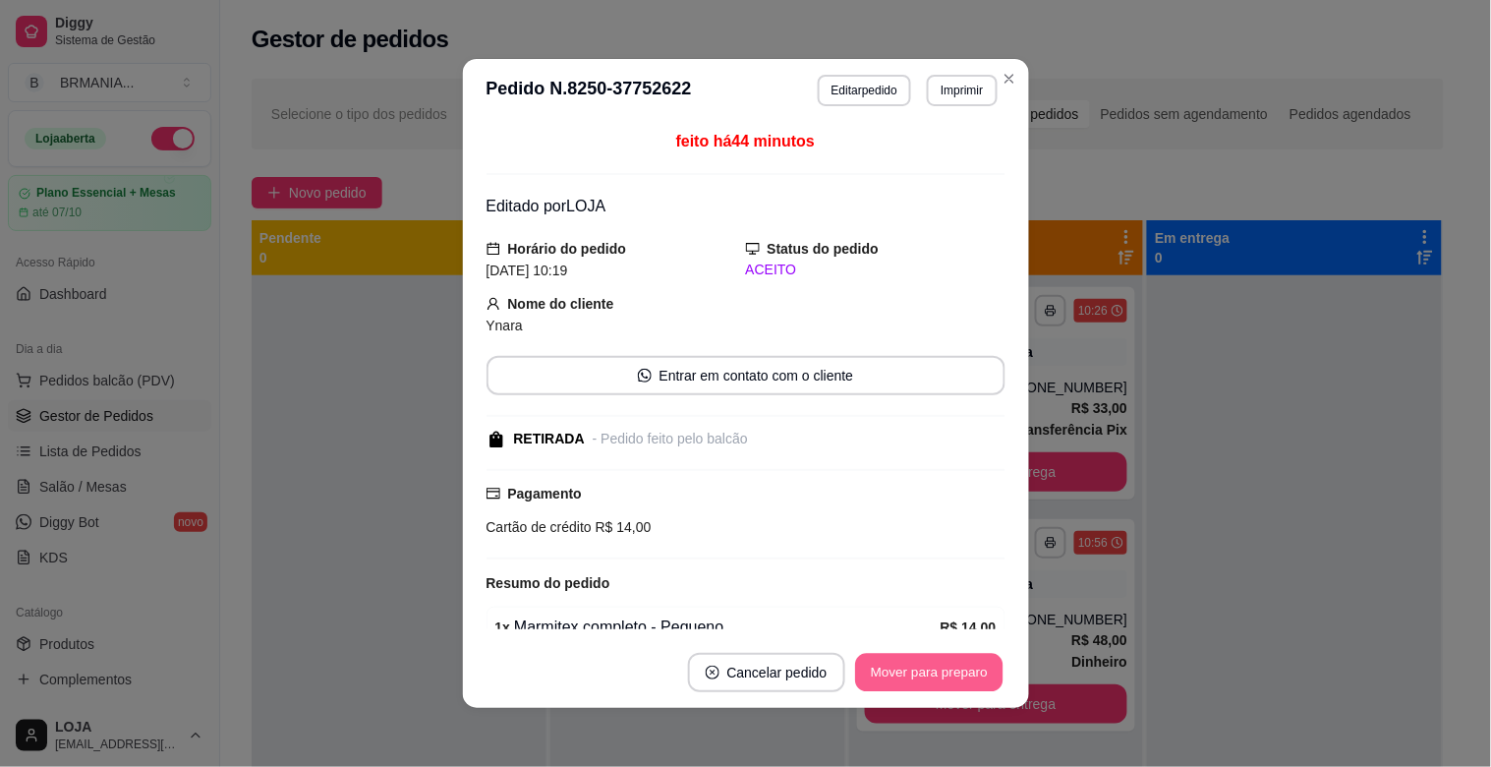
click at [959, 679] on button "Mover para preparo" at bounding box center [928, 673] width 147 height 38
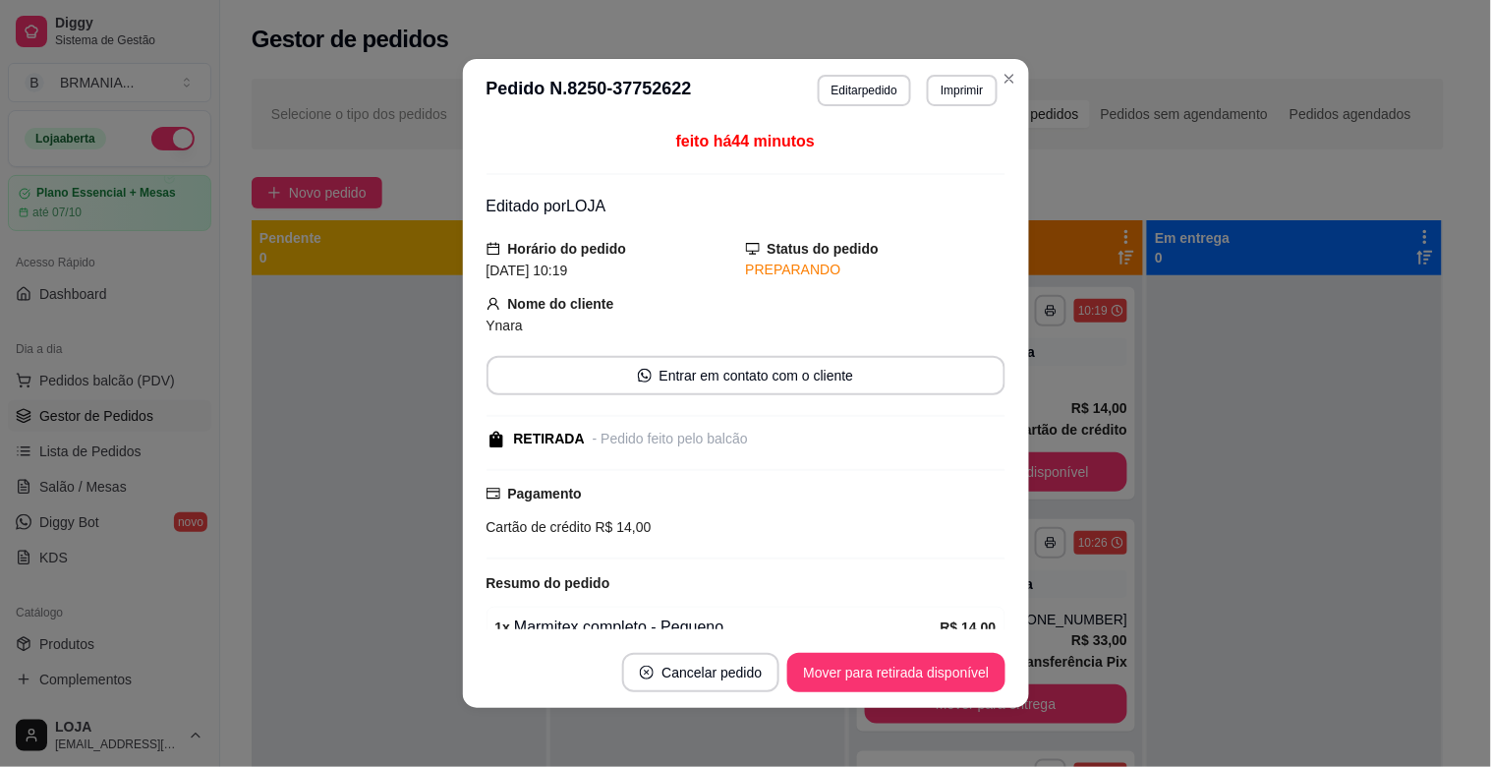
click at [959, 676] on button "Mover para retirada disponível" at bounding box center [896, 672] width 217 height 39
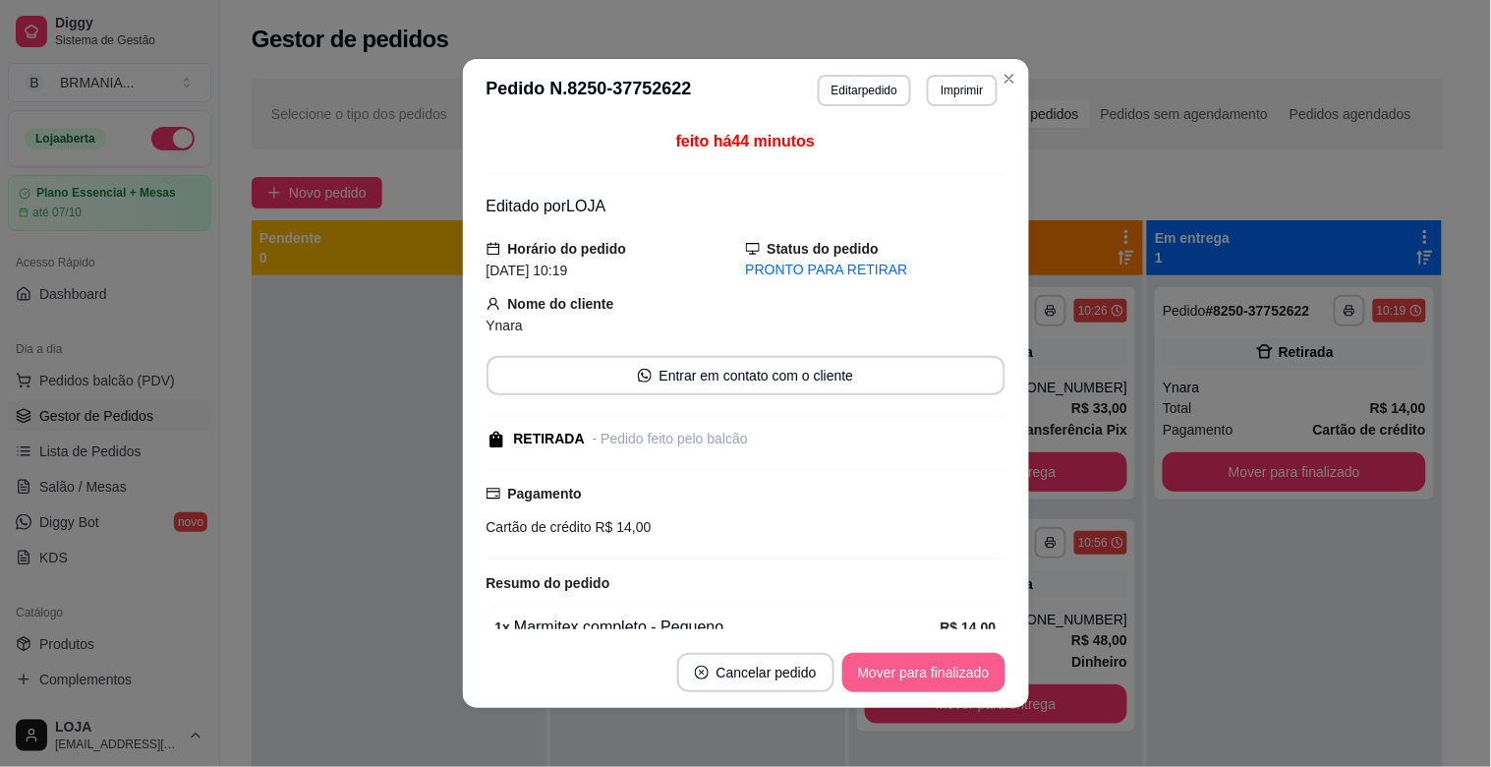
click at [957, 675] on button "Mover para finalizado" at bounding box center [924, 672] width 163 height 39
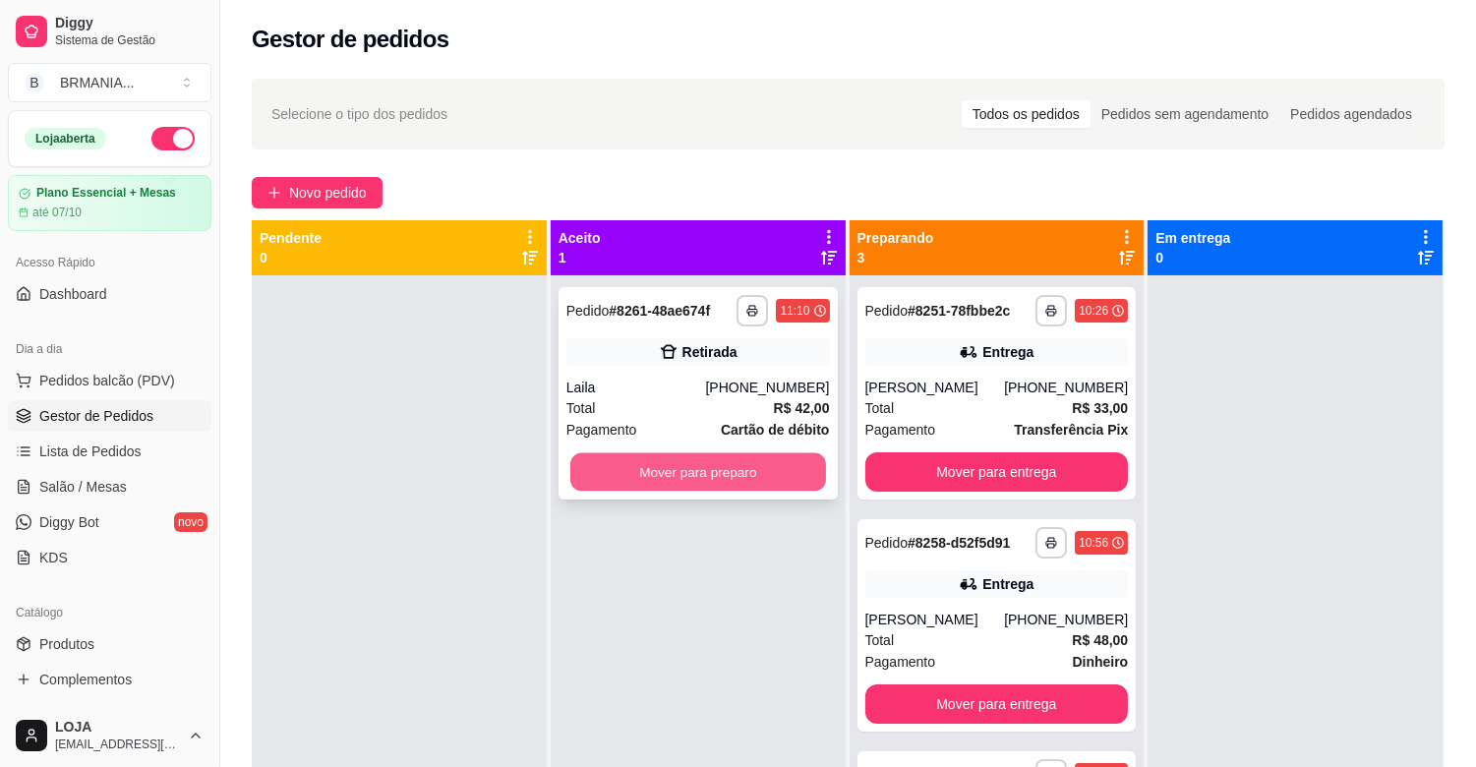
click at [768, 479] on button "Mover para preparo" at bounding box center [698, 472] width 256 height 38
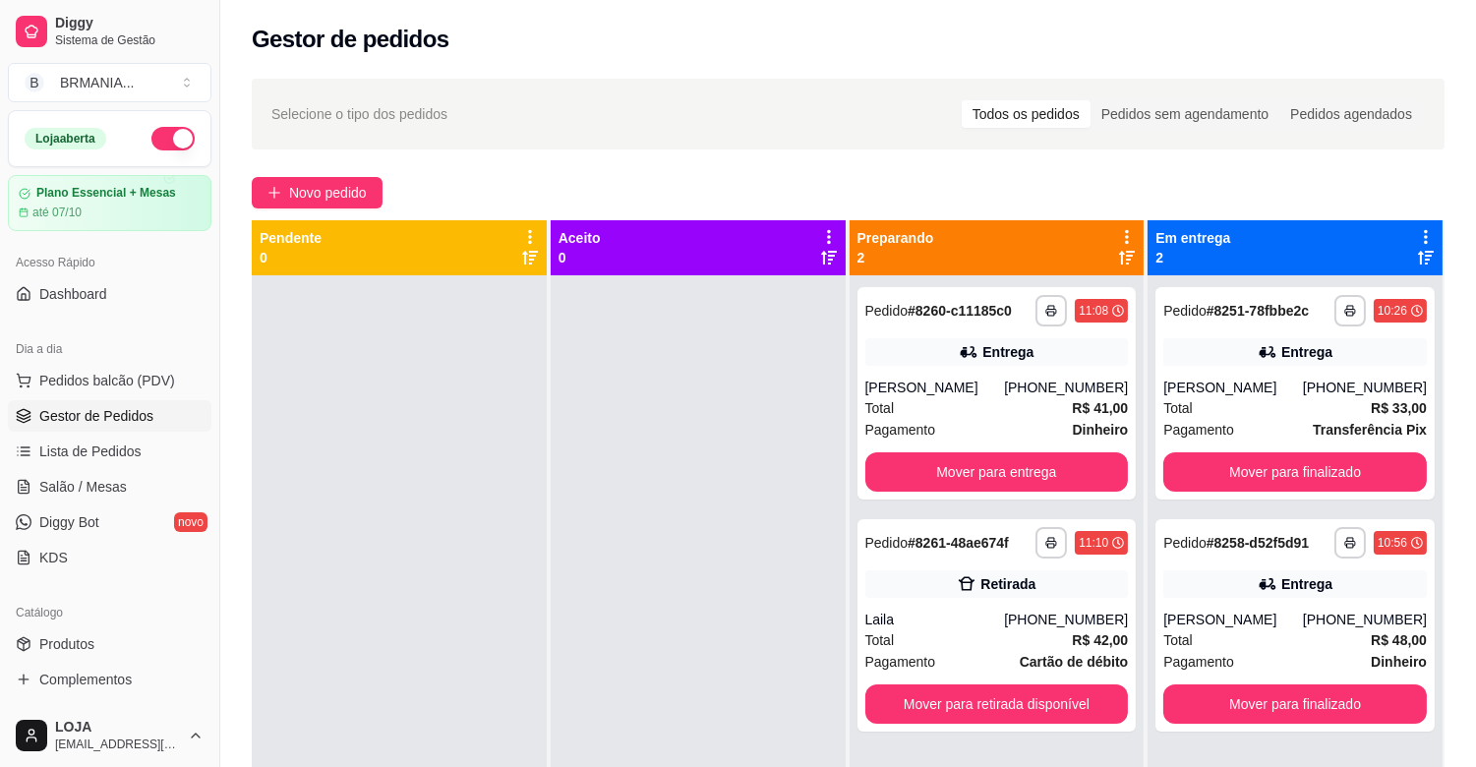
click at [84, 360] on div "Dia a dia" at bounding box center [110, 348] width 204 height 31
click at [110, 389] on span "Pedidos balcão (PDV)" at bounding box center [107, 381] width 136 height 20
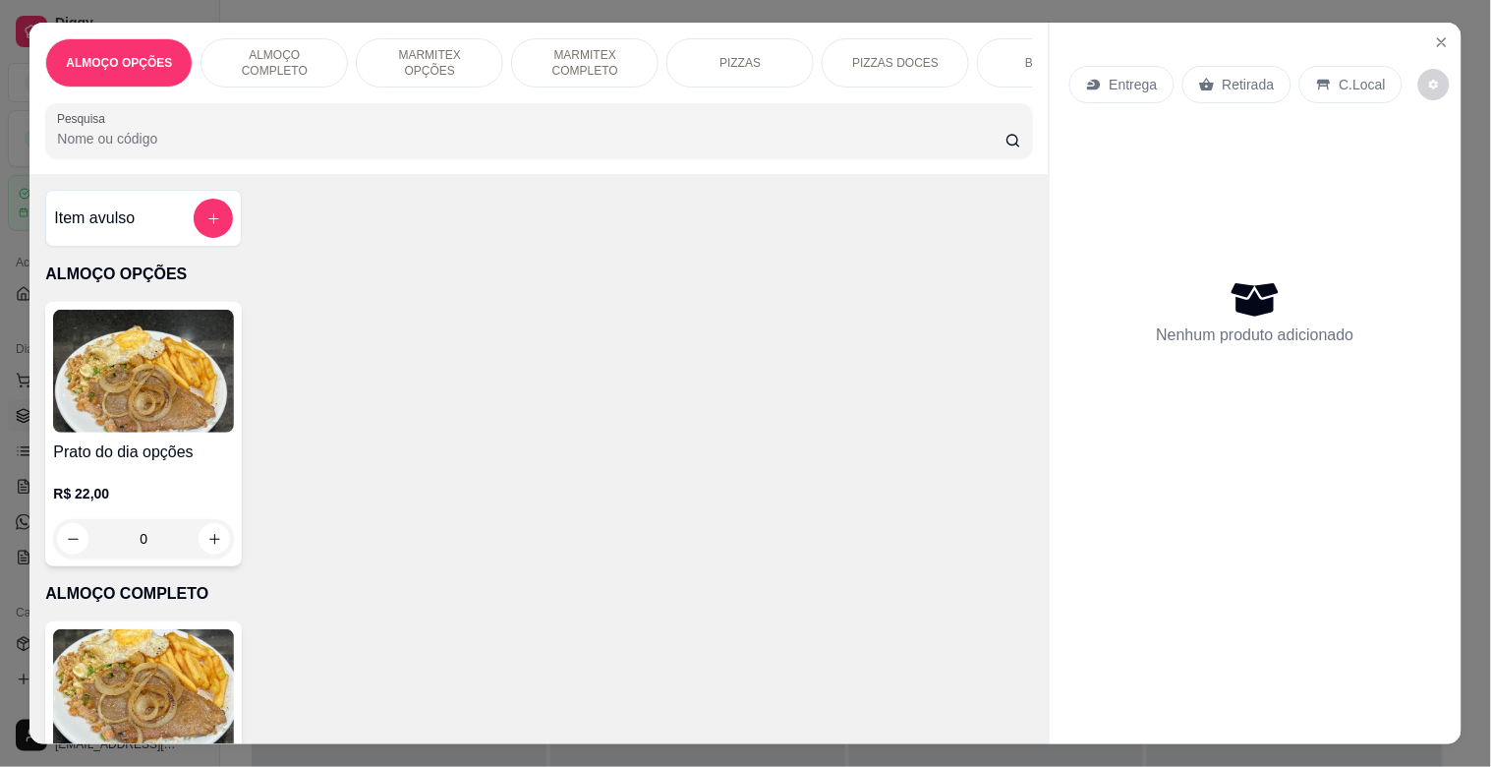
click at [587, 54] on p "MARMITEX COMPLETO" at bounding box center [585, 62] width 114 height 31
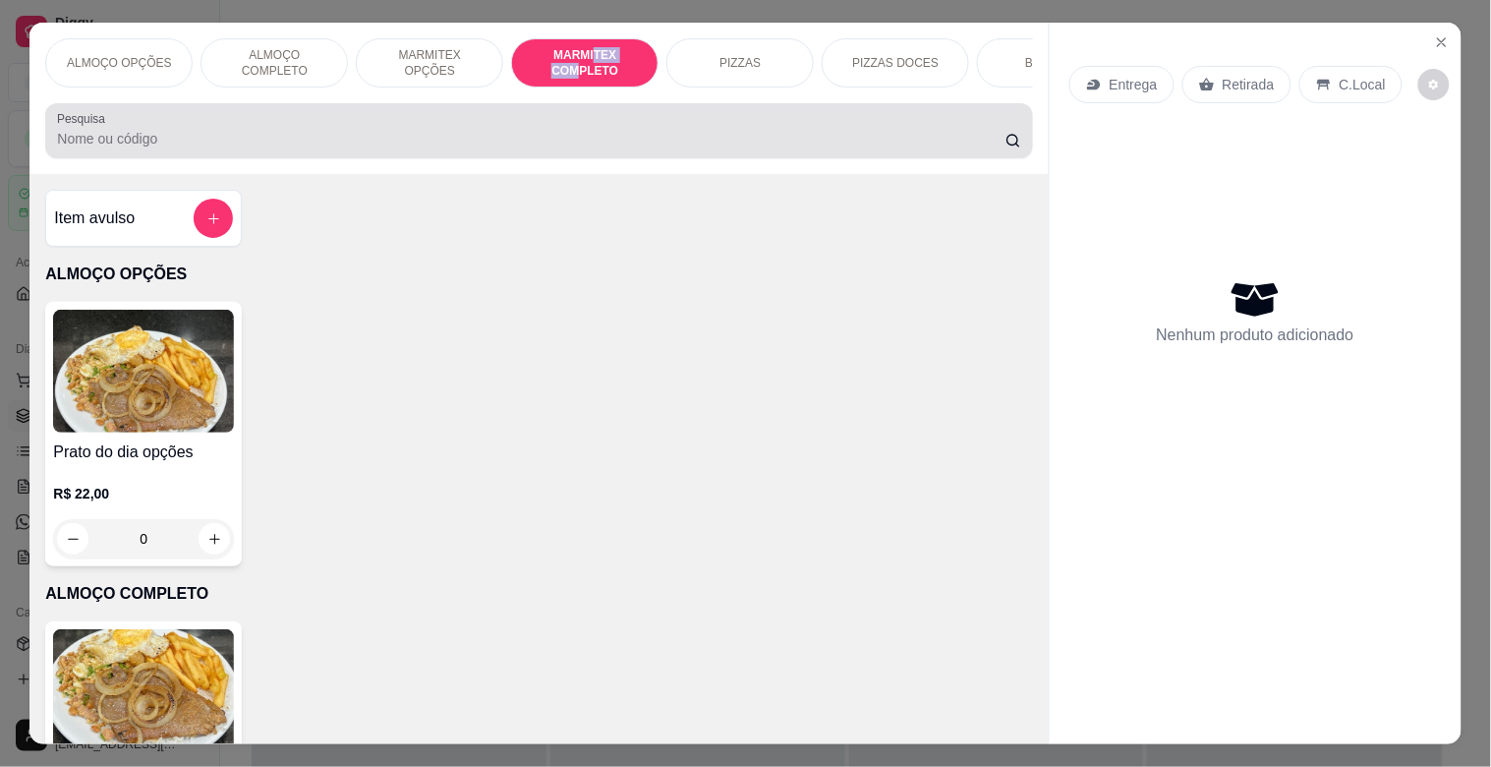
scroll to position [47, 0]
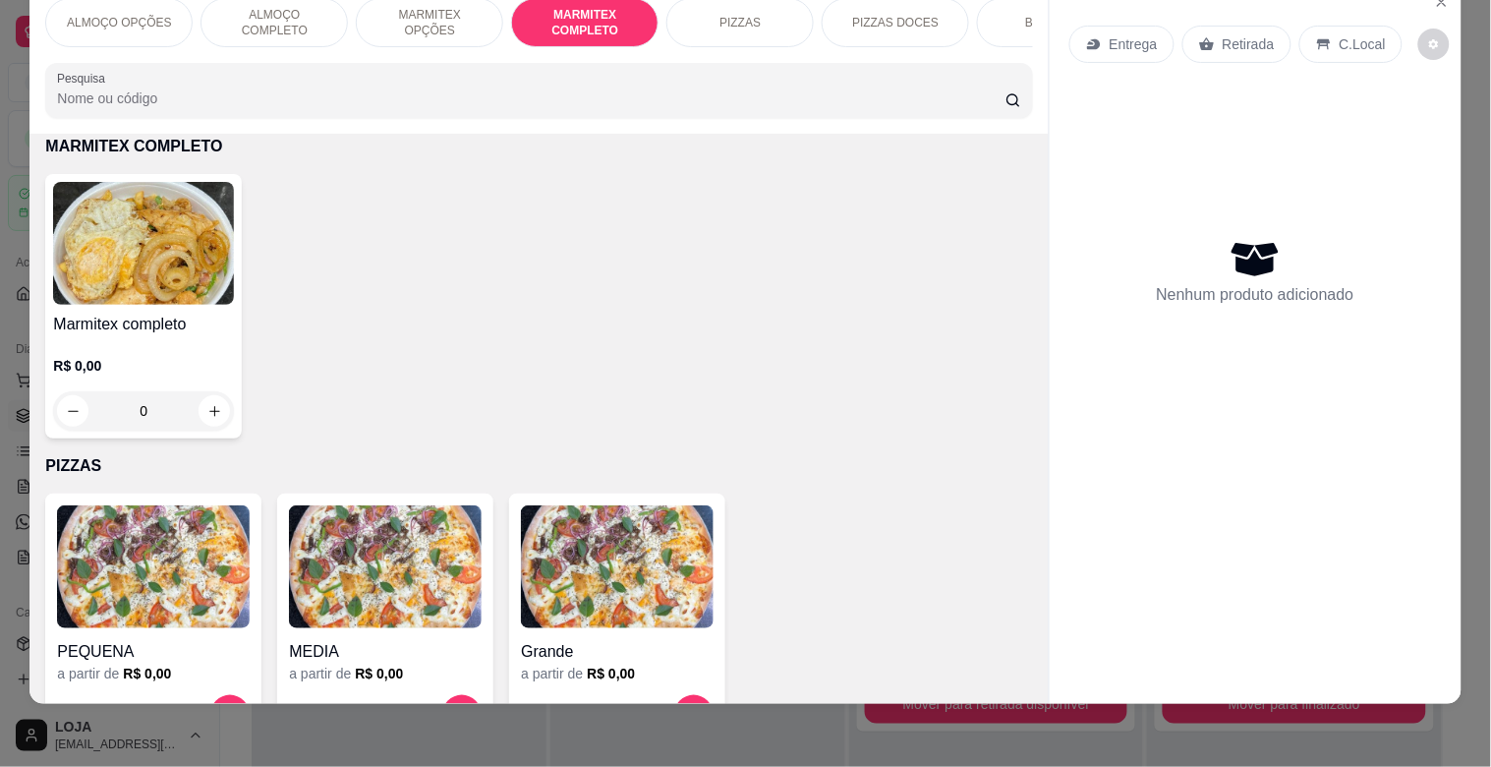
click at [169, 331] on h4 "Marmitex completo" at bounding box center [143, 325] width 181 height 24
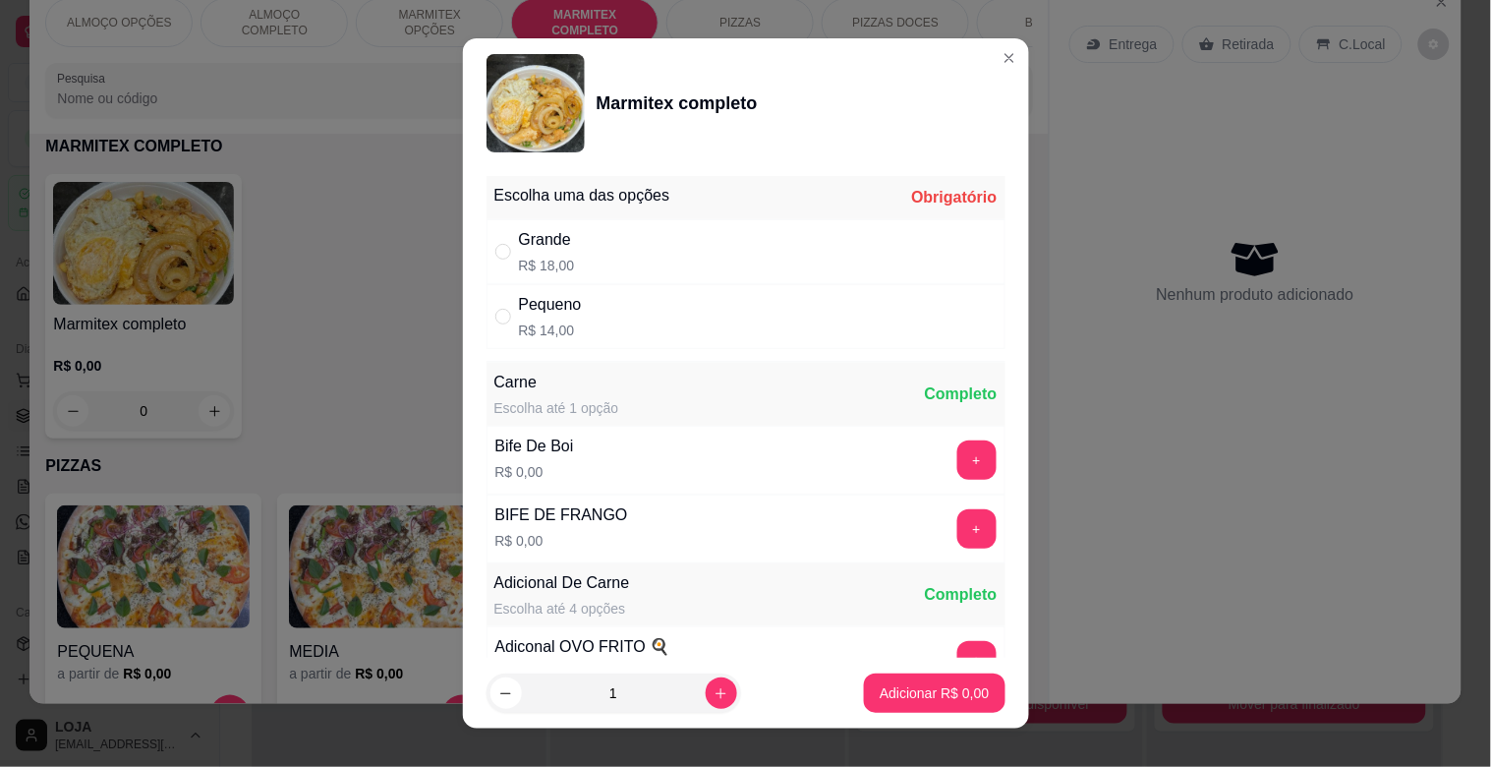
click at [605, 247] on div "Grande R$ 18,00" at bounding box center [746, 251] width 519 height 65
radio input "true"
click at [958, 448] on button "+" at bounding box center [977, 459] width 39 height 39
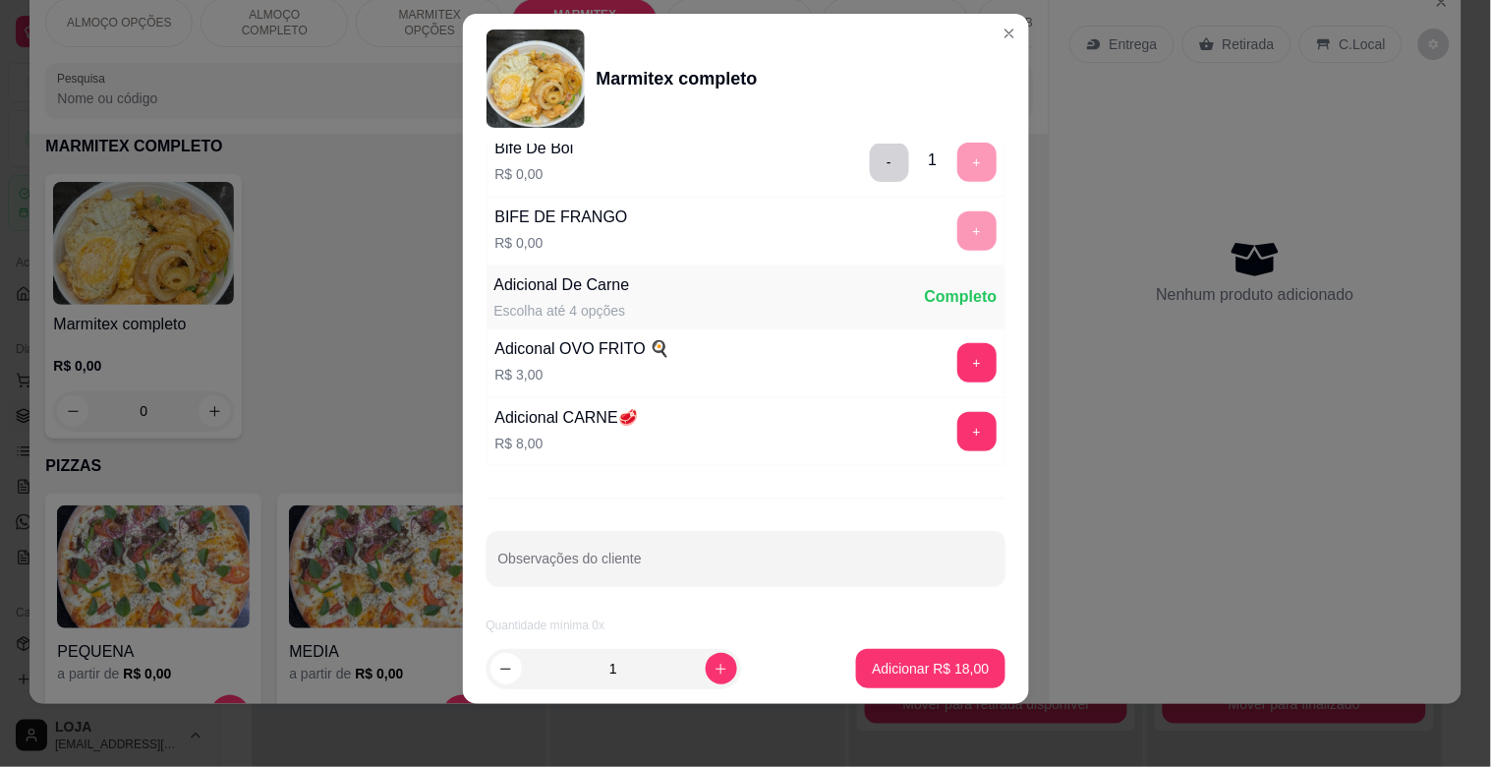
scroll to position [275, 0]
click at [890, 666] on p "Adicionar R$ 18,00" at bounding box center [931, 668] width 114 height 19
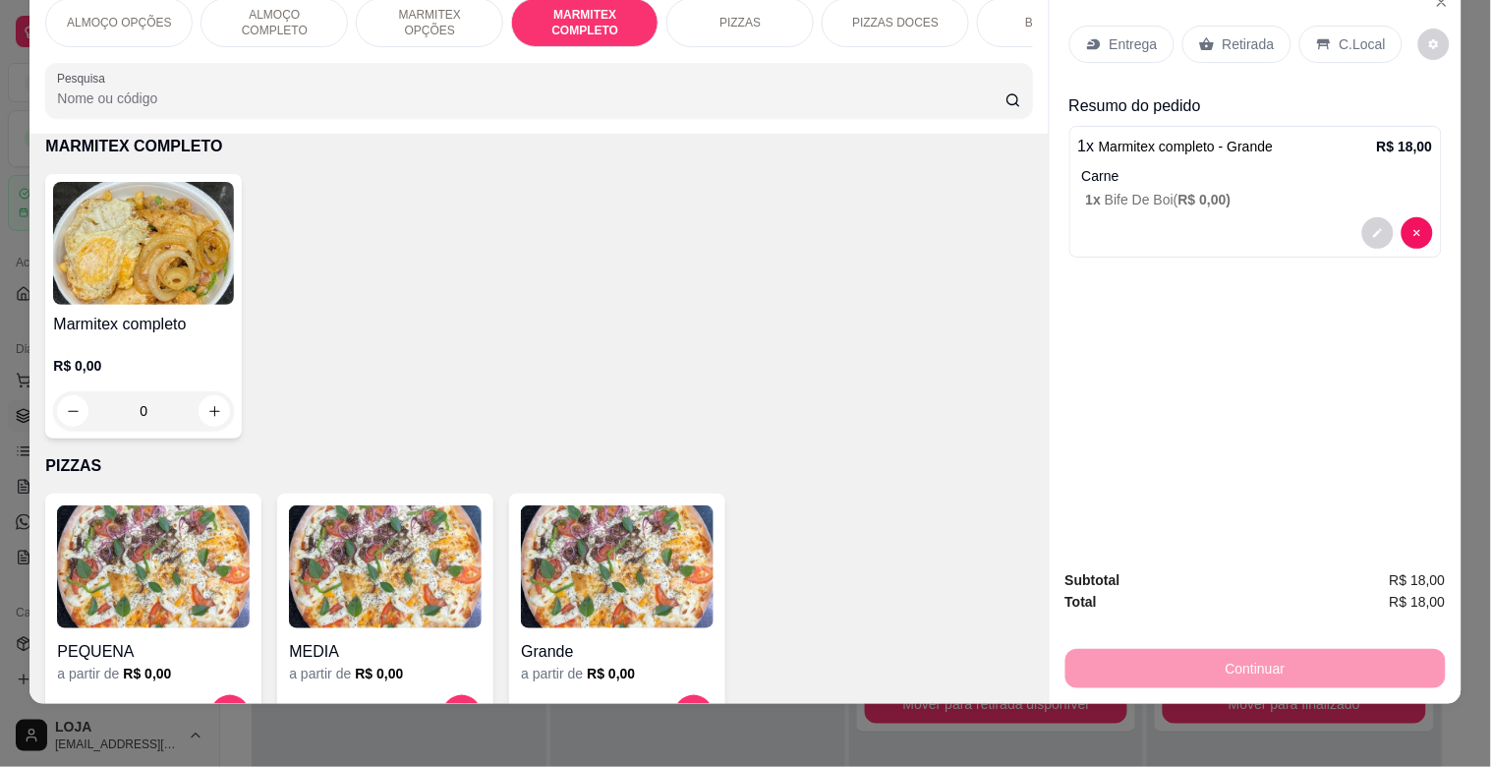
click at [1234, 34] on p "Retirada" at bounding box center [1249, 44] width 52 height 20
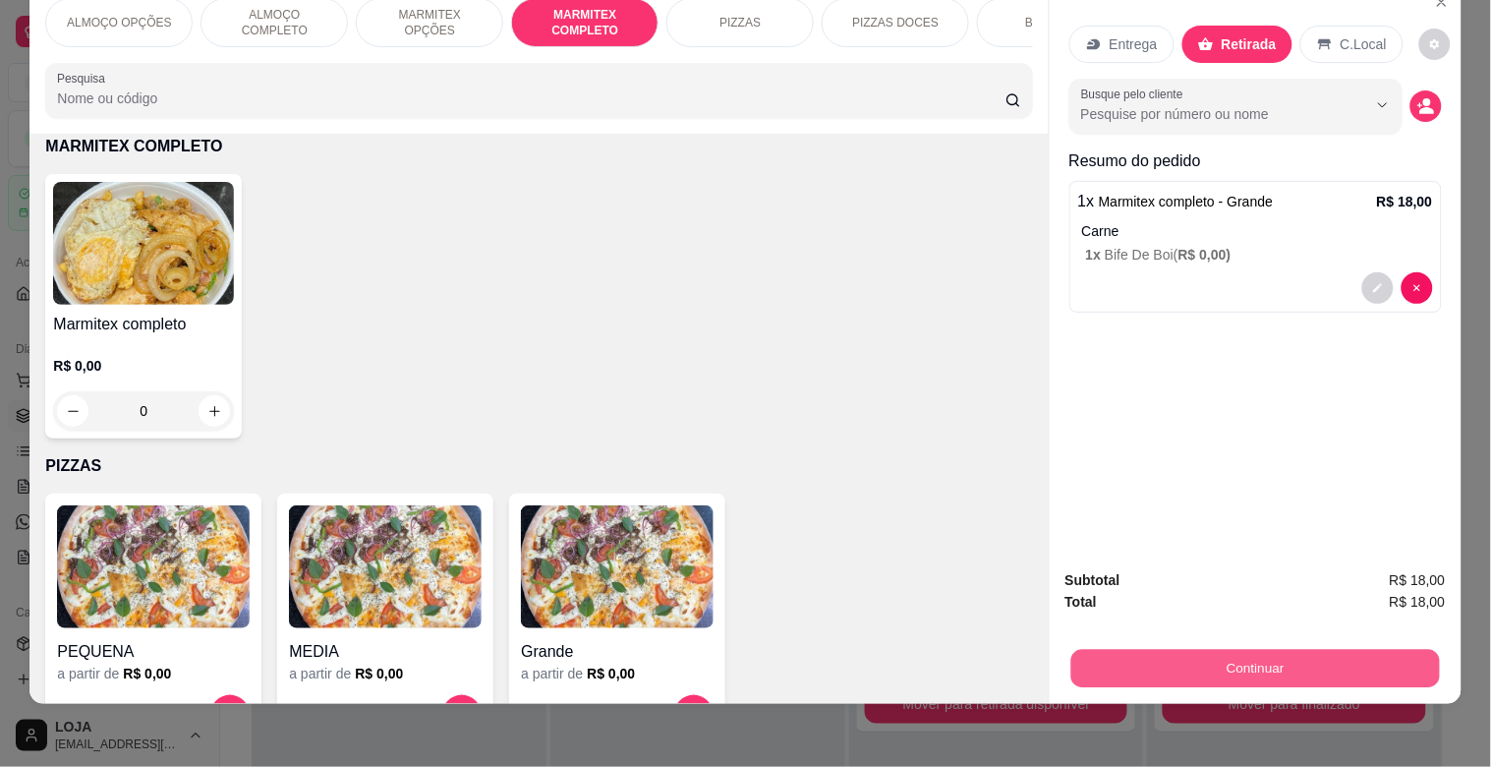
click at [1240, 649] on button "Continuar" at bounding box center [1255, 668] width 369 height 38
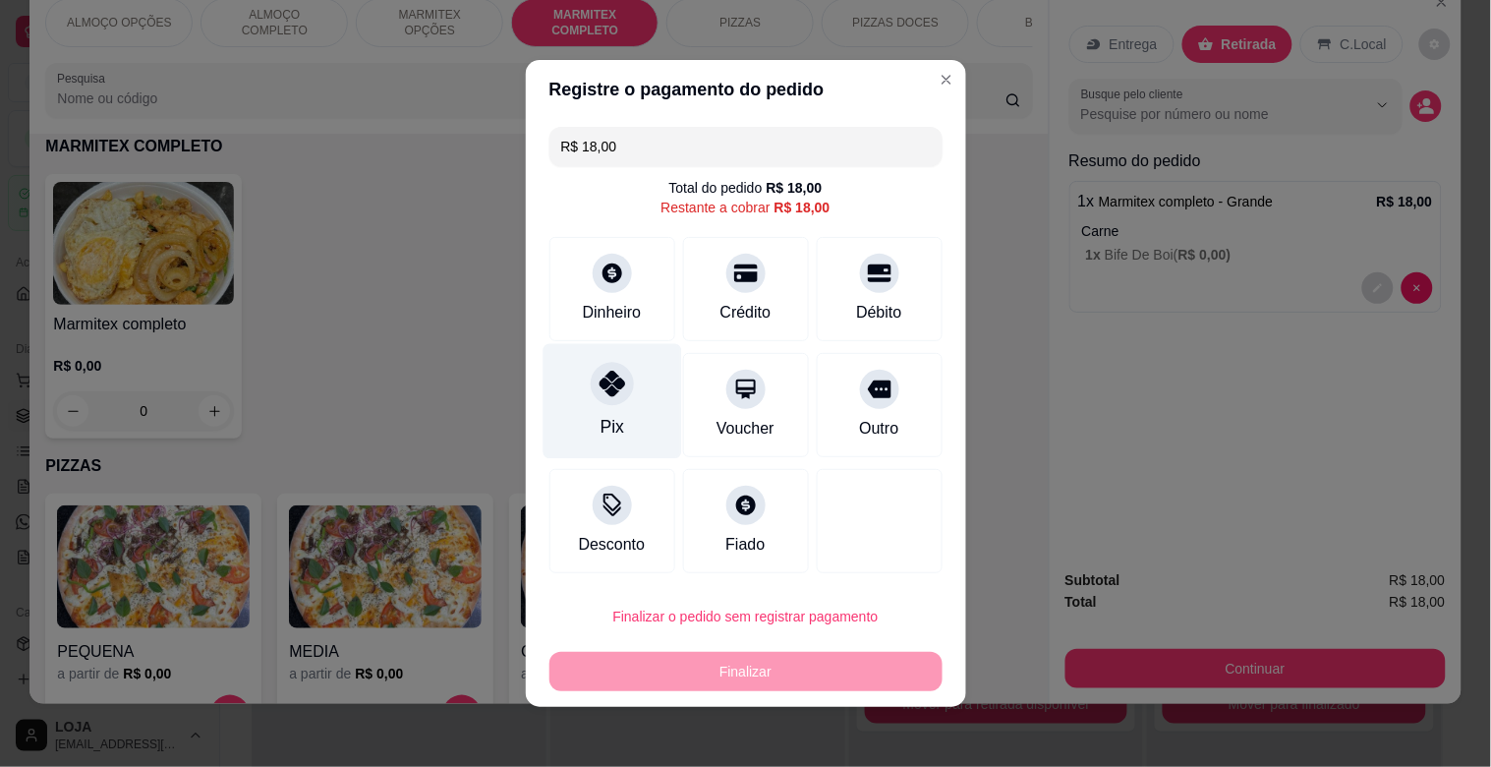
click at [606, 399] on div at bounding box center [612, 383] width 43 height 43
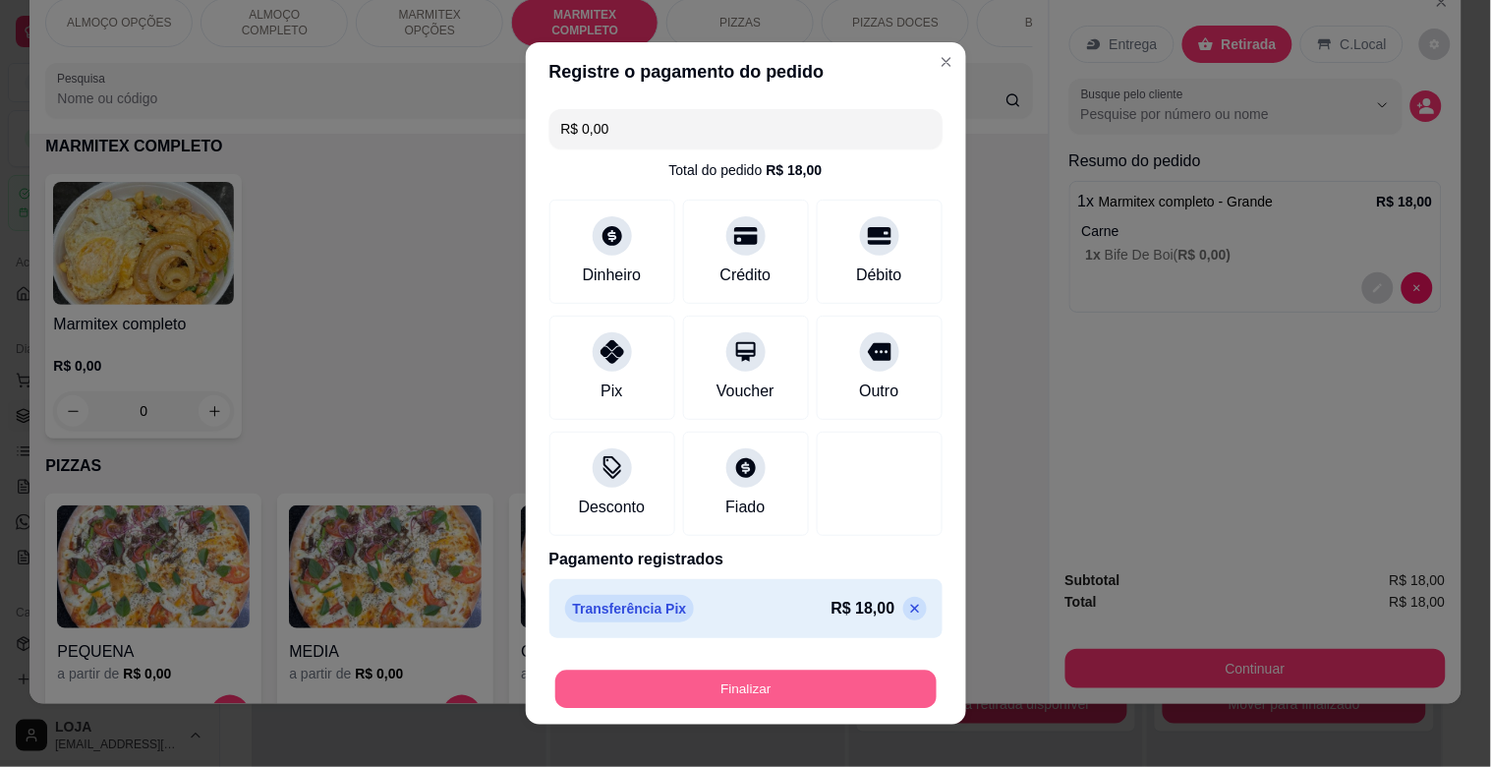
click at [701, 678] on button "Finalizar" at bounding box center [745, 690] width 381 height 38
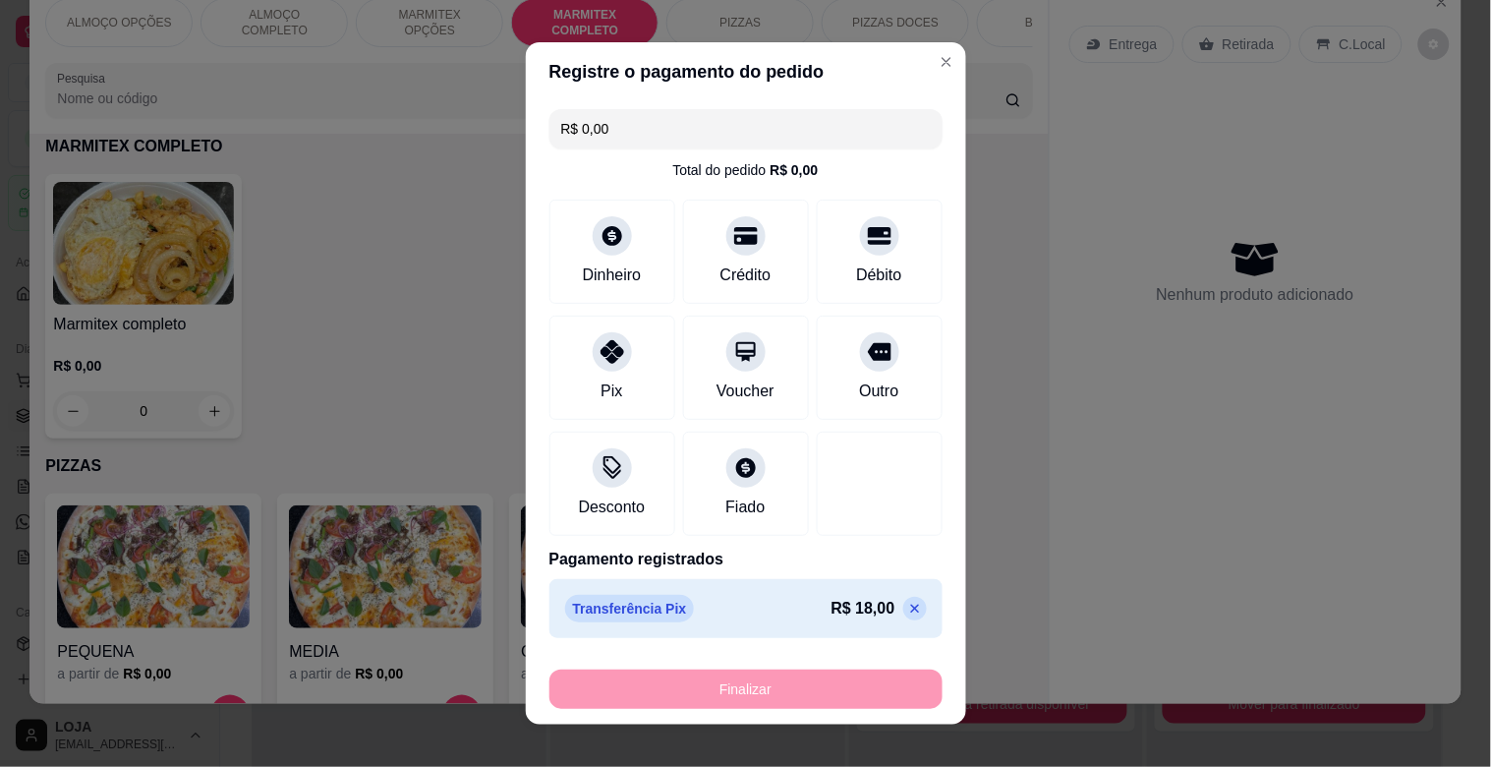
type input "-R$ 18,00"
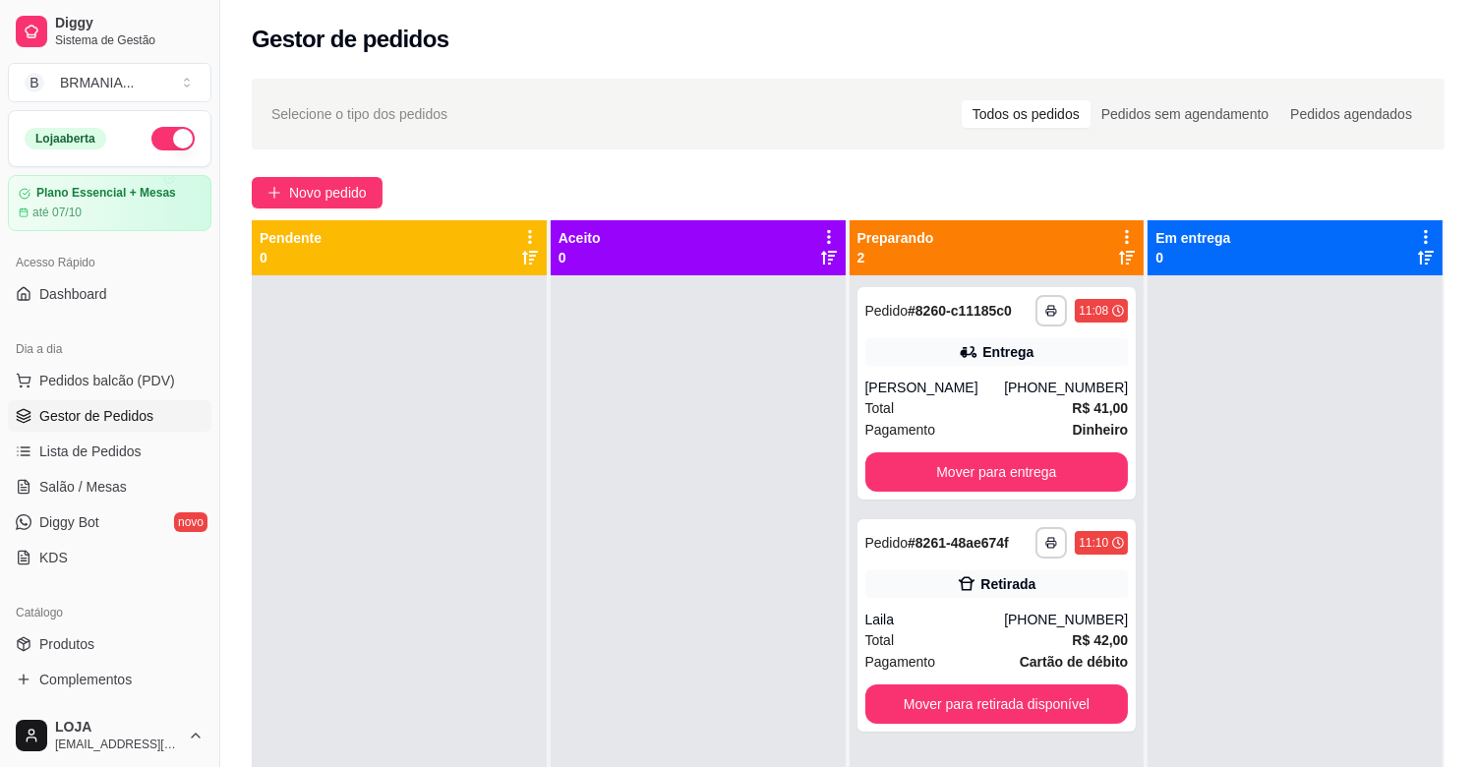
click at [109, 403] on link "Gestor de Pedidos" at bounding box center [110, 415] width 204 height 31
click at [125, 379] on span "Pedidos balcão (PDV)" at bounding box center [107, 381] width 136 height 20
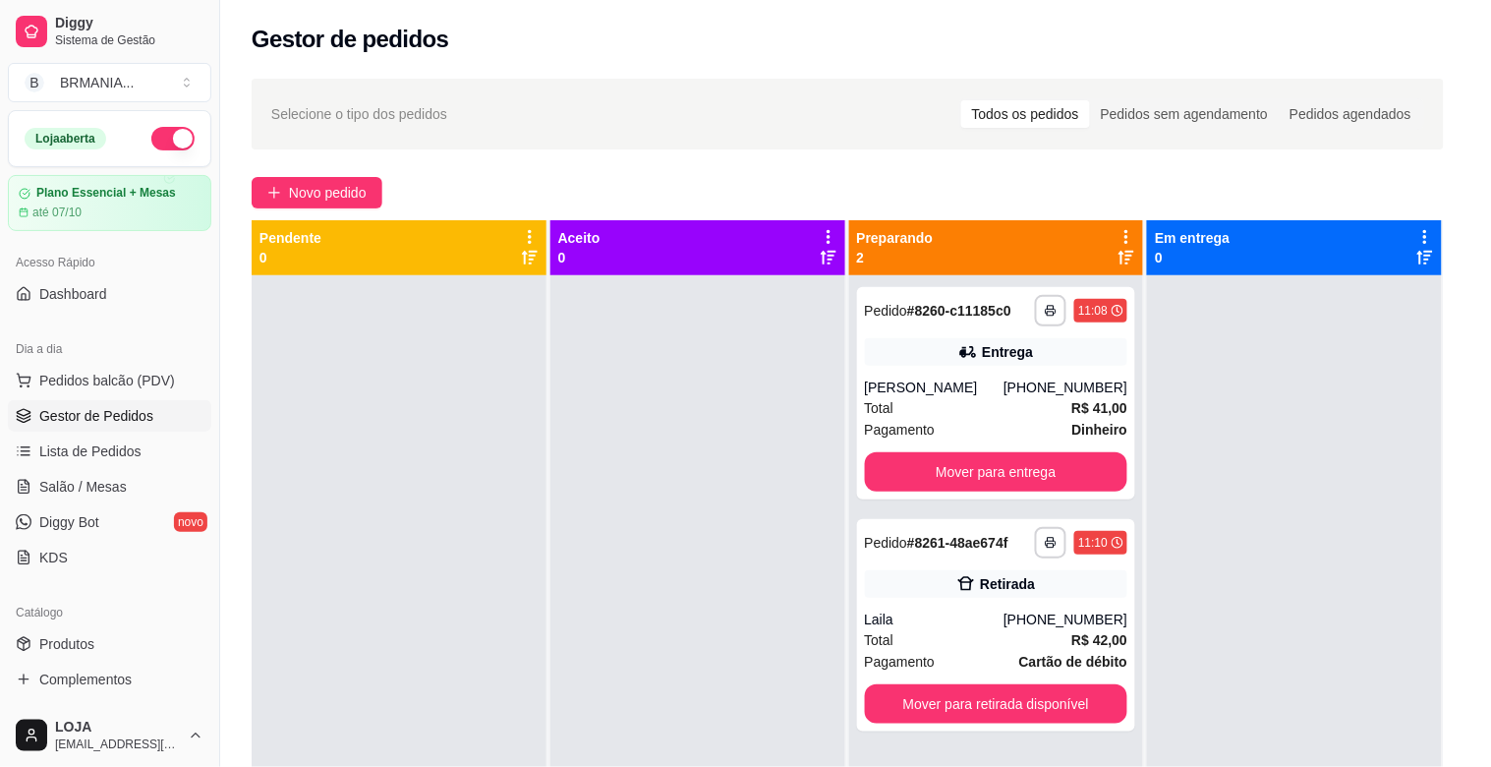
click at [347, 148] on input "Pesquisa" at bounding box center [531, 139] width 949 height 20
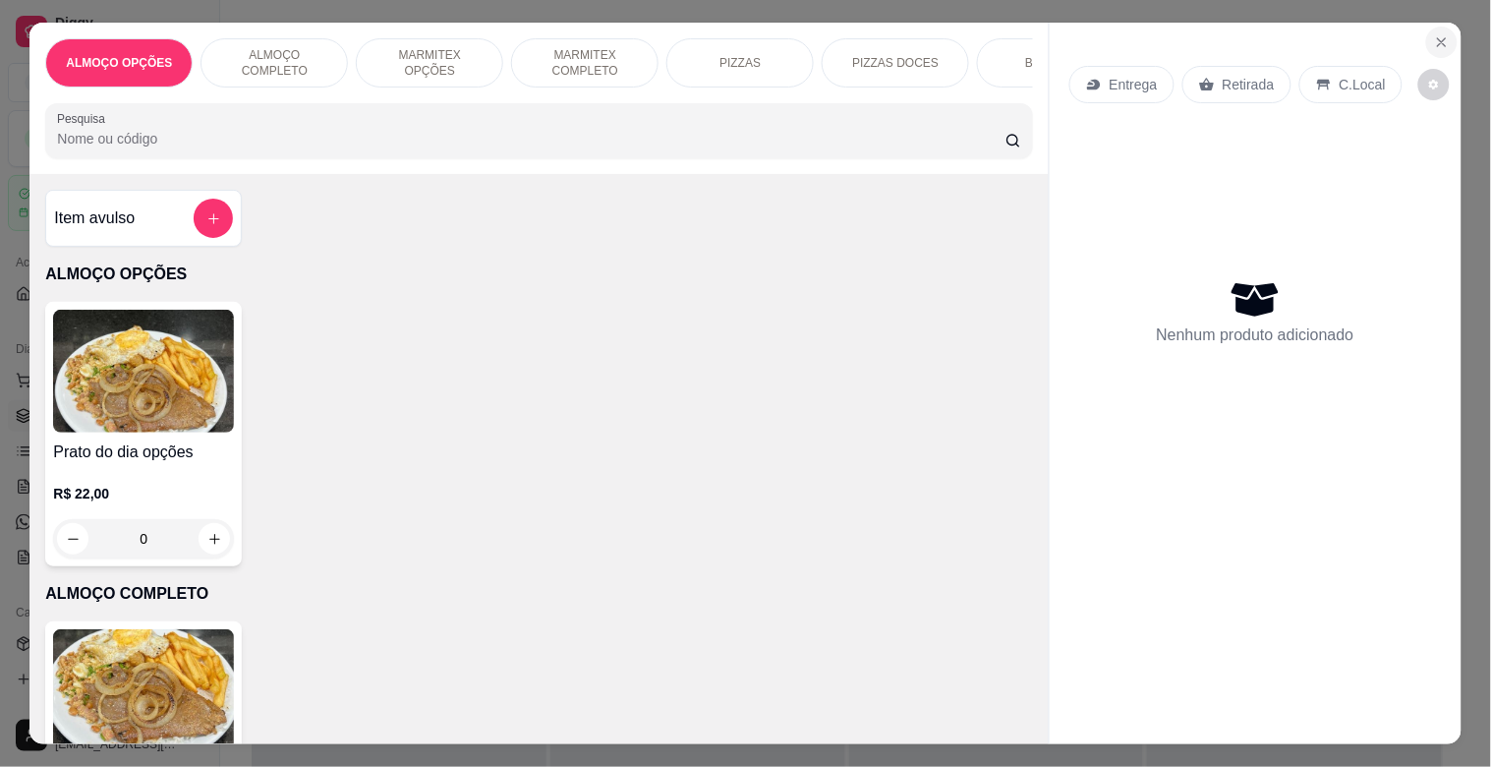
click at [1433, 42] on button "Close" at bounding box center [1442, 42] width 31 height 31
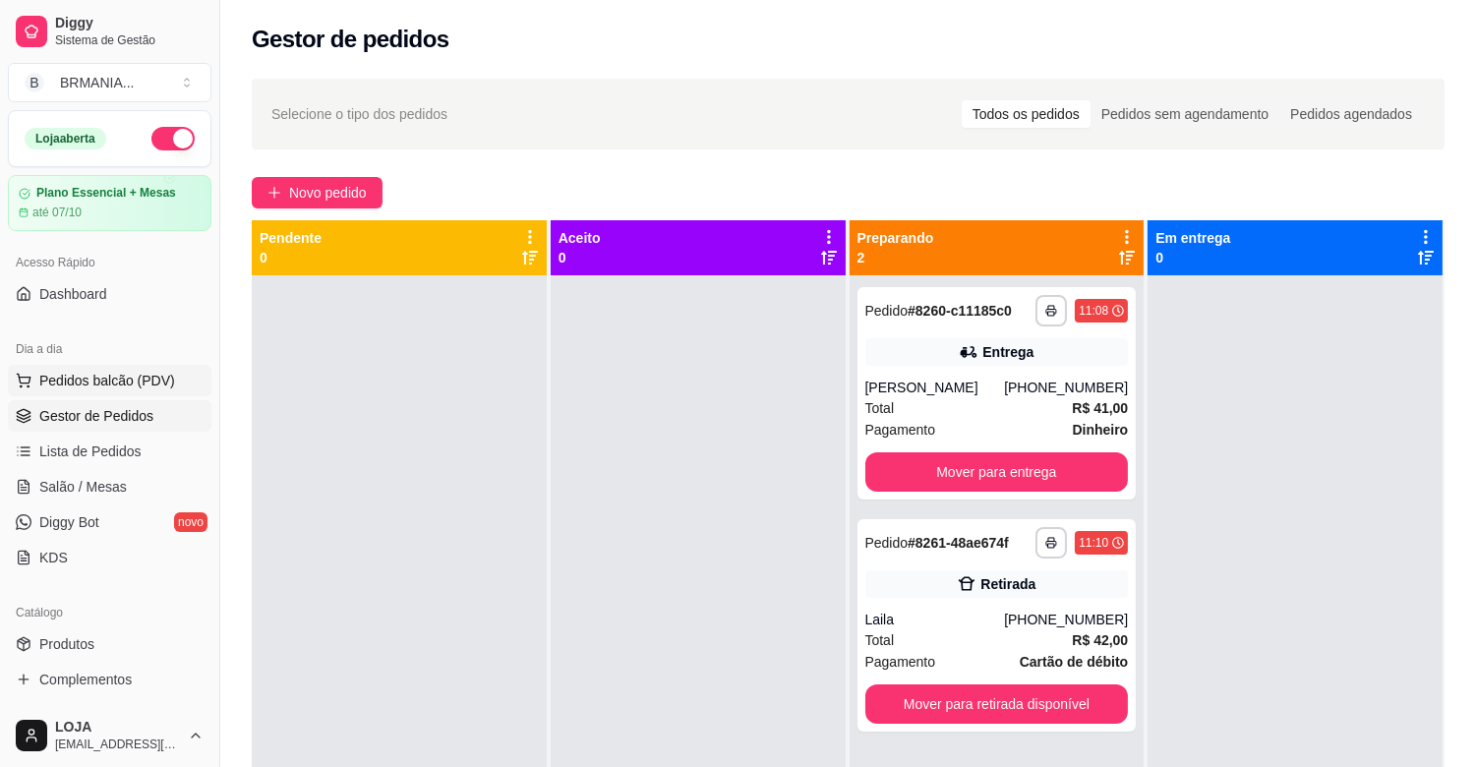
click at [105, 369] on button "Pedidos balcão (PDV)" at bounding box center [110, 380] width 204 height 31
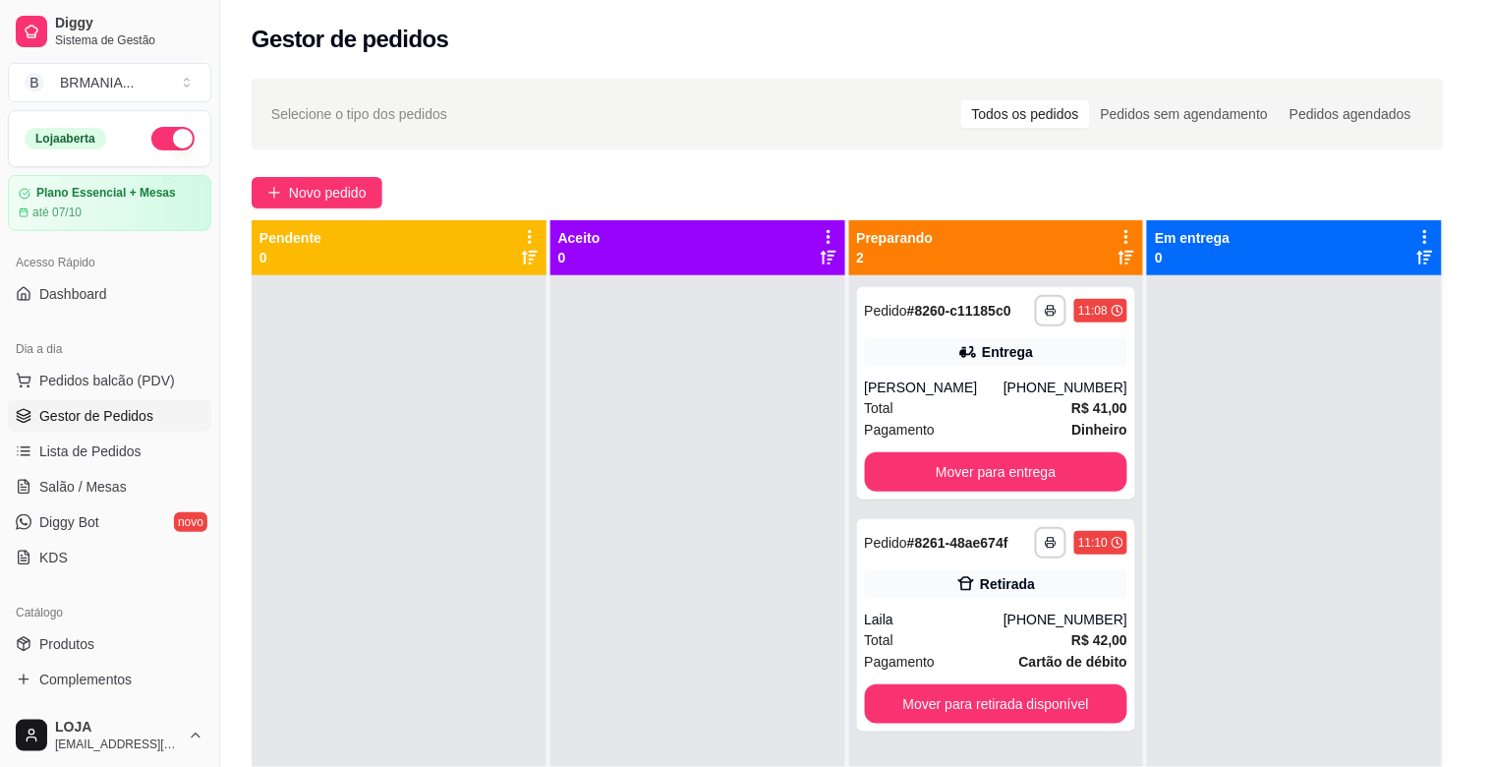
click at [203, 694] on img at bounding box center [143, 690] width 181 height 123
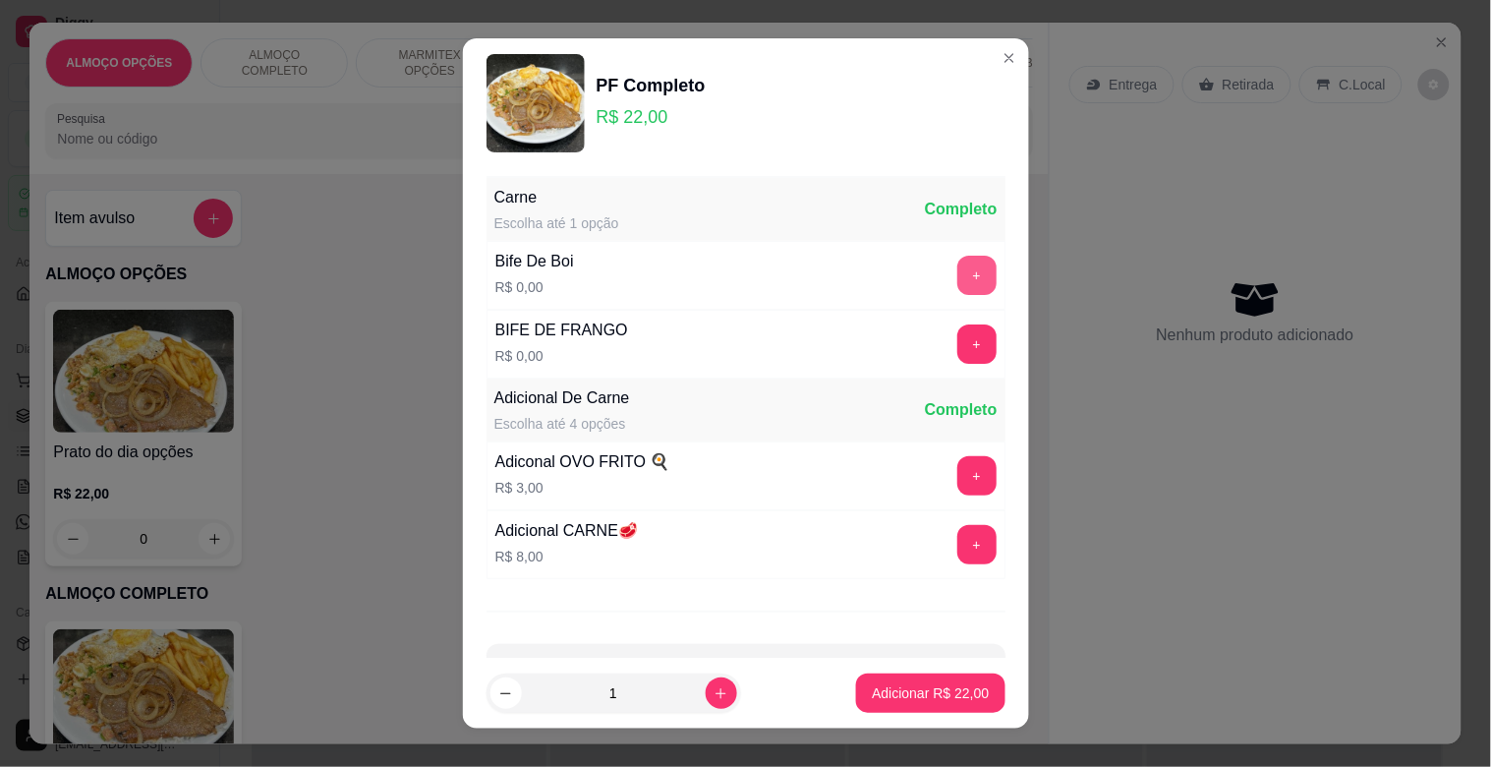
click at [958, 273] on button "+" at bounding box center [977, 275] width 39 height 39
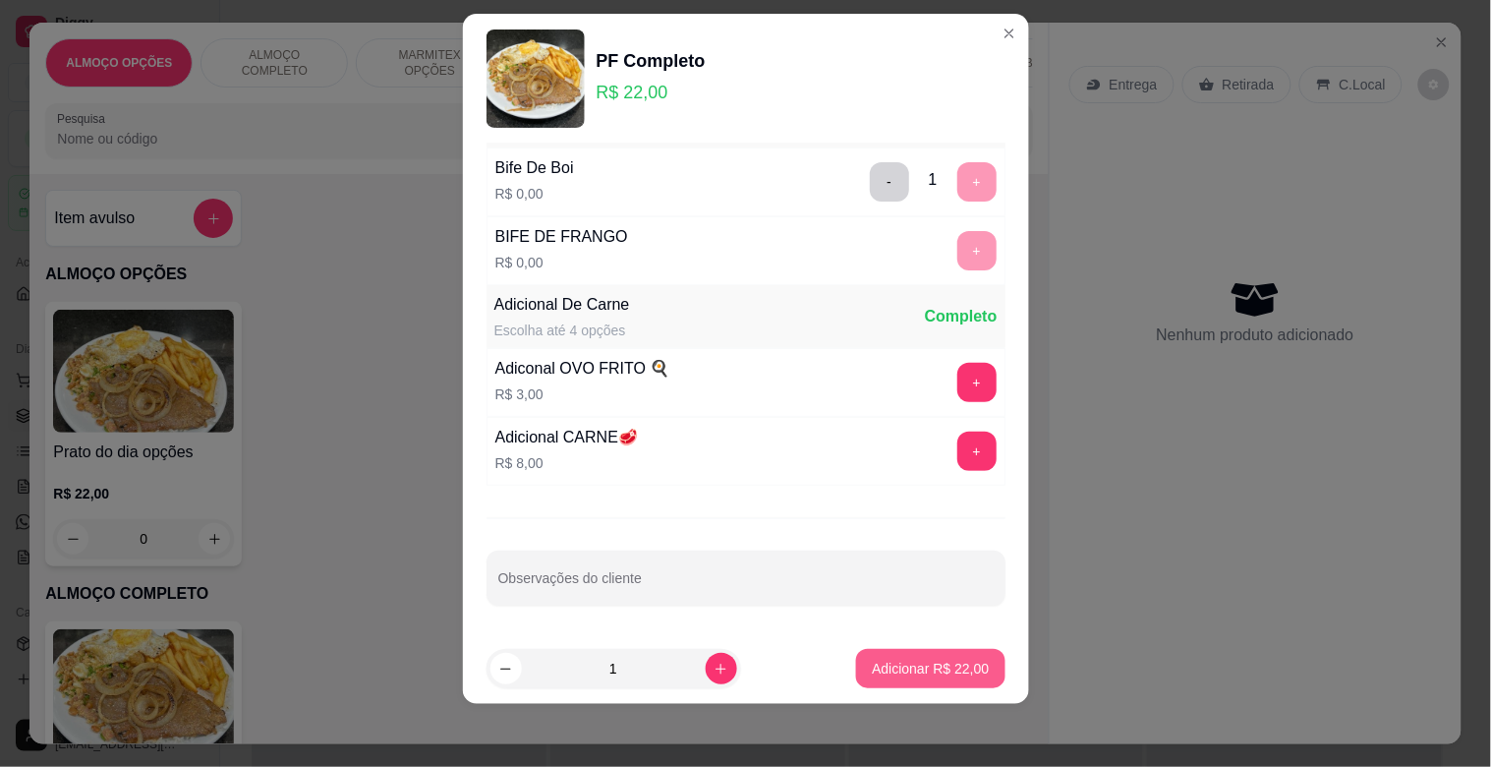
click at [932, 662] on p "Adicionar R$ 22,00" at bounding box center [930, 669] width 117 height 20
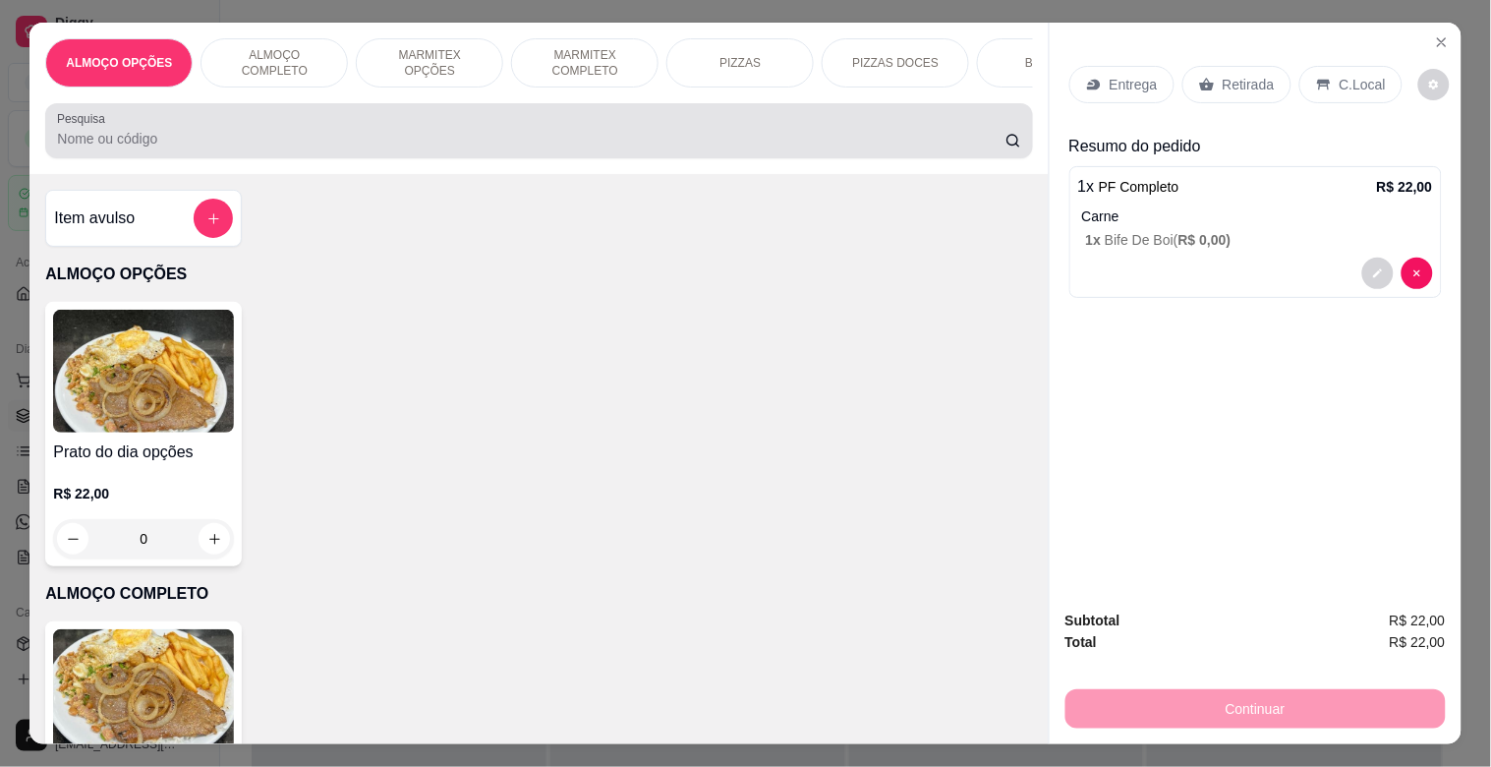
click at [630, 134] on div at bounding box center [539, 130] width 964 height 39
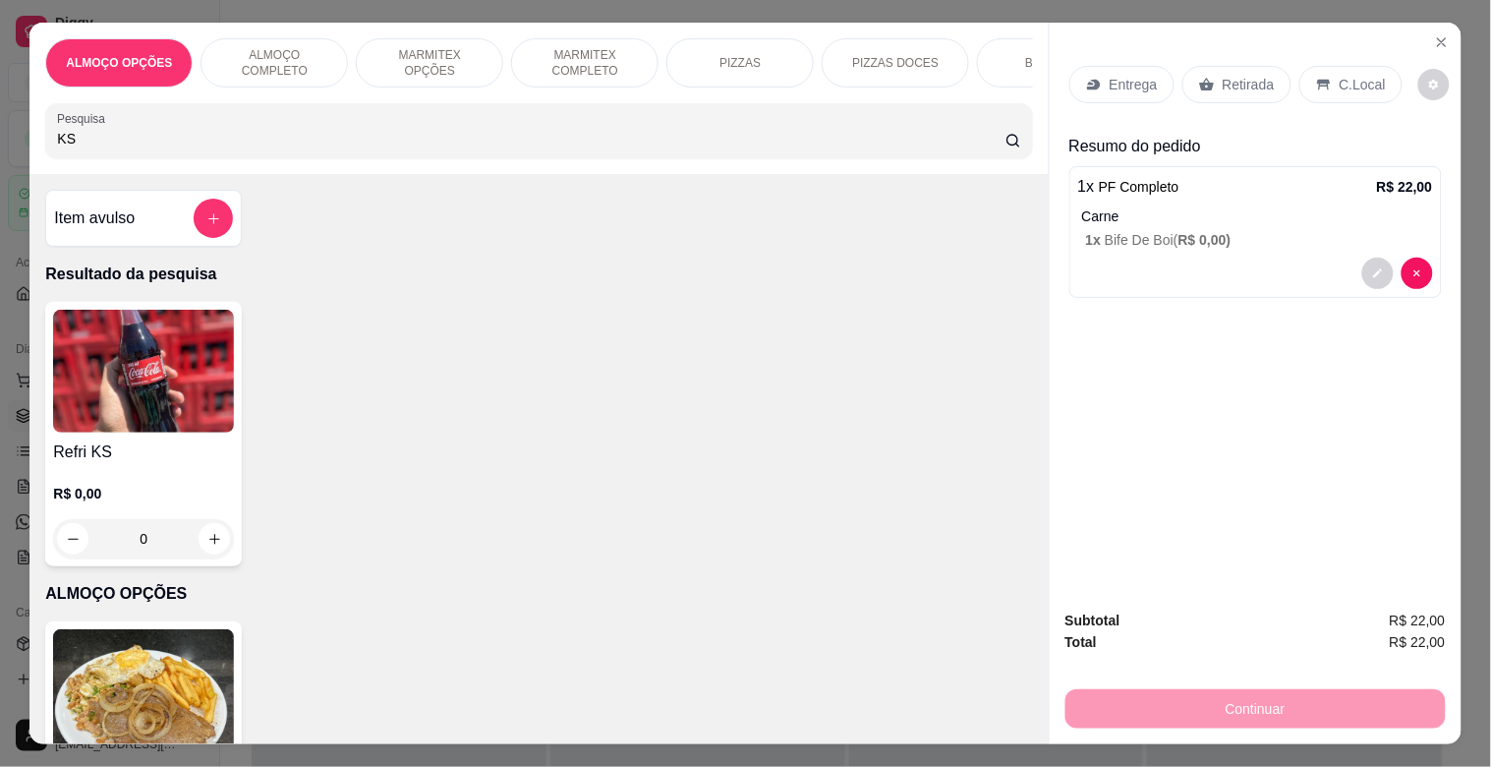
type input "KS"
click at [109, 450] on h4 "Refri KS" at bounding box center [143, 452] width 181 height 24
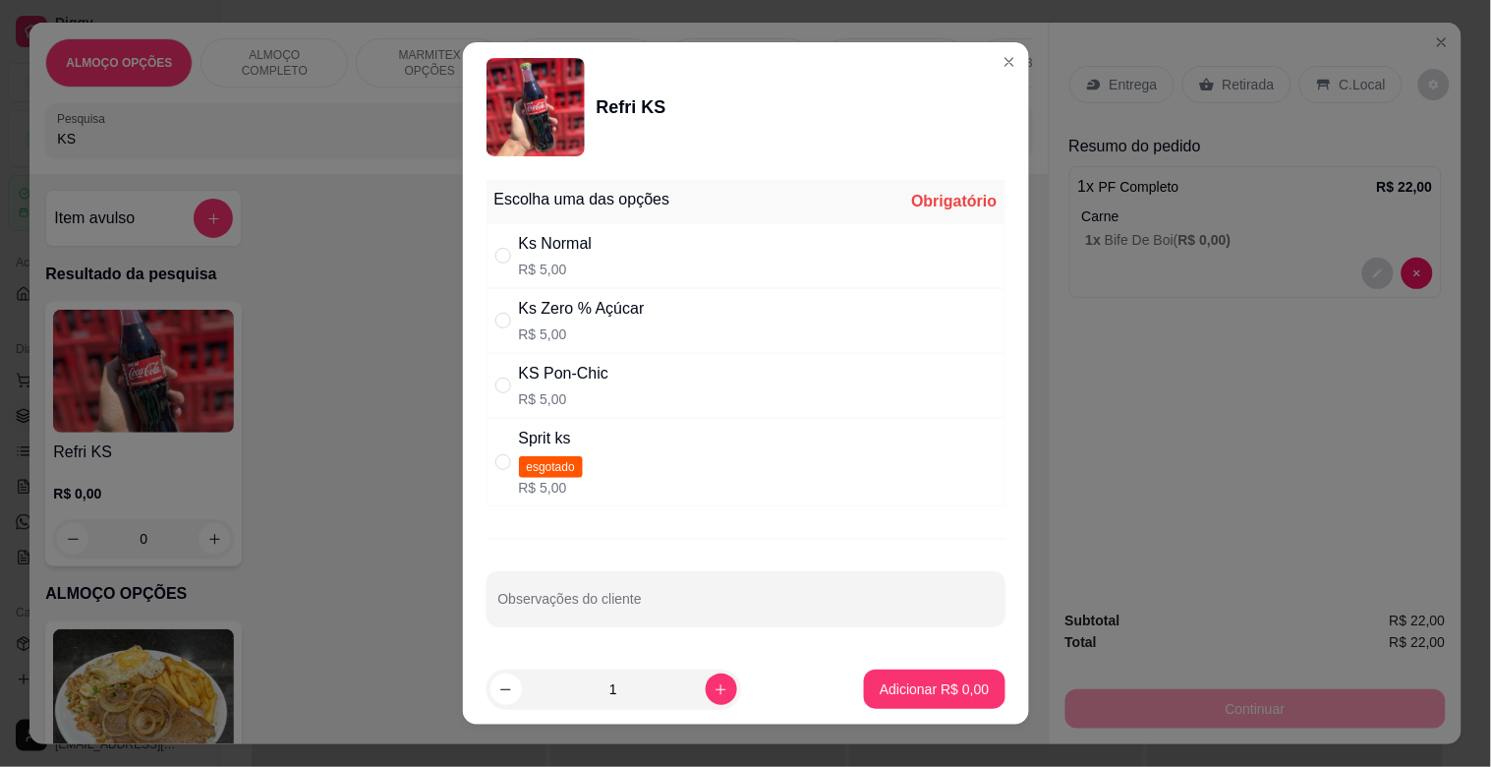
click at [584, 248] on div "Ks Normal" at bounding box center [556, 244] width 74 height 24
radio input "true"
click at [895, 689] on p "Adicionar R$ 5,00" at bounding box center [934, 689] width 109 height 20
type input "1"
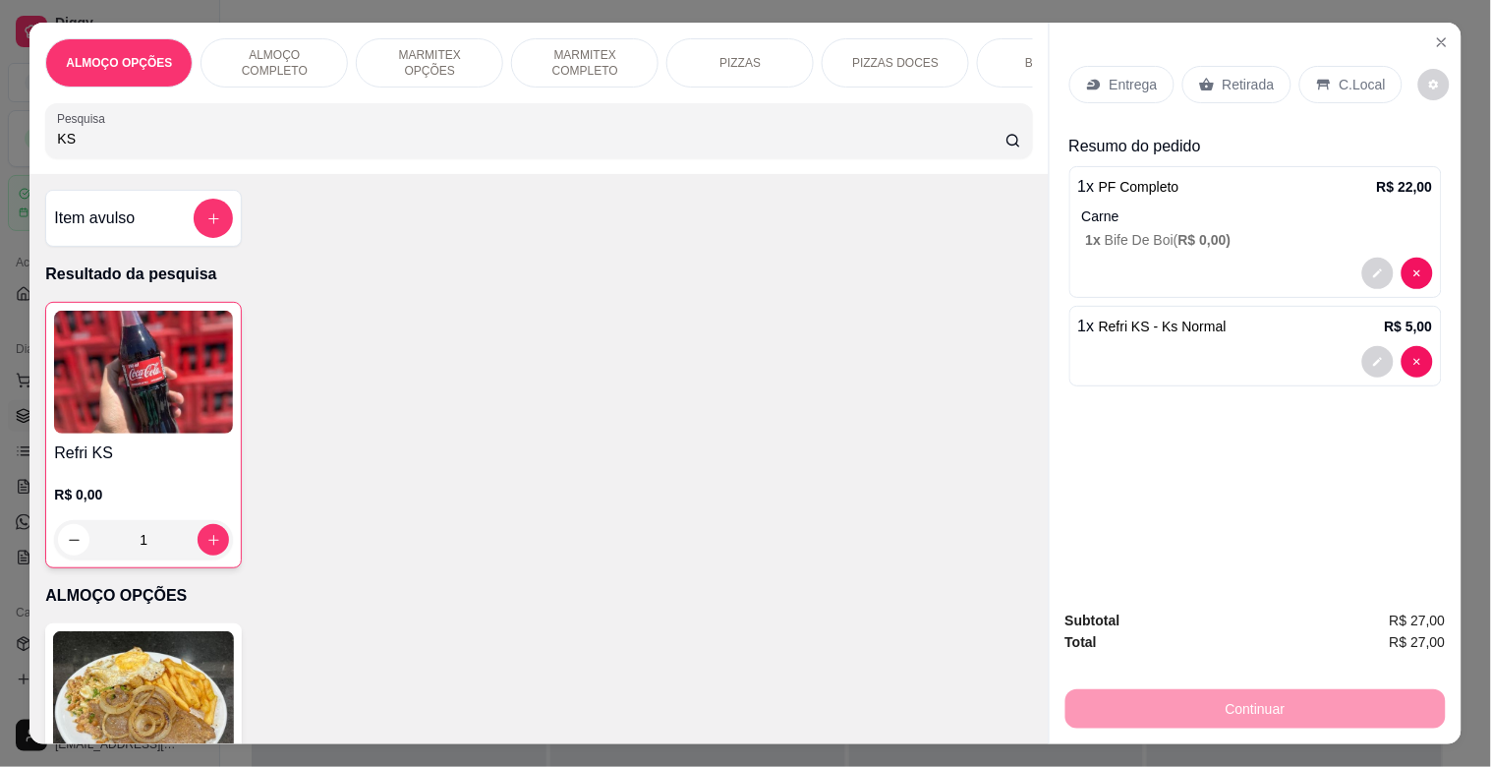
click at [1223, 75] on p "Retirada" at bounding box center [1249, 85] width 52 height 20
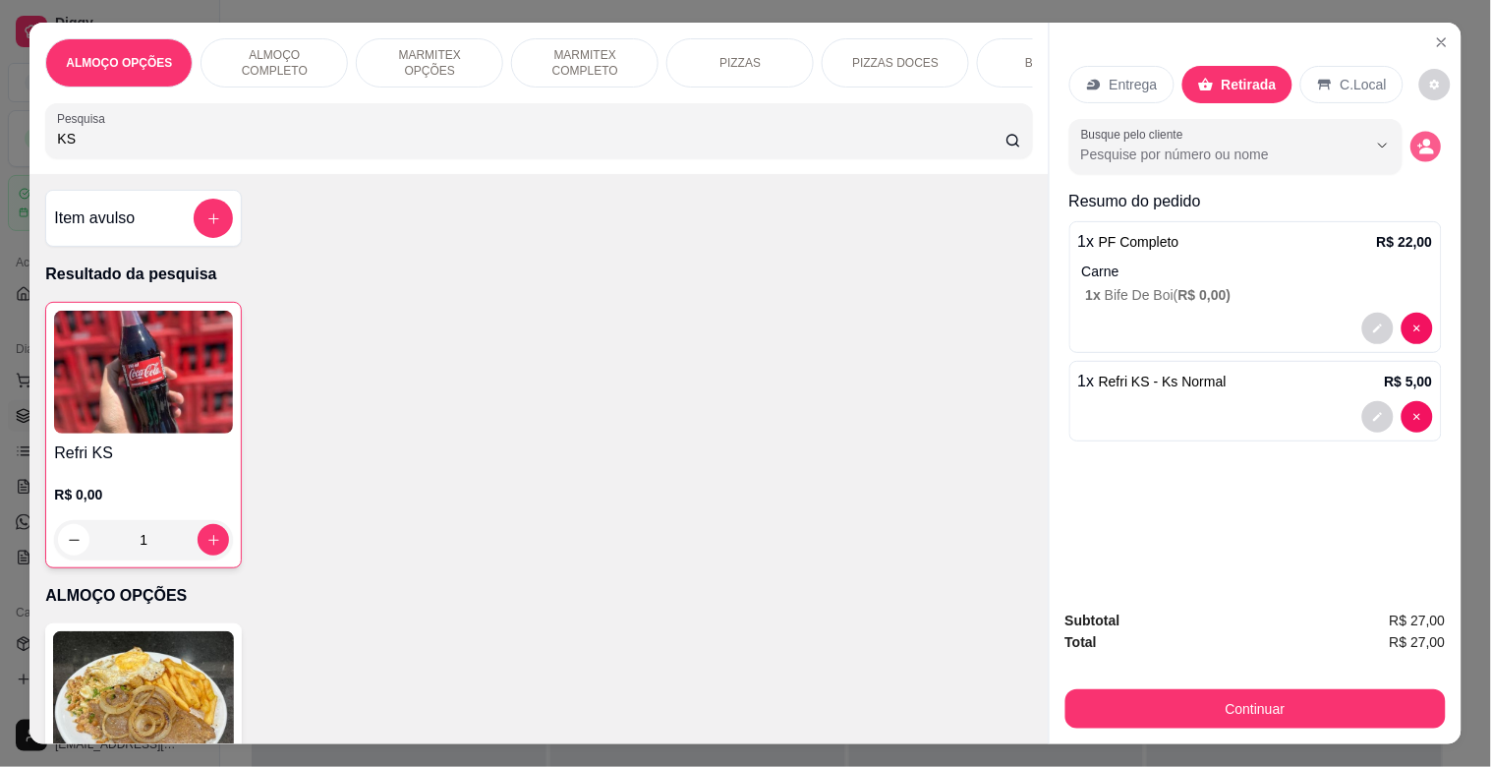
click at [1418, 139] on icon "decrease-product-quantity" at bounding box center [1426, 147] width 17 height 17
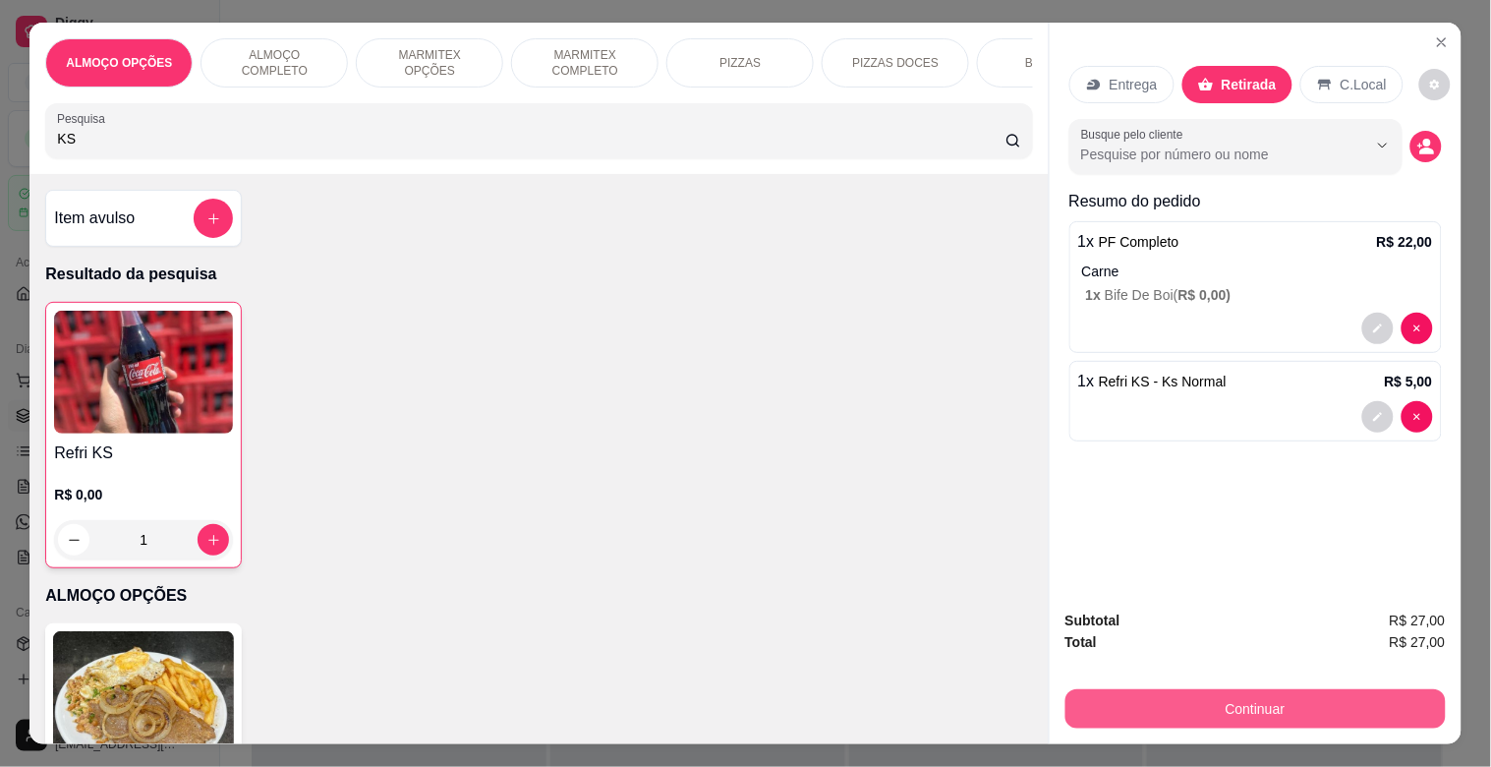
click at [1255, 692] on button "Continuar" at bounding box center [1256, 708] width 380 height 39
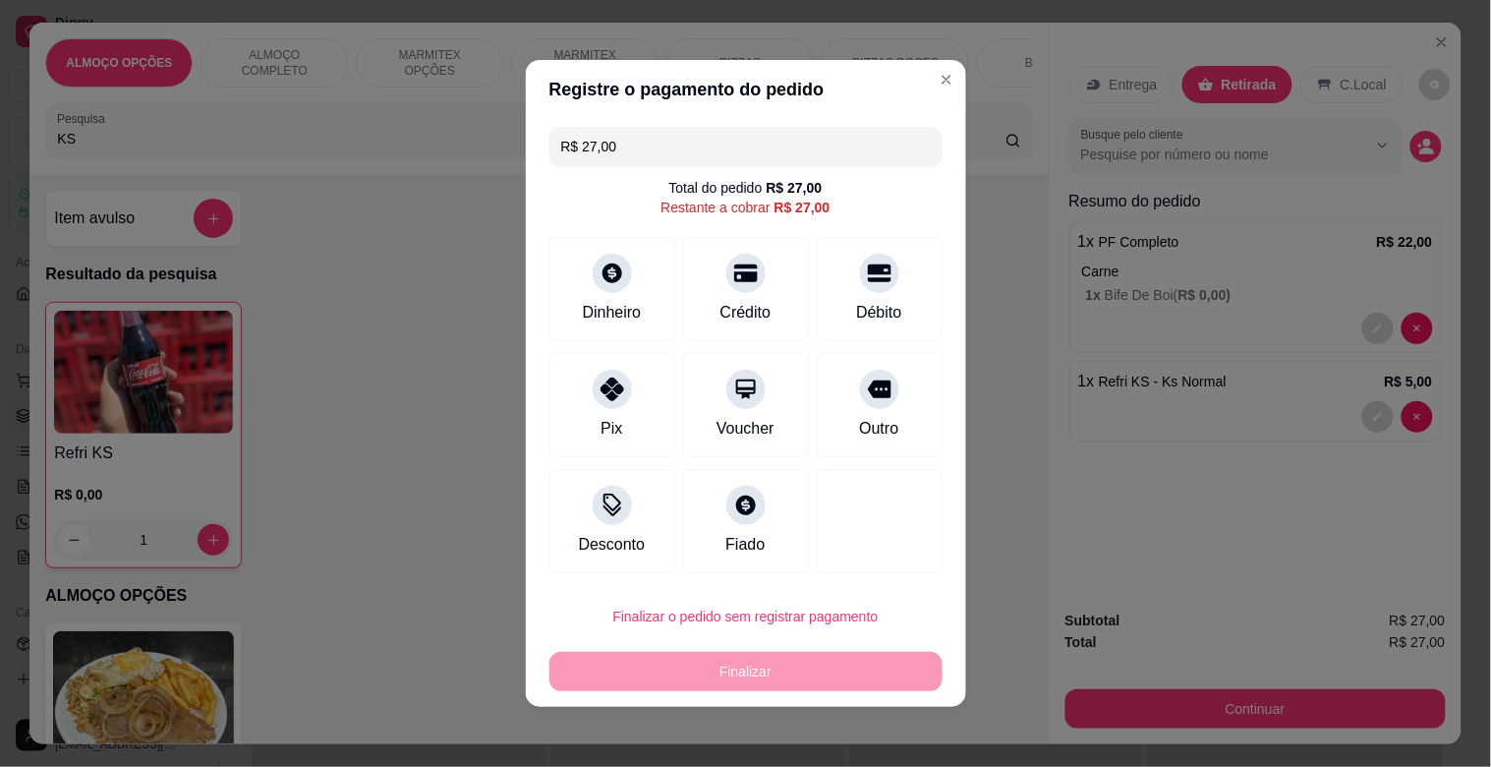
drag, startPoint x: 616, startPoint y: 145, endPoint x: 490, endPoint y: 157, distance: 127.5
click at [490, 157] on div "Registre o pagamento do pedido R$ 27,00 Total do pedido R$ 27,00 Restante a cob…" at bounding box center [745, 383] width 1491 height 767
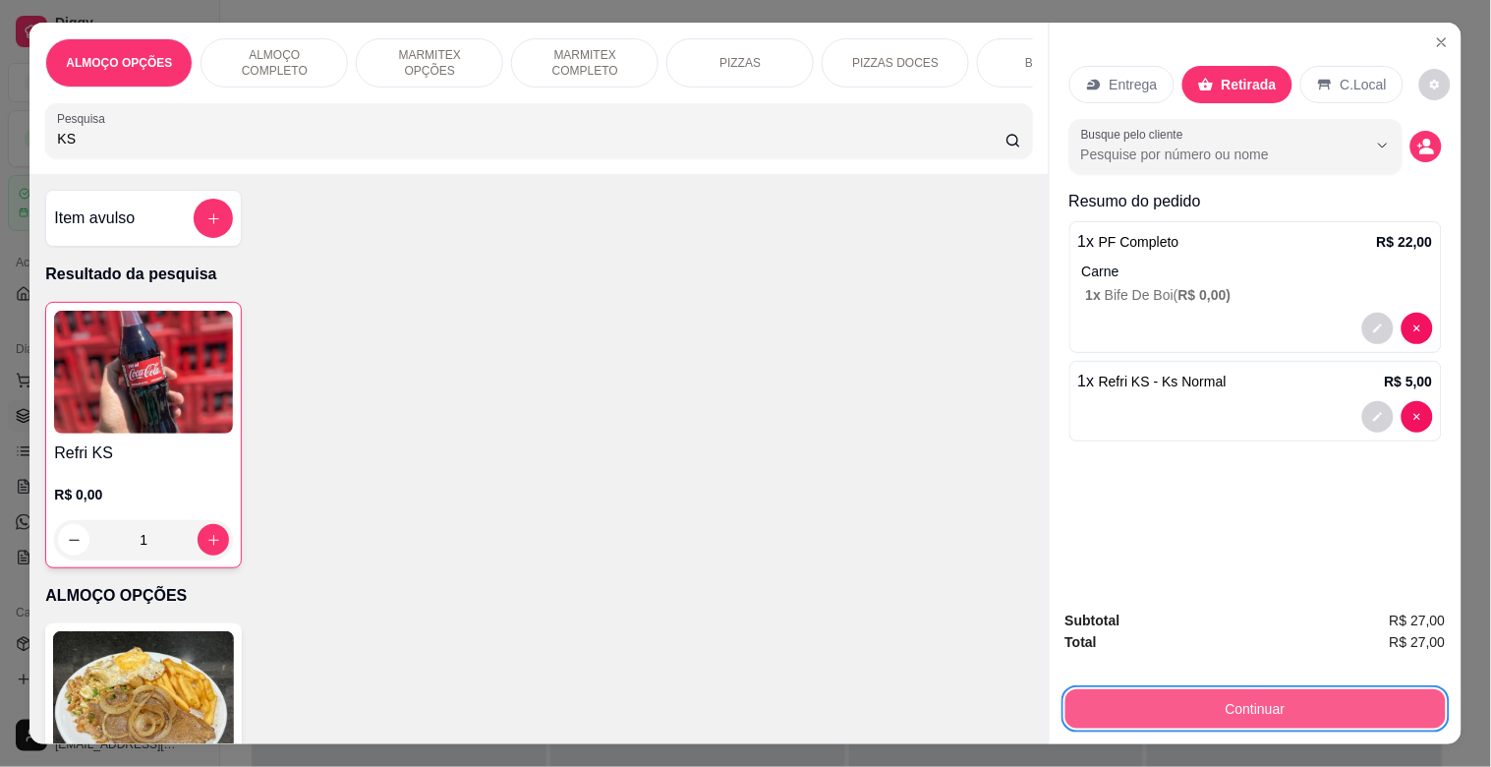
click at [1209, 691] on button "Continuar" at bounding box center [1256, 708] width 380 height 39
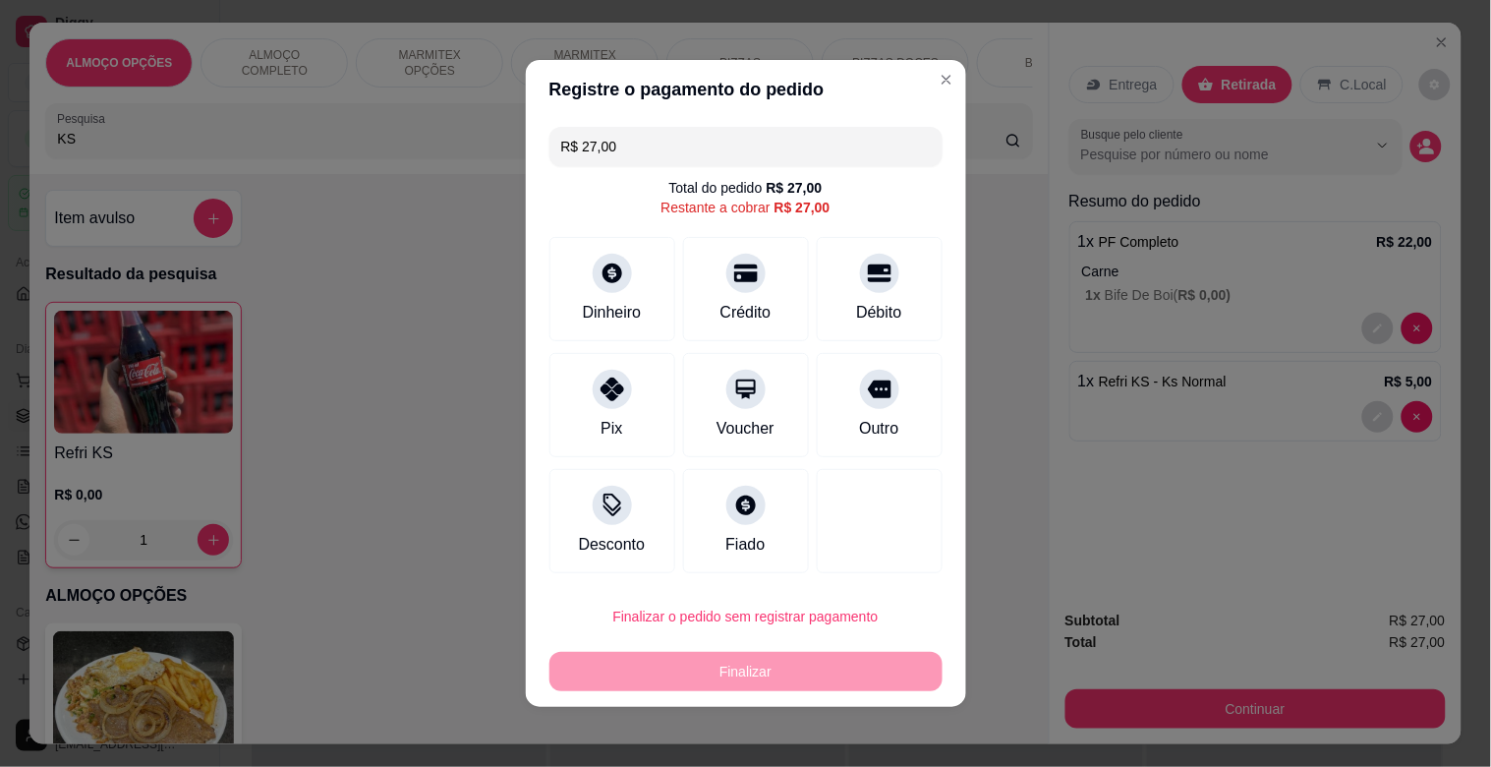
drag, startPoint x: 640, startPoint y: 128, endPoint x: 535, endPoint y: 153, distance: 108.3
click at [538, 153] on div "R$ 27,00 Total do pedido R$ 27,00 Restante a cobrar R$ 27,00 Dinheiro Crédito D…" at bounding box center [746, 350] width 440 height 462
click at [859, 312] on div "Débito" at bounding box center [879, 311] width 50 height 26
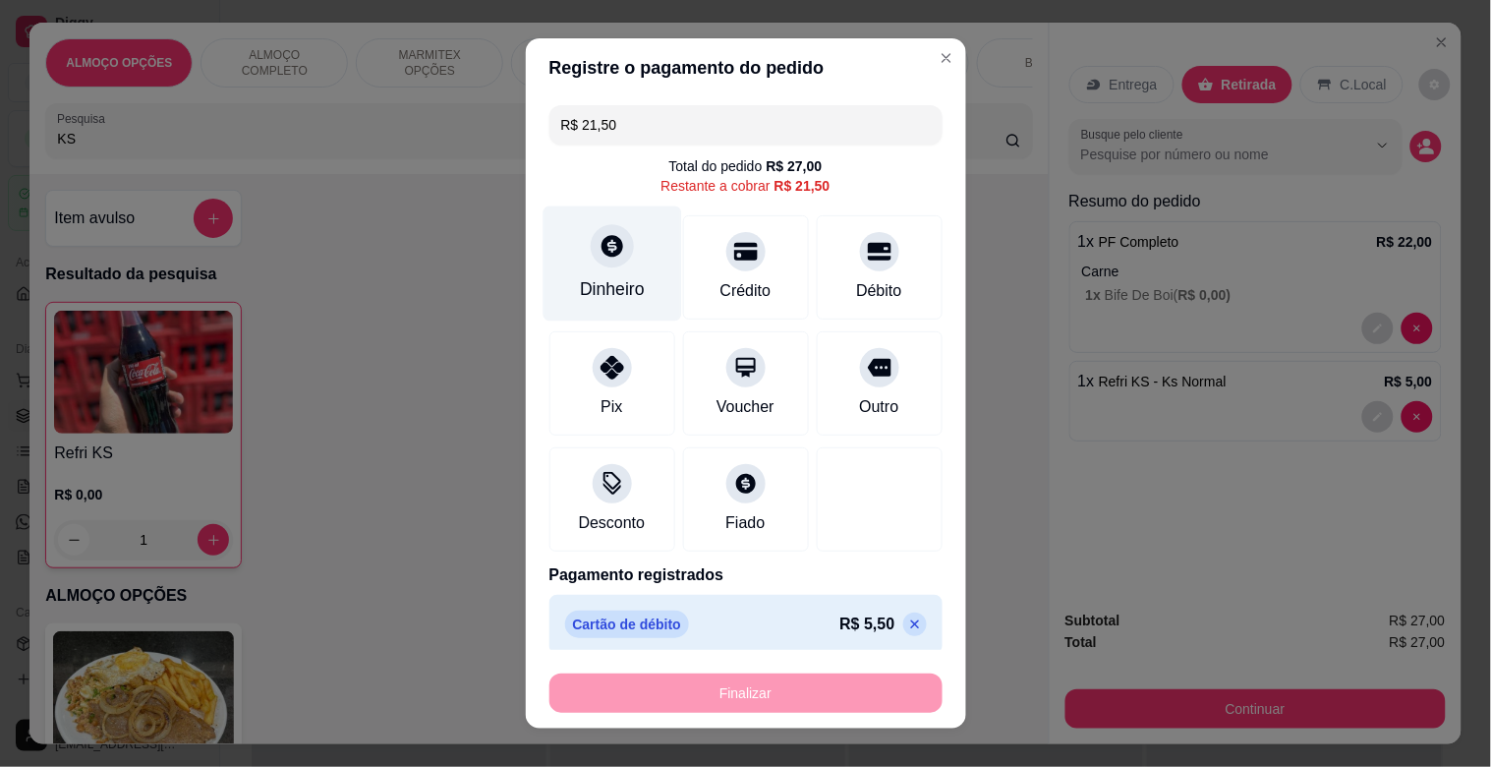
click at [597, 273] on div "Dinheiro" at bounding box center [612, 263] width 139 height 115
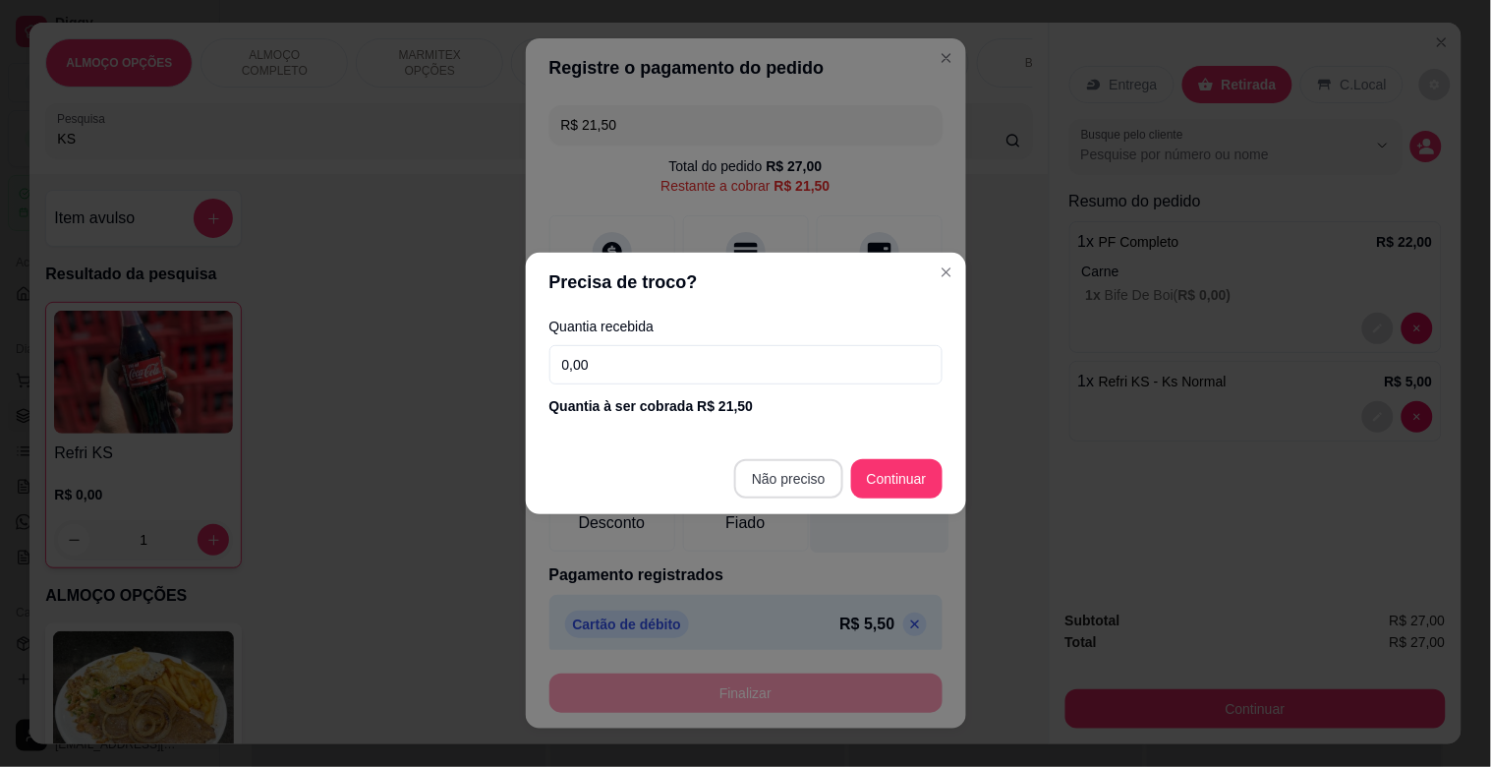
type input "R$ 0,00"
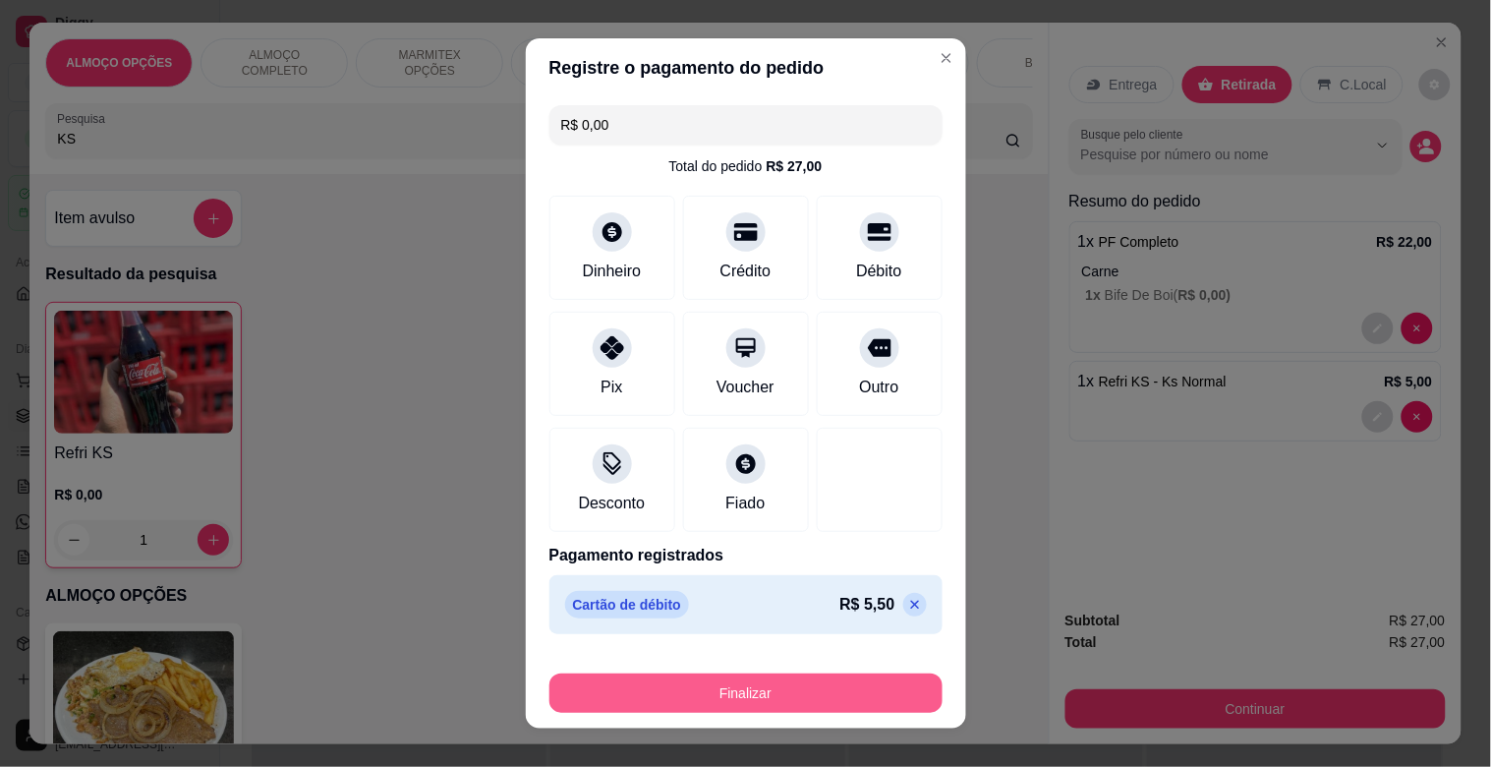
click at [808, 685] on button "Finalizar" at bounding box center [746, 692] width 393 height 39
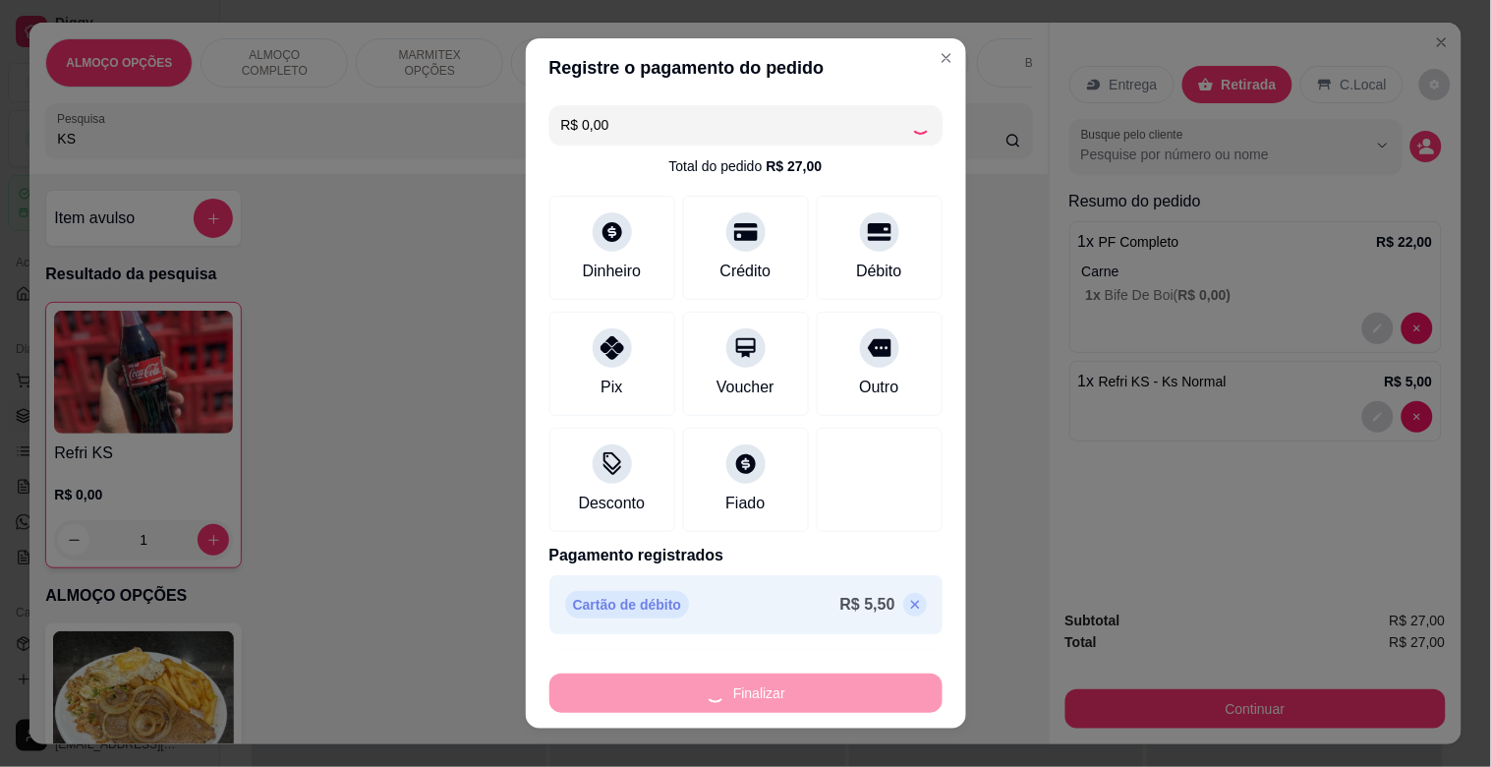
type input "0"
type input "-R$ 27,00"
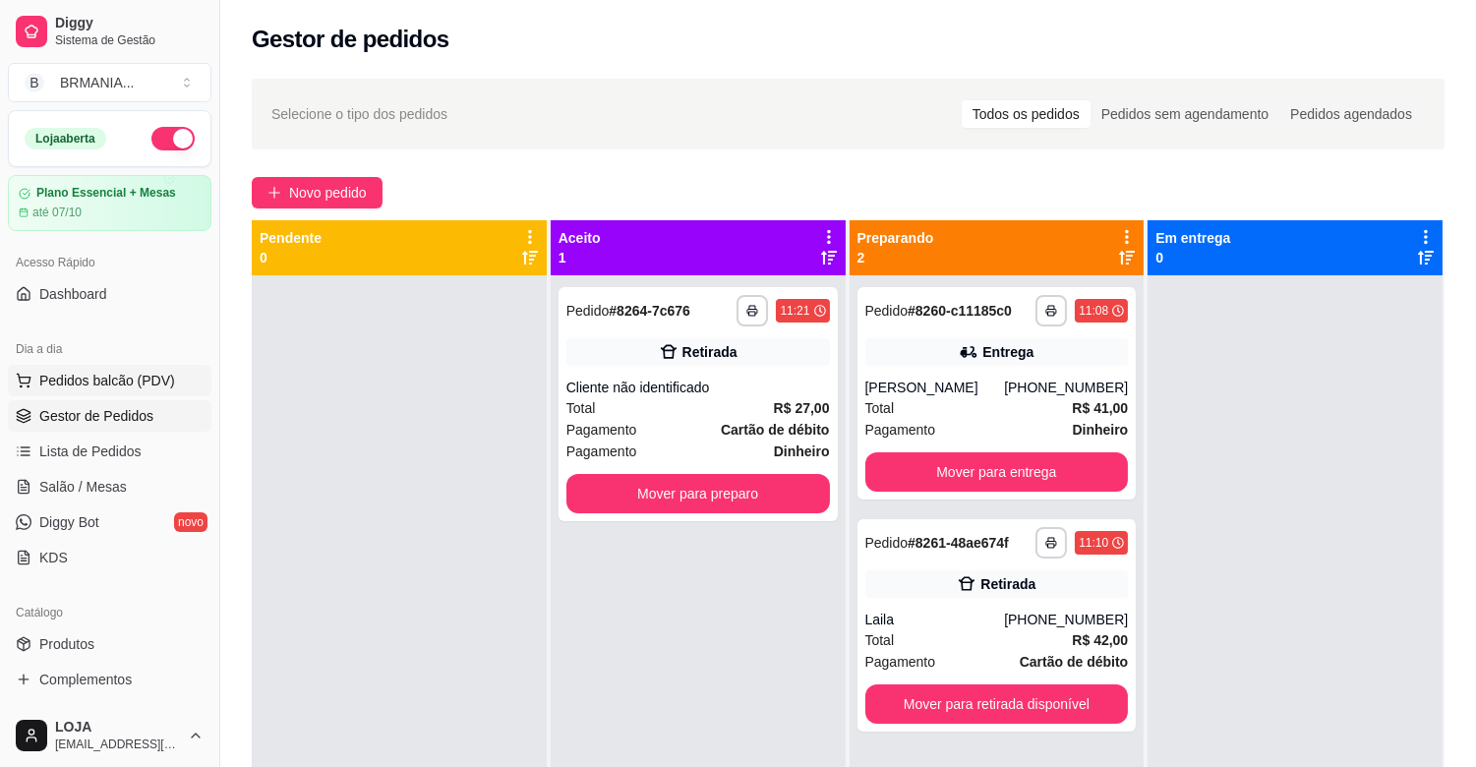
click at [124, 375] on span "Pedidos balcão (PDV)" at bounding box center [107, 381] width 136 height 20
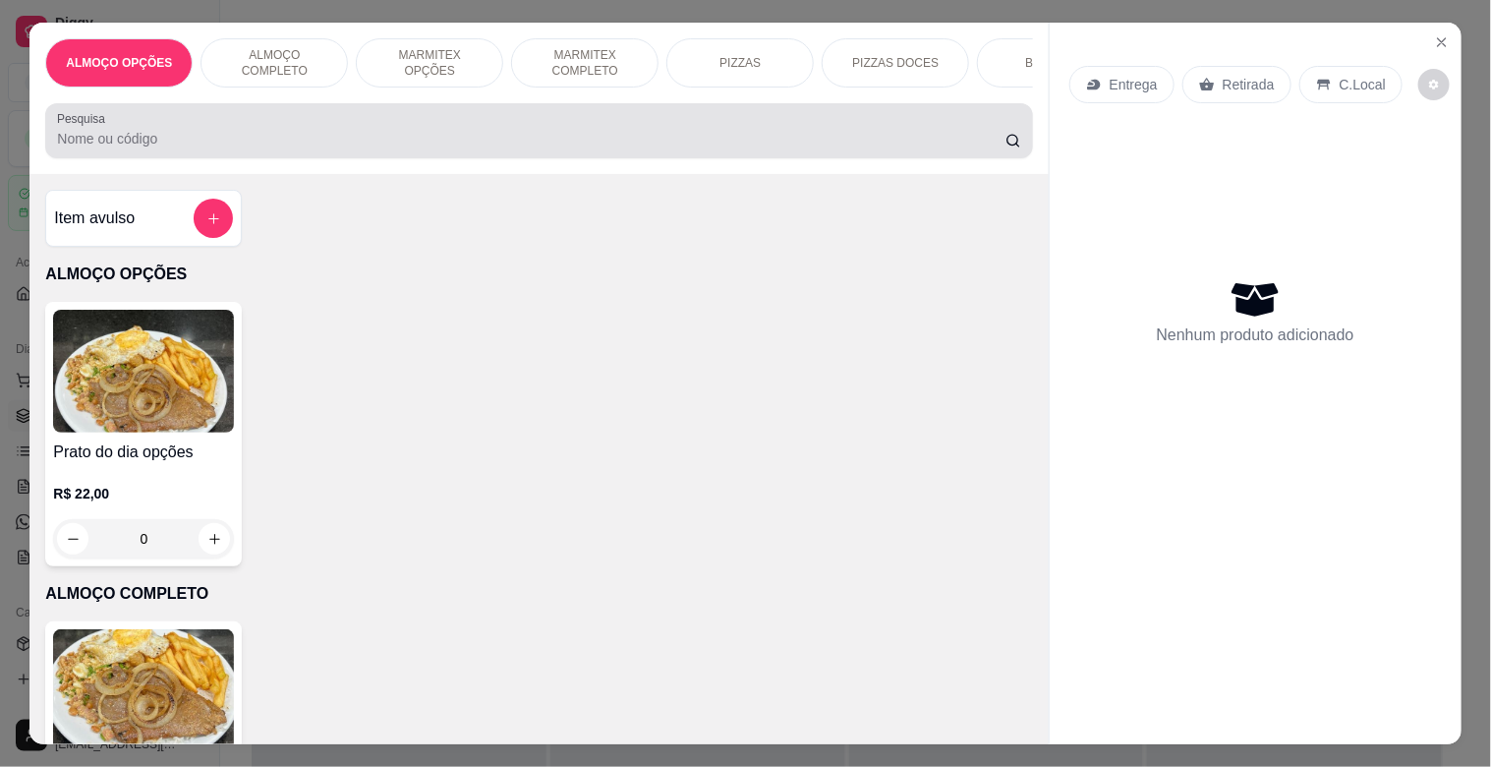
click at [309, 148] on input "Pesquisa" at bounding box center [531, 139] width 949 height 20
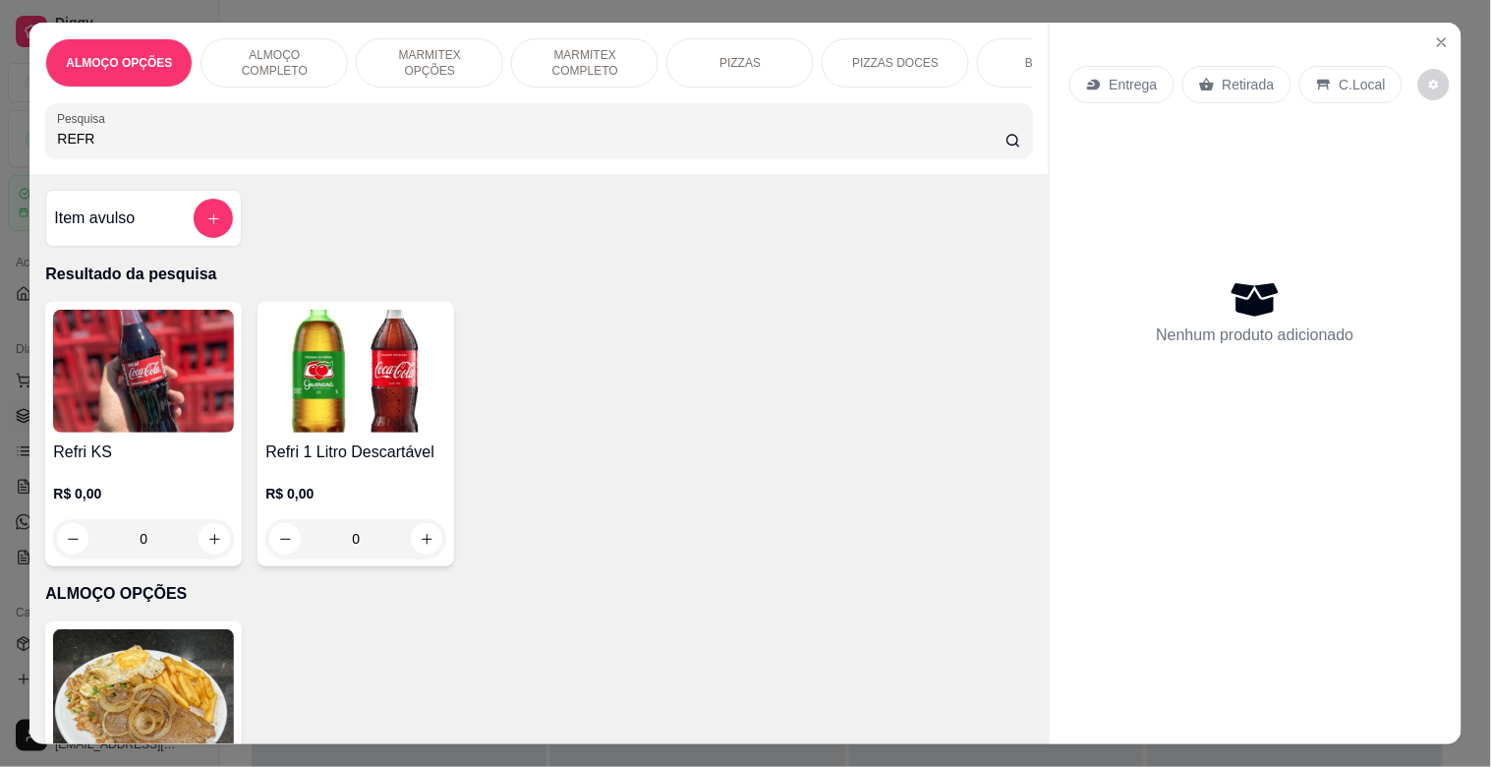
type input "REFR"
click at [386, 358] on img at bounding box center [355, 371] width 181 height 123
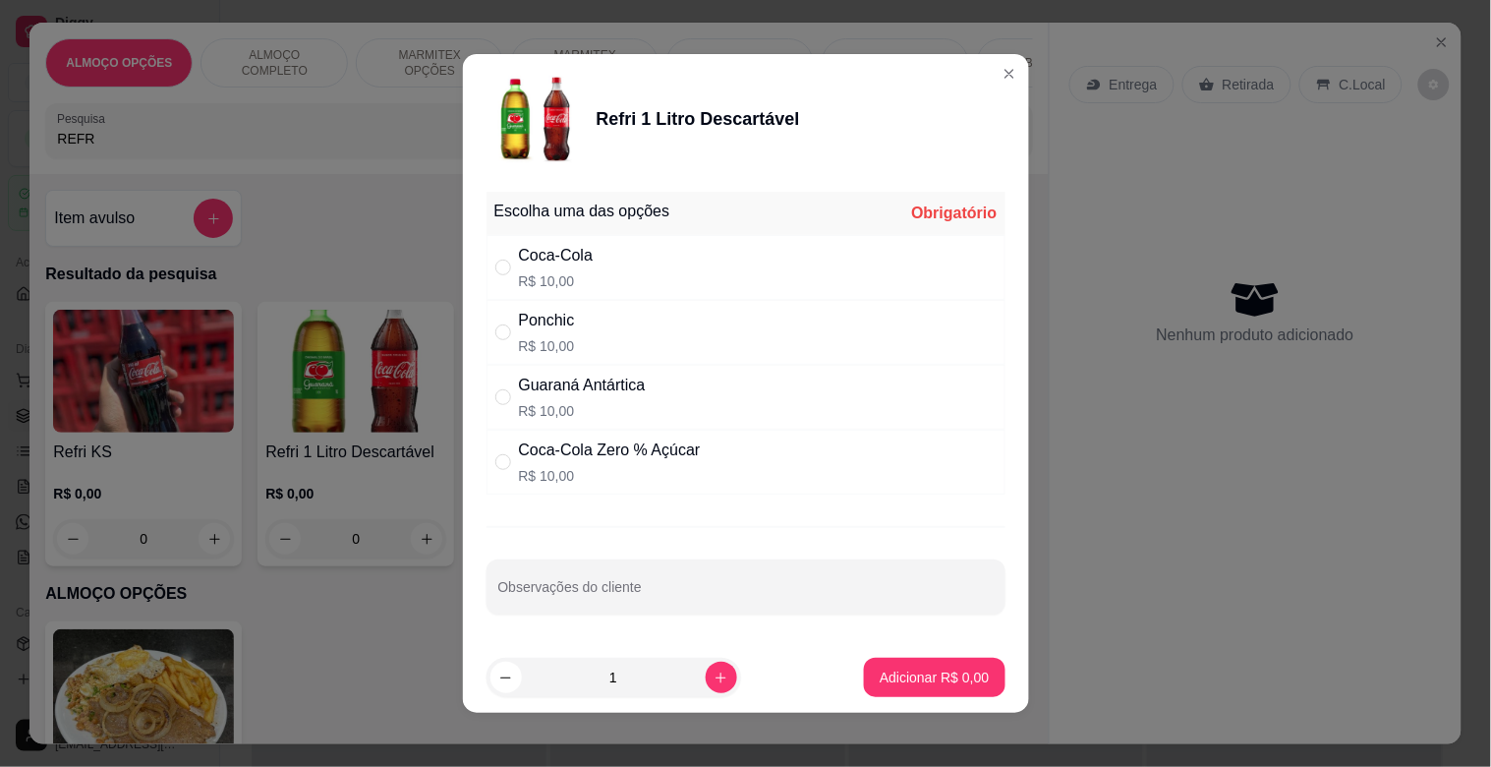
drag, startPoint x: 689, startPoint y: 394, endPoint x: 742, endPoint y: 420, distance: 58.9
click at [692, 394] on div "Guaraná Antártica R$ 10,00" at bounding box center [746, 397] width 519 height 65
radio input "true"
click at [921, 658] on div "Adicionar R$ 10,00" at bounding box center [930, 677] width 148 height 39
click at [888, 675] on p "Adicionar R$ 10,00" at bounding box center [931, 677] width 114 height 19
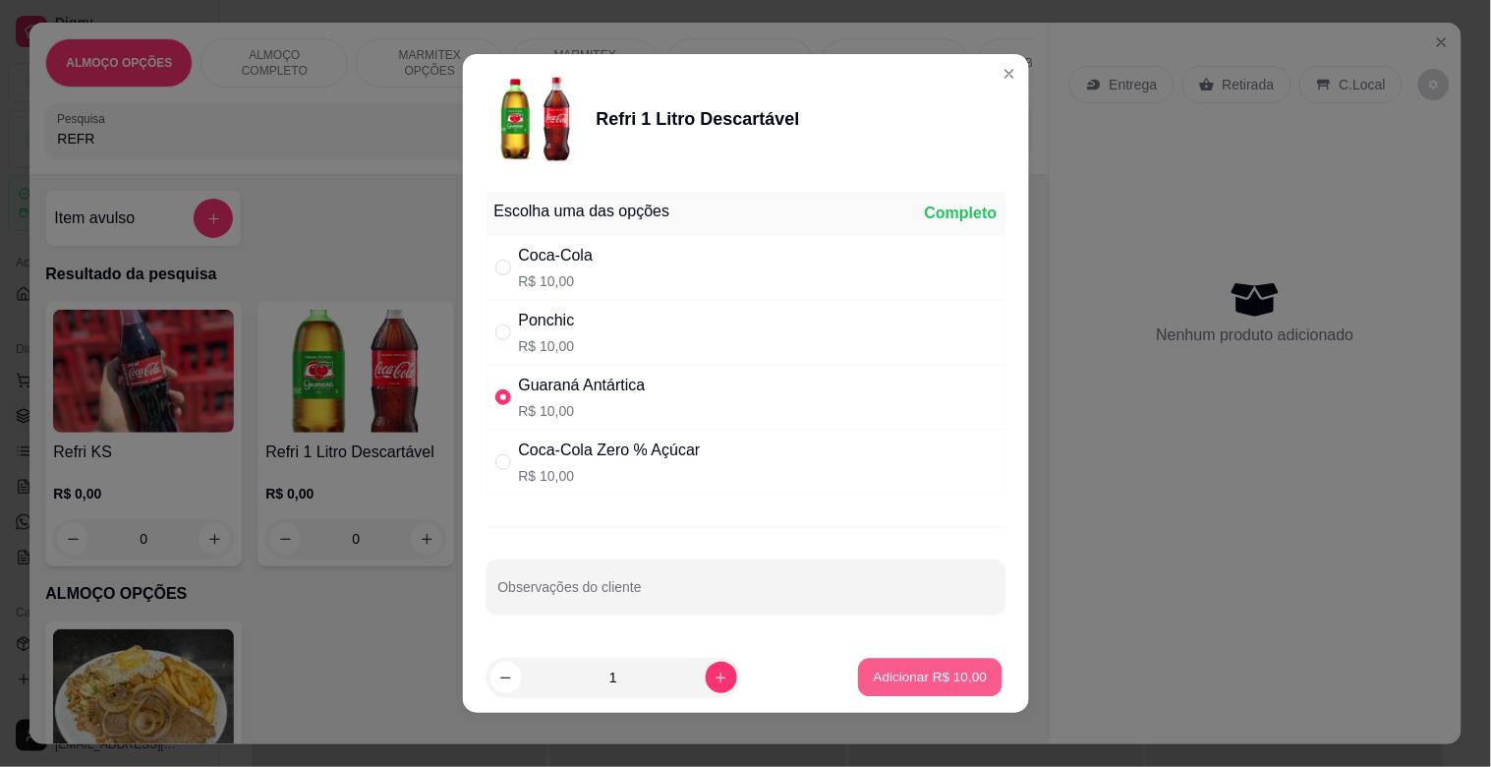
type input "1"
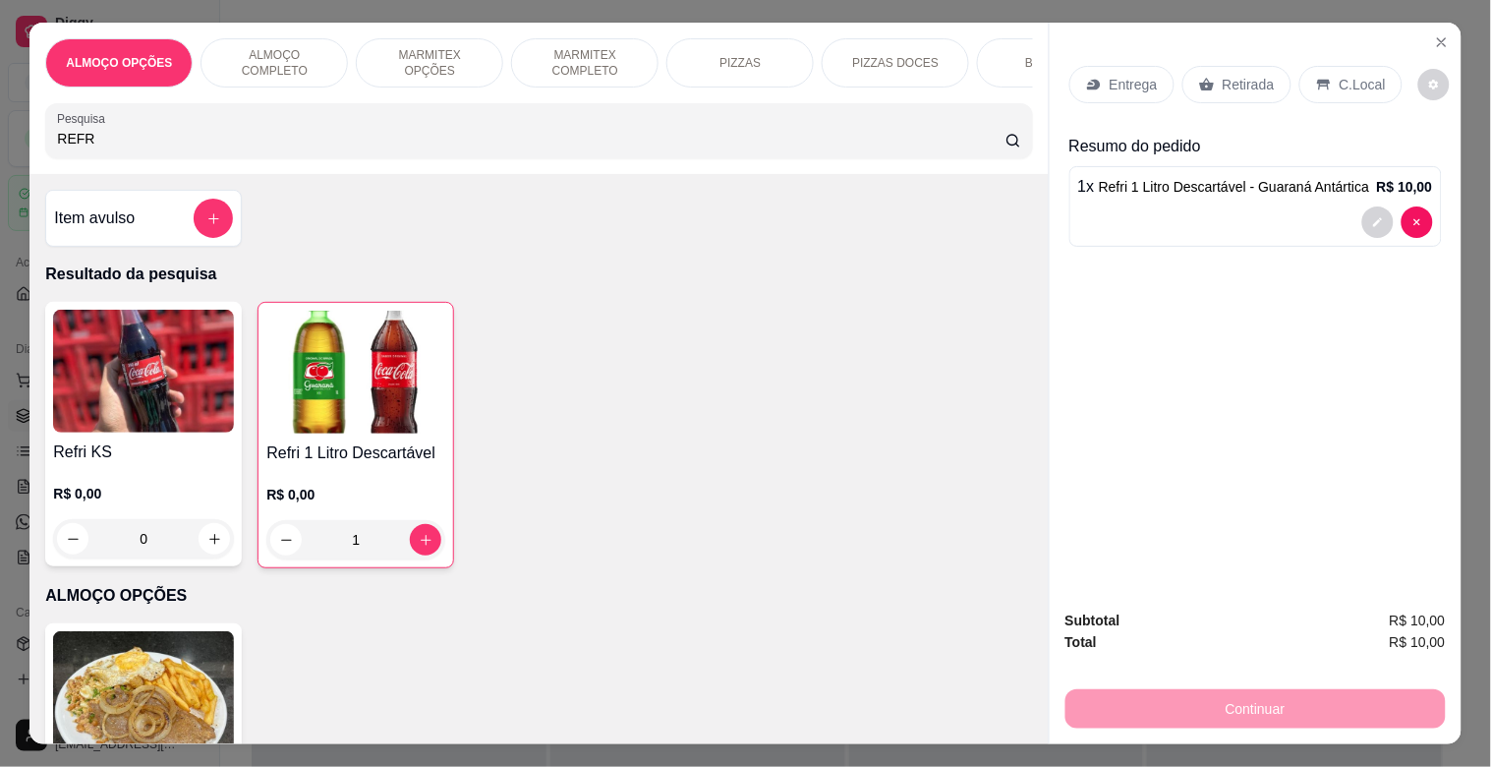
drag, startPoint x: 1350, startPoint y: 74, endPoint x: 1351, endPoint y: 104, distance: 30.5
click at [1351, 75] on p "C.Local" at bounding box center [1363, 85] width 46 height 20
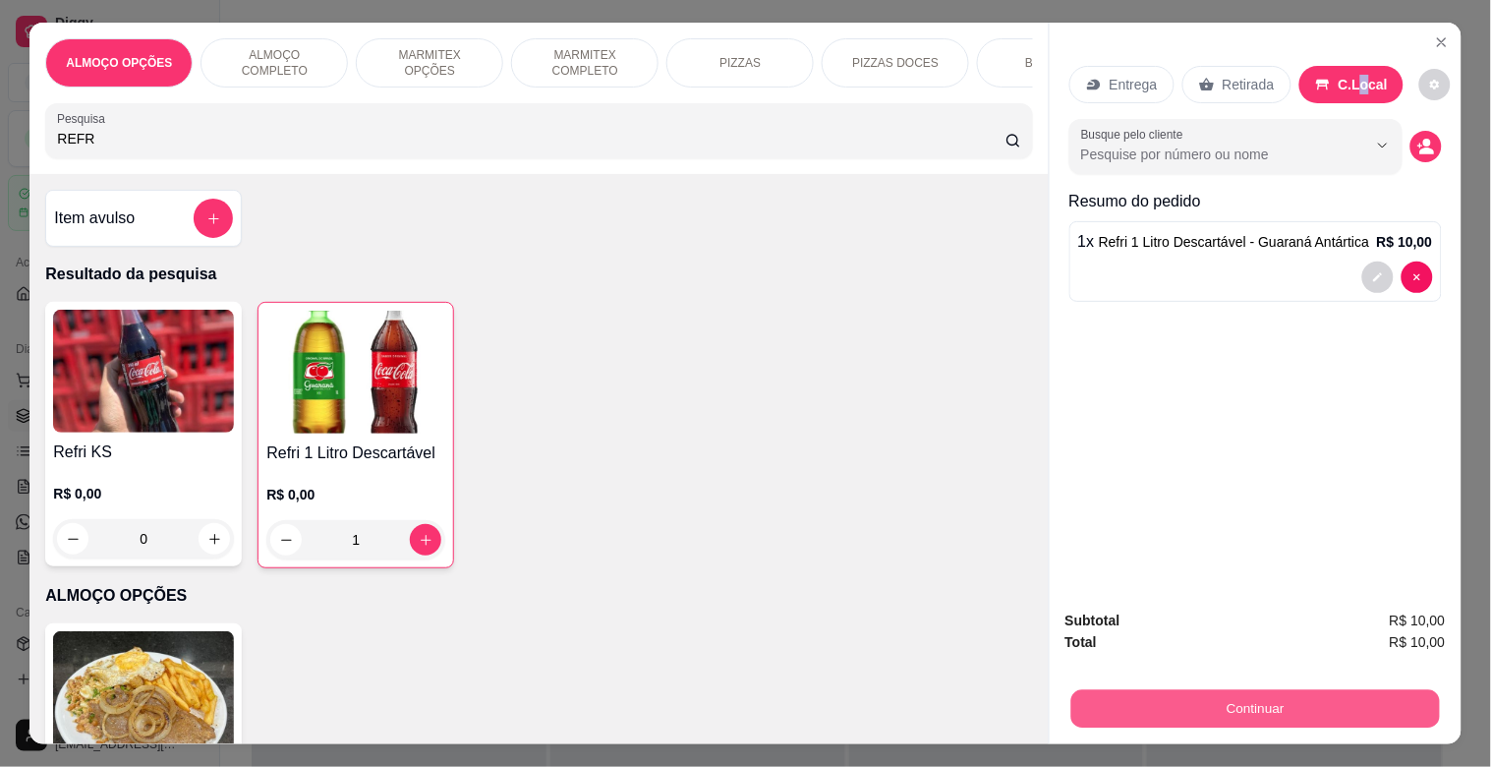
click at [1290, 689] on button "Continuar" at bounding box center [1255, 708] width 369 height 38
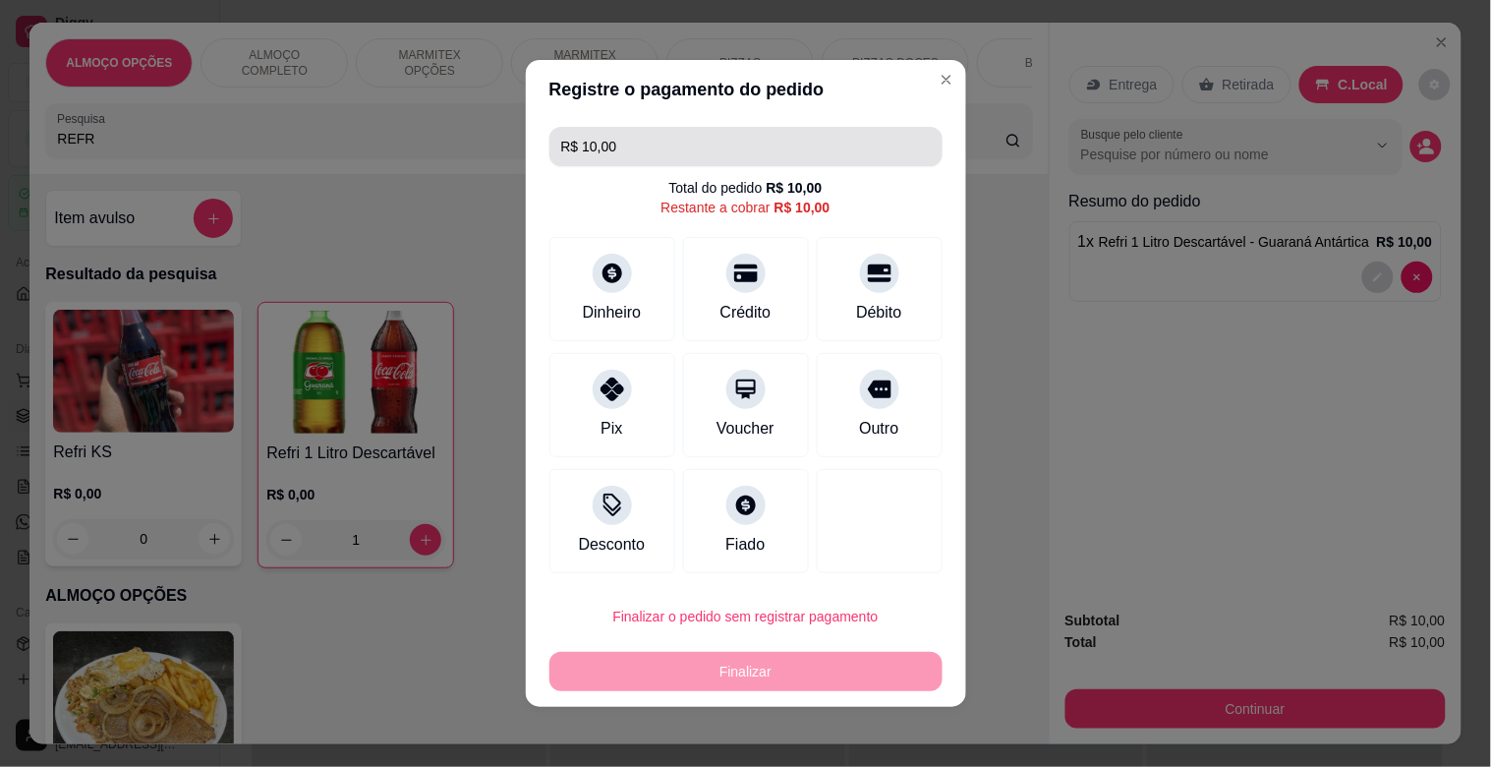
click at [614, 135] on input "R$ 10,00" at bounding box center [746, 146] width 370 height 39
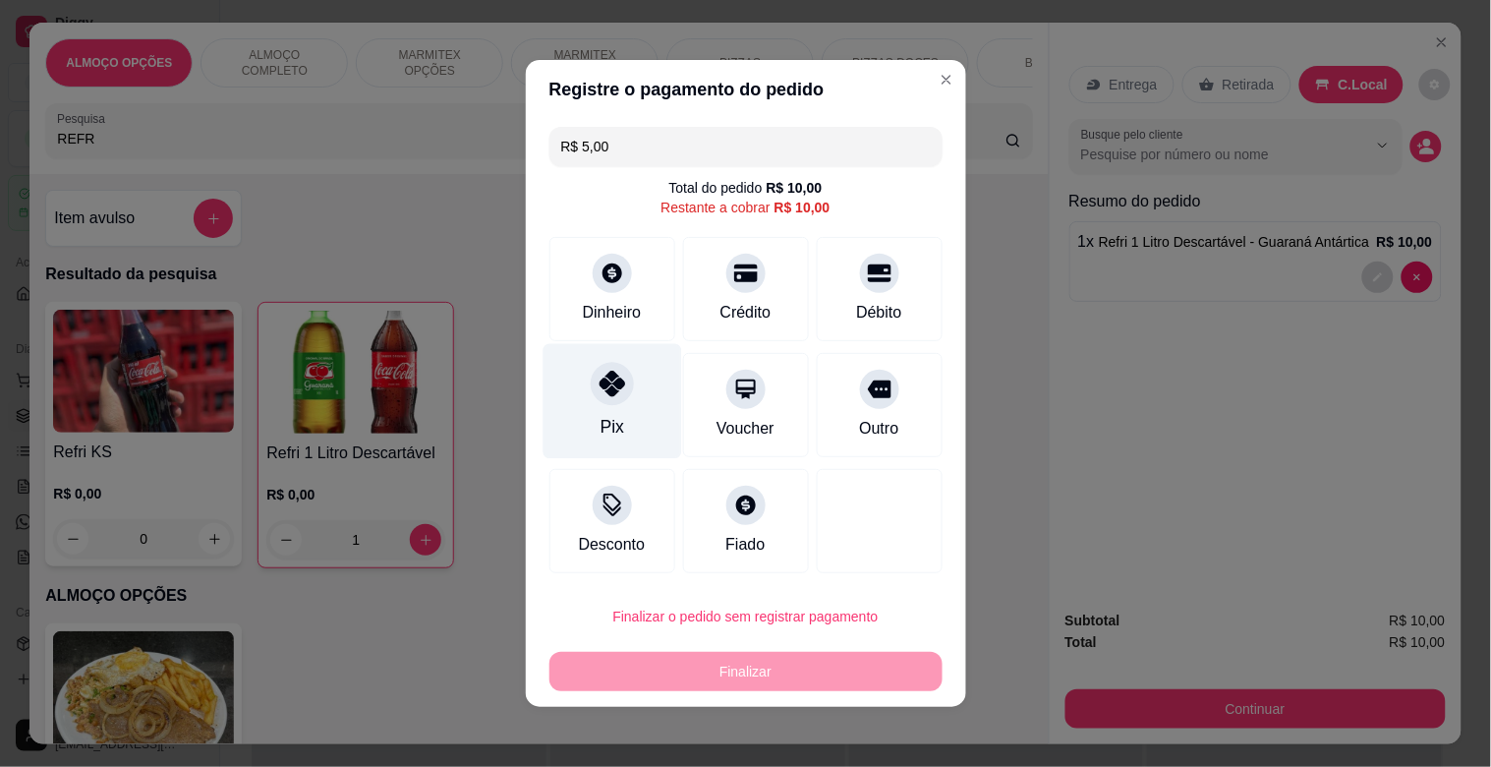
click at [599, 393] on icon at bounding box center [612, 384] width 26 height 26
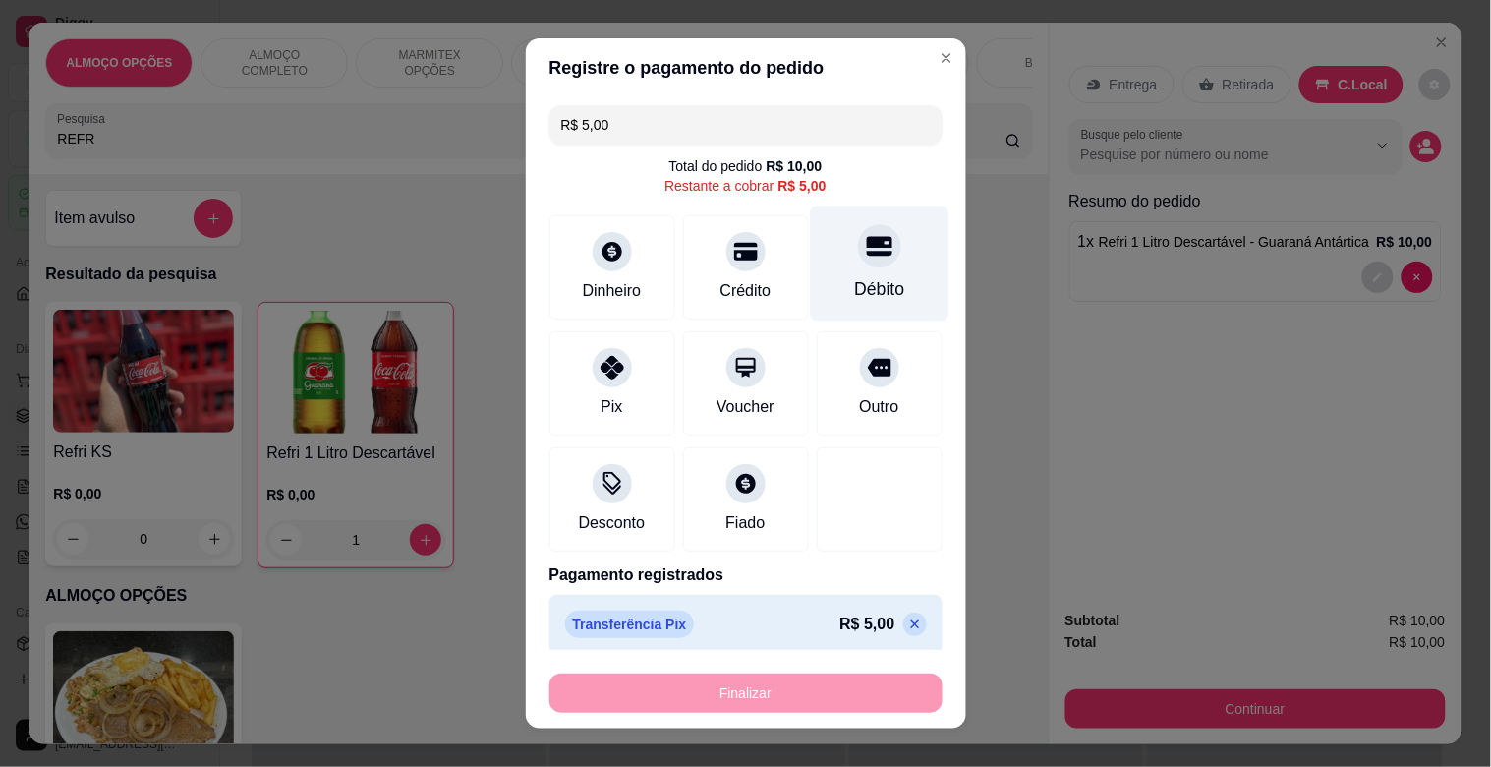
click at [855, 265] on div "Débito" at bounding box center [879, 263] width 139 height 115
type input "R$ 0,00"
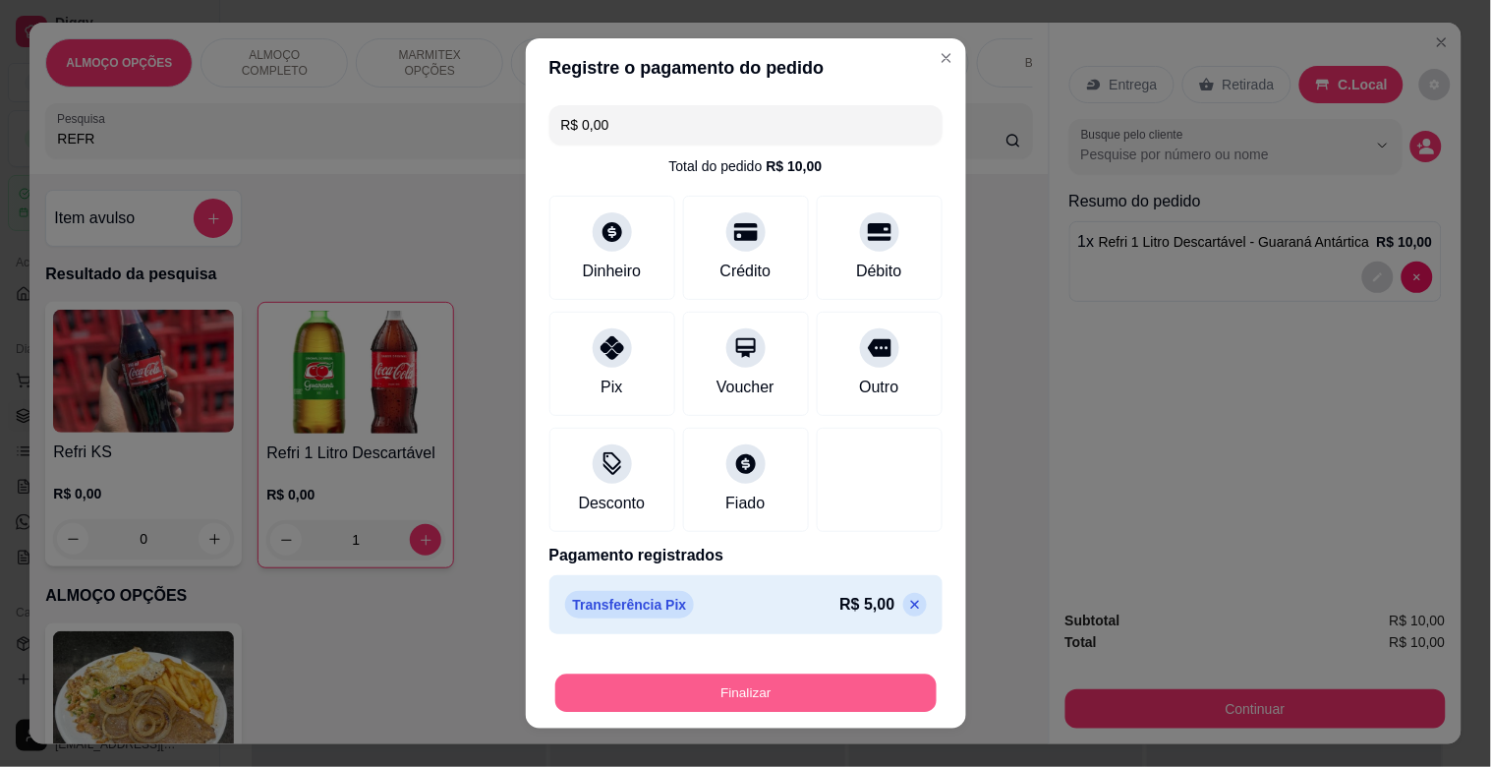
click at [738, 690] on button "Finalizar" at bounding box center [745, 693] width 381 height 38
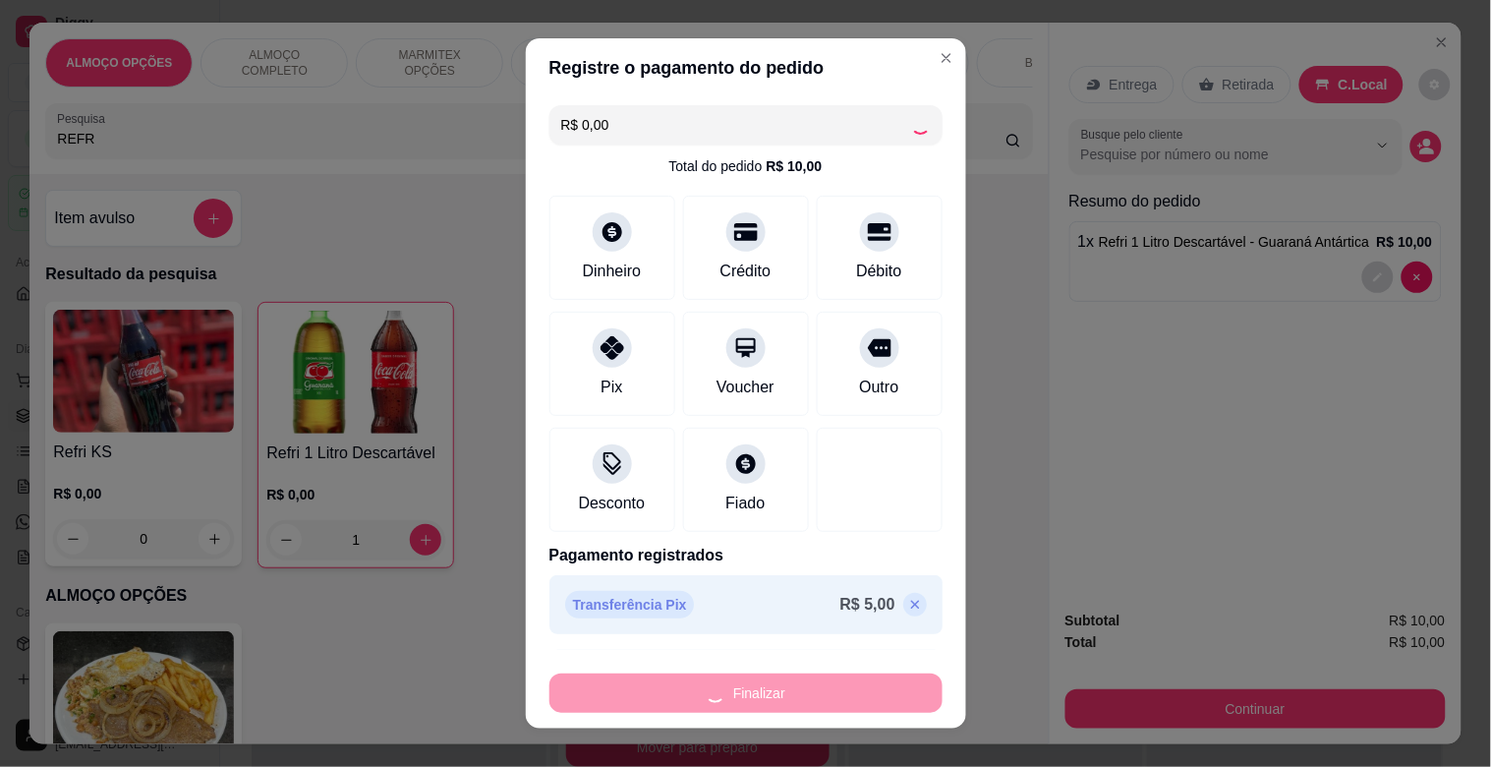
type input "0"
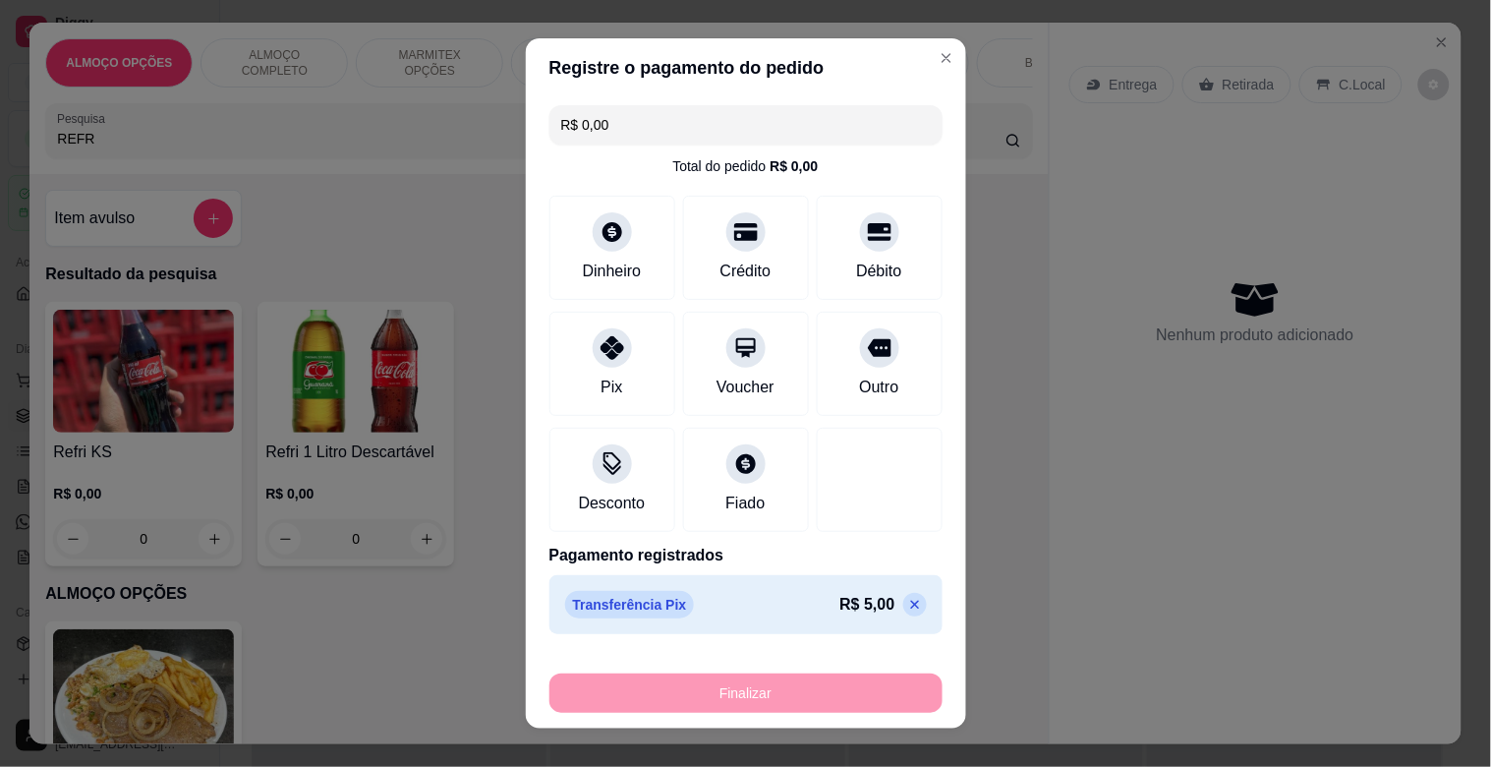
type input "-R$ 10,00"
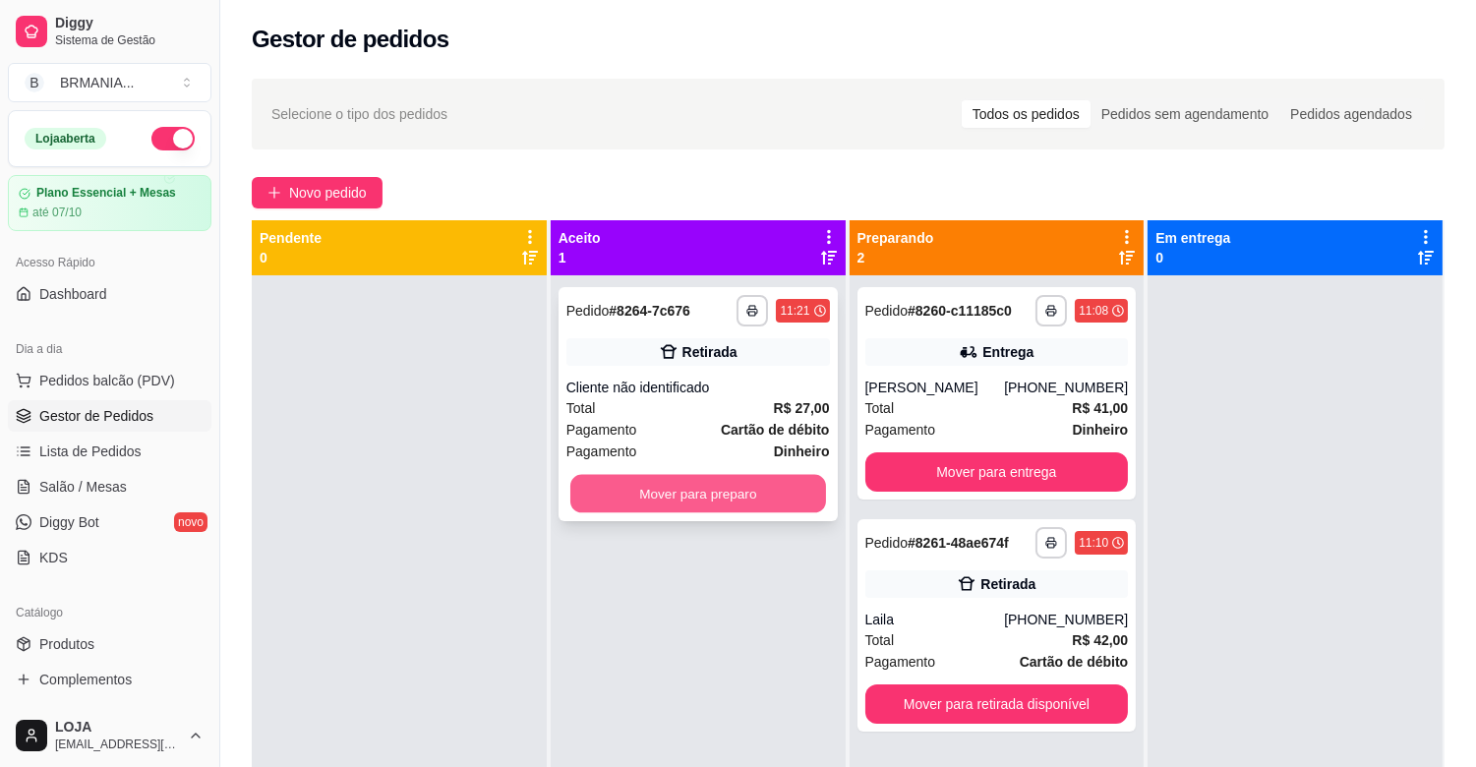
click at [678, 502] on button "Mover para preparo" at bounding box center [698, 494] width 256 height 38
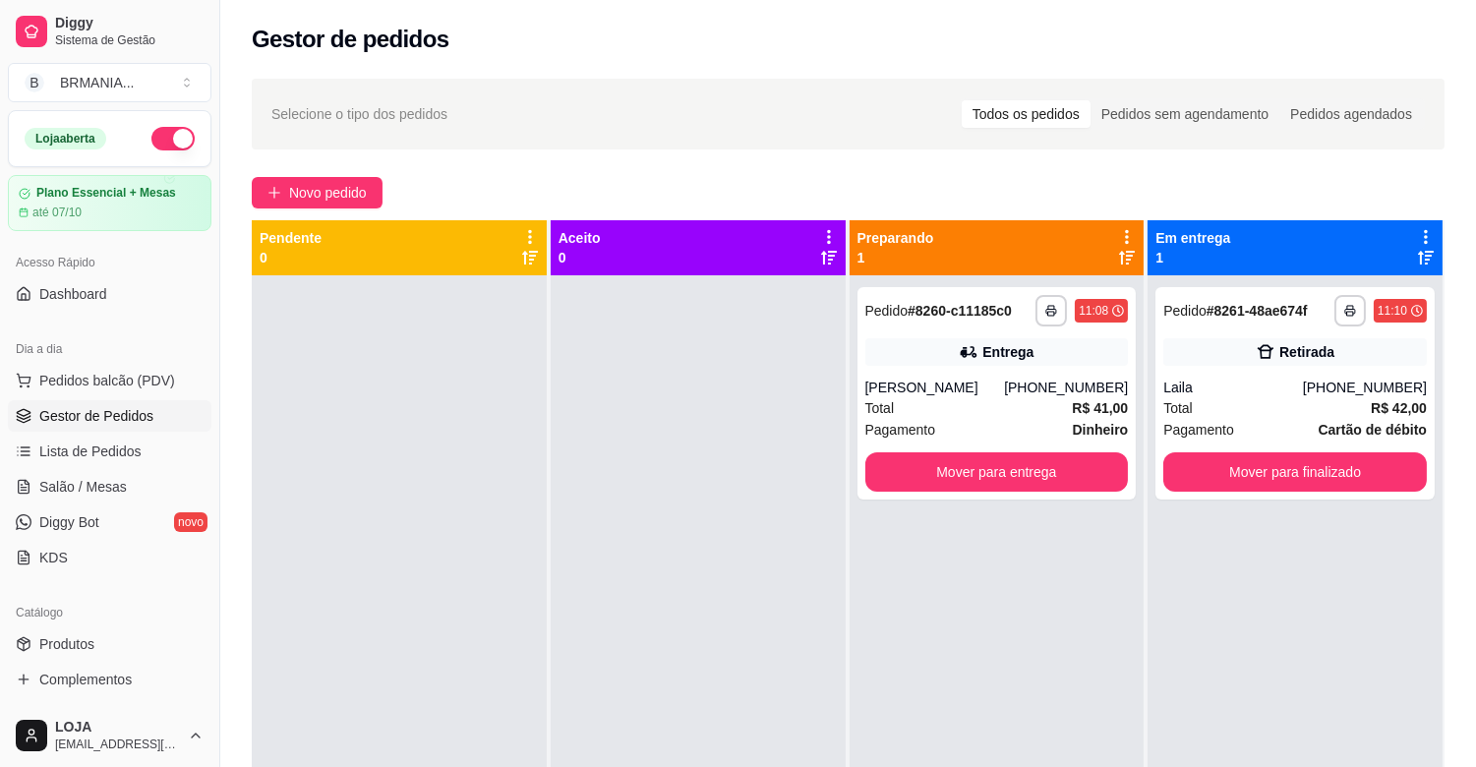
click at [138, 359] on div "Dia a dia" at bounding box center [110, 348] width 204 height 31
click at [149, 385] on span "Pedidos balcão (PDV)" at bounding box center [107, 381] width 136 height 20
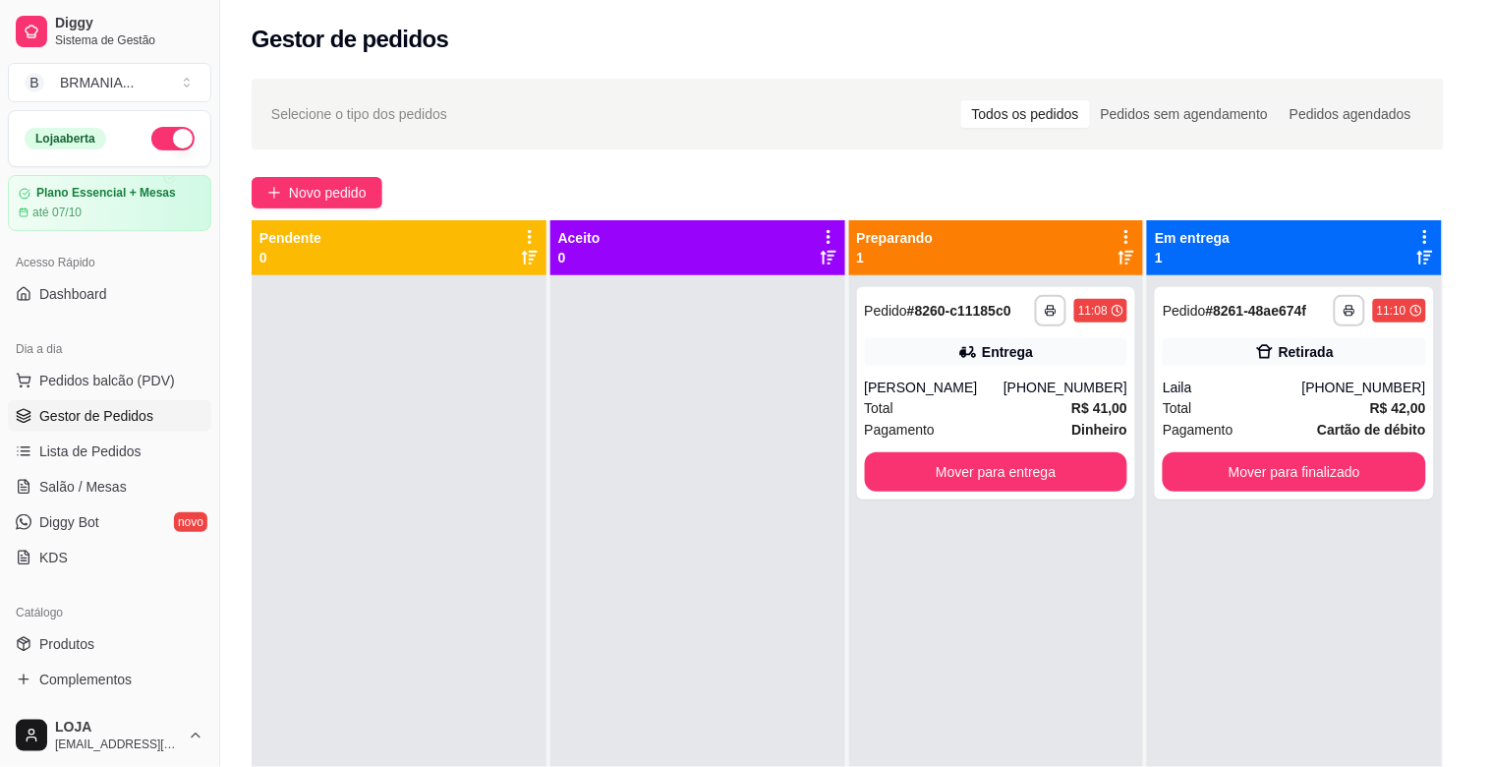
click at [562, 47] on p "MARMITEX COMPLETO" at bounding box center [585, 62] width 114 height 31
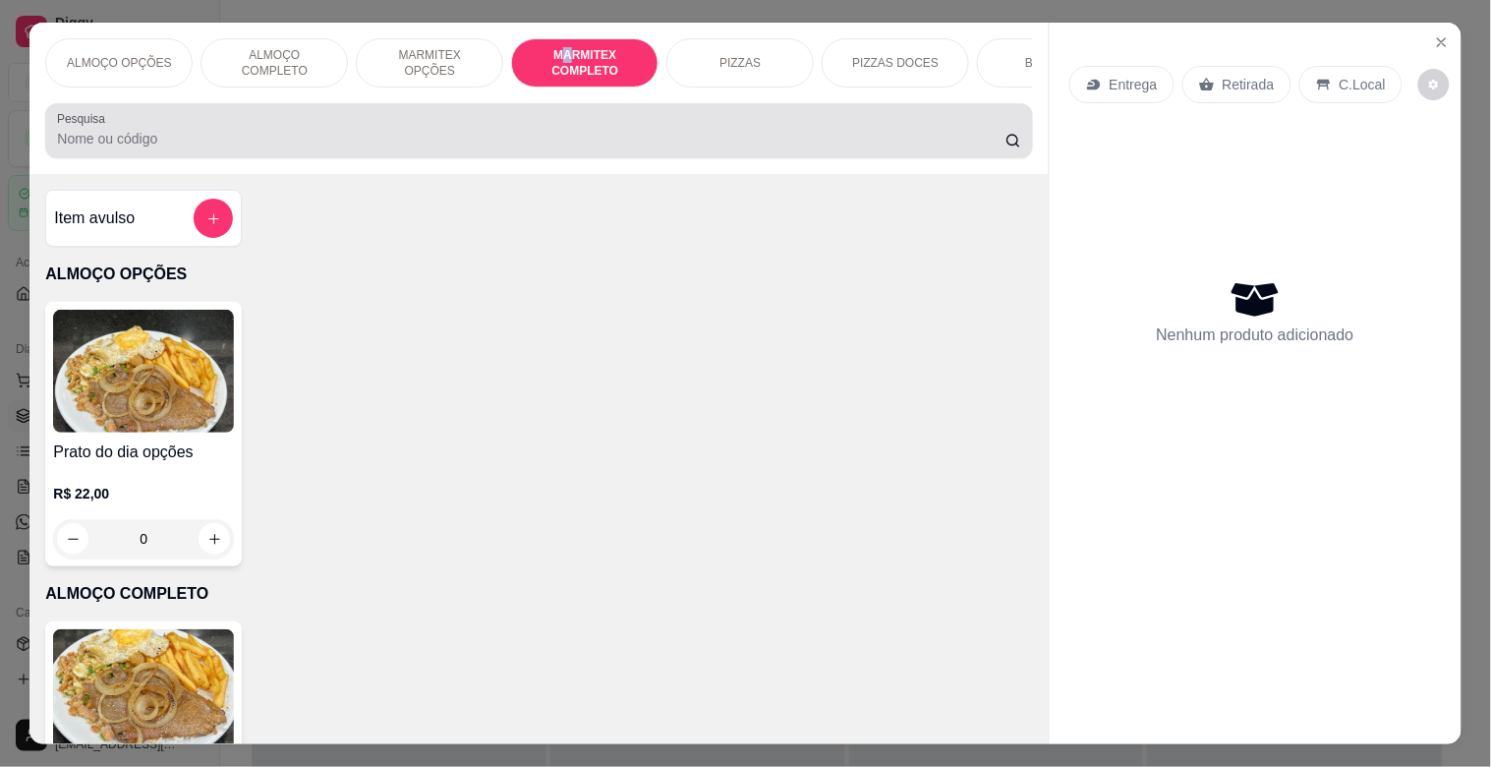
scroll to position [47, 0]
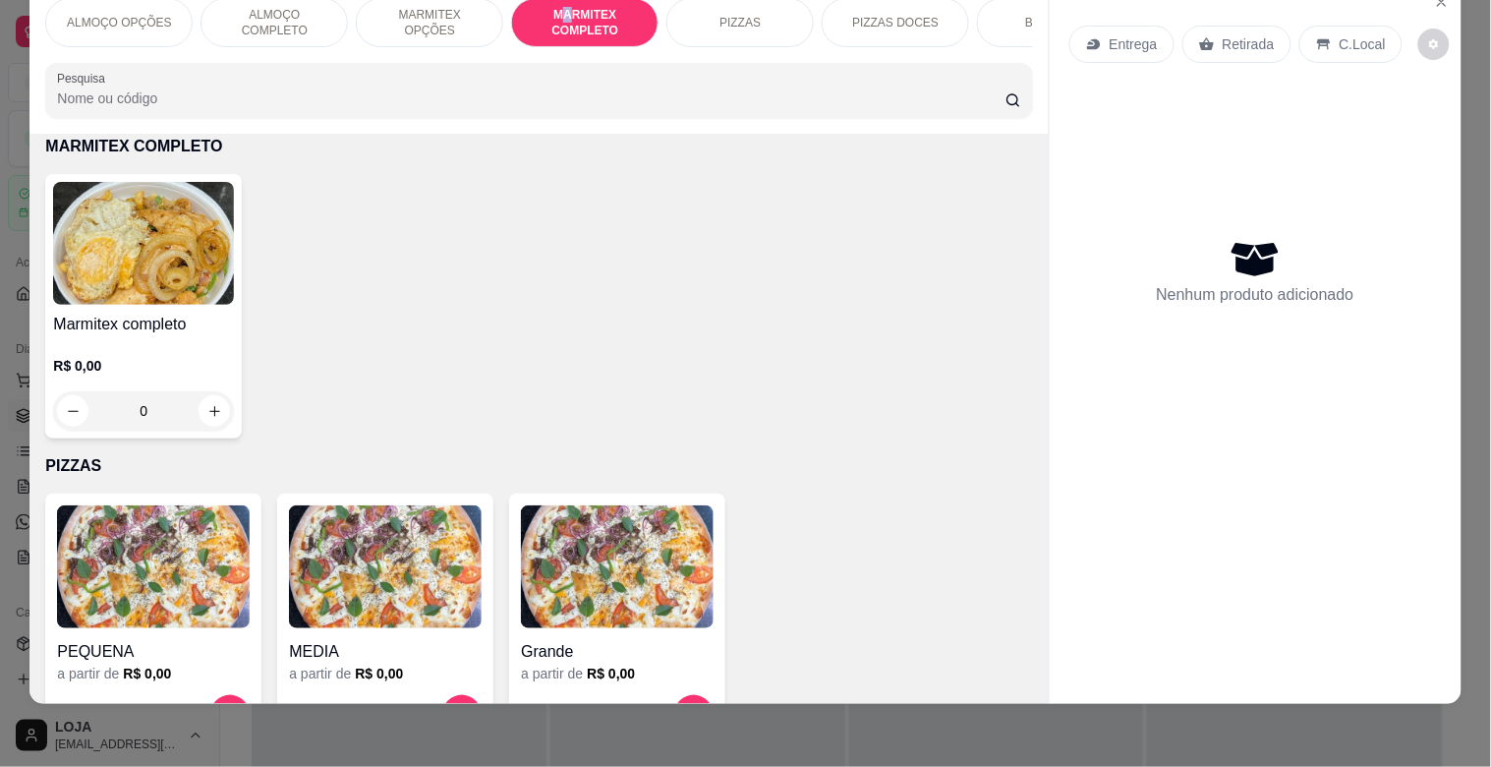
click at [182, 248] on img at bounding box center [143, 243] width 181 height 123
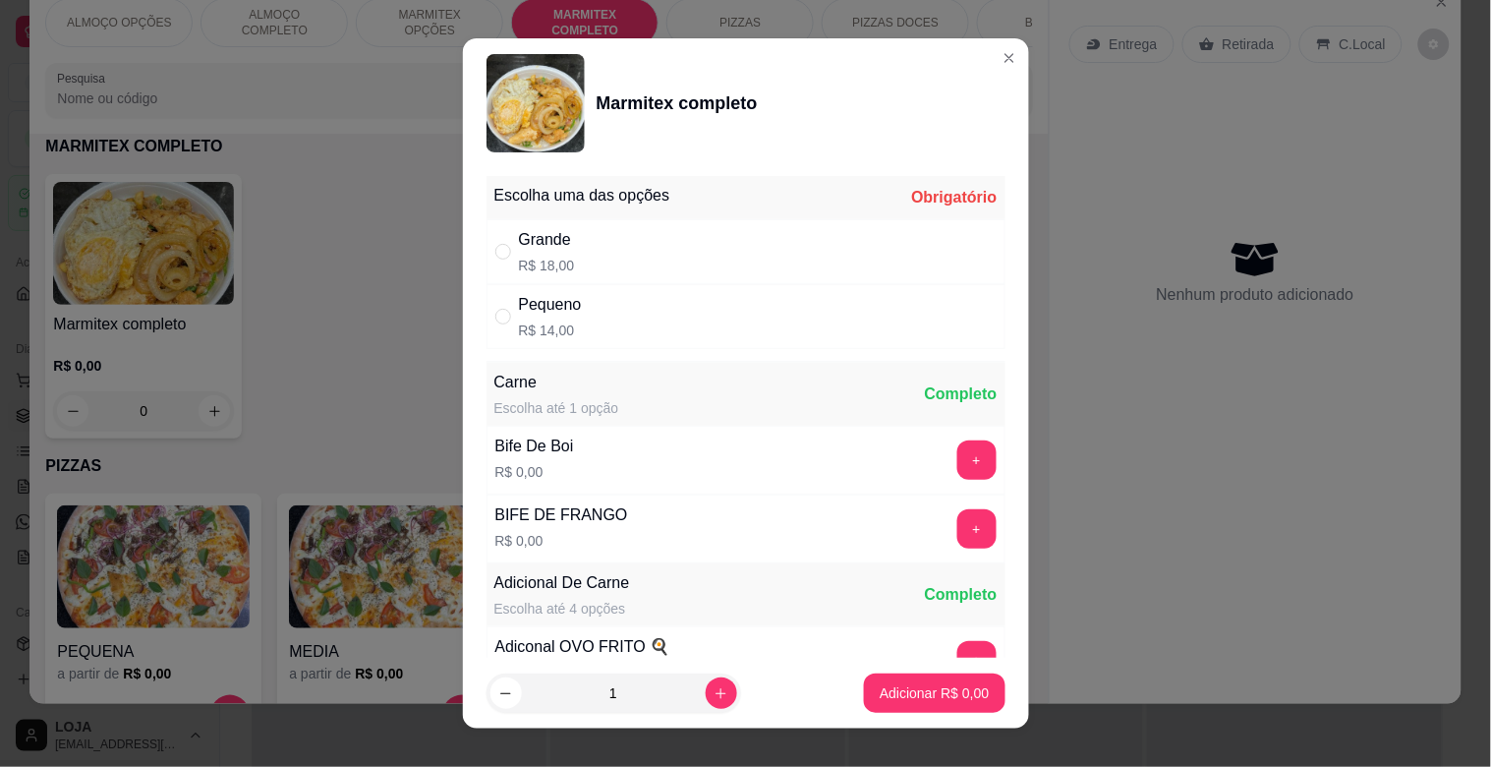
click at [701, 317] on div "Pequeno R$ 14,00" at bounding box center [746, 316] width 519 height 65
radio input "true"
click at [958, 459] on button "+" at bounding box center [977, 460] width 38 height 38
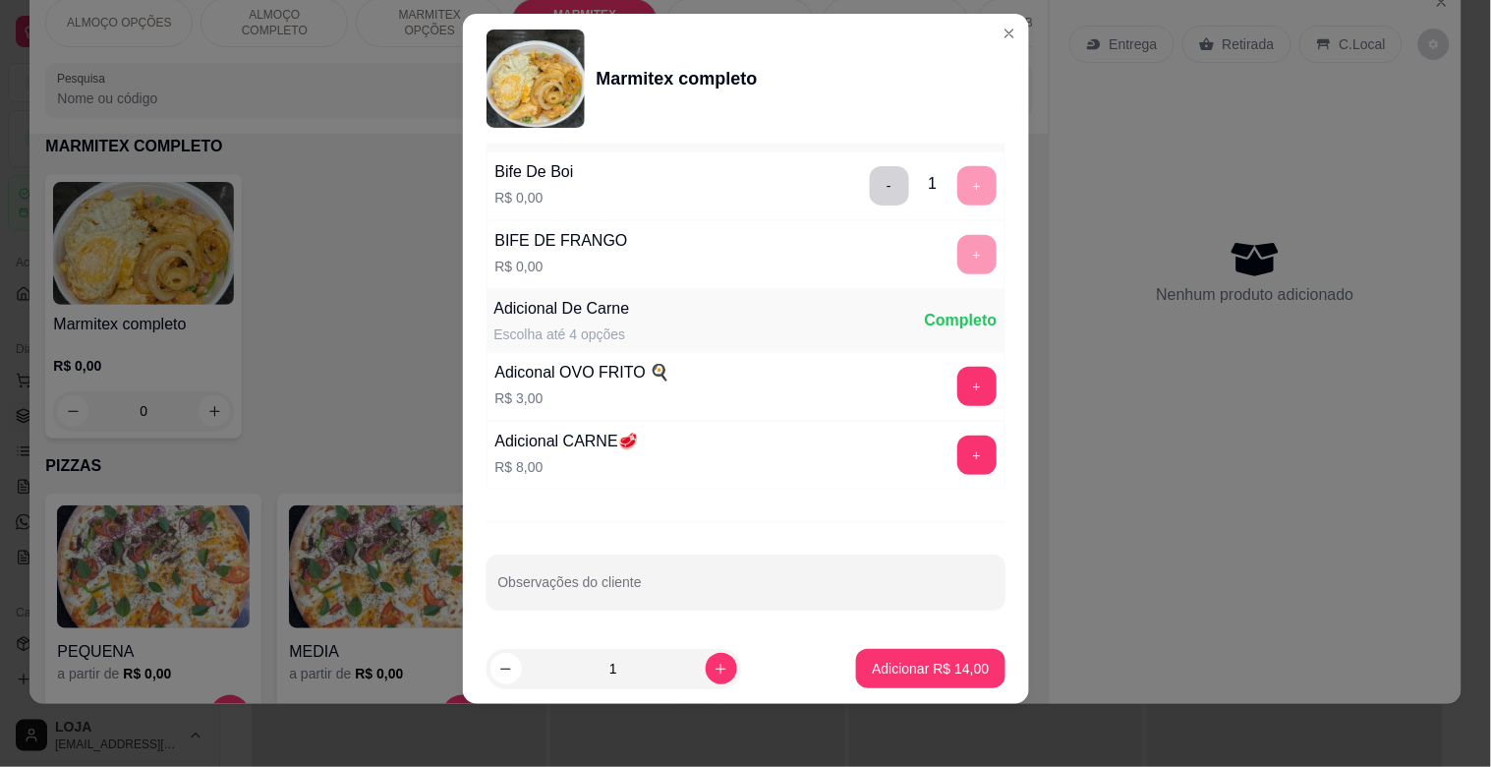
scroll to position [275, 0]
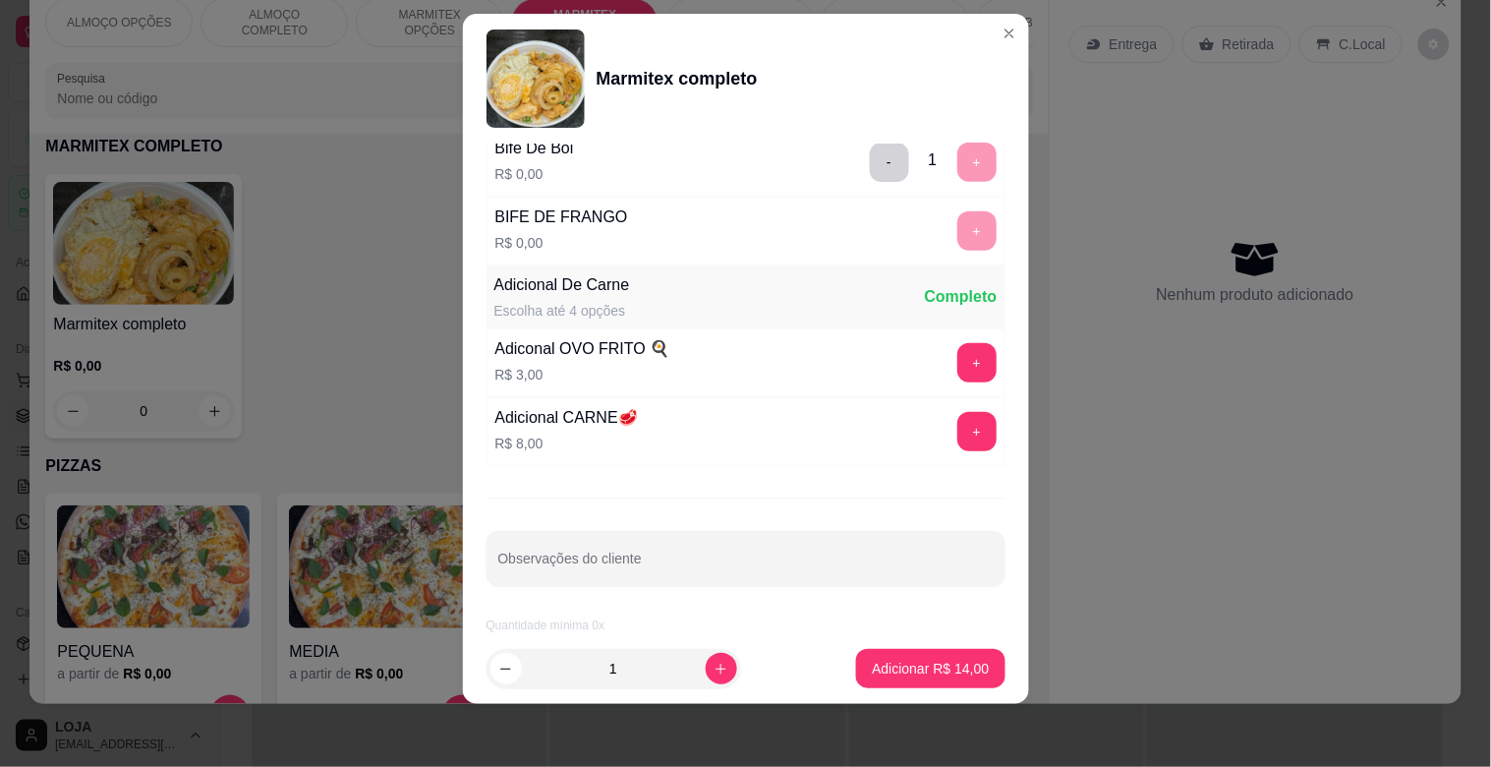
click at [843, 191] on div "Bife De Boi R$ 0,00 - 1 +" at bounding box center [746, 162] width 519 height 69
click at [870, 168] on button "-" at bounding box center [889, 162] width 39 height 39
click at [848, 168] on div "Bife De Boi R$ 0,00 +" at bounding box center [746, 162] width 519 height 69
click at [958, 241] on button "+" at bounding box center [977, 230] width 39 height 39
drag, startPoint x: 909, startPoint y: 692, endPoint x: 909, endPoint y: 679, distance: 12.8
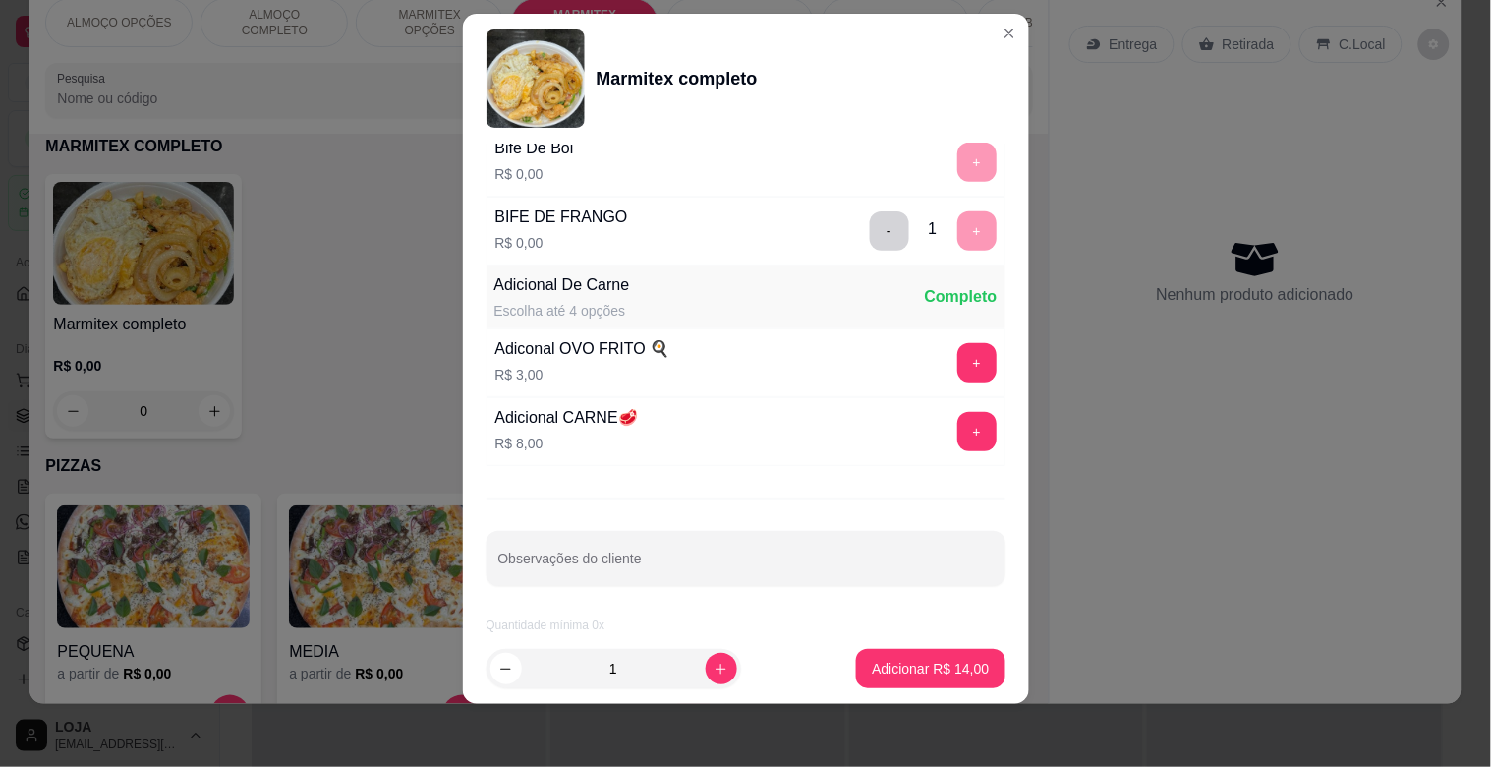
click at [909, 686] on footer "1 Adicionar R$ 14,00" at bounding box center [746, 668] width 566 height 71
click at [909, 675] on p "Adicionar R$ 14,00" at bounding box center [930, 669] width 117 height 20
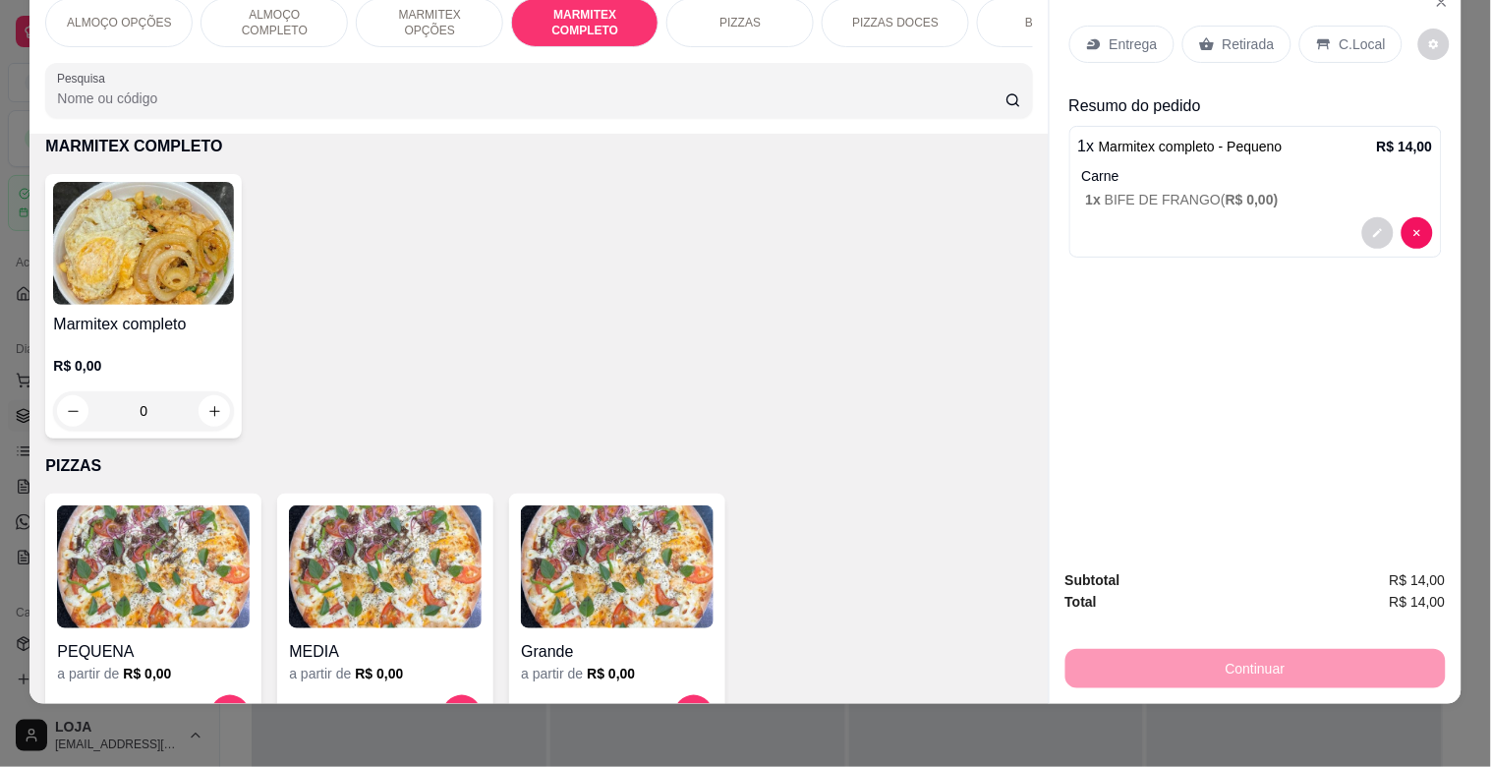
click at [1252, 34] on p "Retirada" at bounding box center [1249, 44] width 52 height 20
click at [1255, 34] on p "Retirada" at bounding box center [1249, 44] width 52 height 20
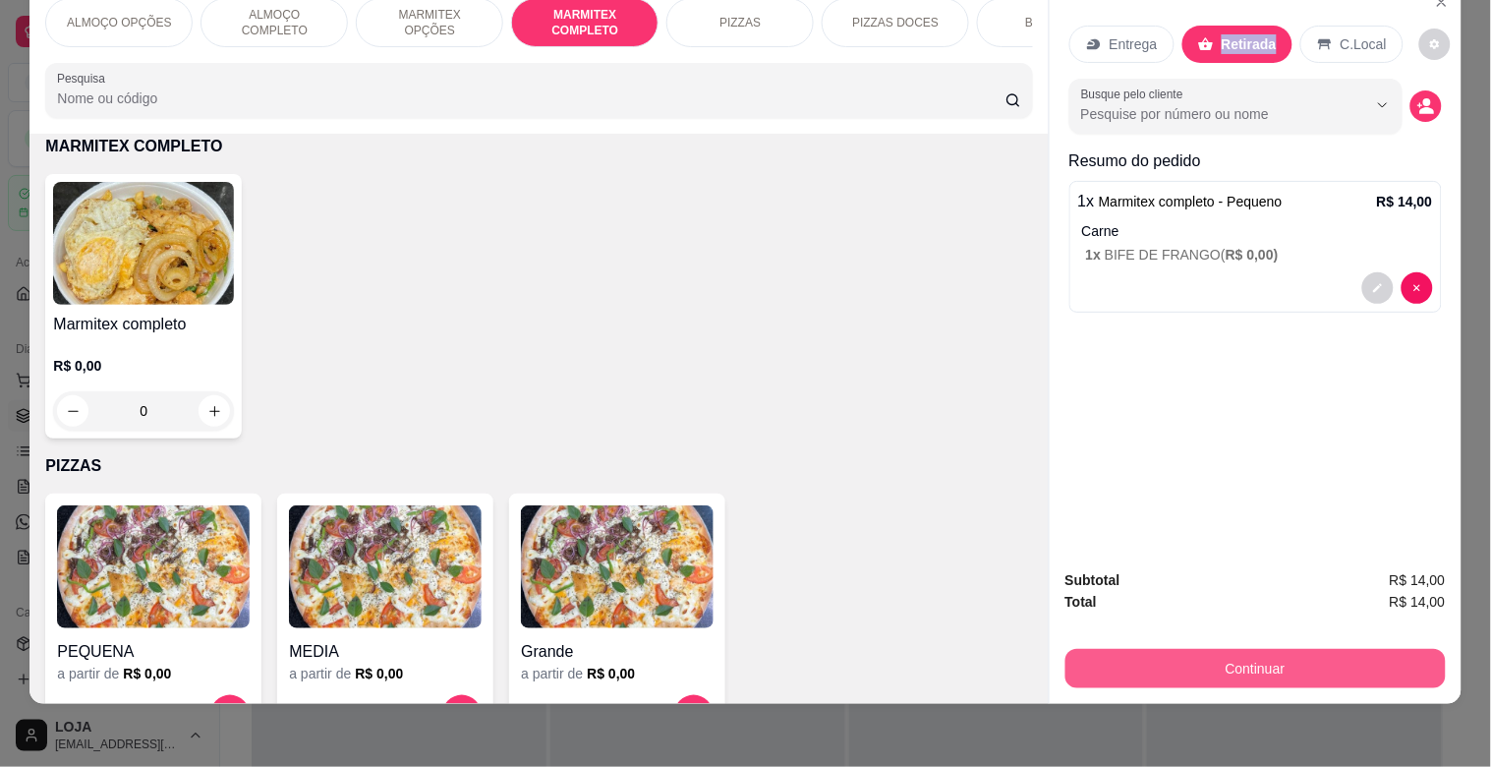
click at [1240, 649] on button "Continuar" at bounding box center [1256, 668] width 380 height 39
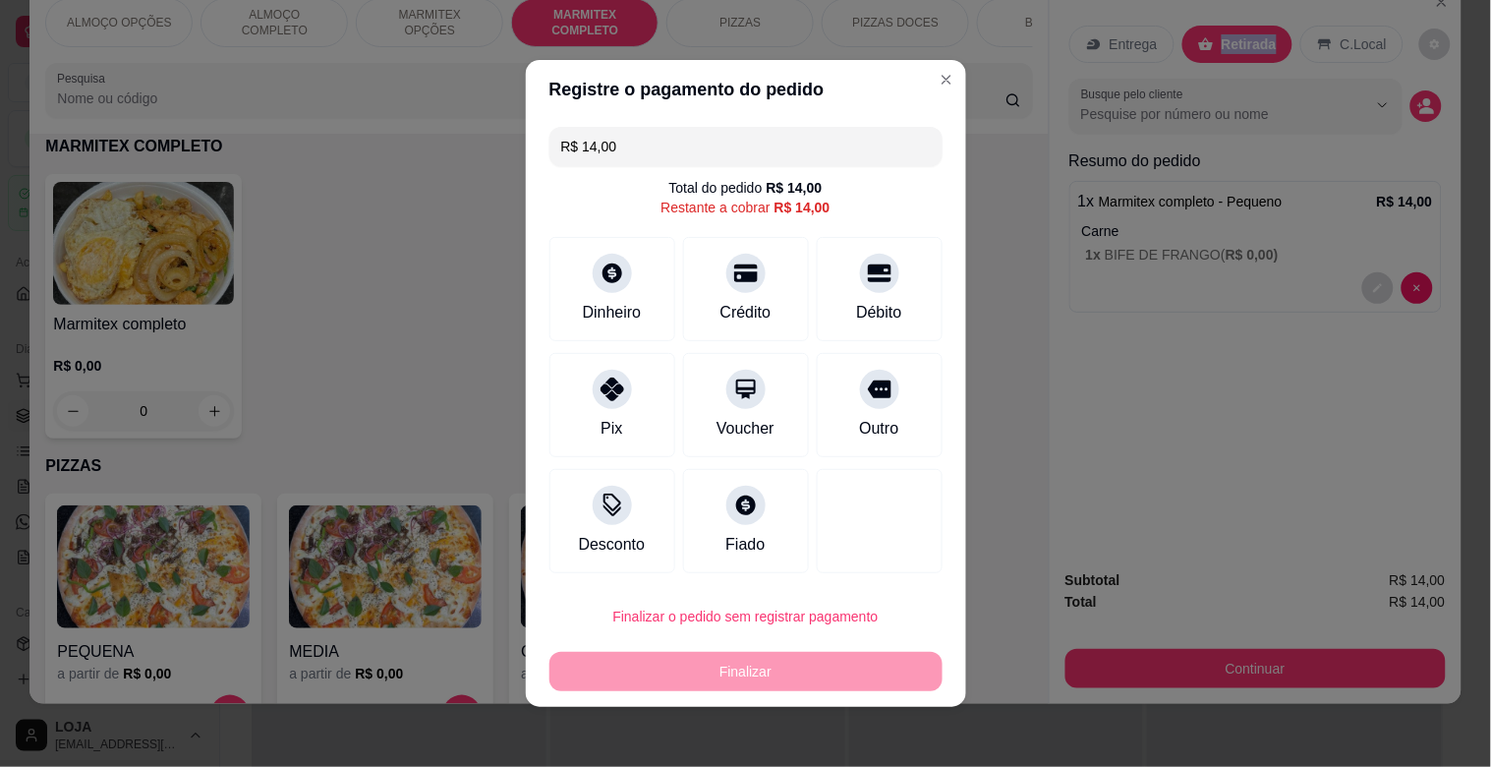
click at [613, 223] on div "R$ 14,00 Total do pedido R$ 14,00 Restante a cobrar R$ 14,00 Dinheiro Crédito D…" at bounding box center [746, 350] width 440 height 462
click at [623, 286] on div "Dinheiro" at bounding box center [612, 285] width 139 height 115
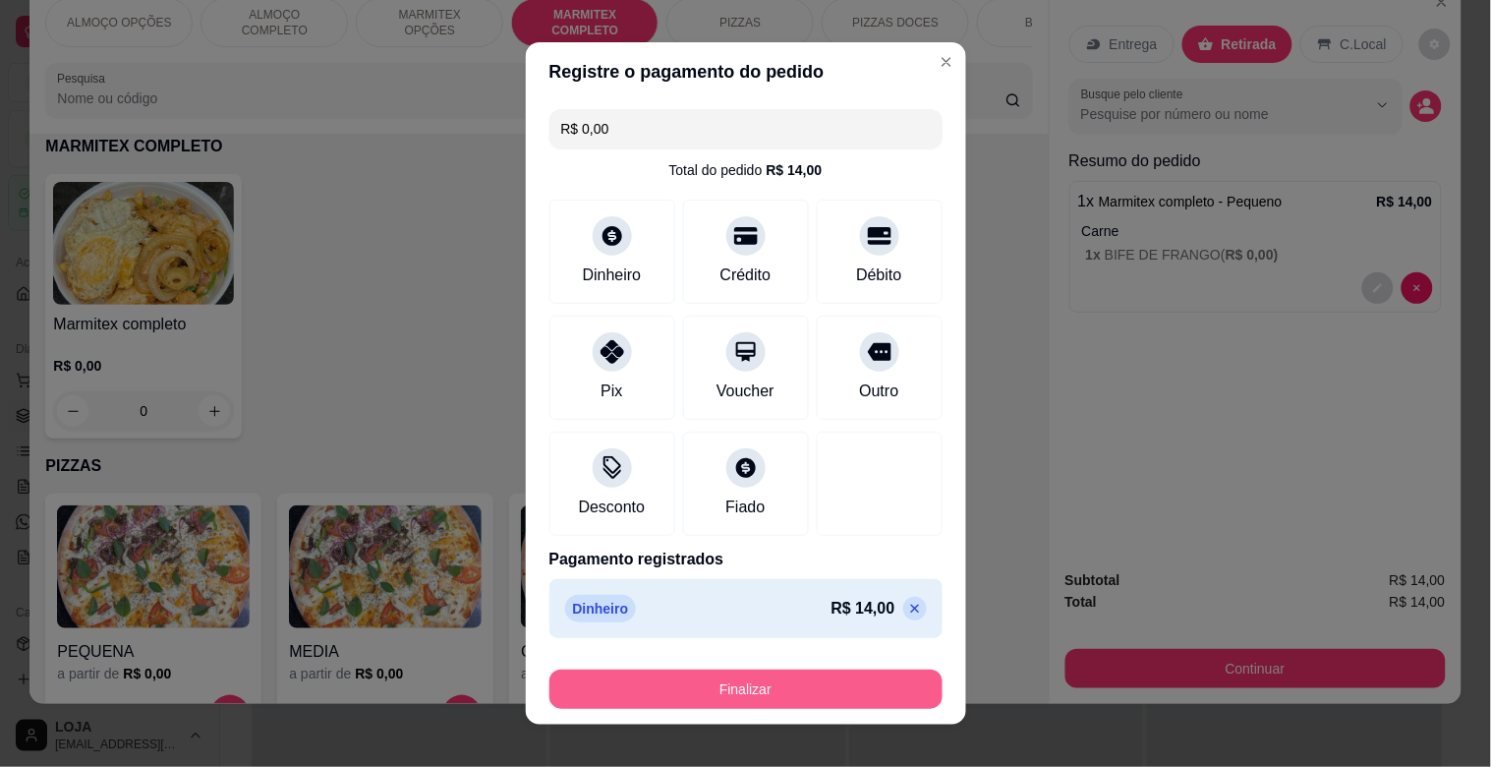
click at [729, 691] on button "Finalizar" at bounding box center [746, 689] width 393 height 39
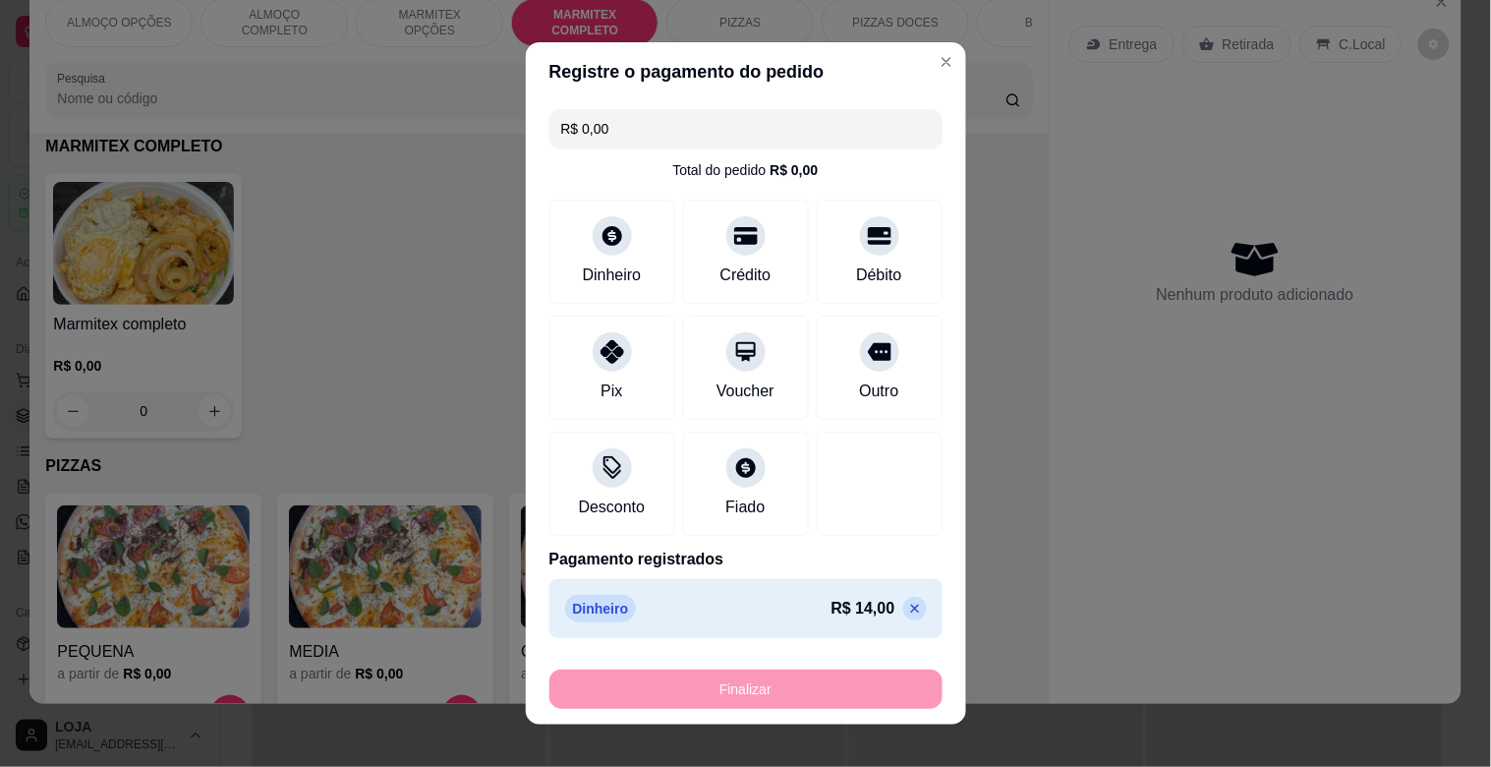
type input "-R$ 14,00"
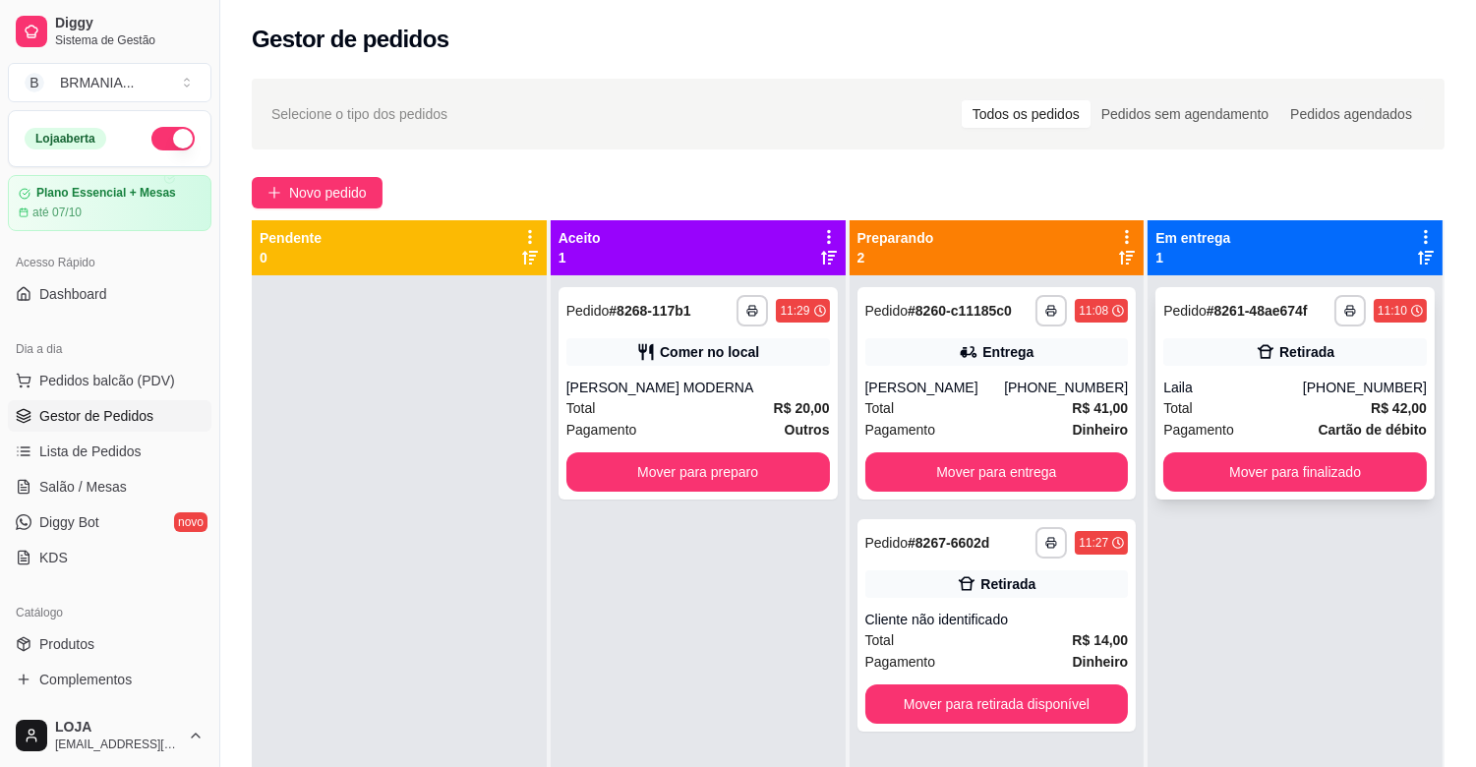
click at [1330, 447] on div "**********" at bounding box center [1294, 393] width 279 height 212
click at [1258, 472] on button "Mover para finalizado" at bounding box center [1294, 471] width 263 height 39
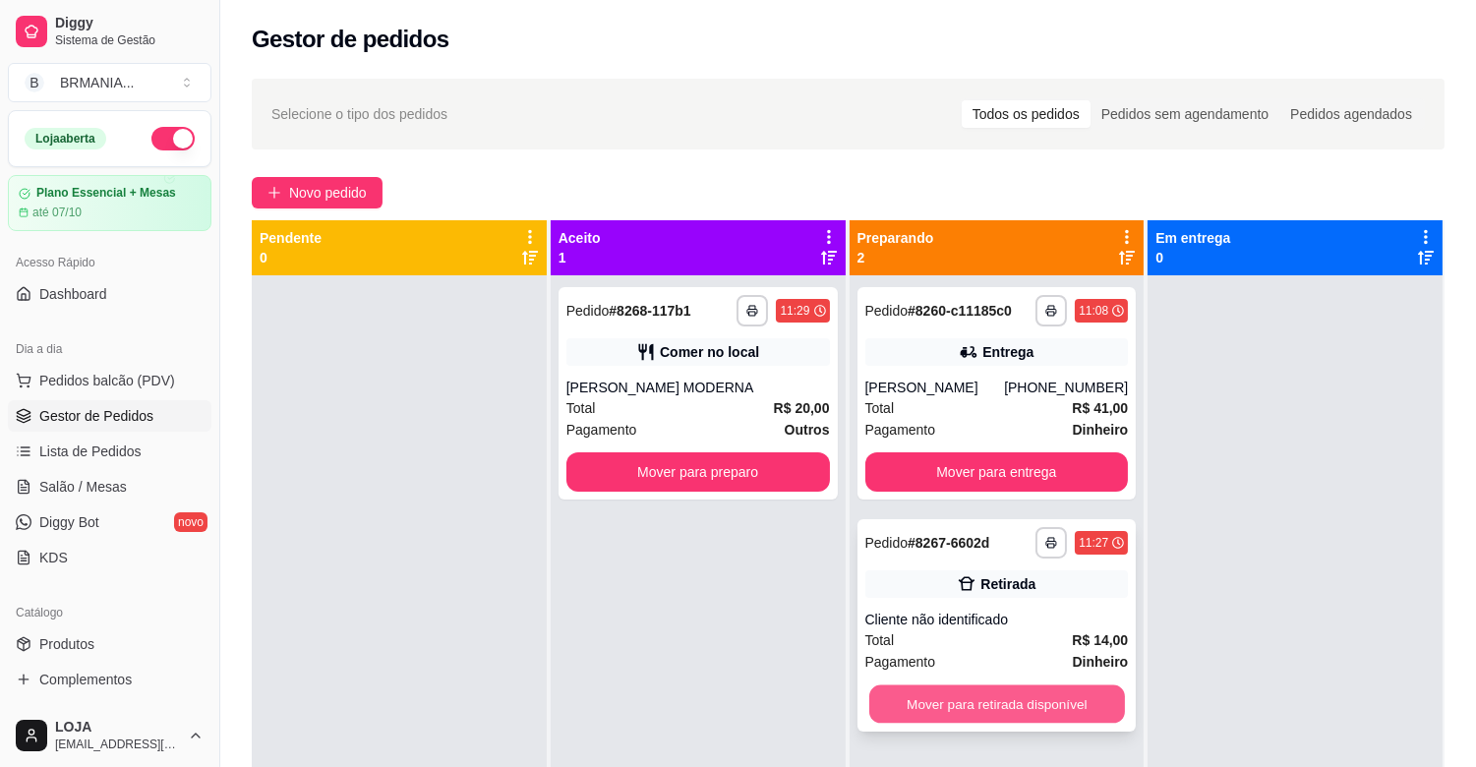
click at [983, 709] on button "Mover para retirada disponível" at bounding box center [997, 704] width 256 height 38
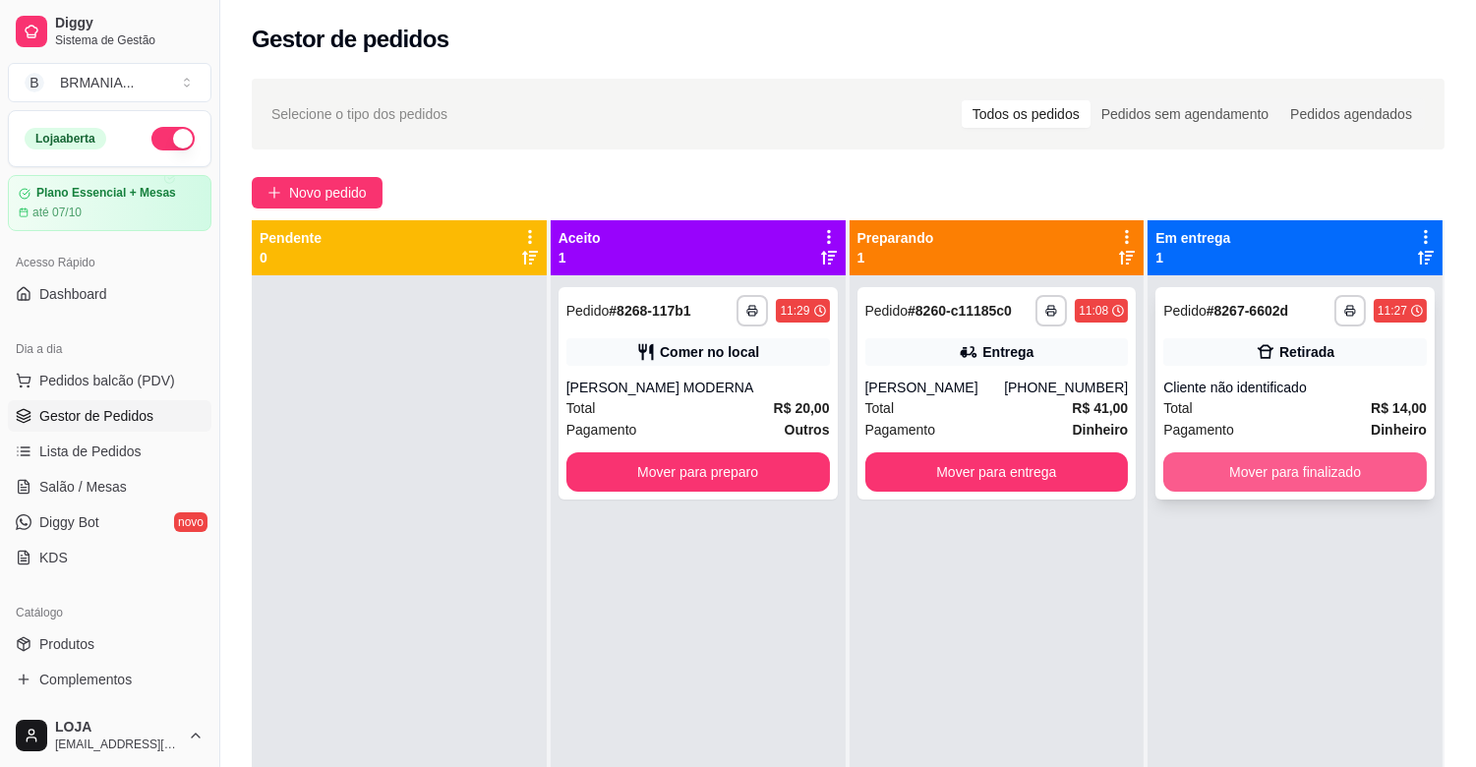
click at [1279, 472] on button "Mover para finalizado" at bounding box center [1294, 471] width 263 height 39
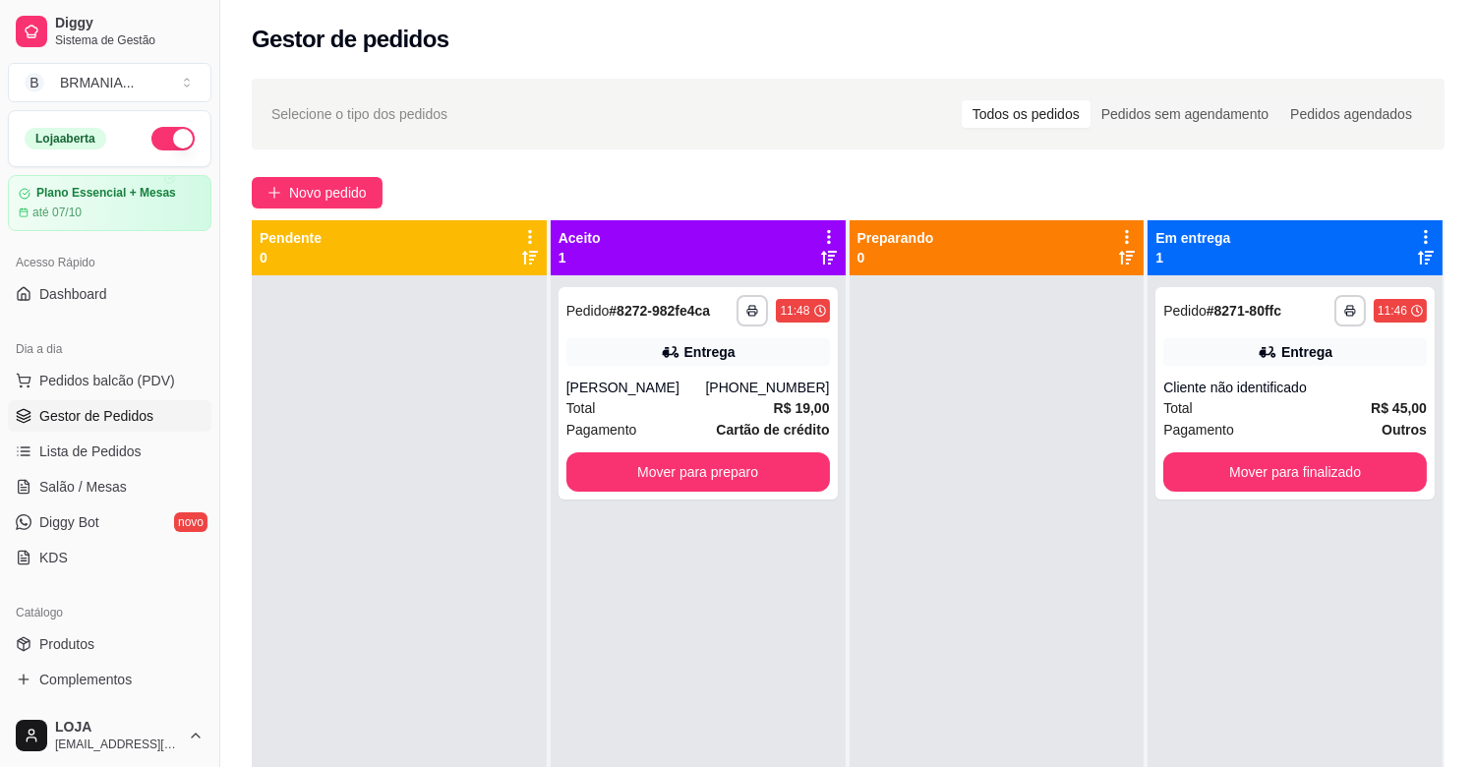
click at [258, 425] on div at bounding box center [399, 658] width 295 height 767
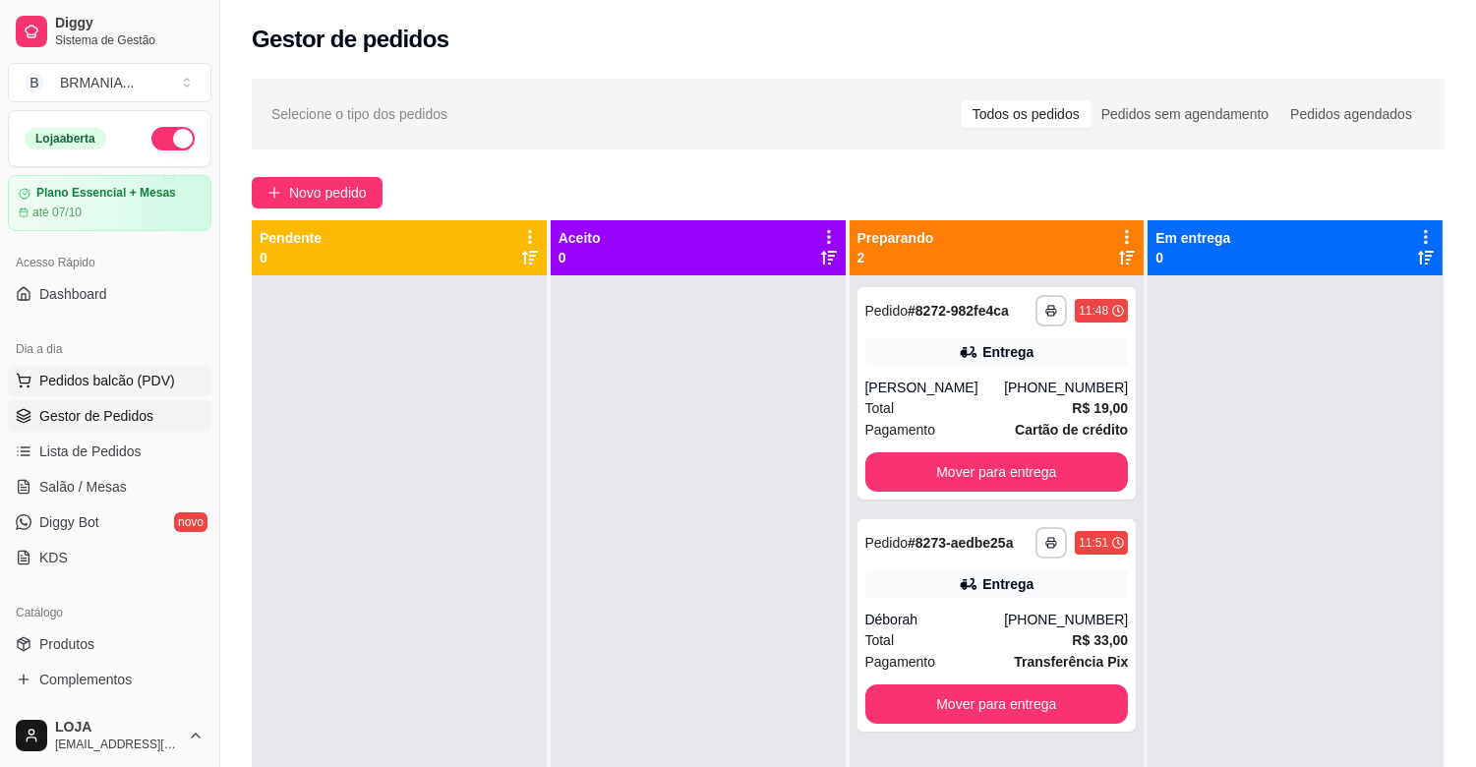
click at [118, 374] on span "Pedidos balcão (PDV)" at bounding box center [107, 381] width 136 height 20
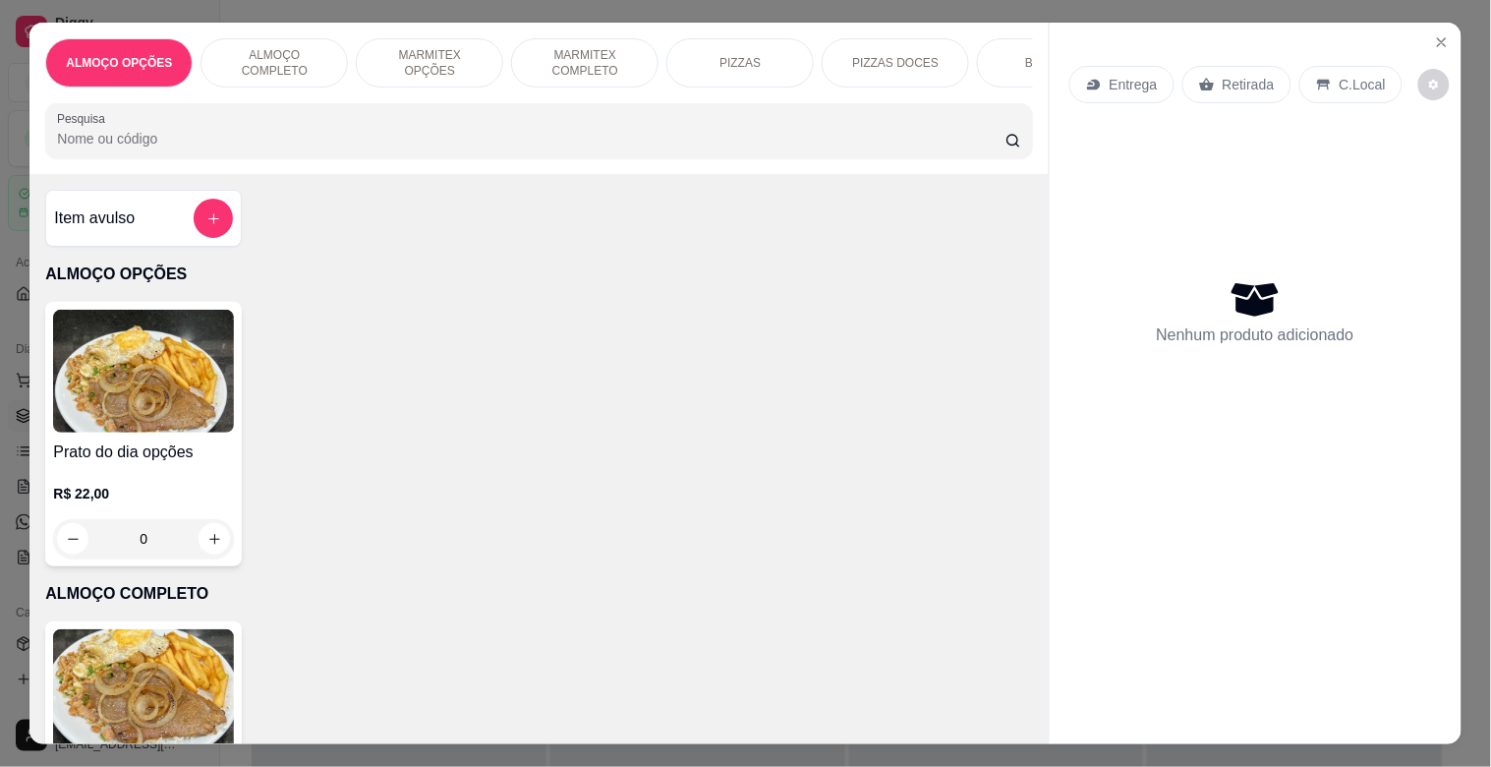
drag, startPoint x: 606, startPoint y: 51, endPoint x: 414, endPoint y: 202, distance: 243.7
click at [606, 51] on p "MARMITEX COMPLETO" at bounding box center [585, 62] width 114 height 31
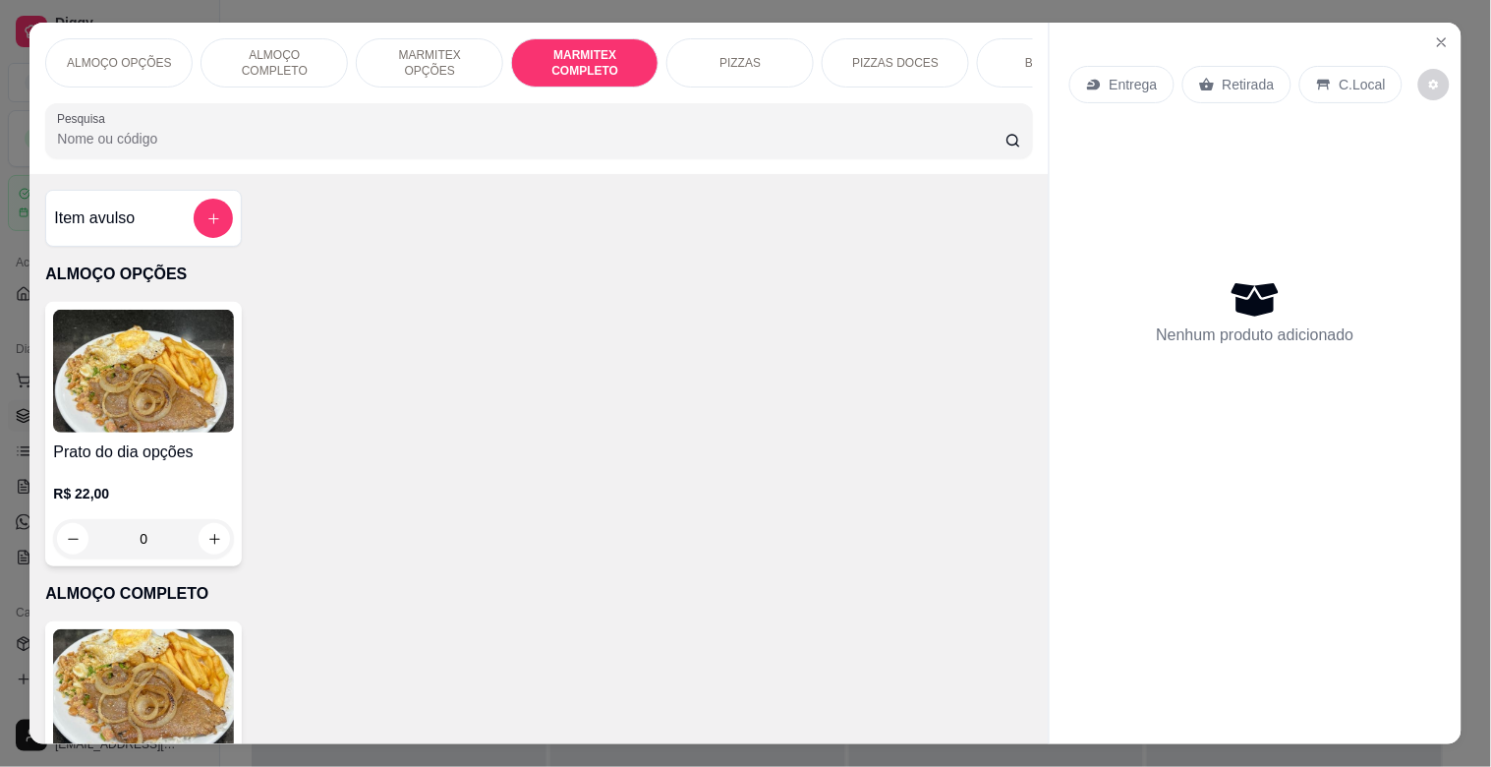
scroll to position [47, 0]
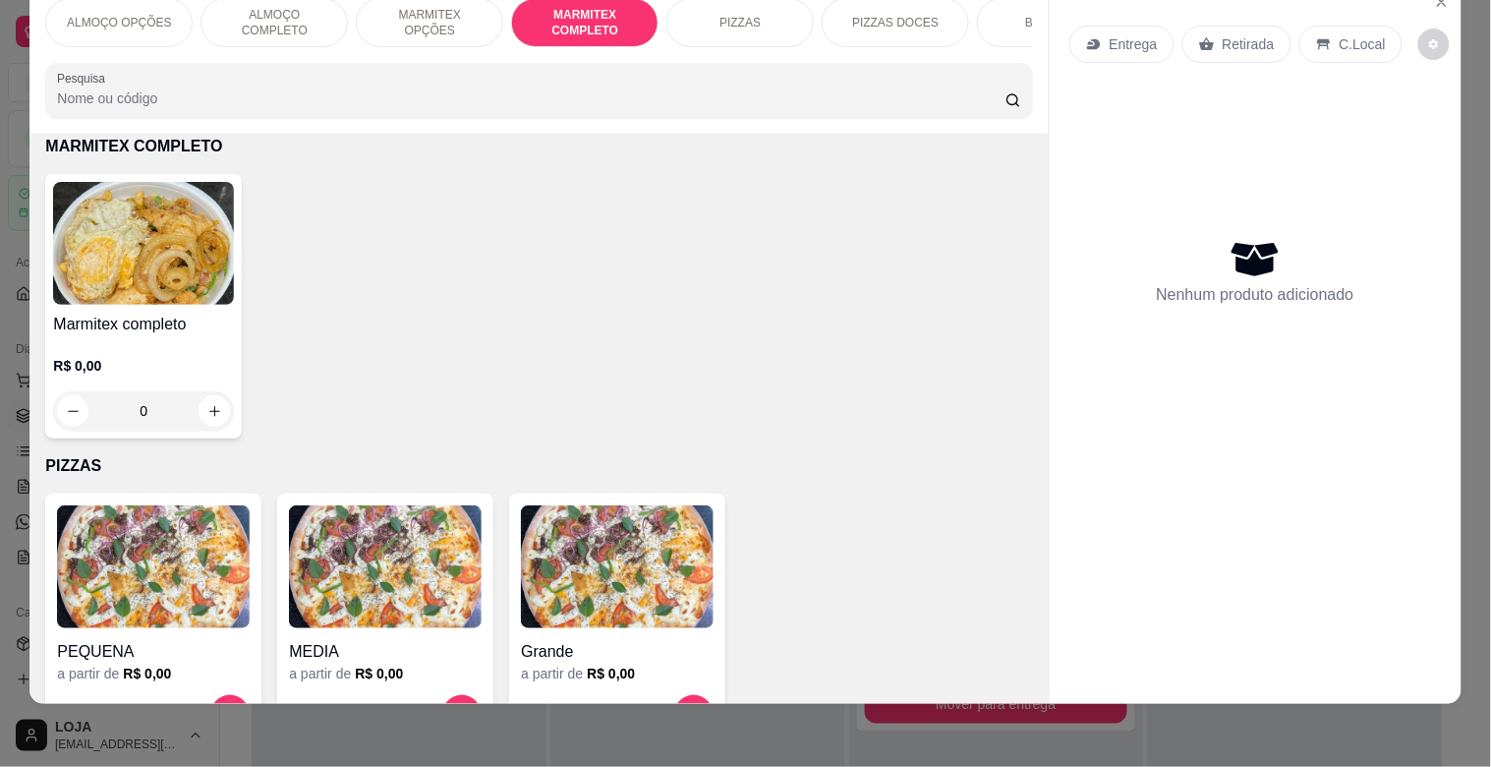
click at [116, 345] on div "R$ 0,00 0" at bounding box center [143, 383] width 181 height 94
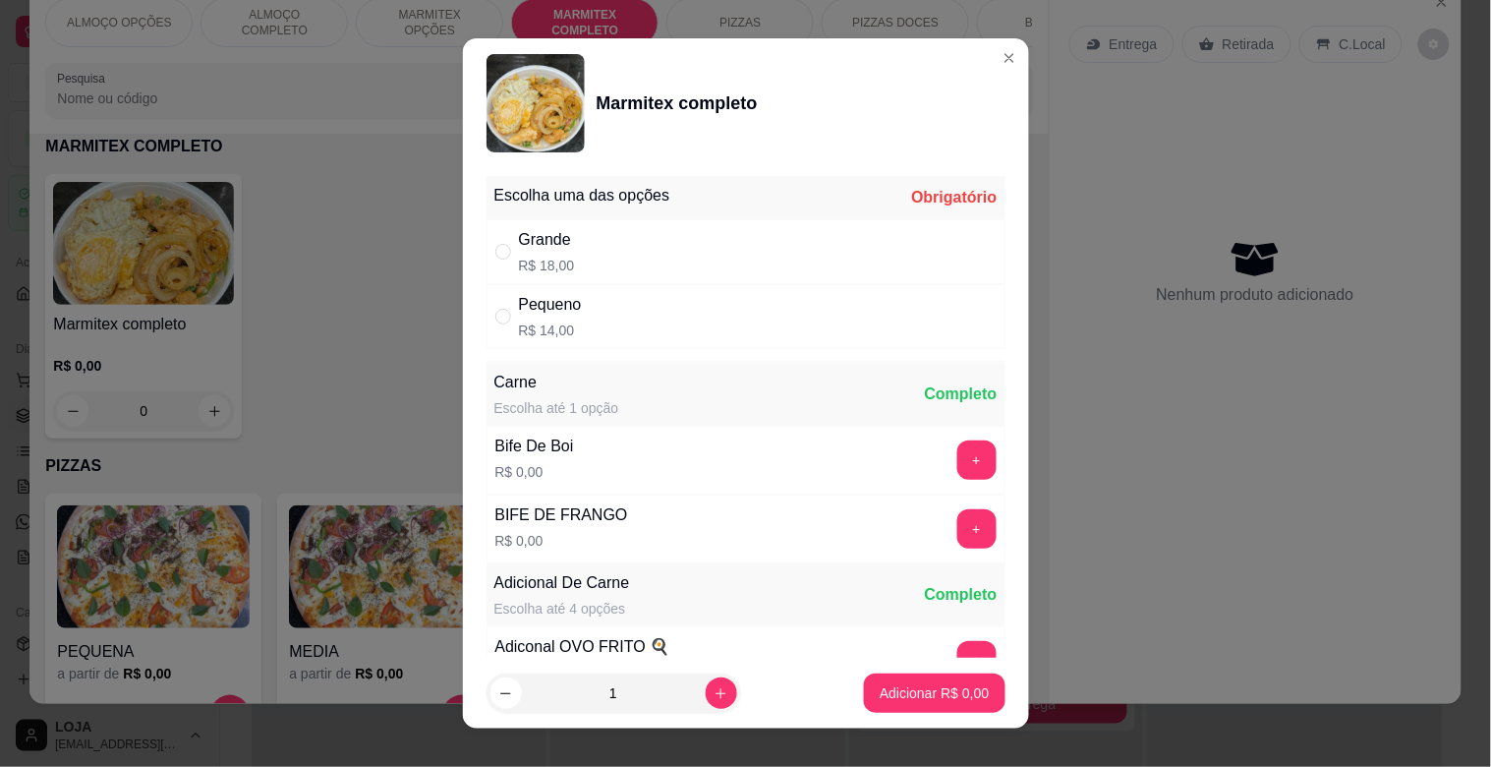
click at [617, 247] on div "Grande R$ 18,00" at bounding box center [746, 251] width 519 height 65
radio input "true"
click at [958, 448] on button "+" at bounding box center [977, 460] width 38 height 38
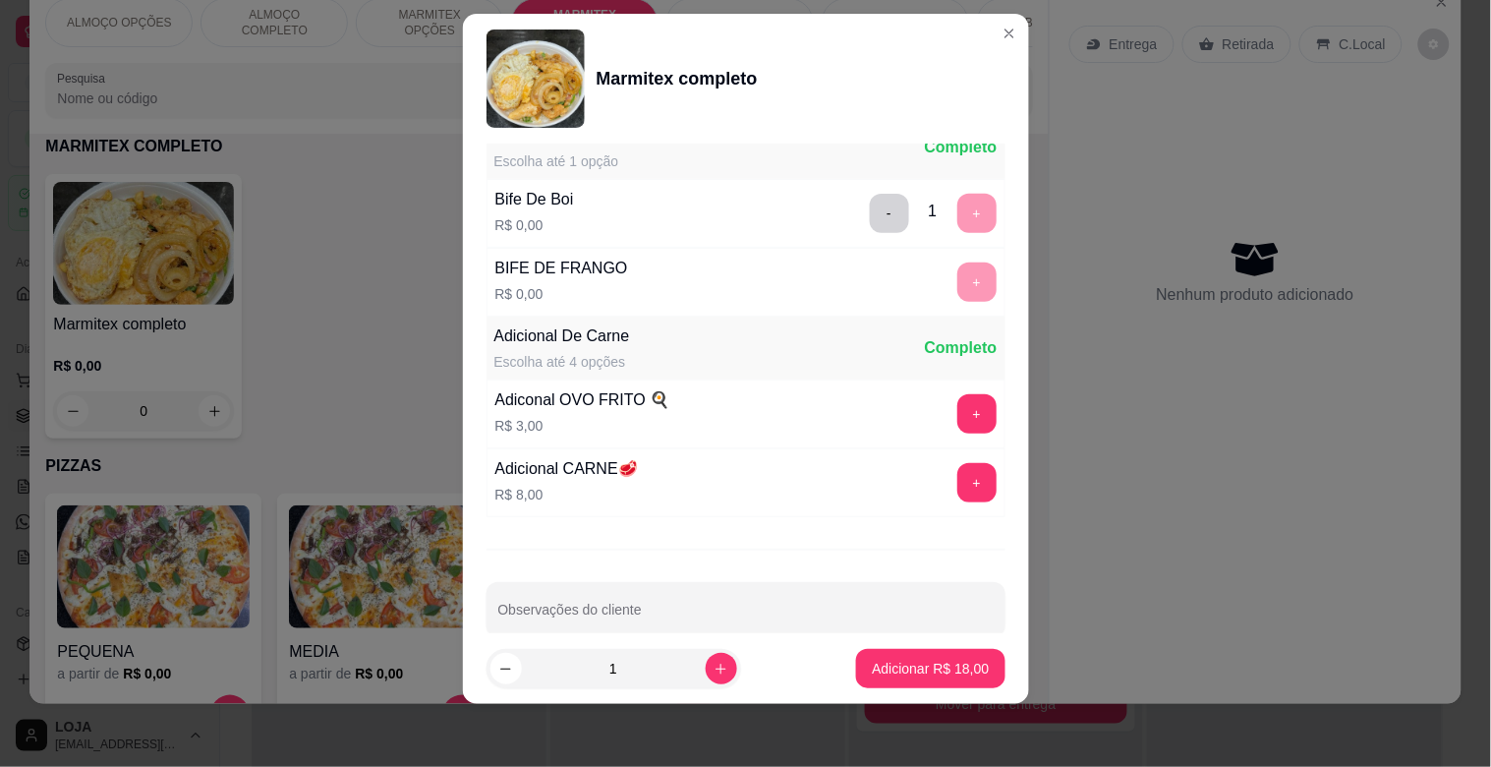
scroll to position [275, 0]
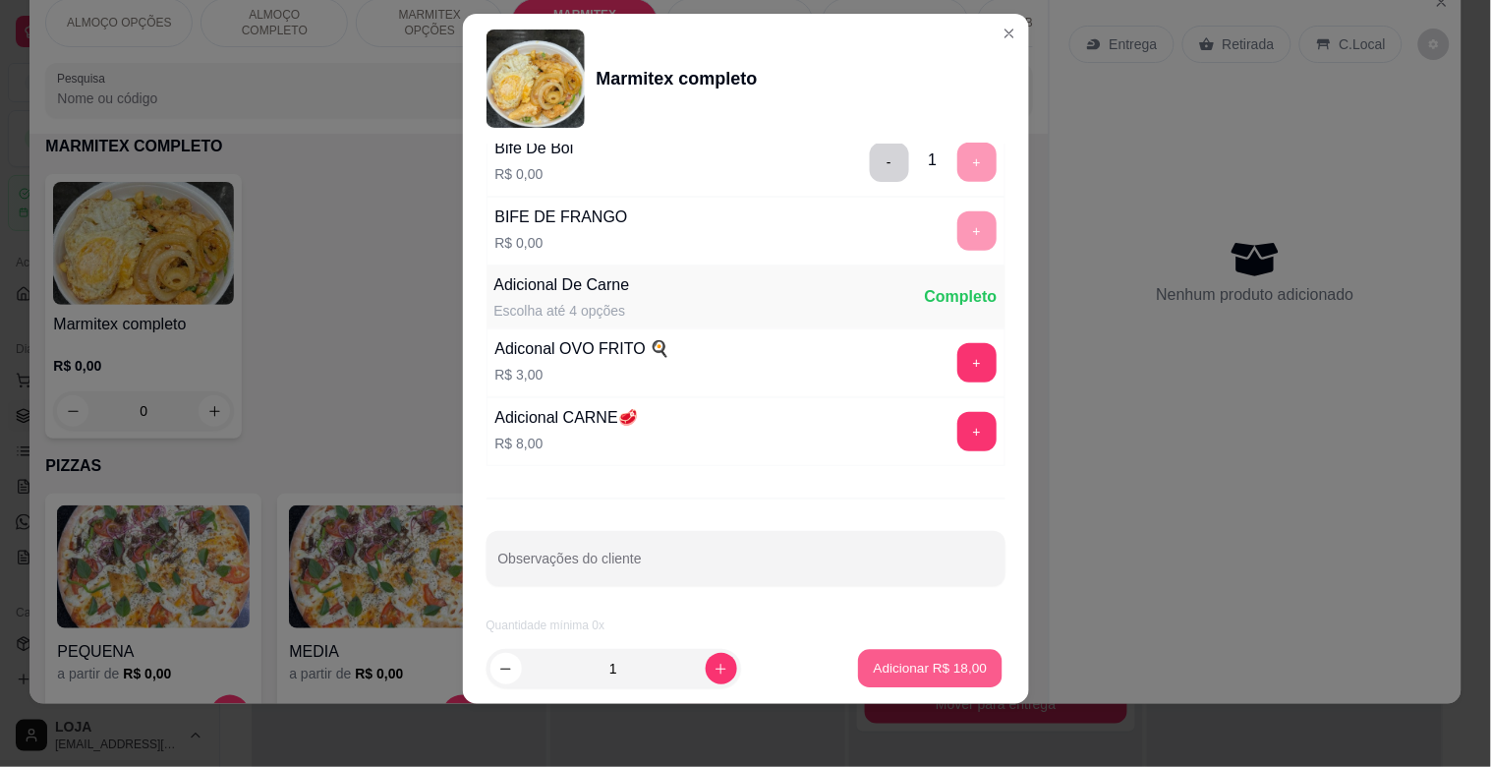
click at [902, 678] on button "Adicionar R$ 18,00" at bounding box center [931, 669] width 145 height 38
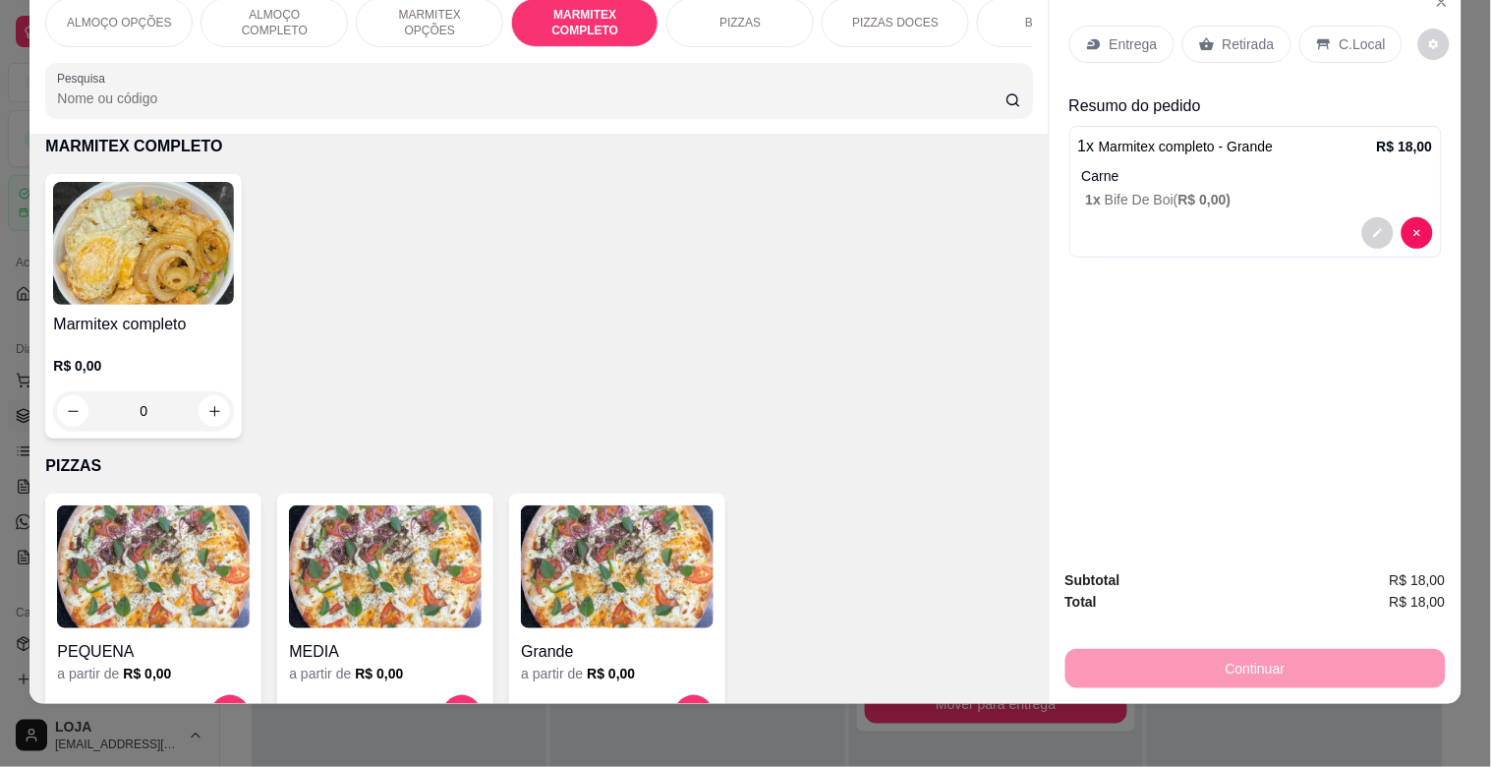
click at [1170, 42] on div "Entrega Retirada C.Local" at bounding box center [1236, 44] width 333 height 37
drag, startPoint x: 1255, startPoint y: 20, endPoint x: 1258, endPoint y: 31, distance: 12.4
click at [1256, 34] on p "Retirada" at bounding box center [1249, 44] width 52 height 20
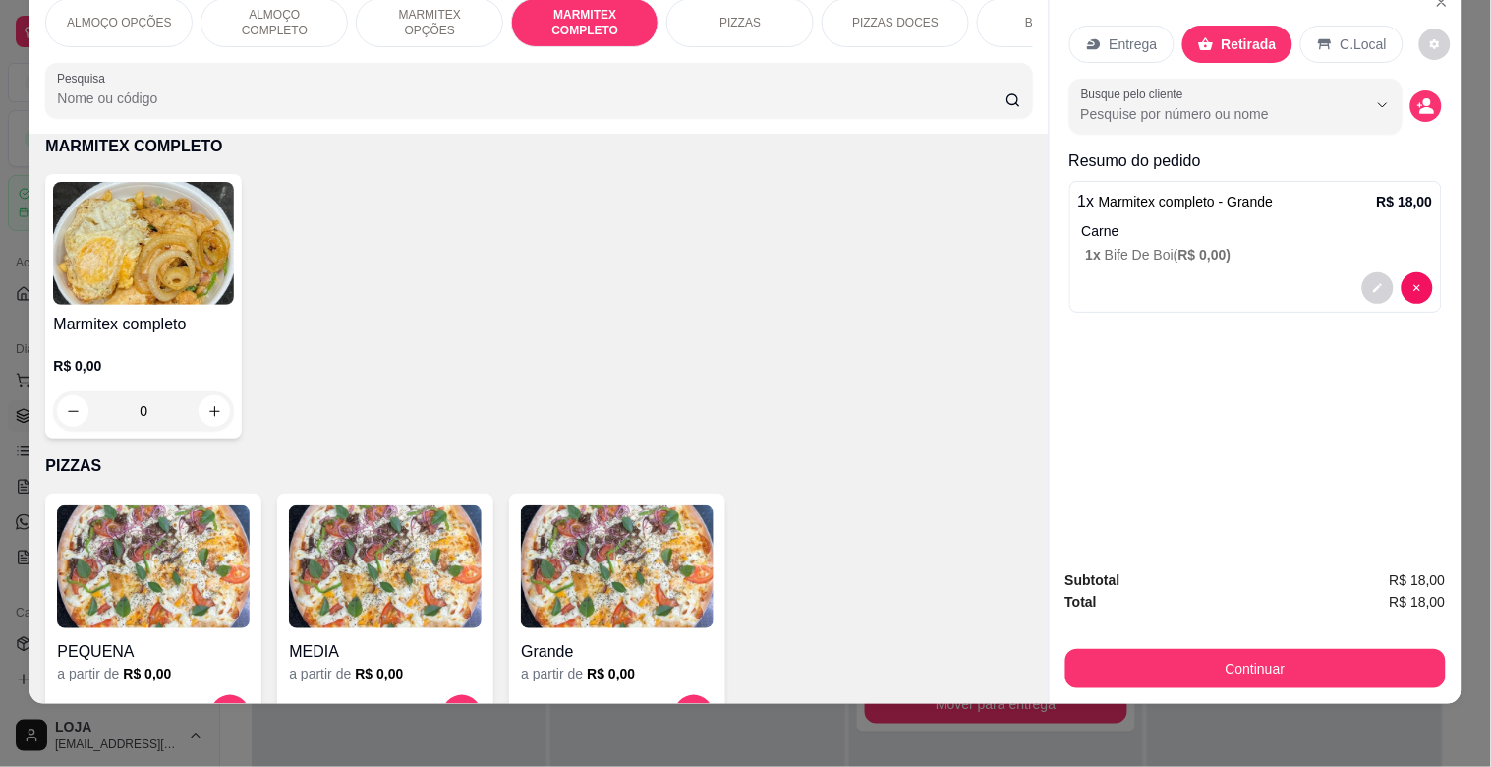
drag, startPoint x: 1269, startPoint y: 617, endPoint x: 1249, endPoint y: 656, distance: 43.5
click at [1263, 621] on div "Subtotal R$ 18,00 Total R$ 18,00 Continuar" at bounding box center [1256, 628] width 380 height 119
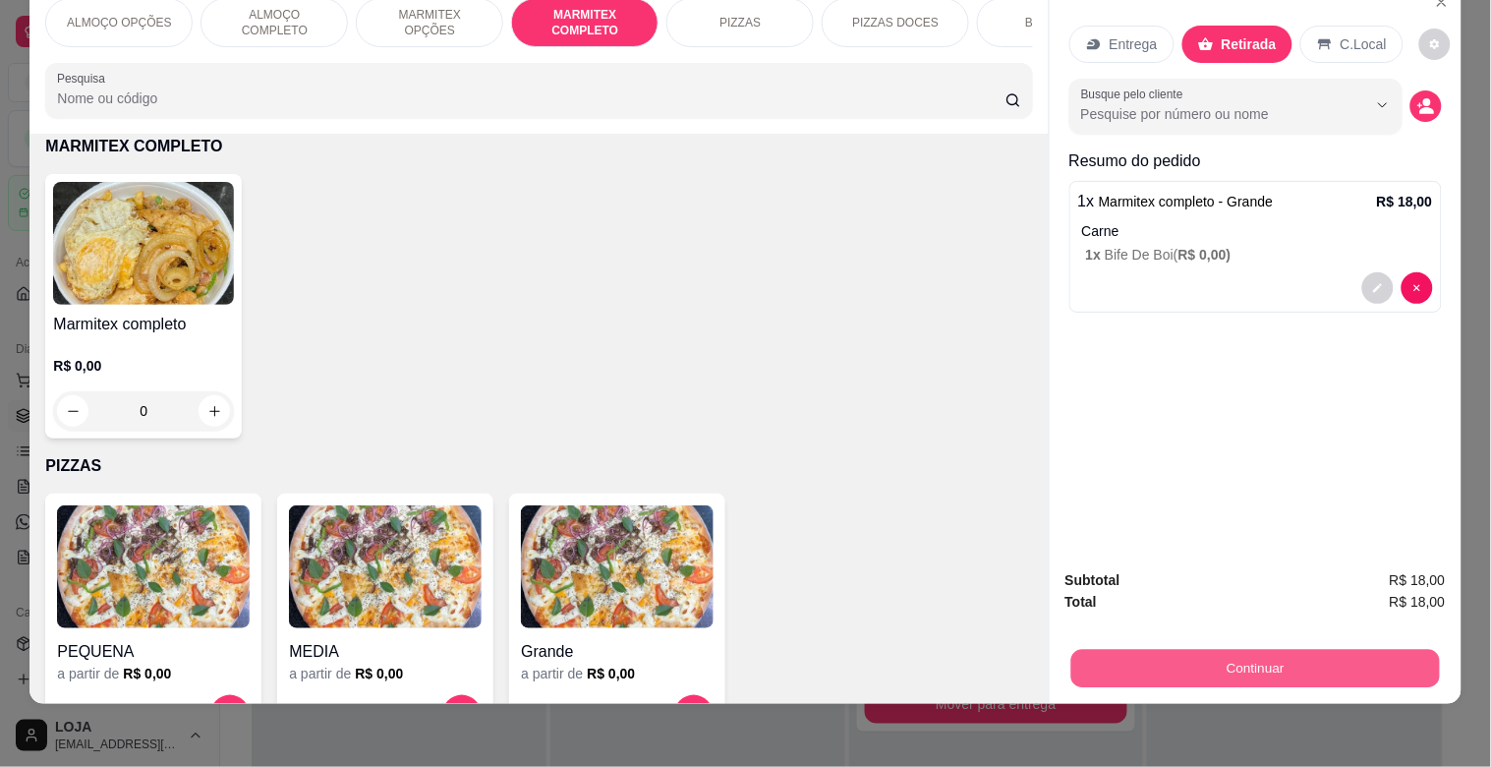
click at [1249, 661] on button "Continuar" at bounding box center [1255, 668] width 369 height 38
click at [1162, 667] on button "Continuar" at bounding box center [1256, 668] width 380 height 39
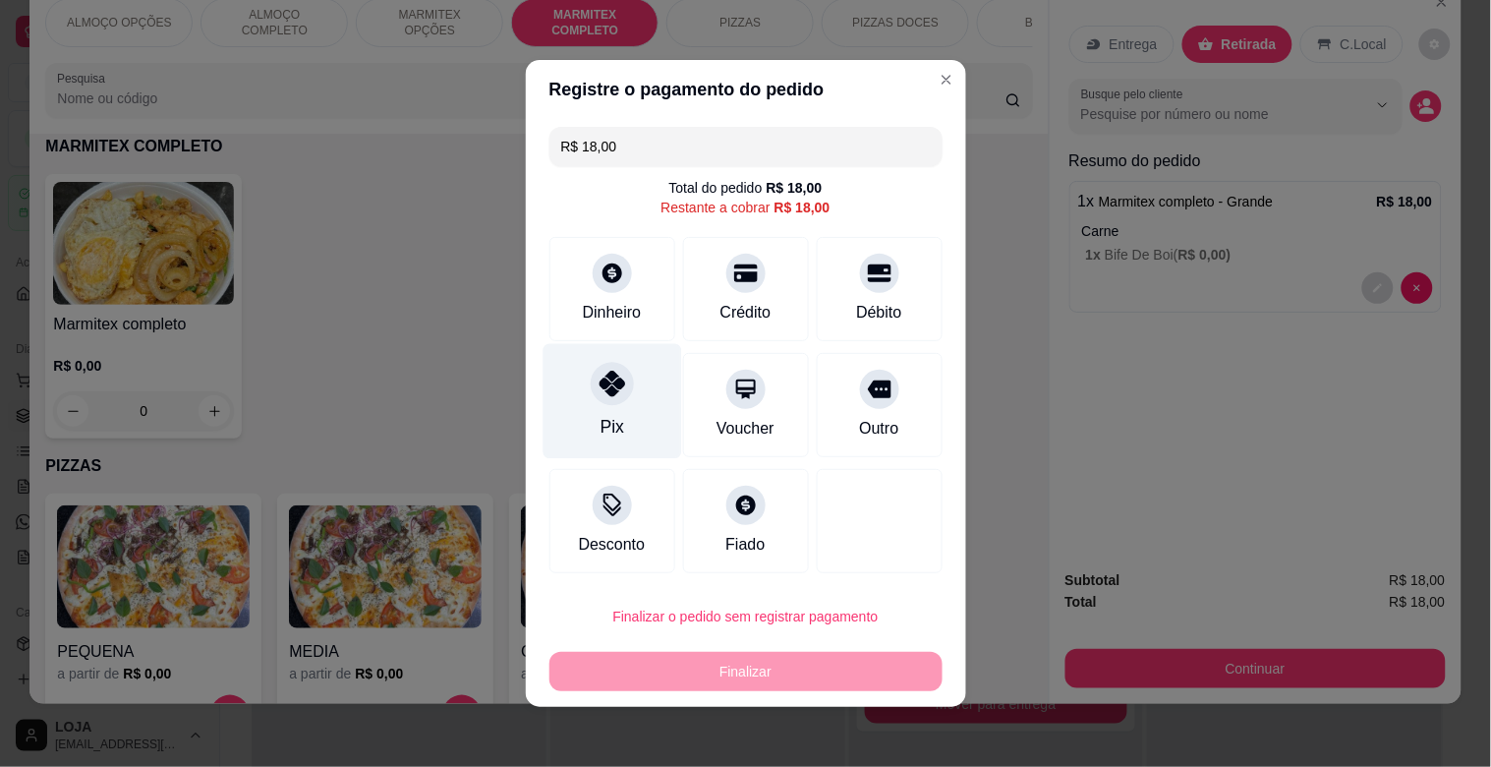
click at [580, 391] on div "Pix" at bounding box center [612, 401] width 139 height 115
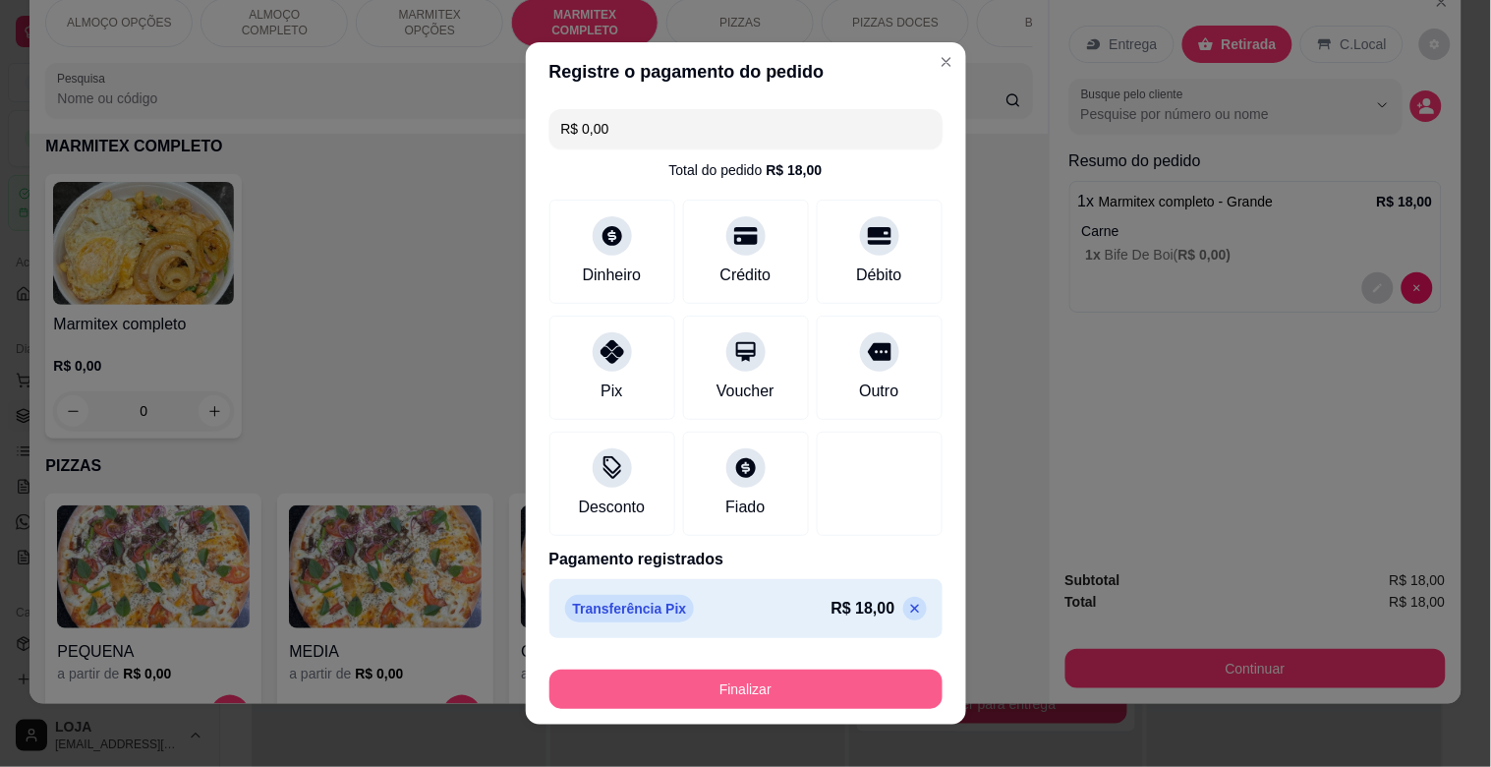
click at [782, 690] on button "Finalizar" at bounding box center [746, 689] width 393 height 39
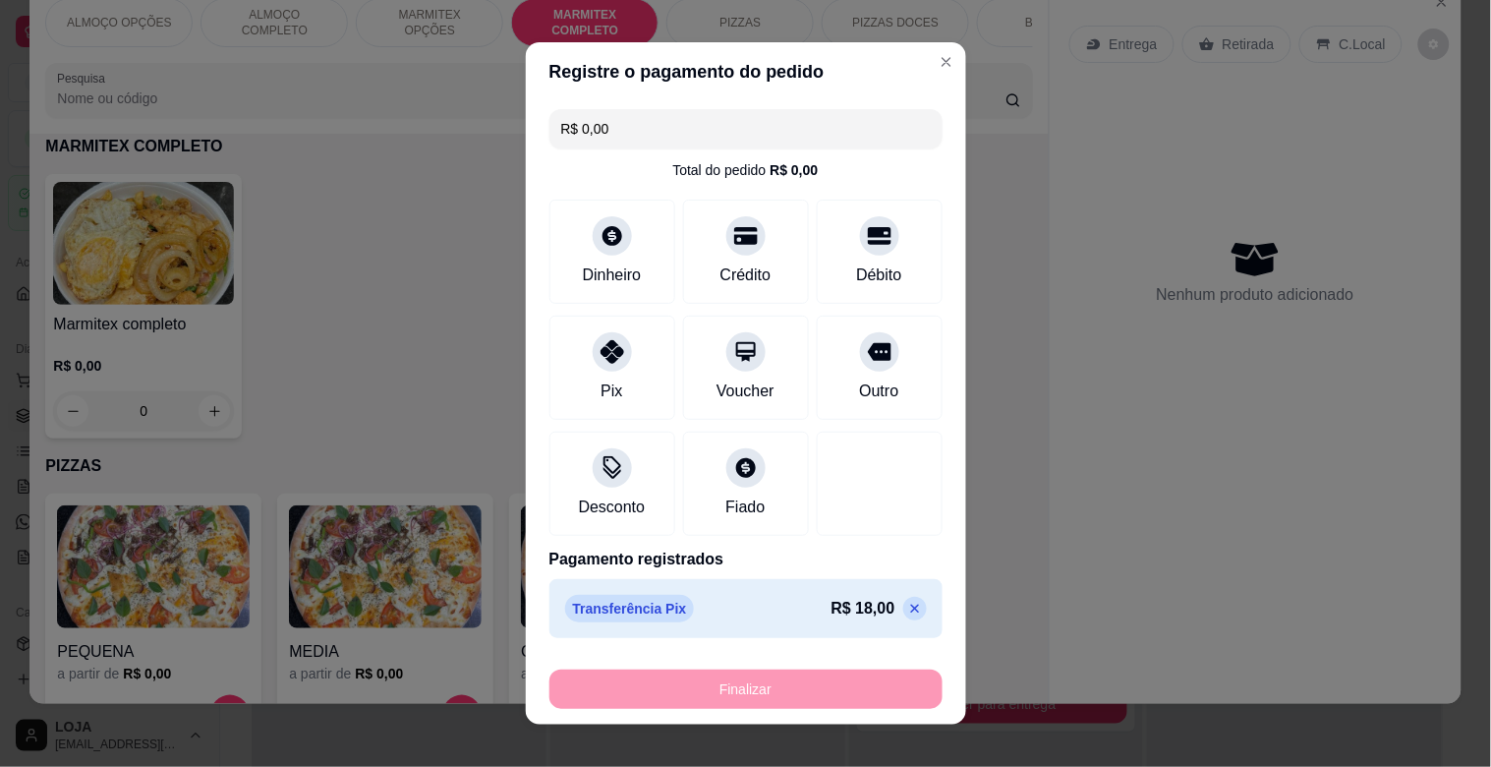
type input "-R$ 18,00"
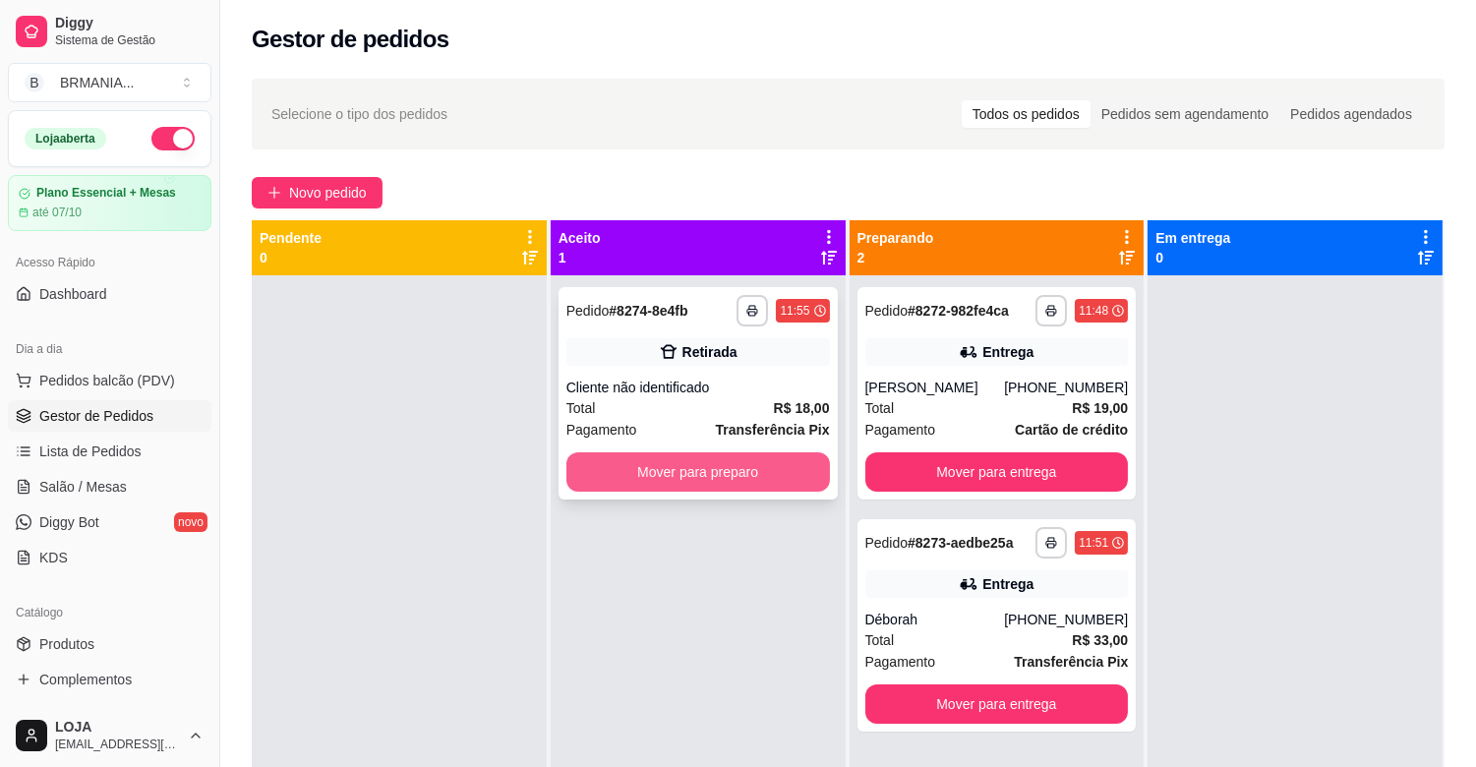
click at [732, 466] on button "Mover para preparo" at bounding box center [697, 471] width 263 height 39
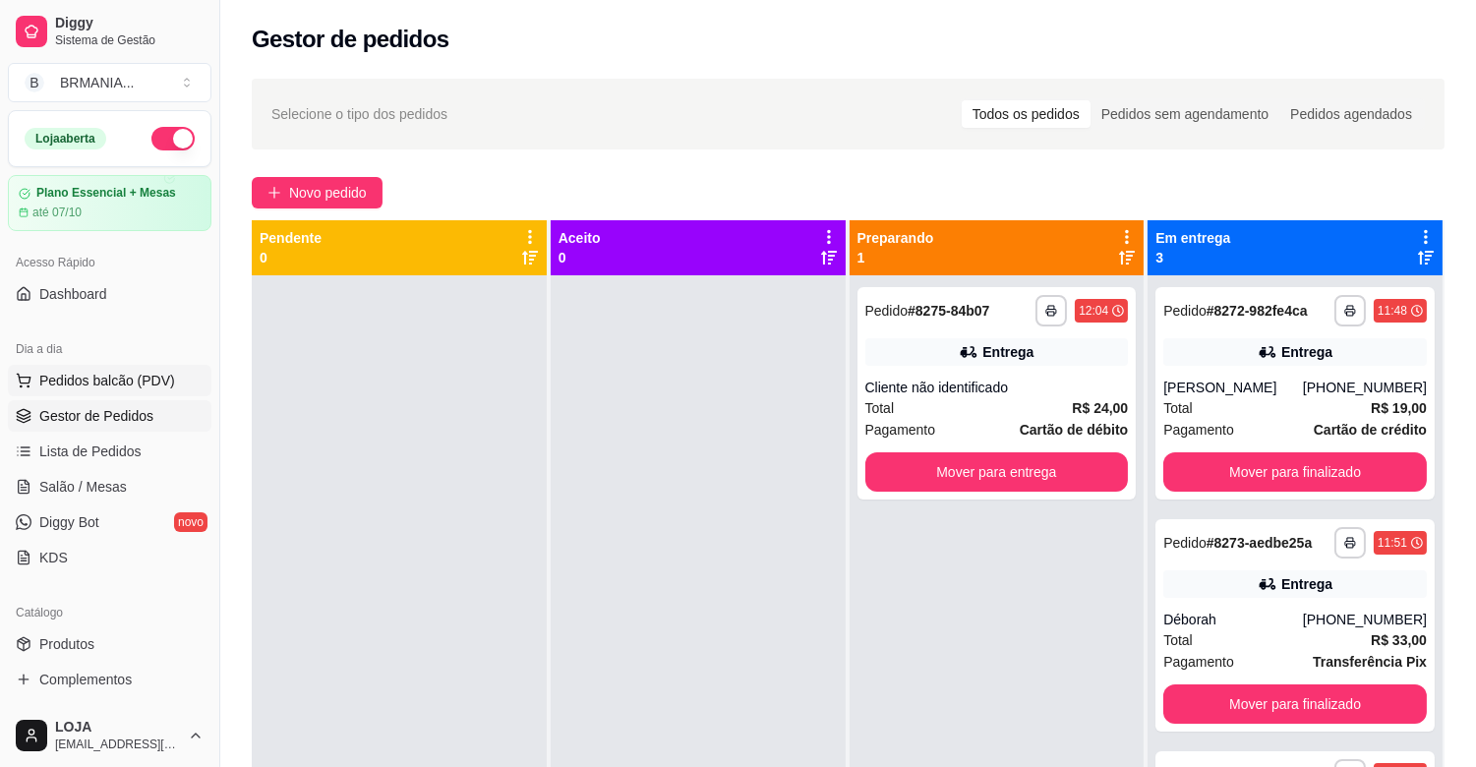
click at [103, 380] on span "Pedidos balcão (PDV)" at bounding box center [107, 381] width 136 height 20
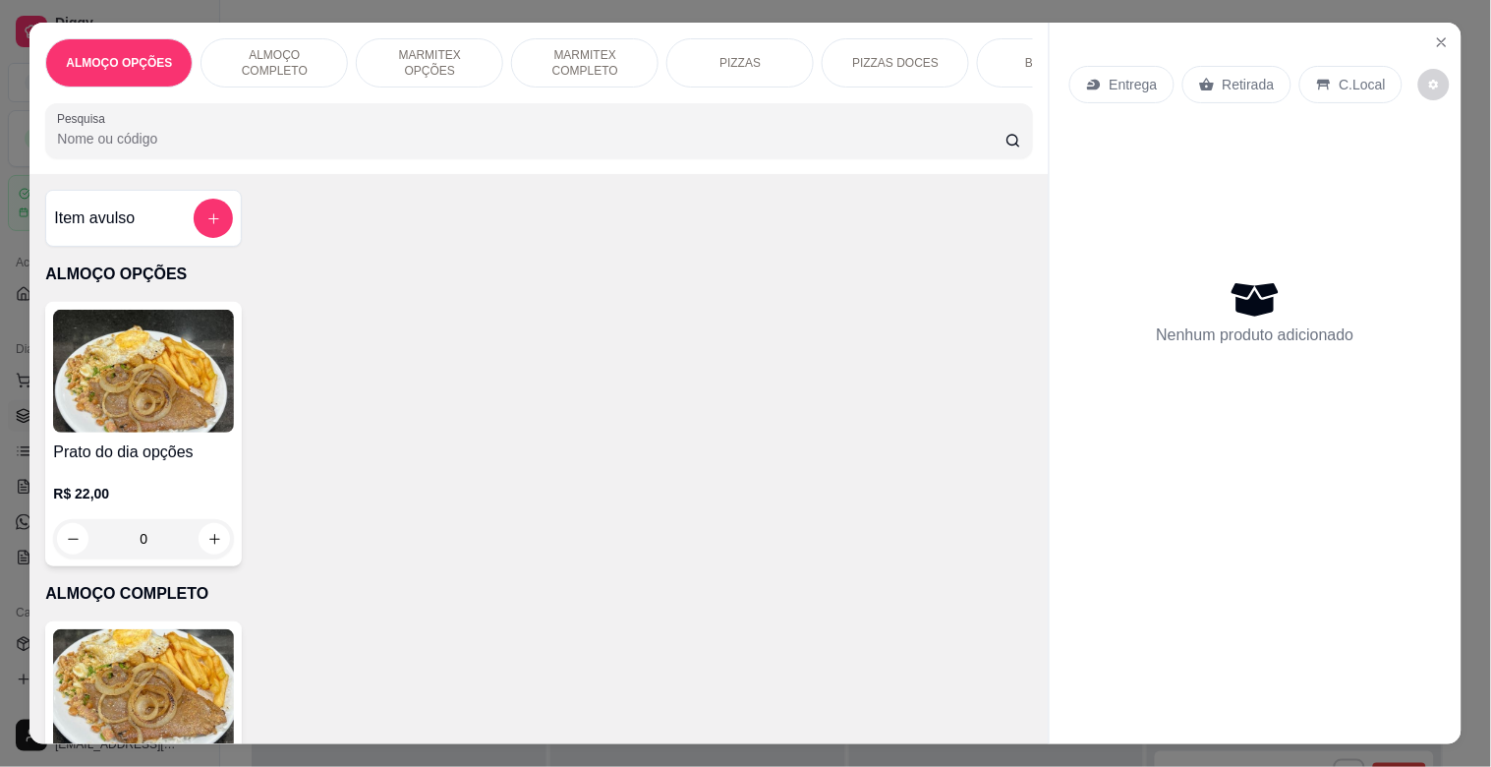
click at [583, 38] on div "MARMITEX COMPLETO" at bounding box center [584, 62] width 147 height 49
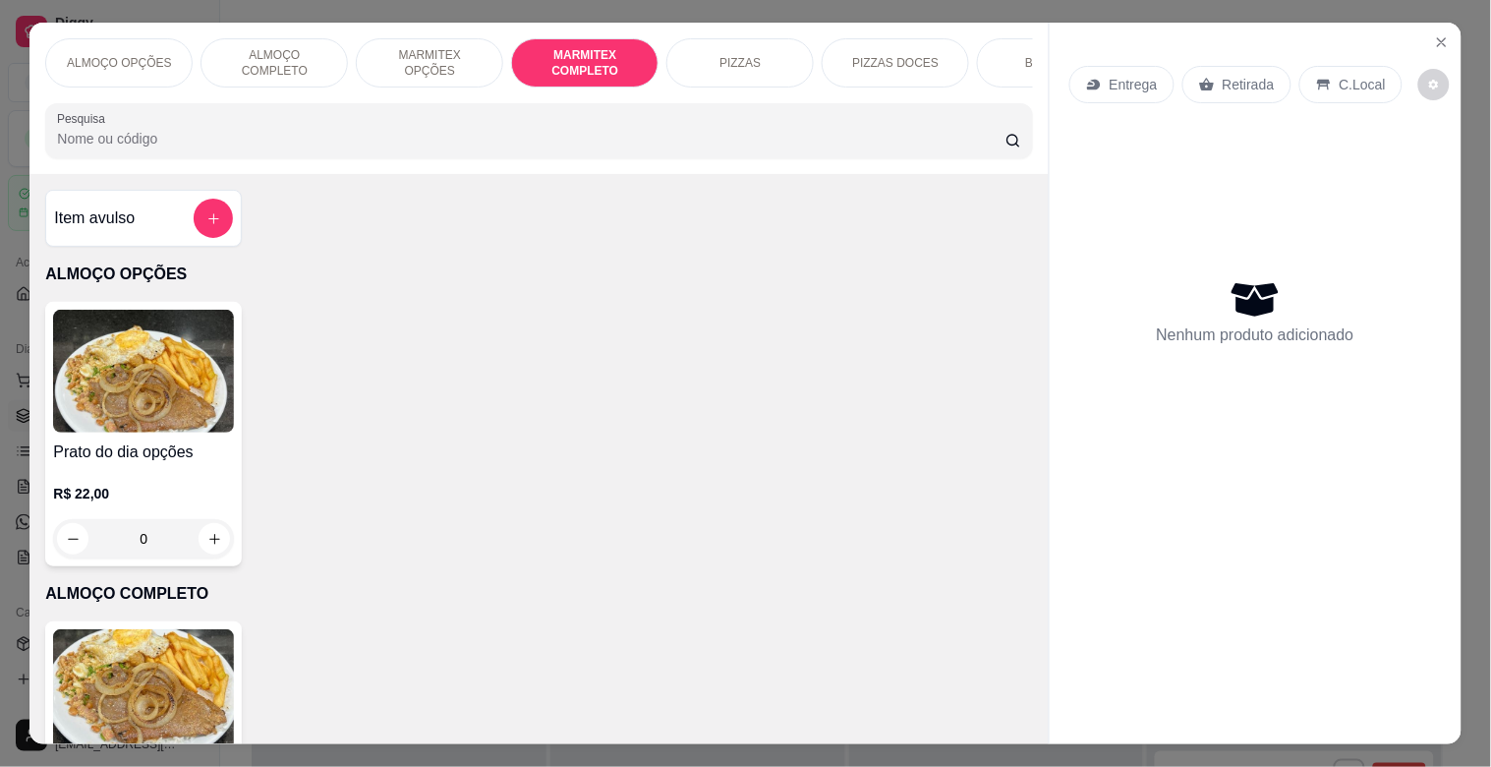
scroll to position [47, 0]
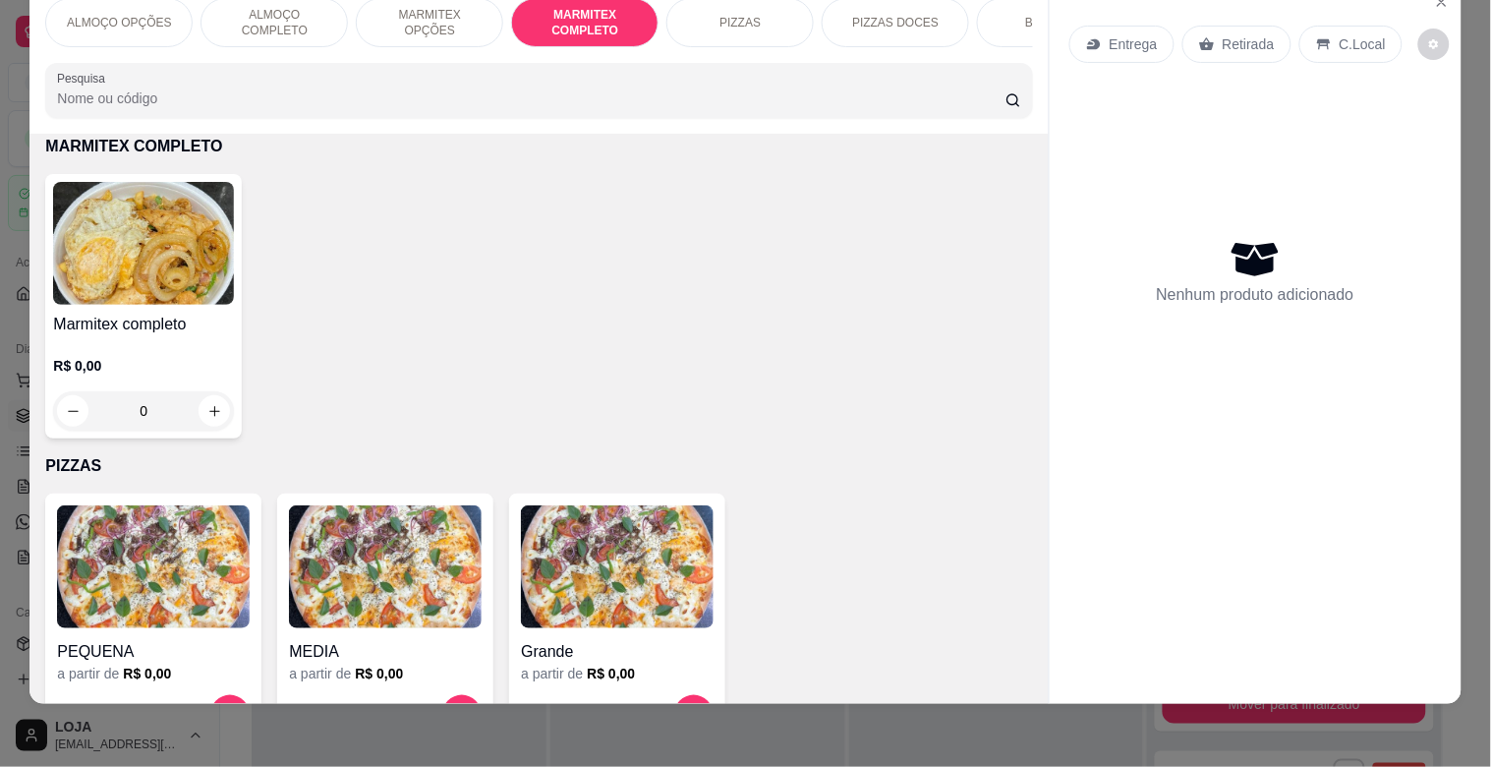
click at [171, 316] on div "Marmitex completo R$ 0,00 0" at bounding box center [143, 306] width 197 height 264
click at [694, 335] on div "Pequeno R$ 14,00" at bounding box center [746, 316] width 519 height 65
radio input "true"
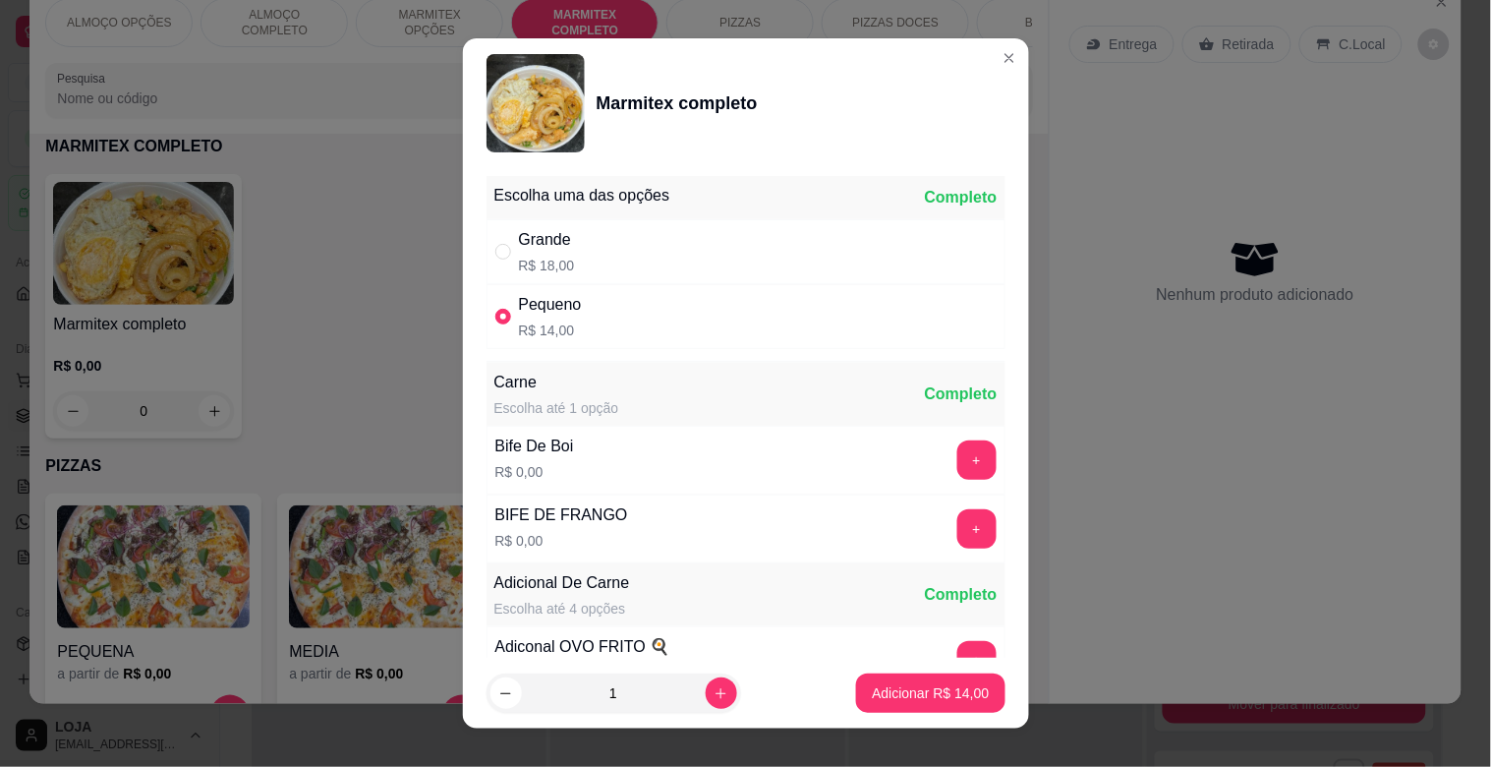
click at [689, 231] on div "Grande R$ 18,00" at bounding box center [746, 251] width 519 height 65
radio input "true"
radio input "false"
click at [958, 448] on button "+" at bounding box center [977, 459] width 39 height 39
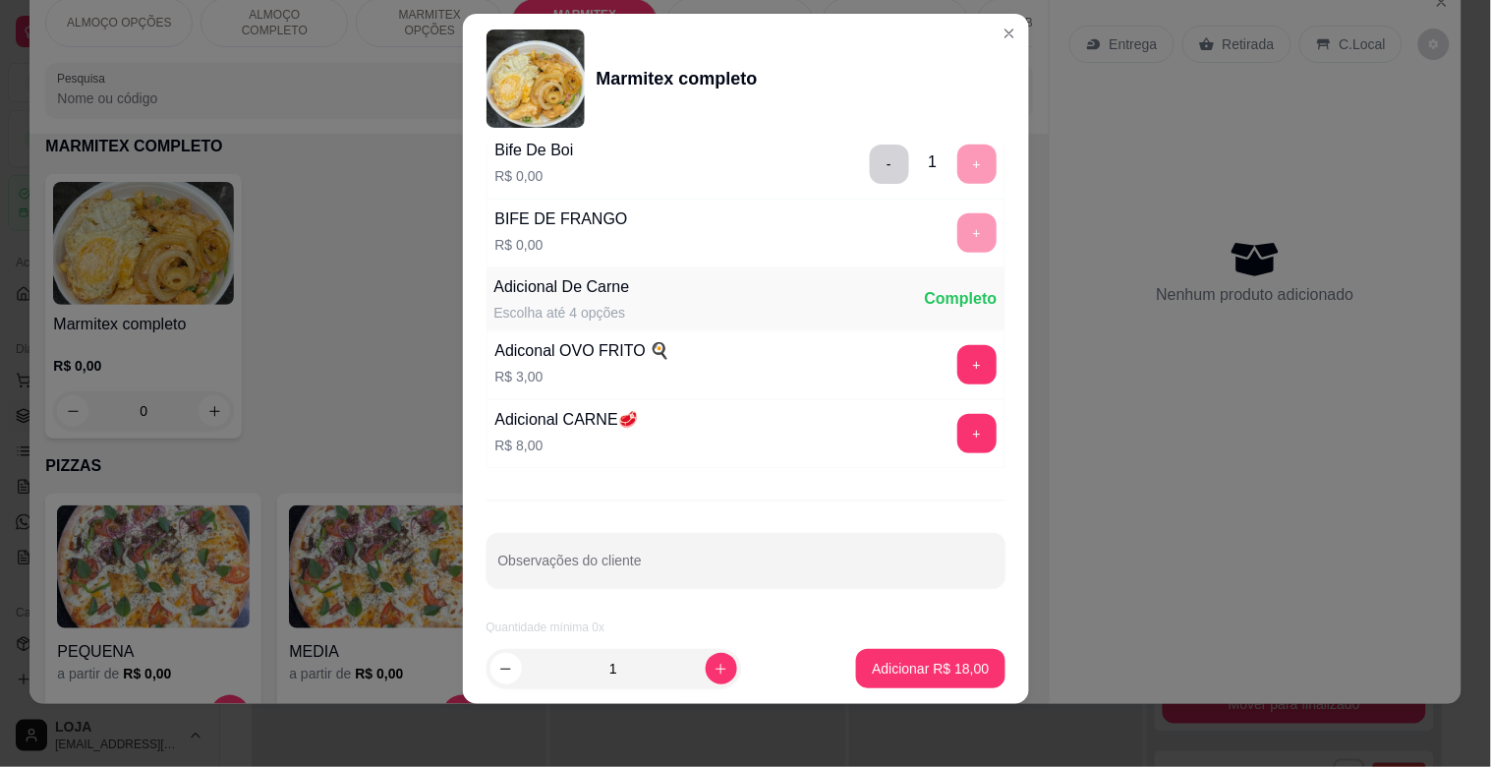
scroll to position [275, 0]
click at [909, 660] on p "Adicionar R$ 18,00" at bounding box center [930, 669] width 117 height 20
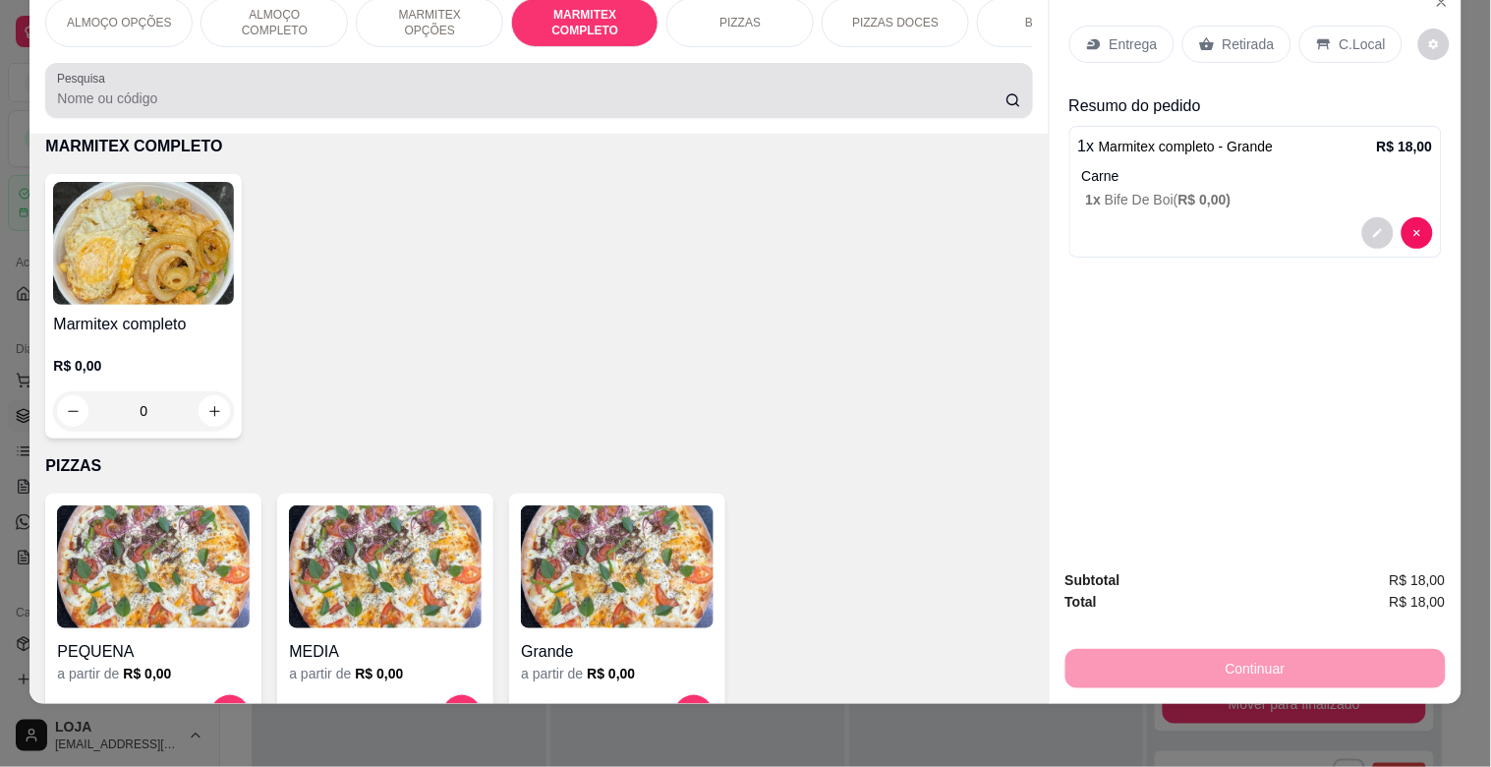
click at [191, 109] on div at bounding box center [539, 90] width 964 height 39
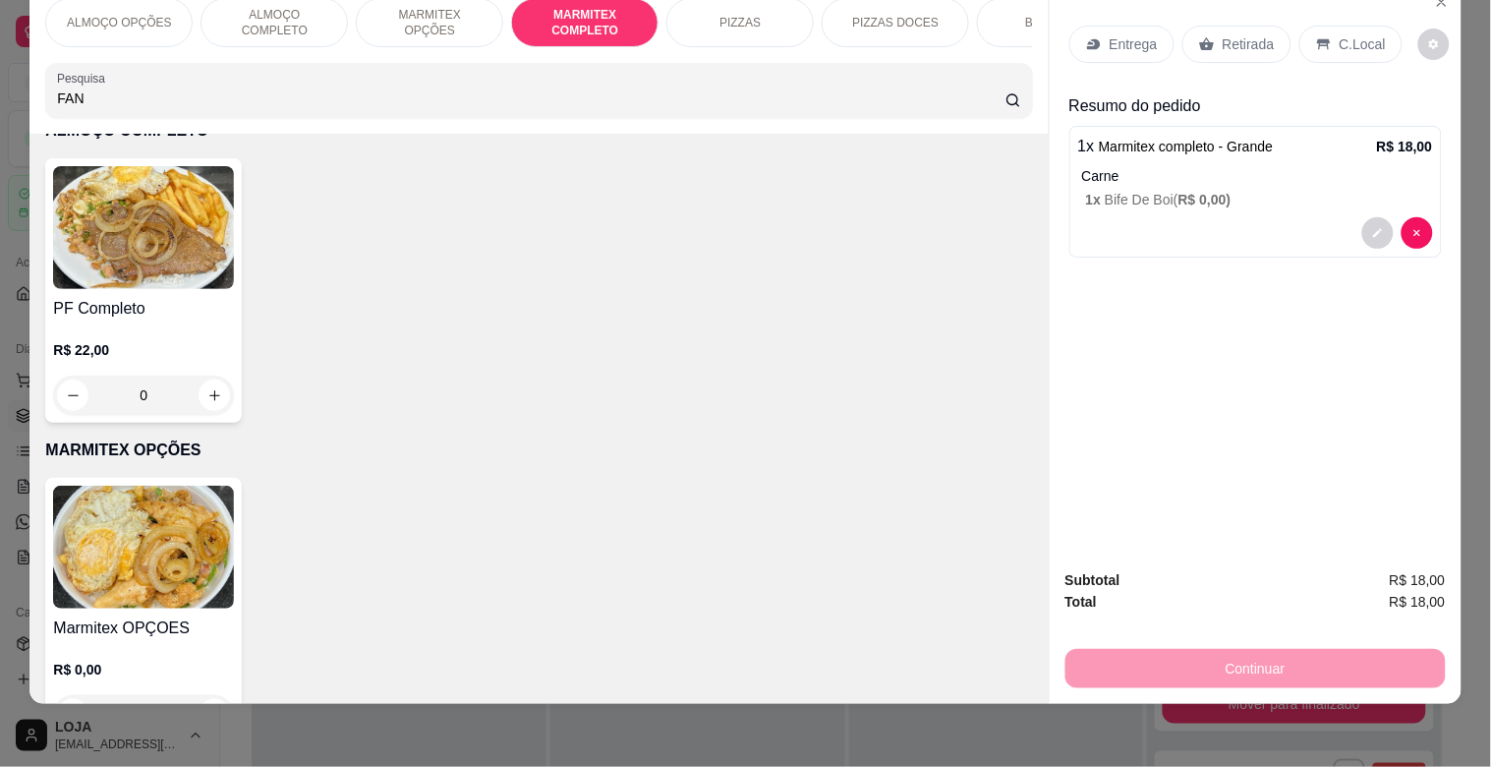
scroll to position [1367, 0]
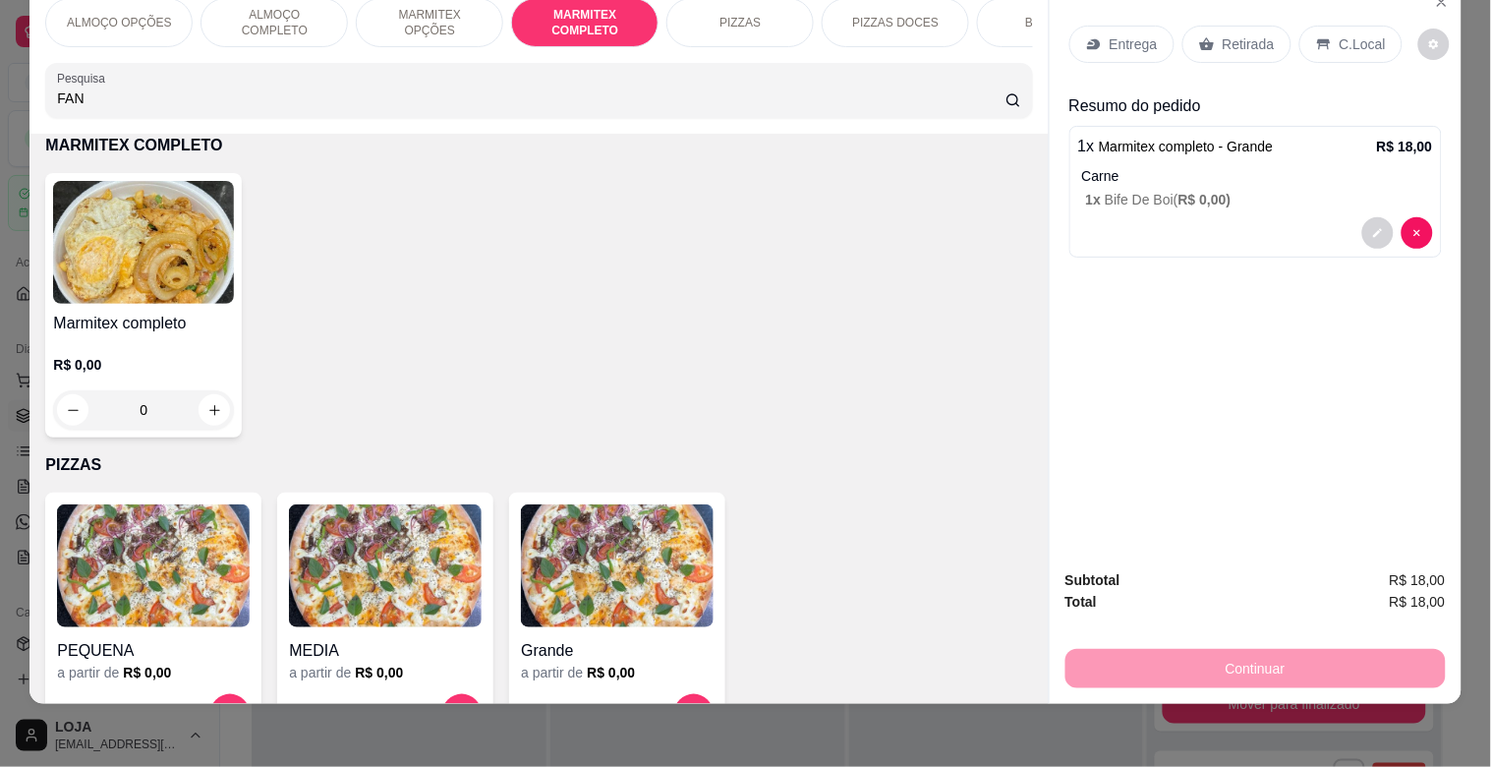
type input "FAN"
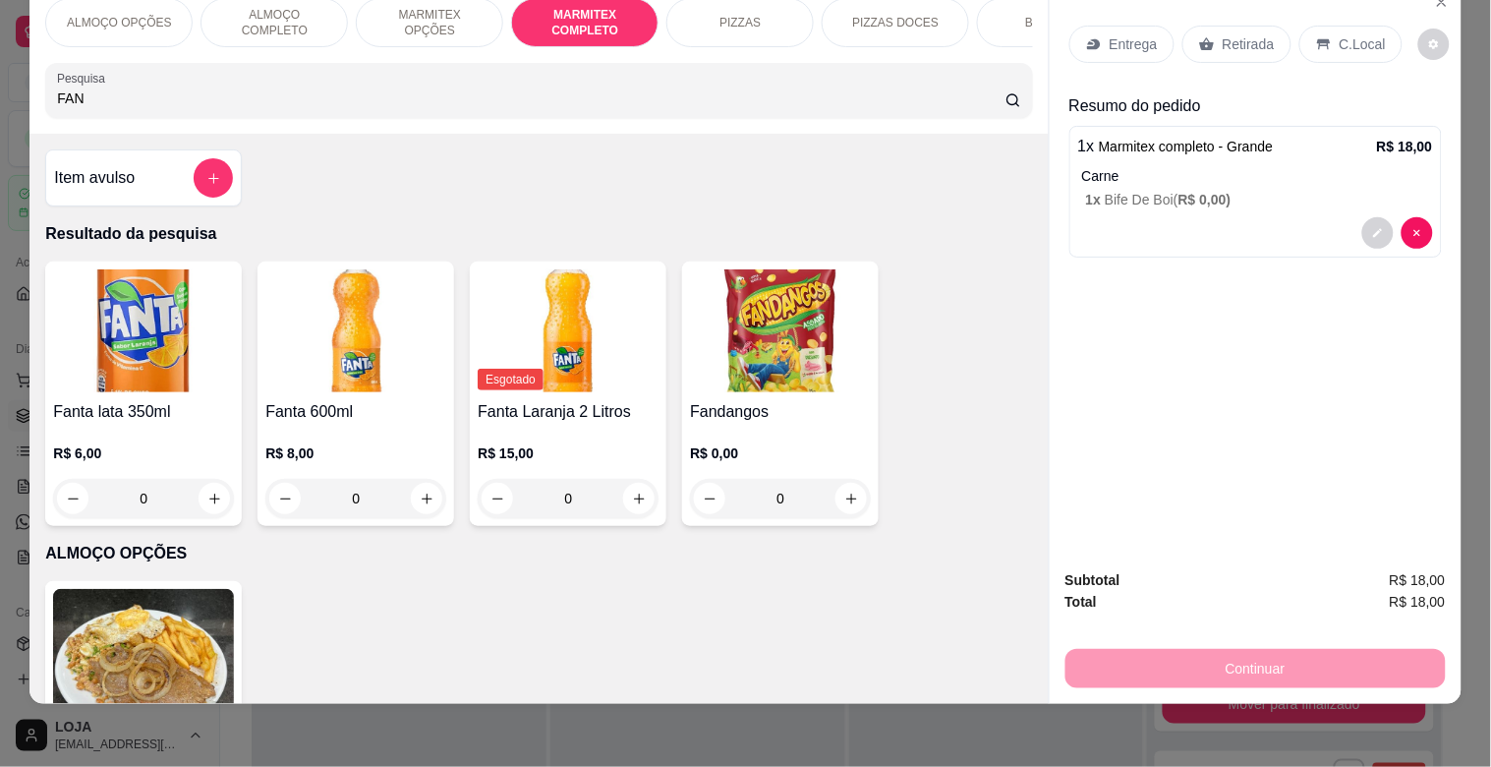
click at [162, 359] on img at bounding box center [143, 330] width 181 height 123
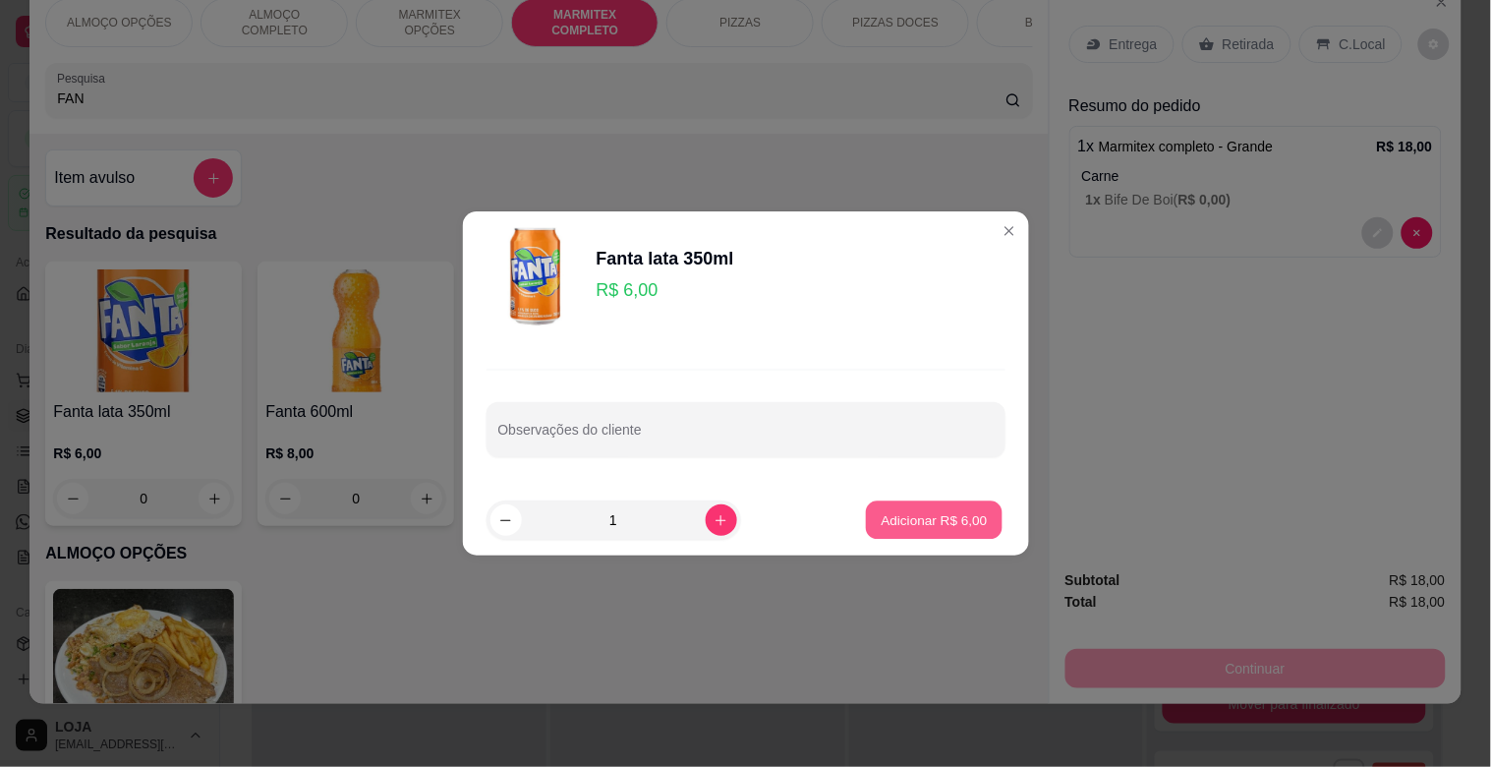
click at [935, 518] on p "Adicionar R$ 6,00" at bounding box center [935, 519] width 106 height 19
type input "1"
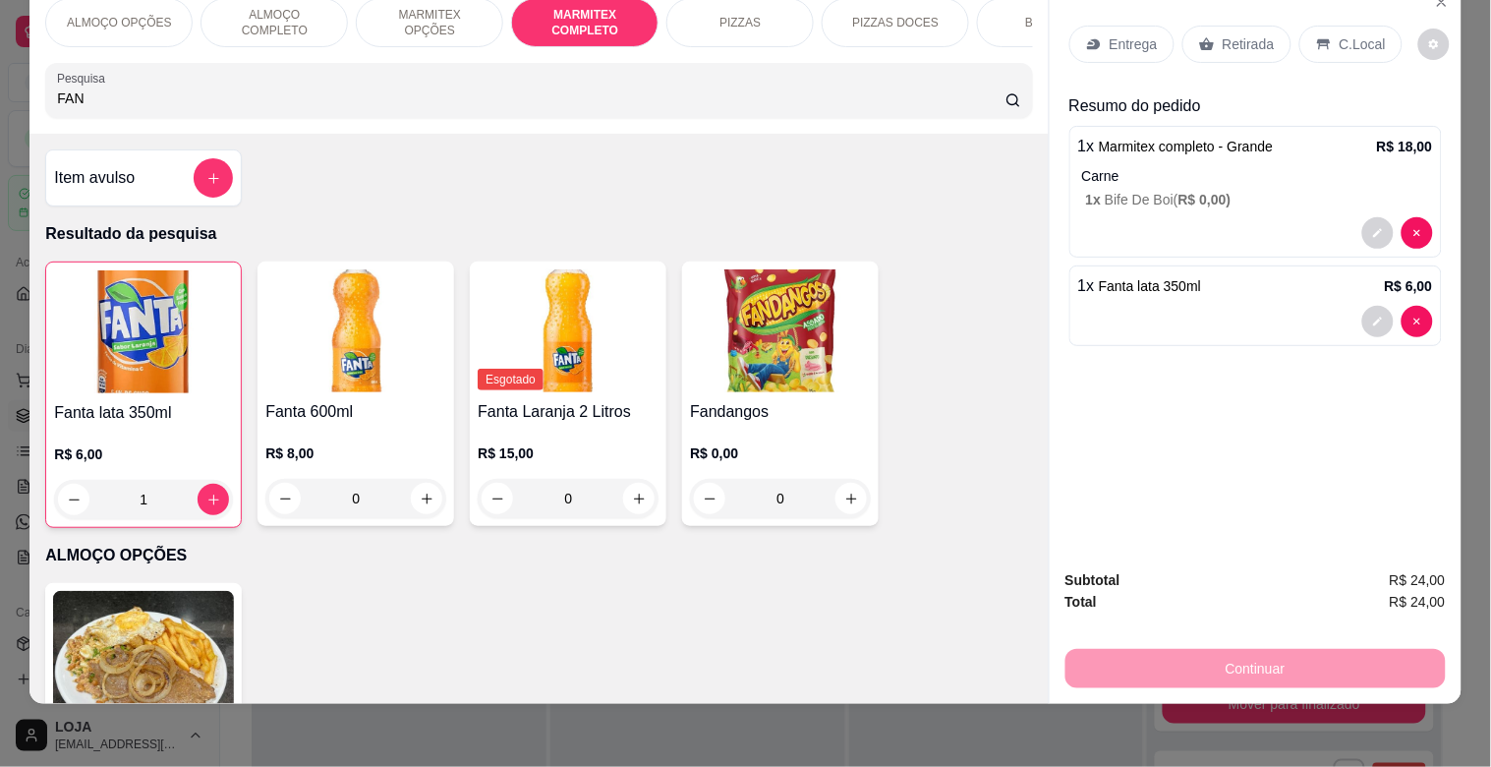
click at [1223, 34] on p "Retirada" at bounding box center [1249, 44] width 52 height 20
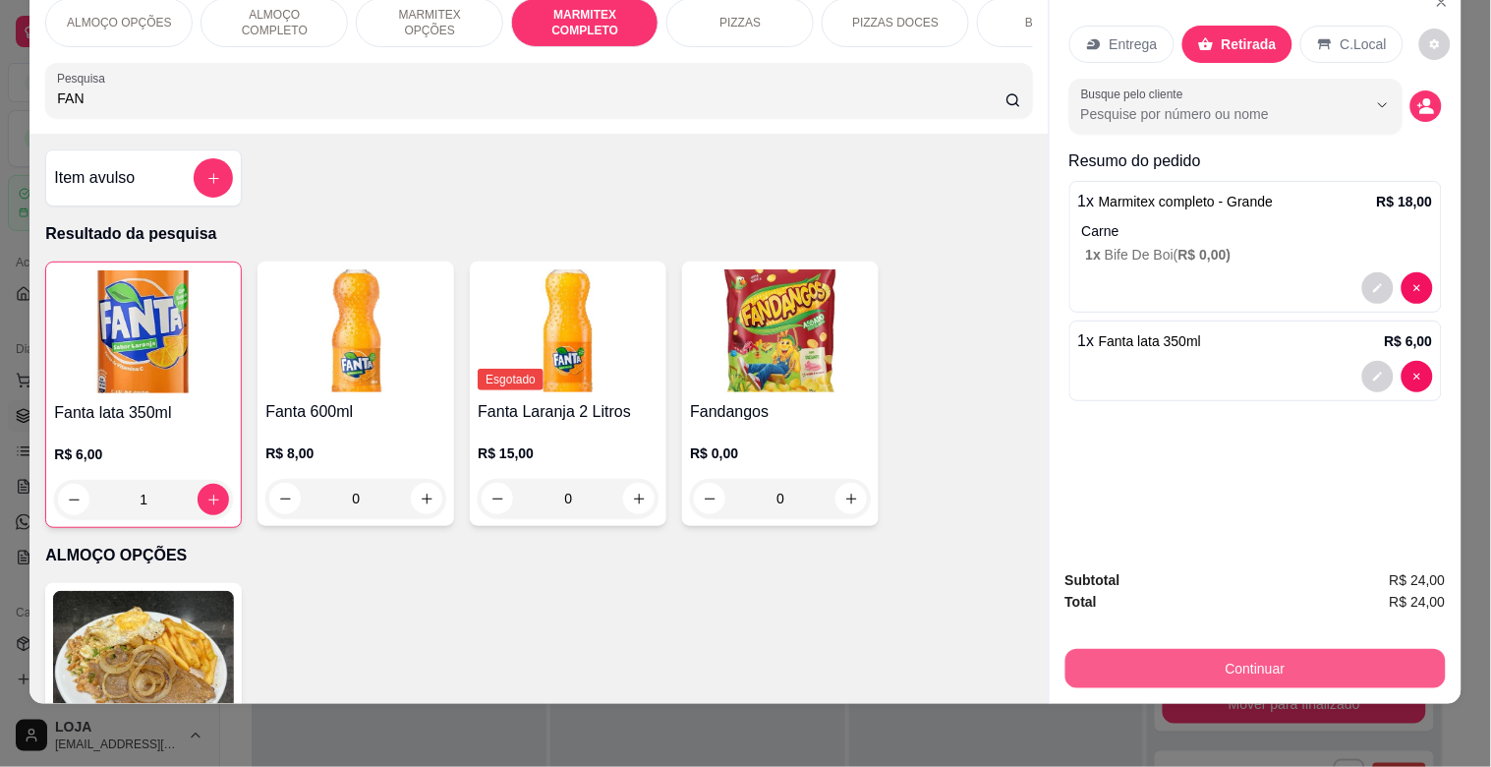
click at [1232, 649] on button "Continuar" at bounding box center [1256, 668] width 380 height 39
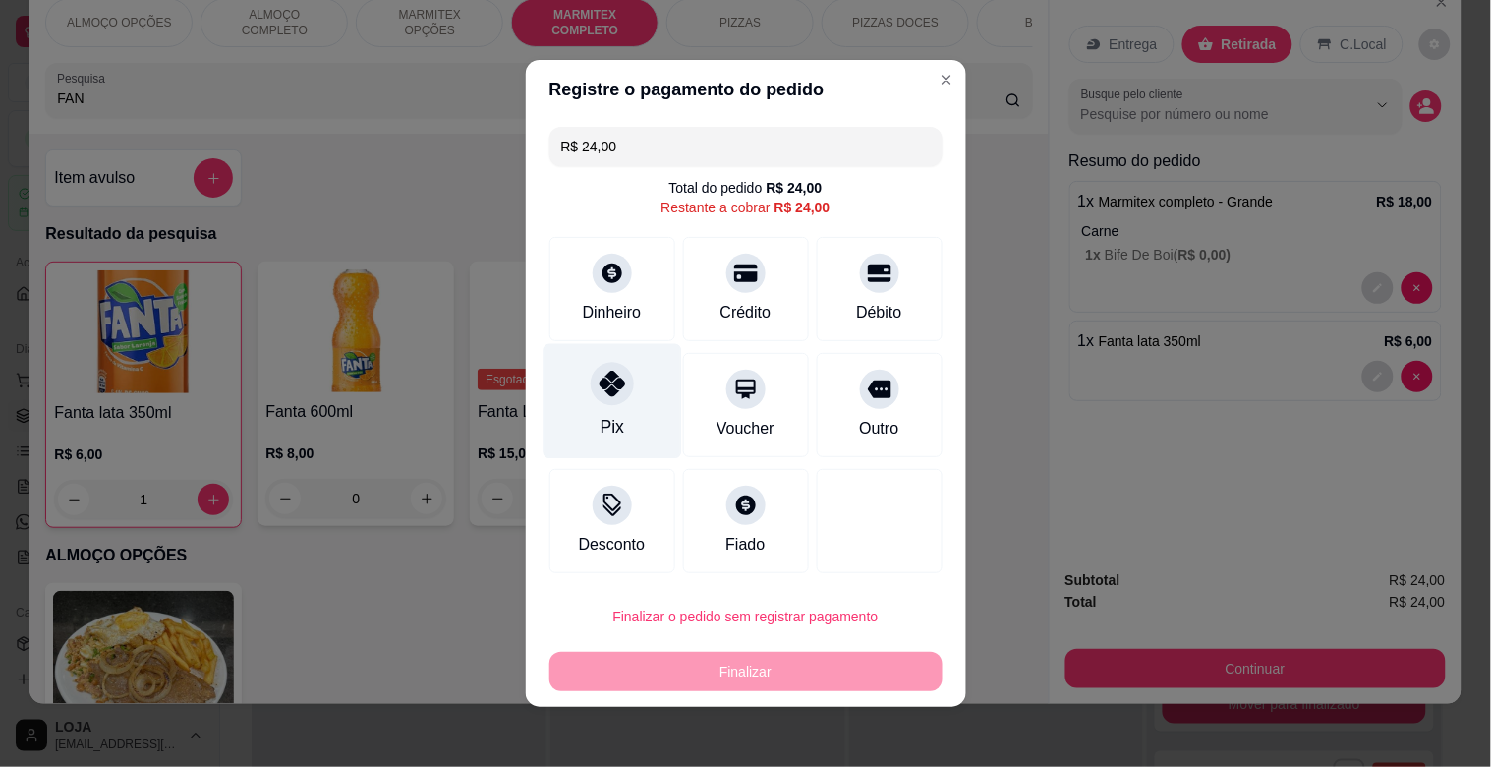
drag, startPoint x: 635, startPoint y: 395, endPoint x: 622, endPoint y: 391, distance: 13.4
click at [626, 393] on div "Pix" at bounding box center [612, 401] width 139 height 115
type input "R$ 0,00"
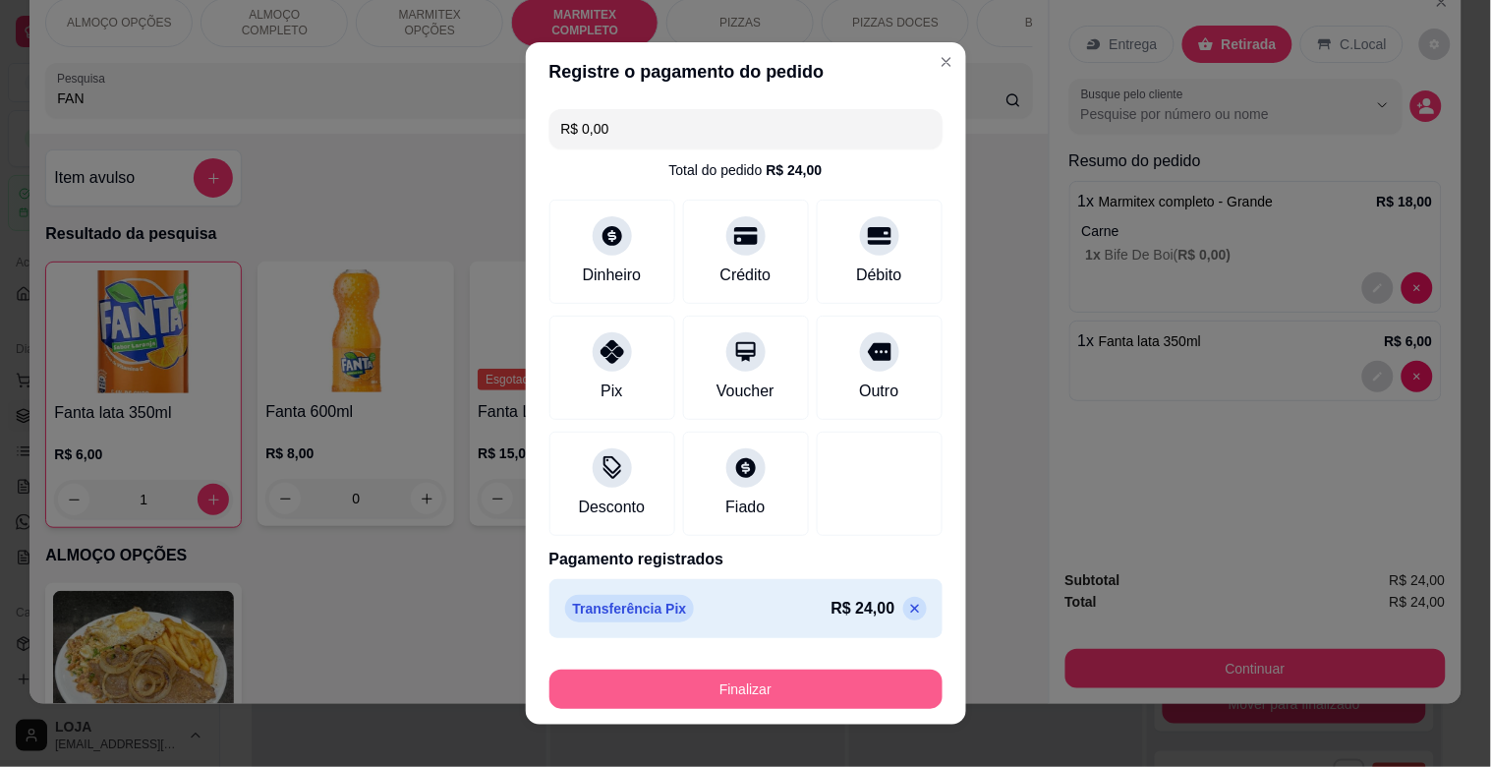
click at [660, 676] on button "Finalizar" at bounding box center [746, 689] width 393 height 39
click at [660, 676] on div "Finalizar" at bounding box center [746, 689] width 393 height 39
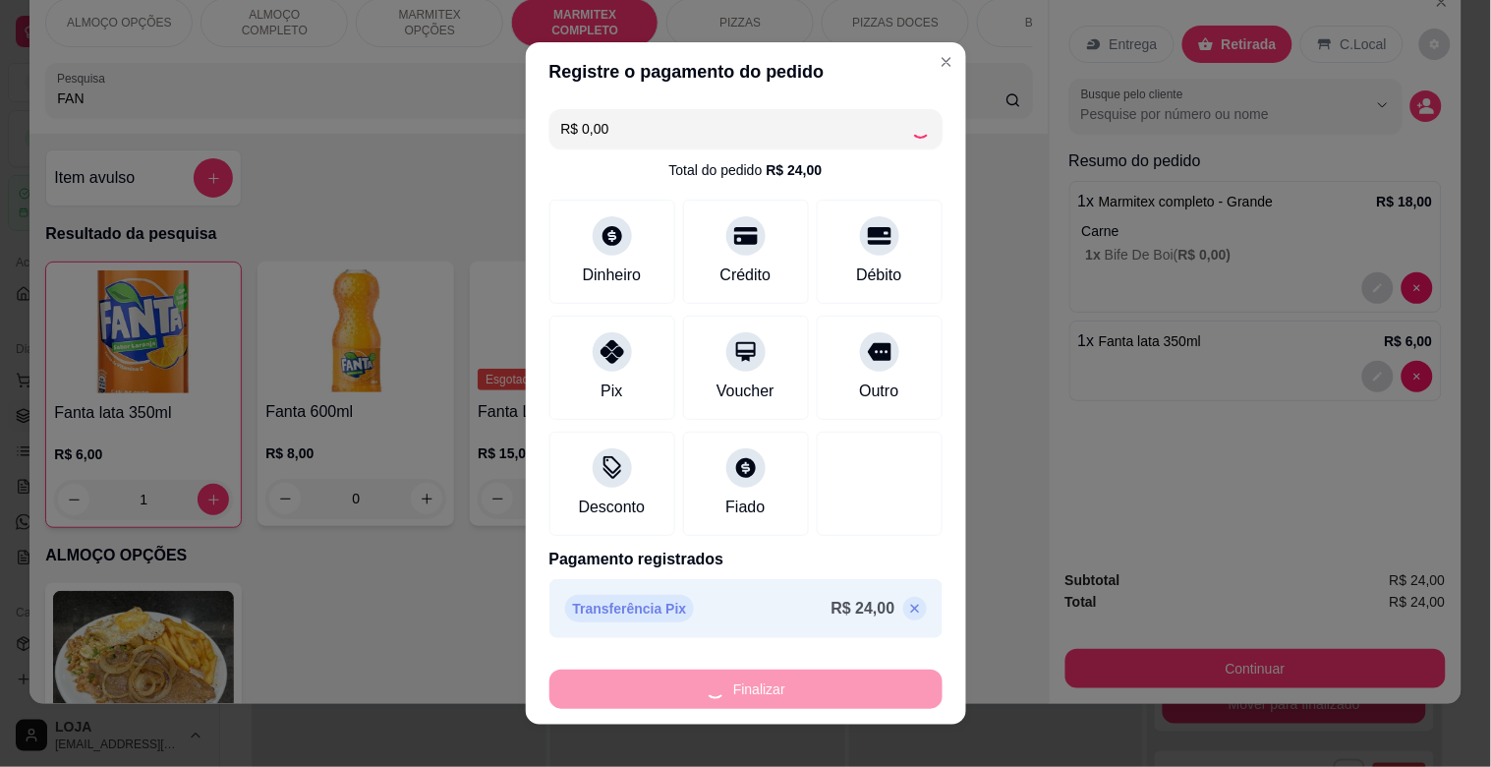
type input "0"
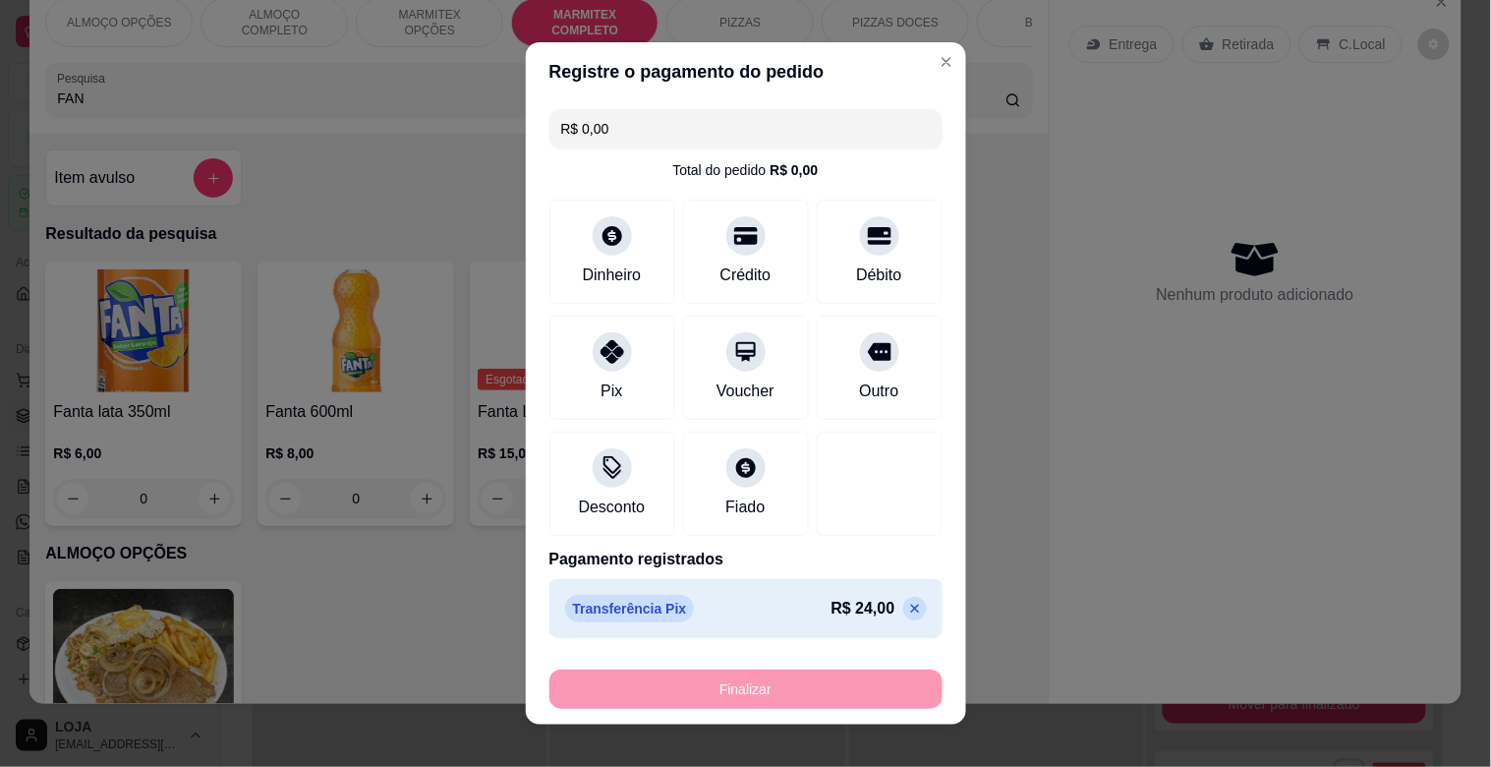
type input "-R$ 24,00"
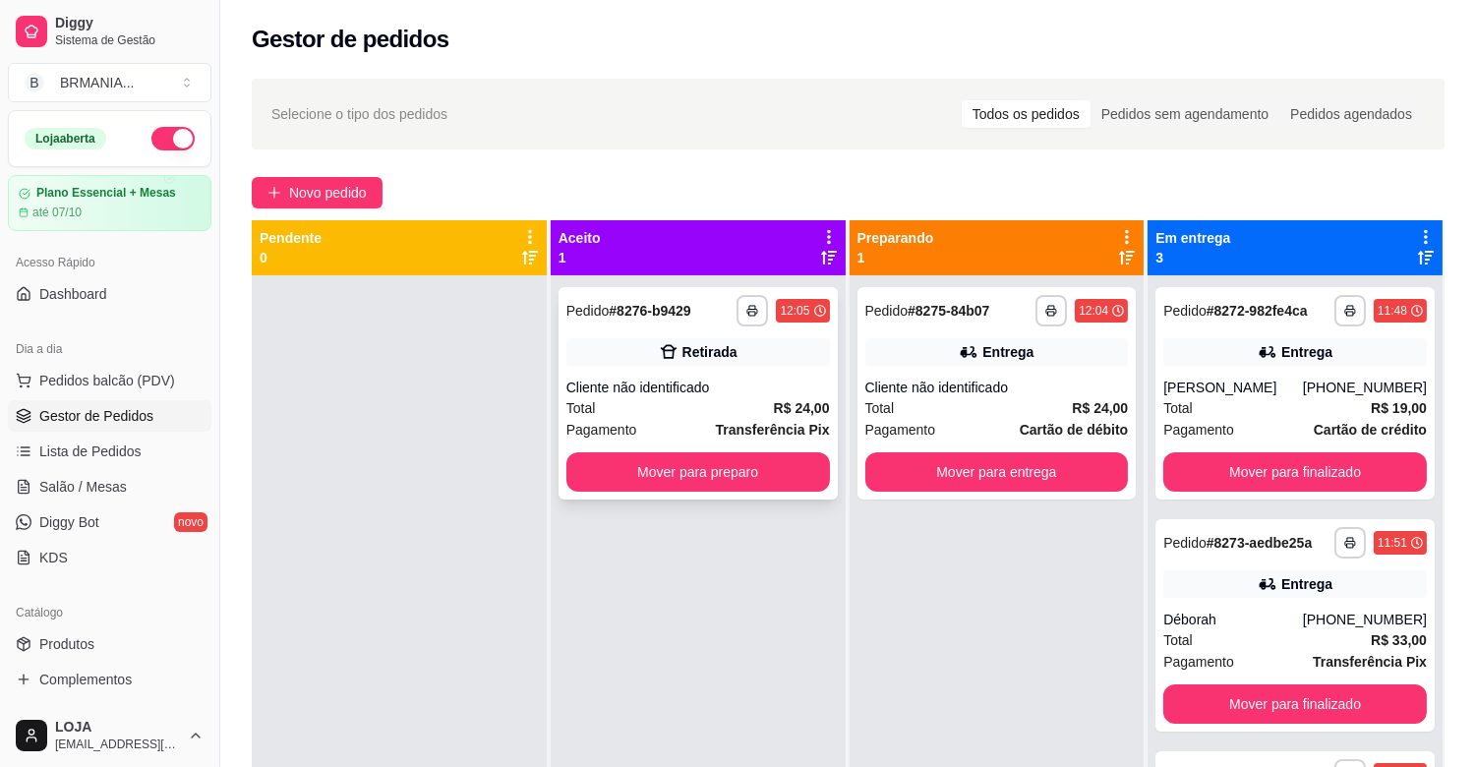
click at [749, 446] on div "**********" at bounding box center [697, 393] width 279 height 212
click at [751, 478] on button "Mover para preparo" at bounding box center [697, 471] width 263 height 39
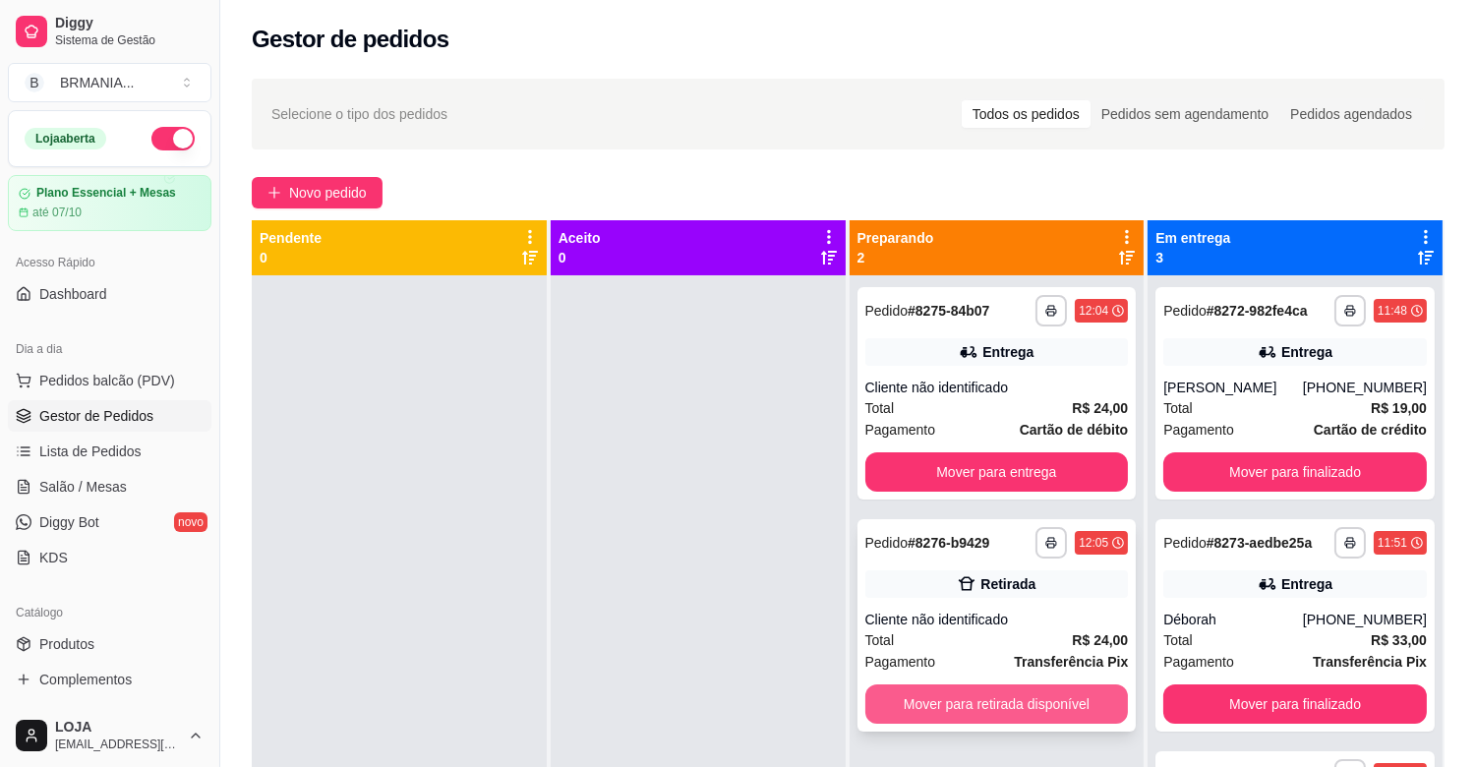
click at [1000, 704] on button "Mover para retirada disponível" at bounding box center [996, 703] width 263 height 39
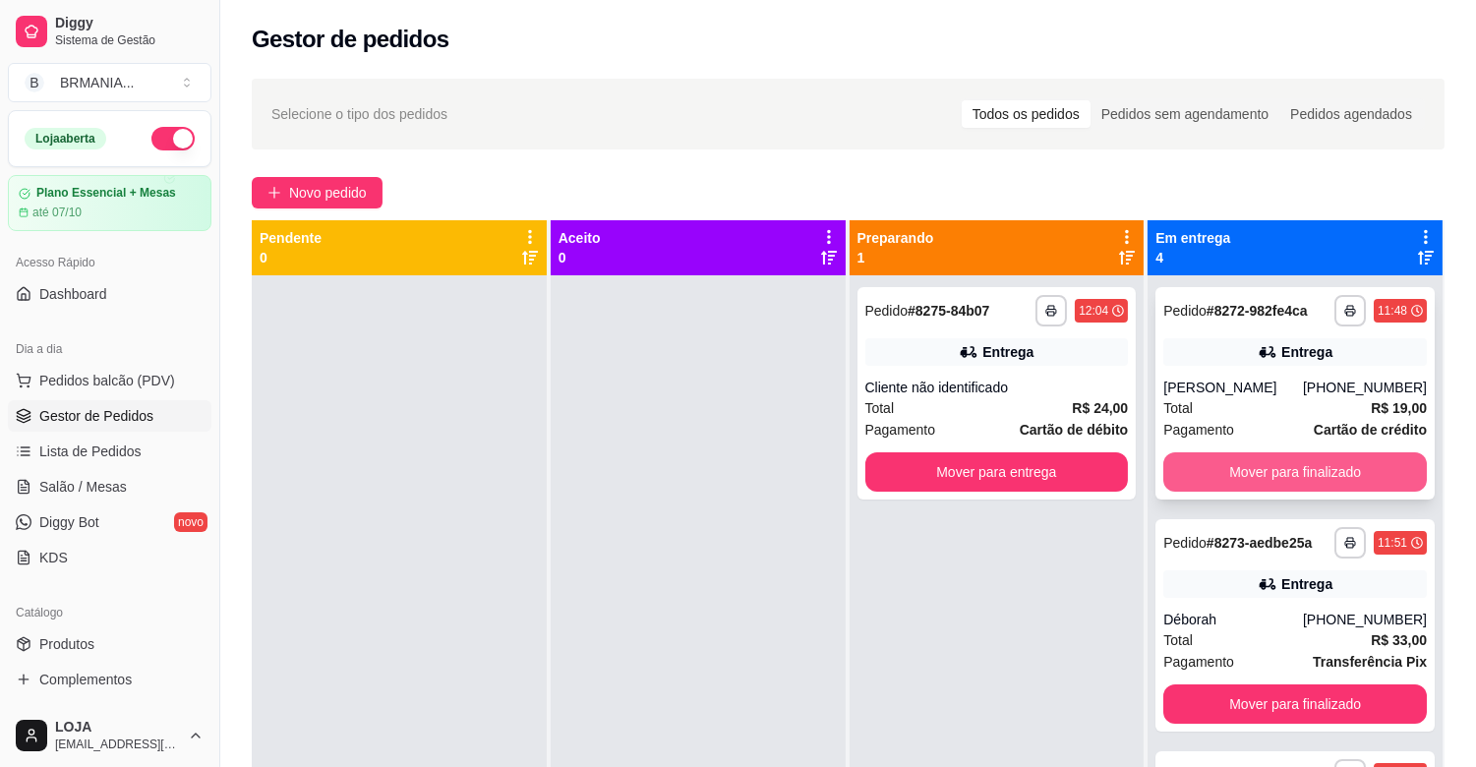
click at [1239, 468] on button "Mover para finalizado" at bounding box center [1294, 471] width 263 height 39
click at [1244, 464] on button "Mover para finalizado" at bounding box center [1294, 471] width 263 height 39
click at [1253, 462] on button "Mover para finalizado" at bounding box center [1294, 471] width 263 height 39
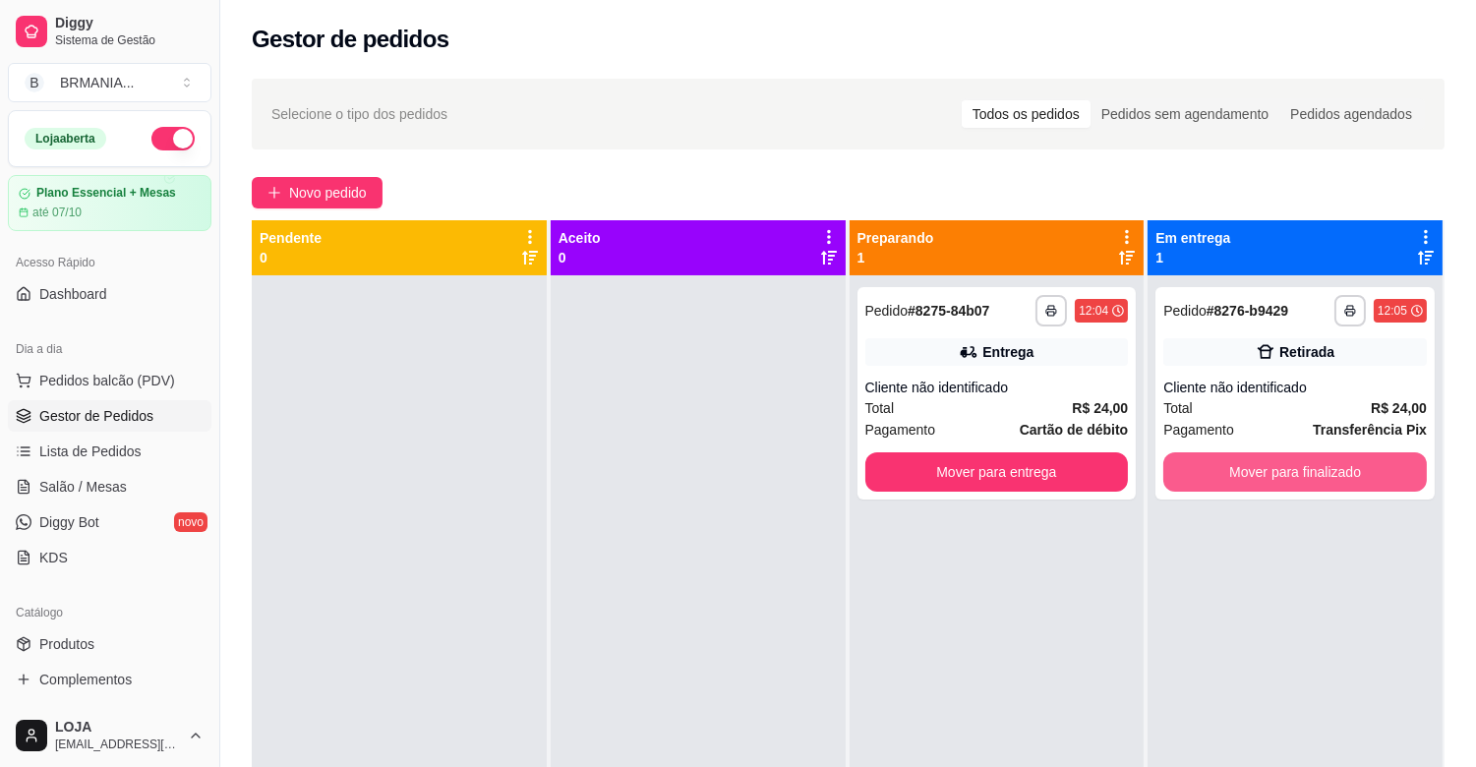
click at [1253, 462] on button "Mover para finalizado" at bounding box center [1294, 471] width 263 height 39
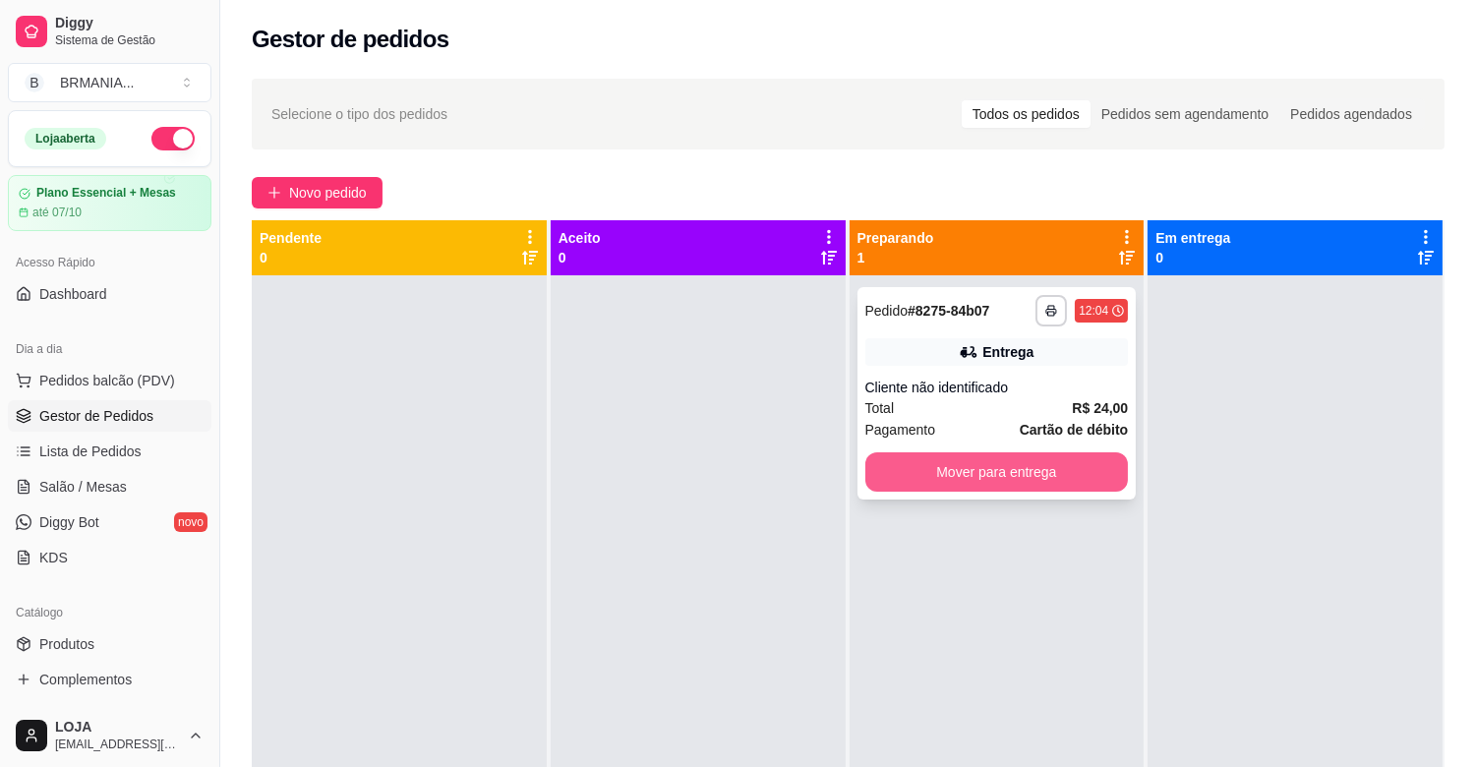
click at [1021, 464] on button "Mover para entrega" at bounding box center [996, 471] width 263 height 39
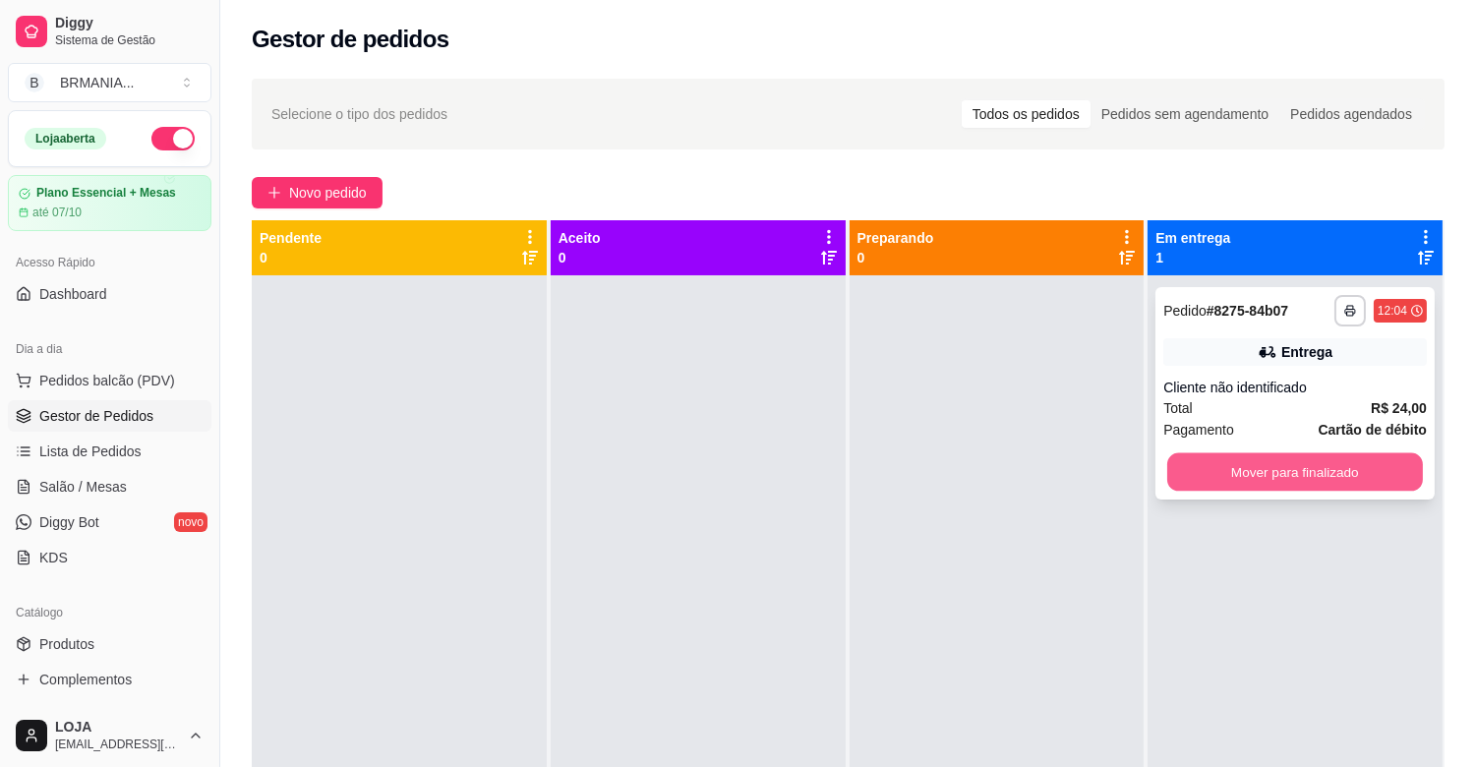
click at [1304, 470] on button "Mover para finalizado" at bounding box center [1295, 472] width 256 height 38
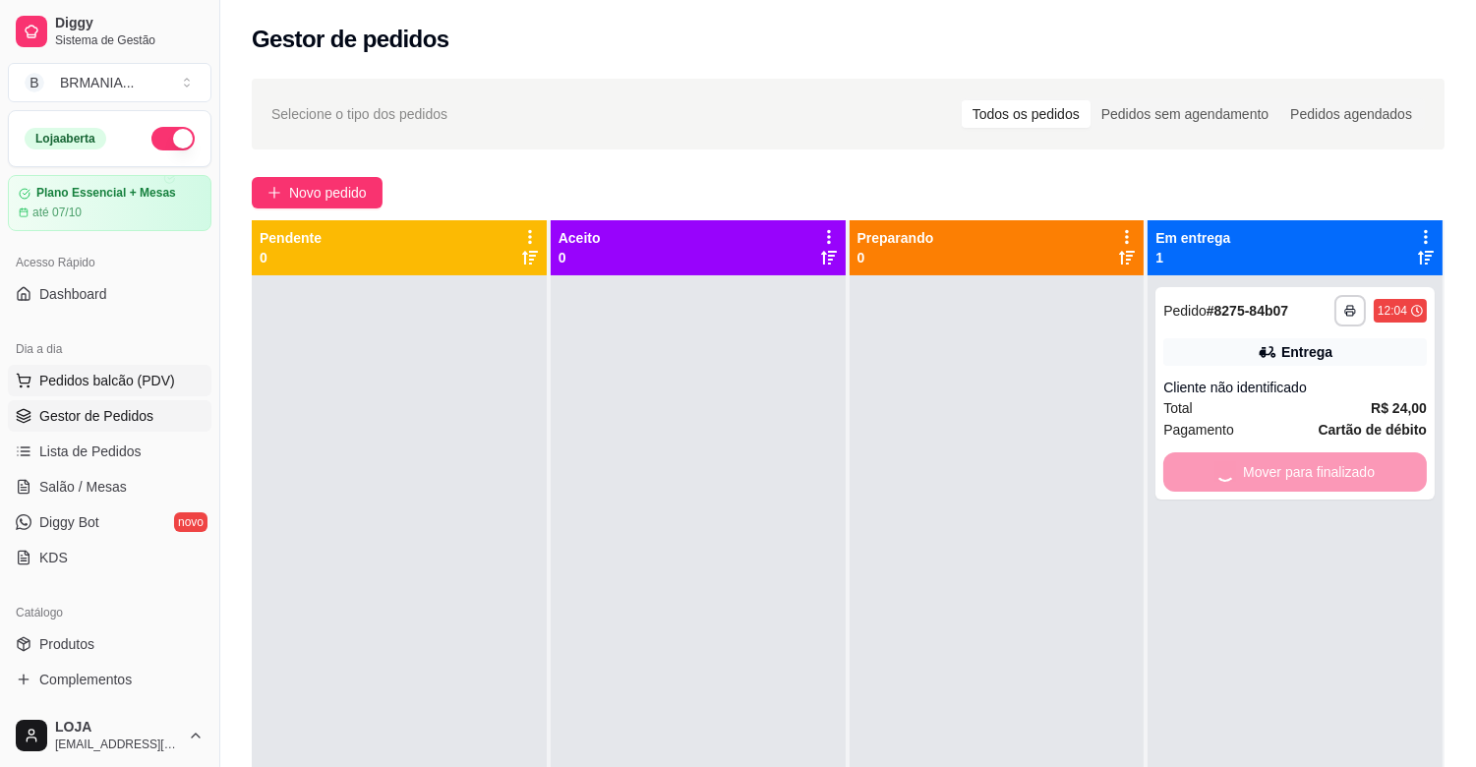
click at [102, 395] on button "Pedidos balcão (PDV)" at bounding box center [110, 380] width 204 height 31
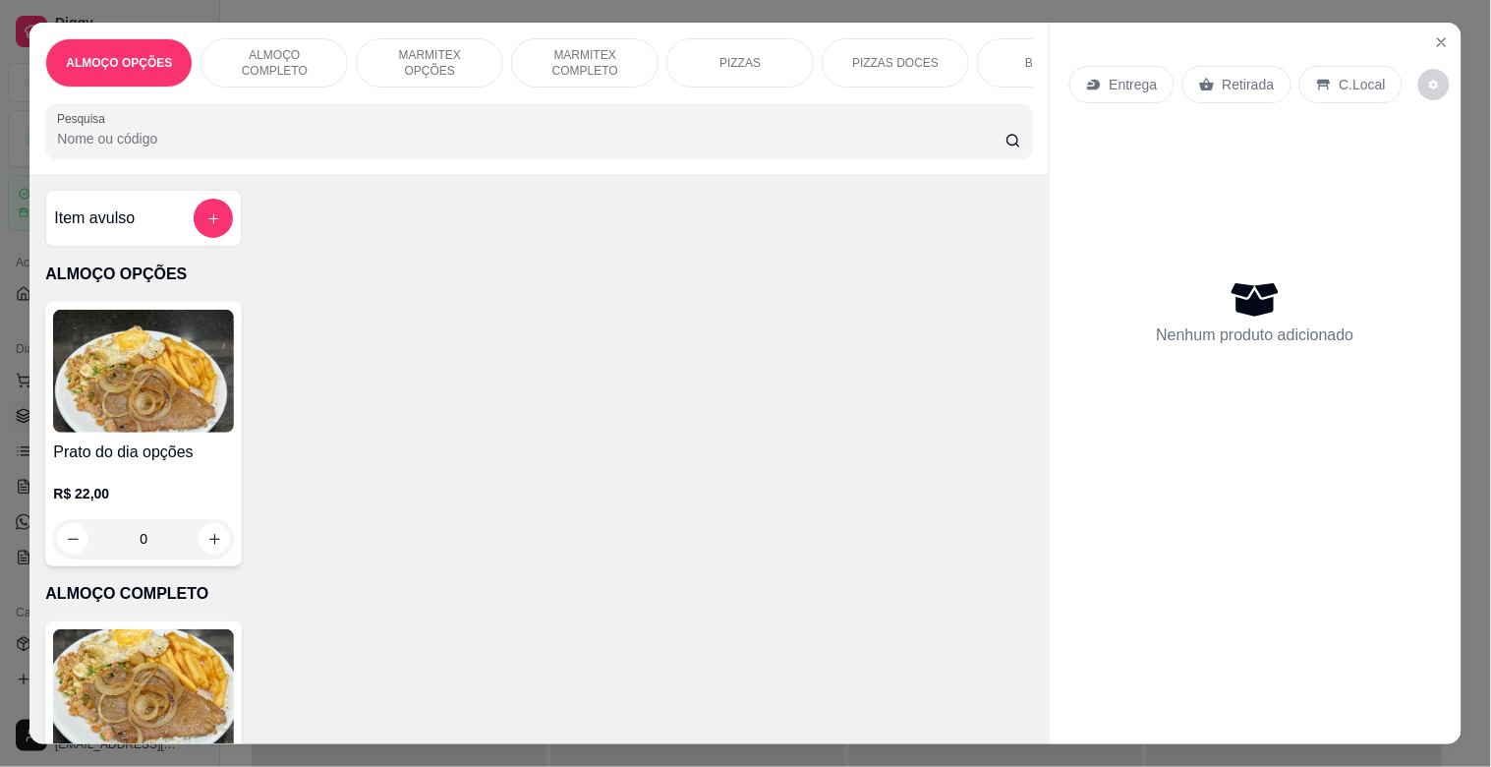
scroll to position [0, 865]
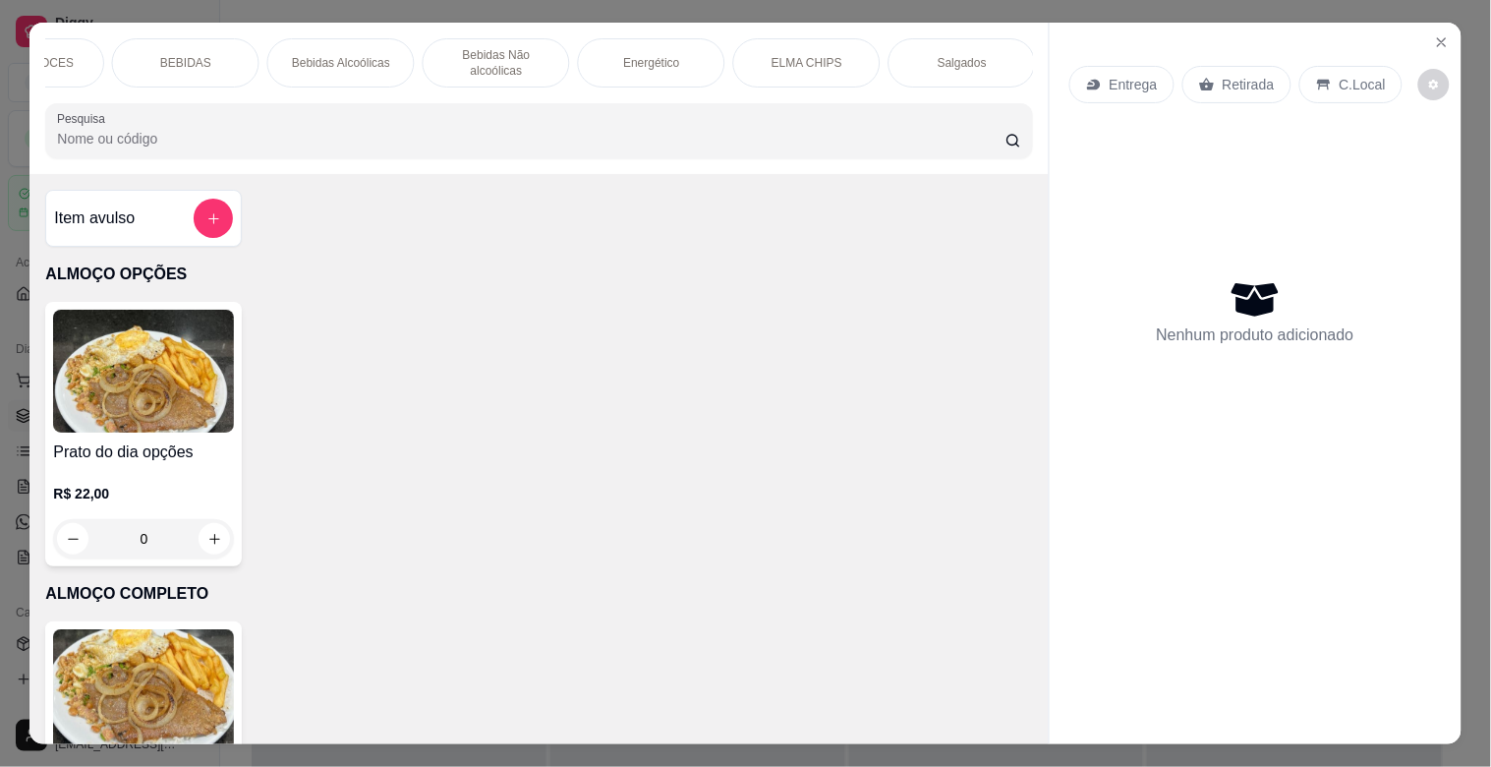
click at [445, 141] on input "Pesquisa" at bounding box center [531, 139] width 949 height 20
drag, startPoint x: 300, startPoint y: 144, endPoint x: 319, endPoint y: 181, distance: 41.8
click at [311, 168] on div "ALMOÇO OPÇÕES ALMOÇO COMPLETO MARMITEX OPÇÕES MARMITEX COMPLETO PIZZAS PIZZAS D…" at bounding box center [538, 98] width 1019 height 151
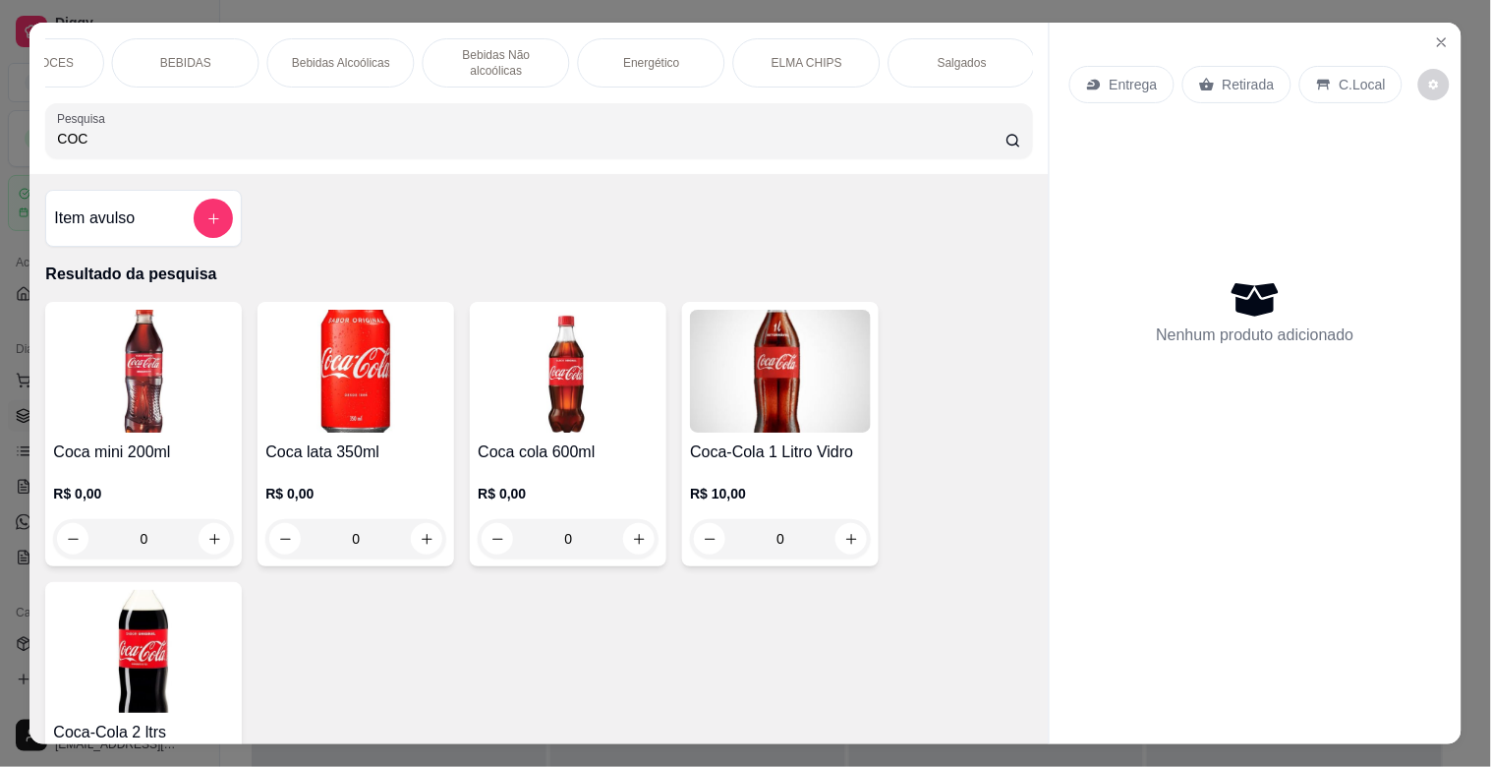
type input "COC"
click at [153, 390] on img at bounding box center [143, 371] width 181 height 123
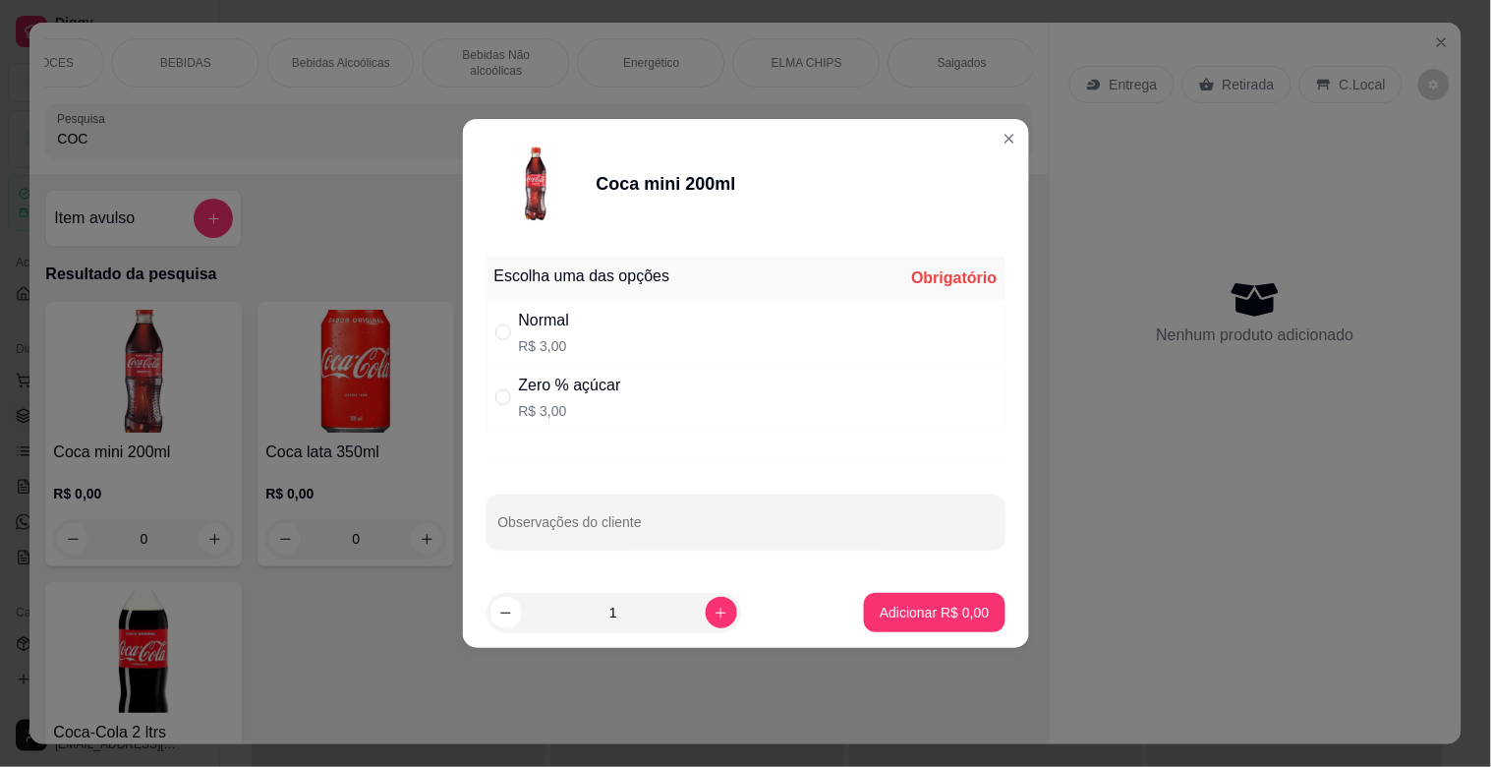
click at [710, 420] on div "Zero % açúcar R$ 3,00" at bounding box center [746, 397] width 519 height 65
radio input "true"
click at [906, 606] on p "Adicionar R$ 3,00" at bounding box center [934, 613] width 109 height 20
type input "1"
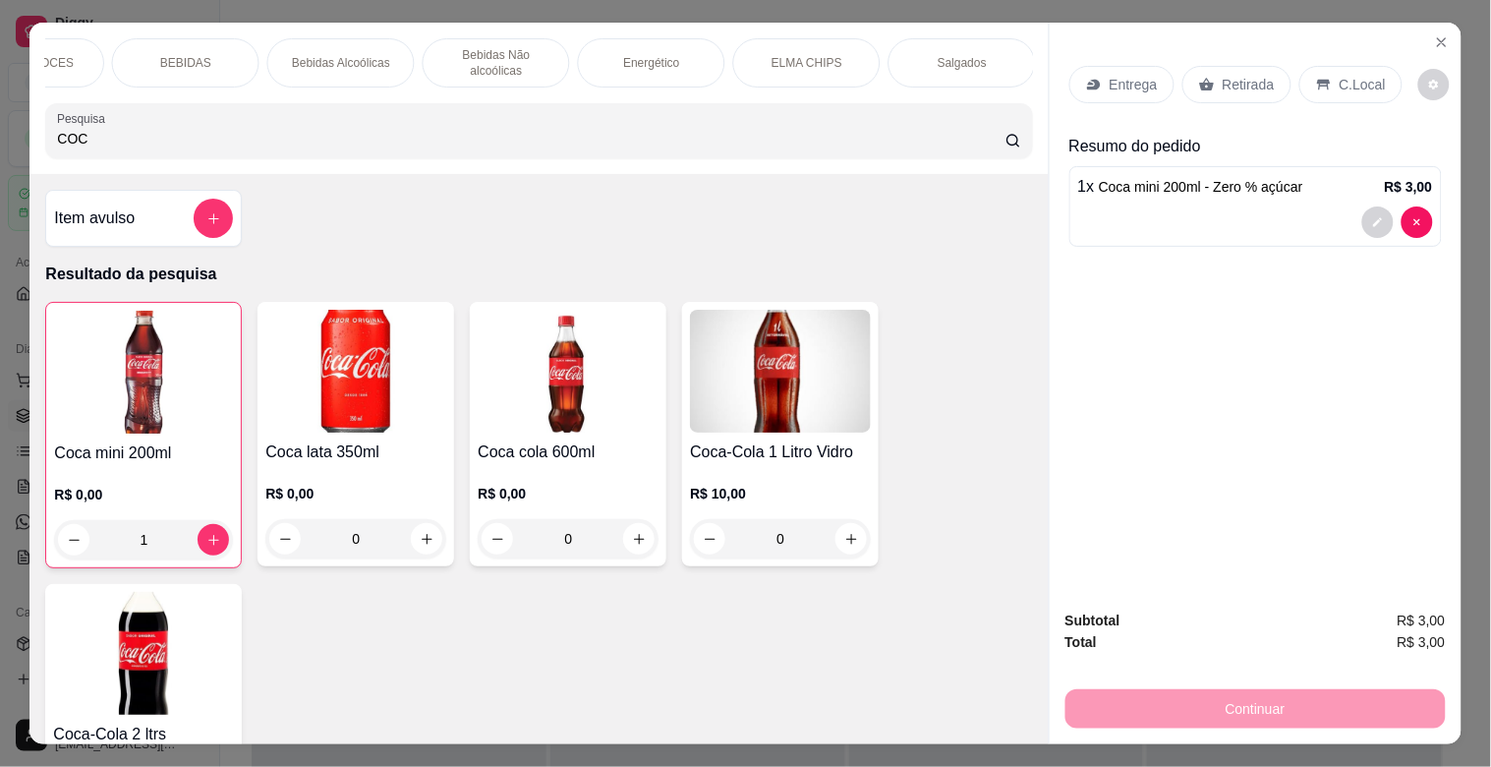
click at [1231, 79] on p "Retirada" at bounding box center [1249, 85] width 52 height 20
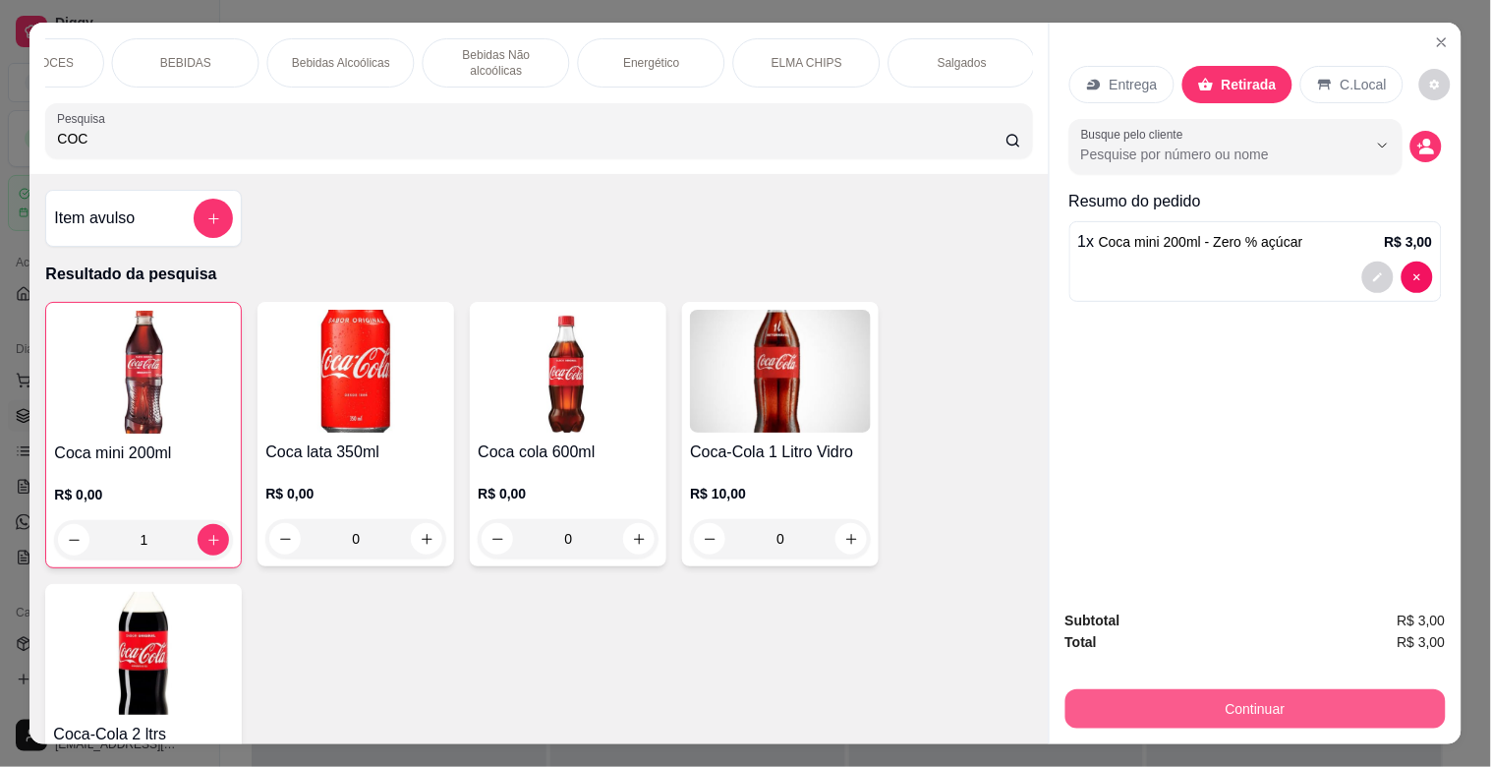
click at [1237, 689] on button "Continuar" at bounding box center [1256, 708] width 380 height 39
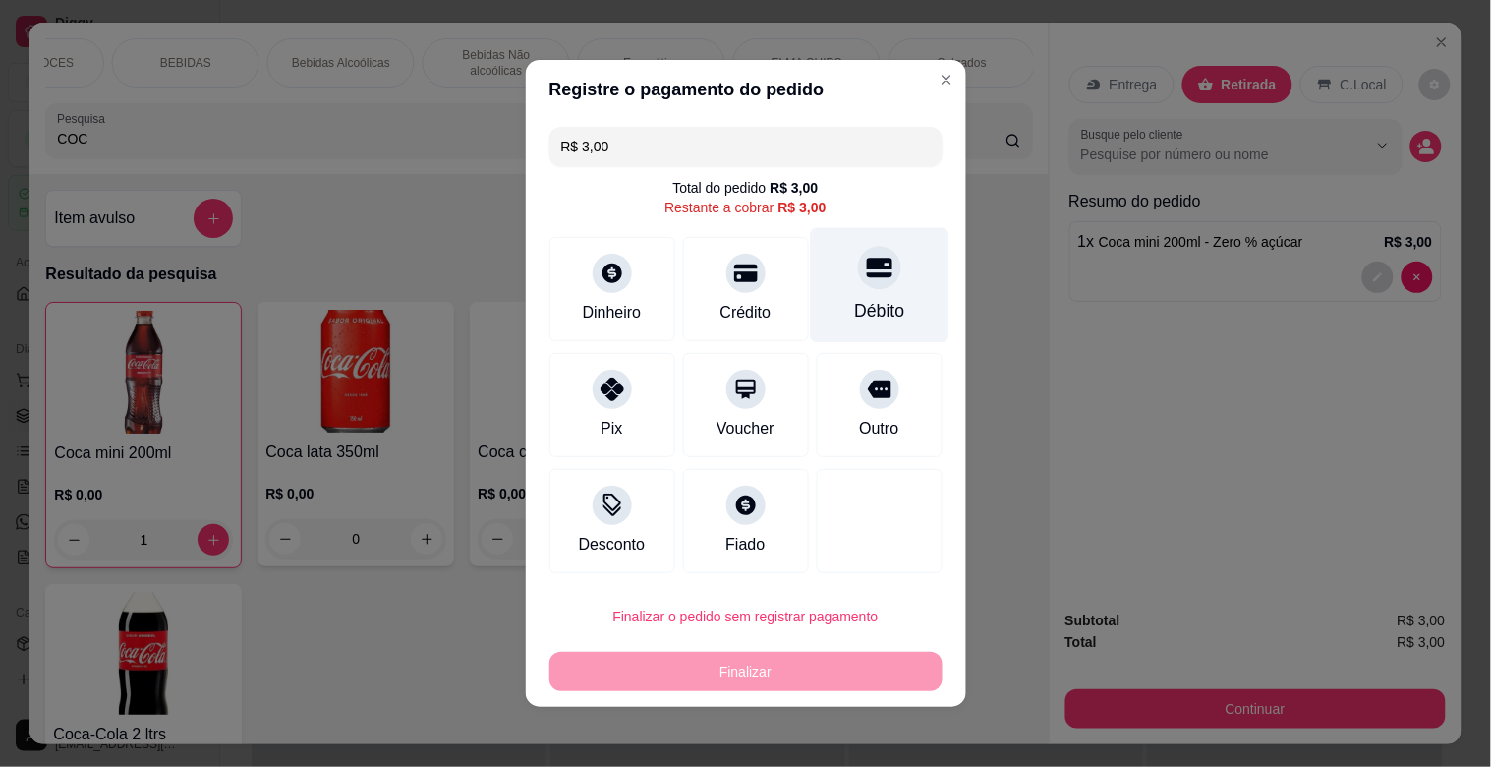
click at [861, 287] on div at bounding box center [879, 267] width 43 height 43
type input "R$ 0,00"
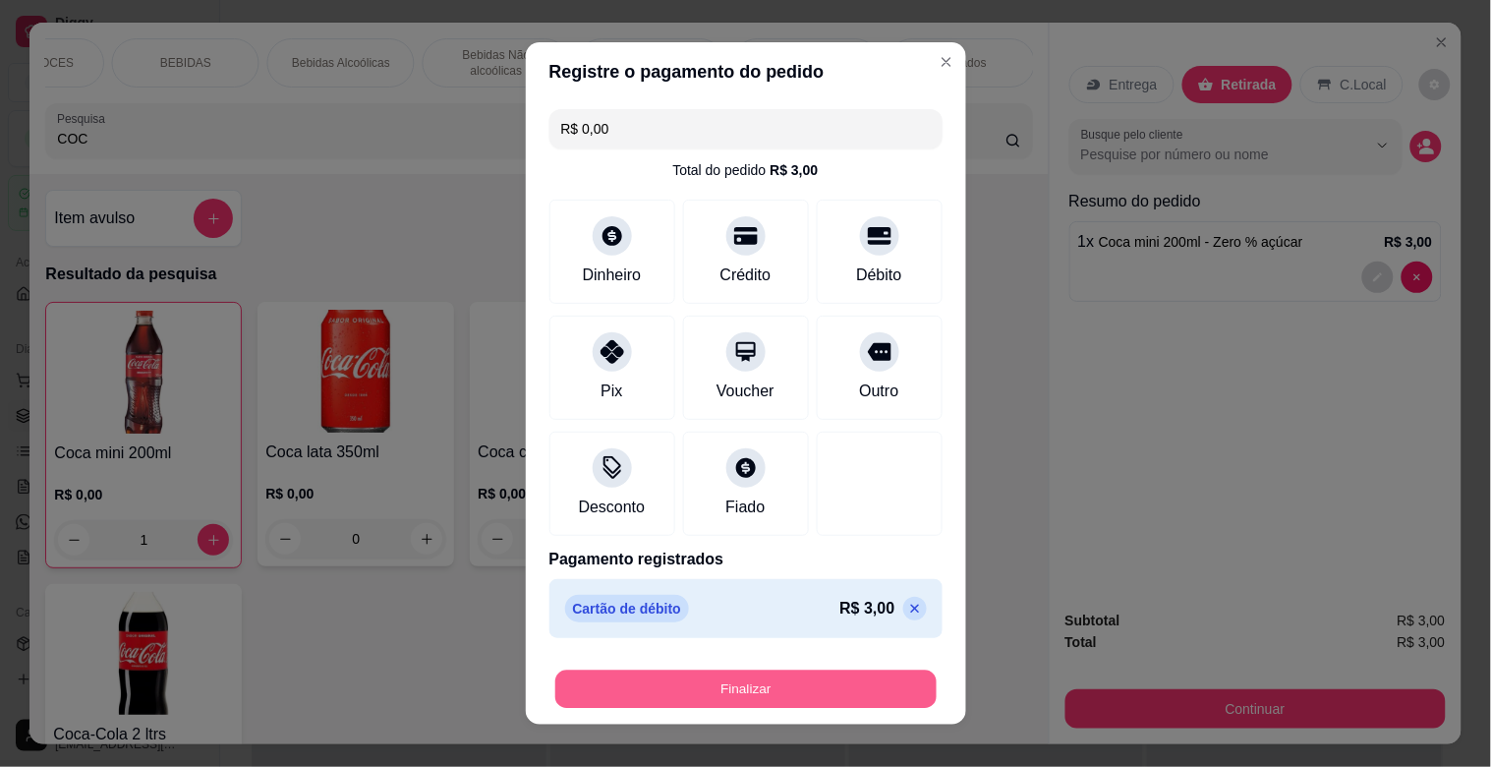
click at [732, 701] on button "Finalizar" at bounding box center [745, 690] width 381 height 38
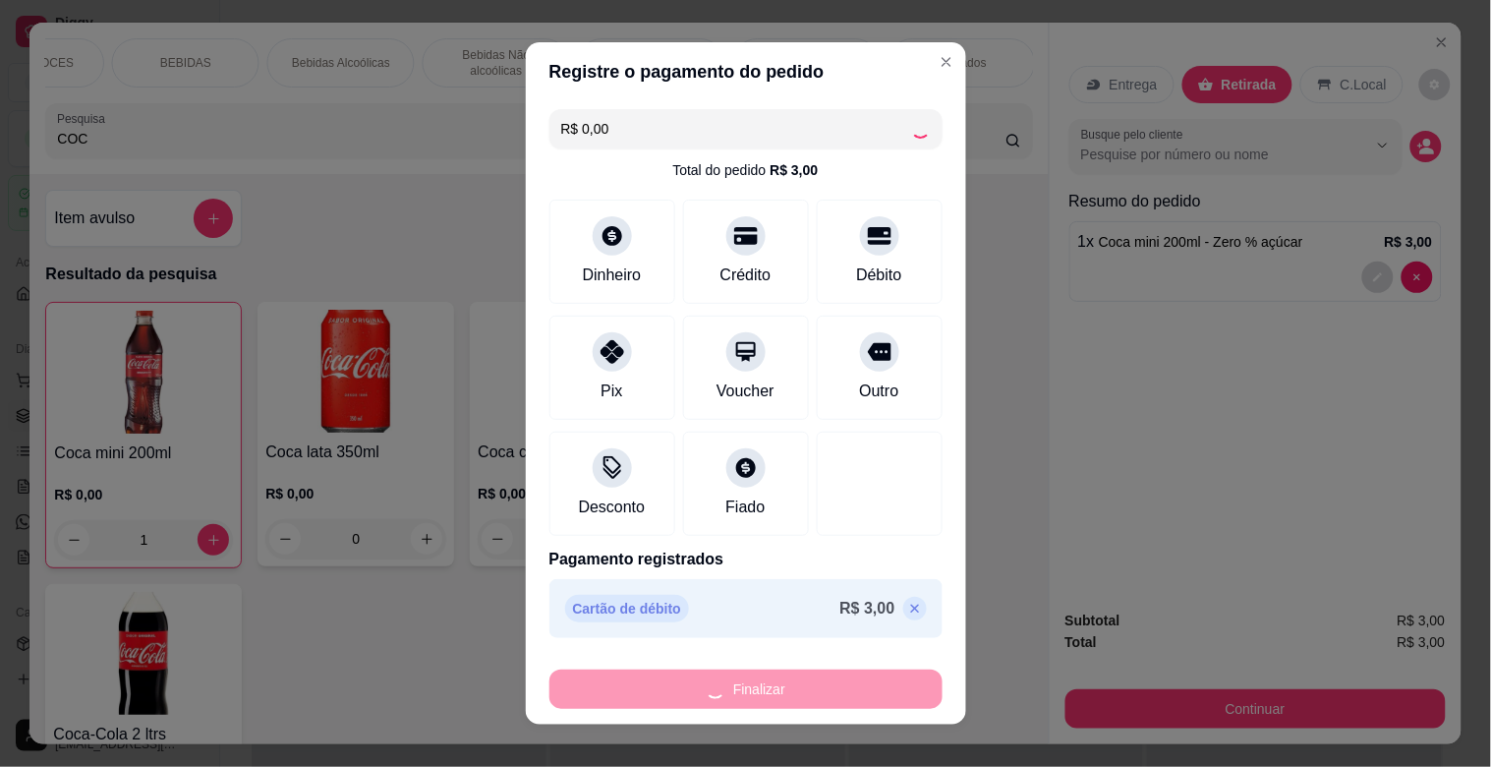
type input "0"
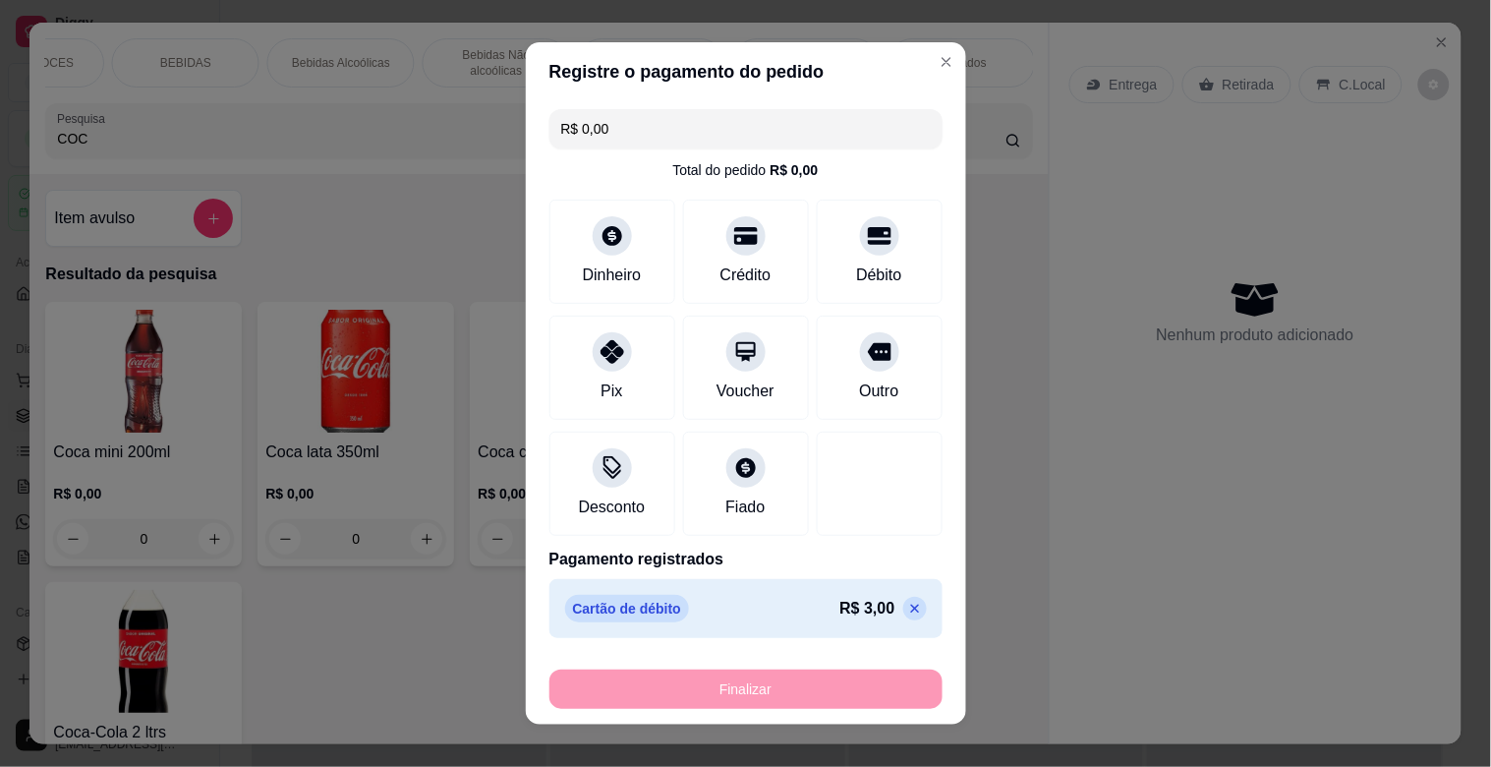
type input "-R$ 3,00"
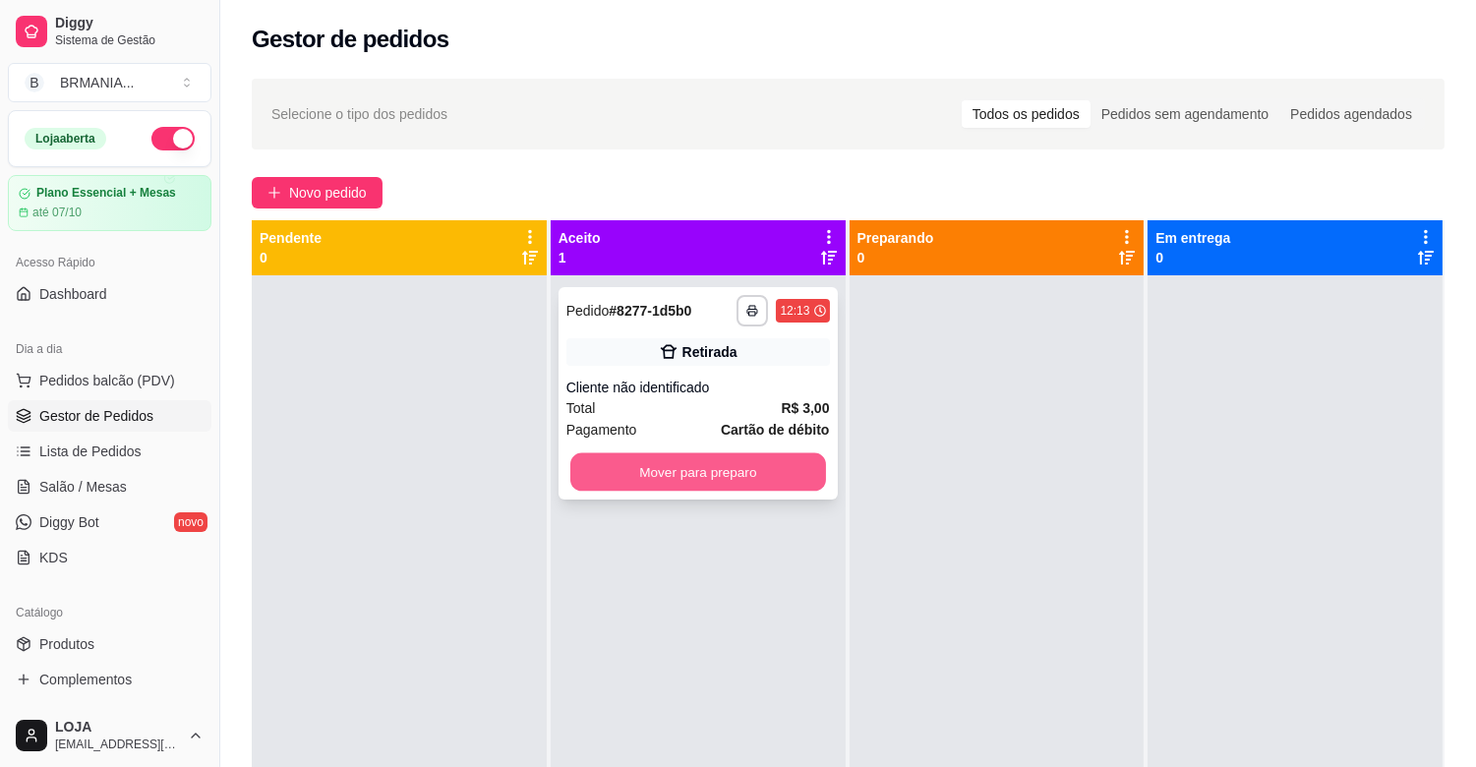
click at [696, 478] on button "Mover para preparo" at bounding box center [698, 472] width 256 height 38
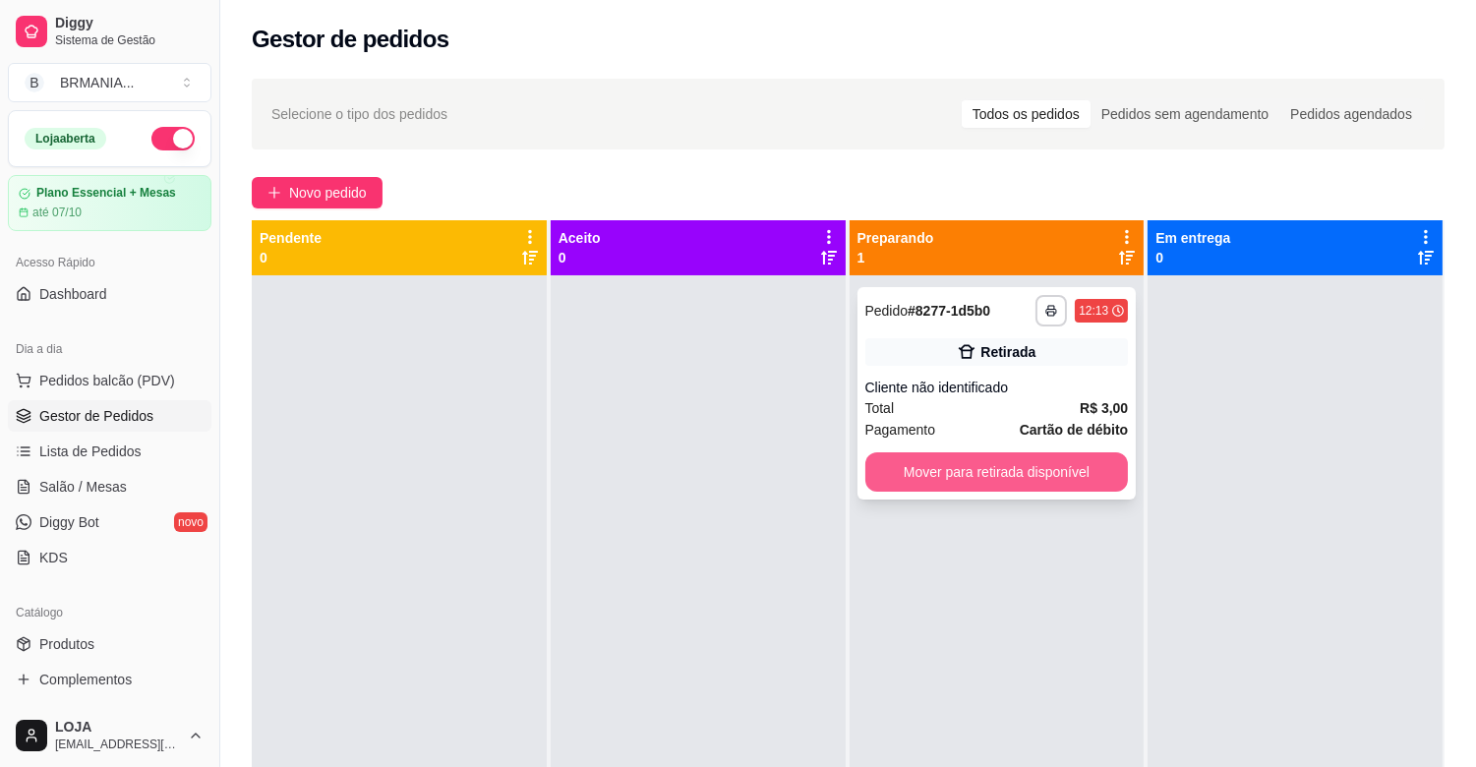
click at [1019, 477] on button "Mover para retirada disponível" at bounding box center [996, 471] width 263 height 39
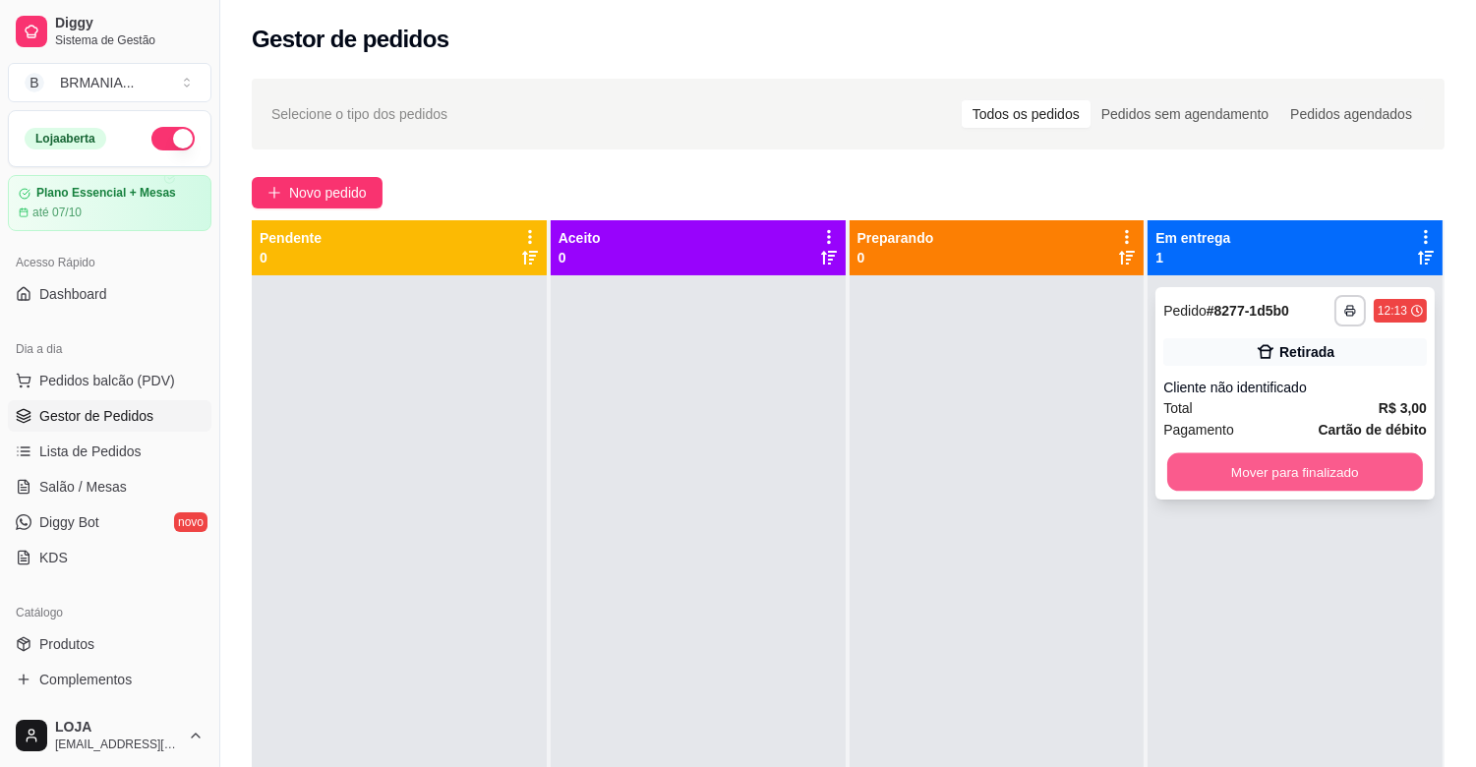
click at [1176, 472] on button "Mover para finalizado" at bounding box center [1295, 472] width 256 height 38
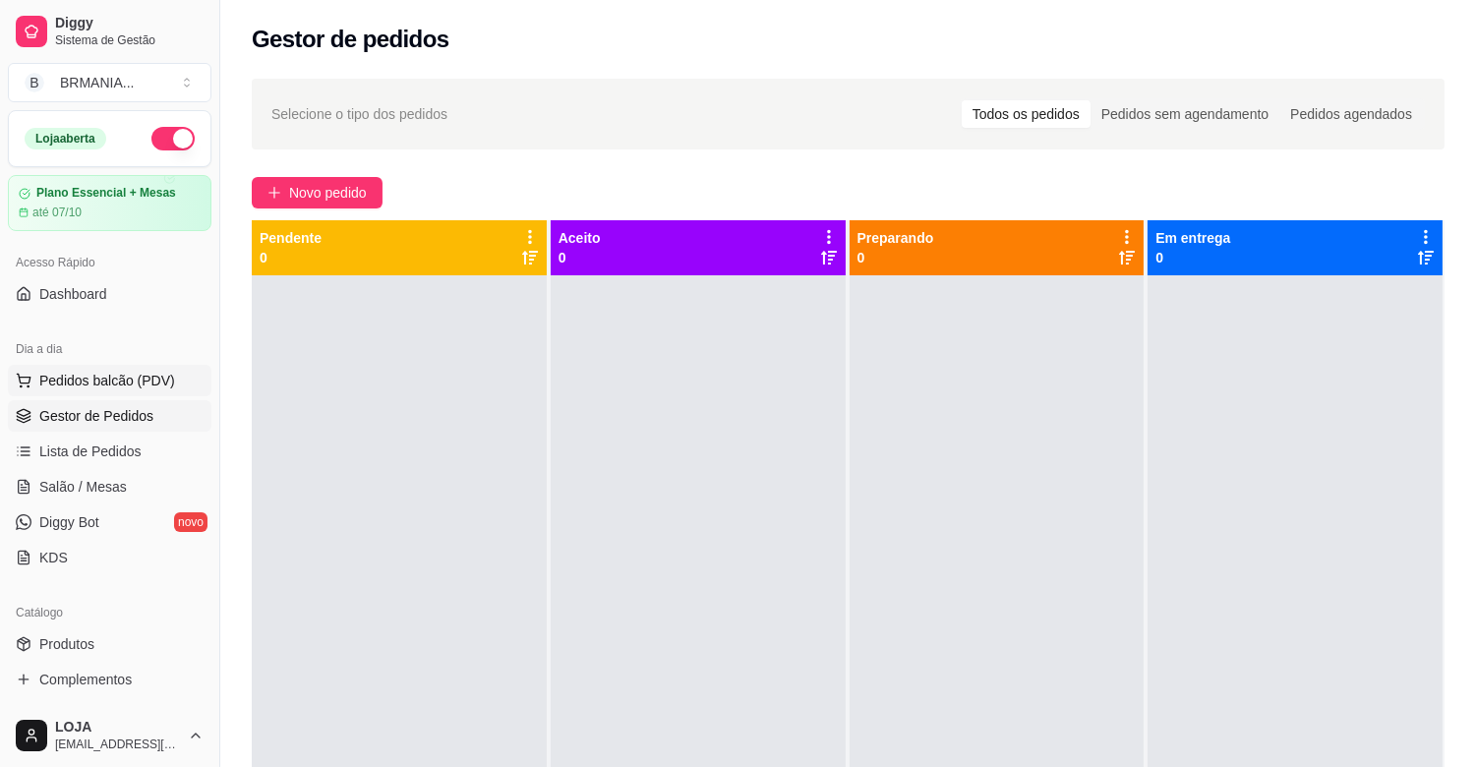
click at [86, 381] on span "Pedidos balcão (PDV)" at bounding box center [107, 381] width 136 height 20
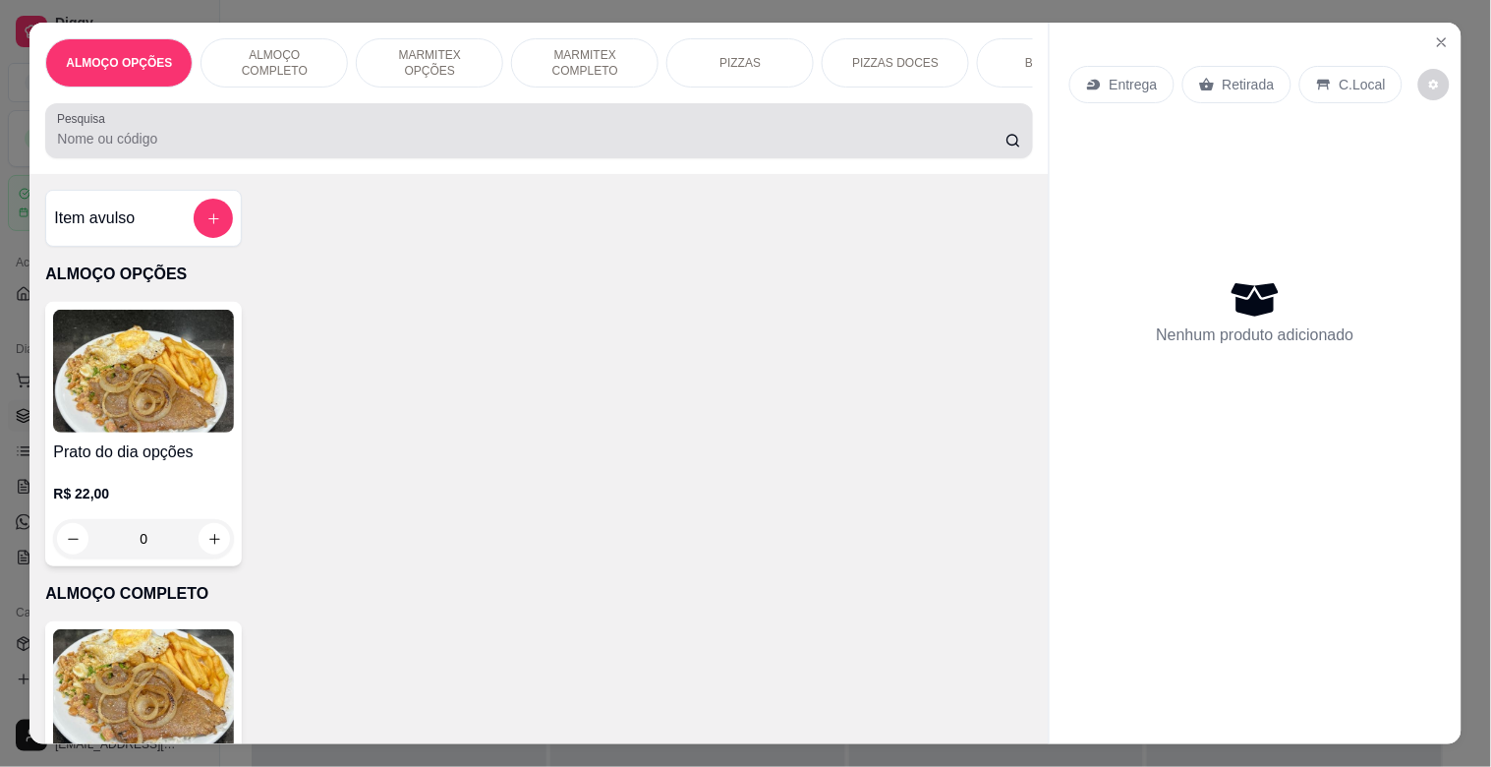
click at [361, 158] on div "Pesquisa" at bounding box center [538, 130] width 987 height 55
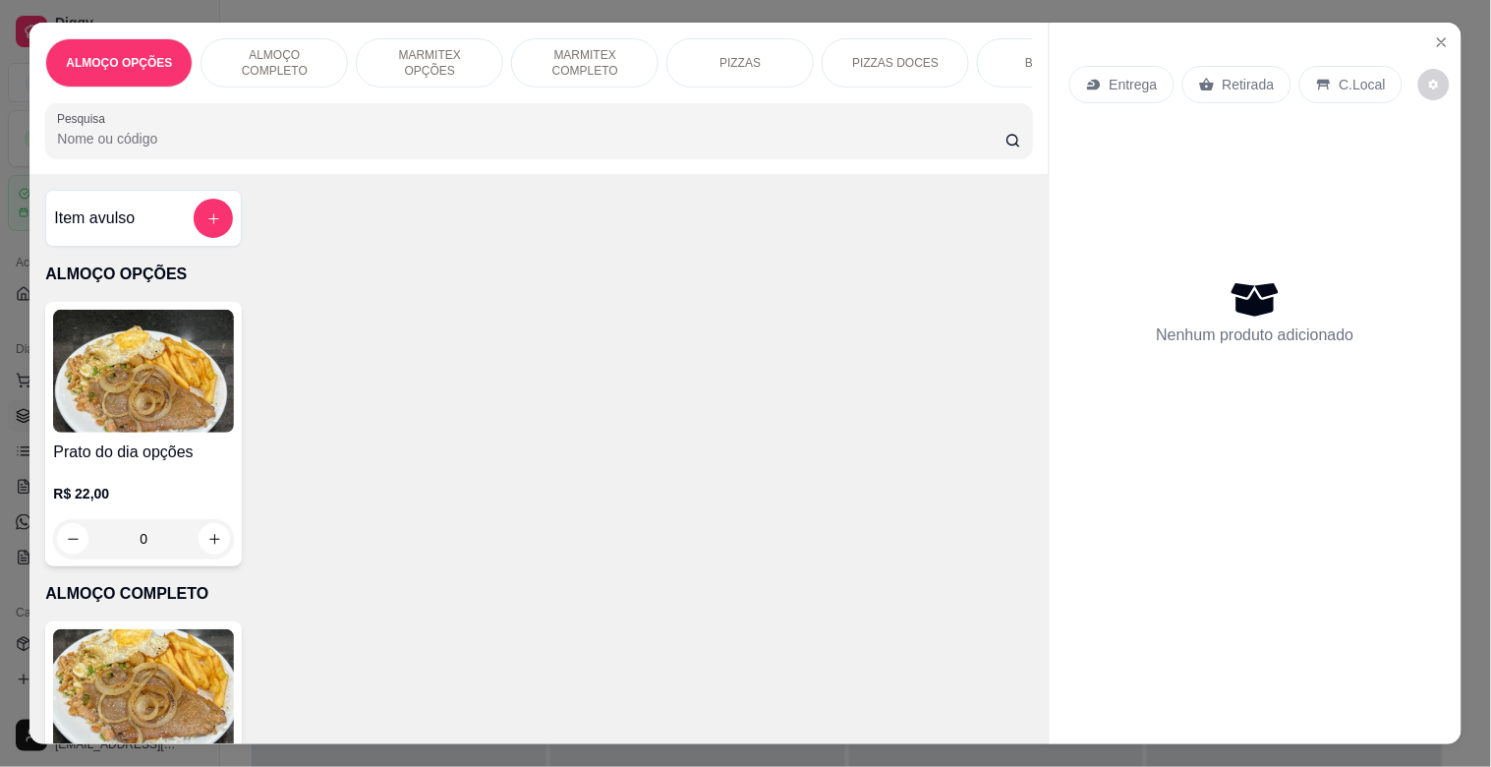
click at [168, 661] on img at bounding box center [143, 690] width 181 height 123
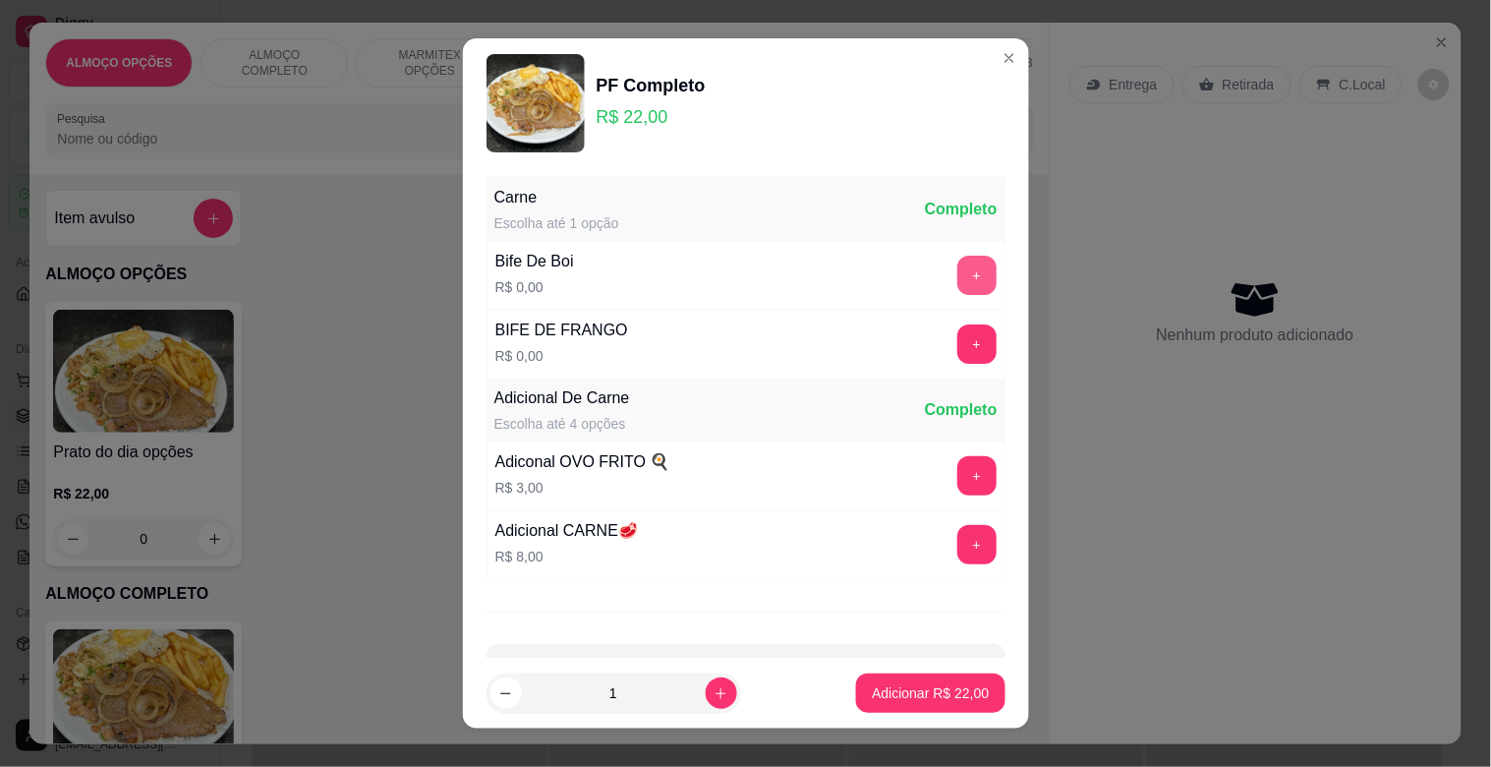
click at [958, 285] on button "+" at bounding box center [977, 275] width 39 height 39
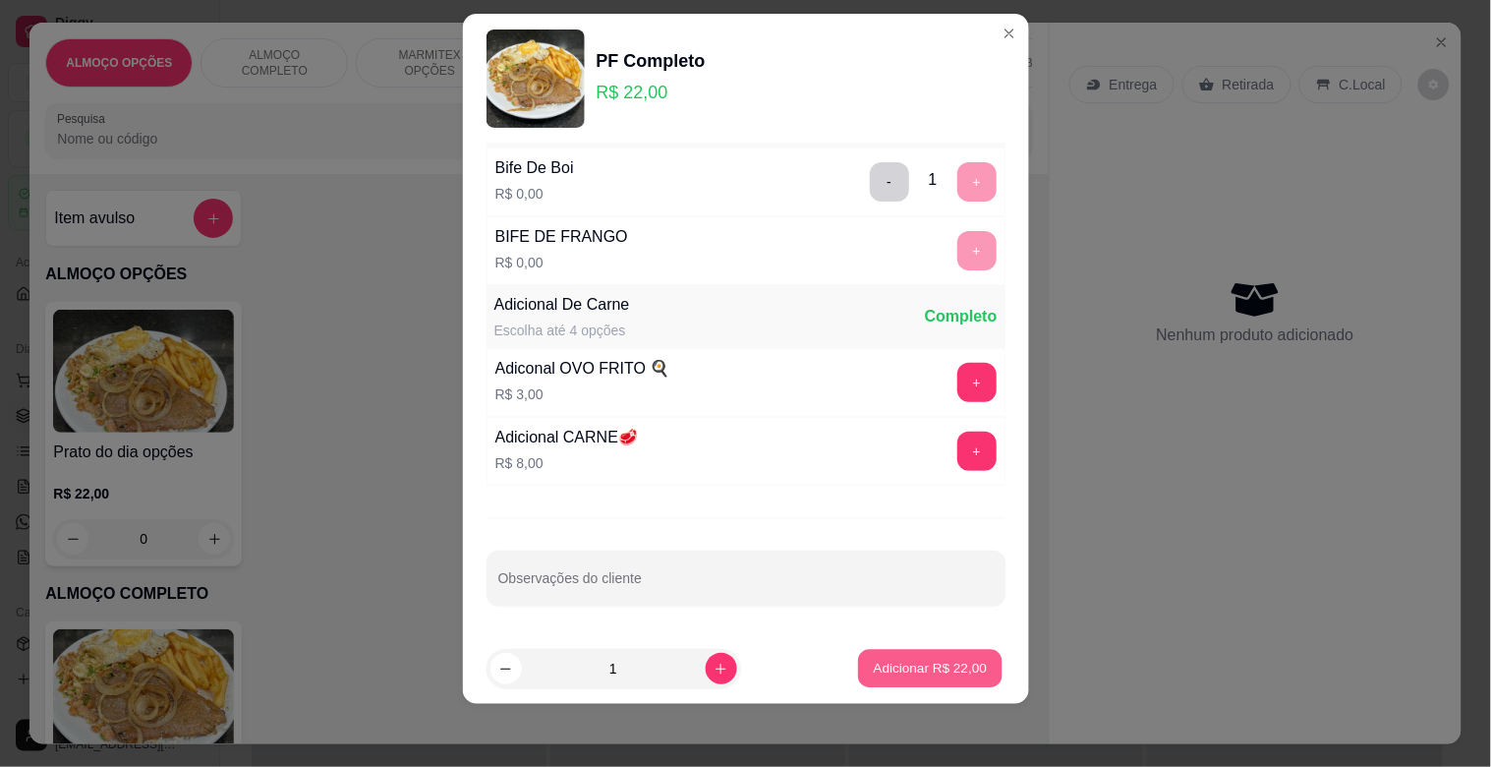
click at [910, 666] on p "Adicionar R$ 22,00" at bounding box center [931, 668] width 114 height 19
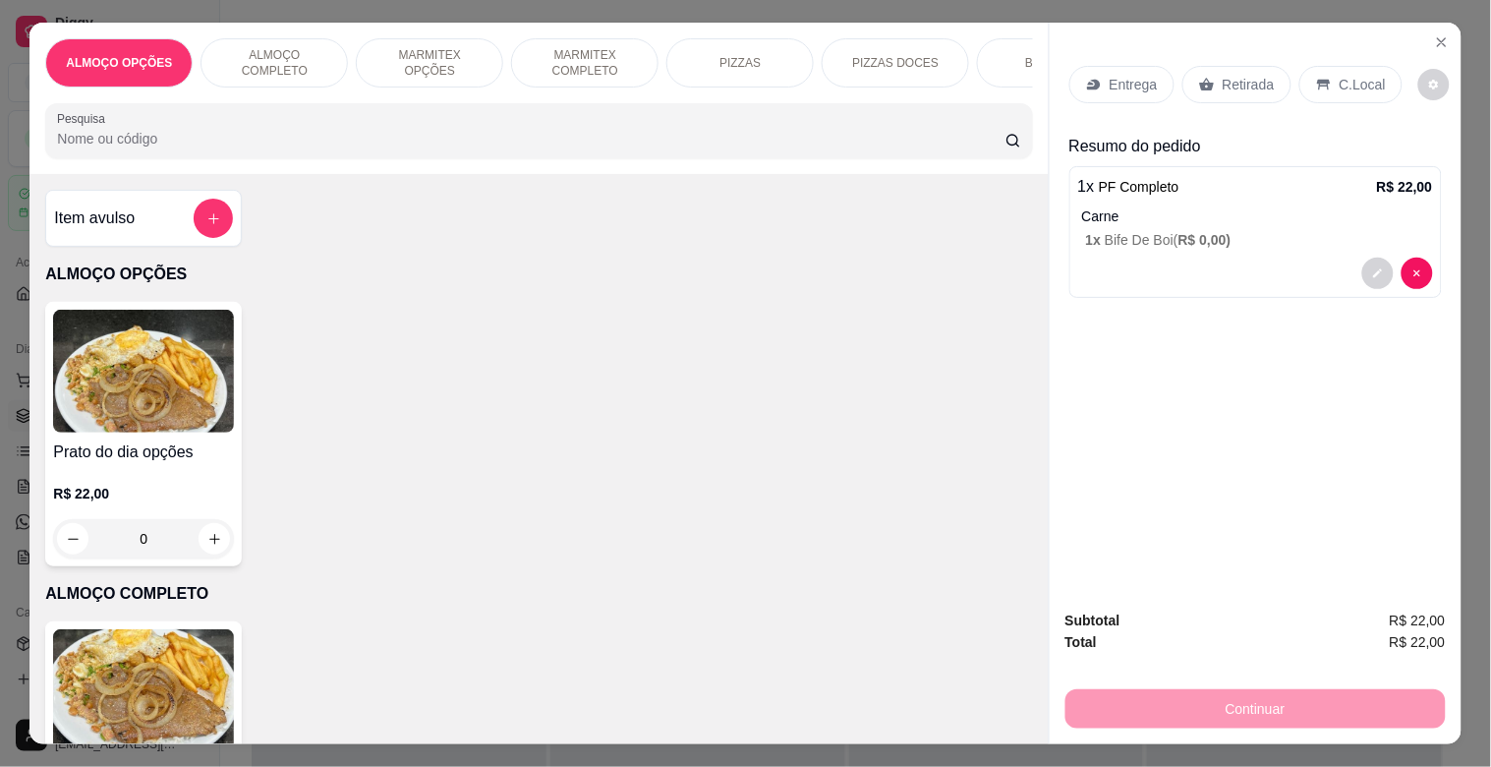
click at [426, 148] on input "Pesquisa" at bounding box center [531, 139] width 949 height 20
click at [1323, 66] on div "C.Local" at bounding box center [1351, 84] width 103 height 37
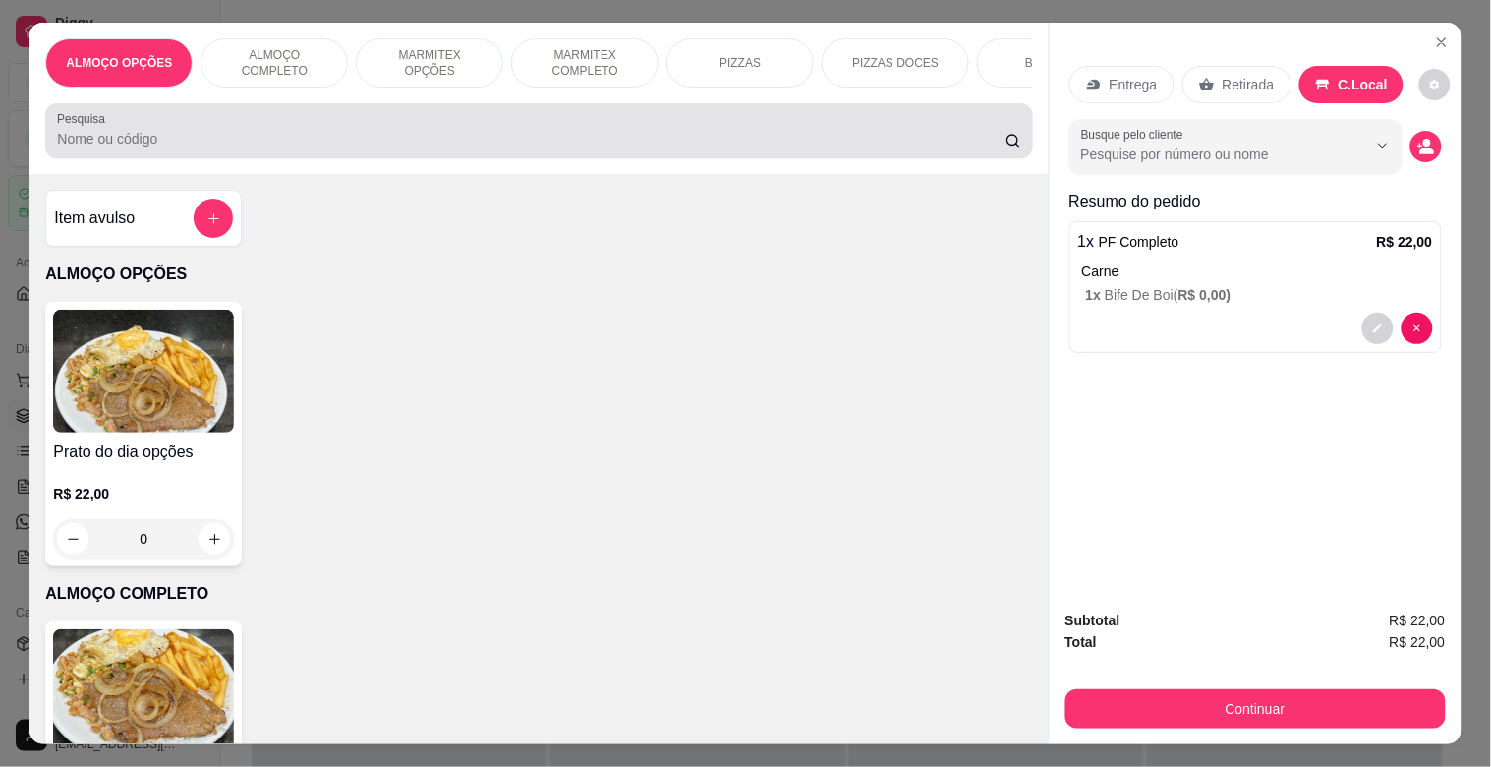
click at [210, 142] on input "Pesquisa" at bounding box center [531, 139] width 949 height 20
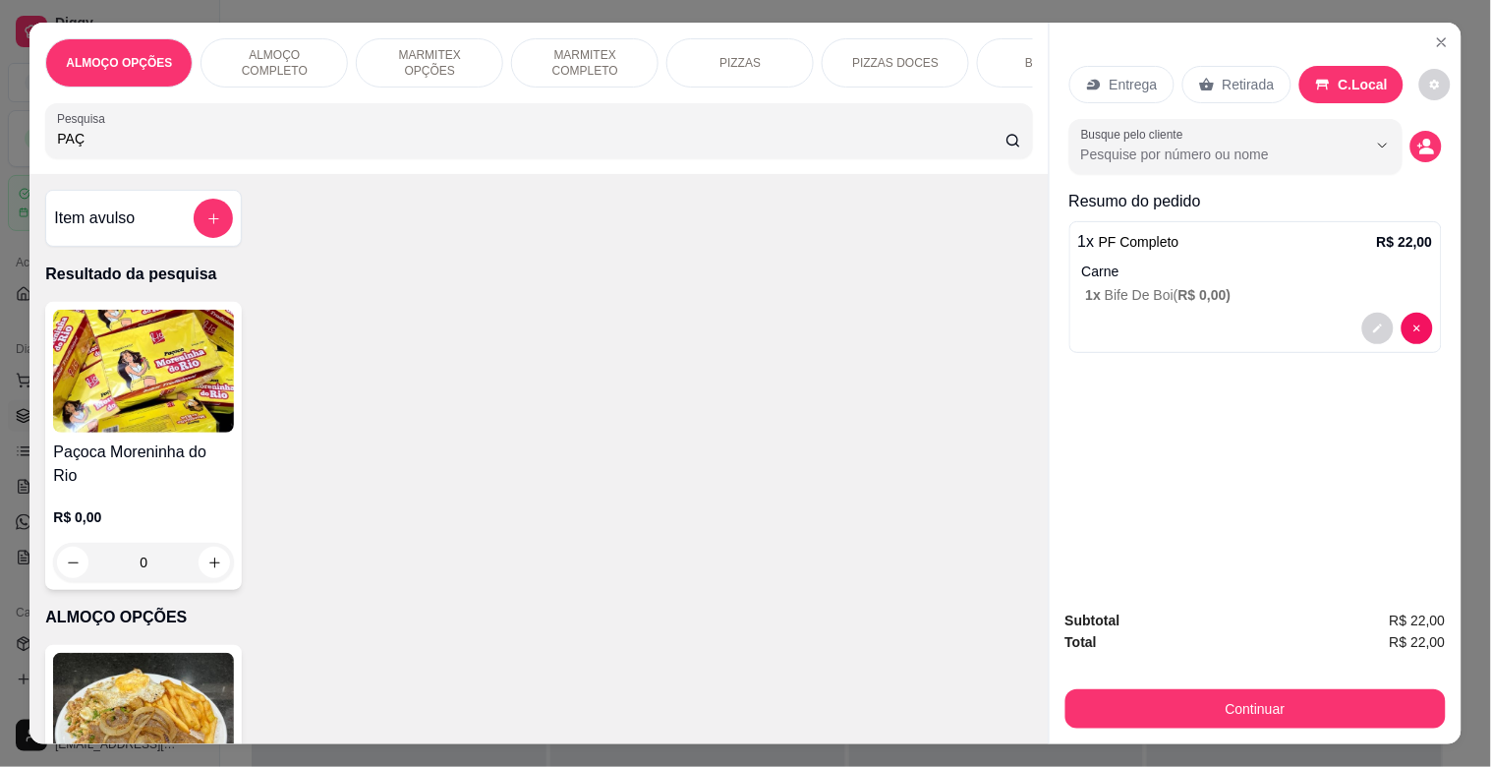
type input "PAÇ"
click at [111, 406] on img at bounding box center [143, 371] width 181 height 123
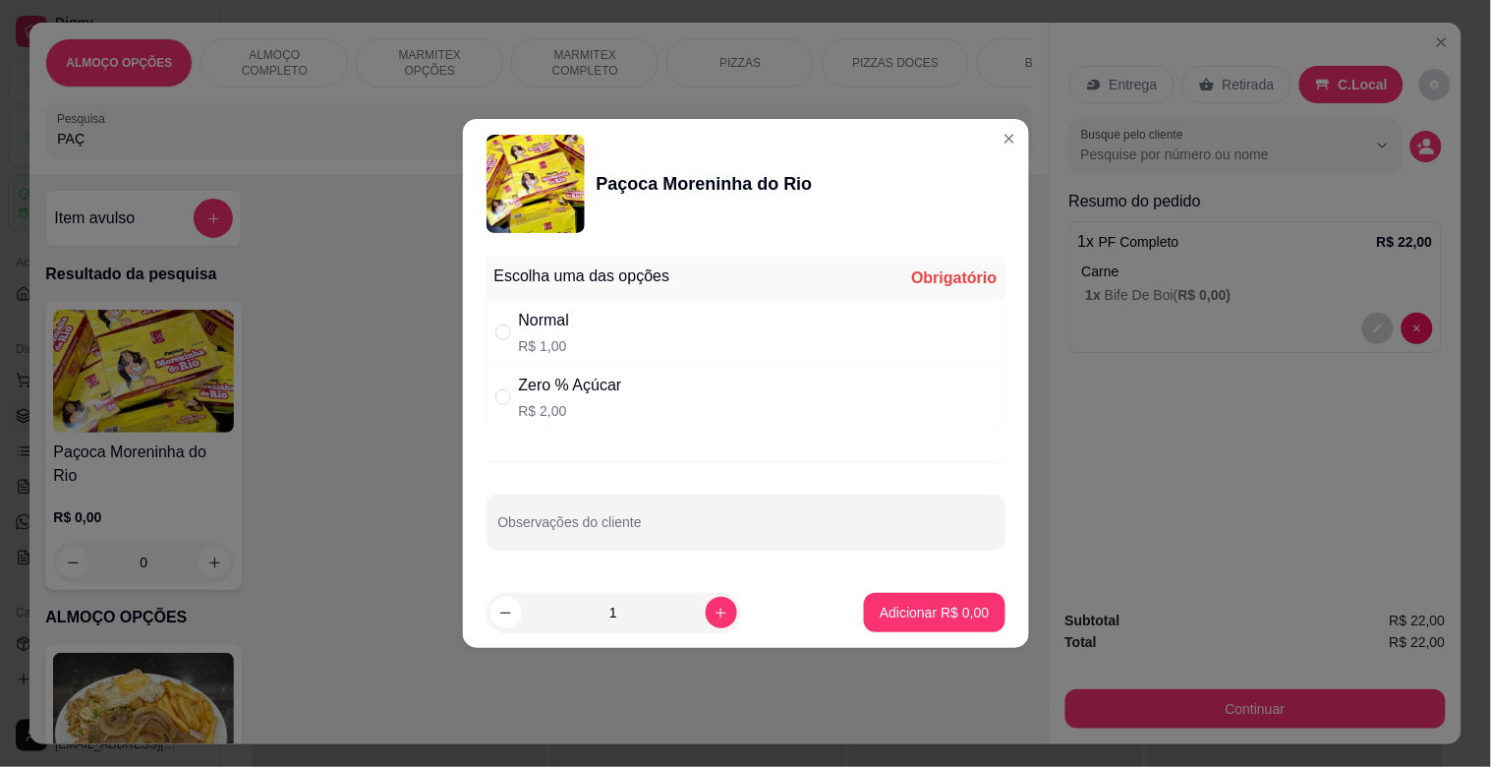
click at [551, 322] on div "Normal" at bounding box center [544, 321] width 51 height 24
radio input "true"
click at [947, 631] on button "Adicionar R$ 1,00" at bounding box center [934, 612] width 141 height 39
type input "1"
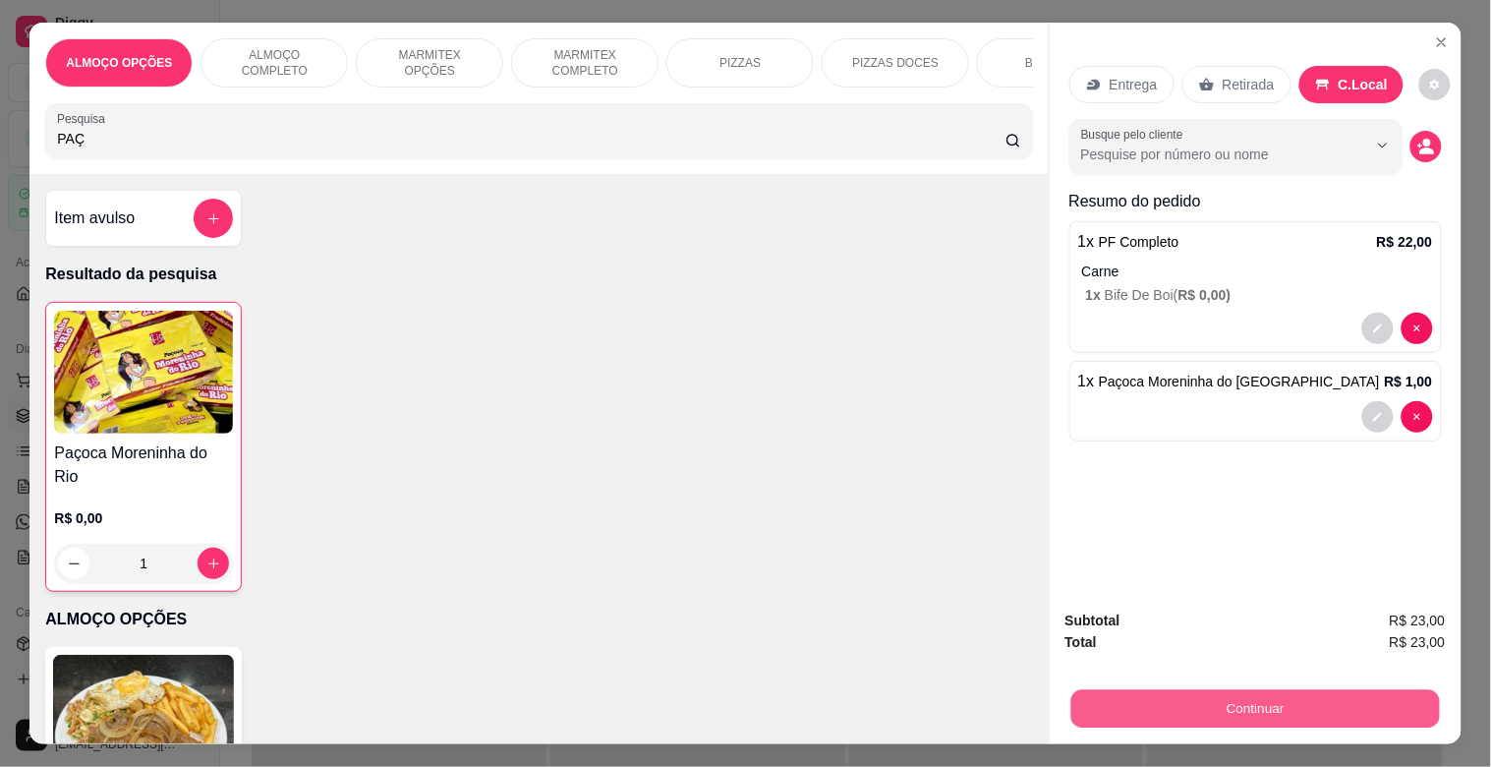
click at [1269, 689] on button "Continuar" at bounding box center [1255, 708] width 369 height 38
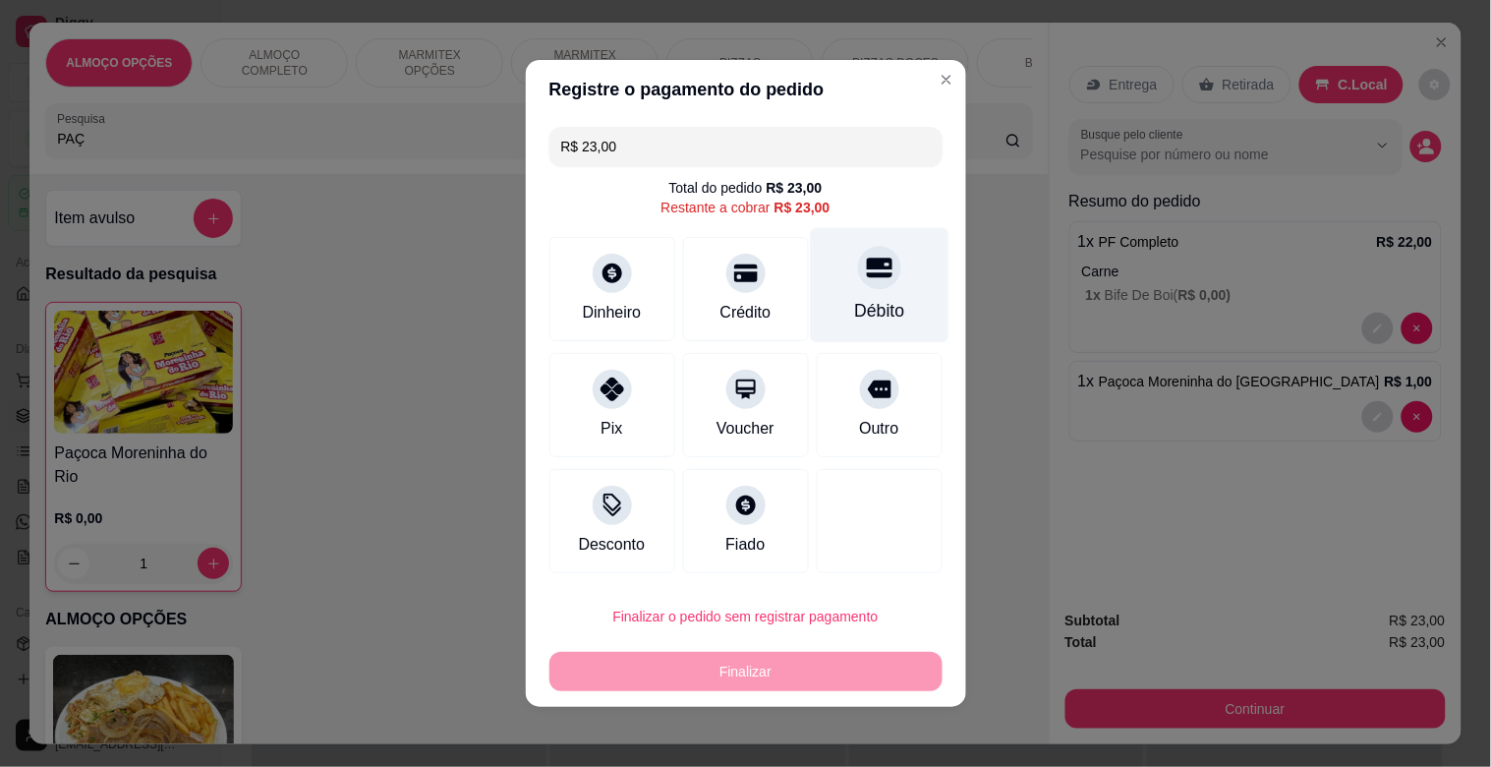
click at [875, 317] on div "Débito" at bounding box center [879, 311] width 50 height 26
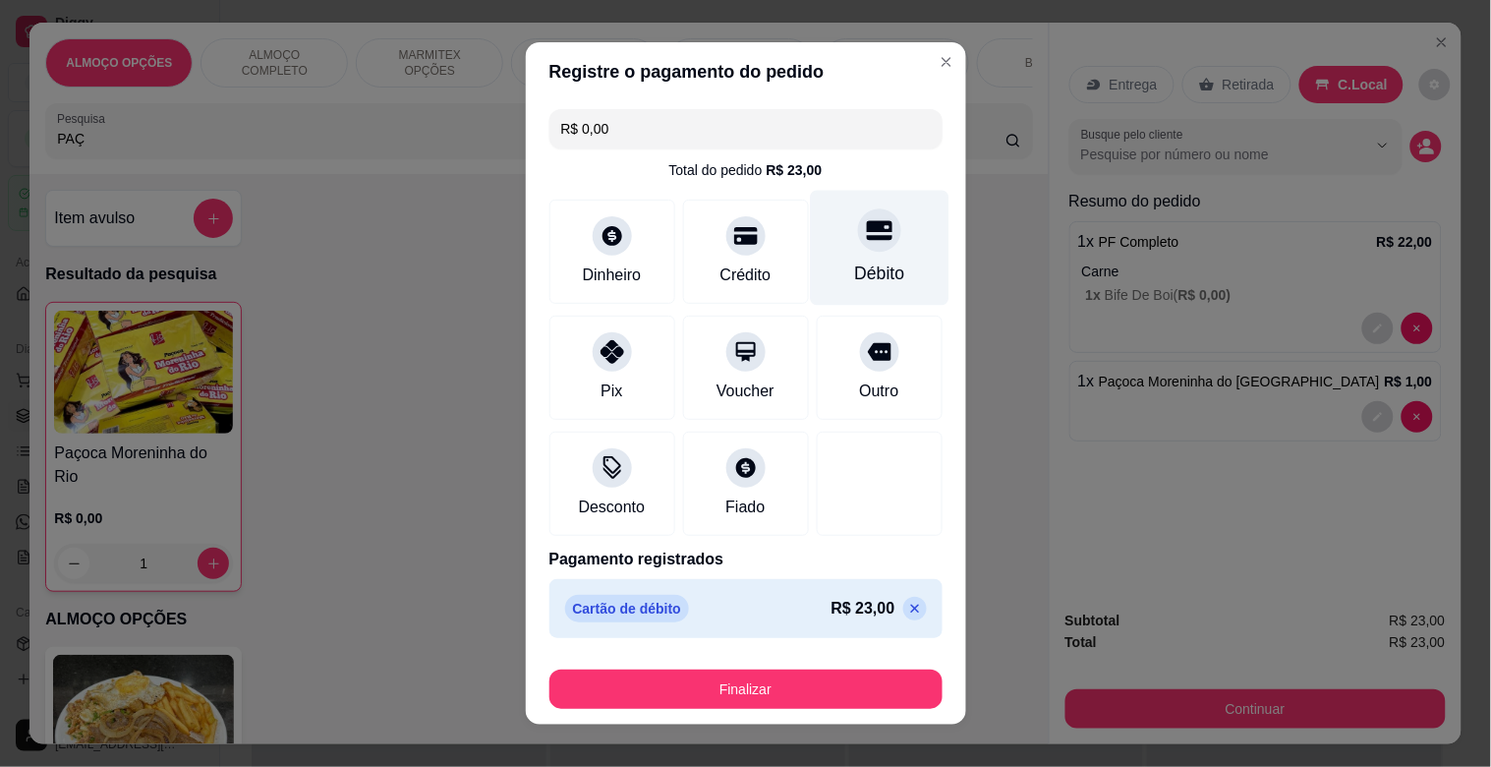
type input "R$ 0,00"
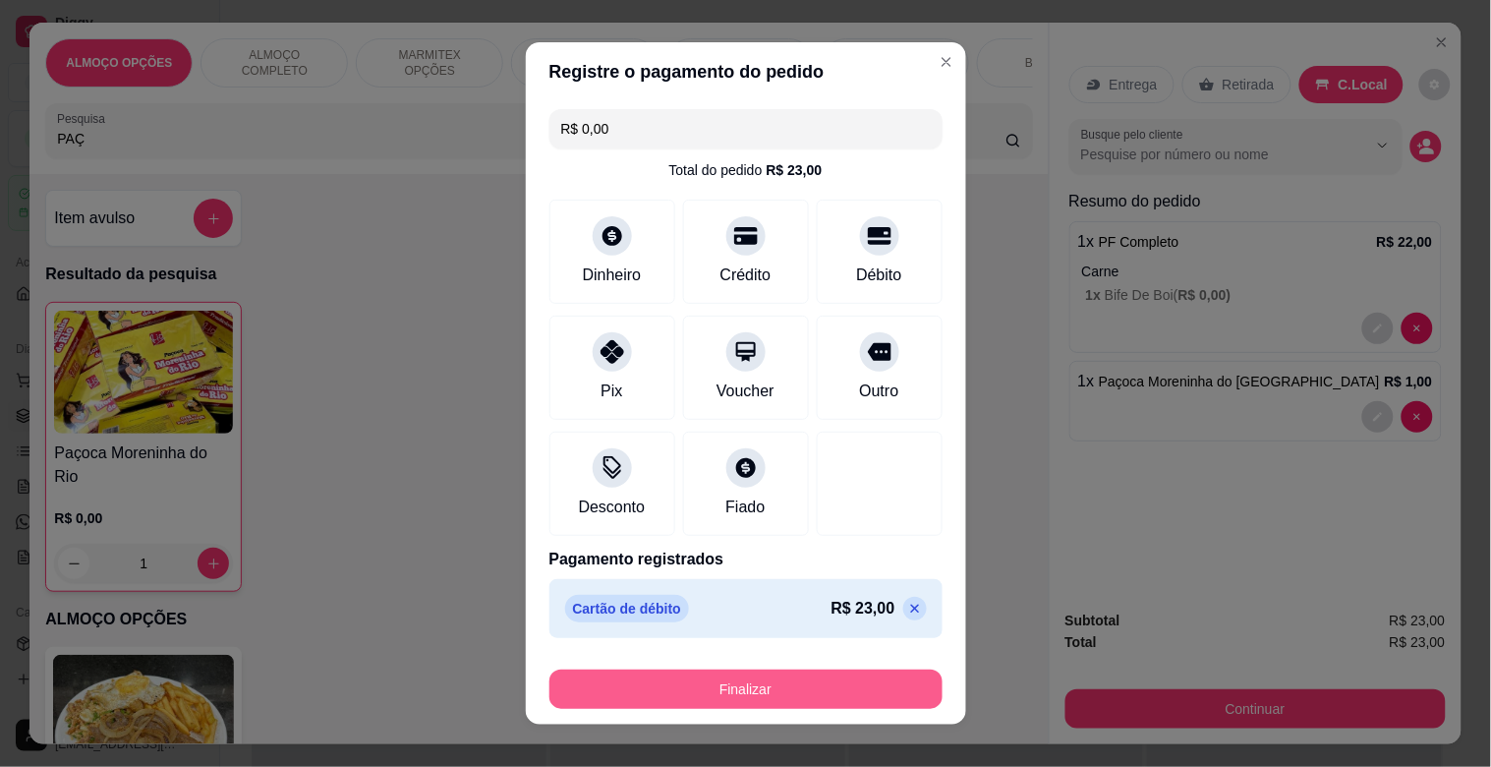
click at [740, 673] on button "Finalizar" at bounding box center [746, 689] width 393 height 39
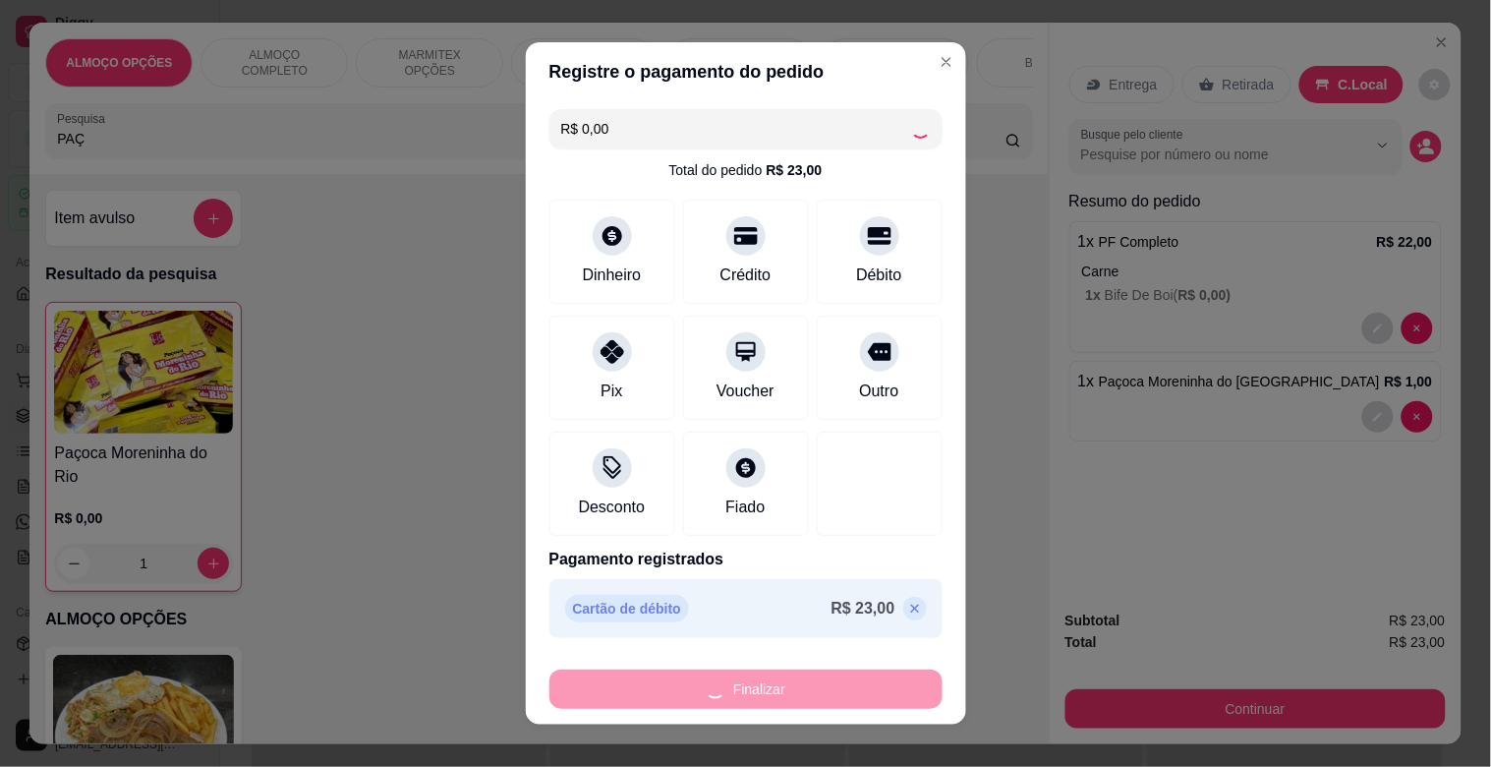
type input "0"
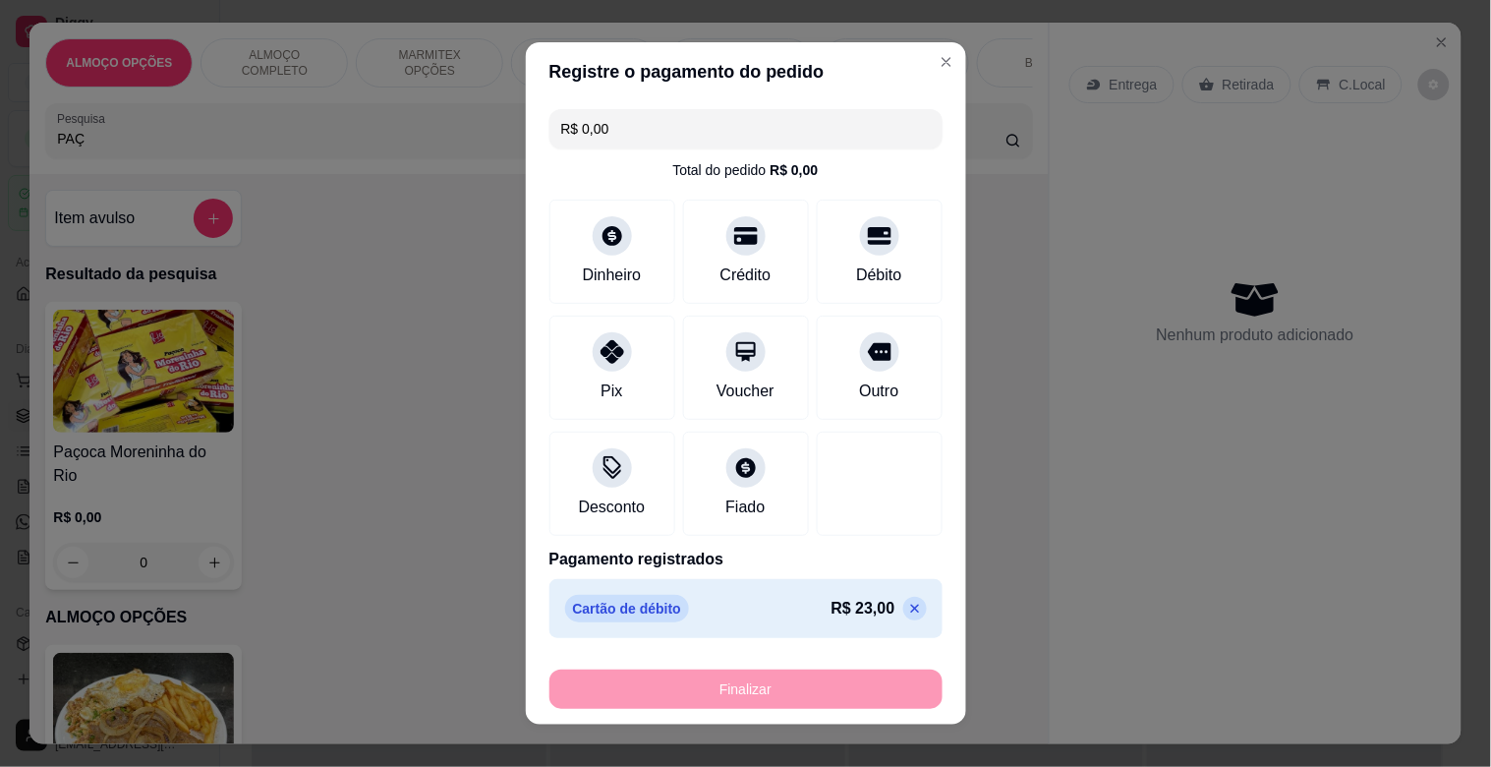
type input "-R$ 23,00"
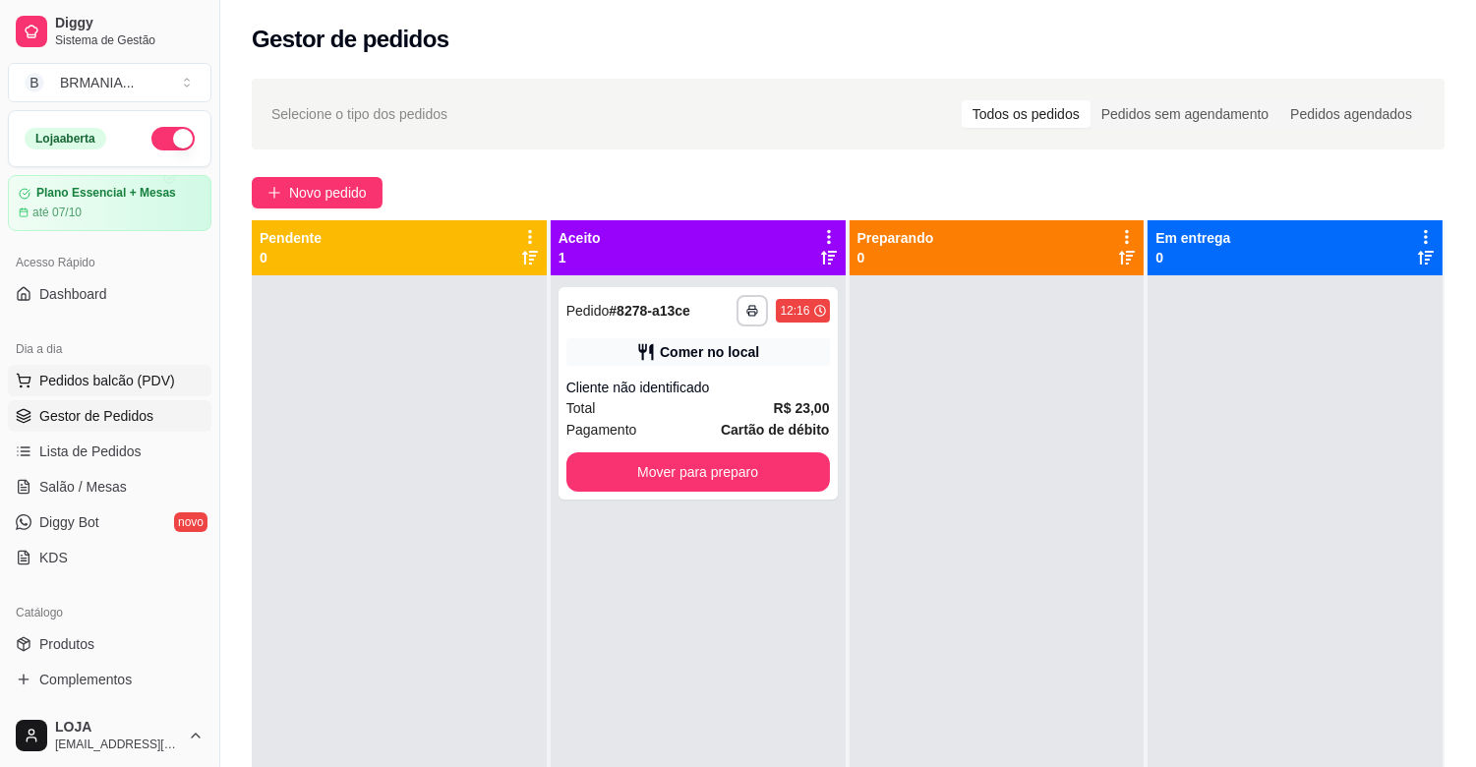
click at [110, 390] on button "Pedidos balcão (PDV)" at bounding box center [110, 380] width 204 height 31
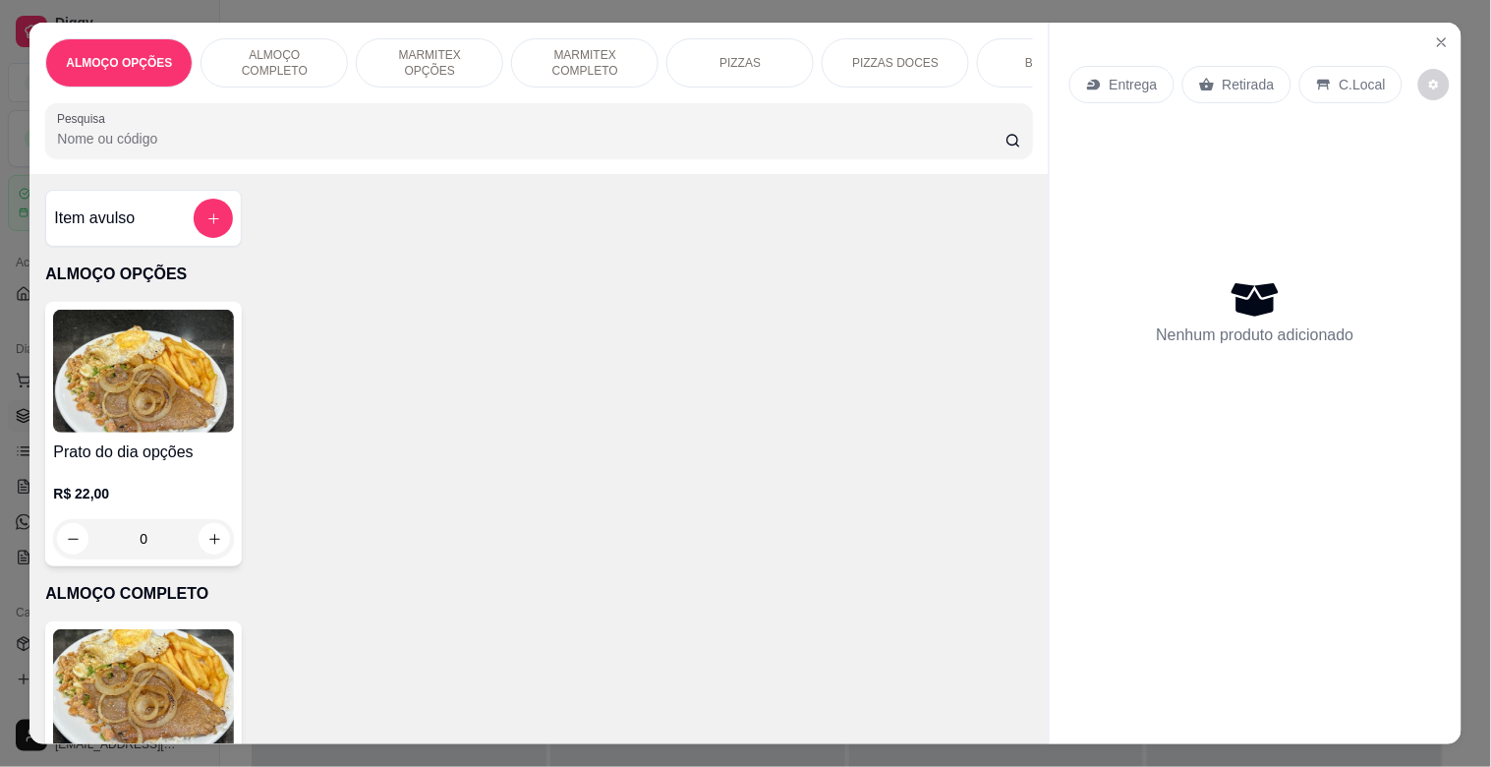
click at [184, 680] on img at bounding box center [143, 690] width 181 height 123
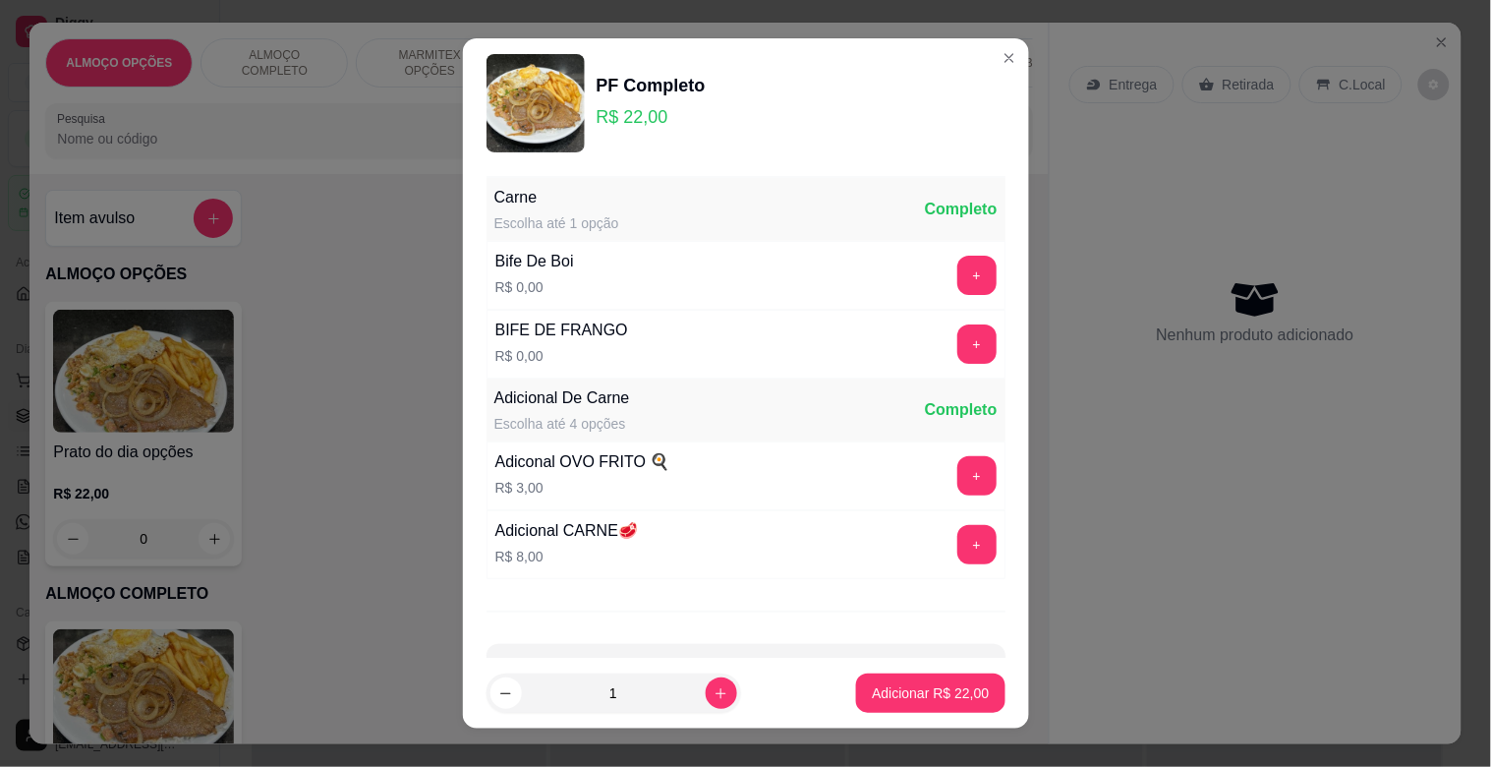
click at [958, 270] on button "+" at bounding box center [977, 275] width 39 height 39
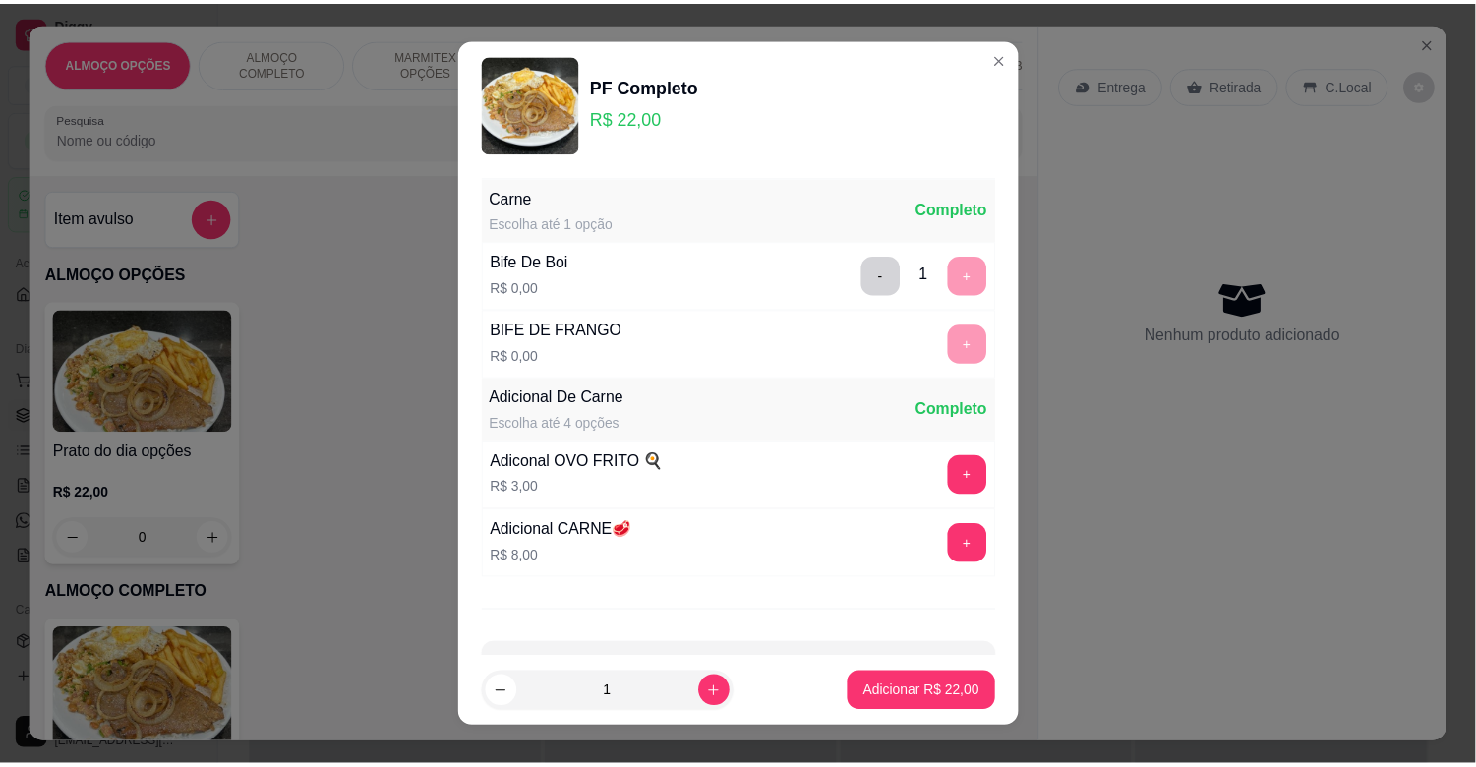
scroll to position [70, 0]
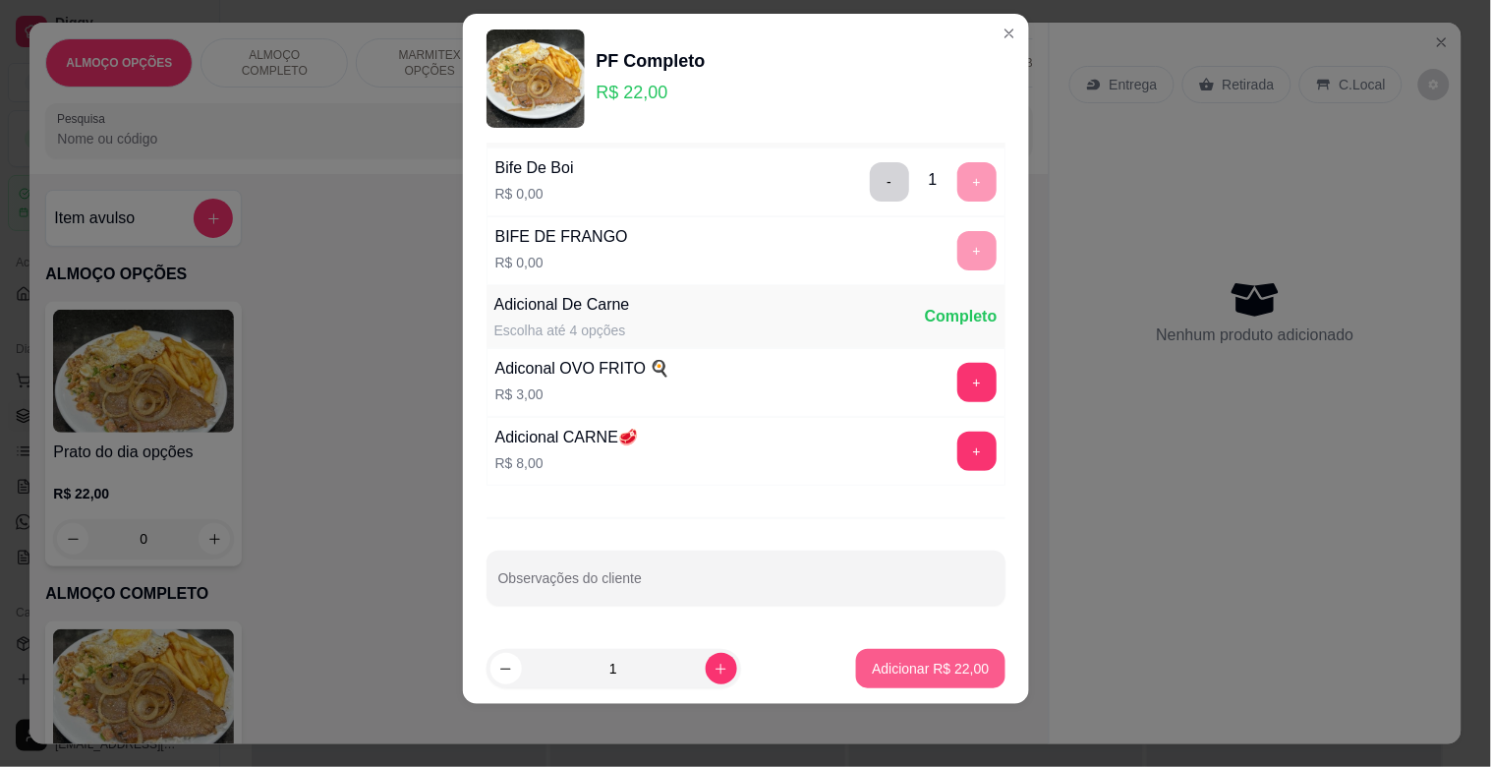
click at [920, 660] on p "Adicionar R$ 22,00" at bounding box center [930, 669] width 117 height 20
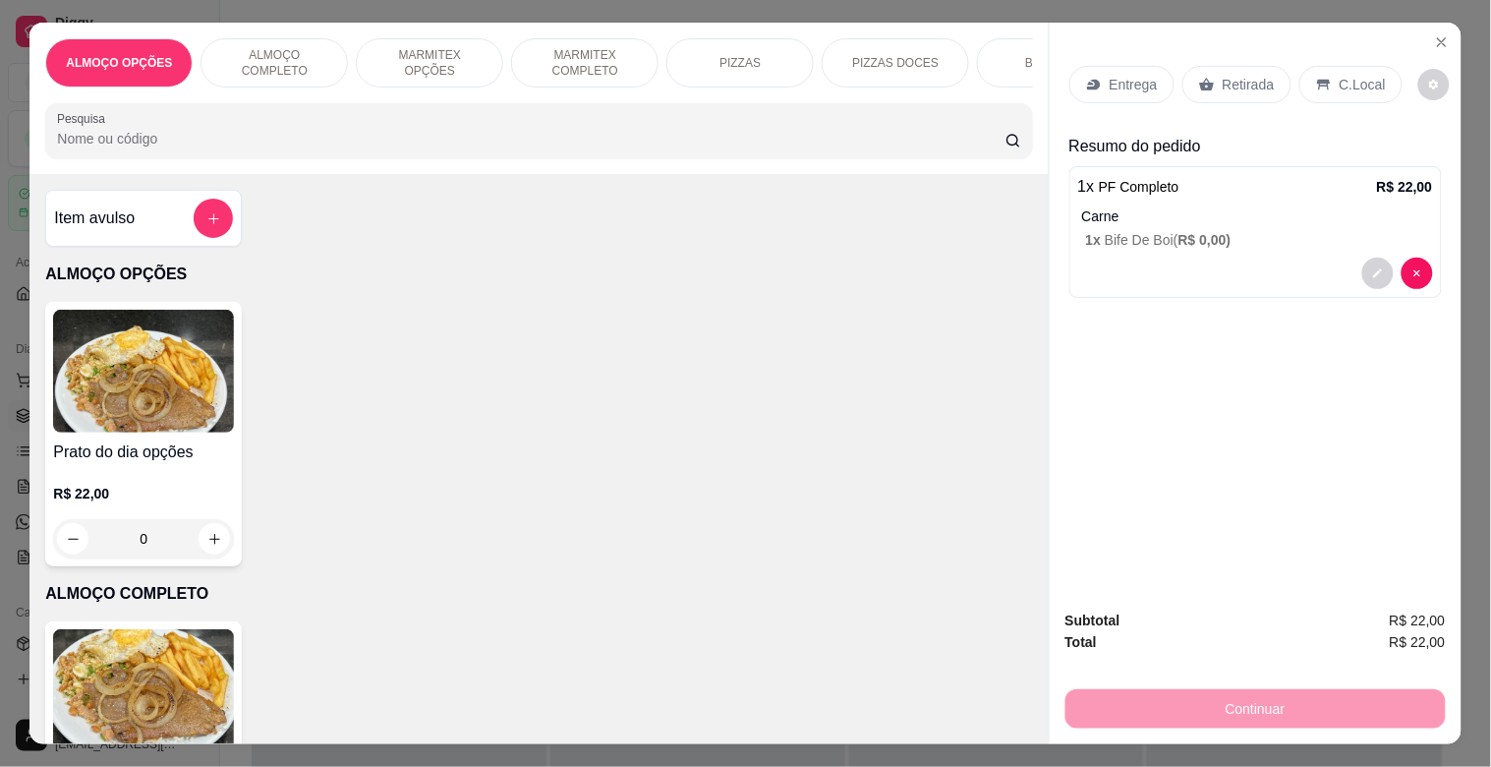
click at [1379, 66] on div "C.Local" at bounding box center [1351, 84] width 103 height 37
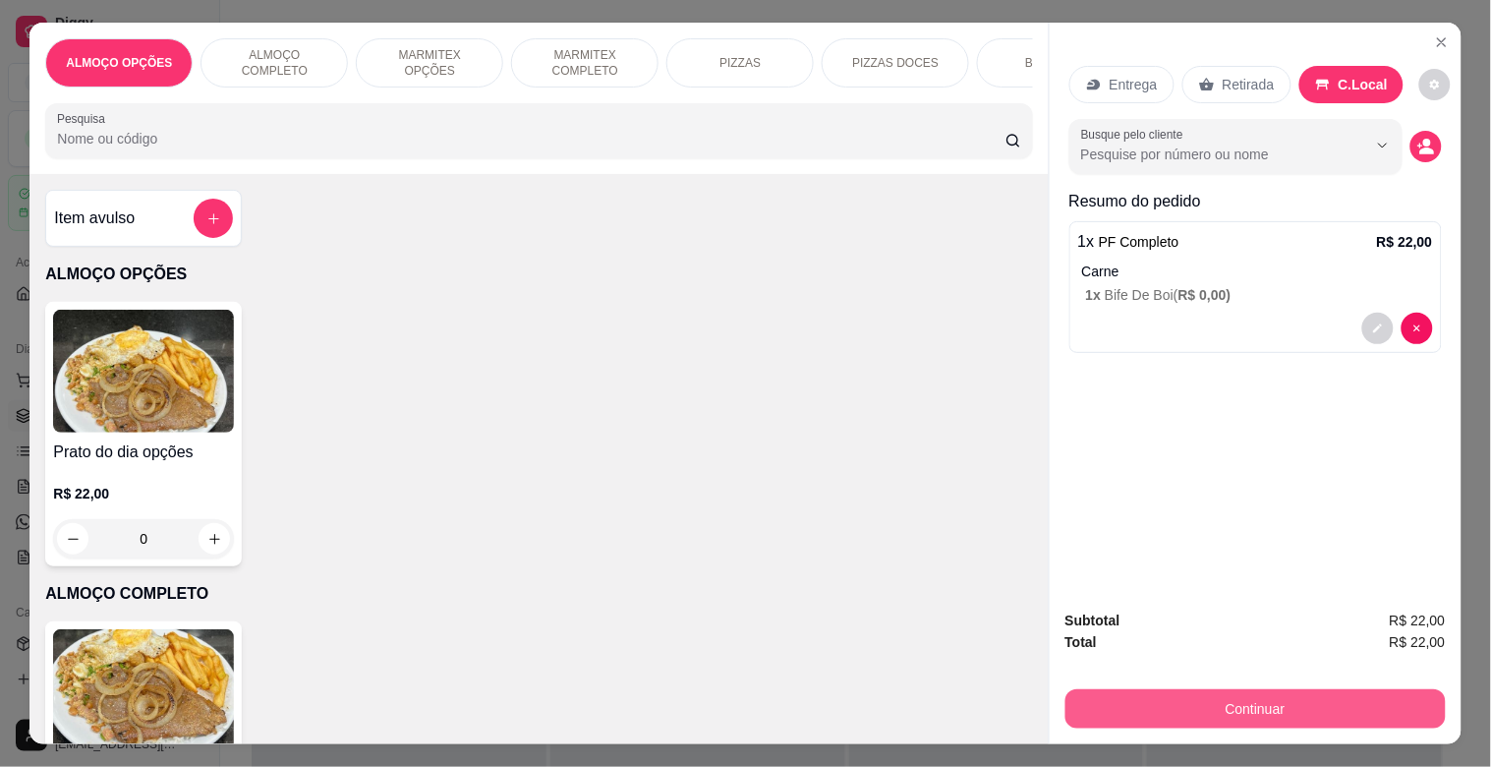
click at [1239, 700] on button "Continuar" at bounding box center [1256, 708] width 380 height 39
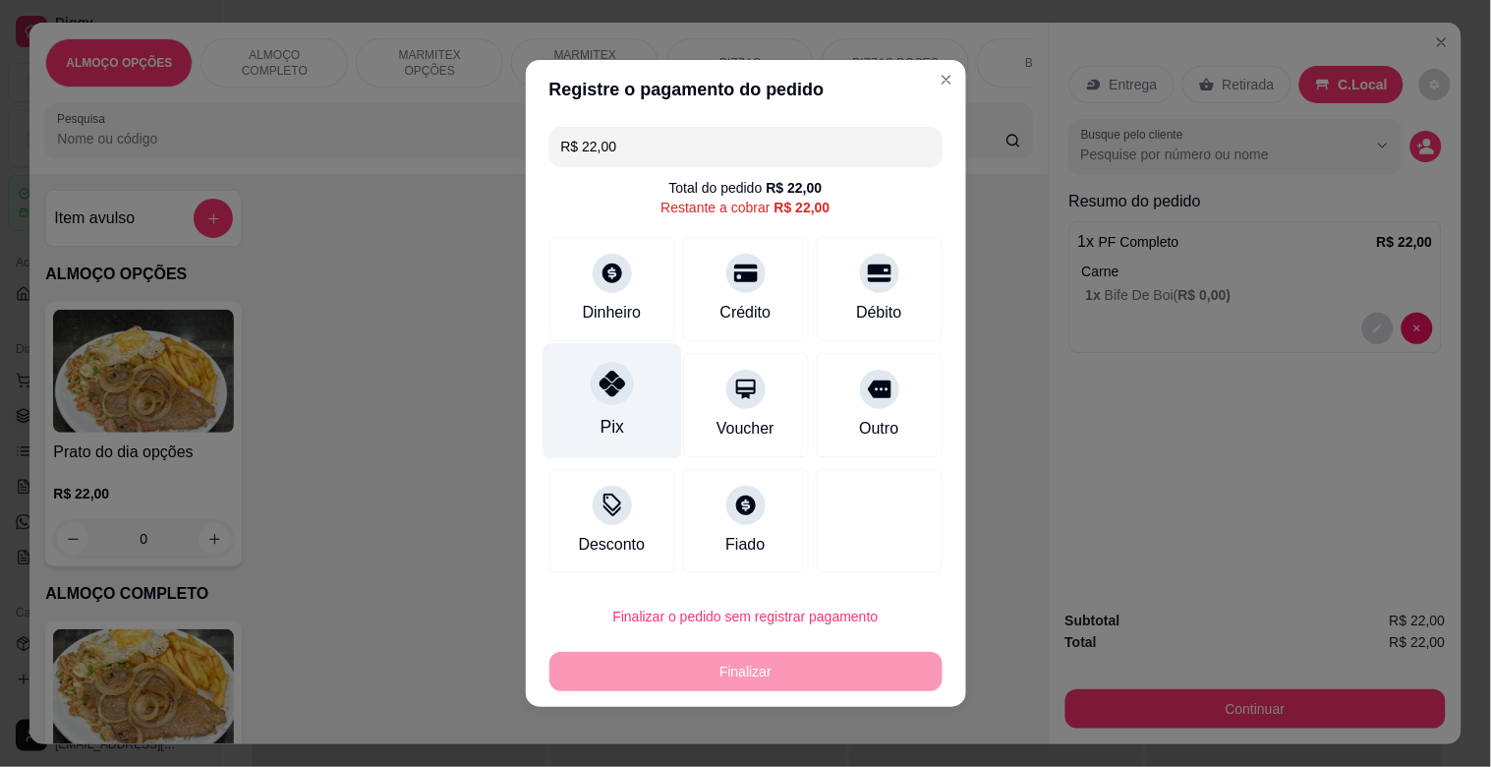
click at [608, 404] on div "Pix" at bounding box center [612, 401] width 139 height 115
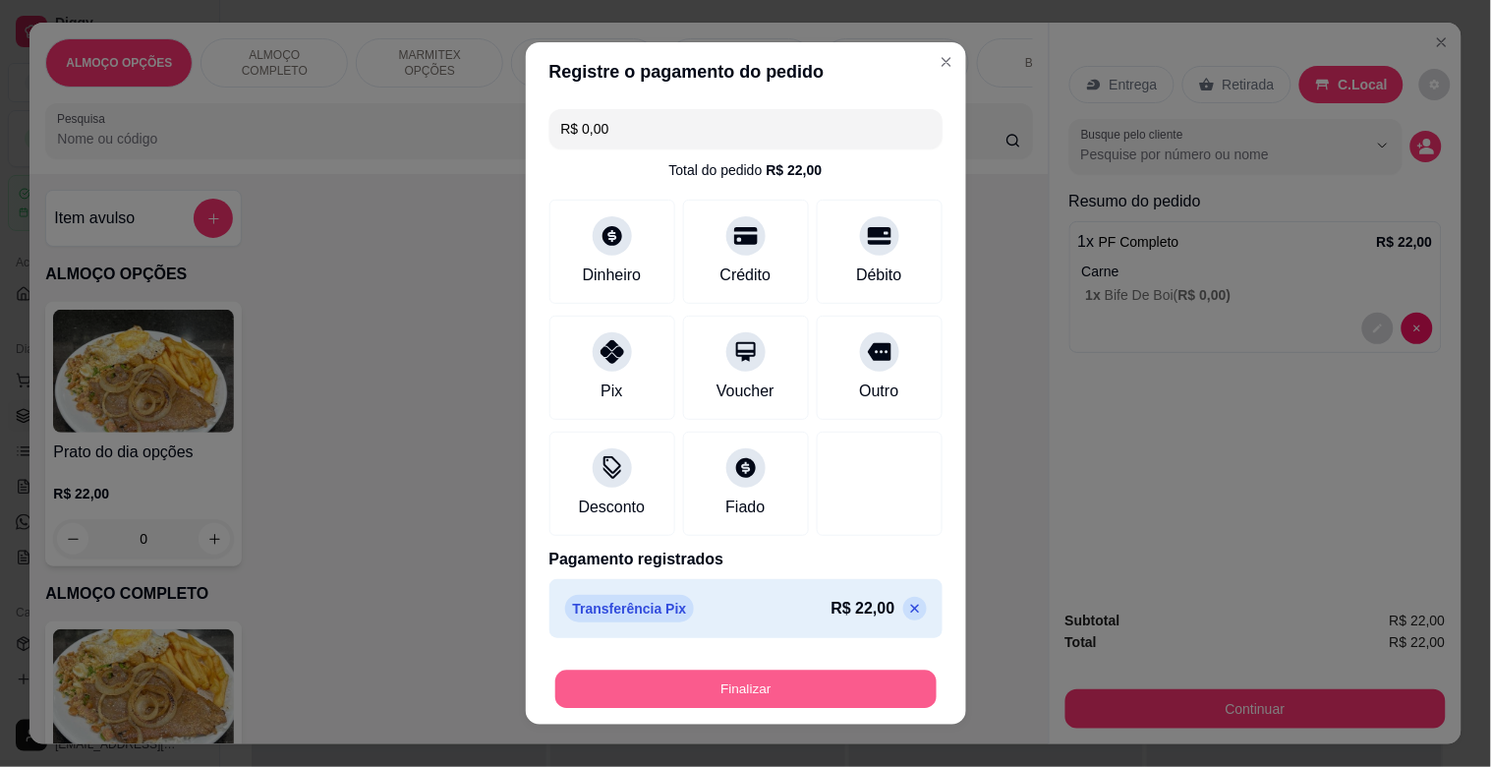
click at [784, 692] on button "Finalizar" at bounding box center [745, 690] width 381 height 38
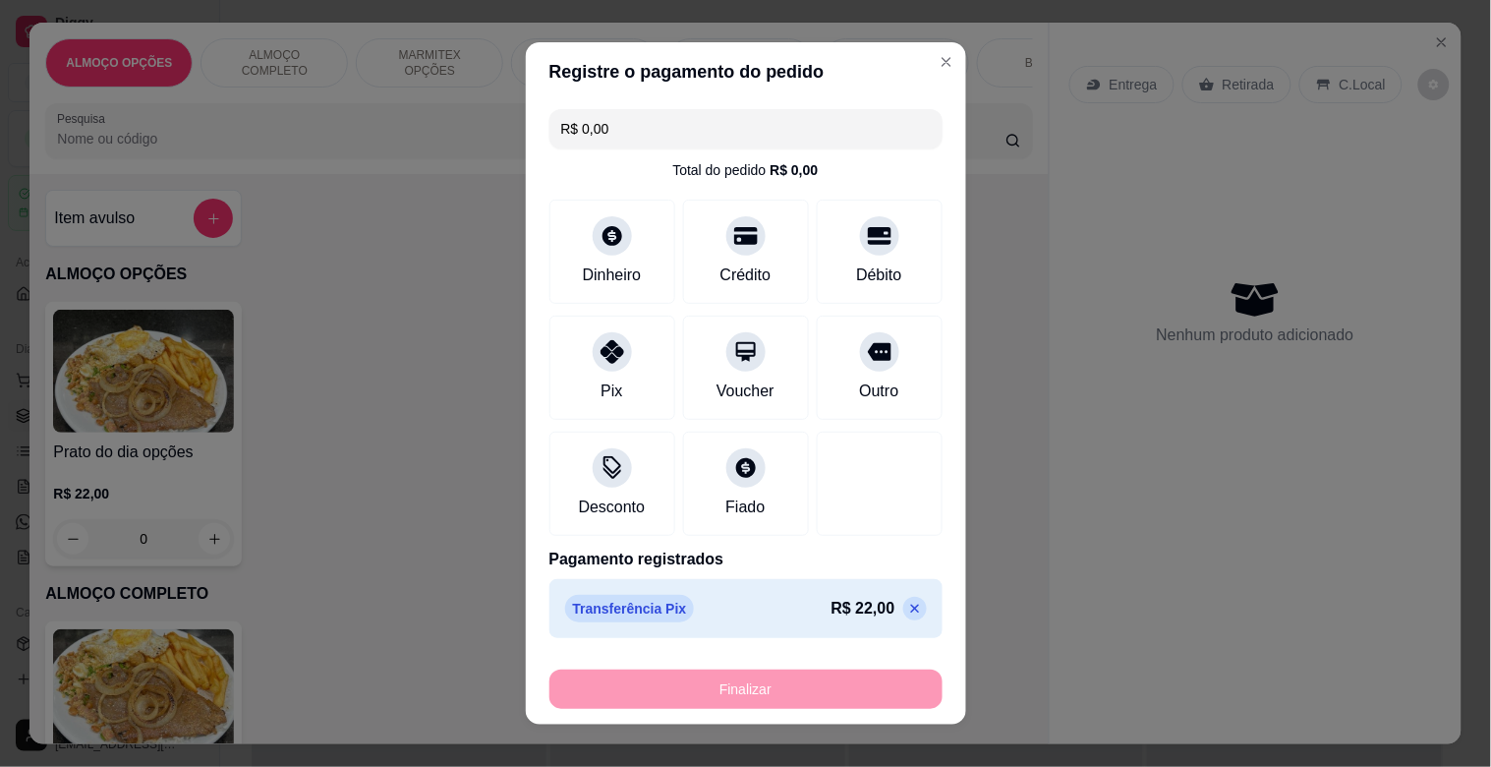
type input "-R$ 22,00"
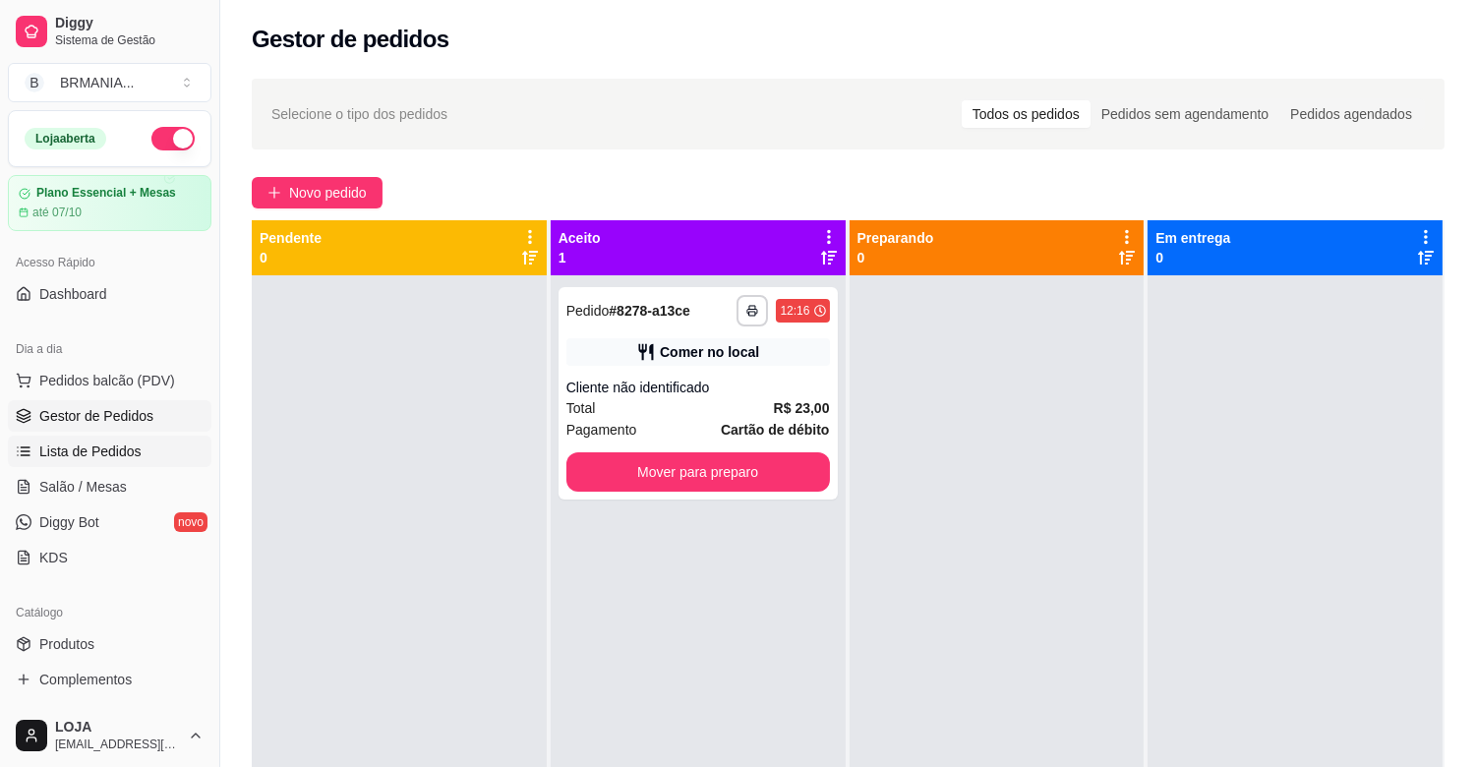
click at [98, 446] on span "Lista de Pedidos" at bounding box center [90, 451] width 102 height 20
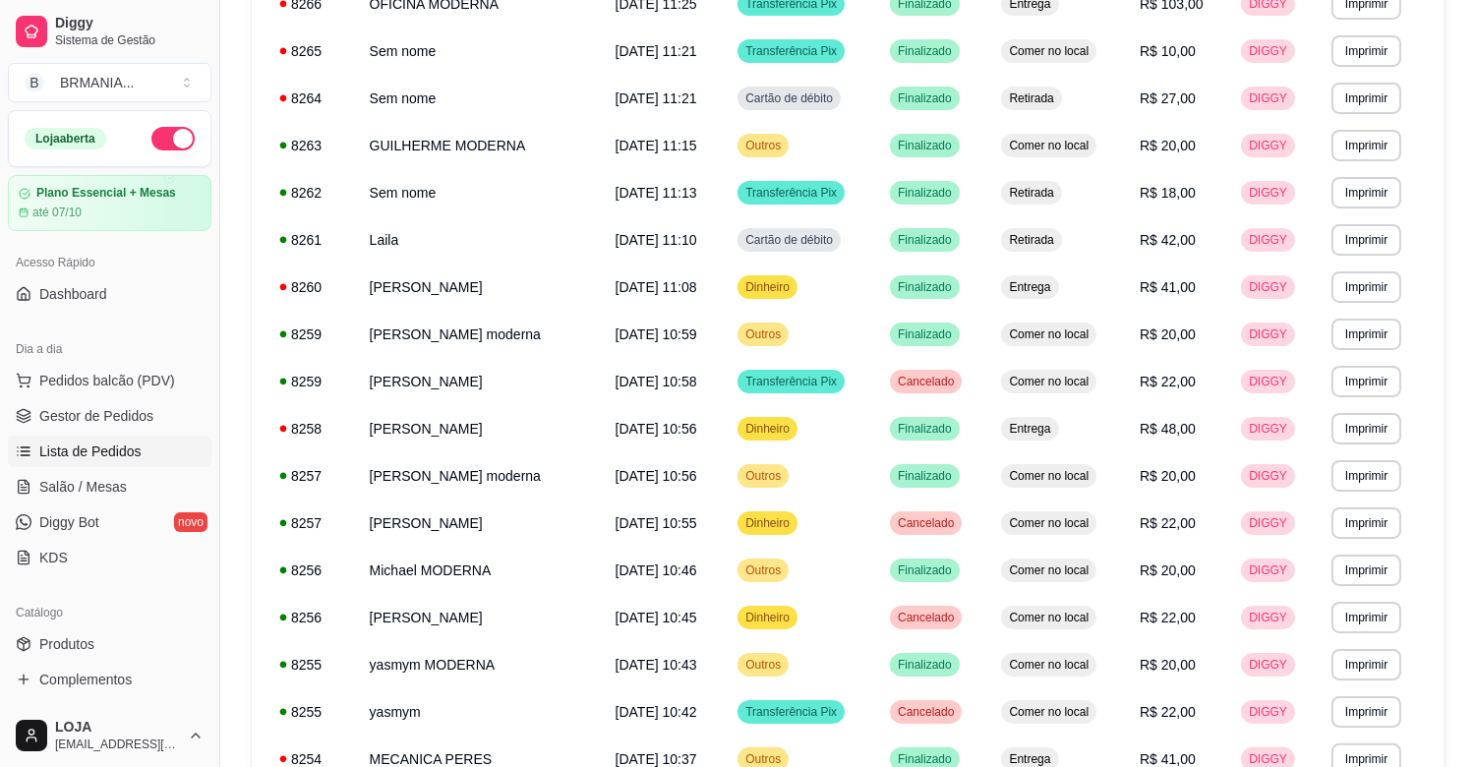
scroll to position [959, 0]
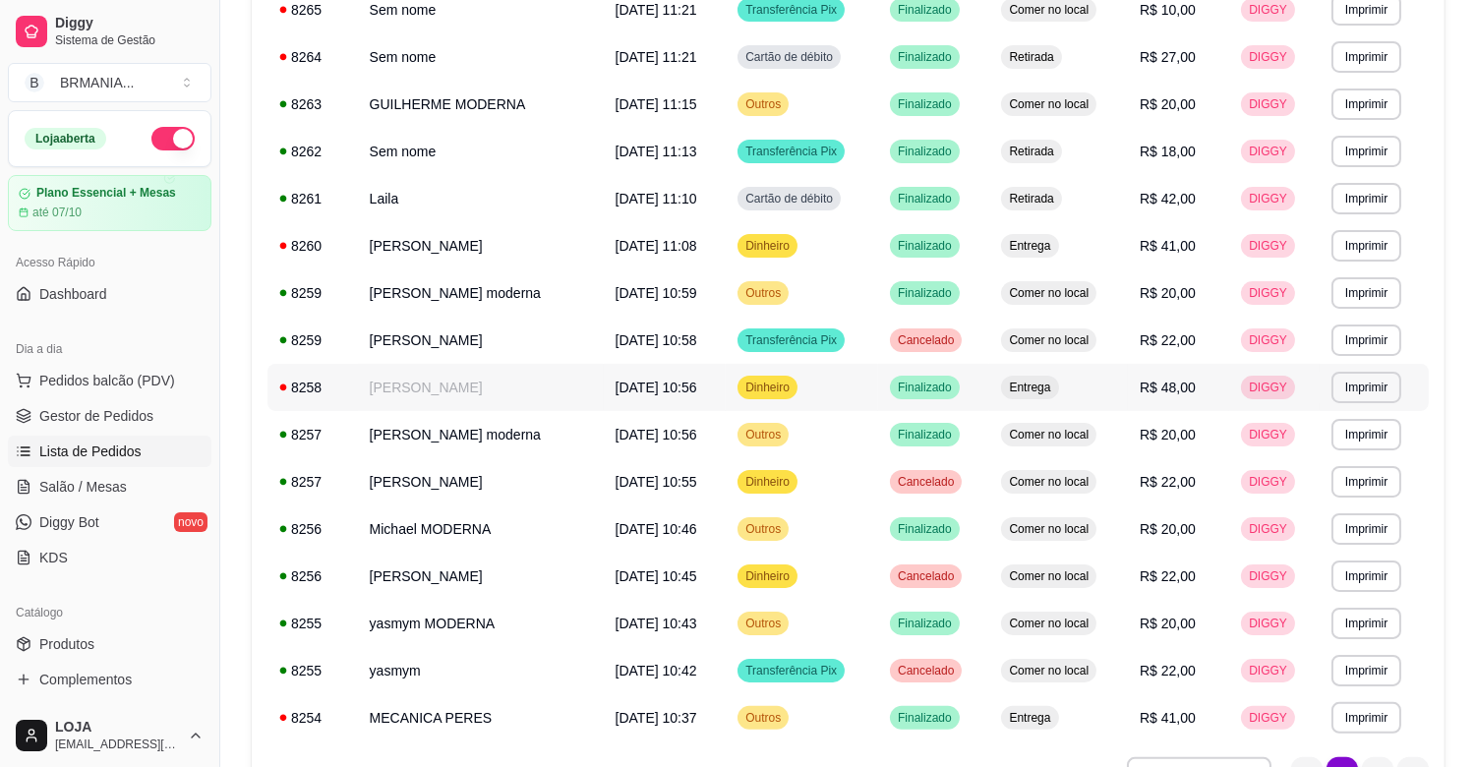
click at [415, 393] on td "Jeferson" at bounding box center [481, 387] width 246 height 47
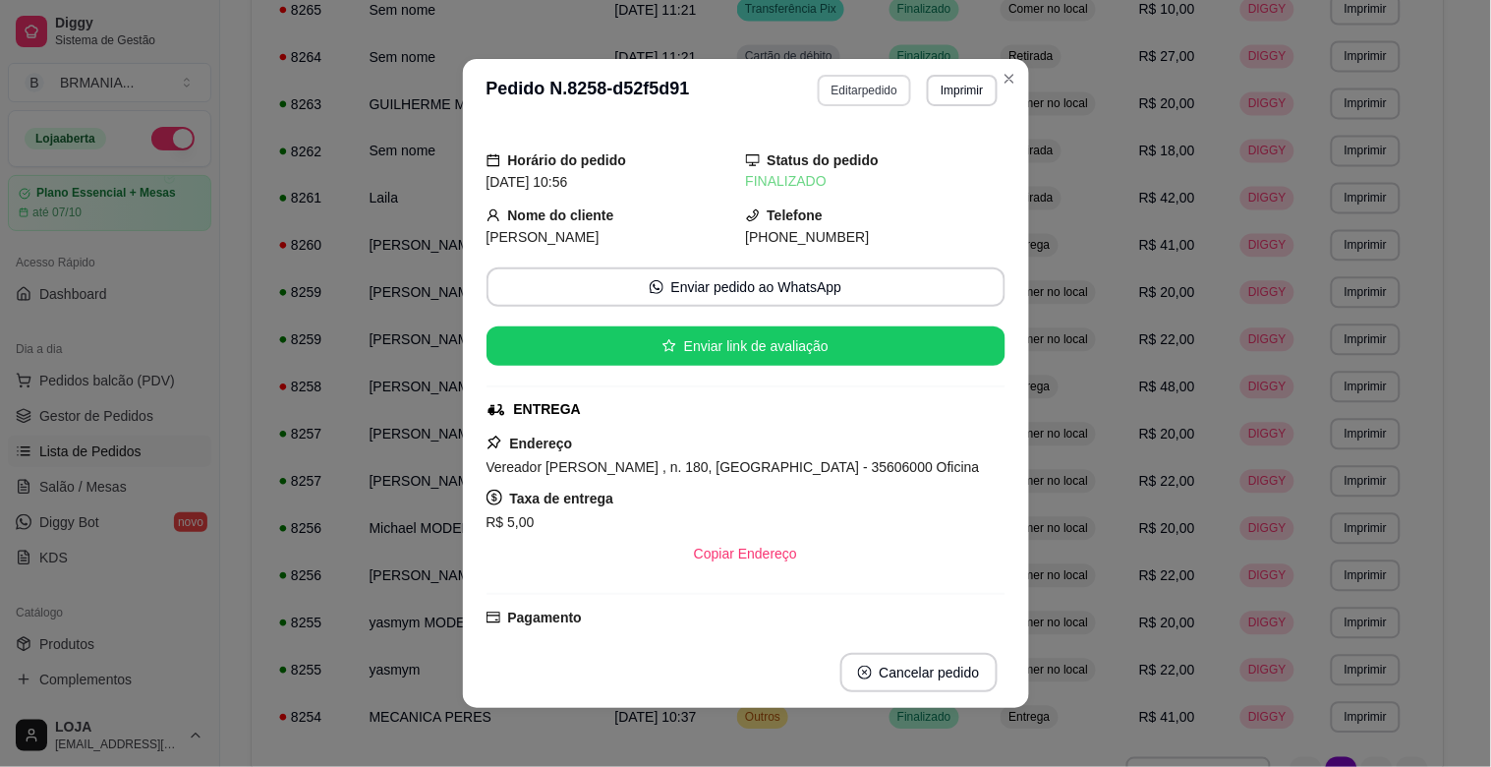
click at [862, 83] on button "Editar pedido" at bounding box center [864, 90] width 93 height 31
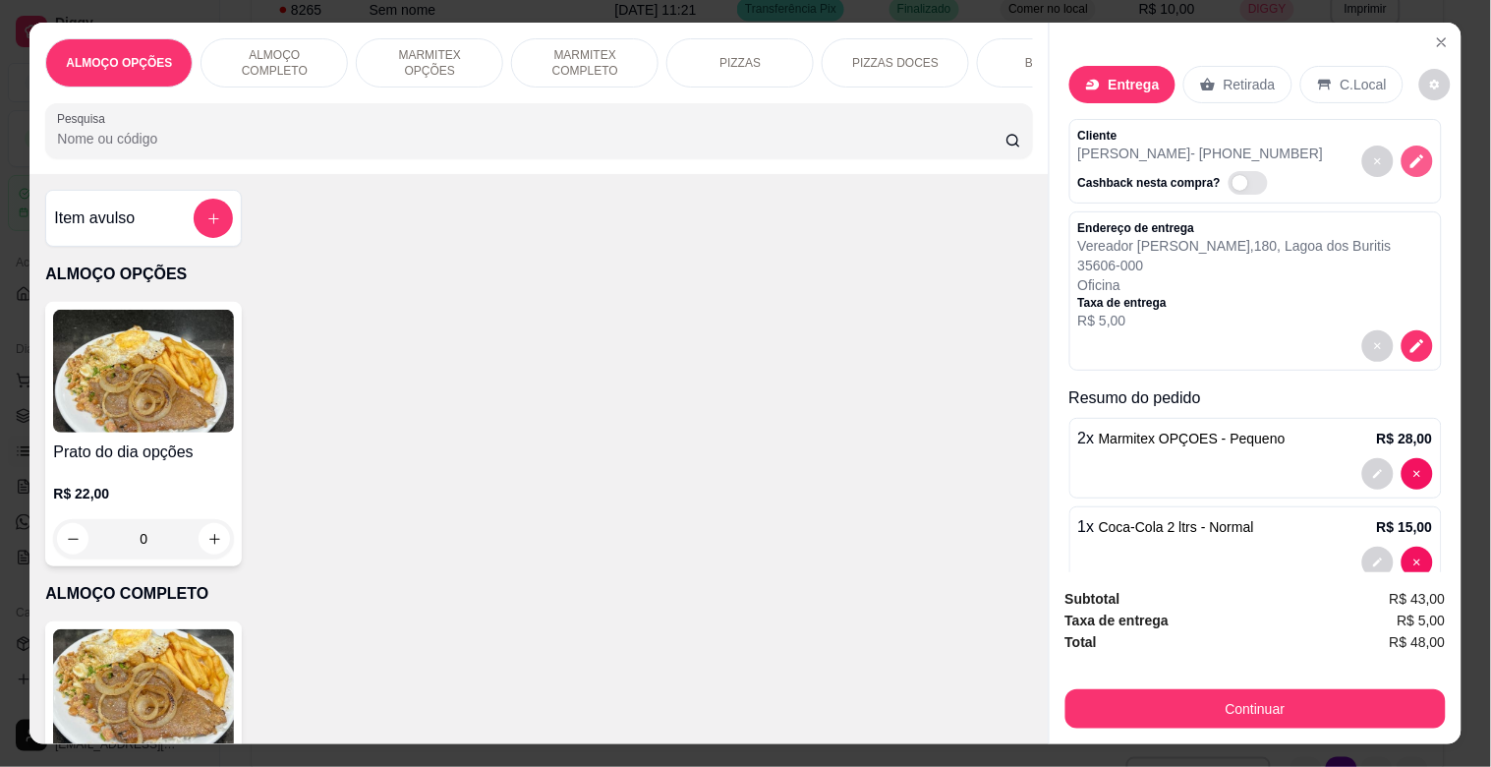
click at [1409, 161] on icon "decrease-product-quantity" at bounding box center [1418, 161] width 18 height 18
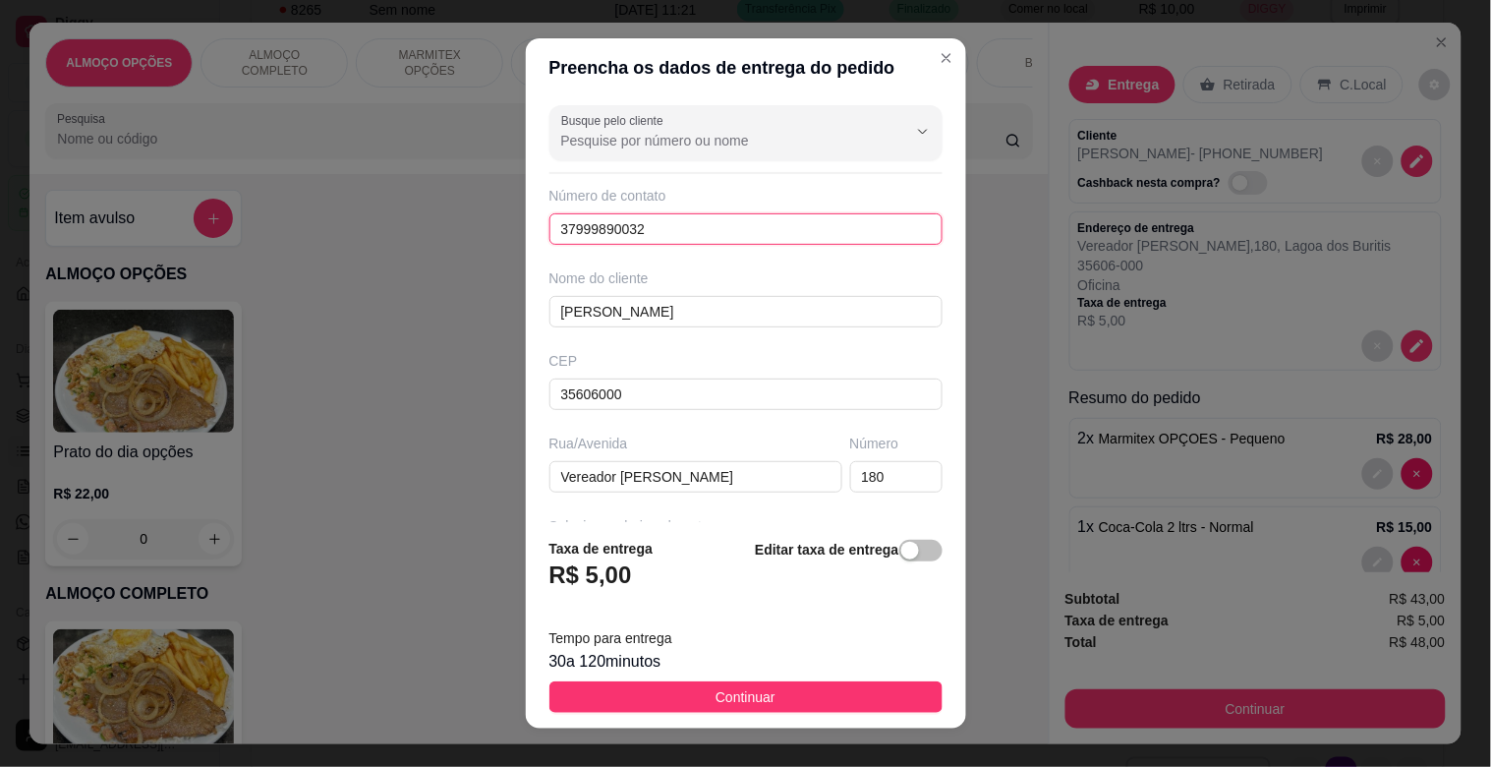
drag, startPoint x: 661, startPoint y: 230, endPoint x: 437, endPoint y: 230, distance: 224.2
click at [437, 230] on div "Preencha os dados de entrega do pedido Busque pelo cliente Número de contato 37…" at bounding box center [745, 383] width 1491 height 767
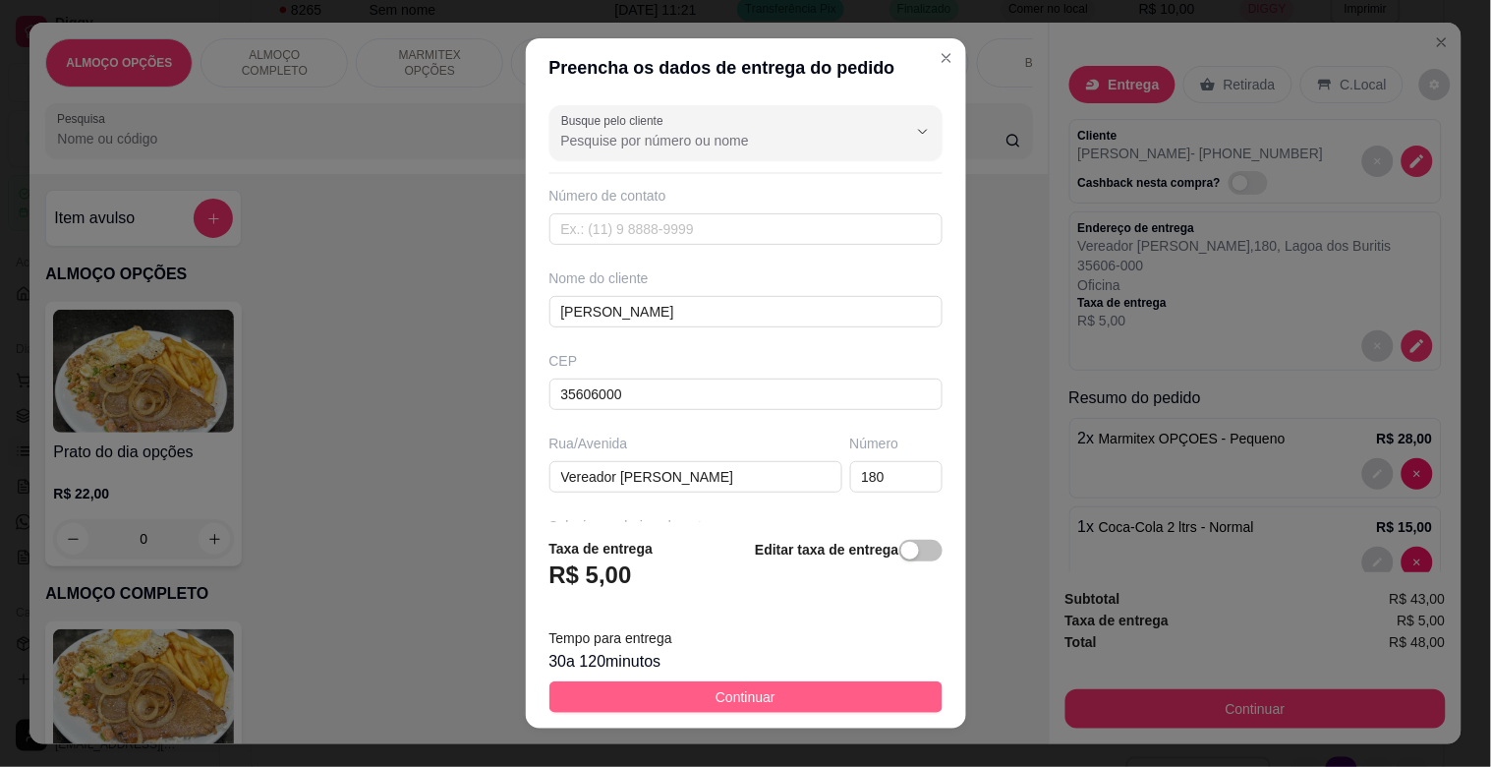
click at [772, 689] on button "Continuar" at bounding box center [746, 696] width 393 height 31
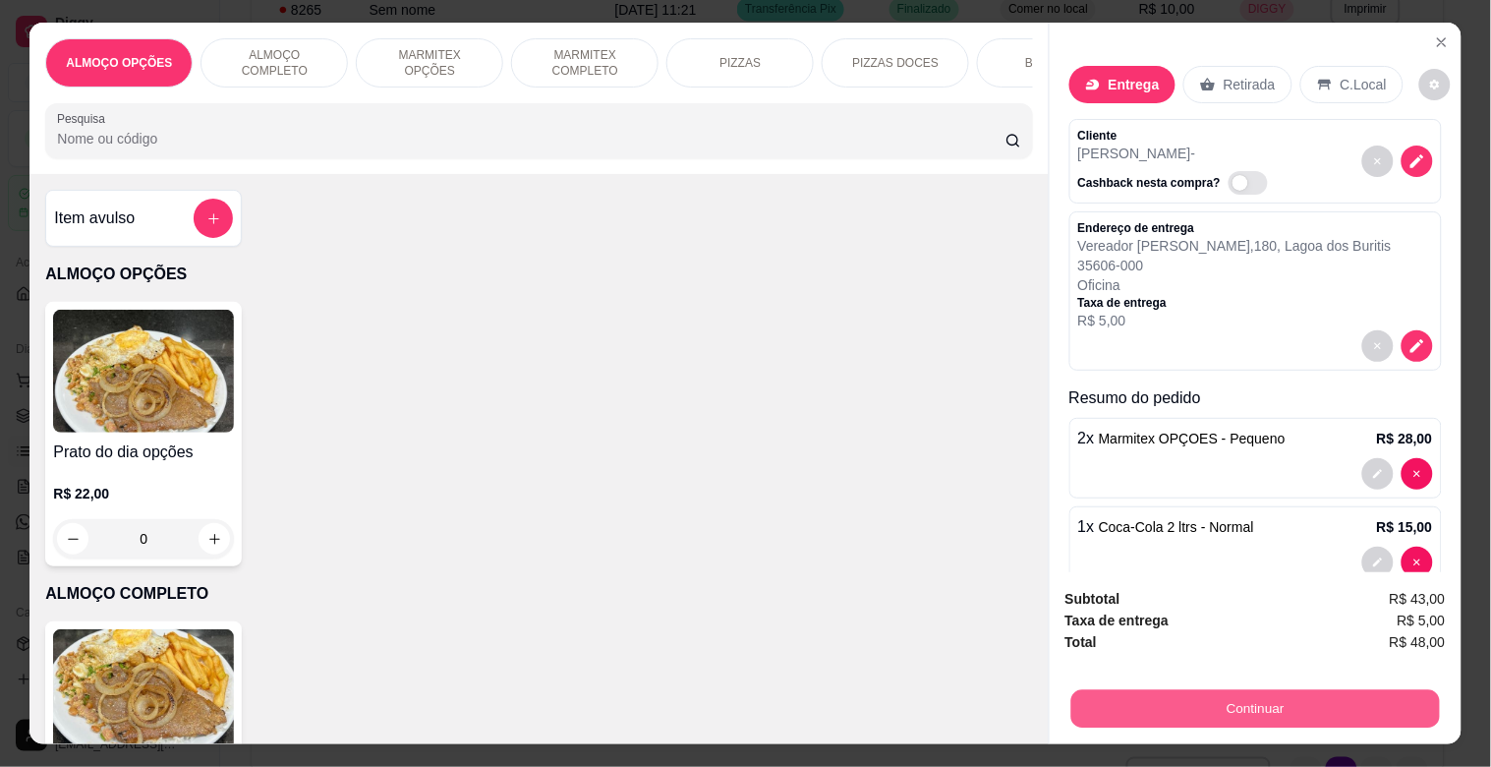
click at [1210, 700] on button "Continuar" at bounding box center [1255, 708] width 369 height 38
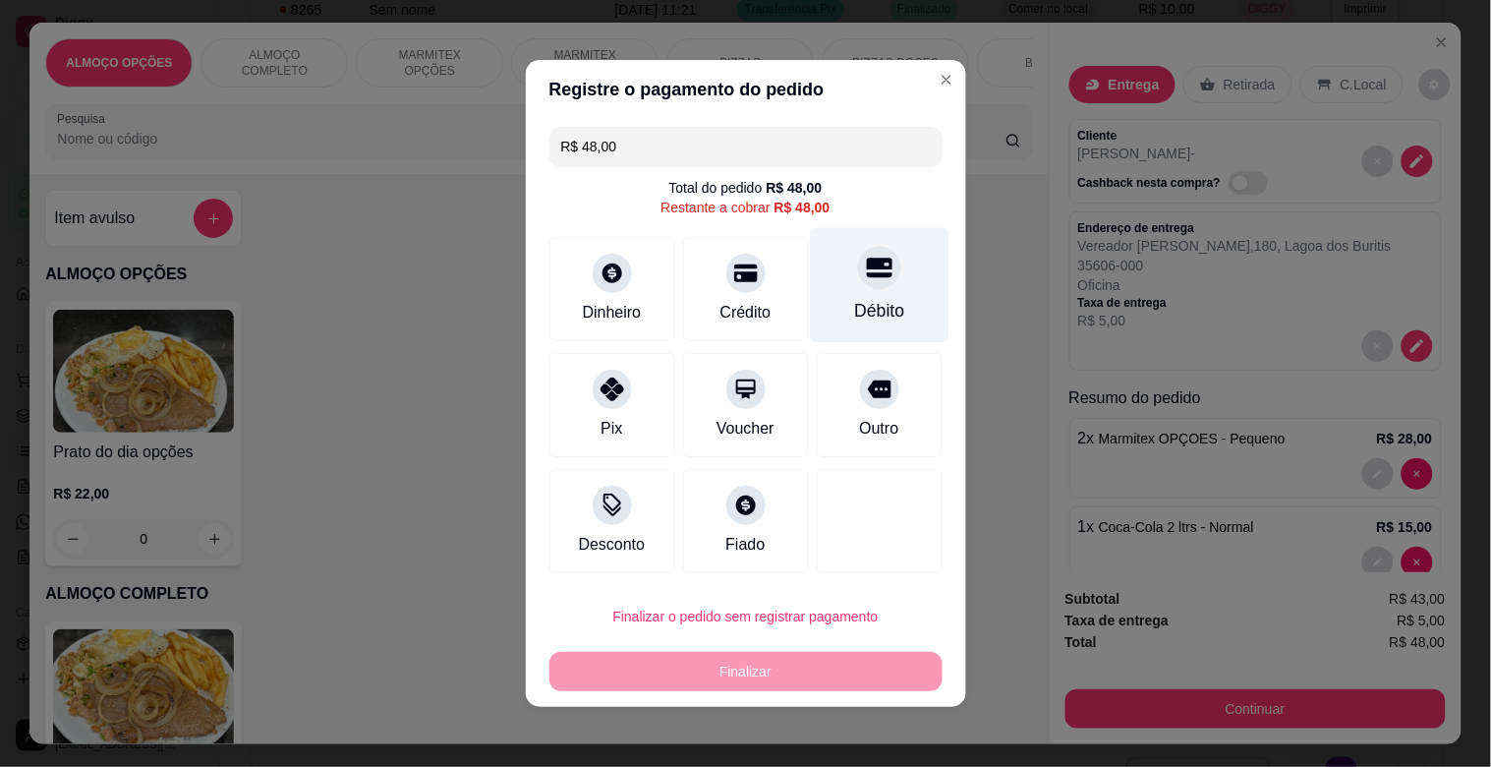
click at [854, 313] on div "Débito" at bounding box center [879, 311] width 50 height 26
type input "R$ 0,00"
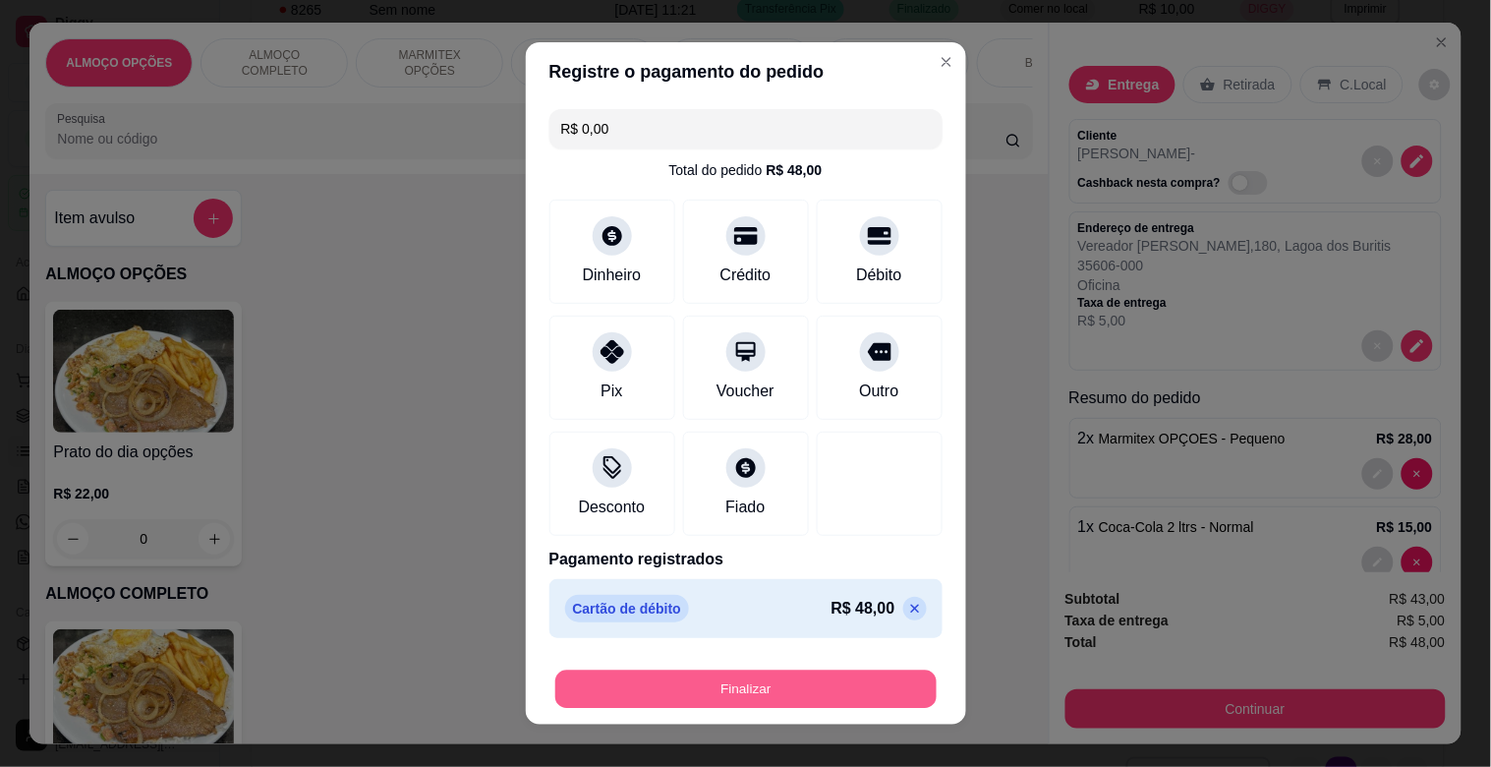
click at [730, 688] on button "Finalizar" at bounding box center [745, 690] width 381 height 38
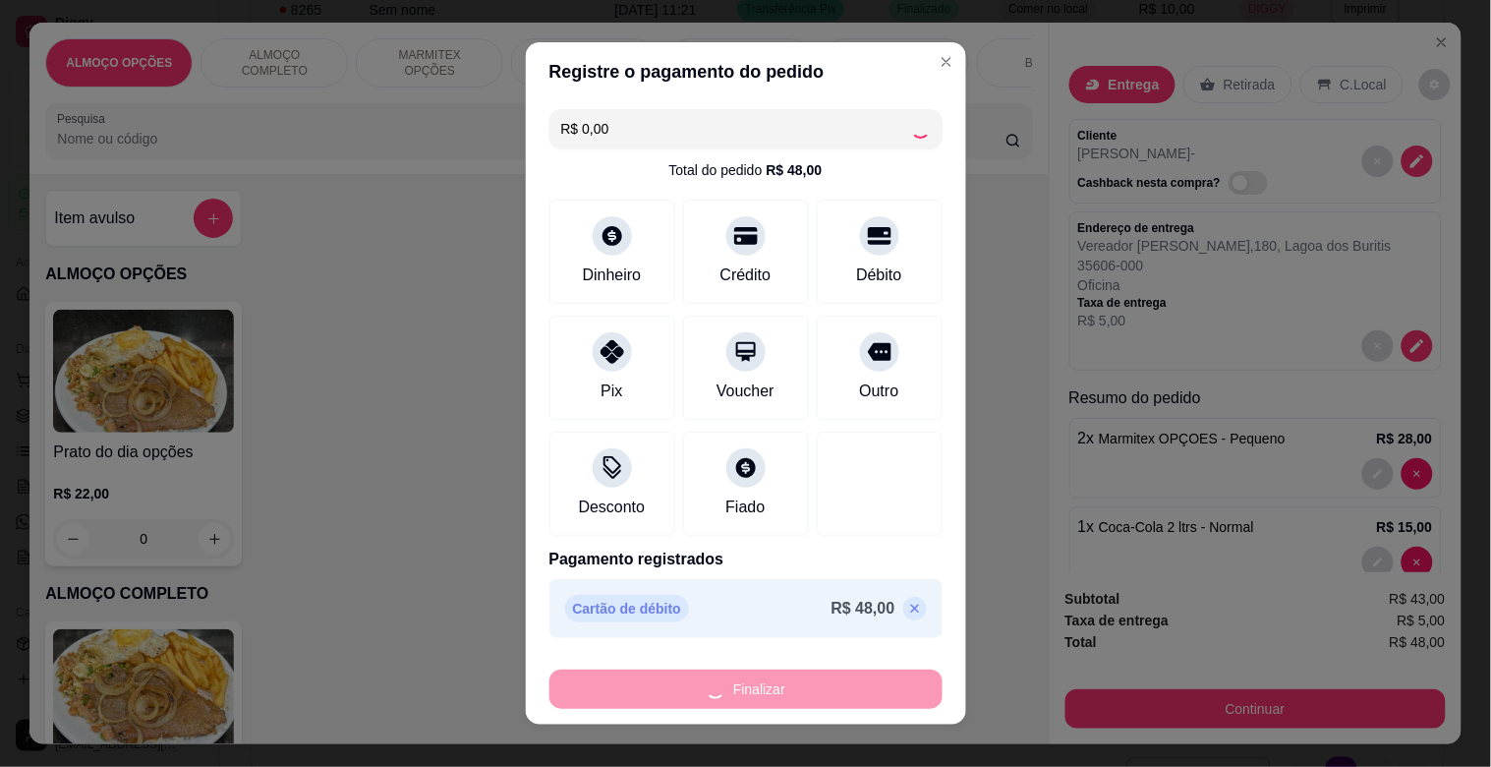
type input "0"
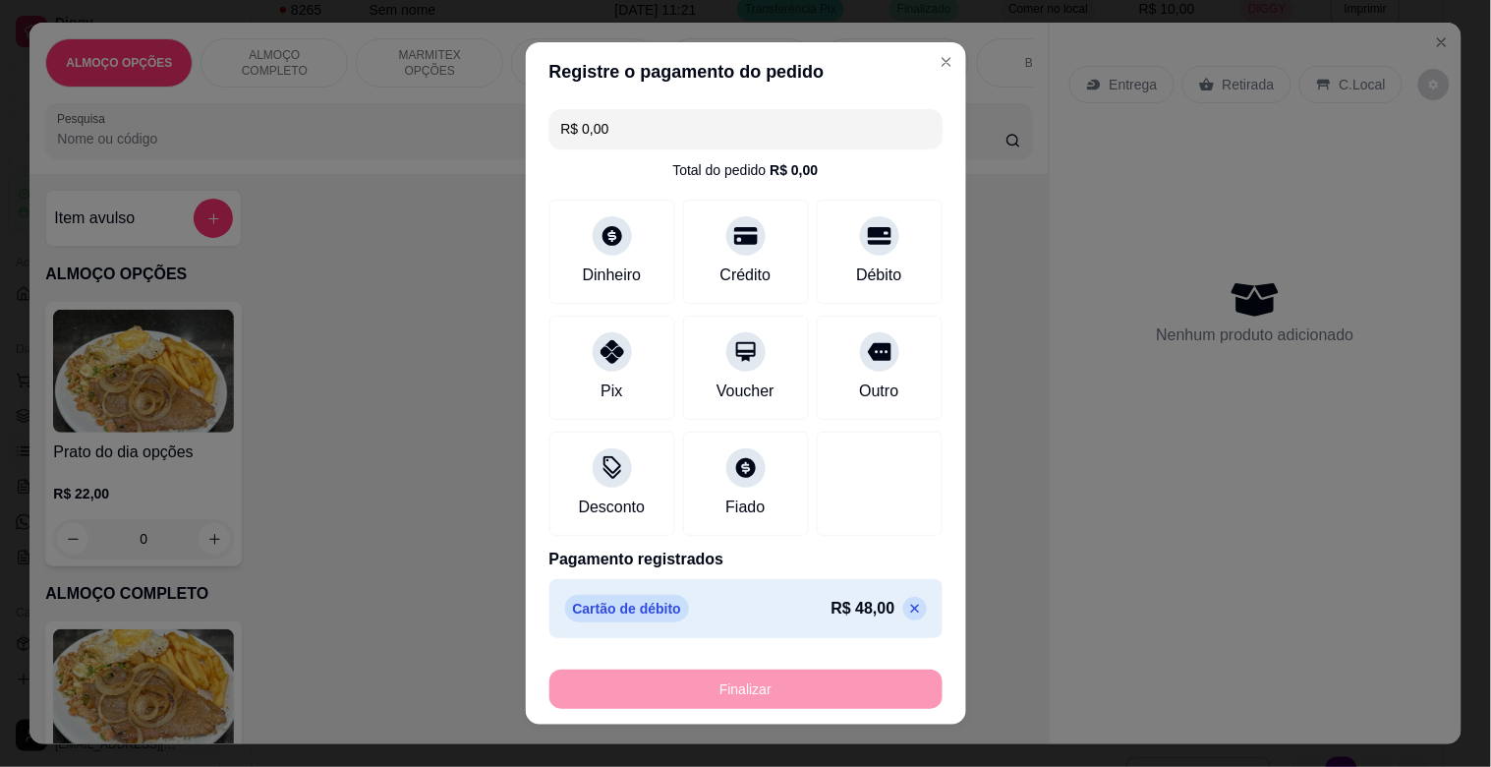
type input "-R$ 48,00"
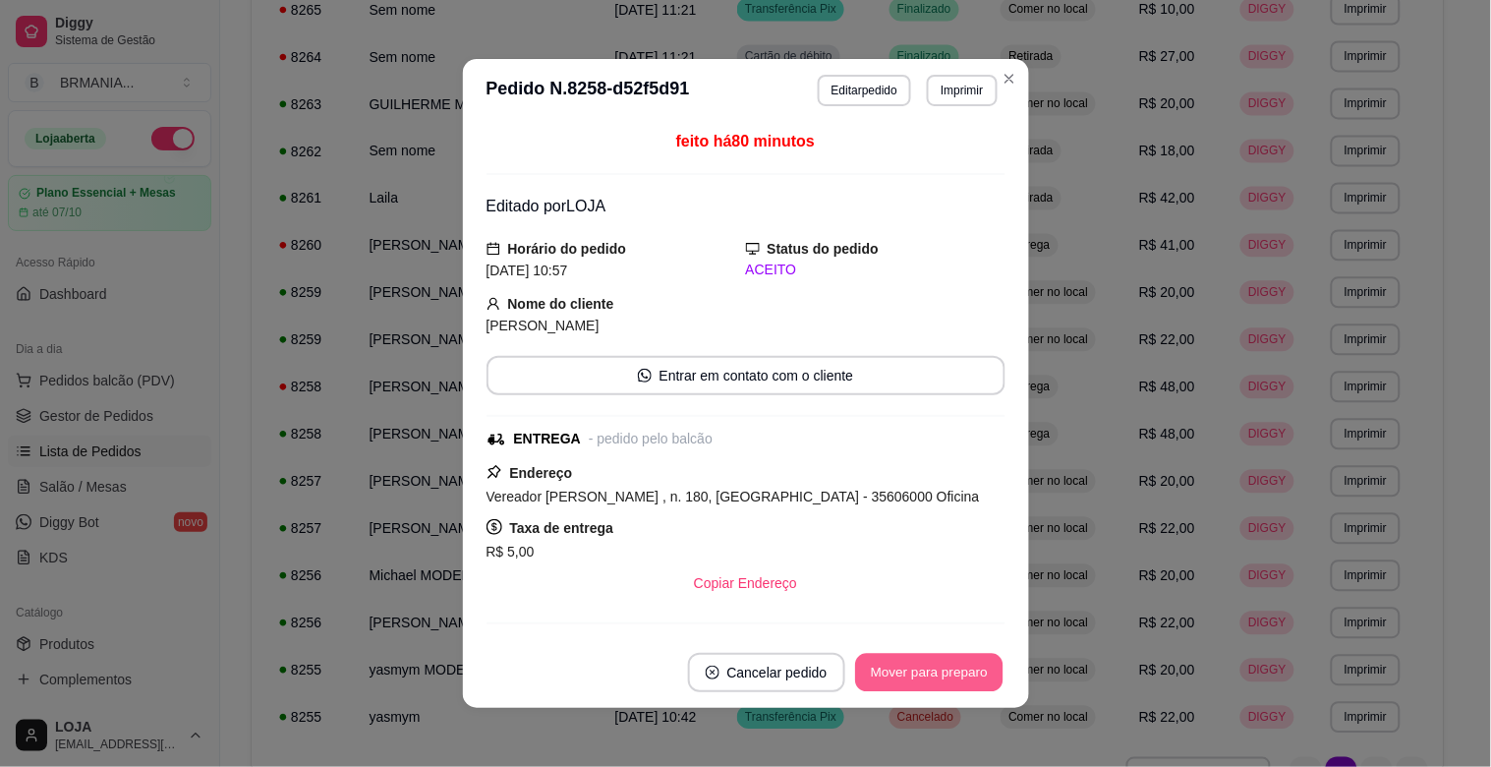
click at [891, 667] on button "Mover para preparo" at bounding box center [928, 673] width 147 height 38
click at [973, 680] on button "Mover para entrega" at bounding box center [929, 673] width 147 height 38
click at [968, 678] on button "Mover para finalizado" at bounding box center [924, 672] width 163 height 39
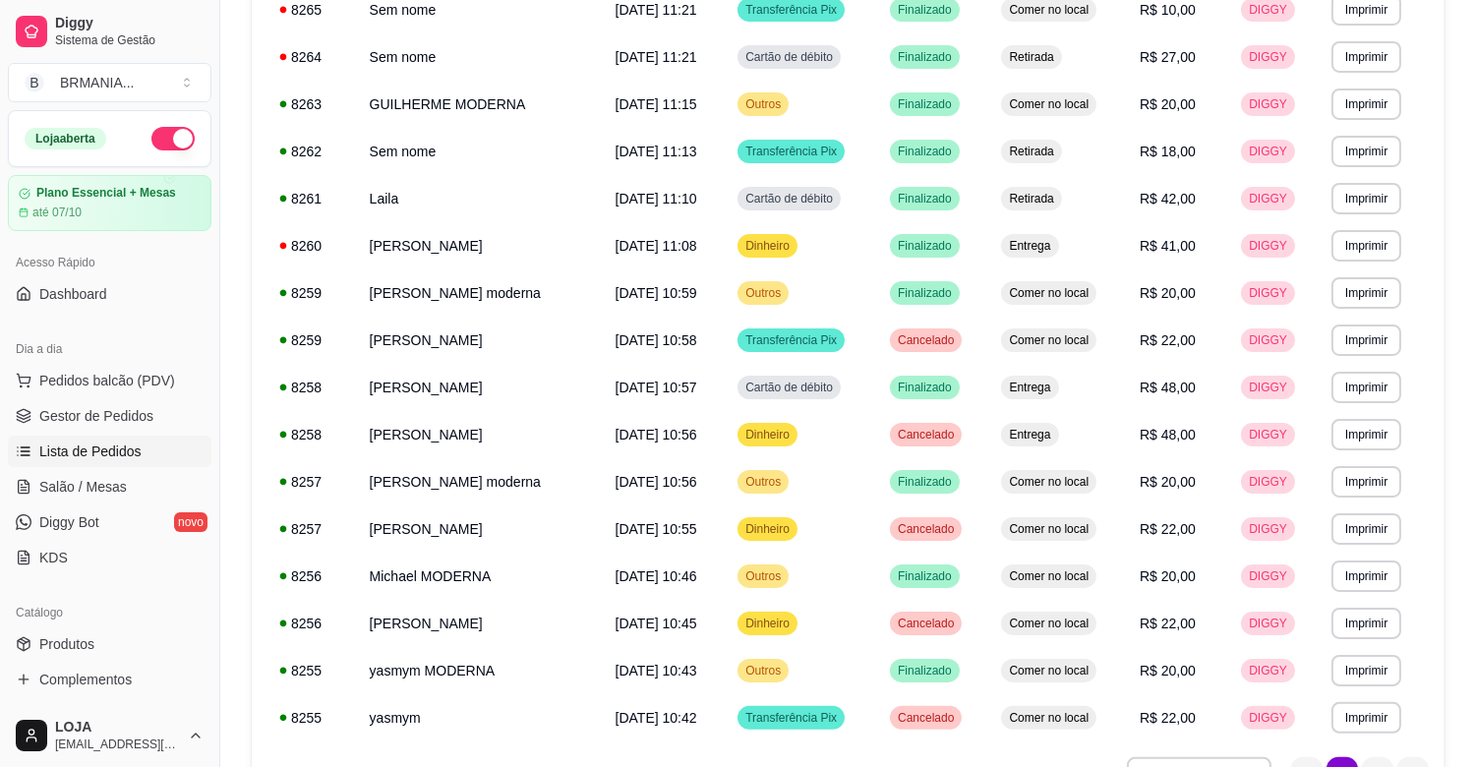
scroll to position [288, 0]
